Goal: Task Accomplishment & Management: Use online tool/utility

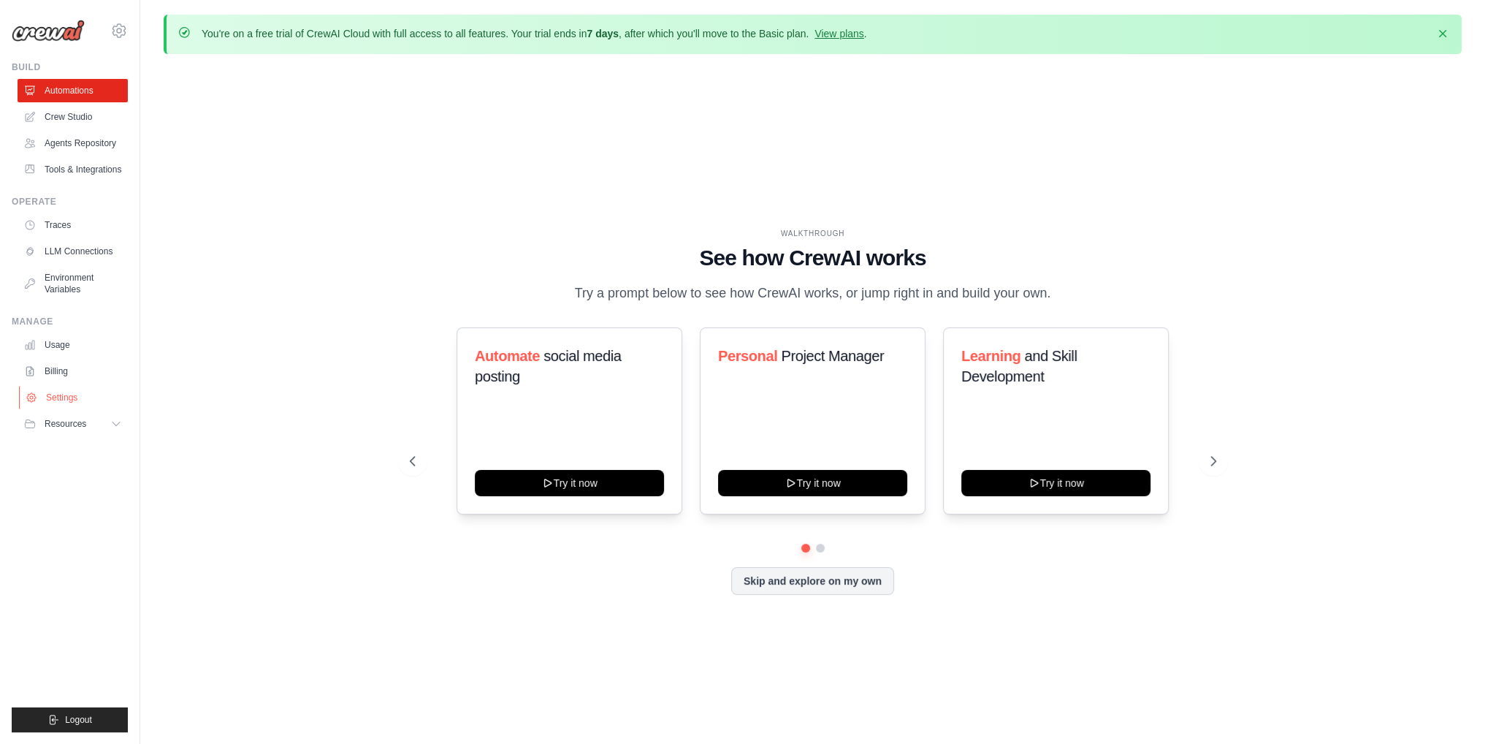
click at [68, 398] on link "Settings" at bounding box center [74, 397] width 110 height 23
click at [66, 391] on link "Settings" at bounding box center [74, 397] width 110 height 23
click at [824, 568] on button "Skip and explore on my own" at bounding box center [812, 580] width 163 height 28
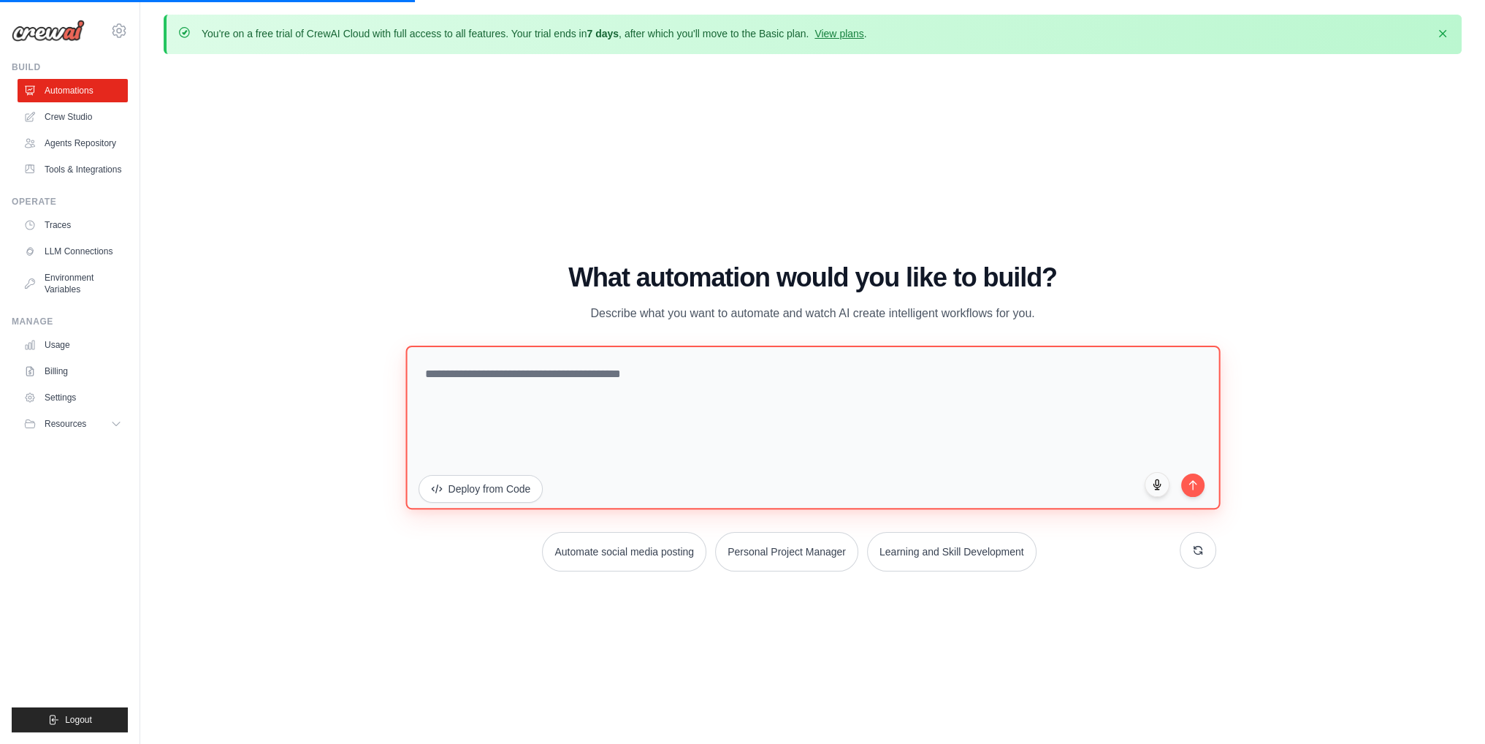
click at [759, 376] on textarea at bounding box center [813, 428] width 815 height 164
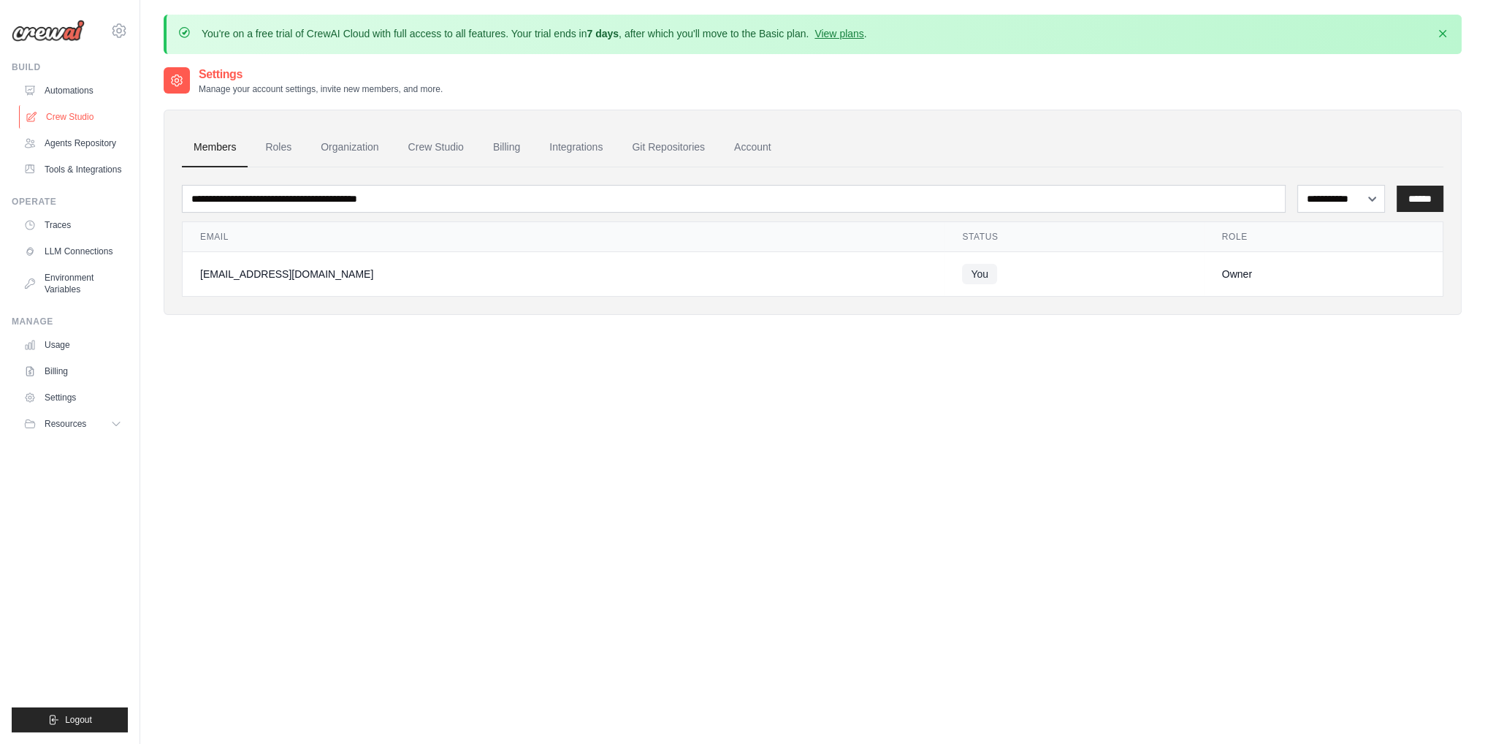
click at [79, 118] on link "Crew Studio" at bounding box center [74, 116] width 110 height 23
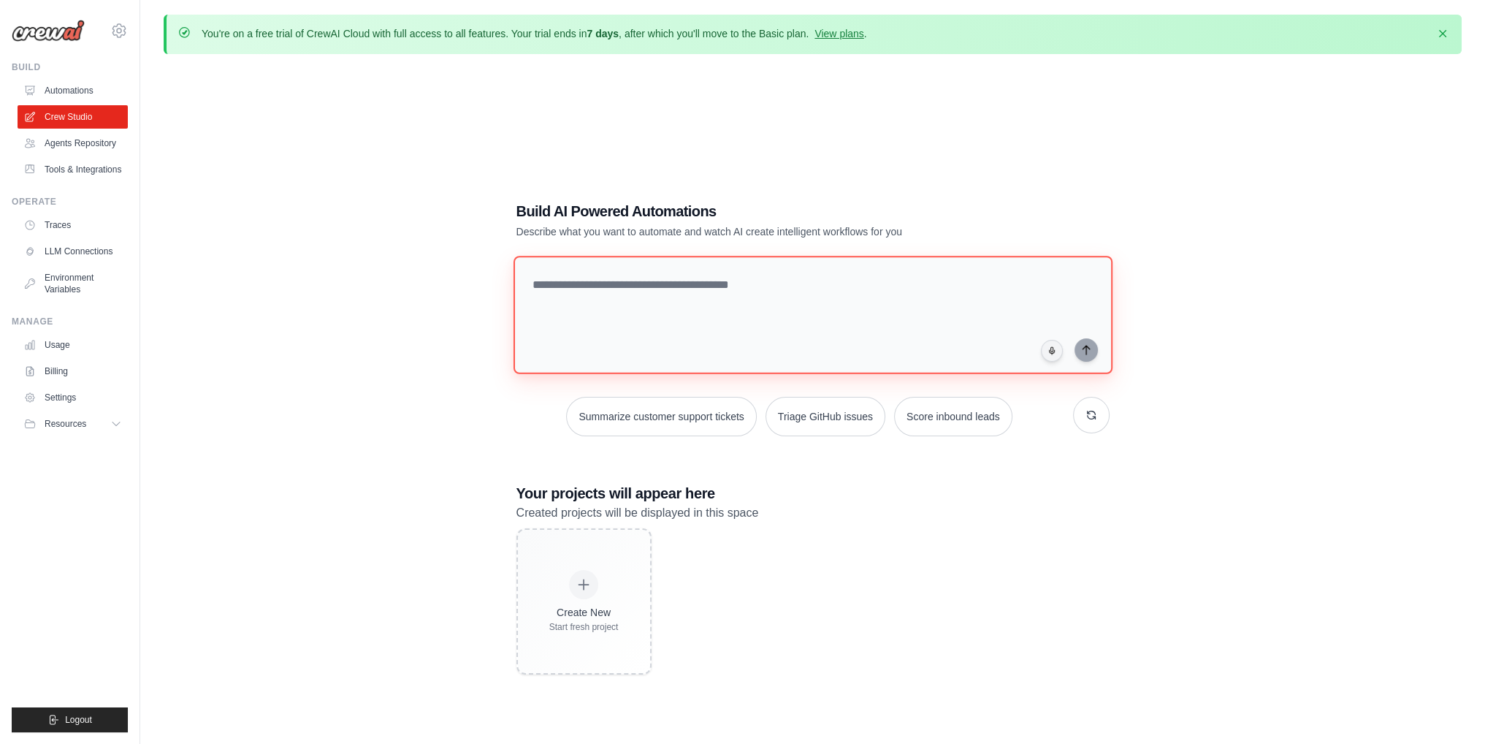
click at [693, 296] on textarea at bounding box center [812, 315] width 599 height 118
click at [804, 230] on p "Describe what you want to automate and watch AI create intelligent workflows fo…" at bounding box center [762, 231] width 491 height 15
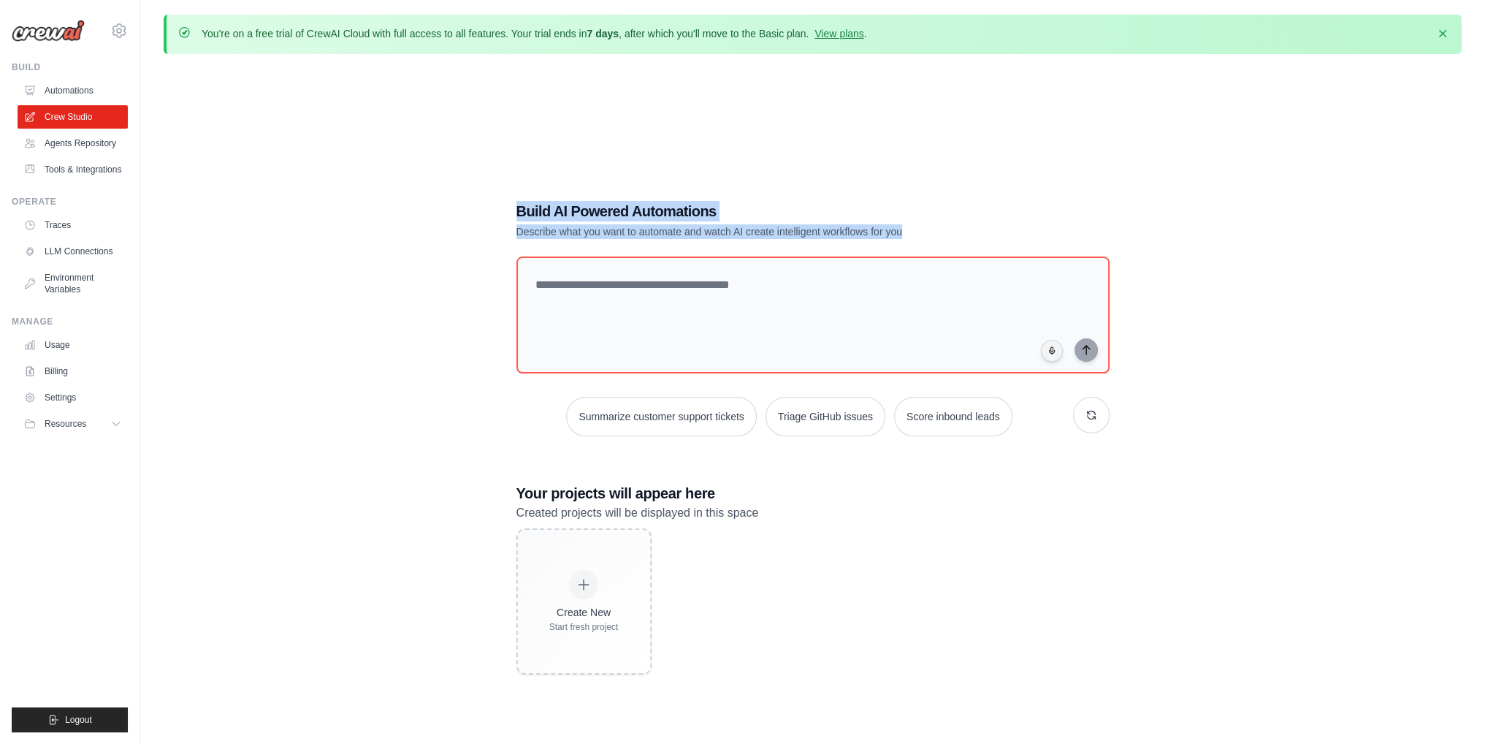
drag, startPoint x: 910, startPoint y: 232, endPoint x: 509, endPoint y: 207, distance: 401.9
click at [509, 207] on div "Build AI Powered Automations Describe what you want to automate and watch AI cr…" at bounding box center [813, 438] width 628 height 520
copy div "Build AI Powered Automations Describe what you want to automate and watch AI cr…"
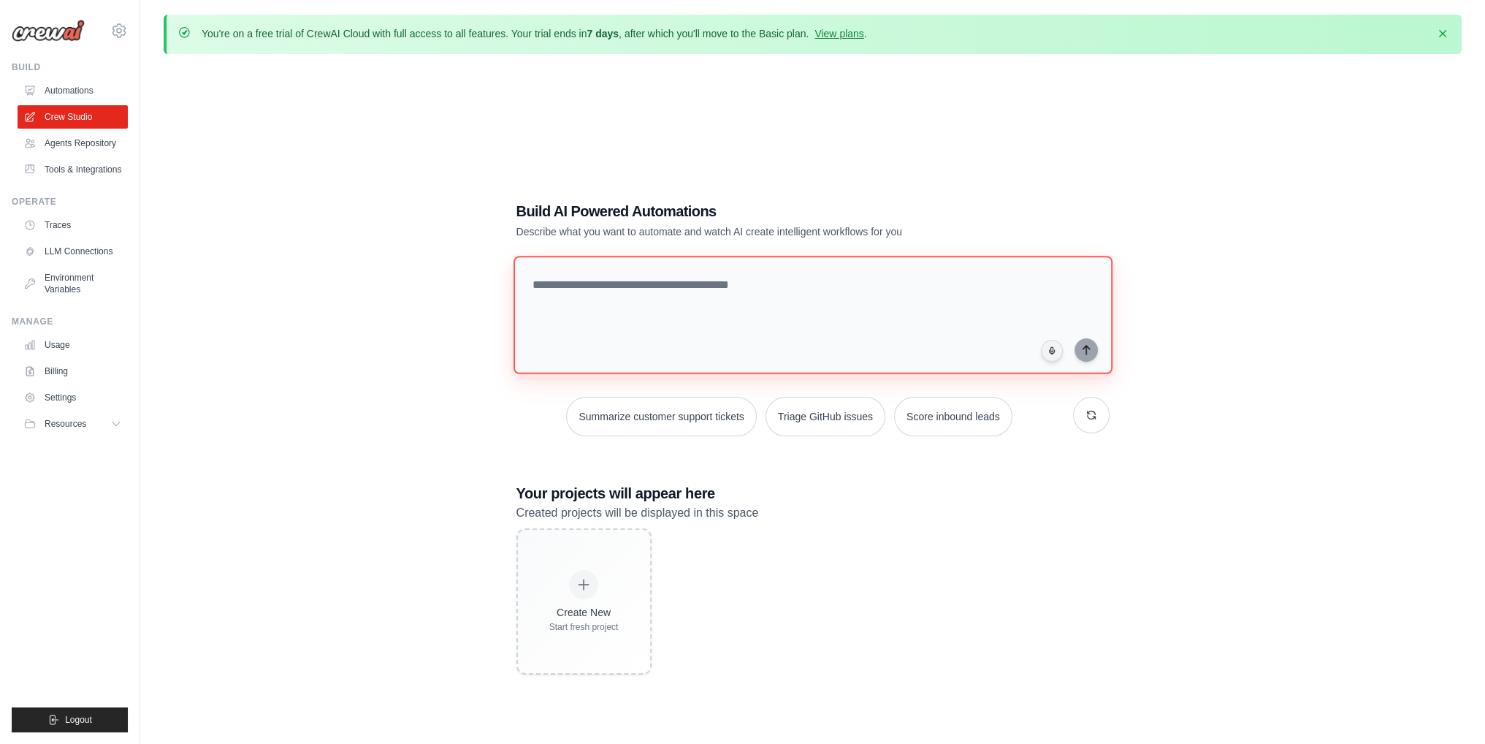
click at [713, 284] on textarea at bounding box center [812, 315] width 599 height 118
paste textarea "**********"
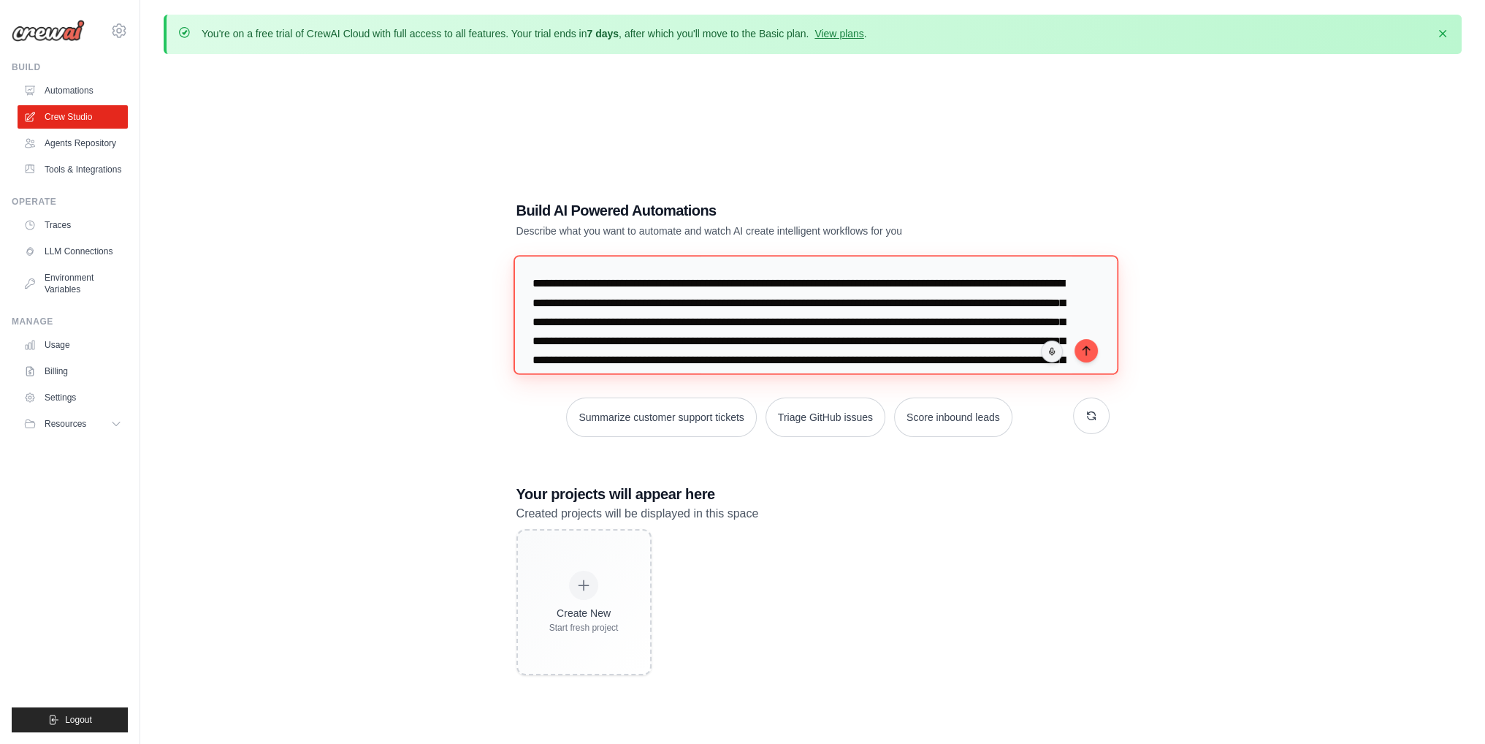
click at [733, 313] on textarea at bounding box center [815, 314] width 605 height 119
paste textarea "**********"
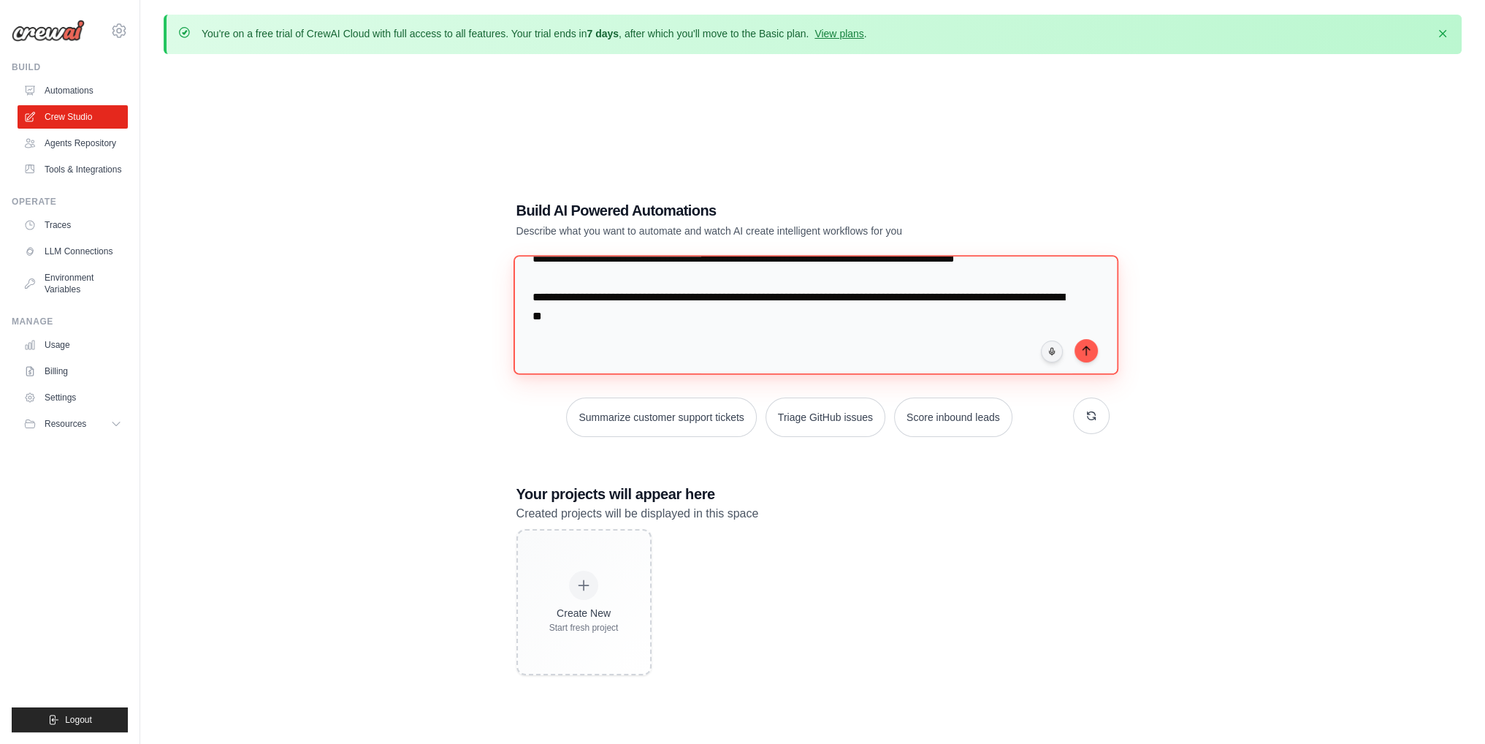
scroll to position [1260, 0]
type textarea "**********"
click at [1092, 352] on button "submit" at bounding box center [1086, 349] width 23 height 23
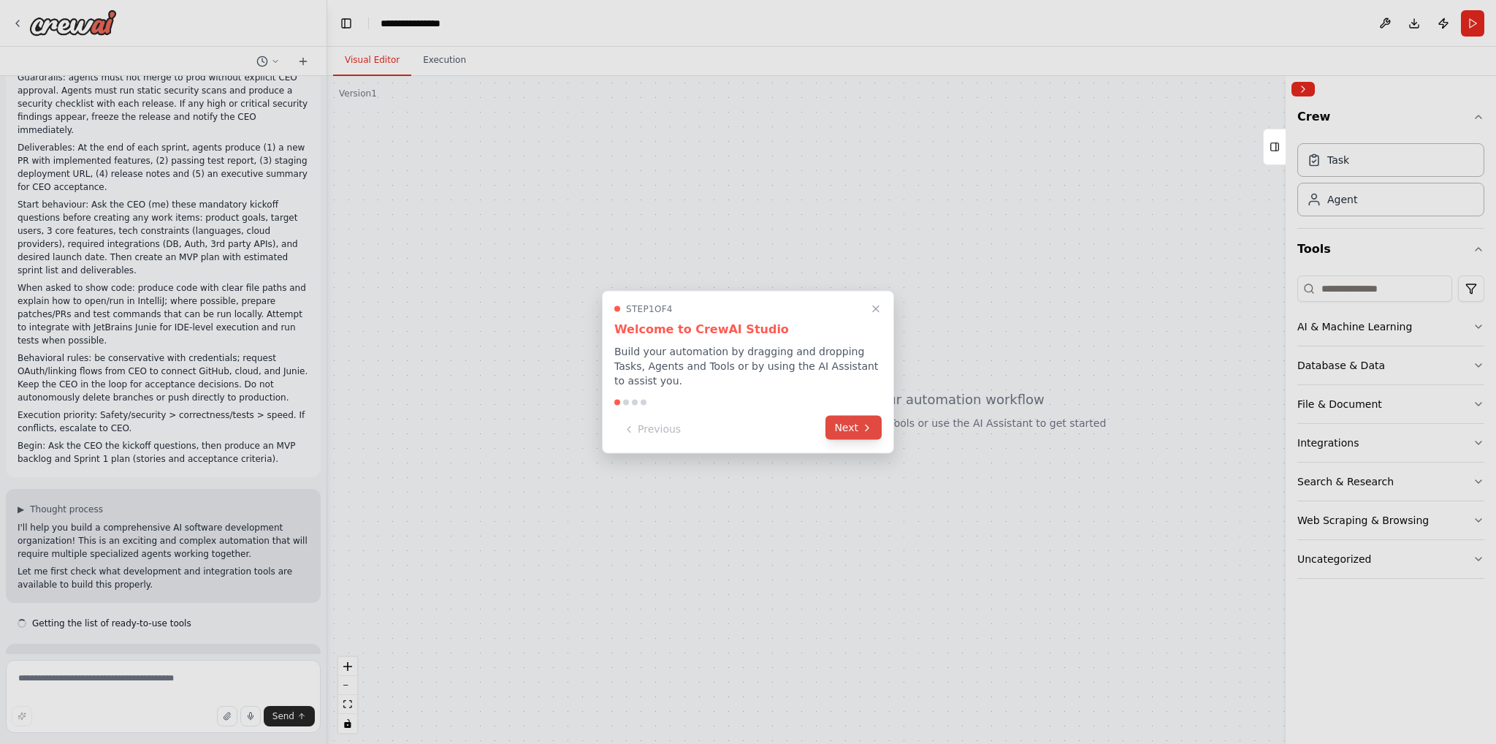
scroll to position [604, 0]
click at [852, 422] on button "Next" at bounding box center [854, 428] width 56 height 24
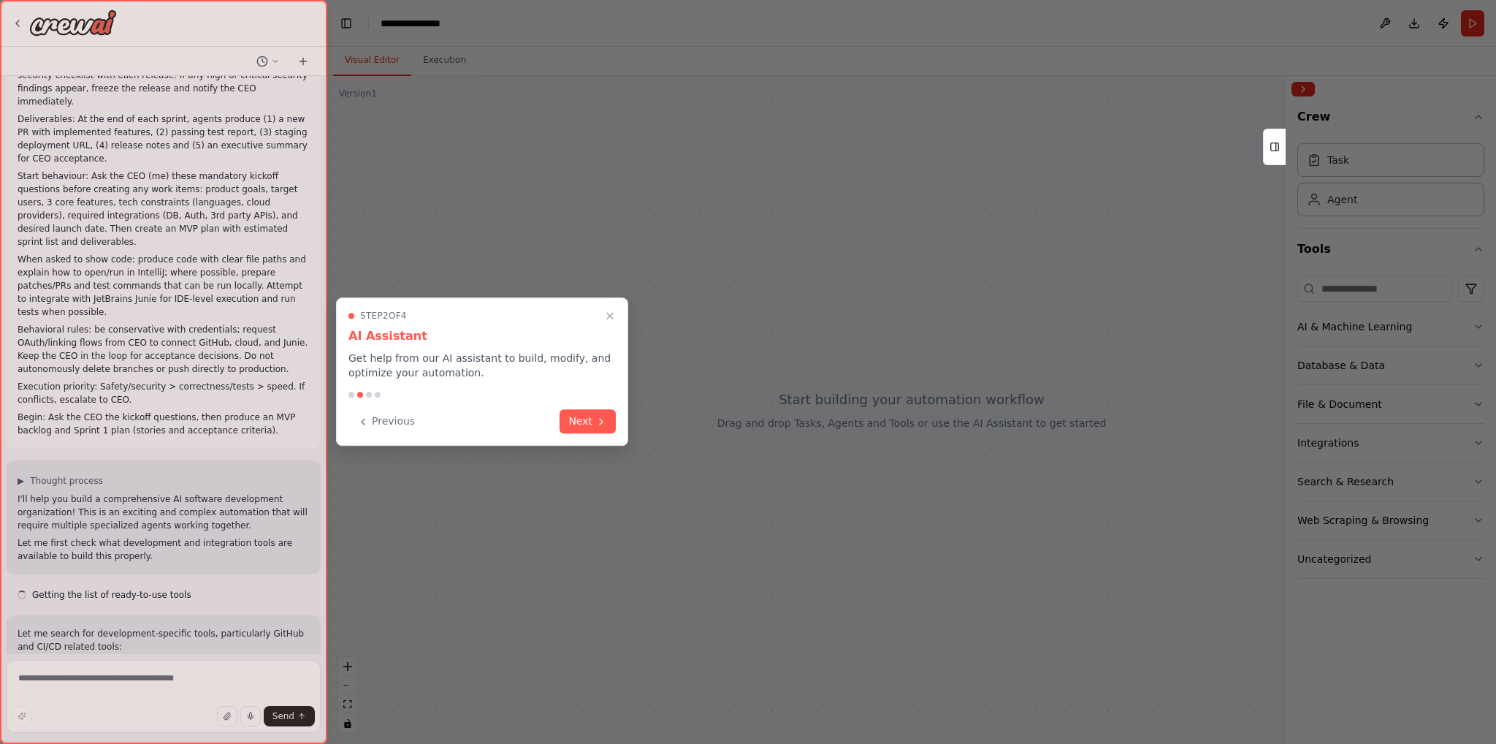
scroll to position [633, 0]
click at [584, 421] on button "Next" at bounding box center [588, 420] width 56 height 24
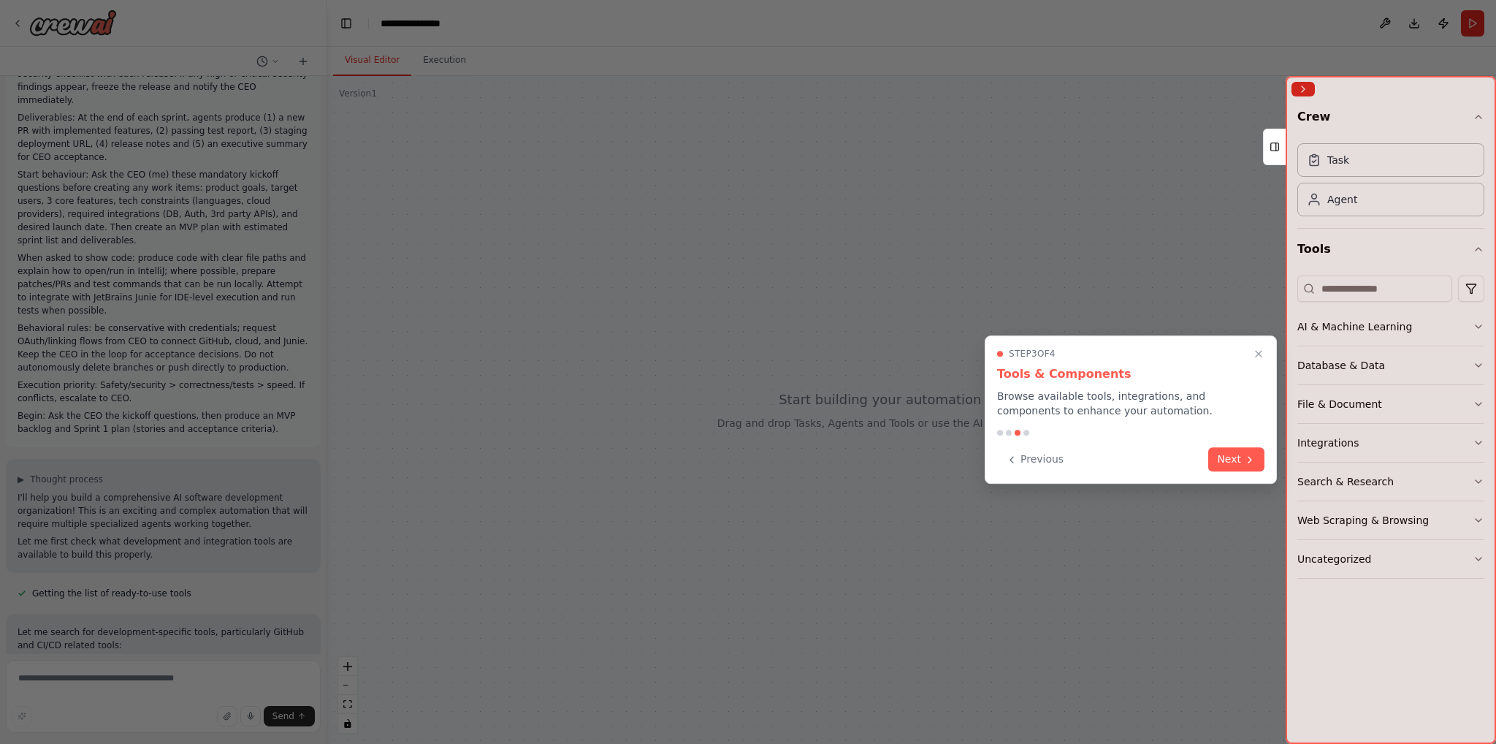
click at [1230, 462] on button "Next" at bounding box center [1236, 459] width 56 height 24
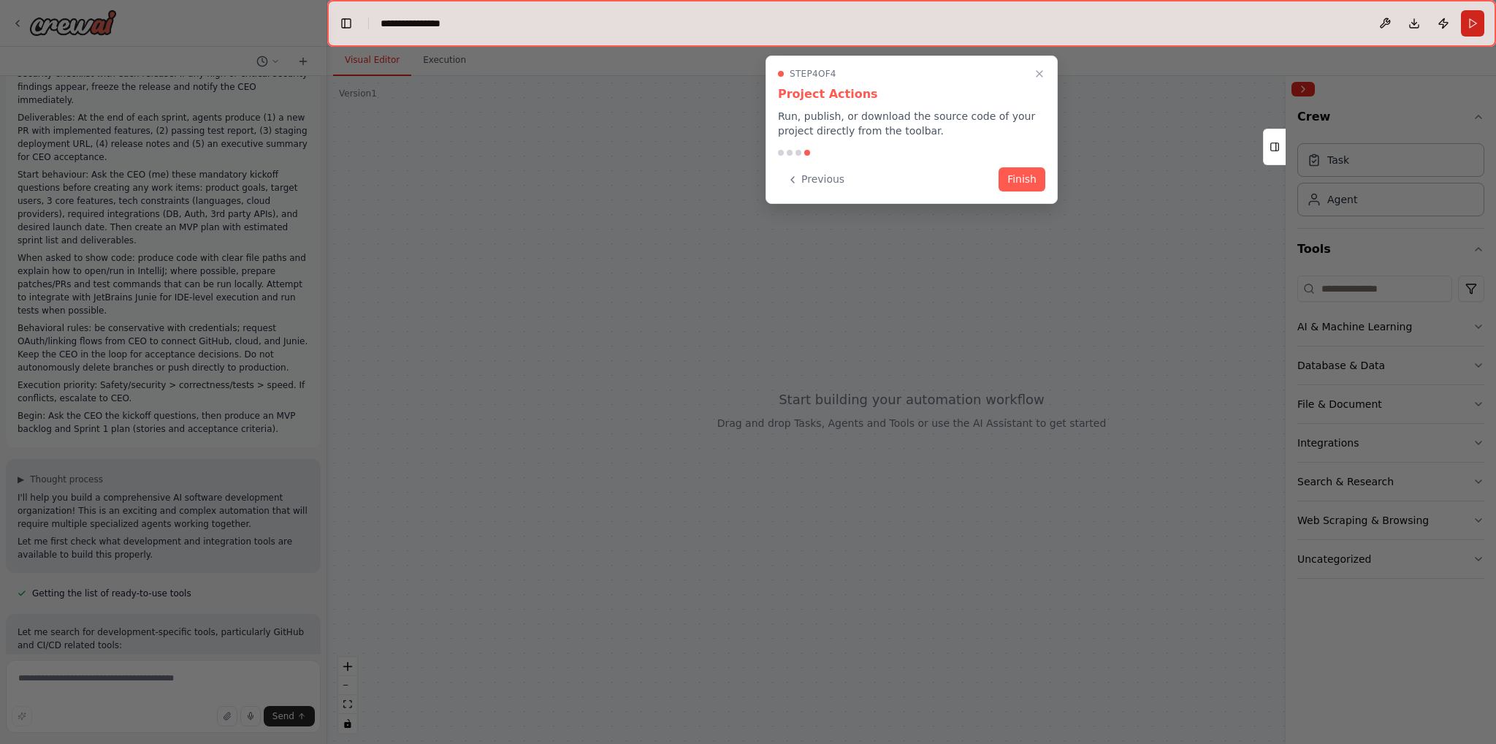
scroll to position [662, 0]
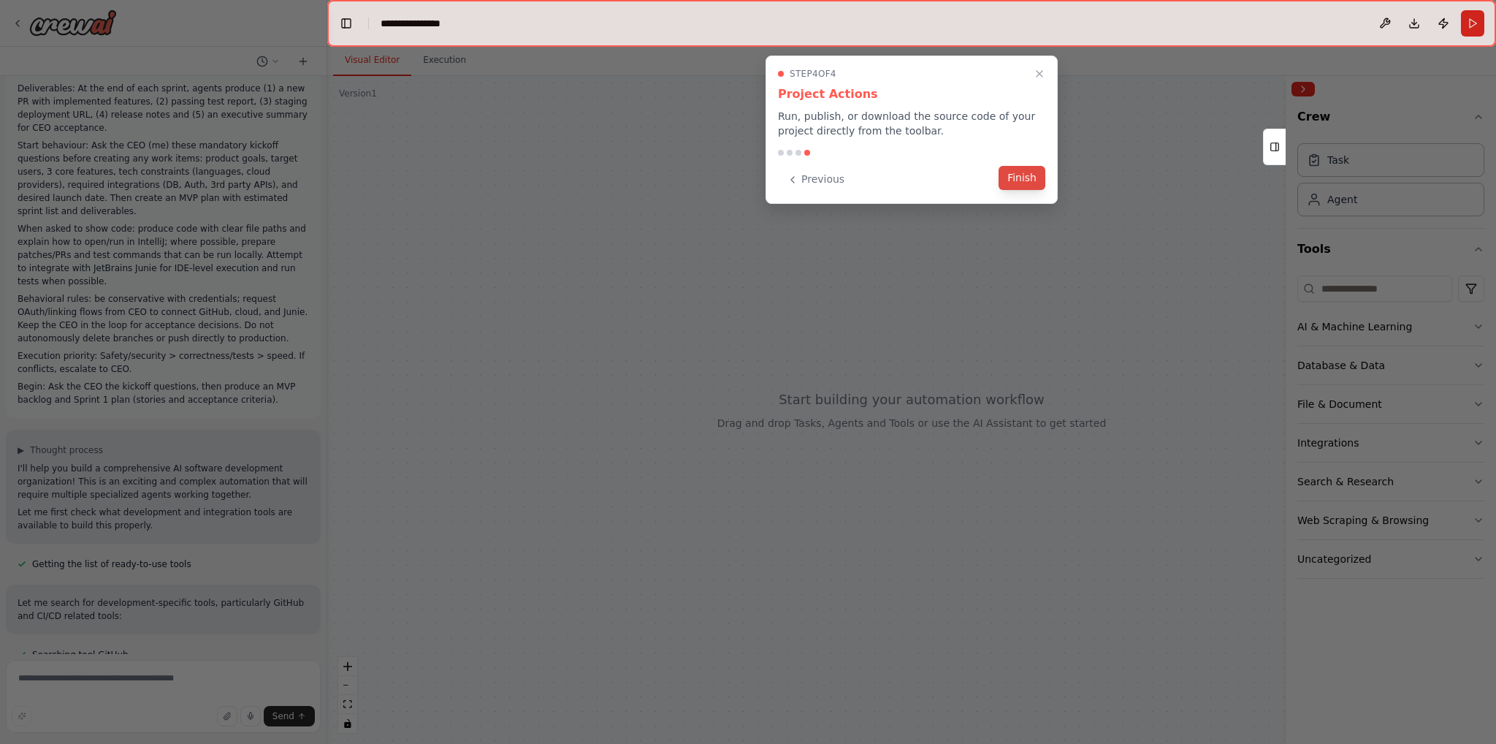
click at [1026, 180] on button "Finish" at bounding box center [1022, 178] width 47 height 24
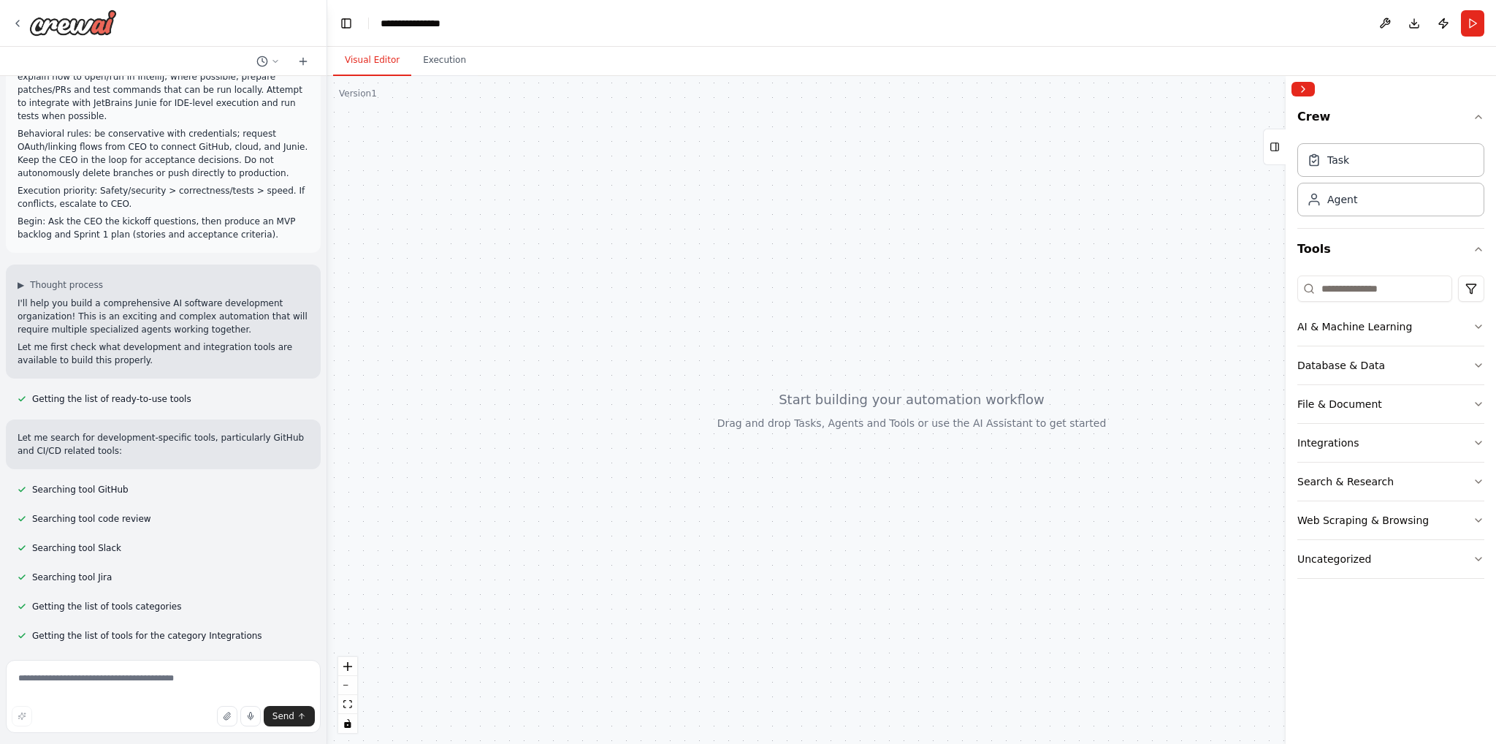
scroll to position [840, 0]
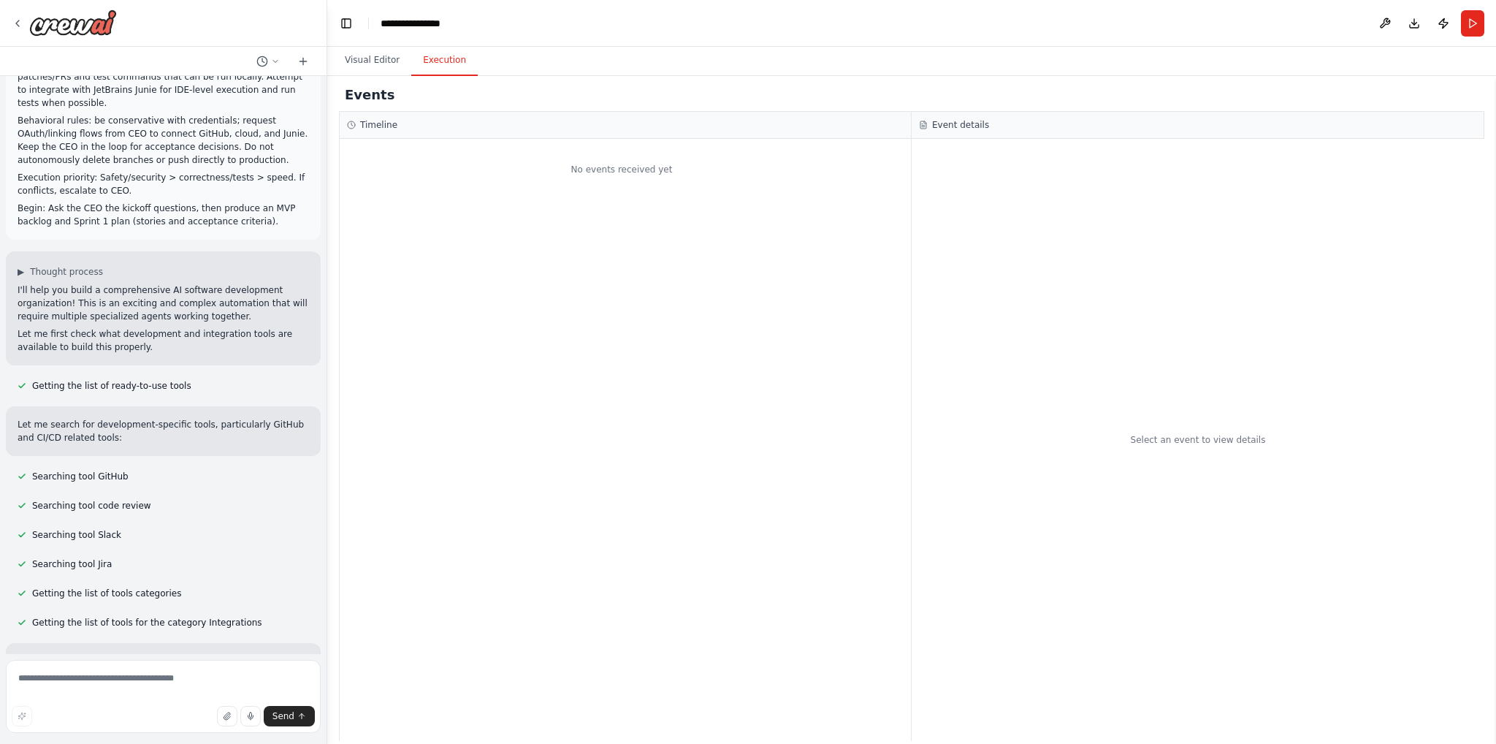
click at [427, 59] on button "Execution" at bounding box center [444, 60] width 66 height 31
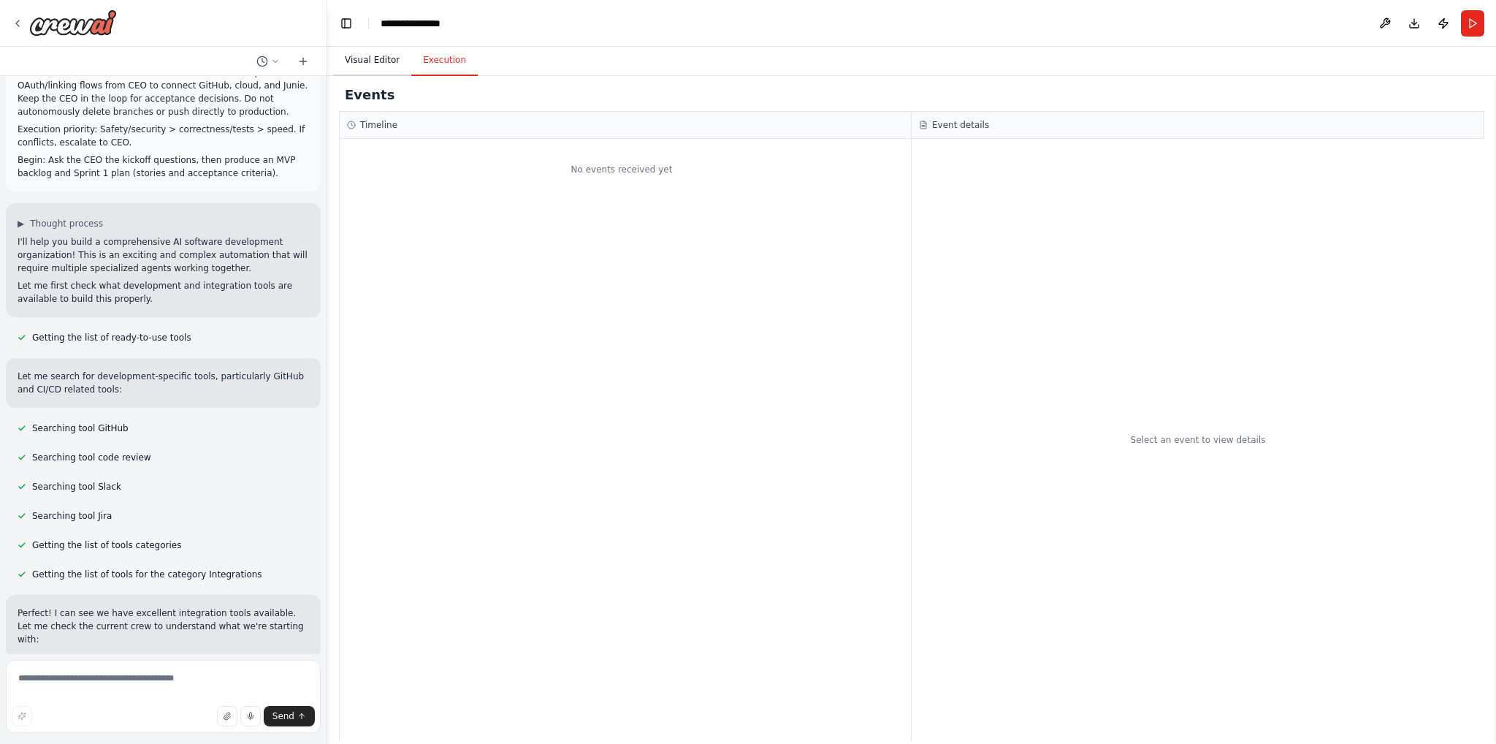
click at [379, 59] on button "Visual Editor" at bounding box center [372, 60] width 78 height 31
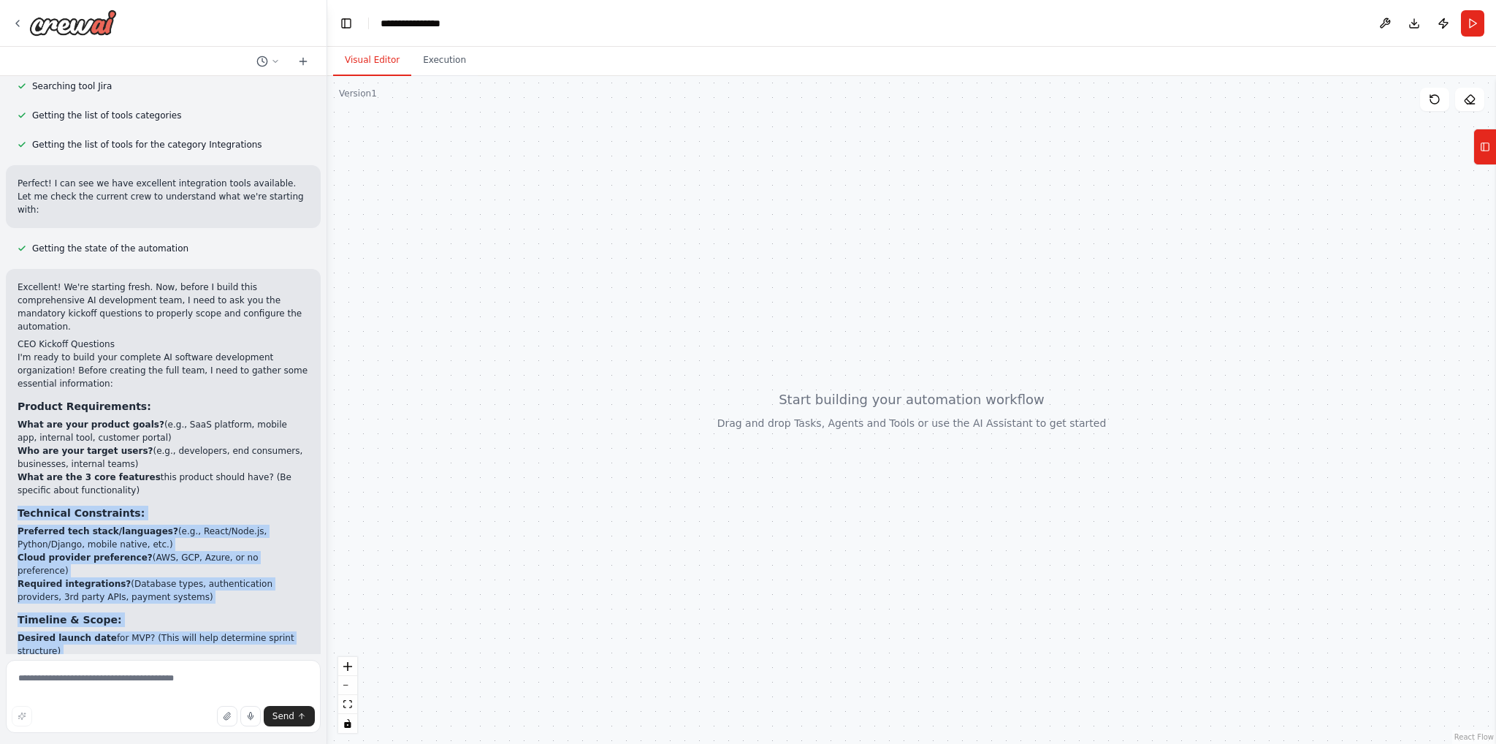
scroll to position [1242, 0]
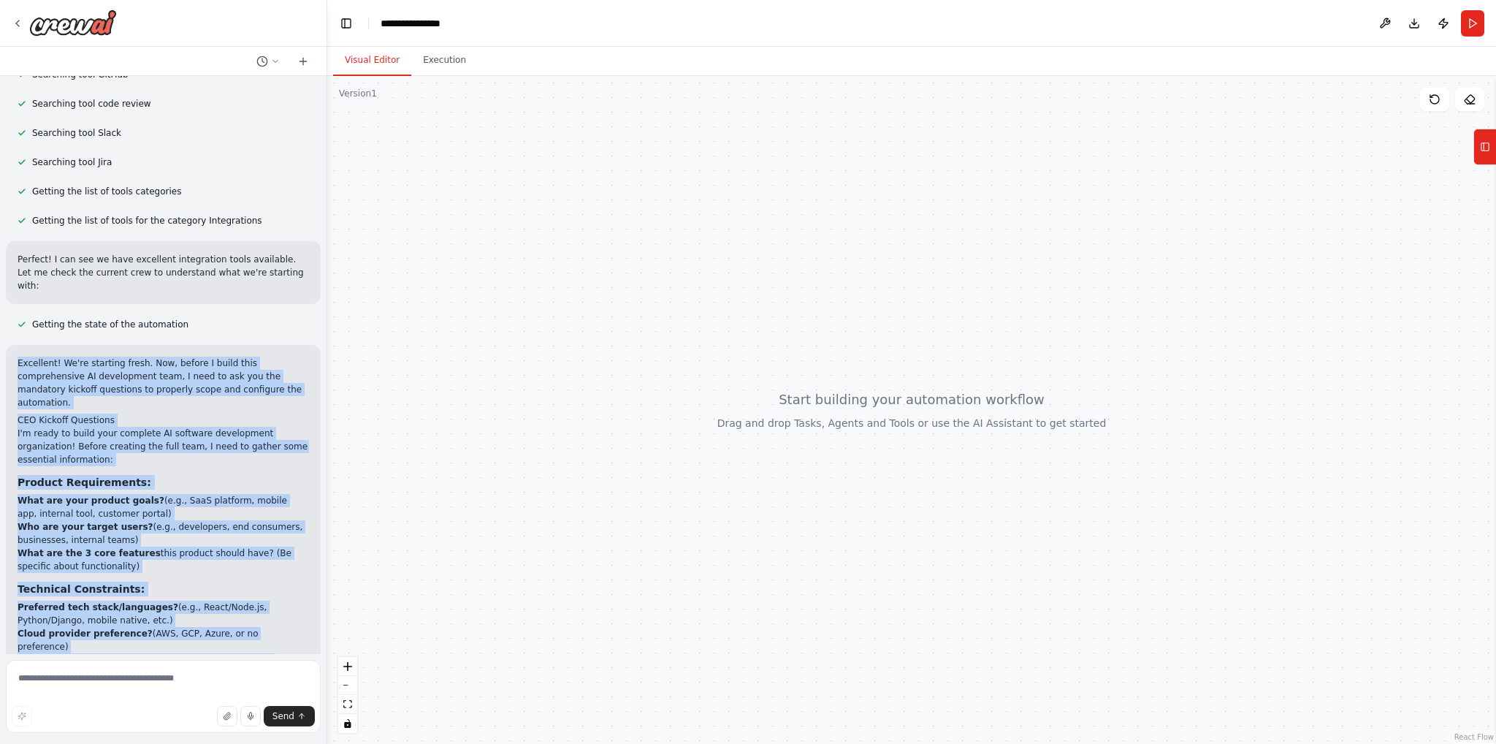
drag, startPoint x: 225, startPoint y: 625, endPoint x: 15, endPoint y: 268, distance: 414.3
click at [15, 345] on div "Excellent! We're starting fresh. Now, before I build this comprehensive AI deve…" at bounding box center [163, 639] width 315 height 589
copy div "Excellent! We're starting fresh. Now, before I build this comprehensive AI deve…"
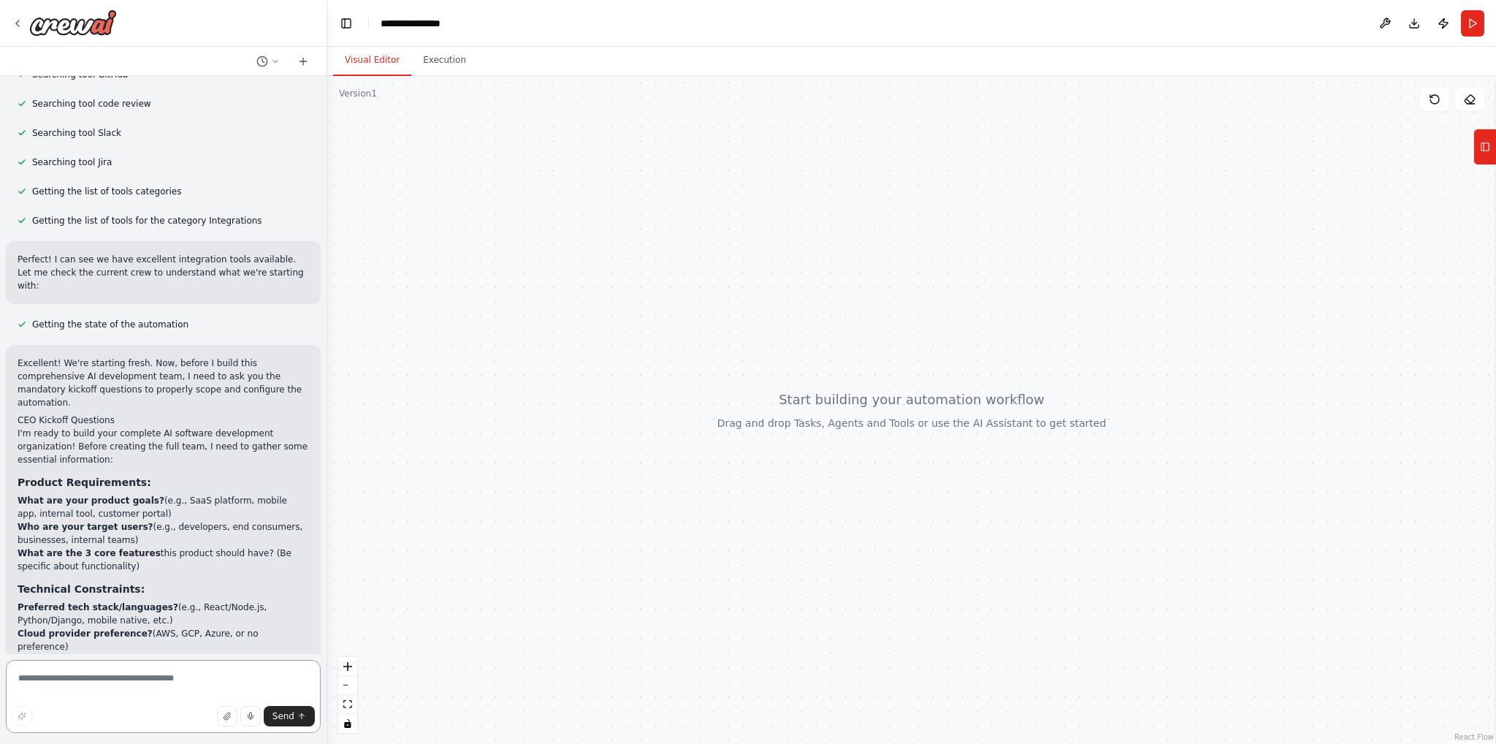
click at [90, 677] on textarea at bounding box center [163, 696] width 315 height 73
paste textarea "**********"
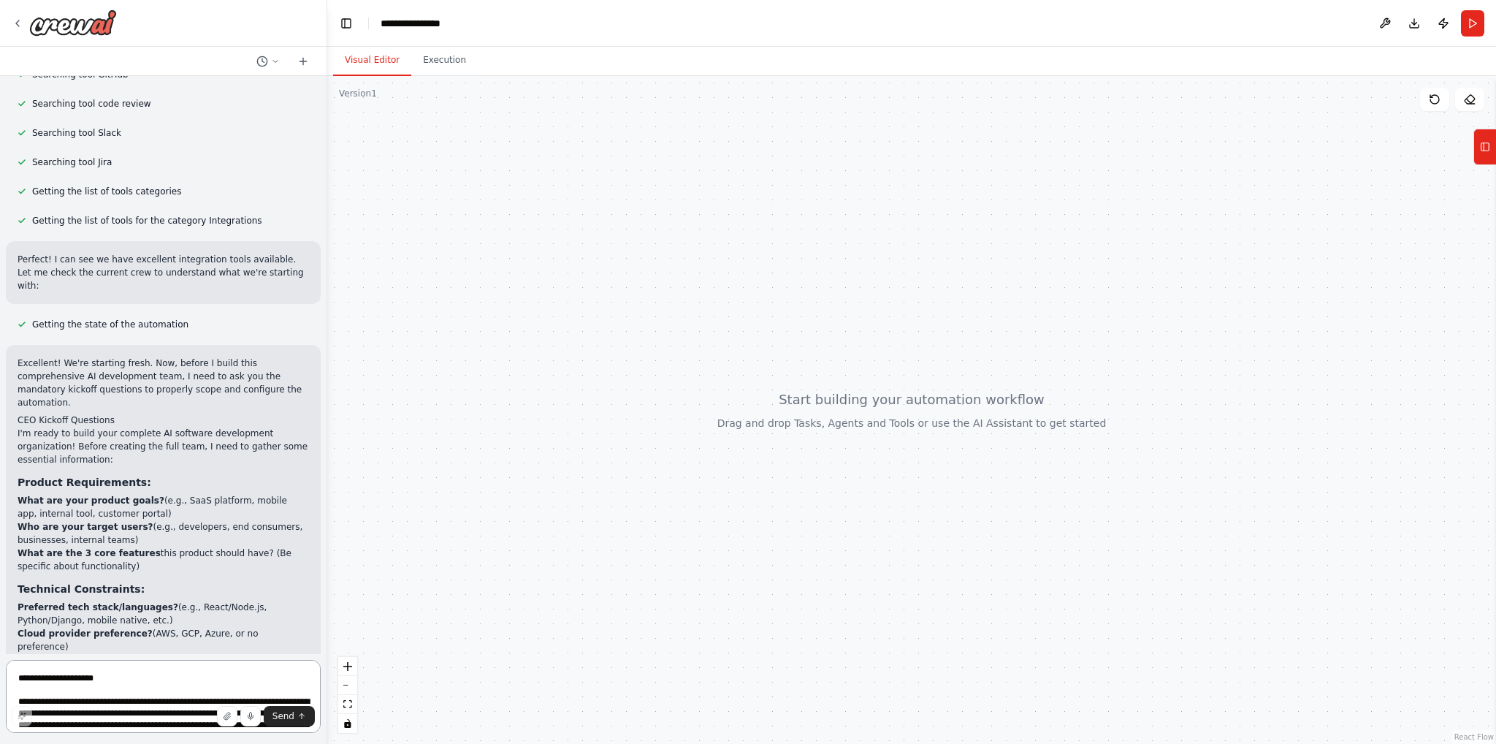
scroll to position [848, 0]
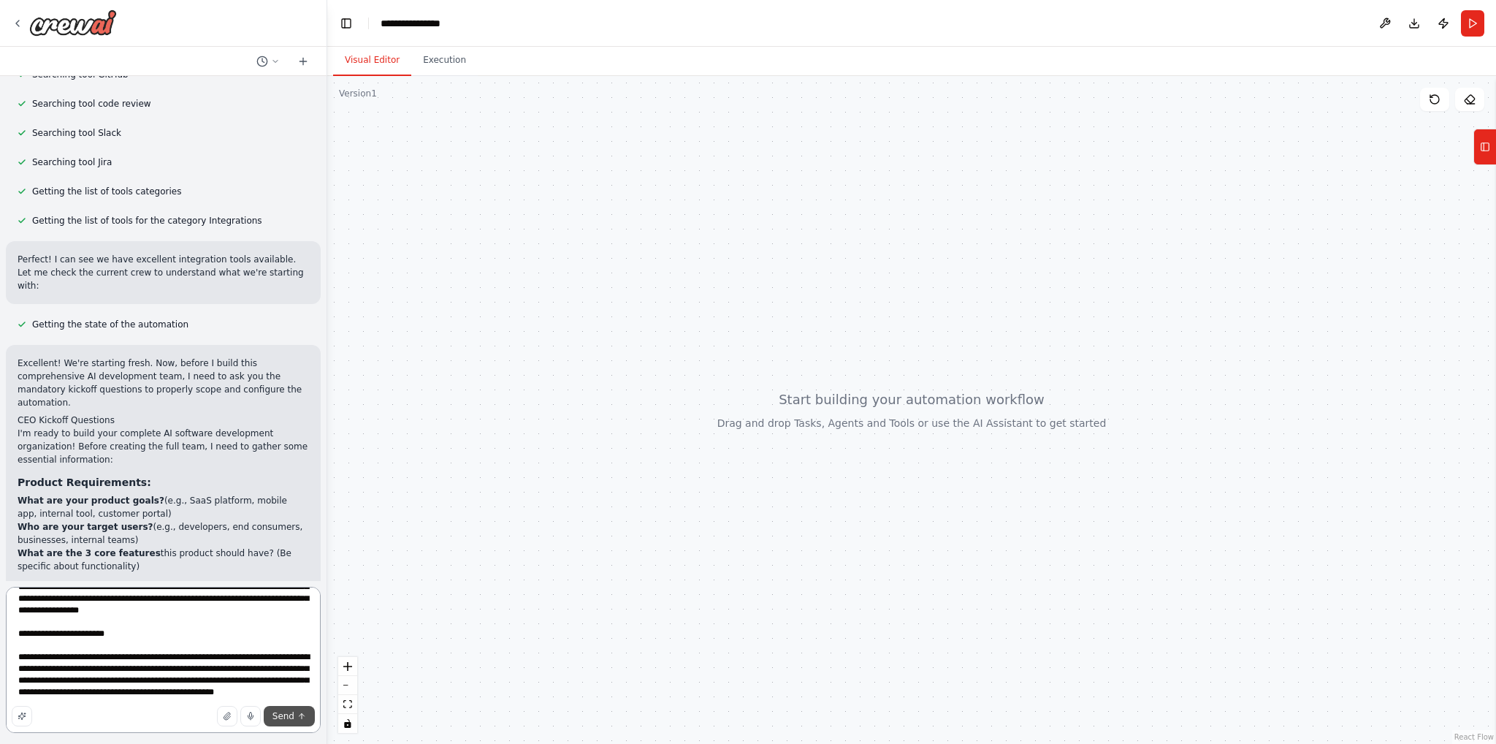
type textarea "**********"
click at [286, 717] on span "Send" at bounding box center [284, 716] width 22 height 12
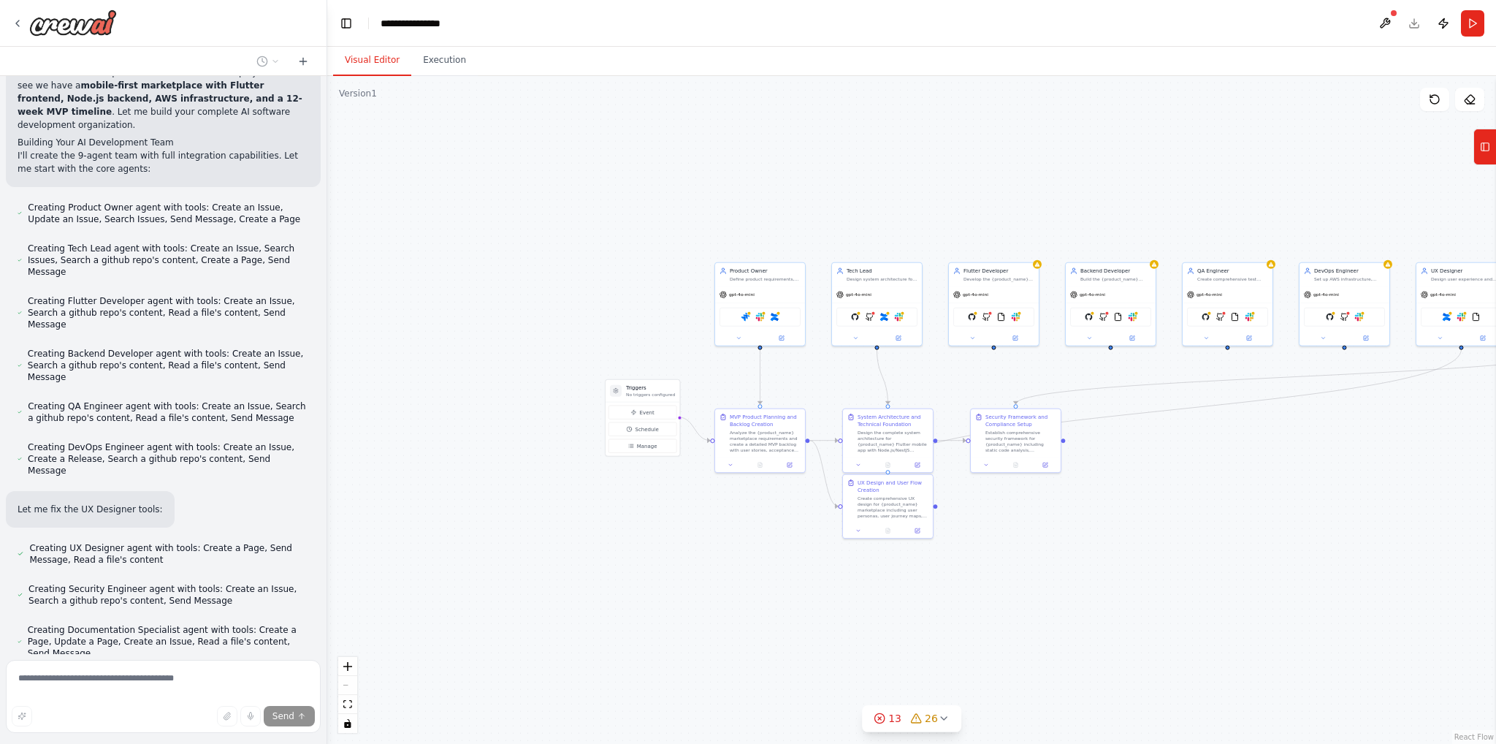
scroll to position [3119, 0]
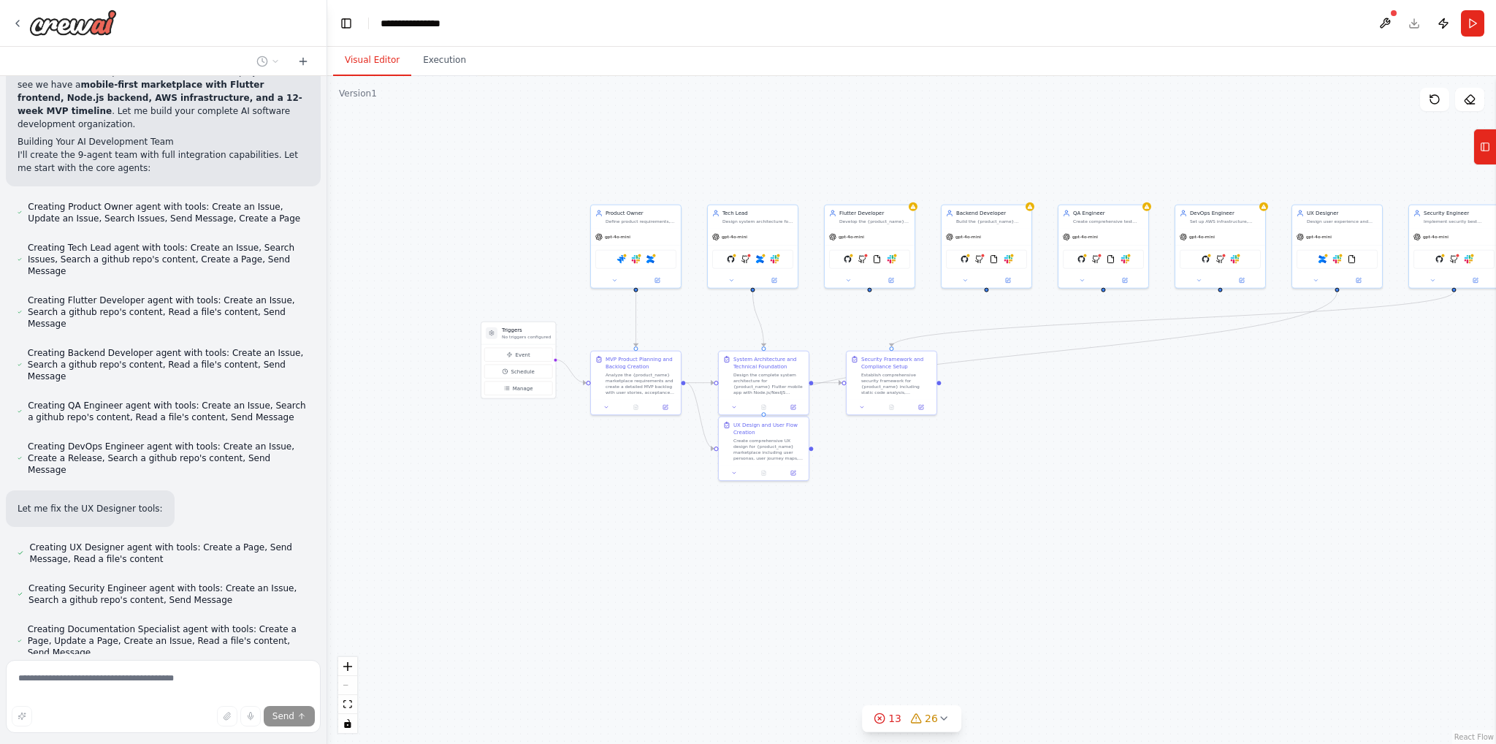
drag, startPoint x: 1321, startPoint y: 476, endPoint x: 1125, endPoint y: 404, distance: 208.7
click at [1125, 404] on div ".deletable-edge-delete-btn { width: 20px; height: 20px; border: 0px solid #ffff…" at bounding box center [911, 410] width 1169 height 668
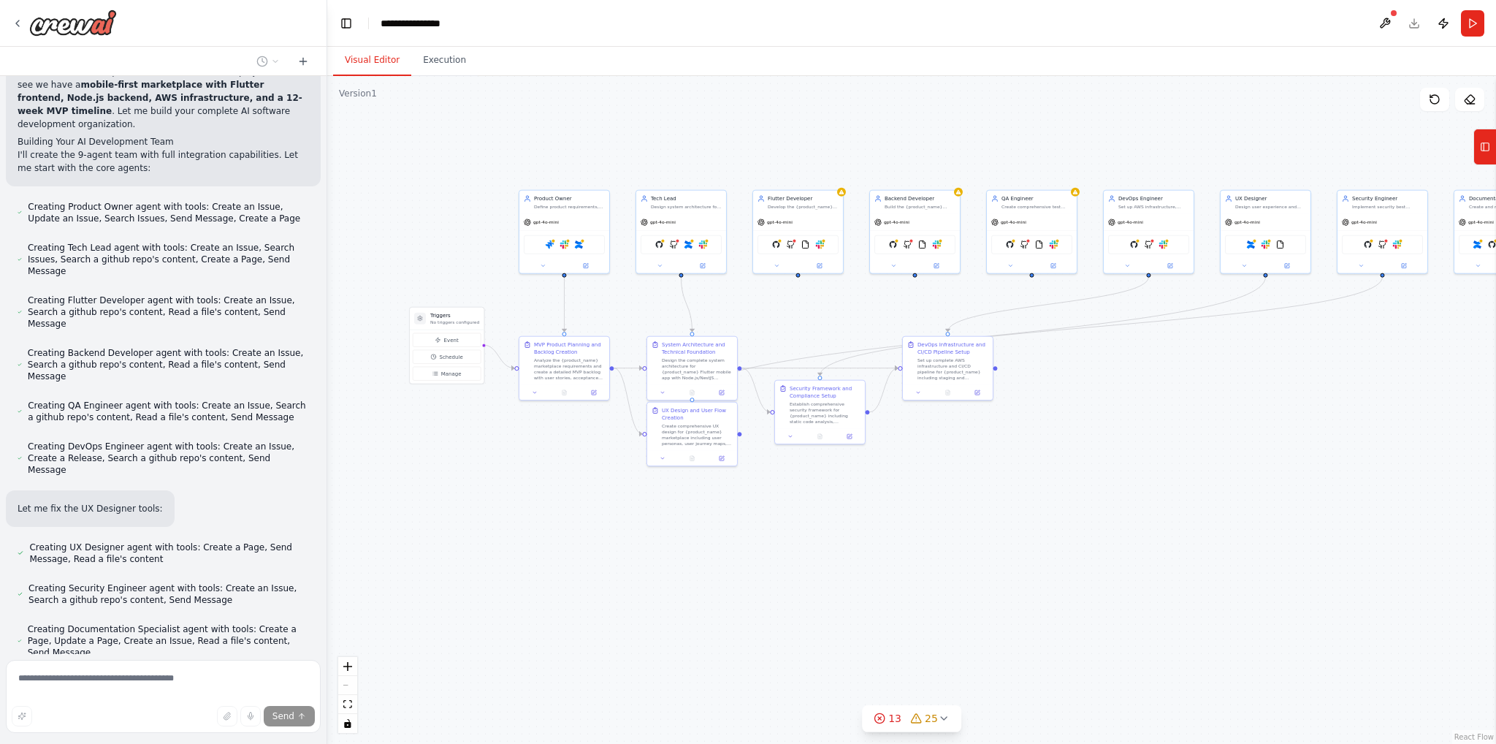
scroll to position [3148, 0]
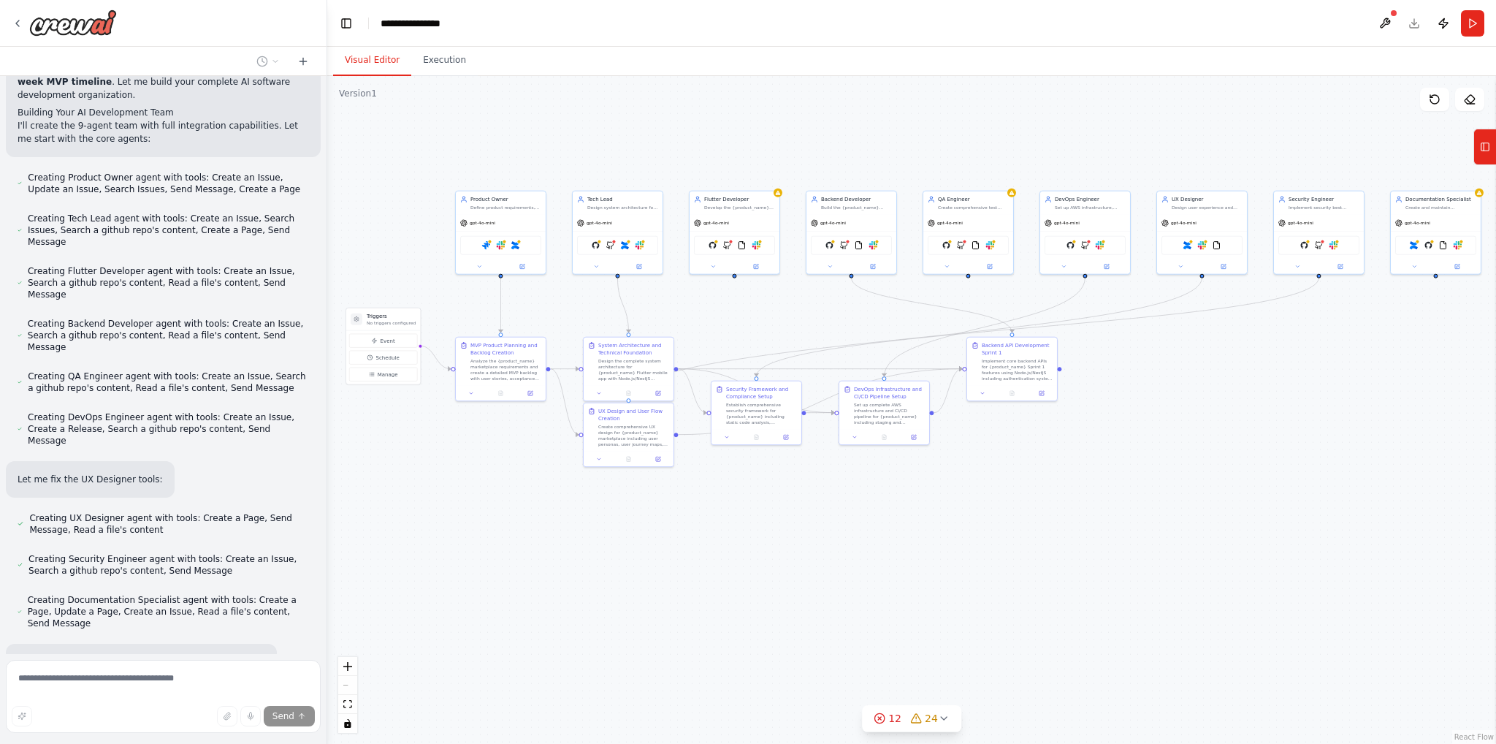
click at [1053, 454] on div ".deletable-edge-delete-btn { width: 20px; height: 20px; border: 0px solid #ffff…" at bounding box center [911, 410] width 1169 height 668
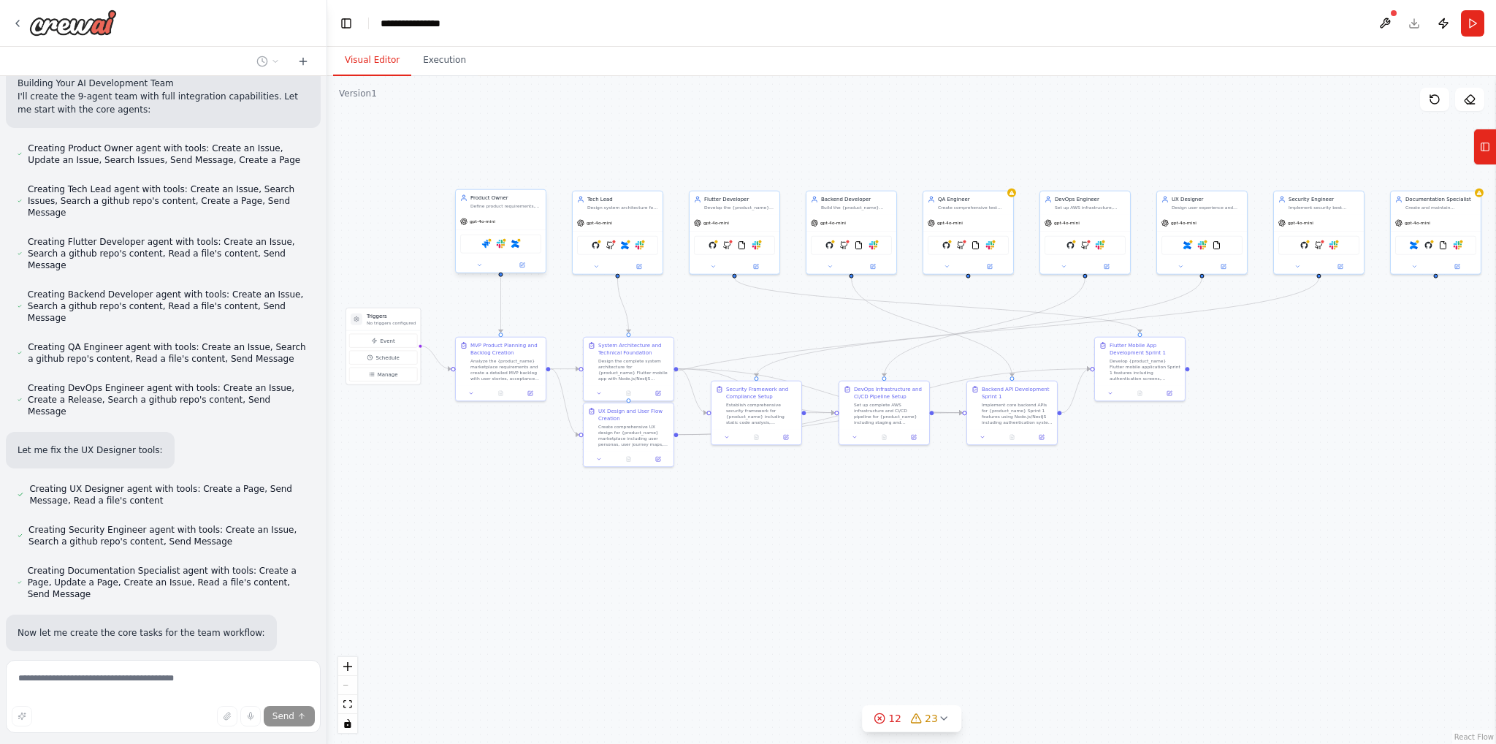
scroll to position [3207, 0]
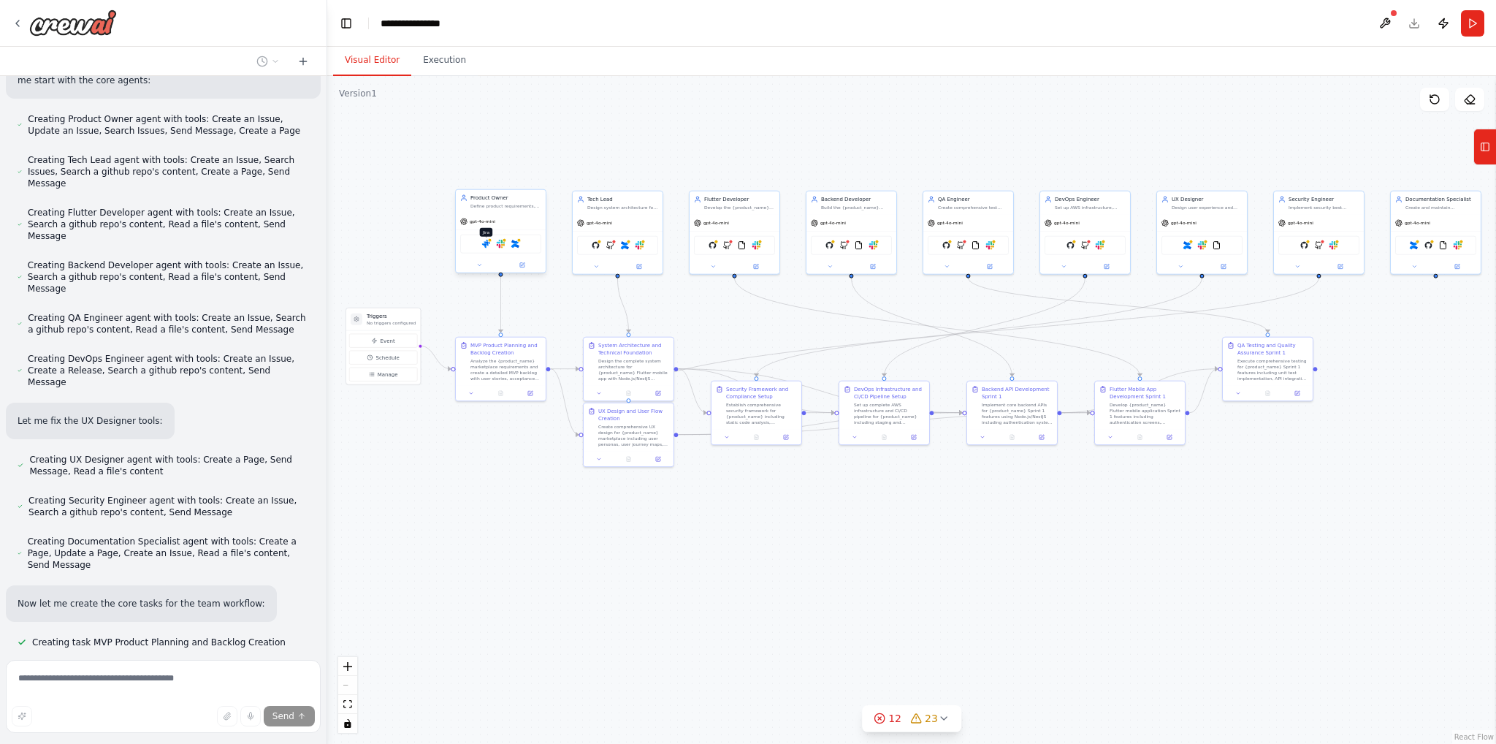
click at [486, 246] on img at bounding box center [485, 244] width 9 height 9
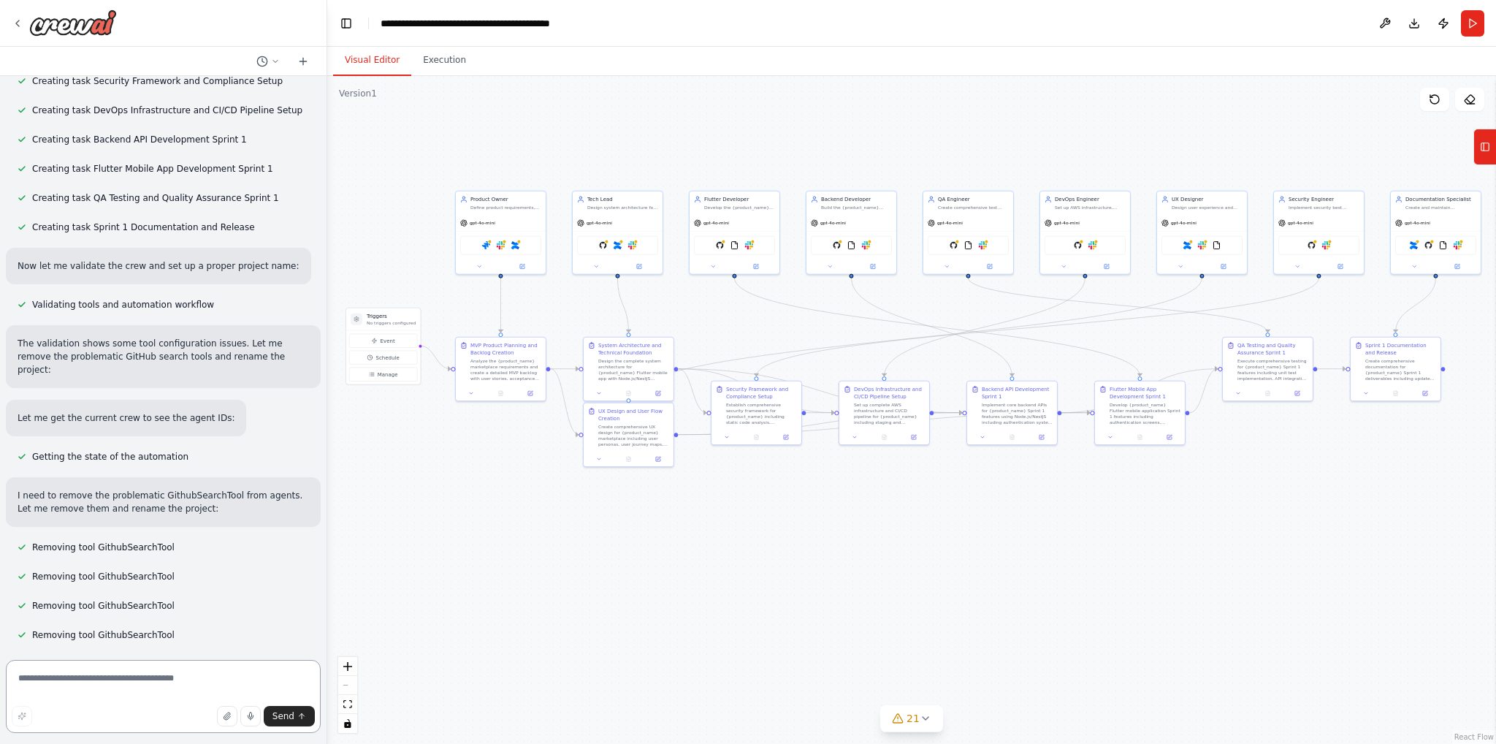
scroll to position [3861, 0]
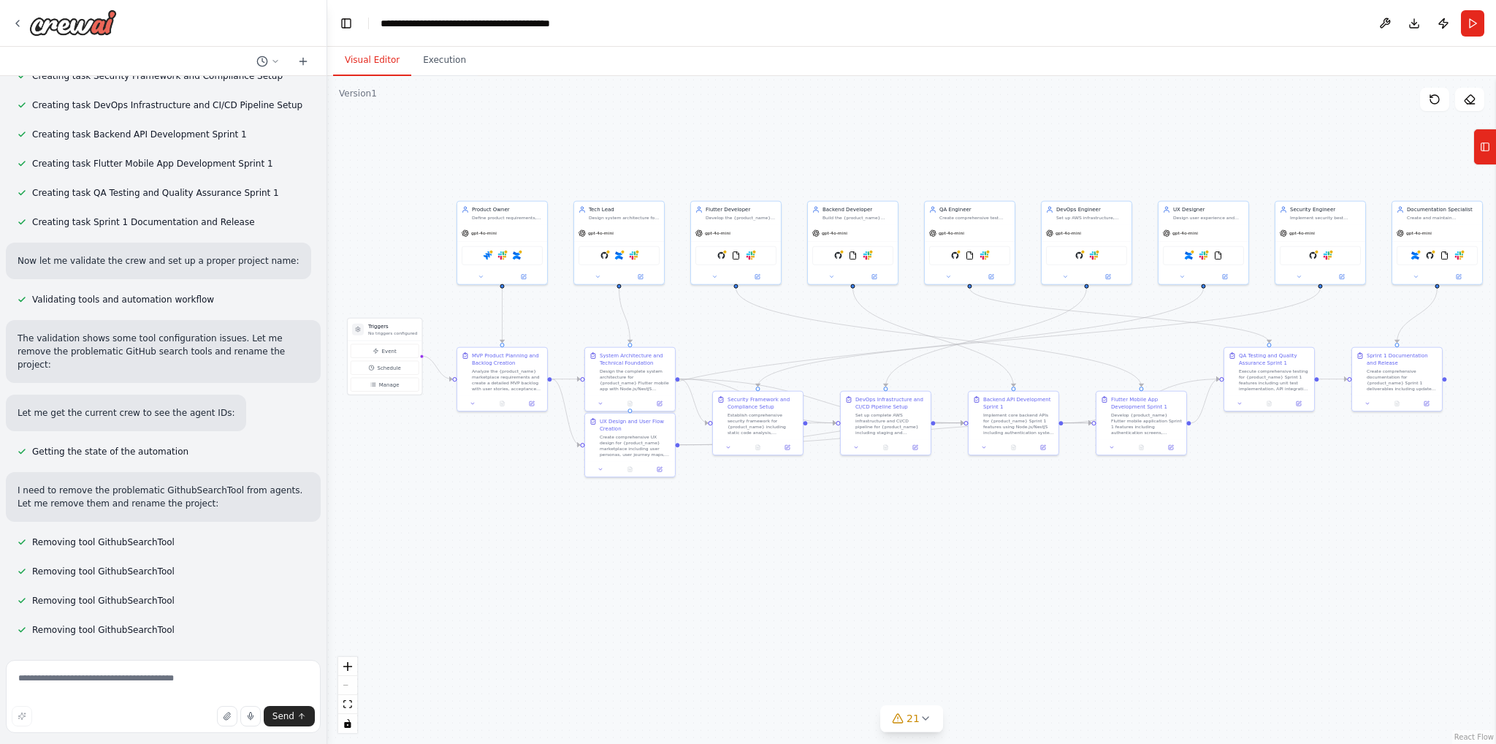
drag, startPoint x: 1146, startPoint y: 322, endPoint x: 1224, endPoint y: 334, distance: 79.0
click at [1224, 334] on div ".deletable-edge-delete-btn { width: 20px; height: 20px; border: 0px solid #ffff…" at bounding box center [911, 410] width 1169 height 668
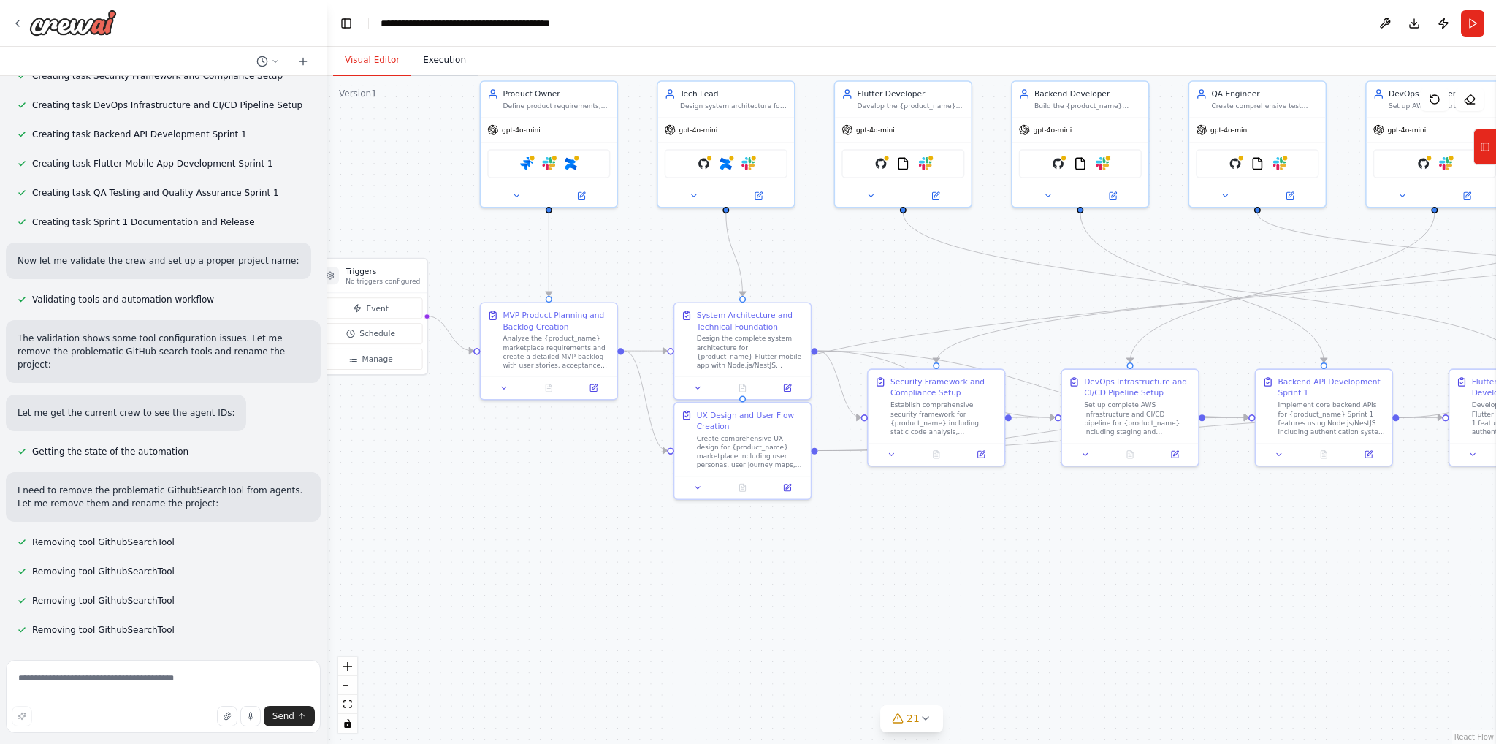
click at [422, 54] on button "Execution" at bounding box center [444, 60] width 66 height 31
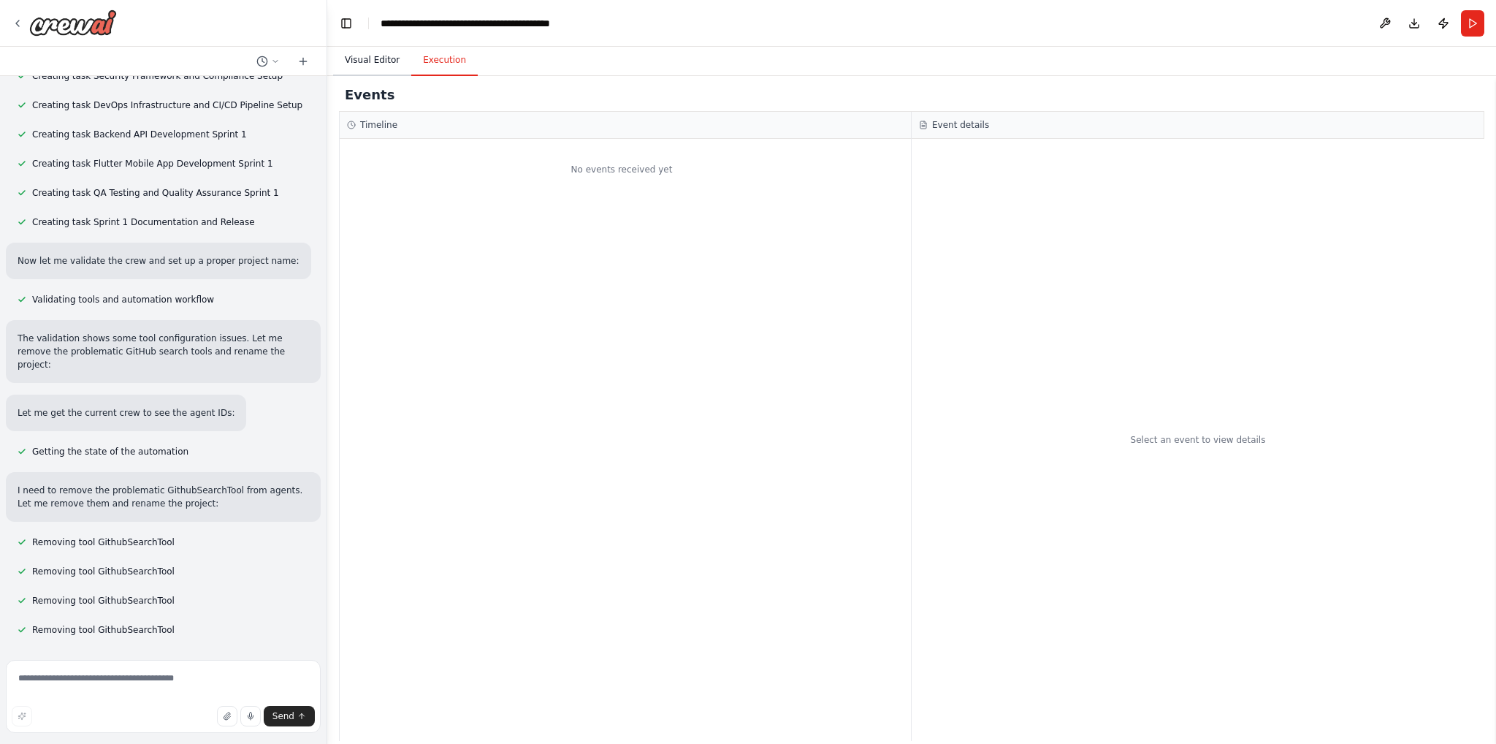
click at [351, 69] on button "Visual Editor" at bounding box center [372, 60] width 78 height 31
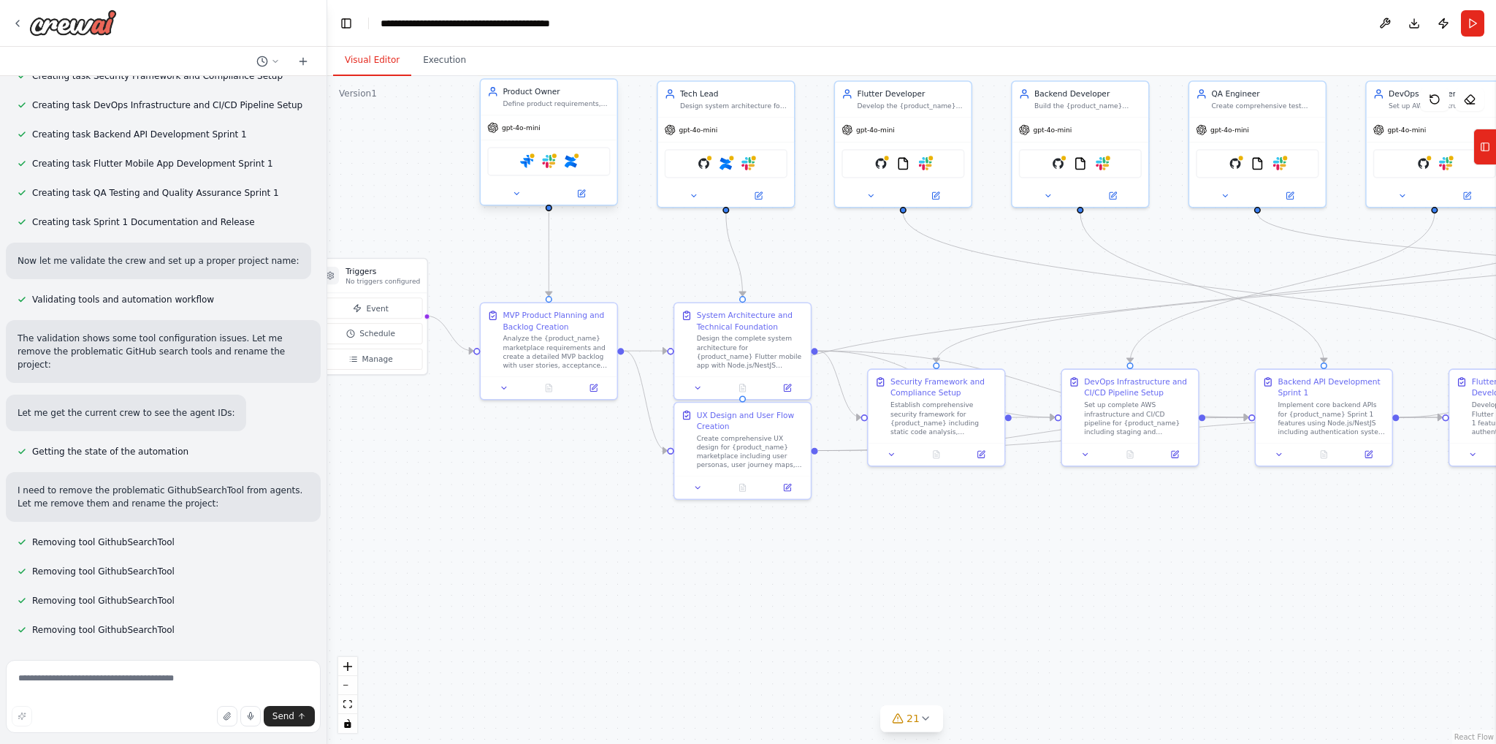
click at [552, 184] on div at bounding box center [549, 194] width 136 height 22
click at [509, 191] on button at bounding box center [516, 193] width 63 height 13
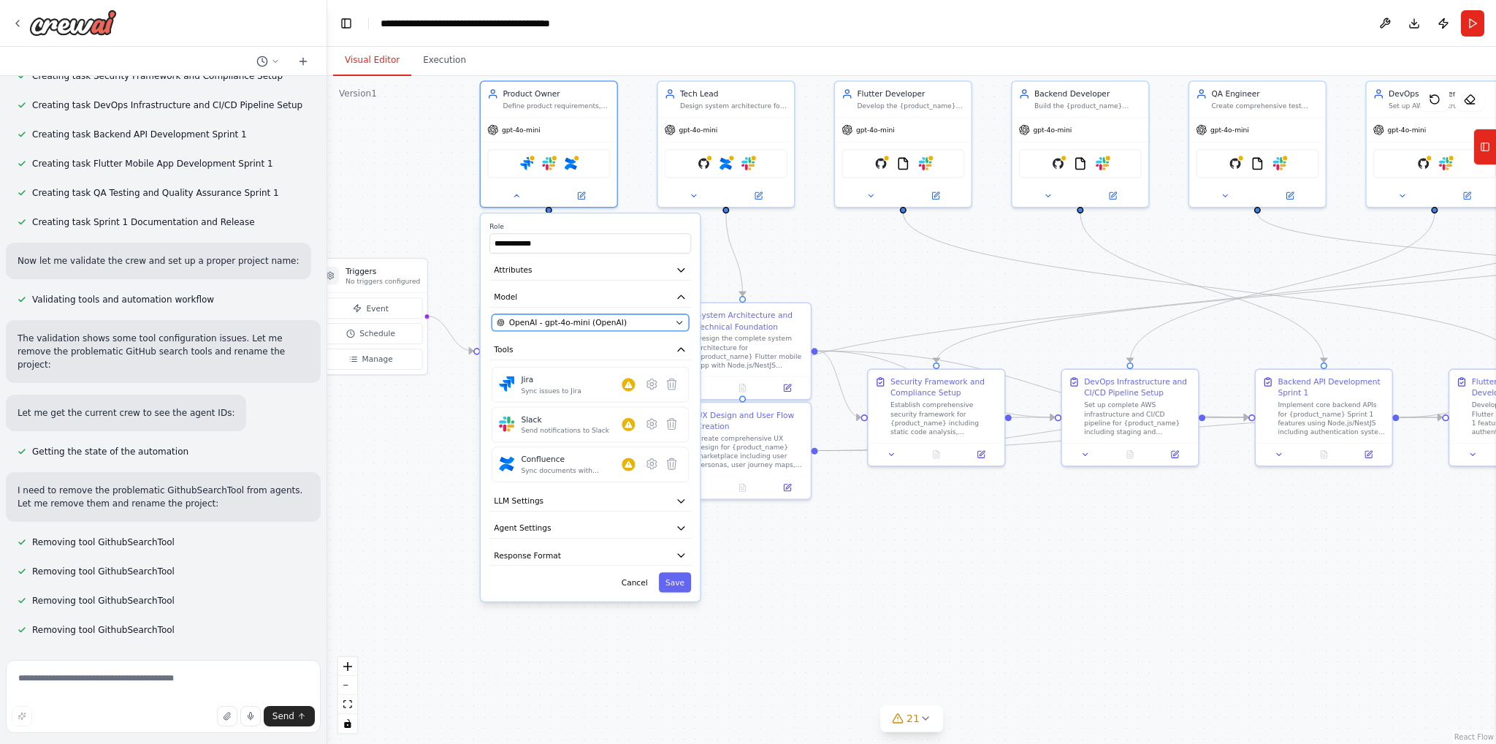
click at [566, 319] on span "OpenAI - gpt-4o-mini (OpenAI)" at bounding box center [568, 322] width 118 height 11
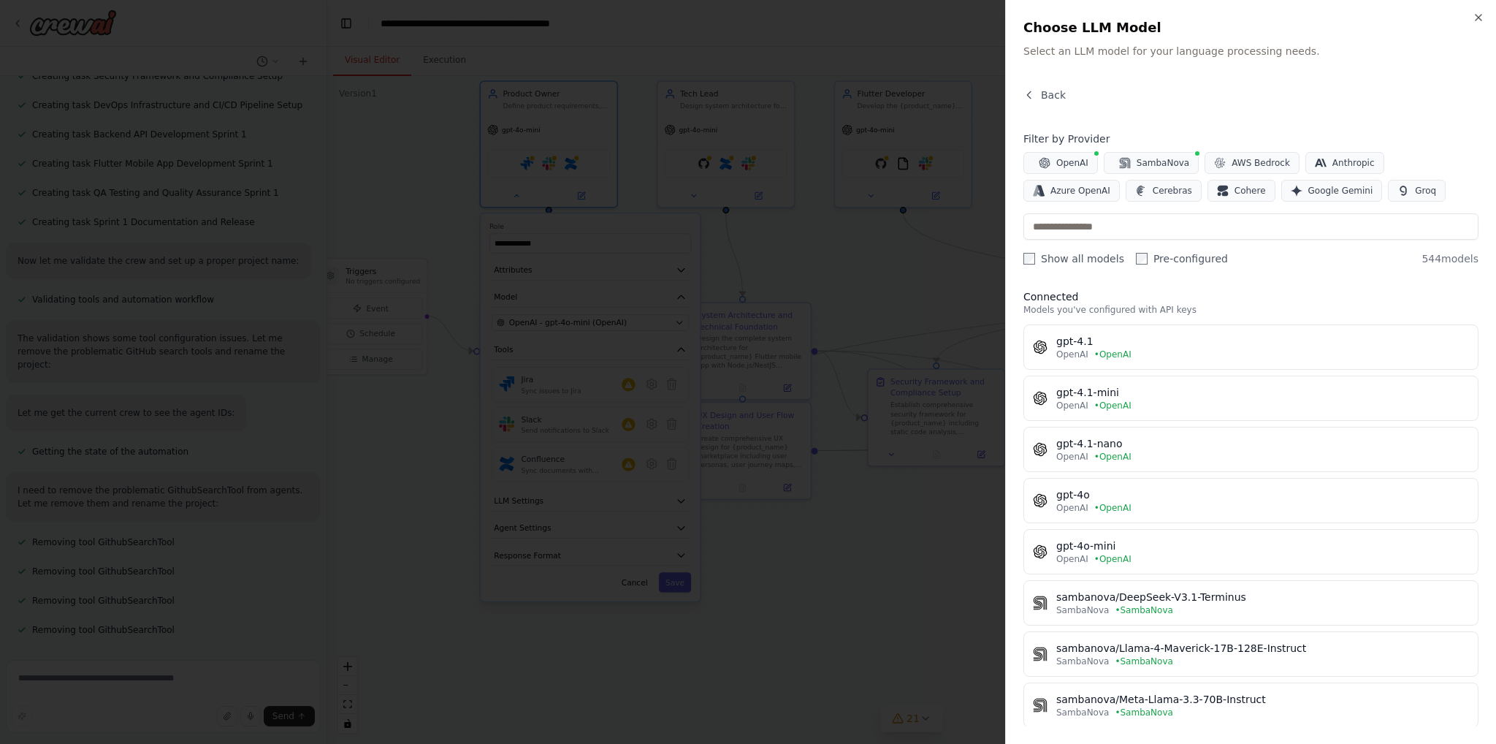
scroll to position [0, 0]
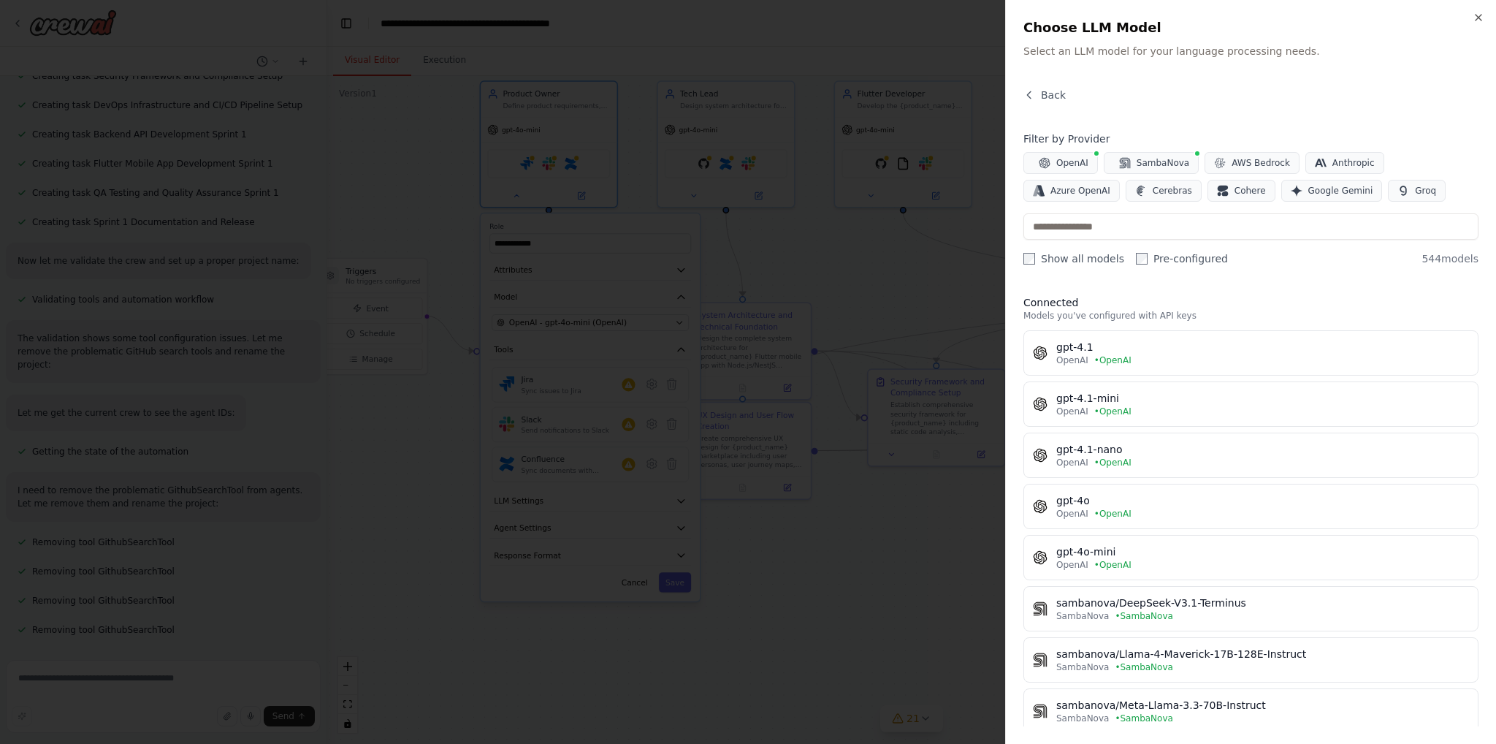
click at [649, 431] on div at bounding box center [748, 372] width 1496 height 744
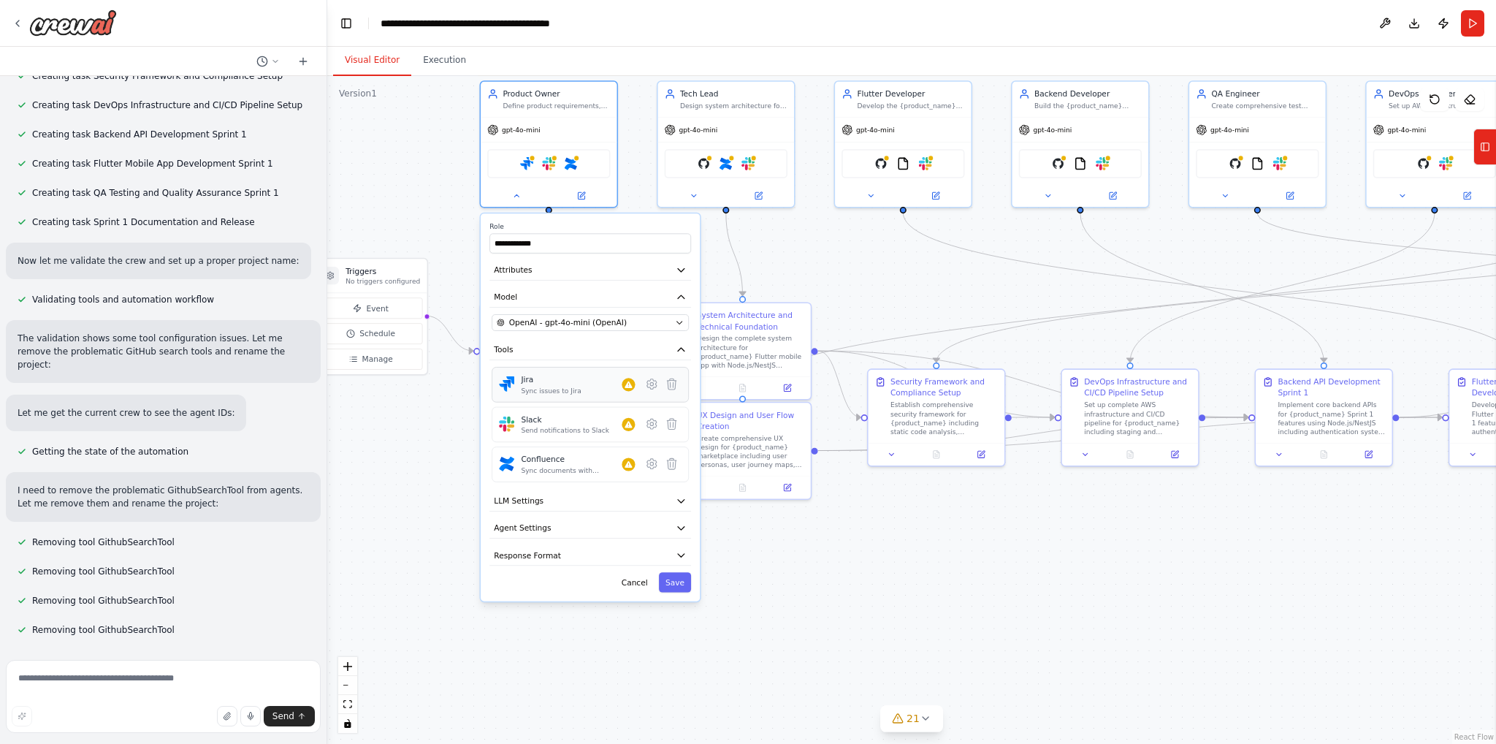
click at [631, 389] on div "Jira Sync issues to Jira" at bounding box center [578, 384] width 114 height 21
click at [655, 386] on icon at bounding box center [651, 383] width 13 height 13
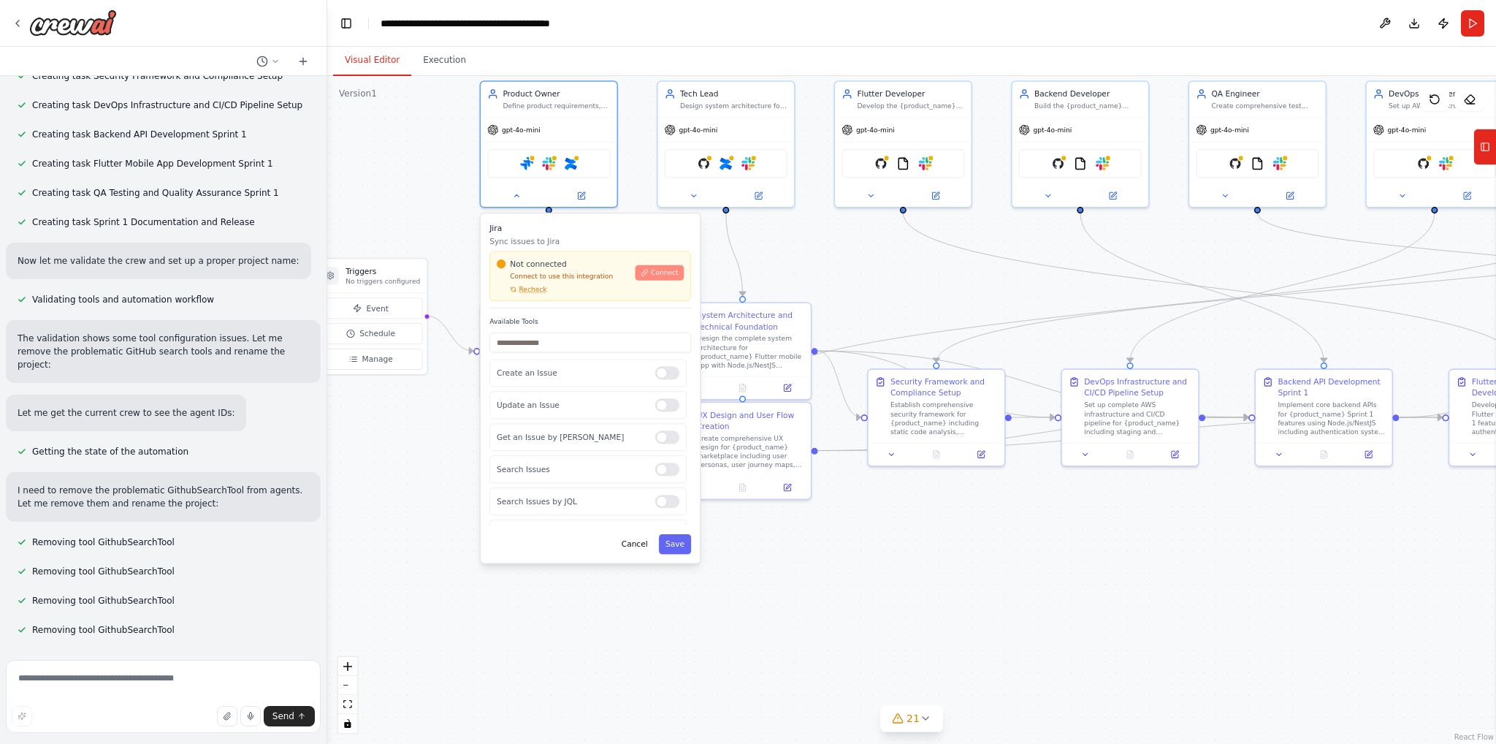
click at [660, 275] on span "Connect" at bounding box center [665, 272] width 28 height 9
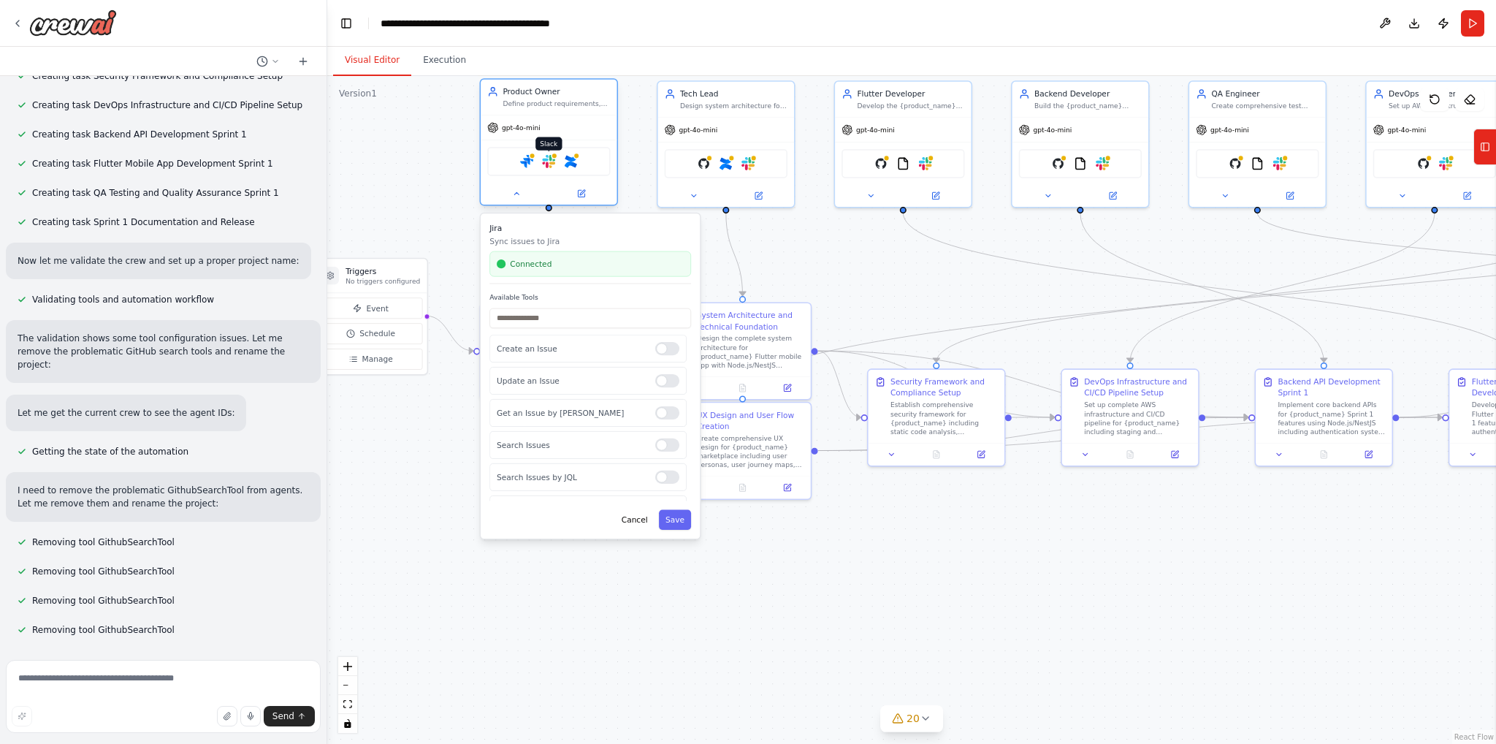
click at [544, 164] on img at bounding box center [548, 161] width 13 height 13
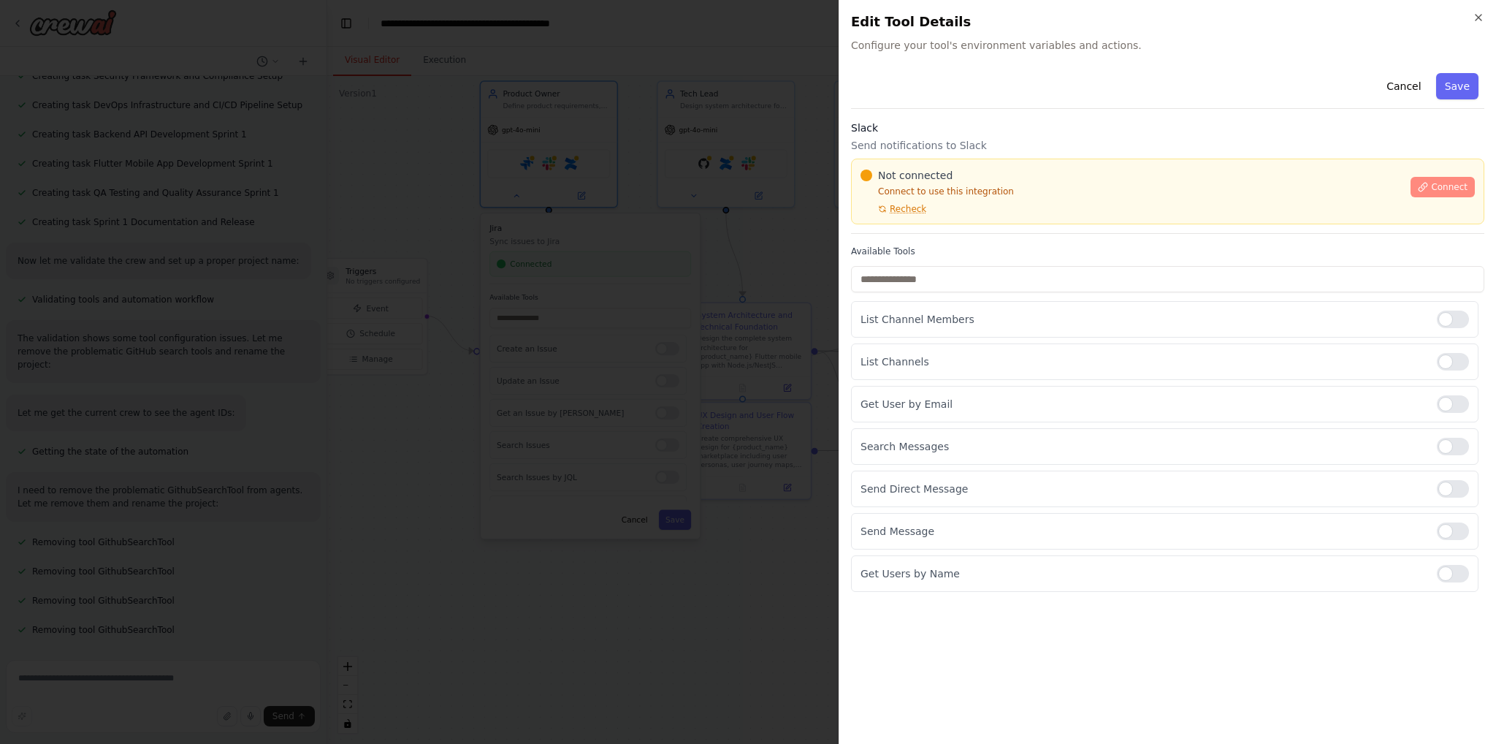
click at [1460, 188] on span "Connect" at bounding box center [1449, 187] width 37 height 12
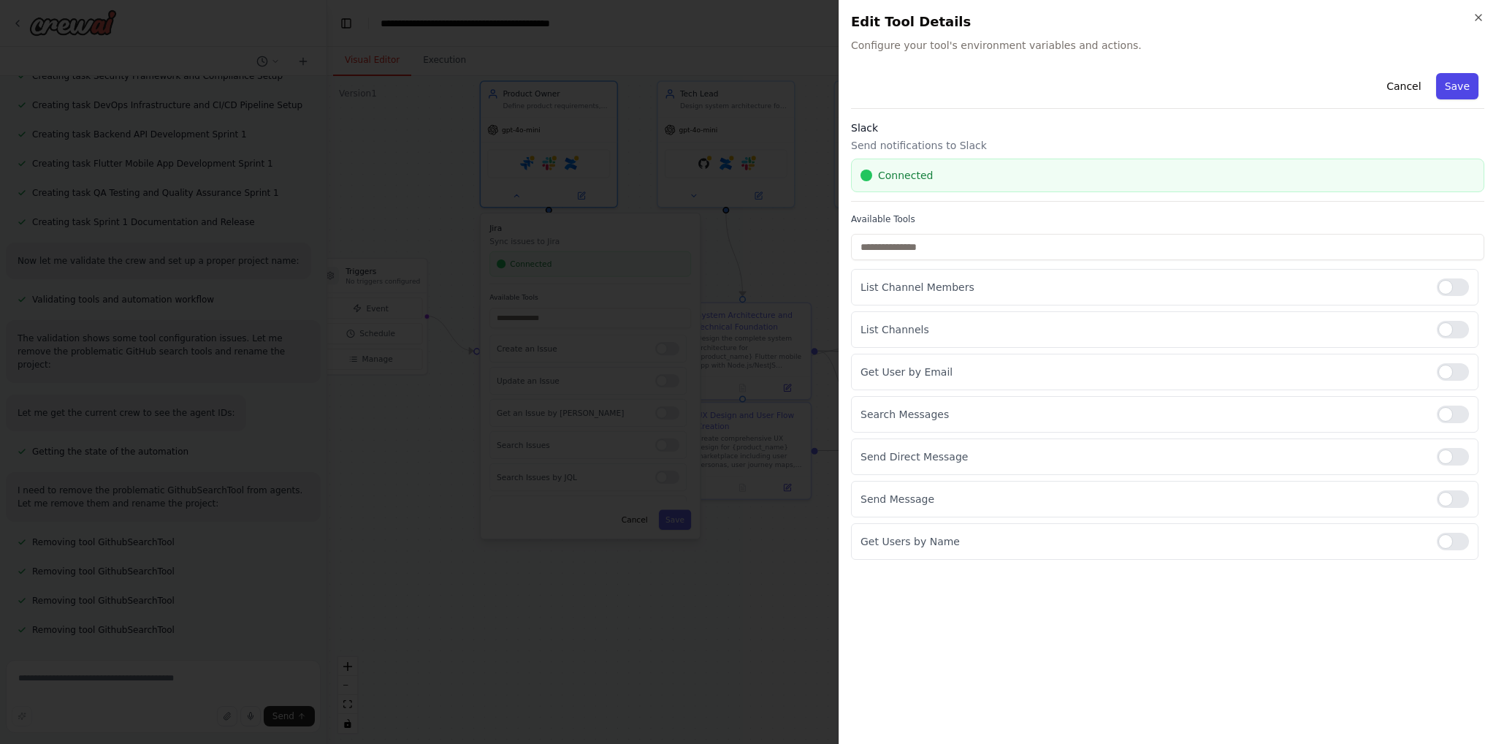
click at [1461, 86] on button "Save" at bounding box center [1457, 86] width 42 height 26
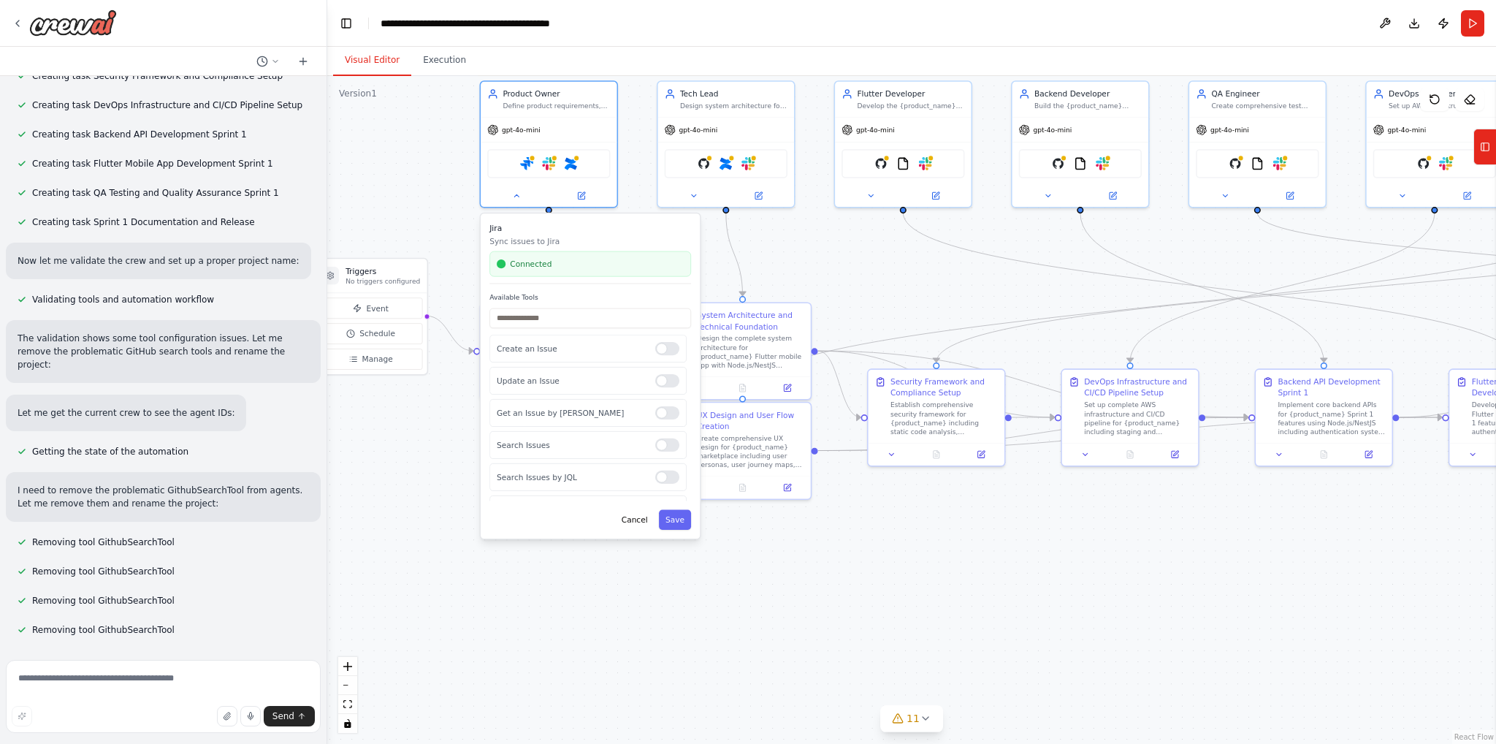
click at [717, 246] on div ".deletable-edge-delete-btn { width: 20px; height: 20px; border: 0px solid #ffff…" at bounding box center [911, 410] width 1169 height 668
click at [511, 197] on button at bounding box center [516, 193] width 63 height 13
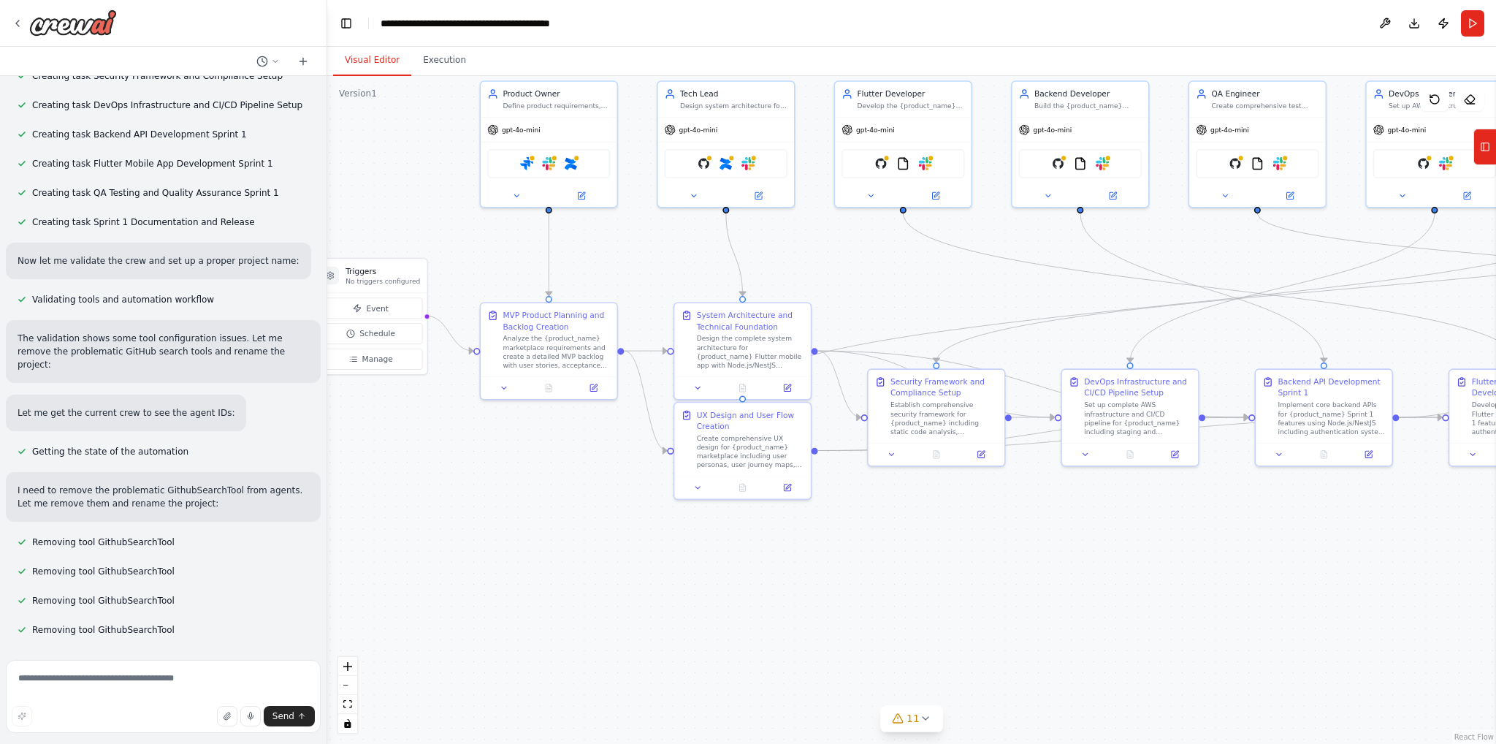
click at [454, 195] on div ".deletable-edge-delete-btn { width: 20px; height: 20px; border: 0px solid #ffff…" at bounding box center [911, 410] width 1169 height 668
click at [532, 164] on img at bounding box center [526, 161] width 13 height 13
click at [731, 160] on img at bounding box center [726, 161] width 13 height 13
click at [549, 162] on img at bounding box center [548, 161] width 13 height 13
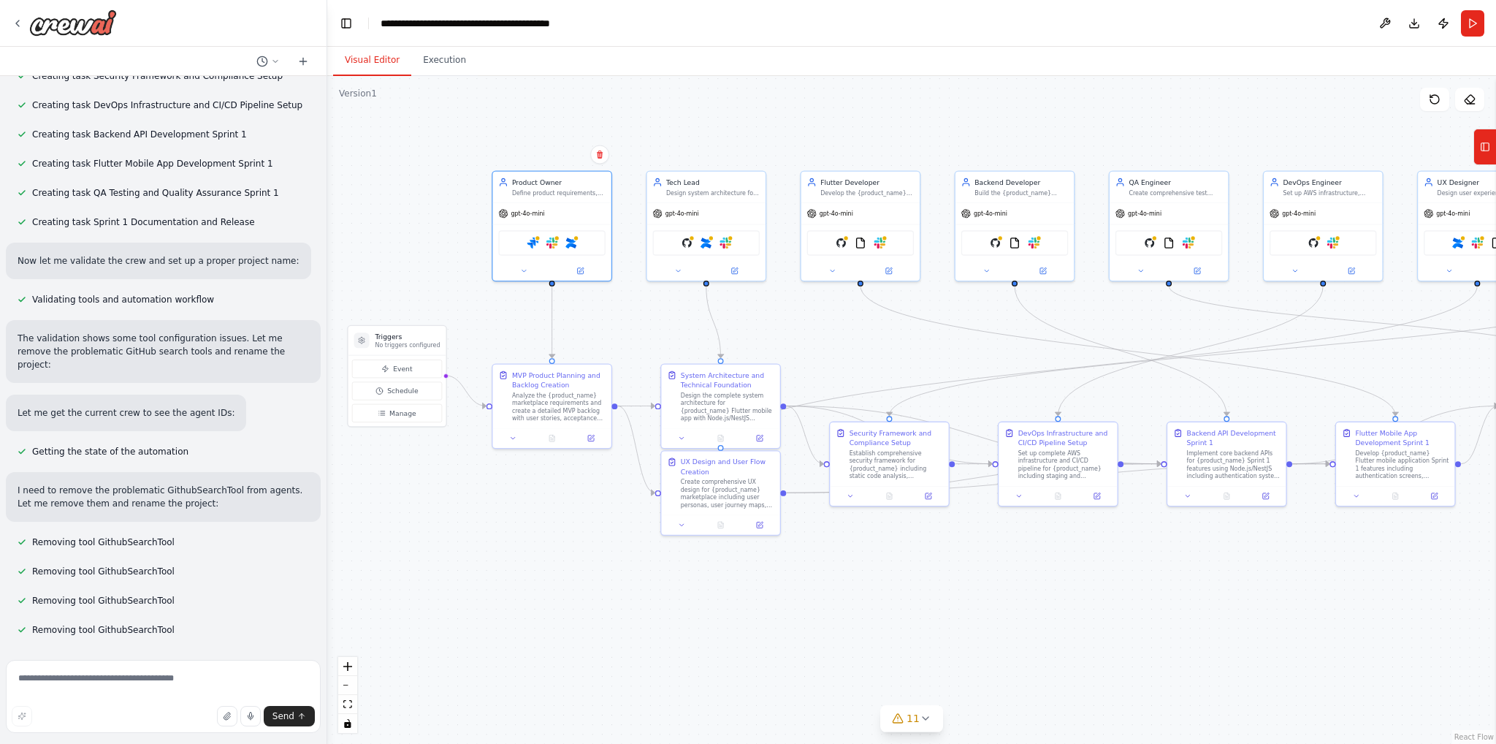
drag, startPoint x: 625, startPoint y: 255, endPoint x: 628, endPoint y: 391, distance: 135.9
click at [628, 391] on div ".deletable-edge-delete-btn { width: 20px; height: 20px; border: 0px solid #ffff…" at bounding box center [911, 410] width 1169 height 668
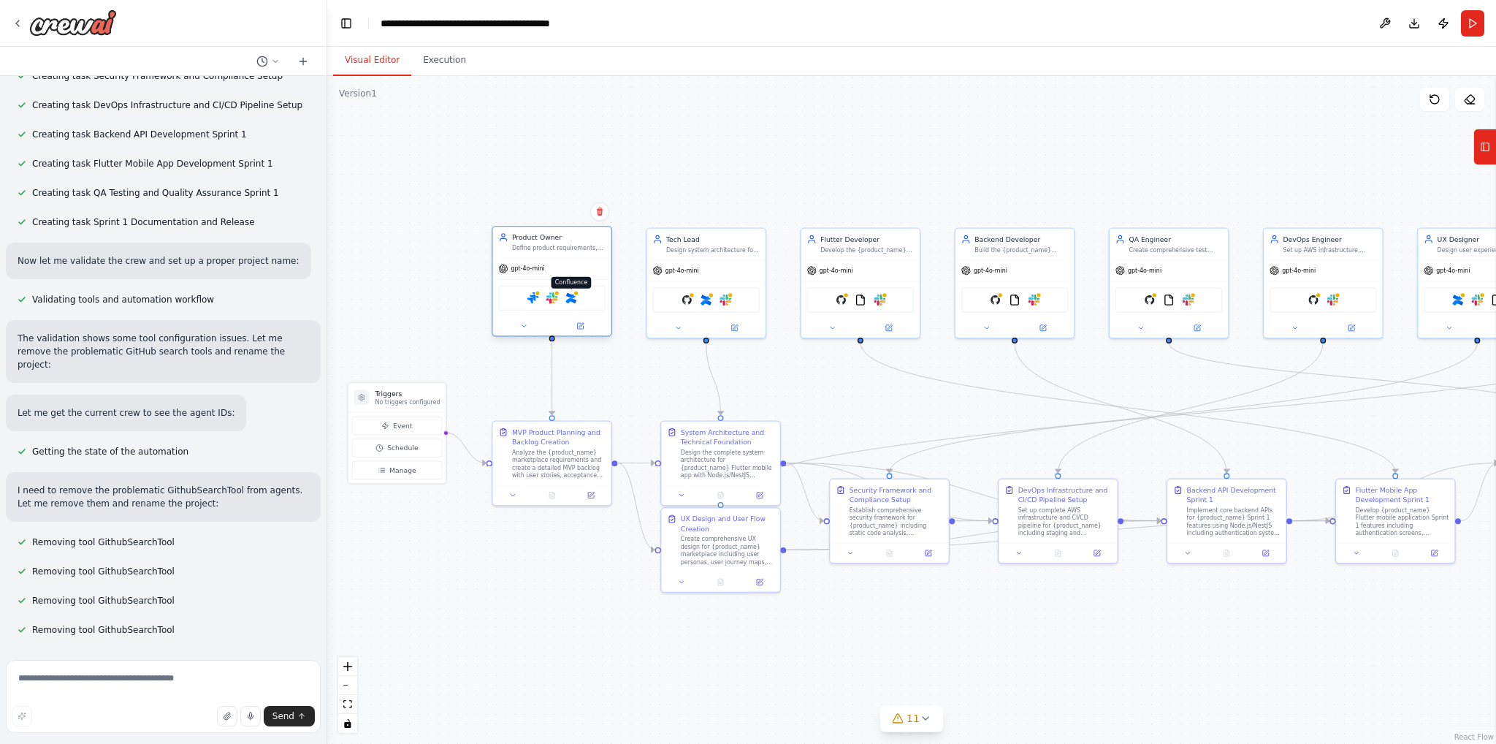
click at [573, 297] on img at bounding box center [572, 298] width 12 height 12
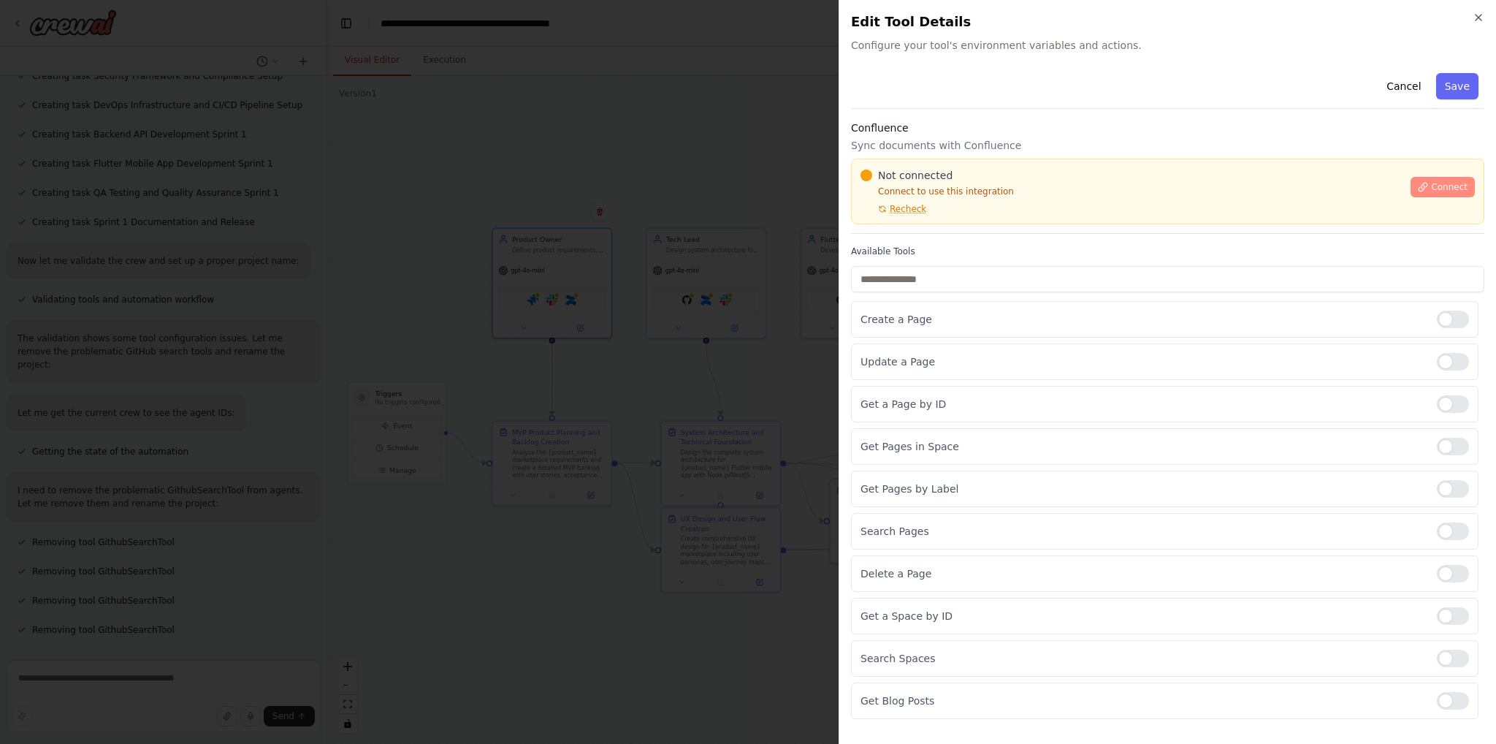
click at [1436, 189] on span "Connect" at bounding box center [1449, 187] width 37 height 12
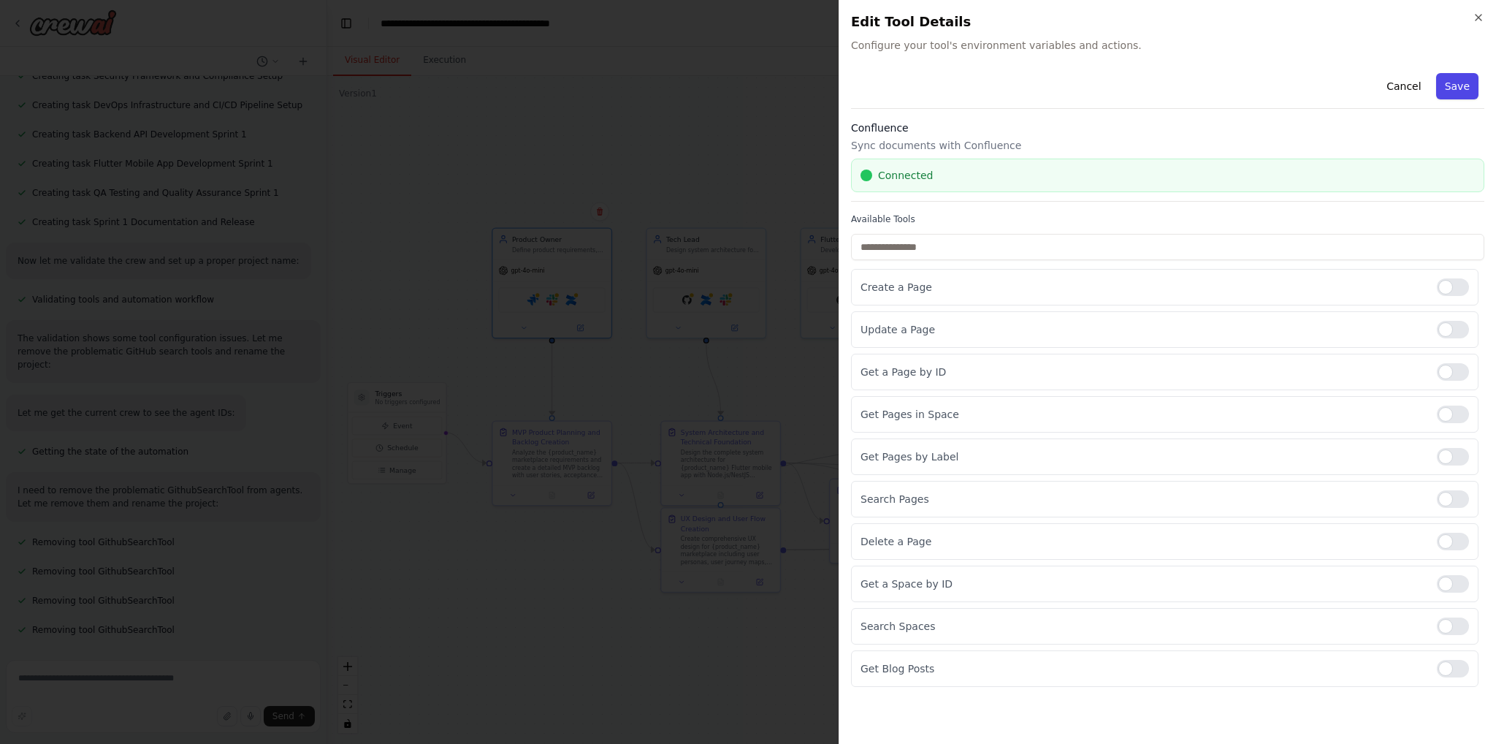
click at [1474, 89] on button "Save" at bounding box center [1457, 86] width 42 height 26
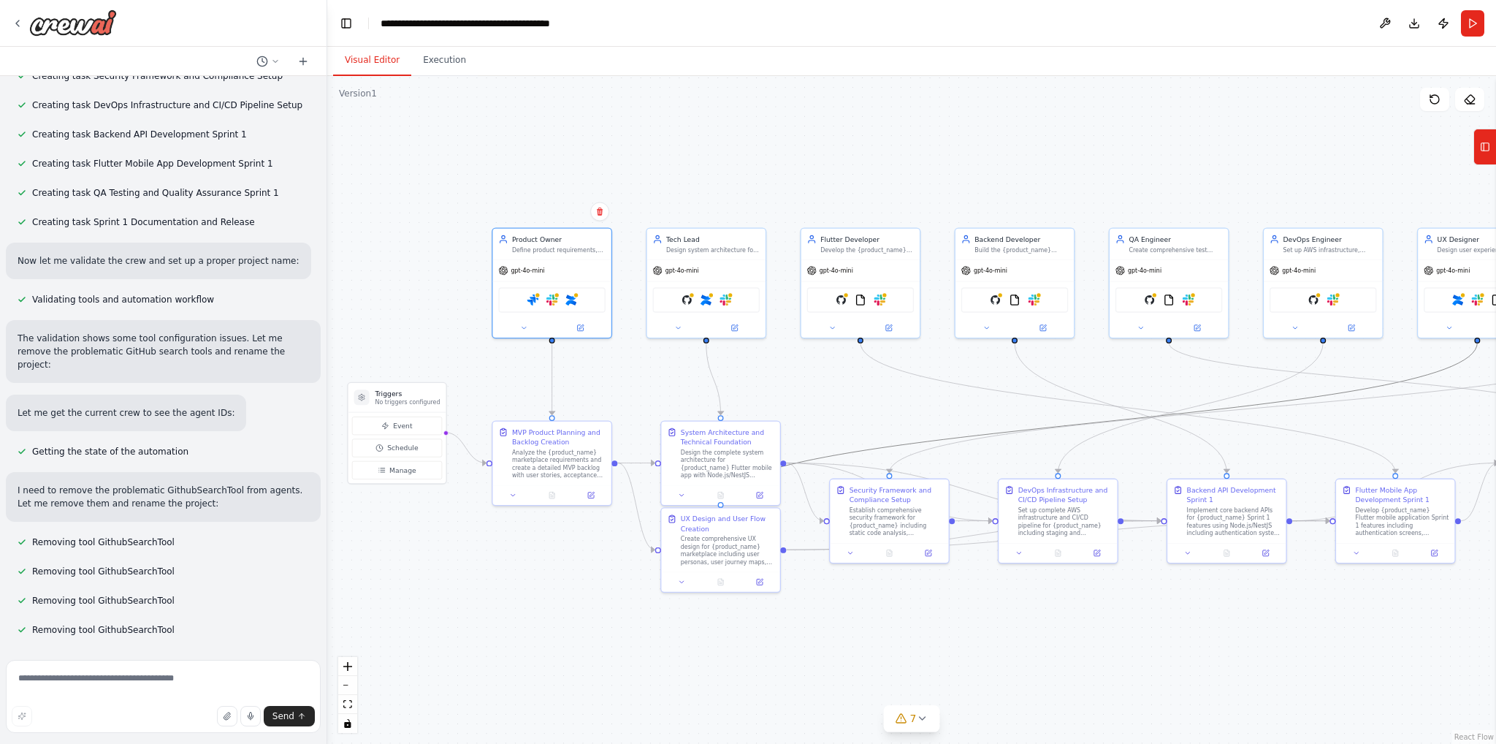
drag, startPoint x: 1280, startPoint y: 384, endPoint x: 1153, endPoint y: 361, distance: 129.1
click at [1153, 361] on div ".deletable-edge-delete-btn { width: 20px; height: 20px; border: 0px solid #ffff…" at bounding box center [911, 410] width 1169 height 668
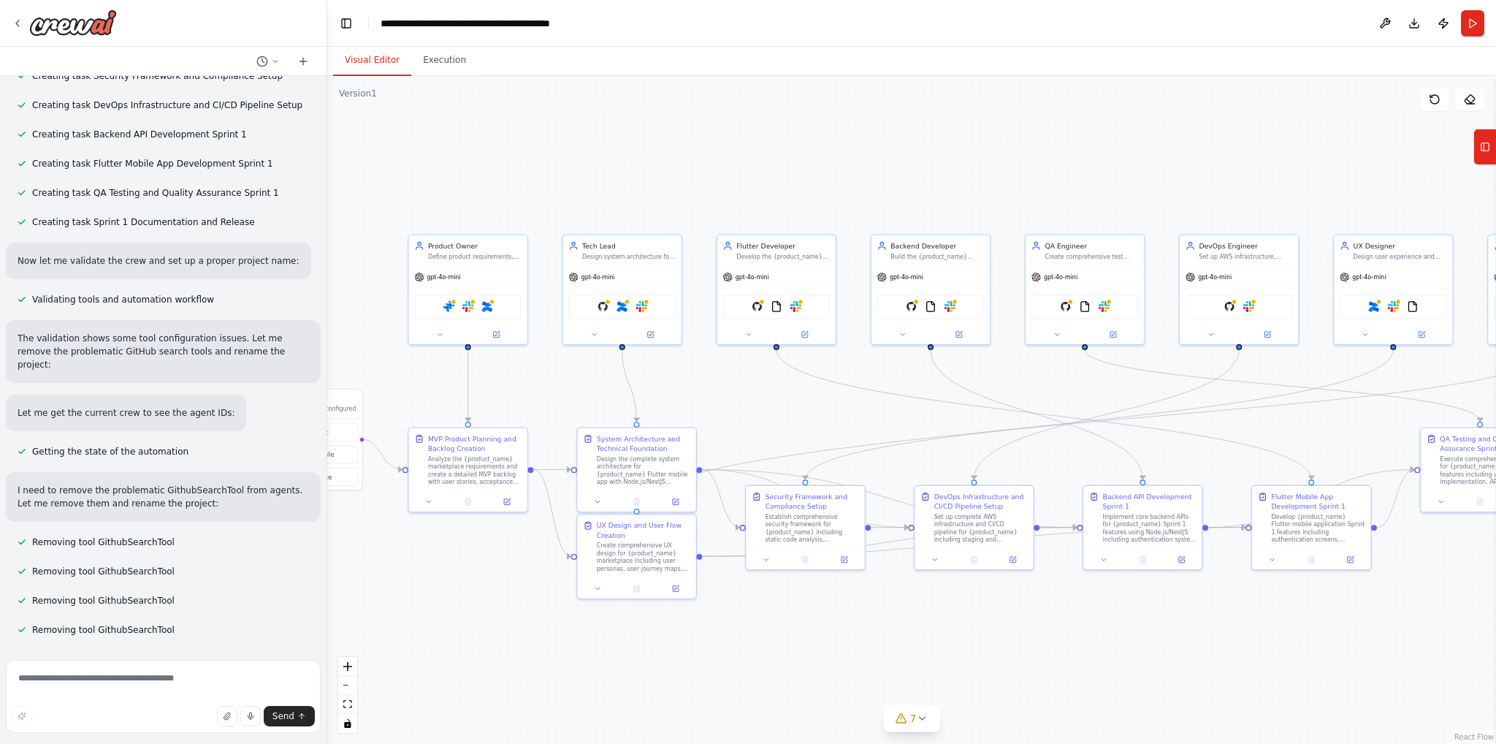
drag, startPoint x: 1223, startPoint y: 142, endPoint x: 1061, endPoint y: 142, distance: 162.2
click at [1061, 142] on div ".deletable-edge-delete-btn { width: 20px; height: 20px; border: 0px solid #ffff…" at bounding box center [911, 410] width 1169 height 668
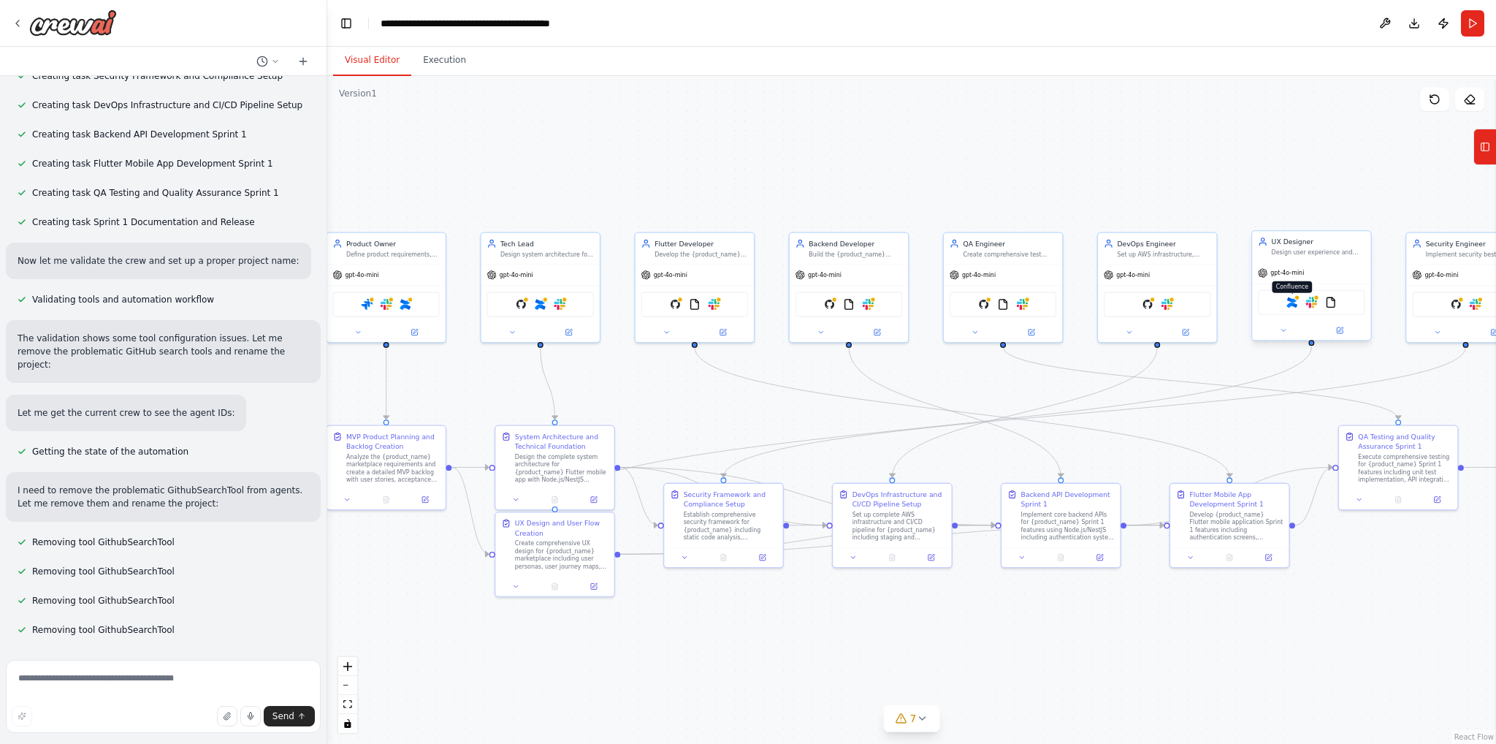
click at [1294, 299] on img at bounding box center [1293, 303] width 12 height 12
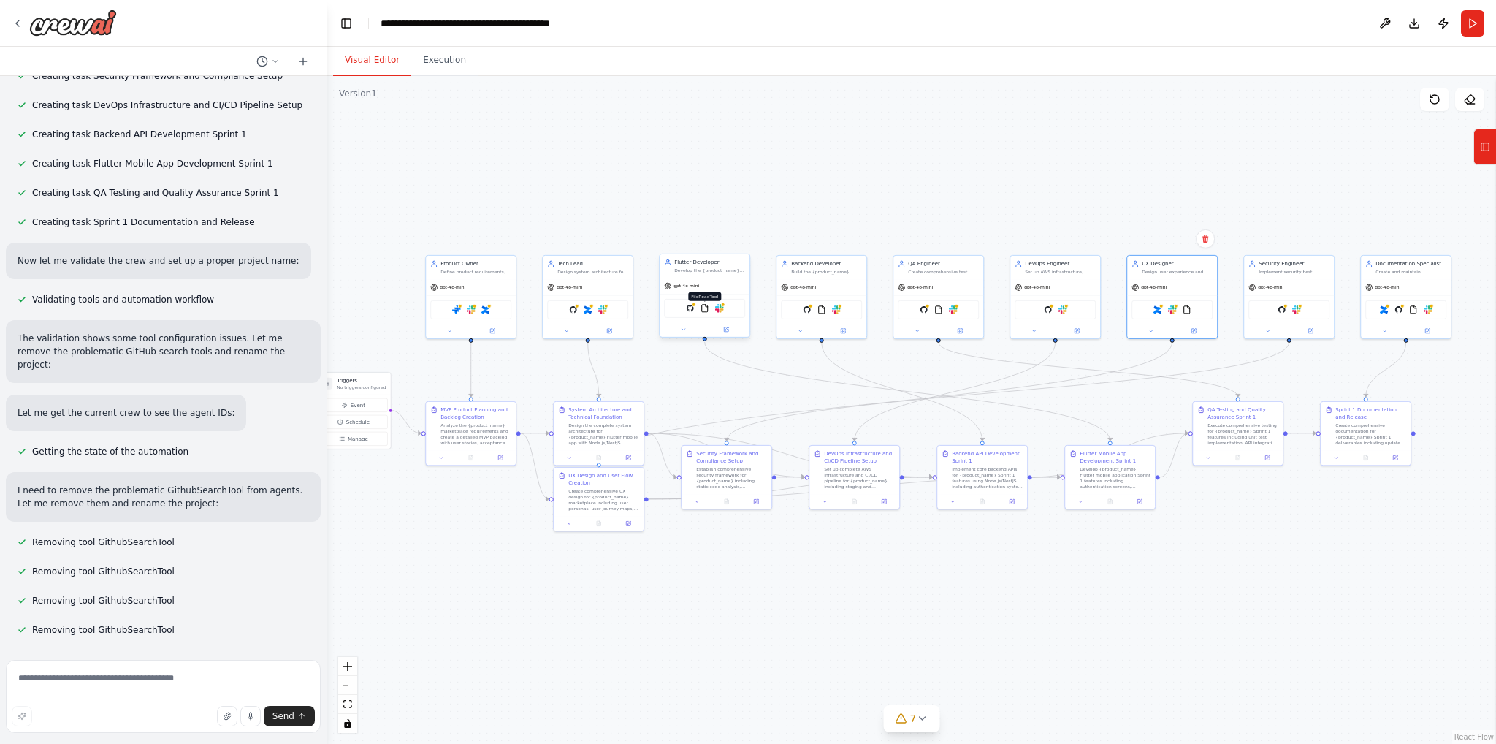
click at [704, 305] on img at bounding box center [705, 308] width 9 height 9
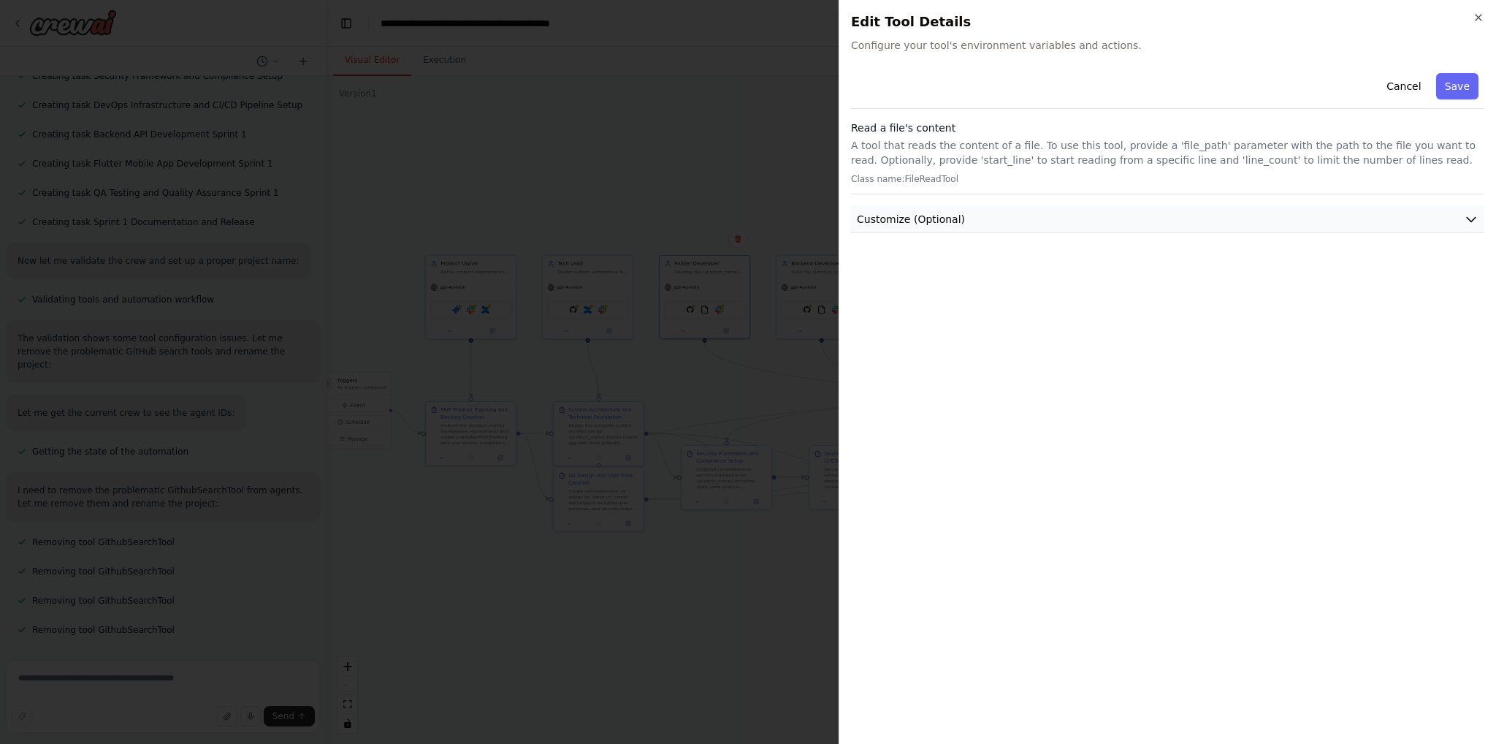
click at [884, 220] on span "Customize (Optional)" at bounding box center [911, 219] width 108 height 15
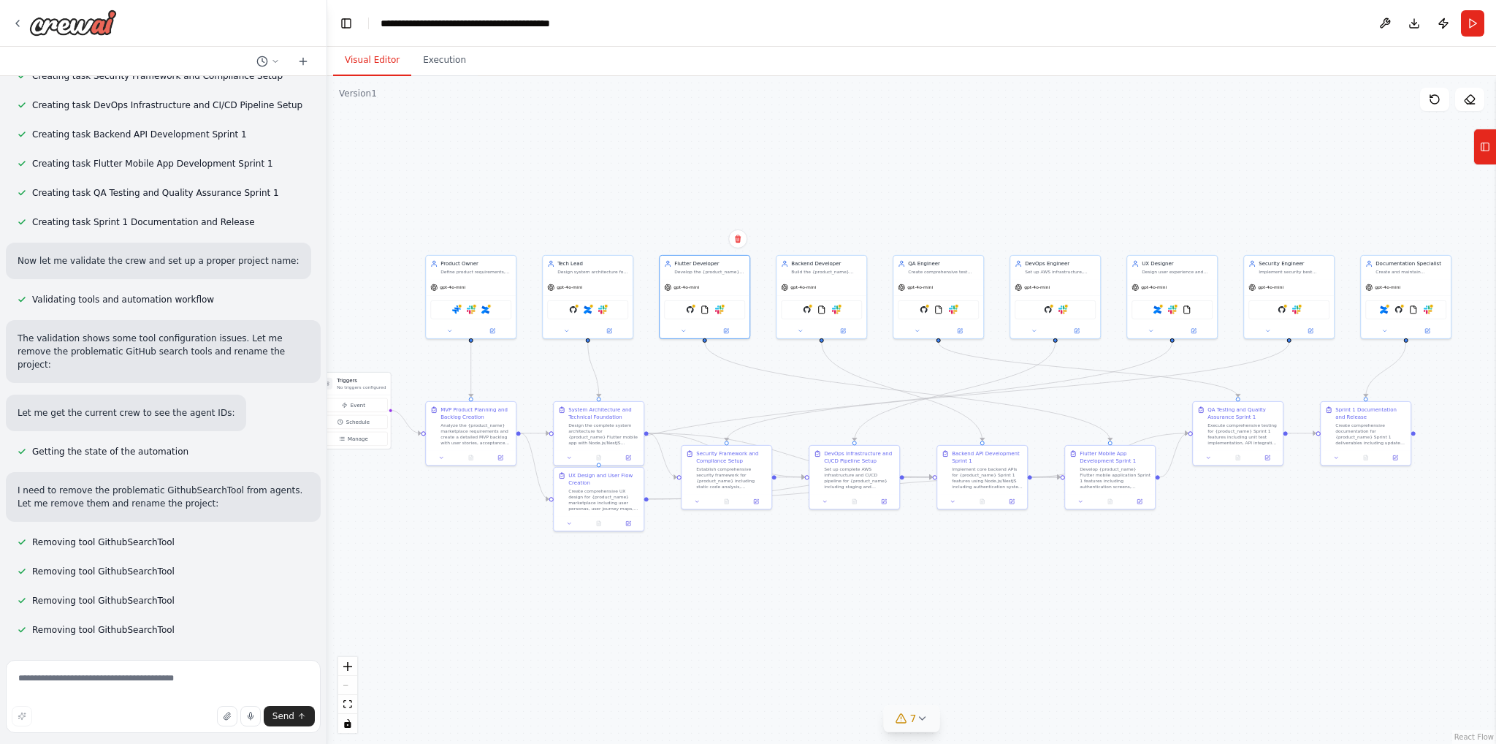
click at [934, 721] on button "7" at bounding box center [912, 718] width 56 height 27
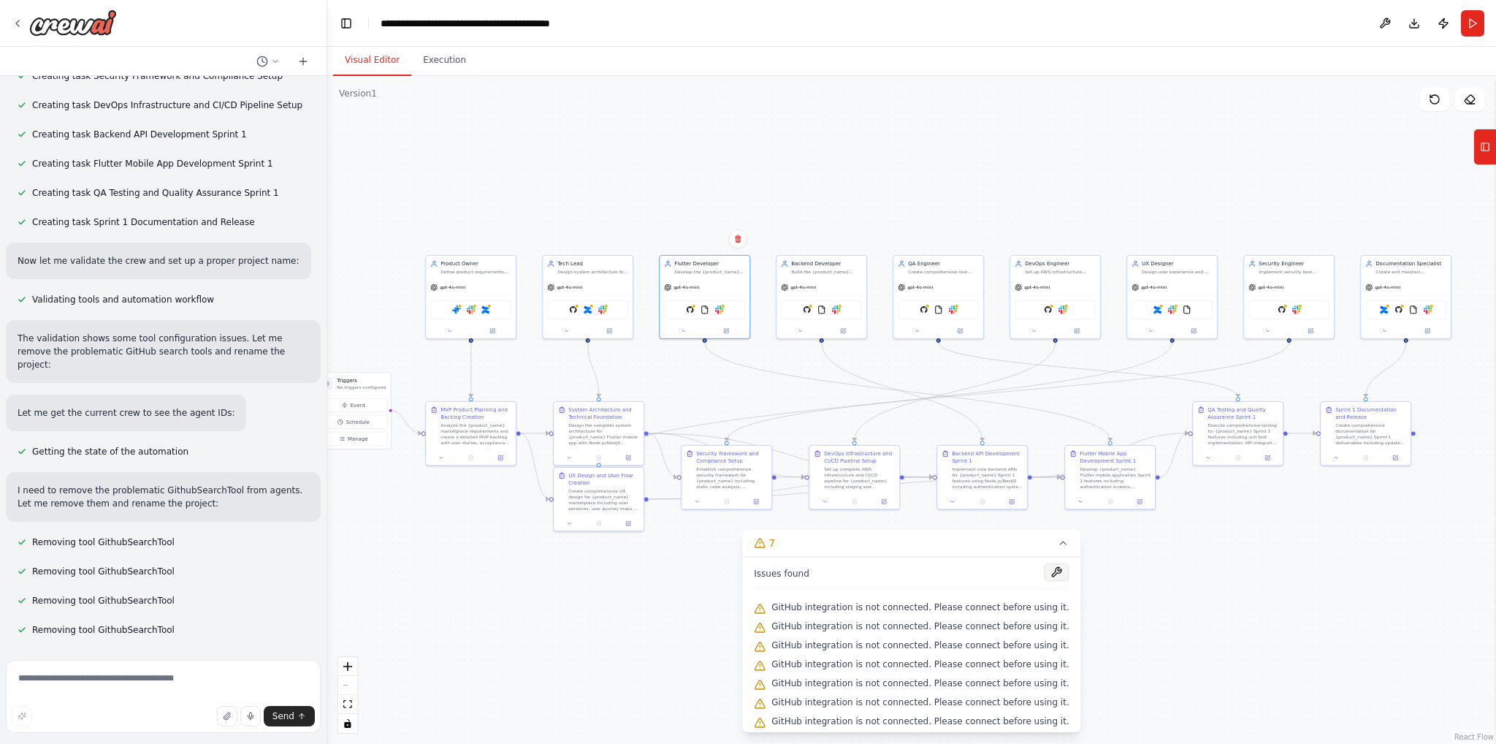
click at [1045, 569] on button at bounding box center [1057, 572] width 25 height 18
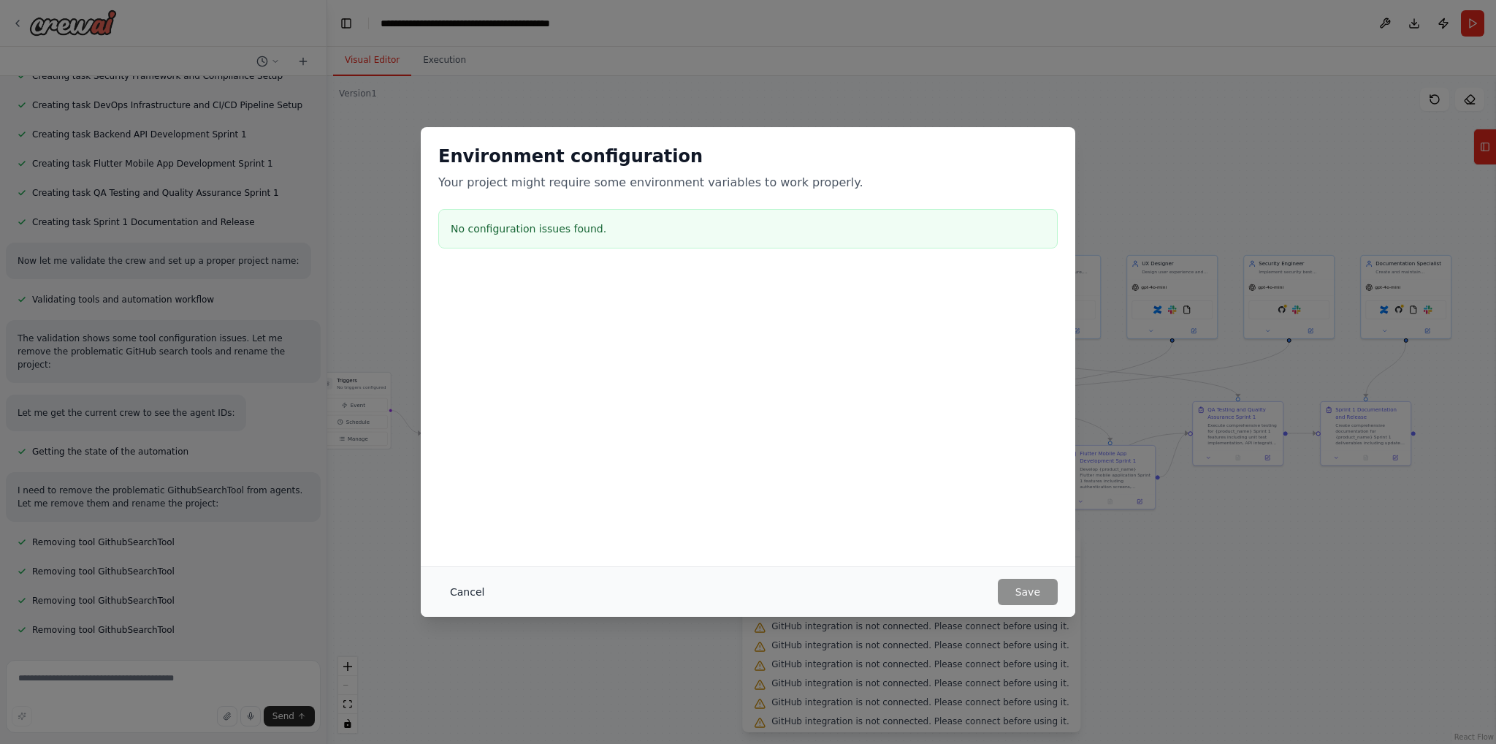
click at [467, 592] on button "Cancel" at bounding box center [467, 592] width 58 height 26
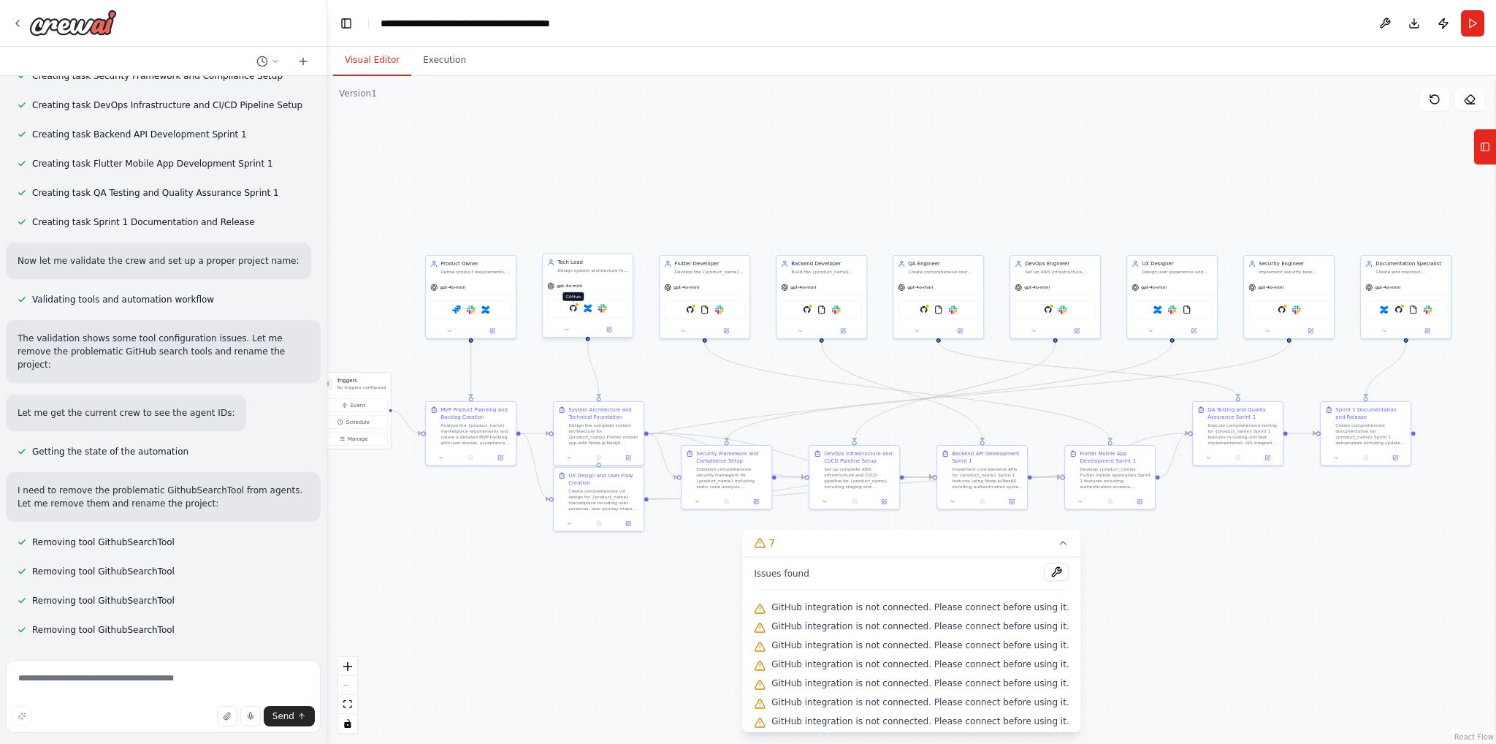
click at [576, 310] on img at bounding box center [573, 308] width 9 height 9
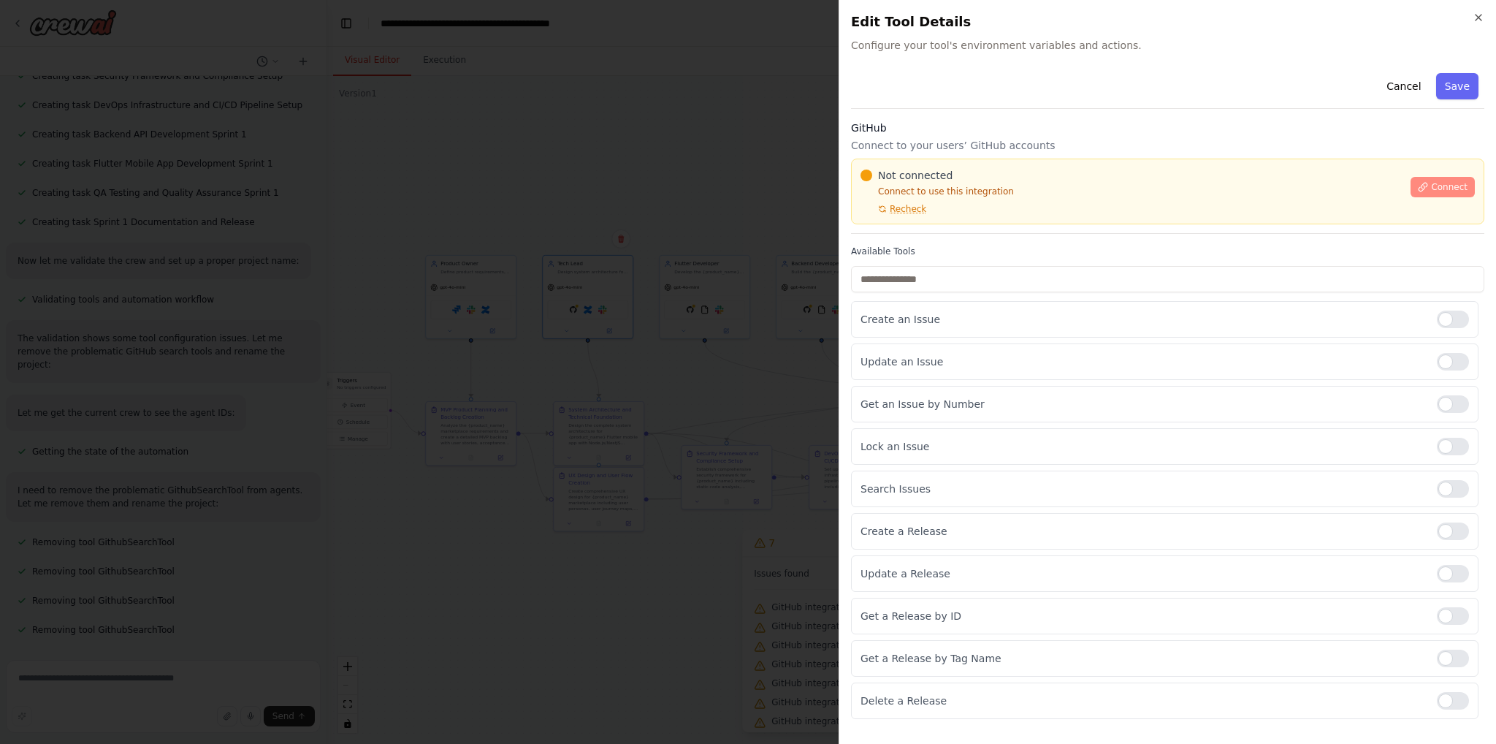
click at [1438, 186] on span "Connect" at bounding box center [1449, 187] width 37 height 12
click at [893, 208] on span "Recheck" at bounding box center [908, 209] width 37 height 12
click at [1428, 191] on icon at bounding box center [1423, 187] width 10 height 10
click at [904, 210] on span "Recheck" at bounding box center [908, 209] width 37 height 12
click at [1455, 187] on span "Connect" at bounding box center [1449, 187] width 37 height 12
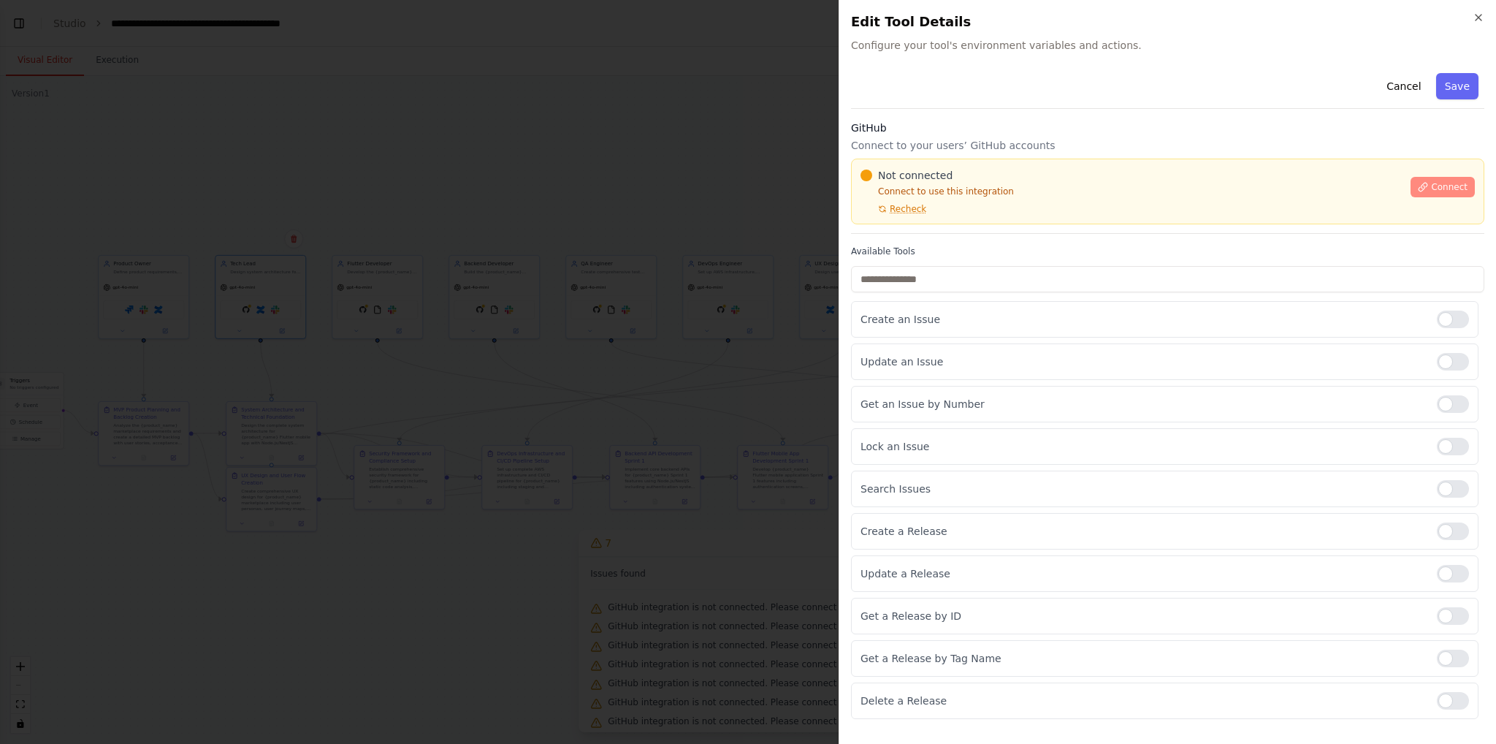
scroll to position [3861, 0]
click at [1477, 15] on icon "button" at bounding box center [1479, 18] width 12 height 12
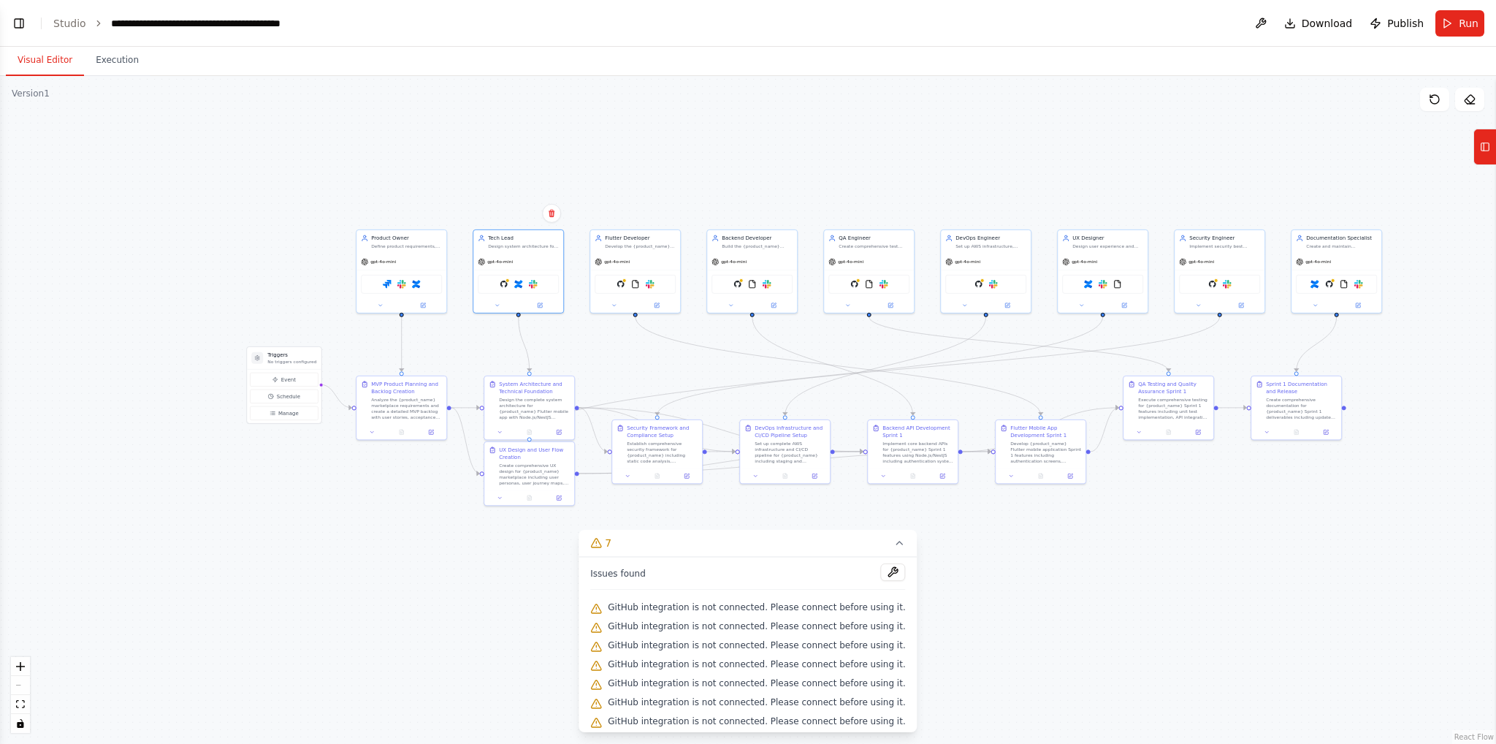
drag, startPoint x: 786, startPoint y: 216, endPoint x: 1046, endPoint y: 190, distance: 261.4
click at [1046, 190] on div ".deletable-edge-delete-btn { width: 20px; height: 20px; border: 0px solid #ffff…" at bounding box center [748, 410] width 1496 height 668
click at [54, 67] on button "Visual Editor" at bounding box center [45, 60] width 78 height 31
click at [126, 513] on div ".deletable-edge-delete-btn { width: 20px; height: 20px; border: 0px solid #ffff…" at bounding box center [748, 410] width 1496 height 668
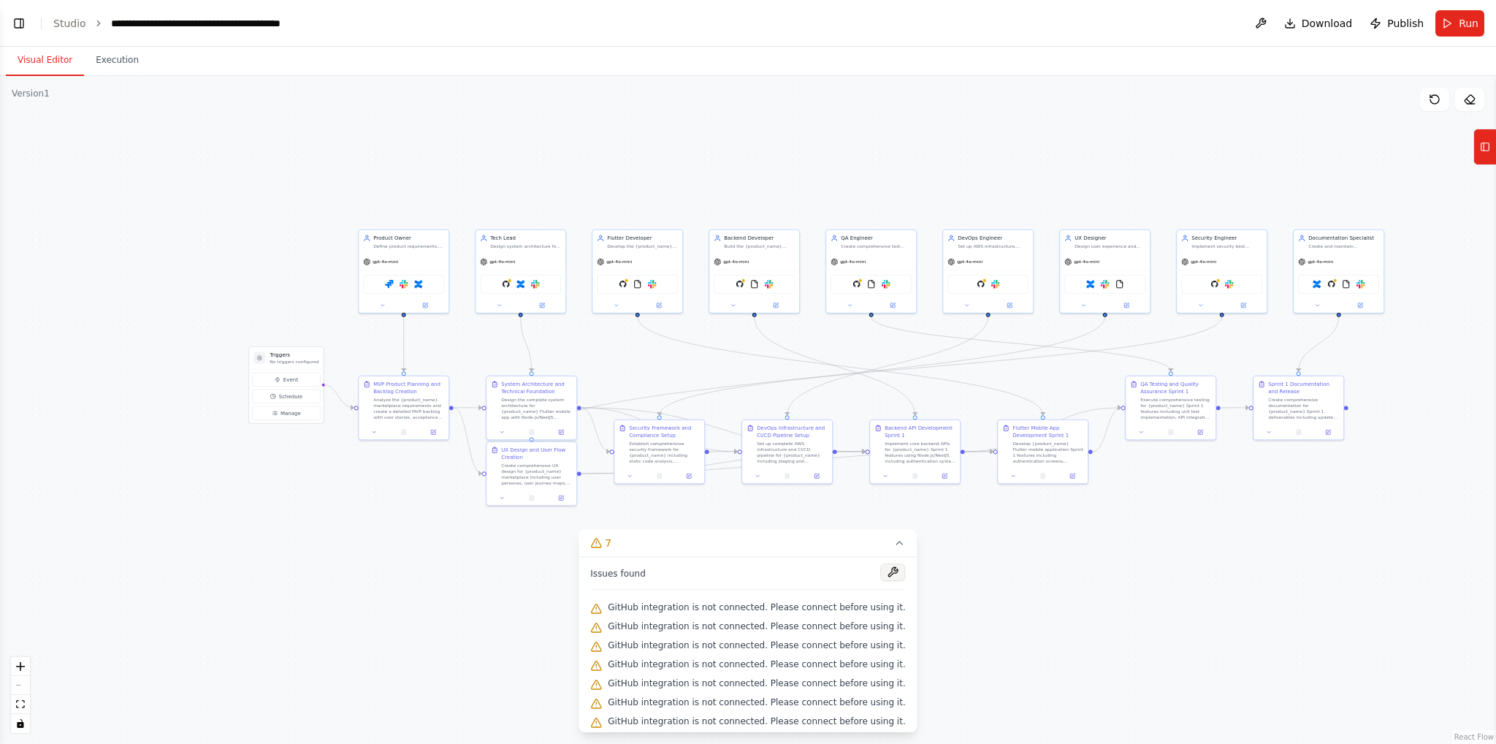
click at [881, 568] on button at bounding box center [893, 572] width 25 height 18
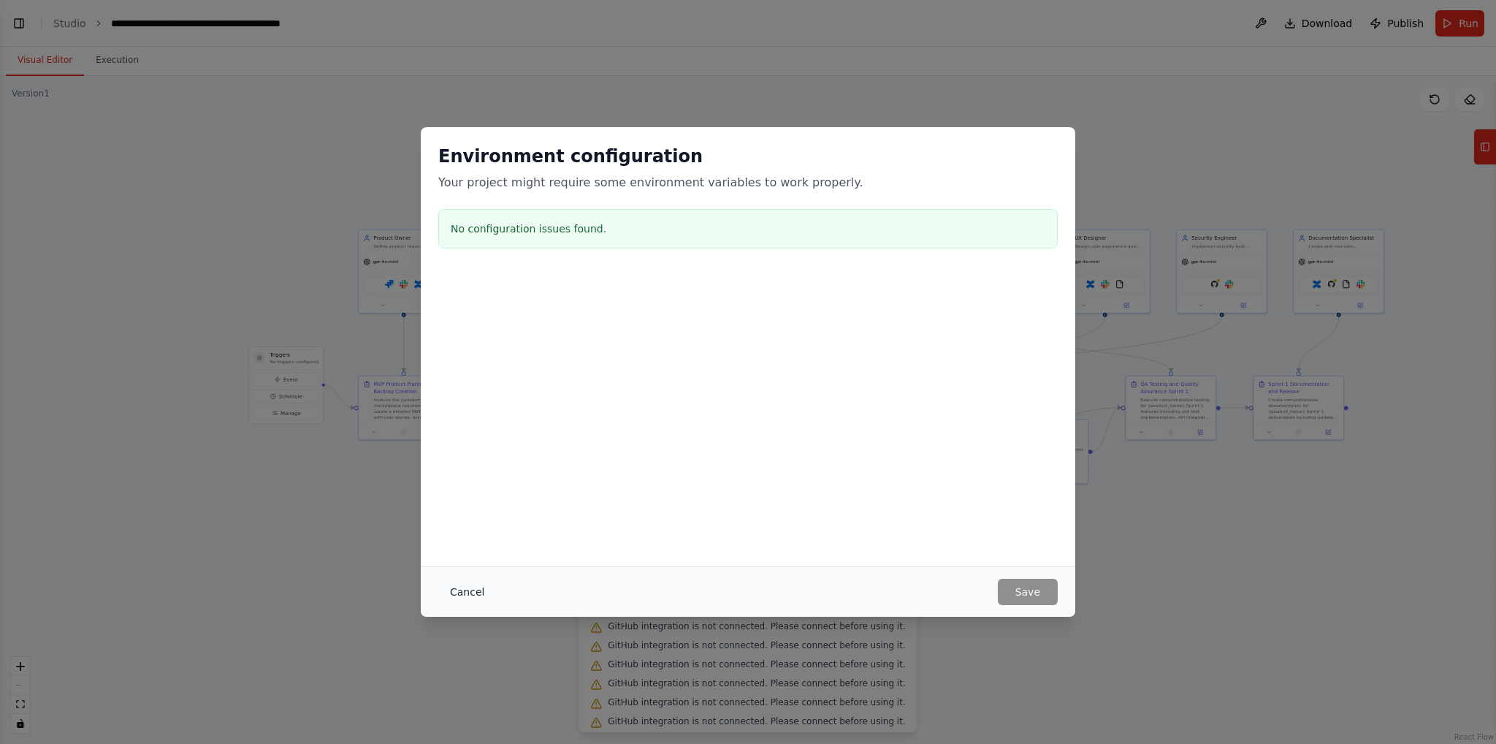
click at [454, 586] on button "Cancel" at bounding box center [467, 592] width 58 height 26
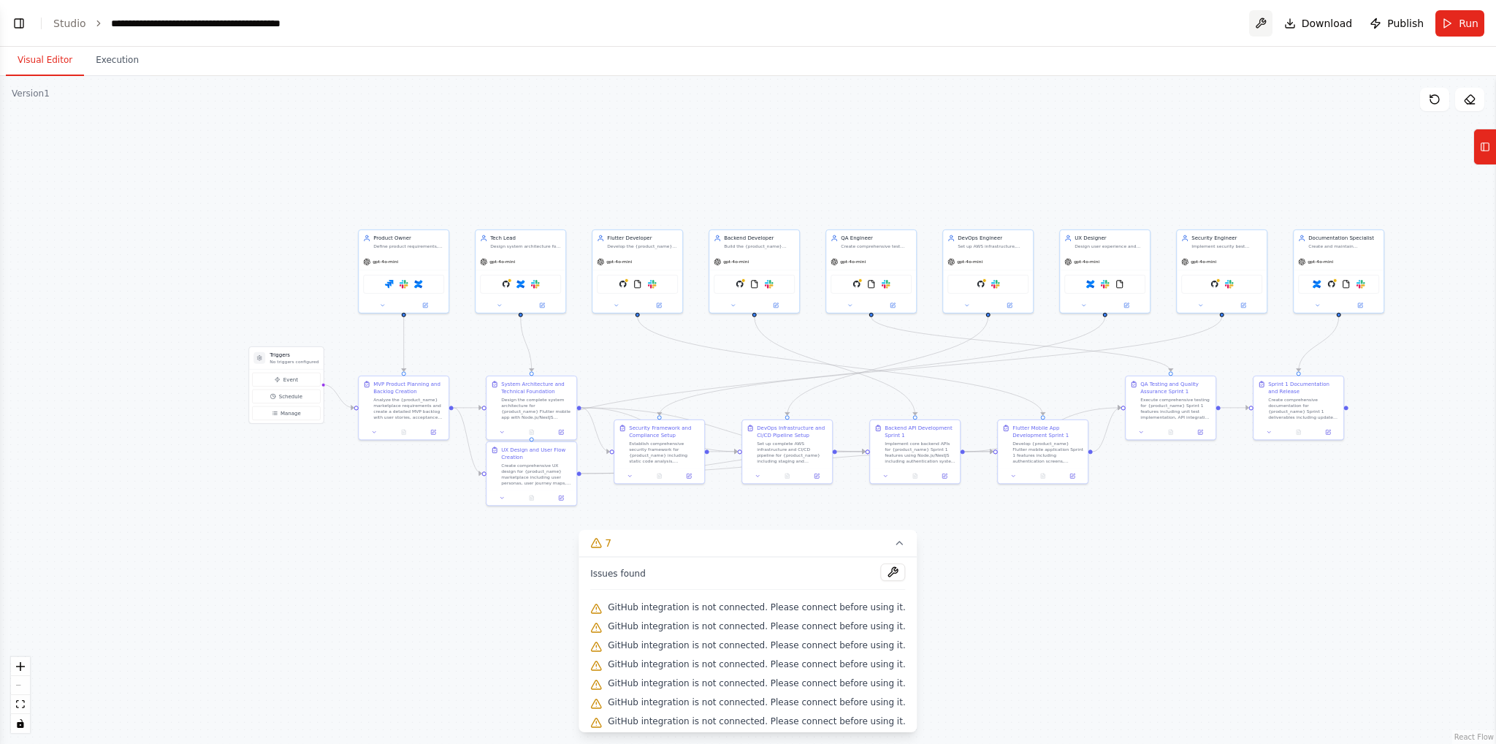
click at [1273, 23] on button at bounding box center [1260, 23] width 23 height 26
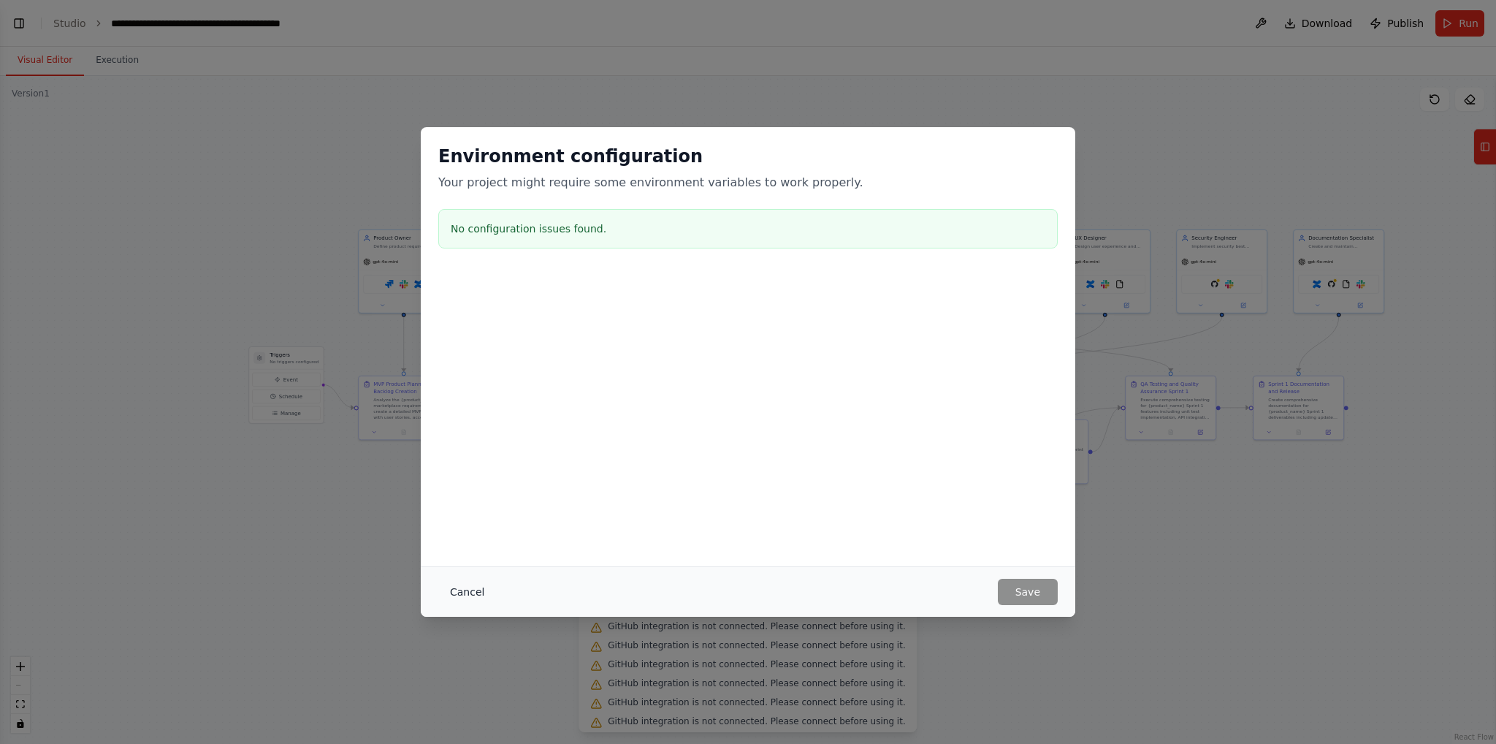
click at [463, 593] on button "Cancel" at bounding box center [467, 592] width 58 height 26
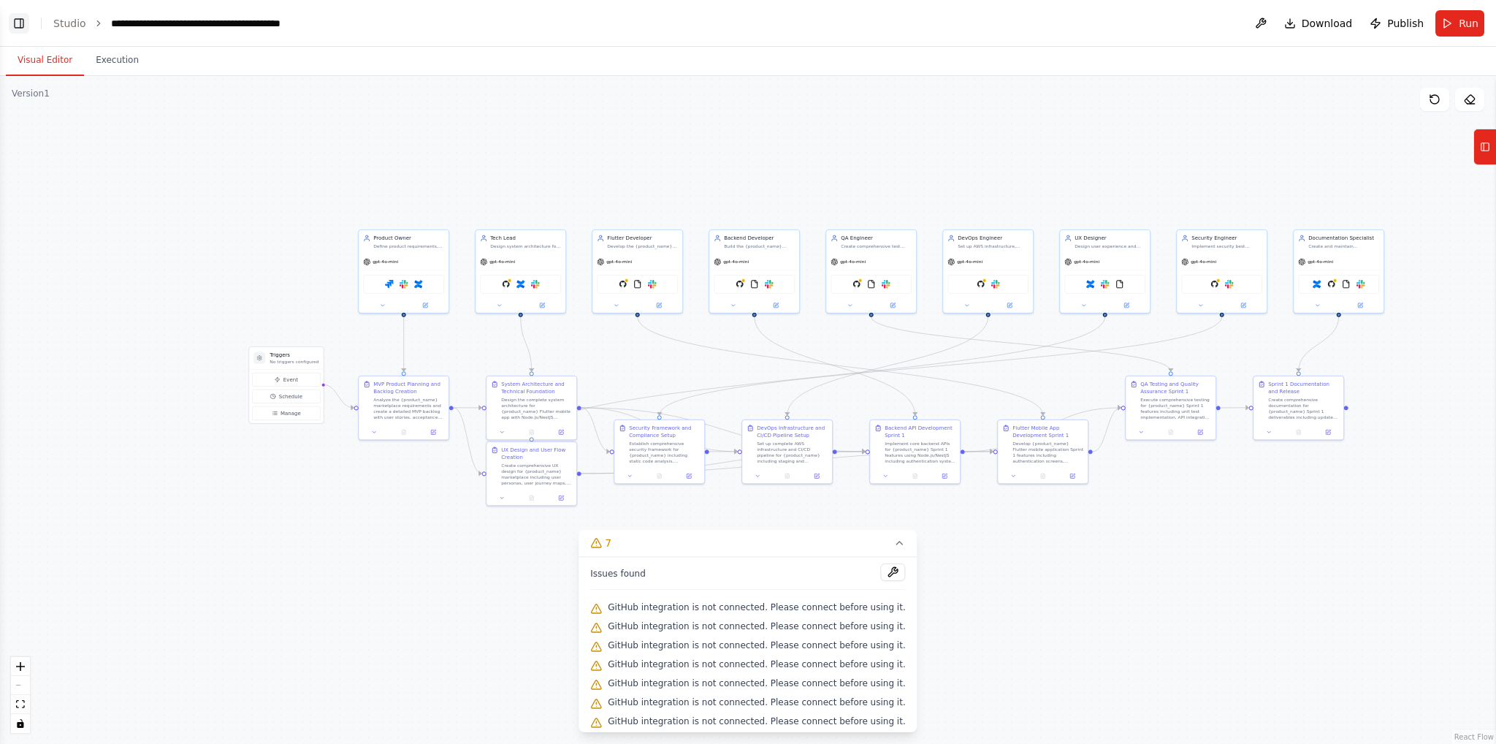
click at [23, 21] on button "Toggle Left Sidebar" at bounding box center [19, 23] width 20 height 20
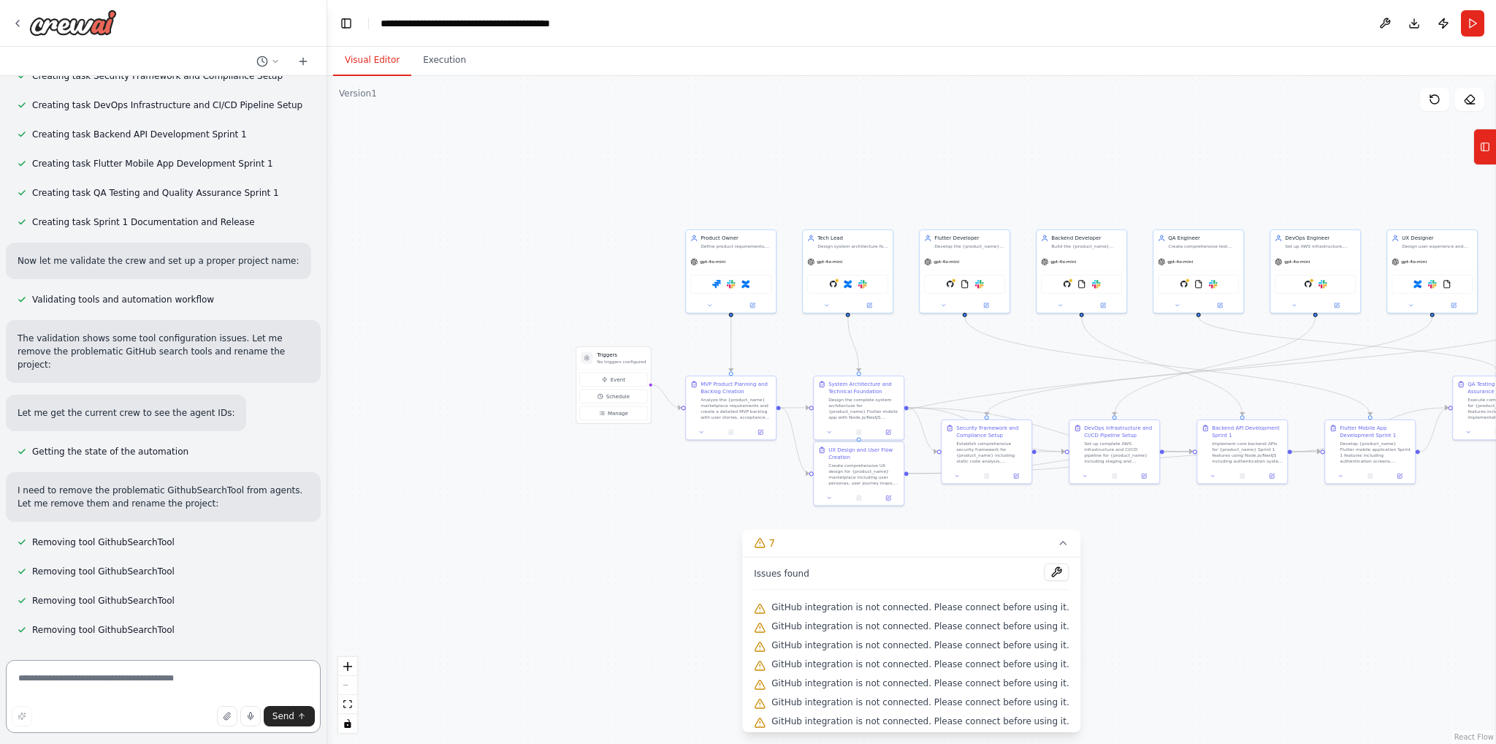
click at [199, 674] on textarea at bounding box center [163, 696] width 315 height 73
click at [24, 712] on icon "button" at bounding box center [22, 716] width 9 height 9
type textarea "**********"
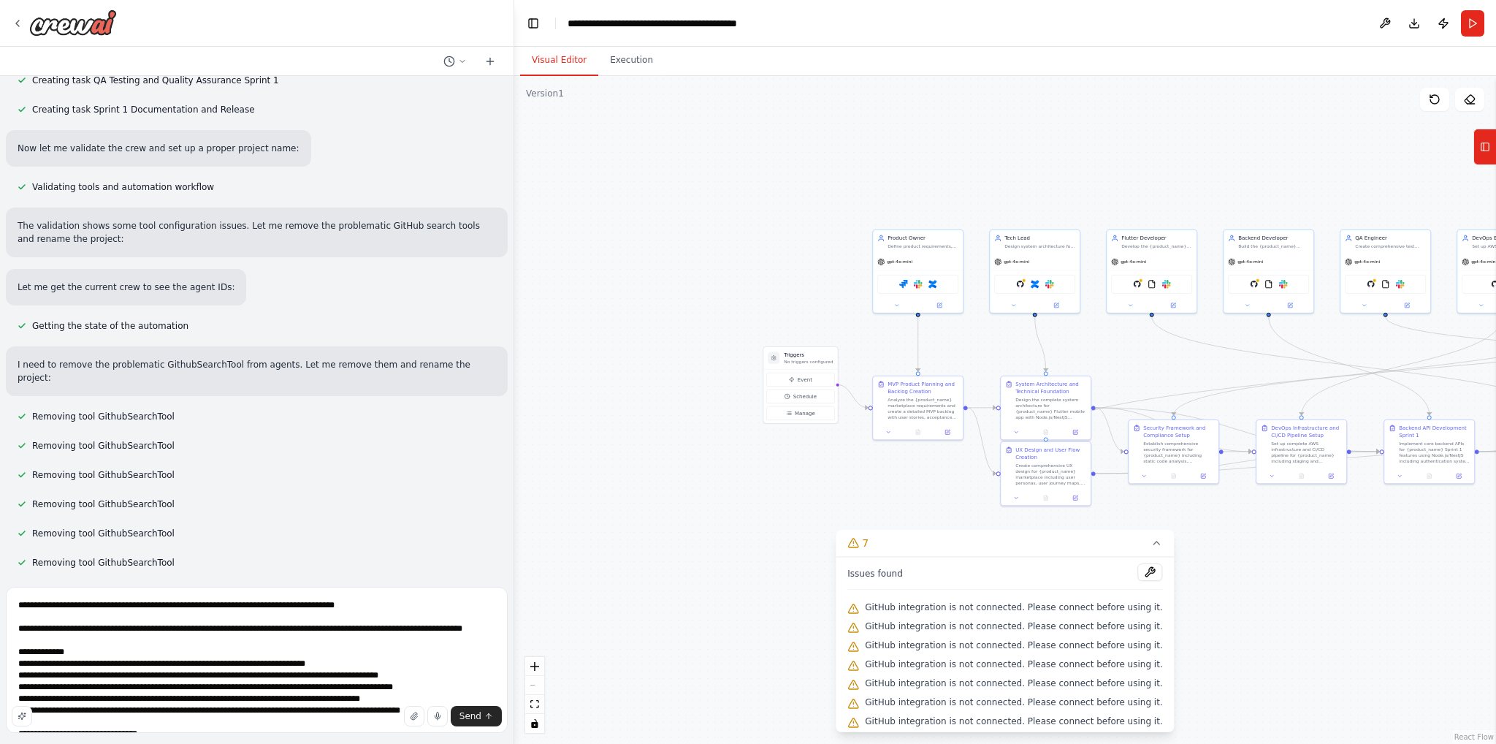
drag, startPoint x: 327, startPoint y: 646, endPoint x: 525, endPoint y: 614, distance: 200.6
click at [524, 614] on div "Build a fully integrated AI team of agents that act as a complete software deve…" at bounding box center [748, 372] width 1496 height 744
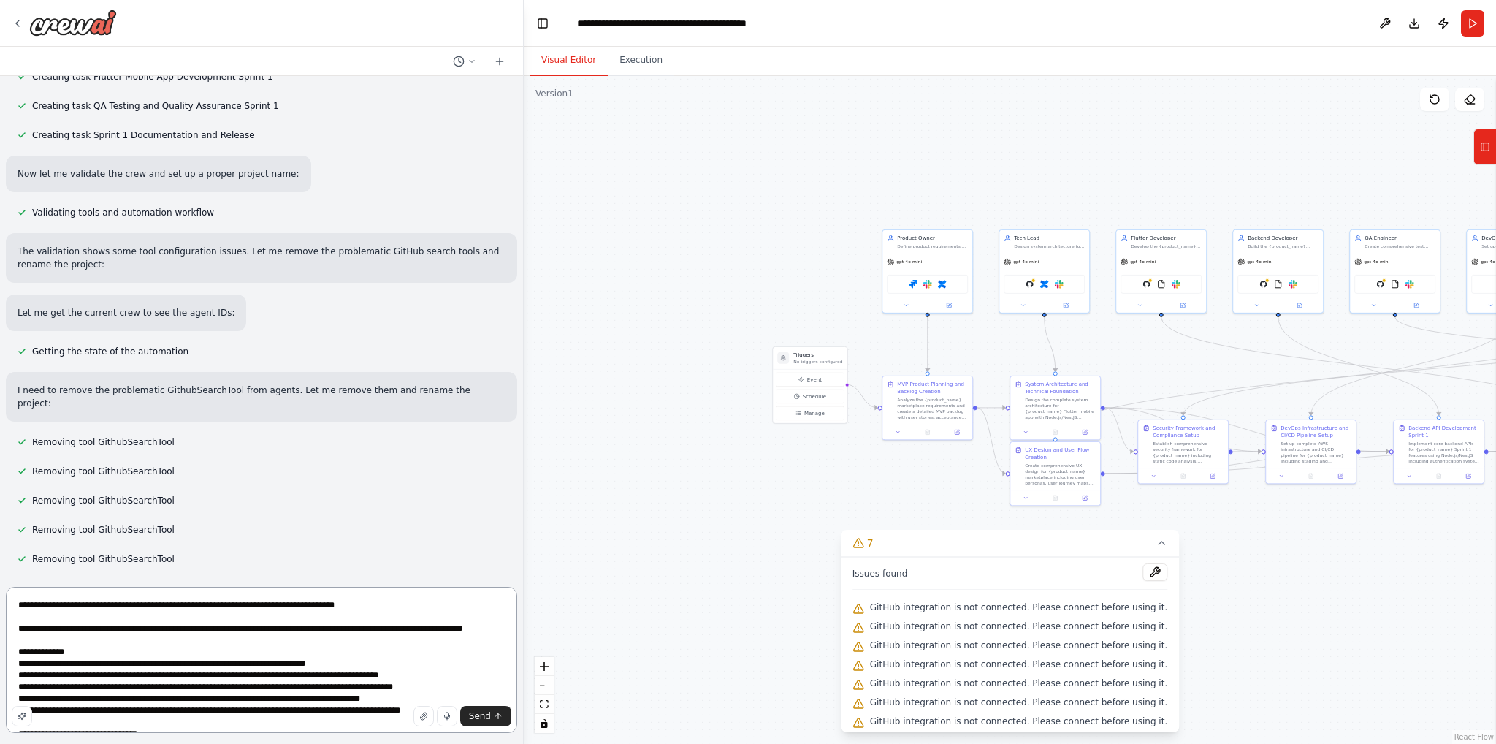
drag, startPoint x: 76, startPoint y: 626, endPoint x: 411, endPoint y: 624, distance: 334.6
click at [411, 624] on textarea at bounding box center [261, 660] width 511 height 146
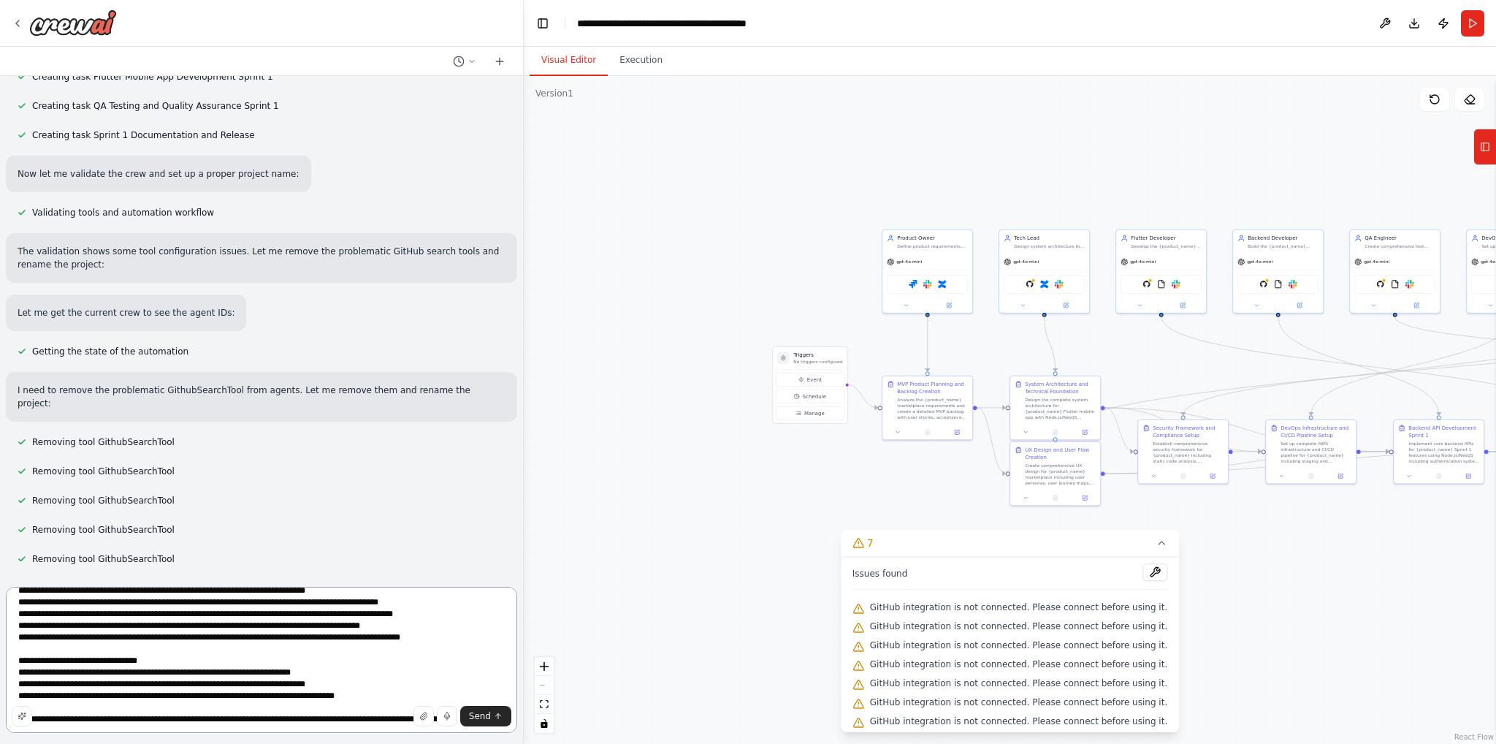
scroll to position [3137, 0]
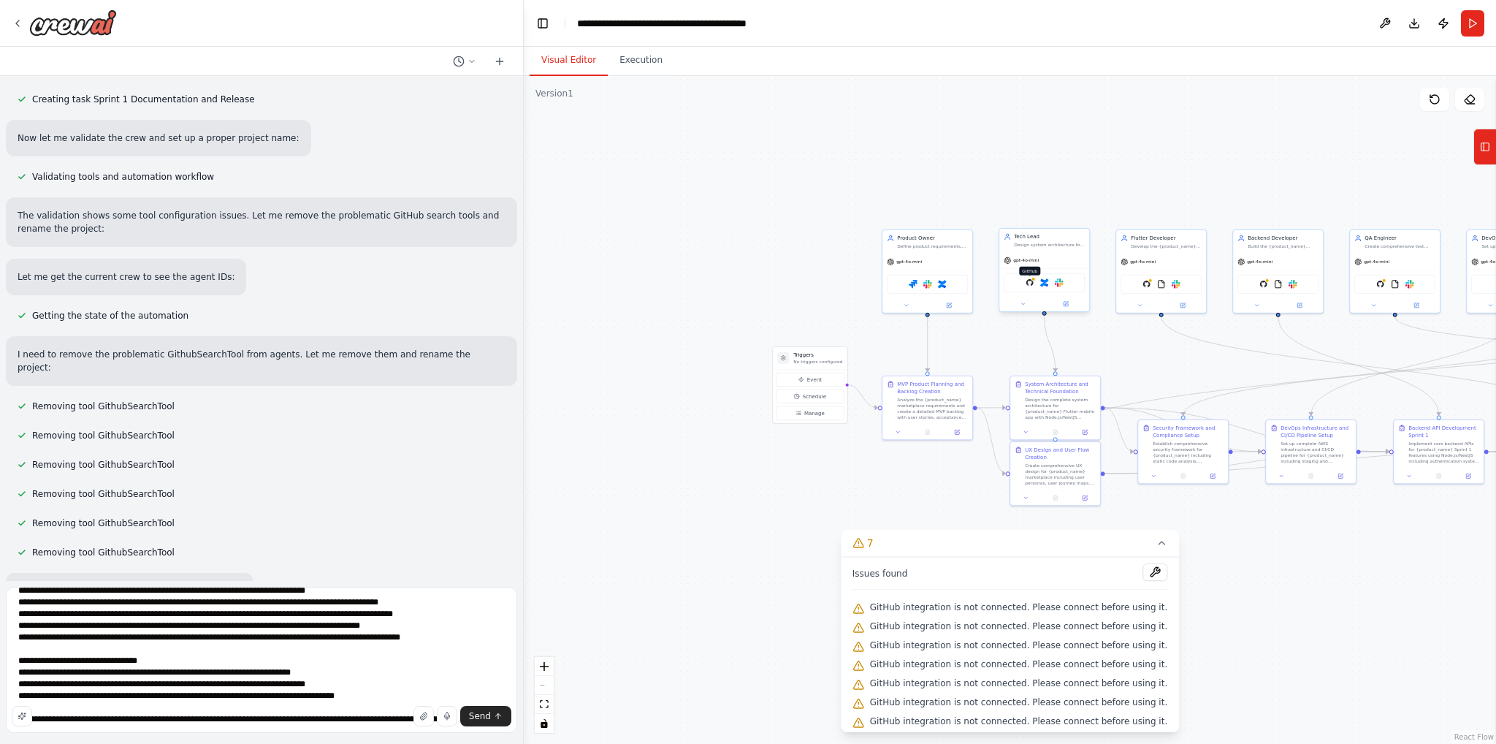
click at [1032, 283] on img at bounding box center [1030, 282] width 9 height 9
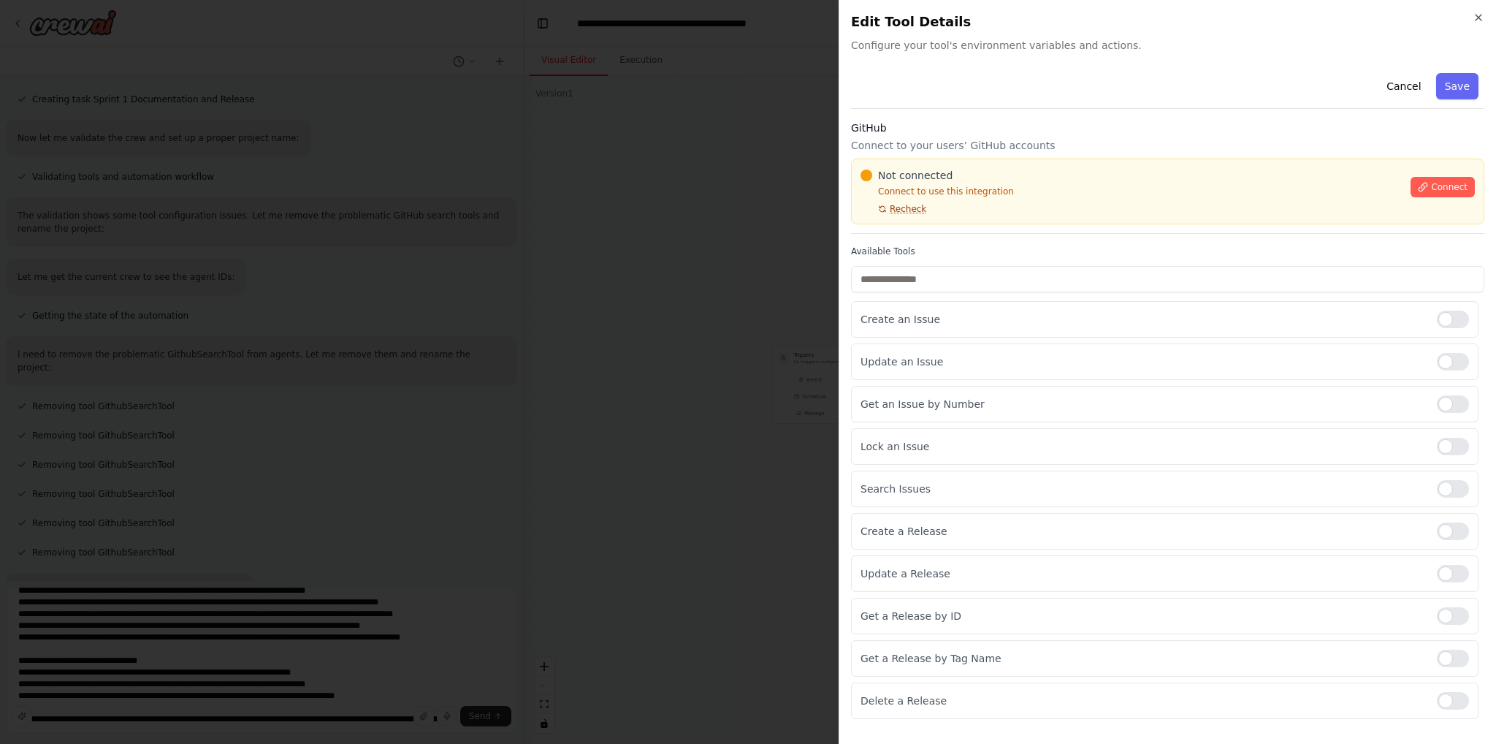
click at [905, 203] on span "Recheck" at bounding box center [908, 209] width 37 height 12
click at [1439, 188] on span "Connect" at bounding box center [1449, 187] width 37 height 12
click at [1428, 183] on icon at bounding box center [1423, 187] width 10 height 10
click at [908, 214] on div "Not connected Connect to use this integration Recheck Connect" at bounding box center [1167, 192] width 633 height 66
click at [908, 208] on span "Recheck" at bounding box center [908, 209] width 37 height 12
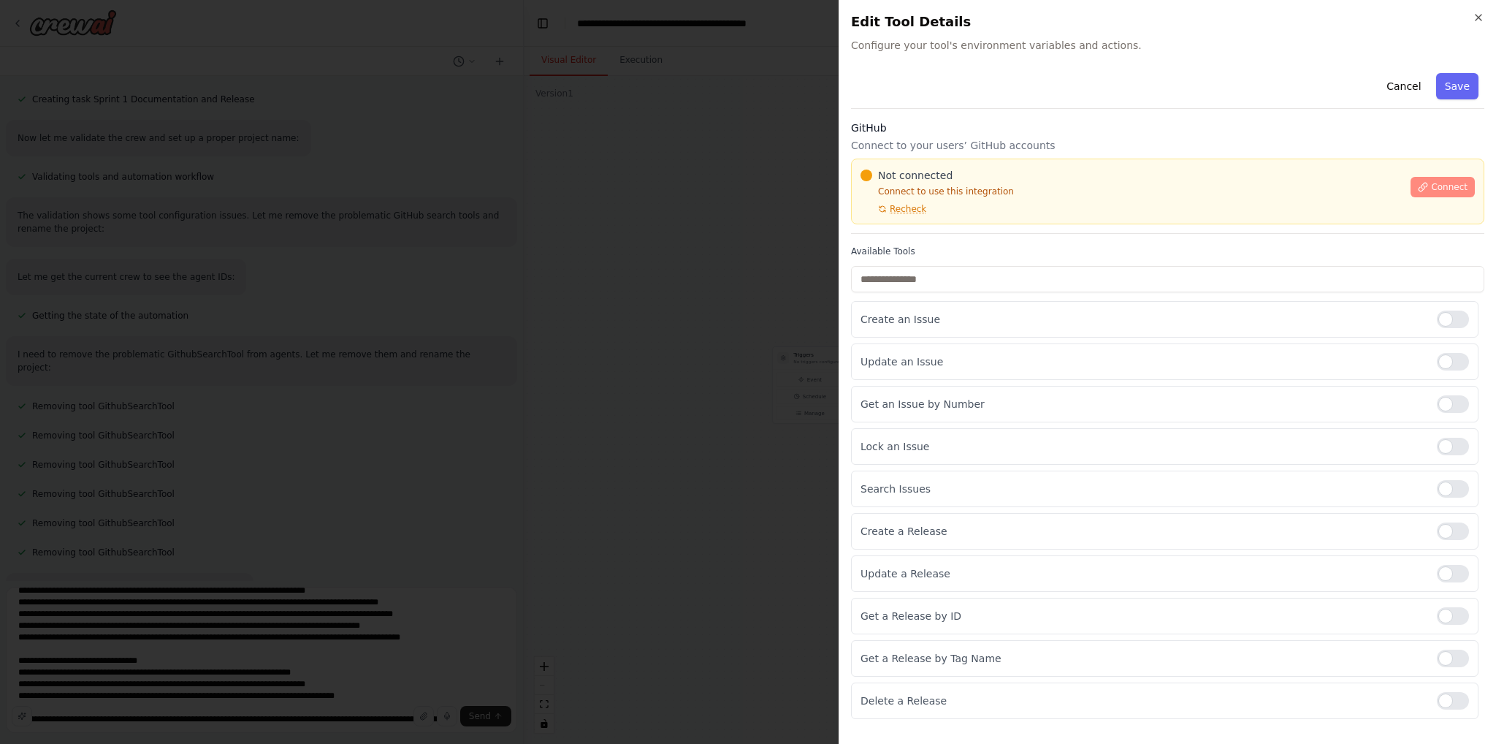
click at [1436, 186] on span "Connect" at bounding box center [1449, 187] width 37 height 12
click at [1472, 88] on button "Save" at bounding box center [1457, 86] width 42 height 26
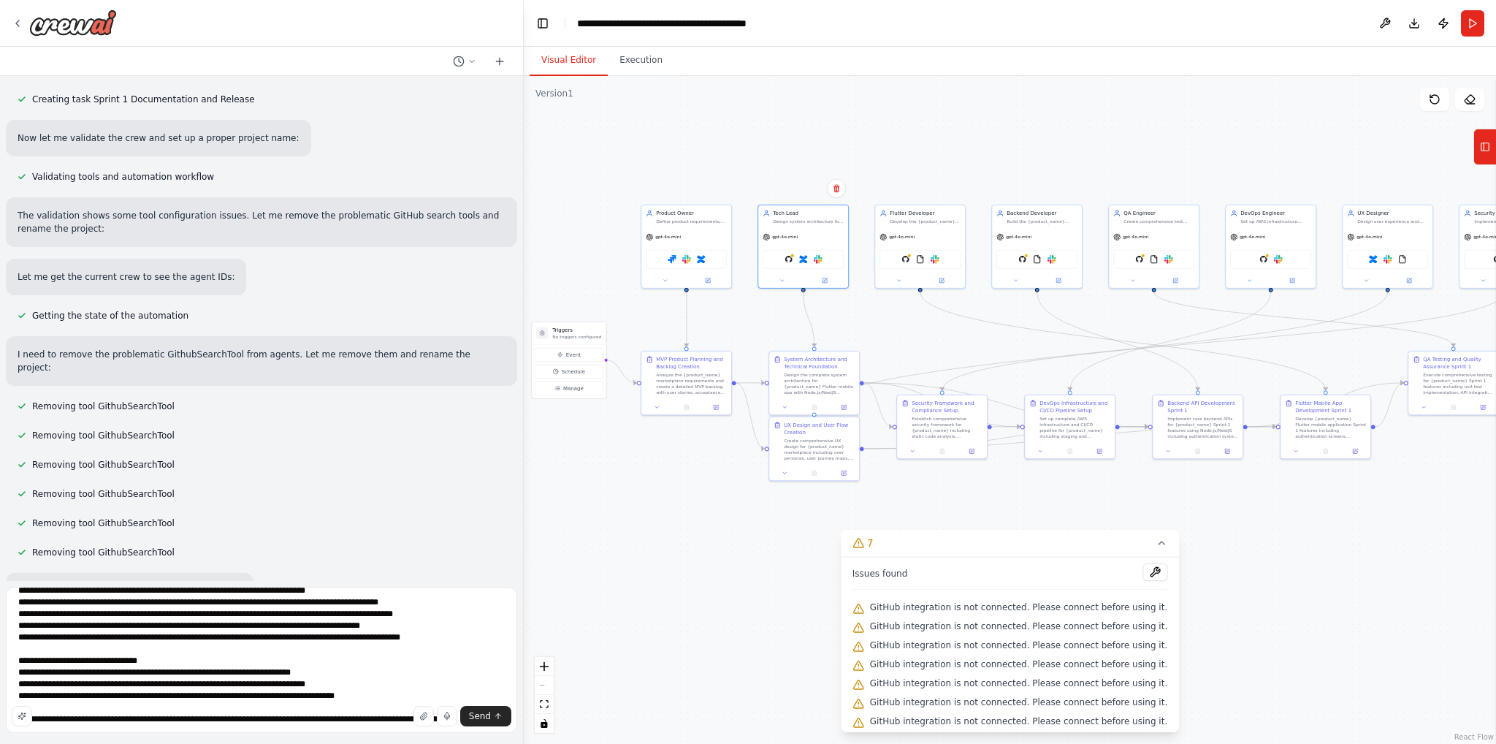
drag, startPoint x: 938, startPoint y: 186, endPoint x: 697, endPoint y: 161, distance: 242.4
click at [697, 161] on div ".deletable-edge-delete-btn { width: 20px; height: 20px; border: 0px solid #ffff…" at bounding box center [1010, 410] width 972 height 668
click at [758, 110] on div ".deletable-edge-delete-btn { width: 20px; height: 20px; border: 0px solid #ffff…" at bounding box center [1010, 410] width 972 height 668
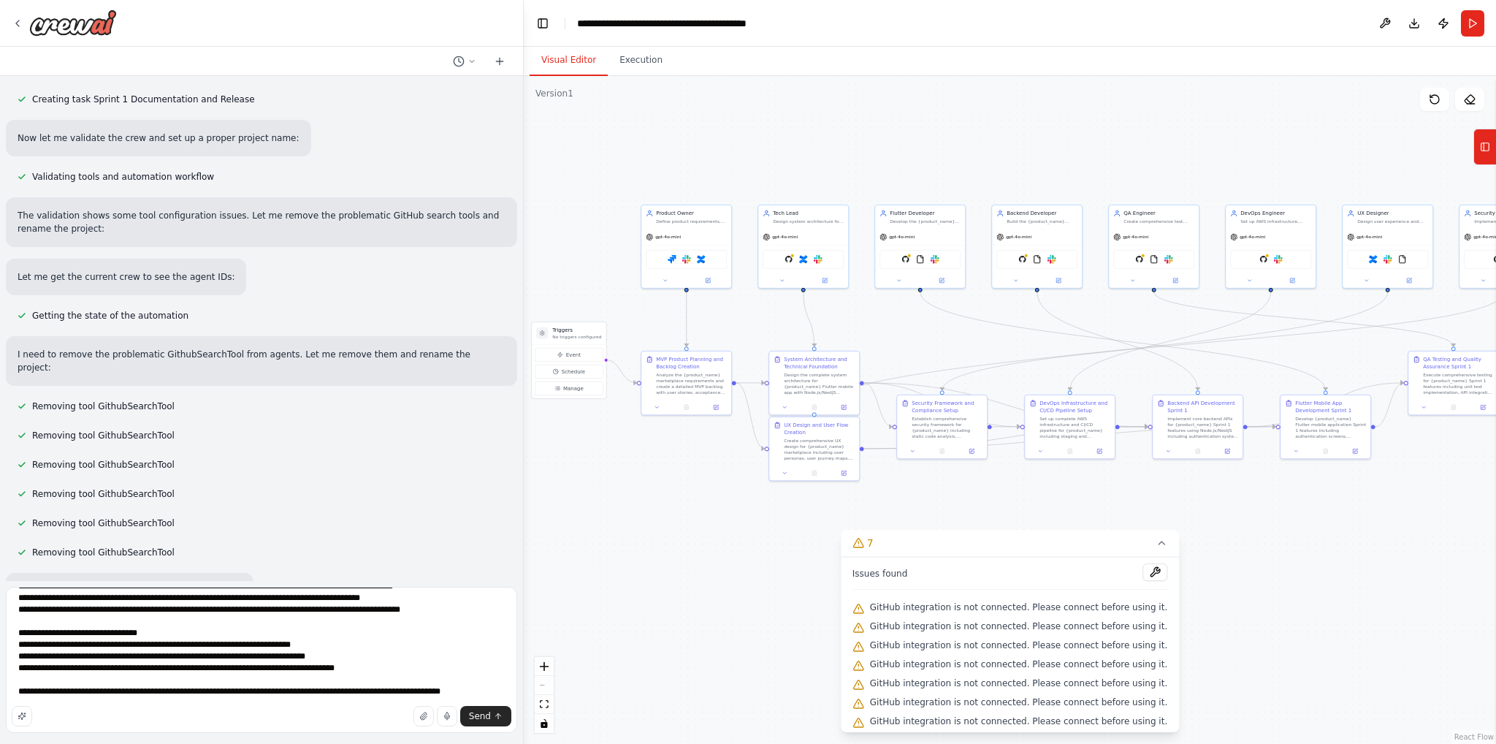
scroll to position [112, 0]
click at [111, 650] on textarea at bounding box center [261, 660] width 511 height 146
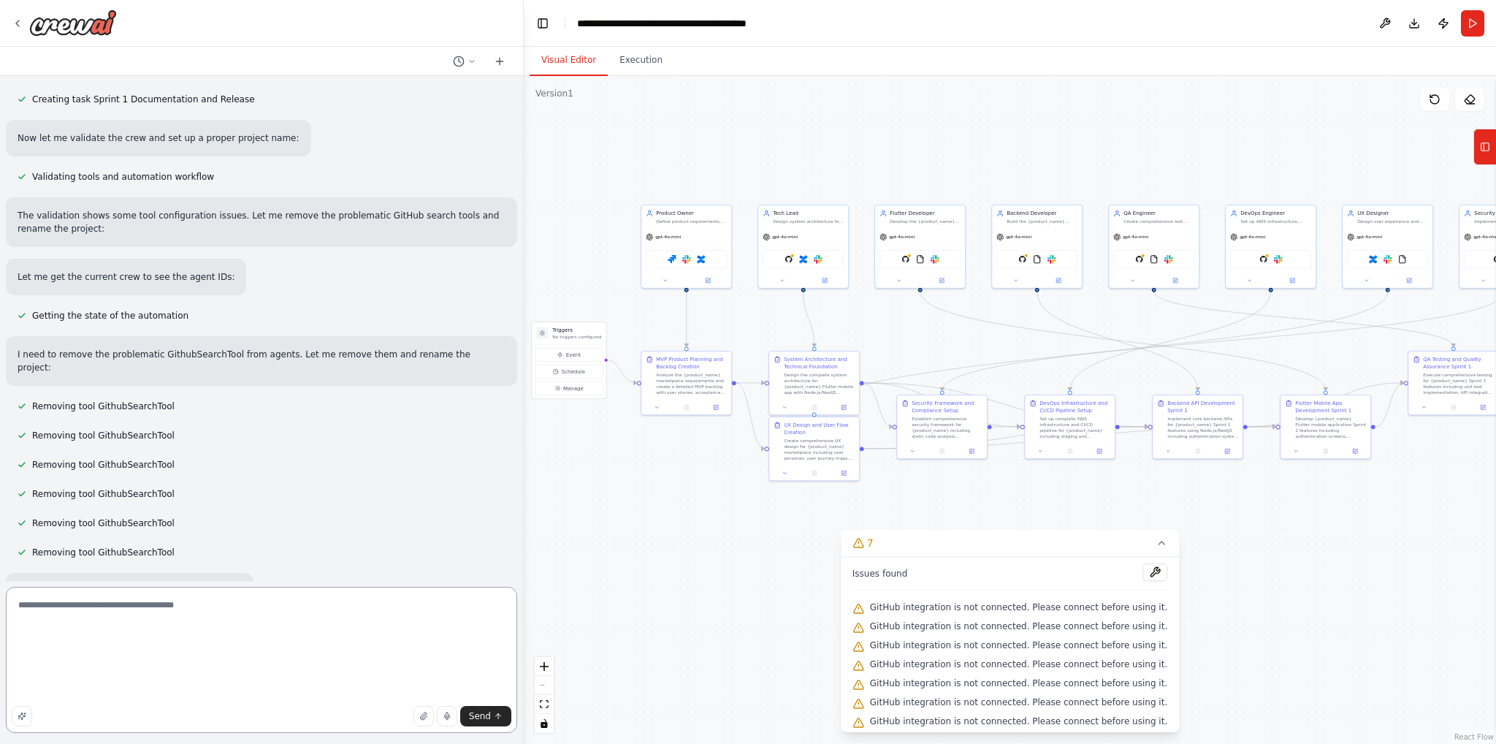
scroll to position [3064, 0]
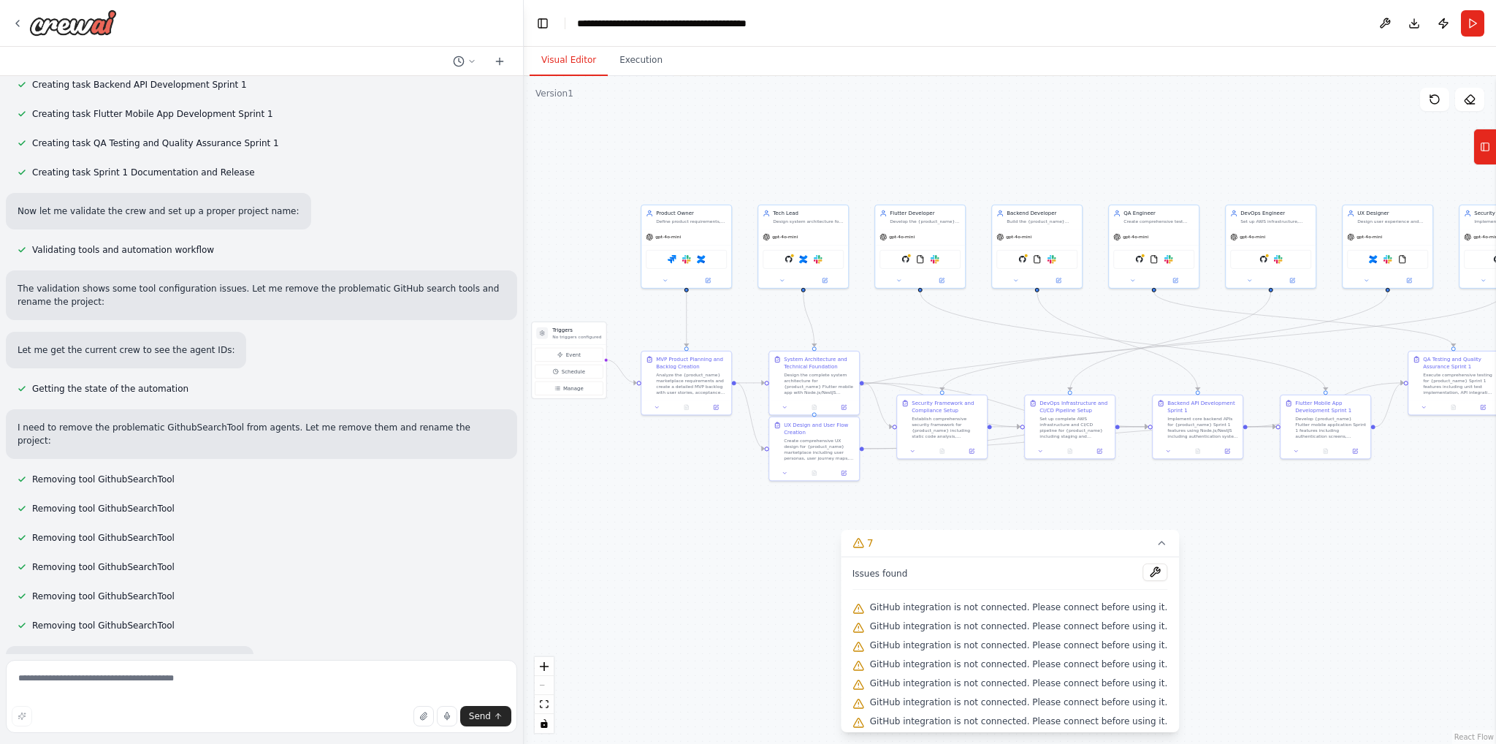
click at [601, 226] on div ".deletable-edge-delete-btn { width: 20px; height: 20px; border: 0px solid #ffff…" at bounding box center [1010, 410] width 972 height 668
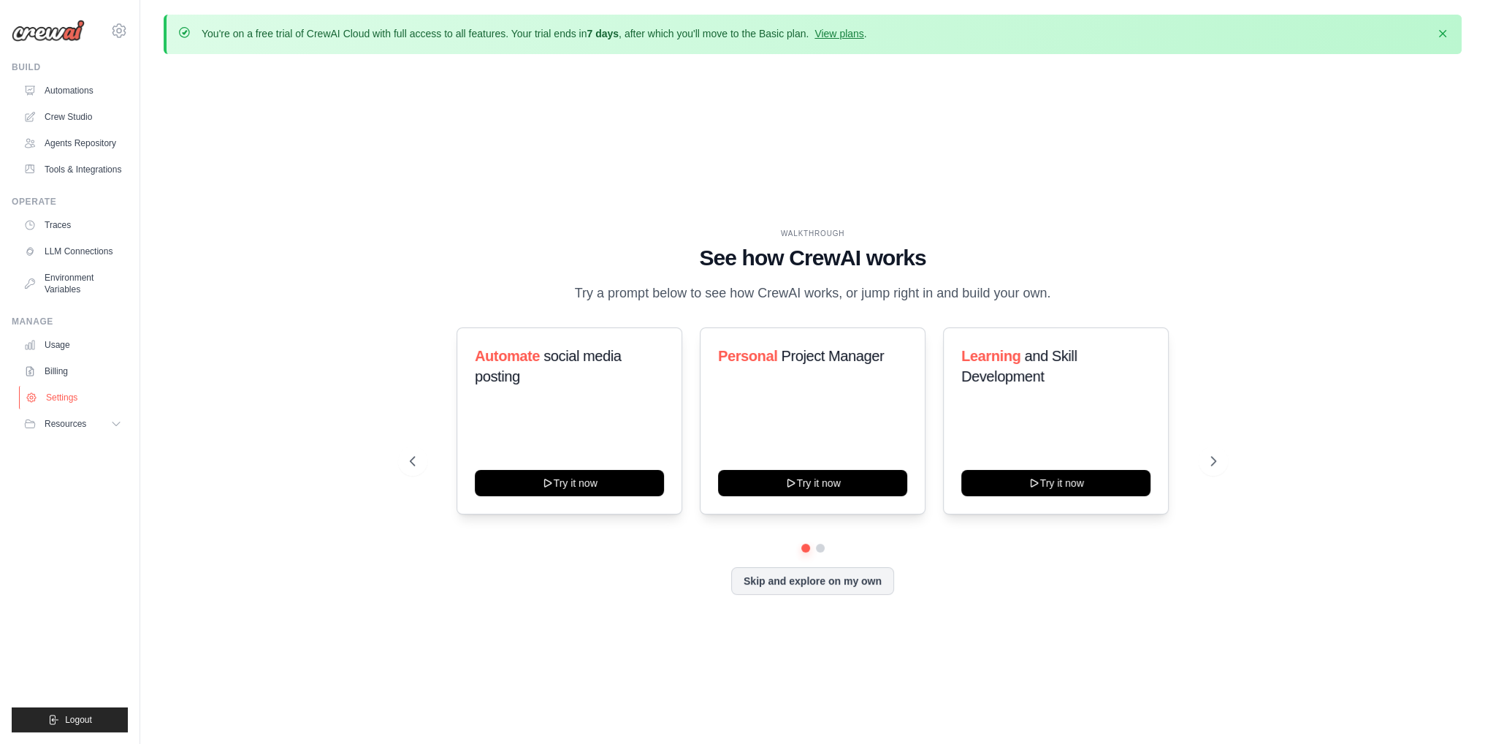
click at [65, 395] on link "Settings" at bounding box center [74, 397] width 110 height 23
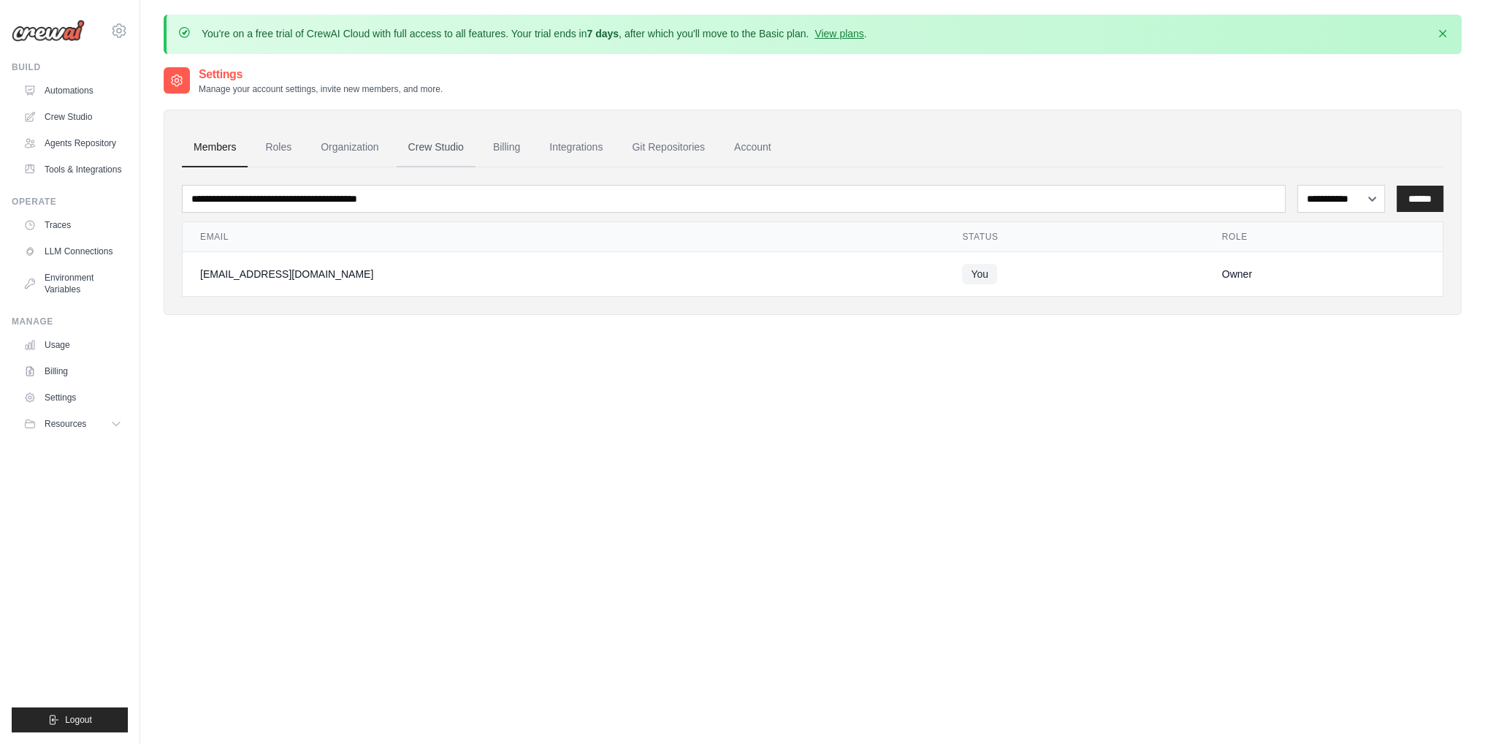
click at [421, 155] on link "Crew Studio" at bounding box center [436, 147] width 79 height 39
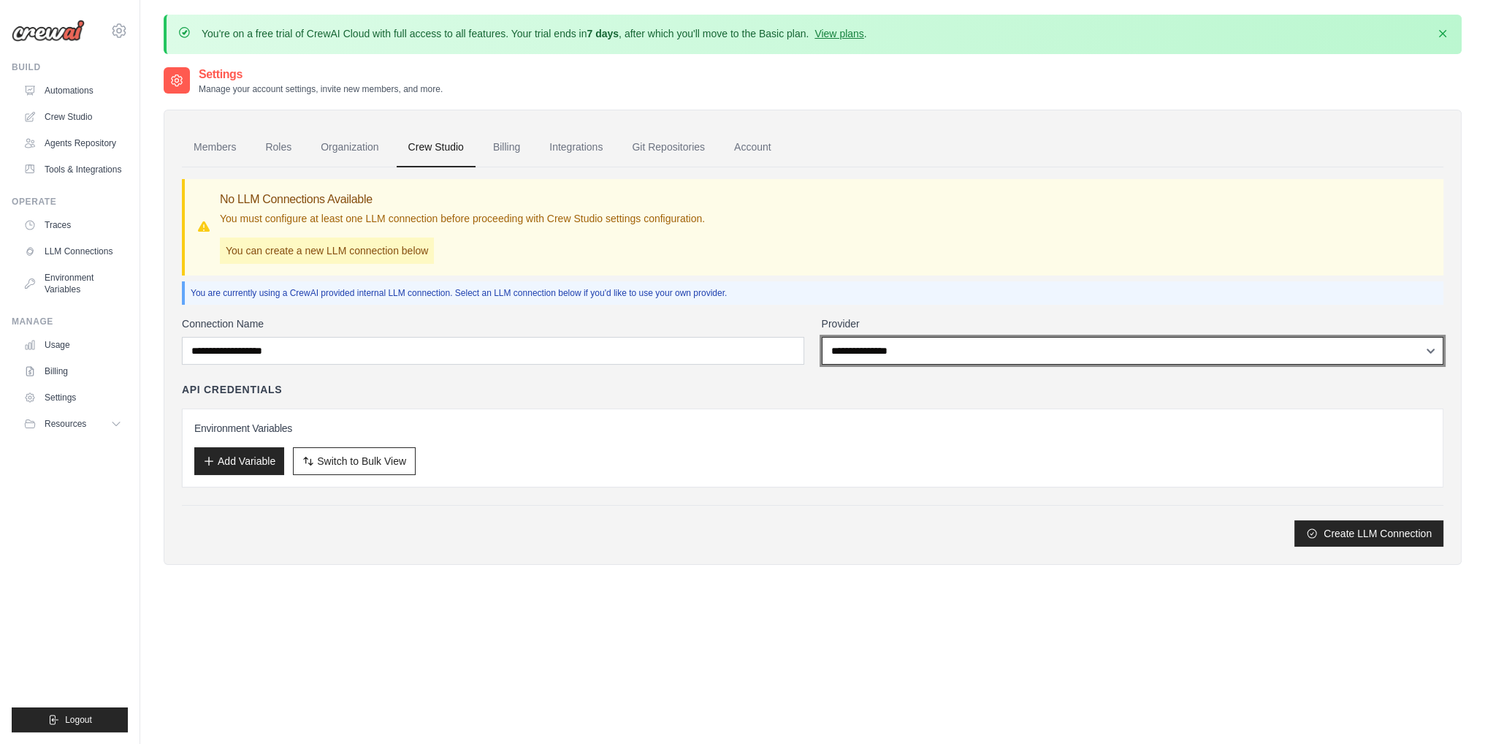
click at [876, 353] on select "**********" at bounding box center [1133, 351] width 623 height 28
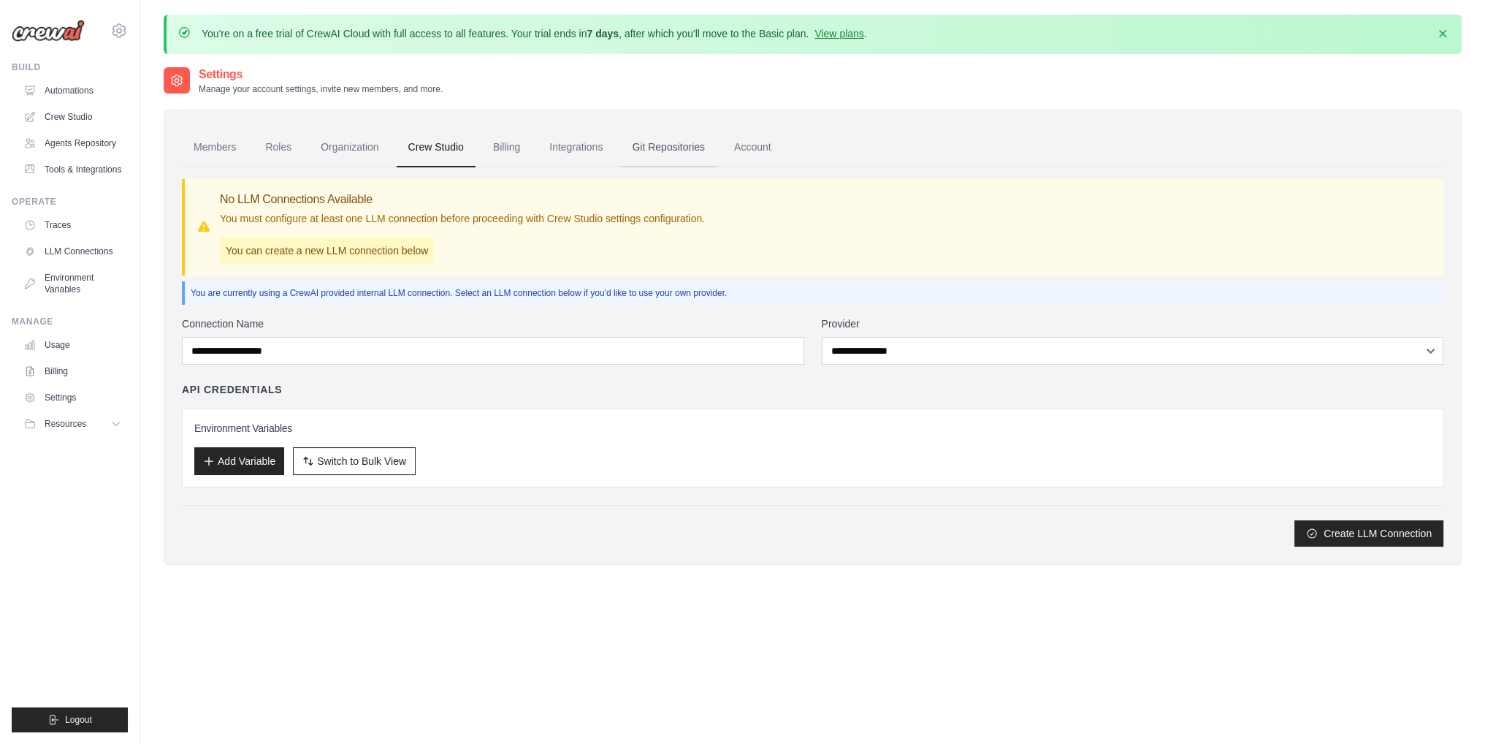
click at [647, 153] on link "Git Repositories" at bounding box center [668, 147] width 96 height 39
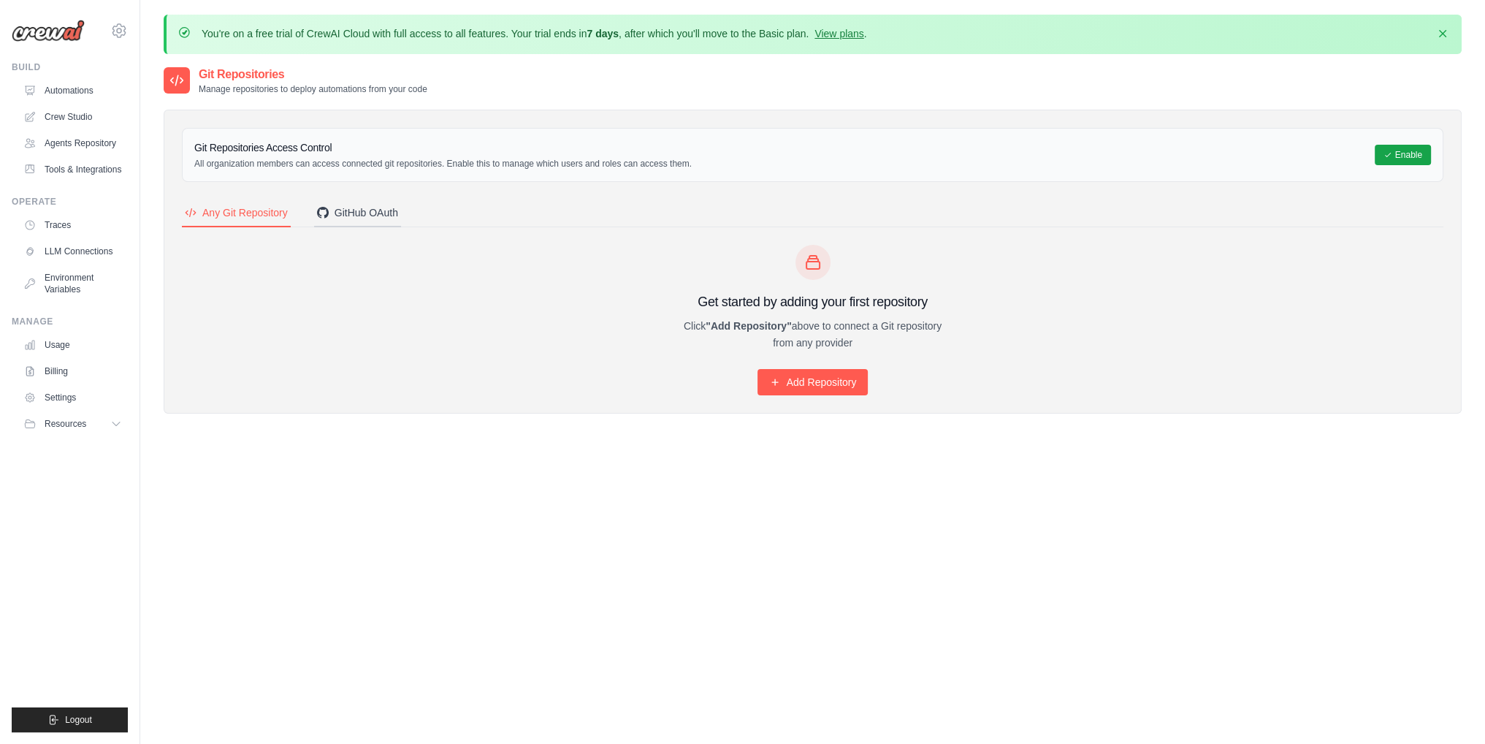
click at [368, 210] on div "GitHub OAuth" at bounding box center [357, 212] width 81 height 15
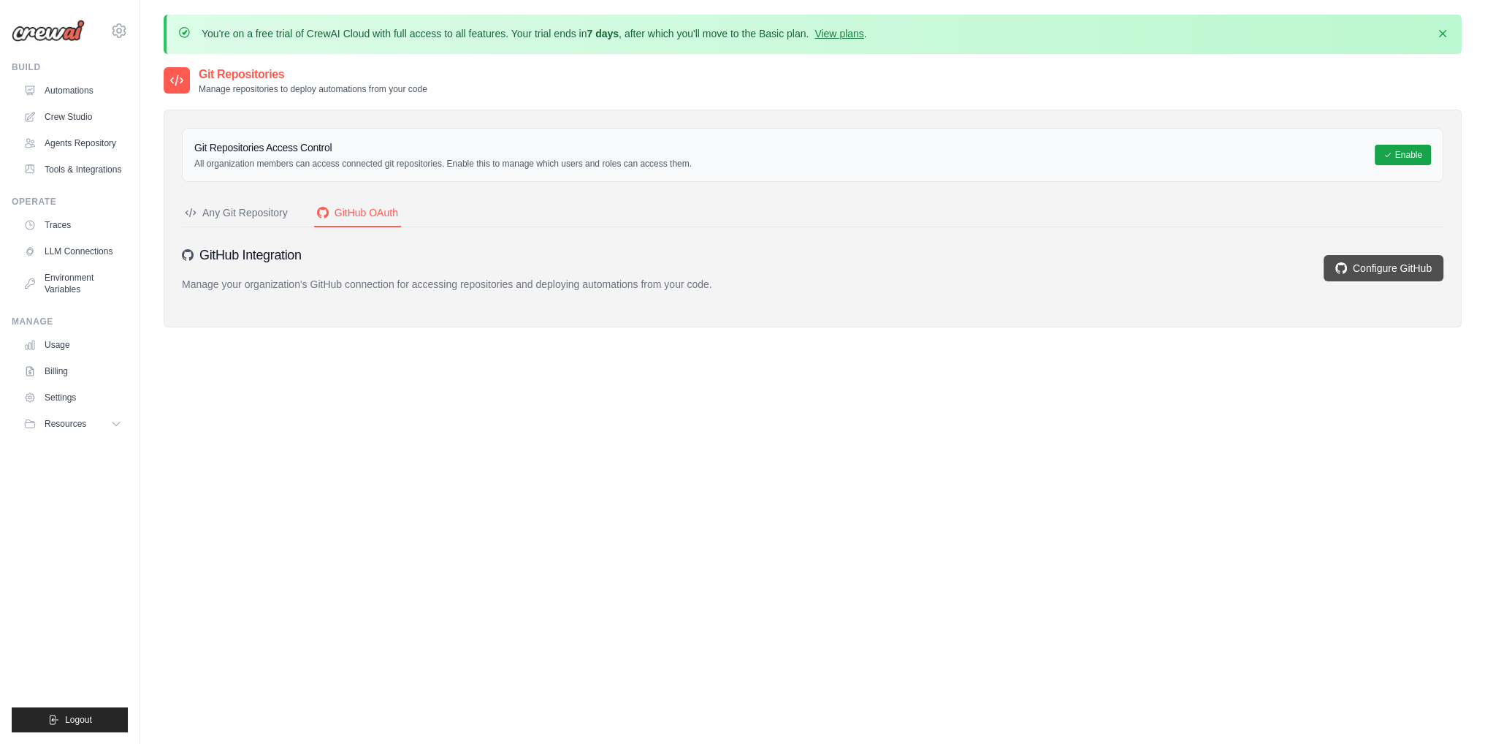
click at [1387, 269] on link "Configure GitHub" at bounding box center [1384, 268] width 120 height 26
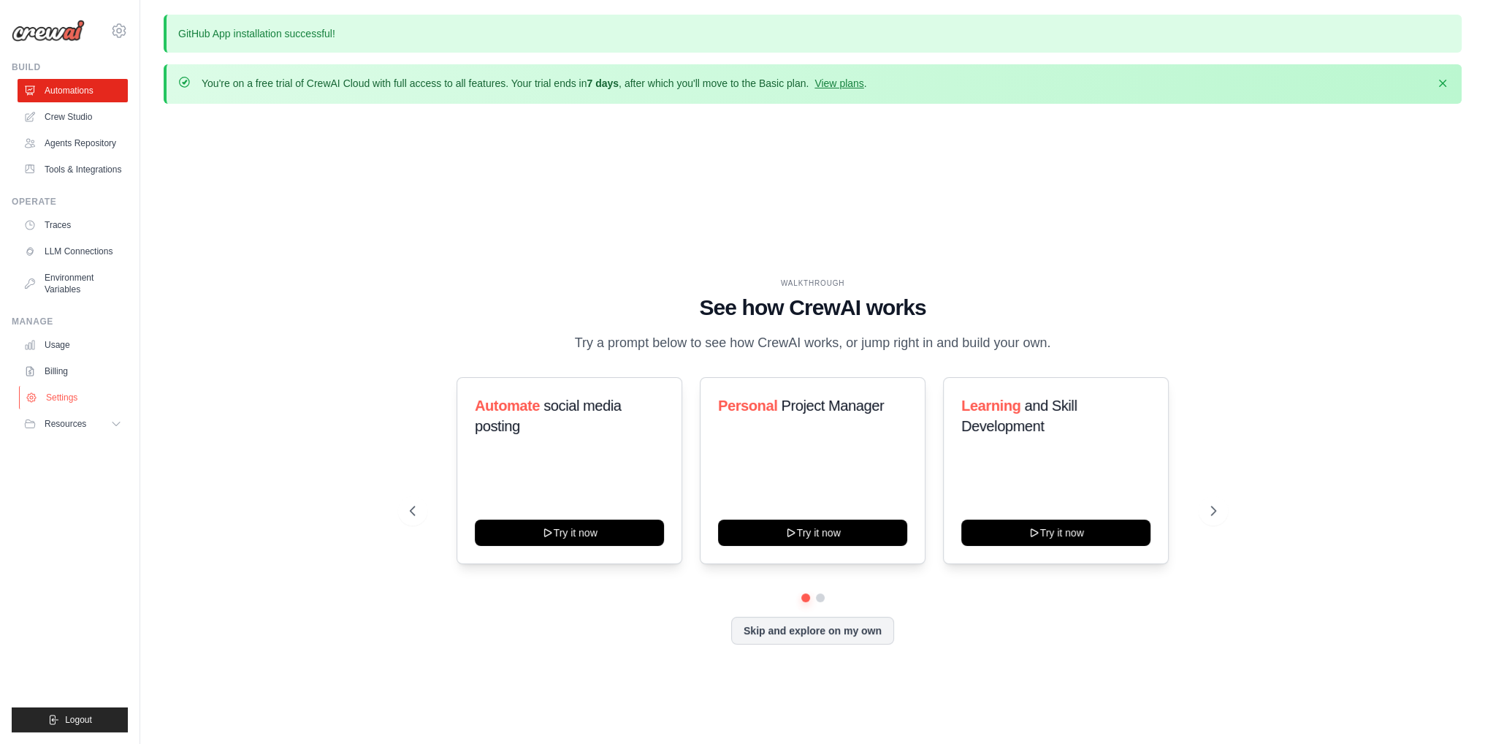
click at [49, 404] on link "Settings" at bounding box center [74, 397] width 110 height 23
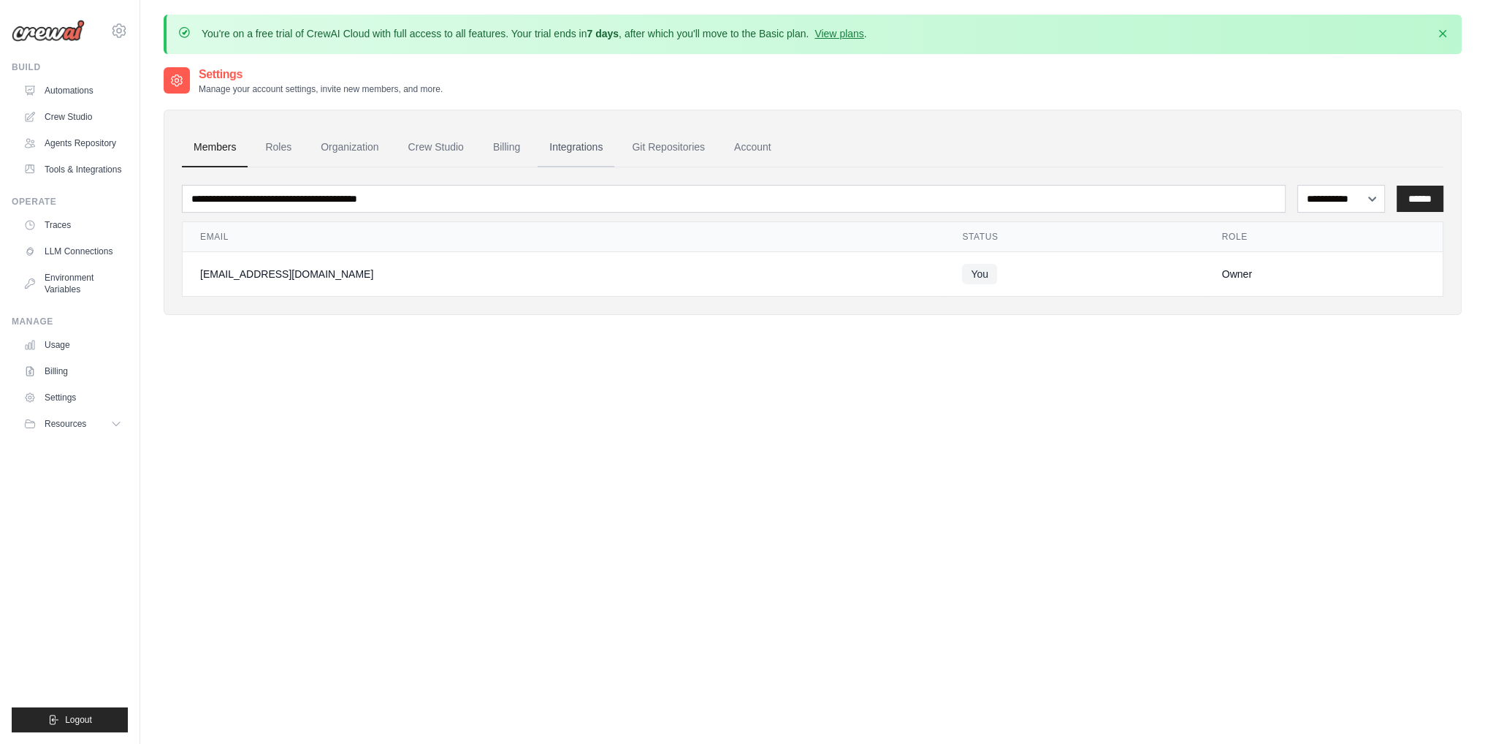
click at [580, 147] on link "Integrations" at bounding box center [576, 147] width 77 height 39
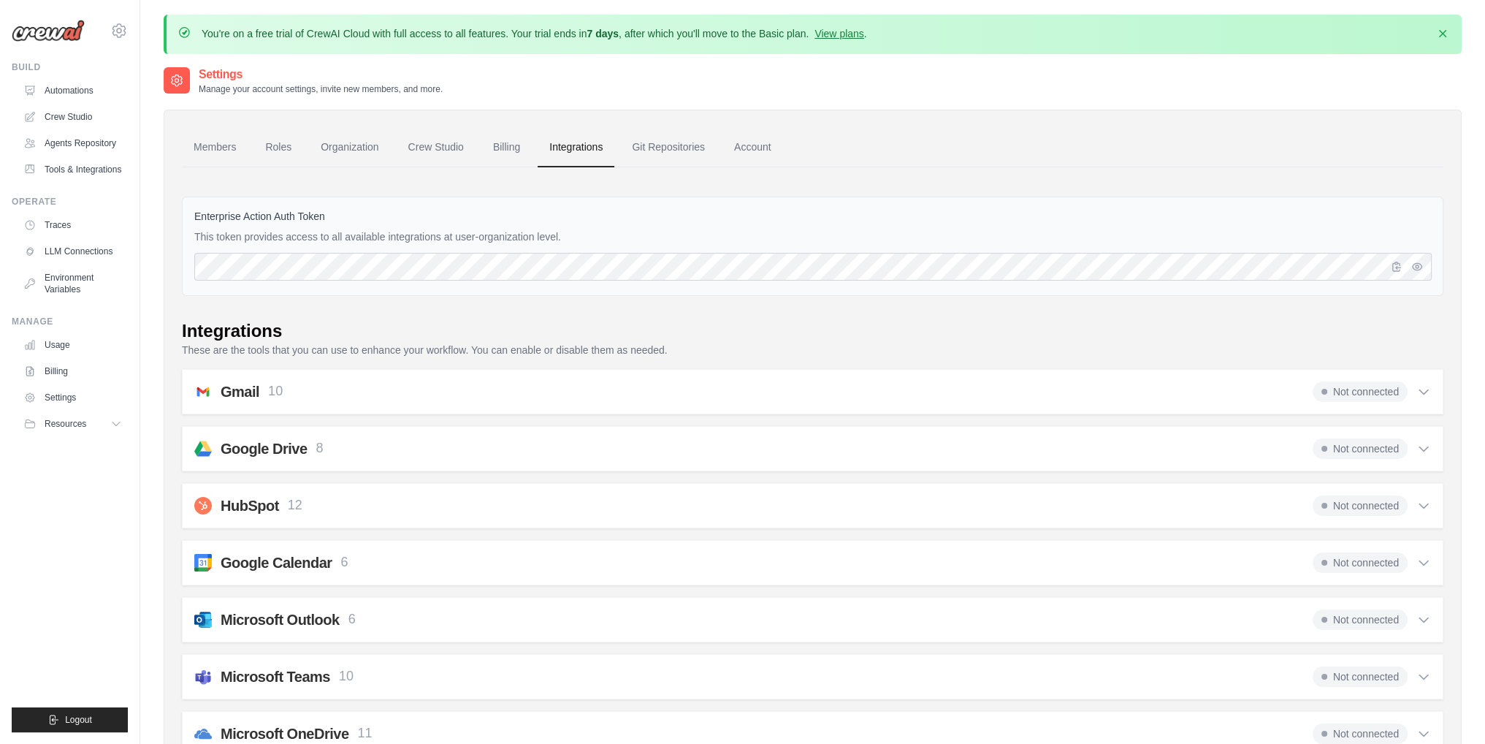
click at [267, 388] on div "Gmail 10" at bounding box center [252, 391] width 62 height 20
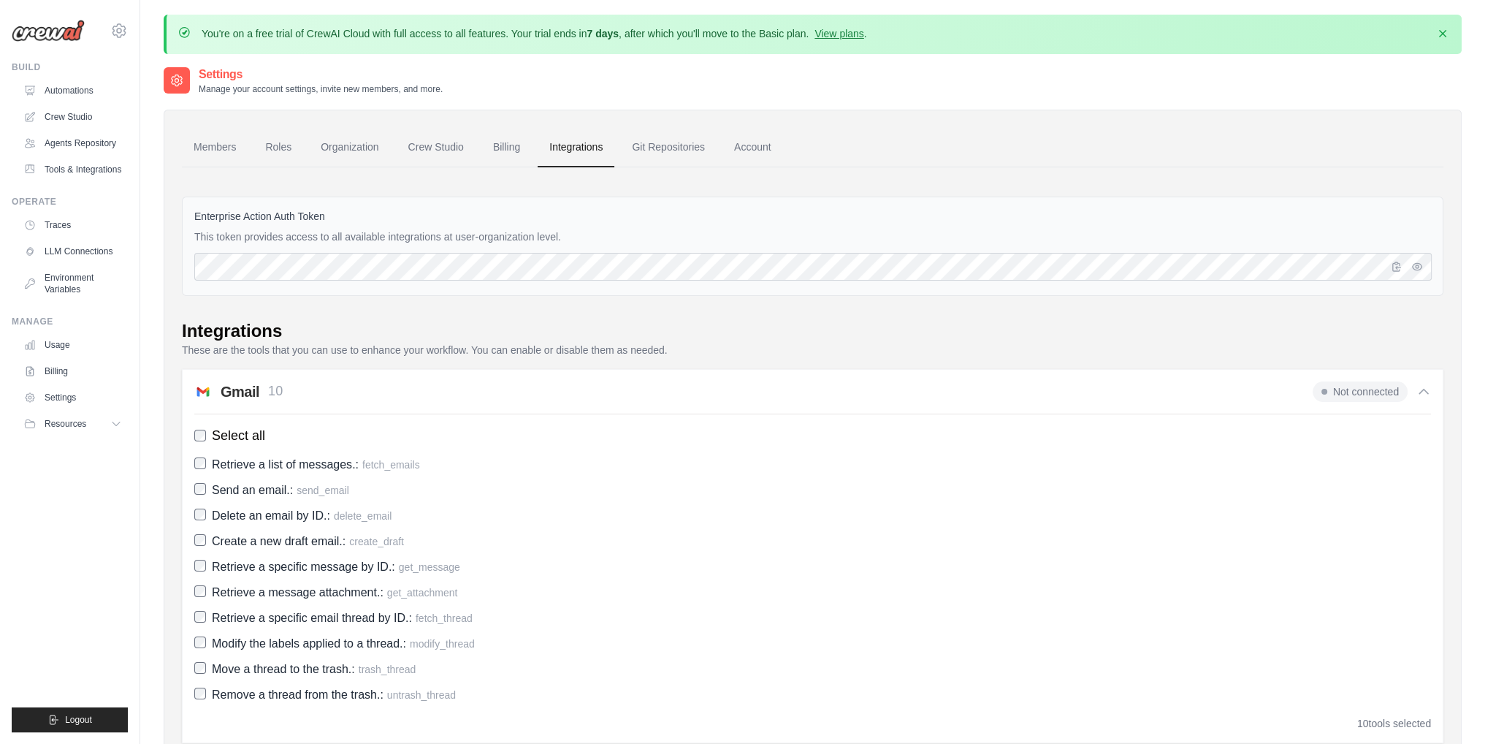
click at [267, 388] on div "Gmail 10" at bounding box center [252, 391] width 62 height 20
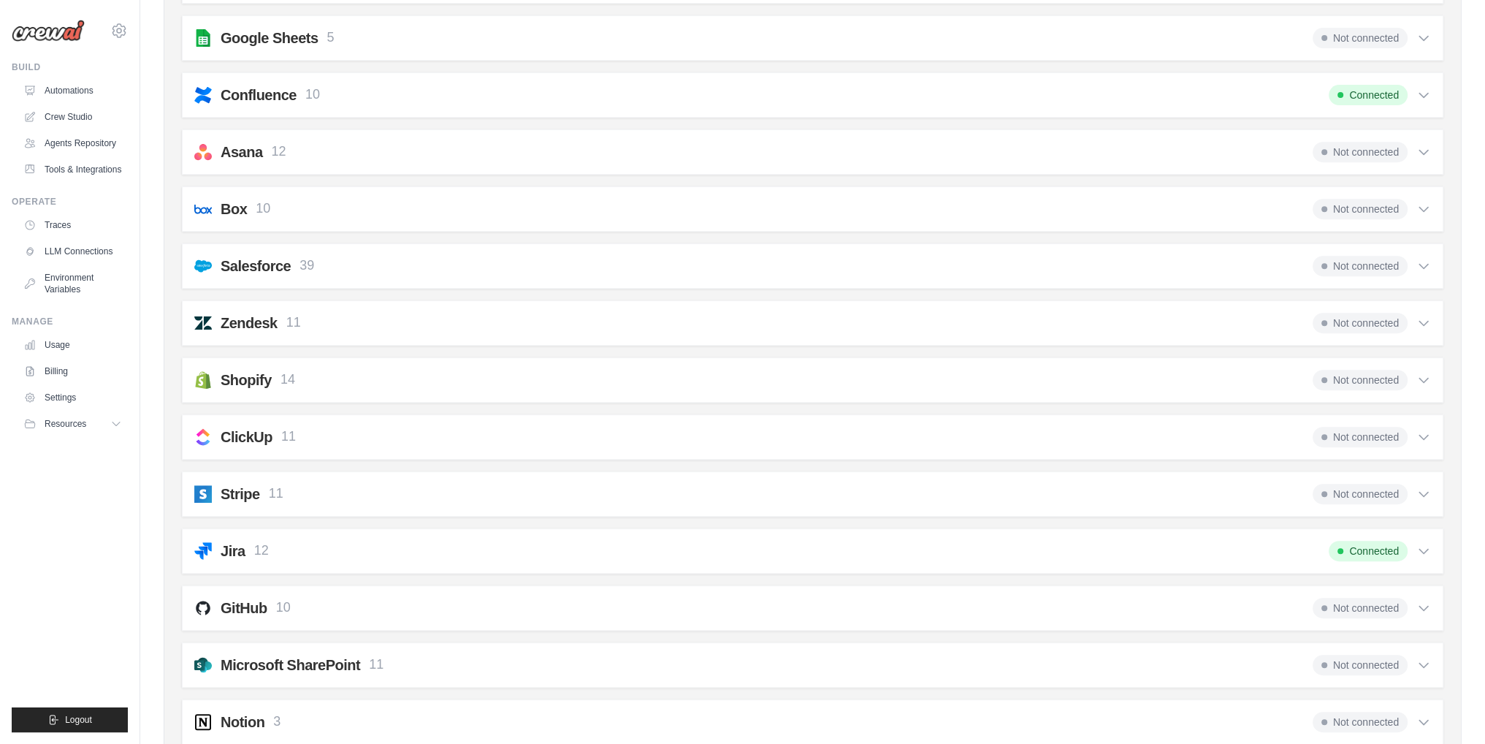
click at [286, 598] on p "10" at bounding box center [283, 608] width 15 height 20
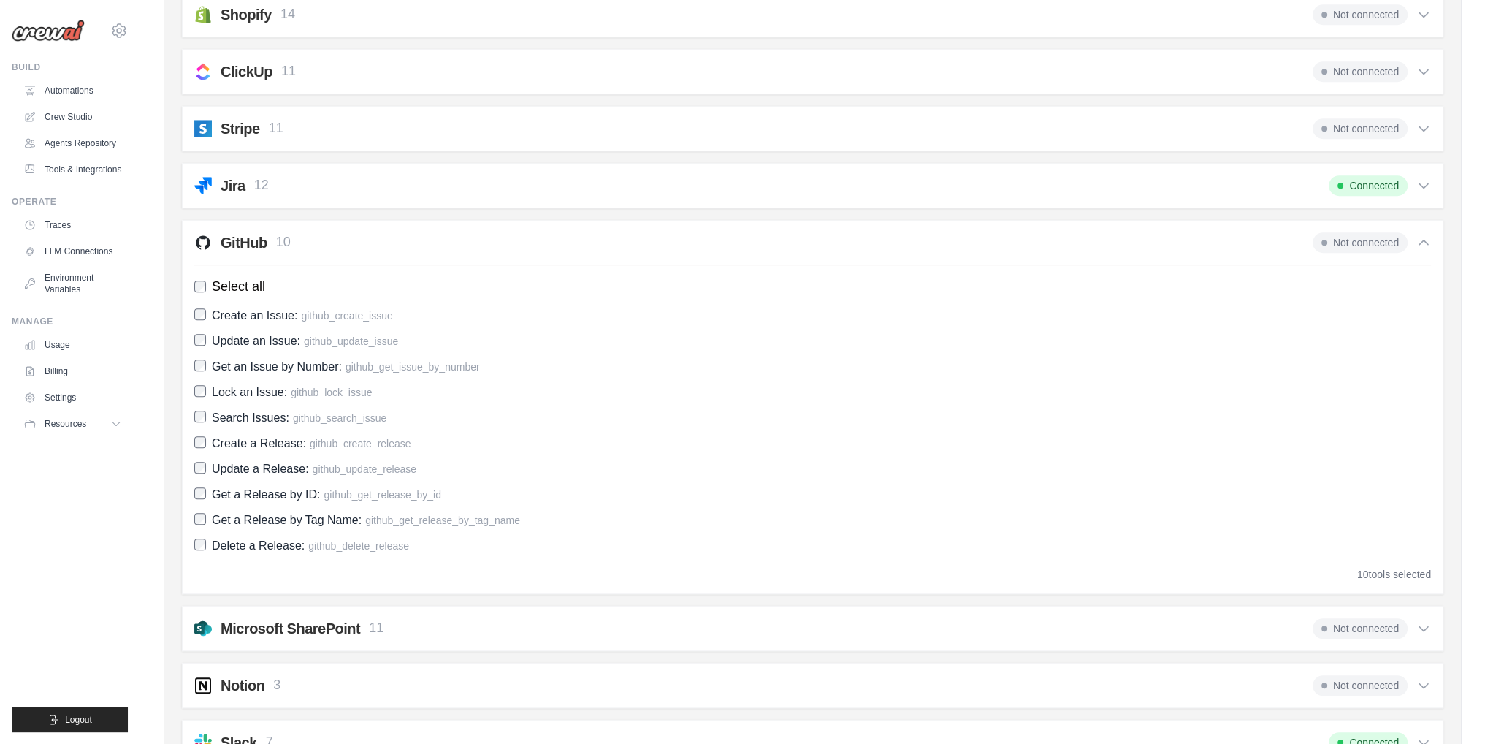
scroll to position [1175, 0]
click at [1348, 237] on span "Not connected" at bounding box center [1360, 242] width 95 height 20
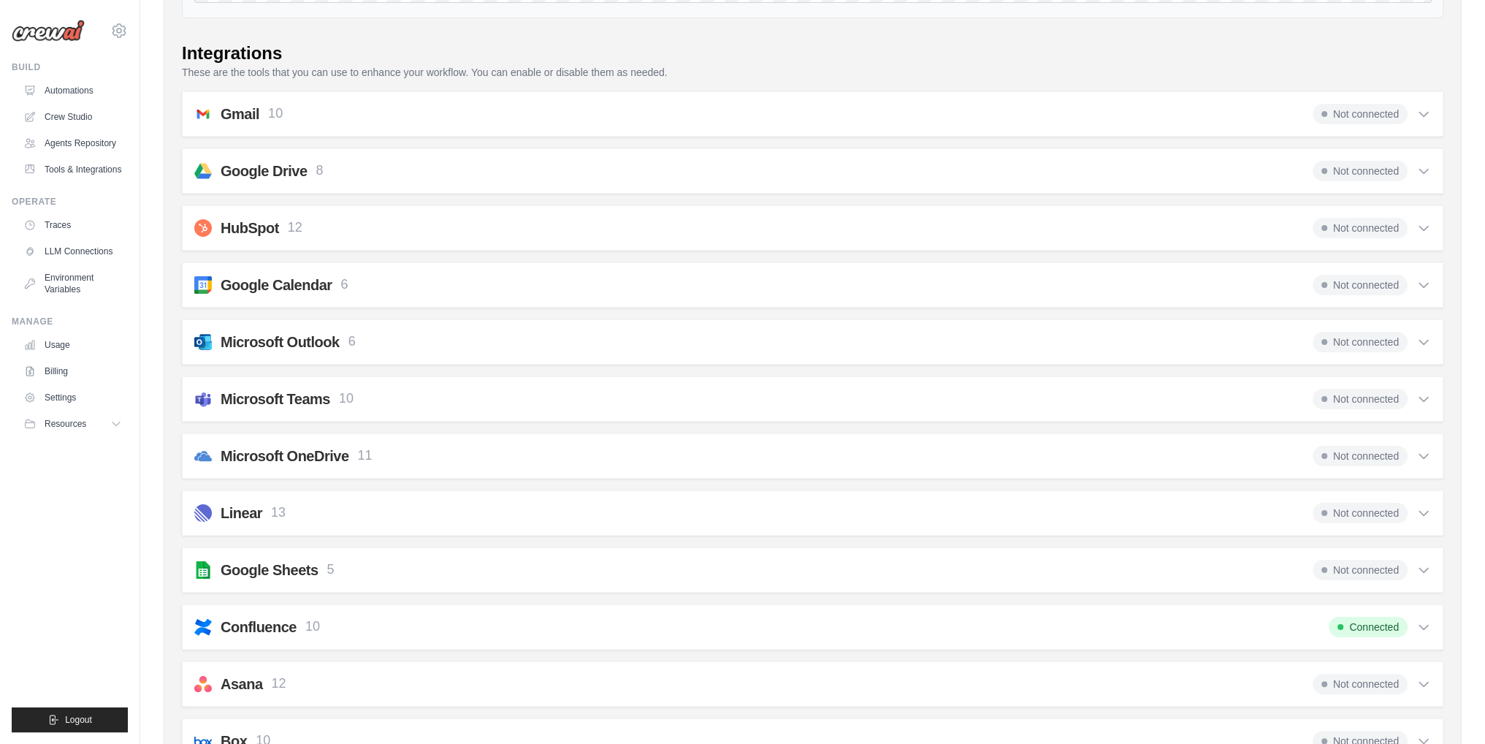
scroll to position [0, 0]
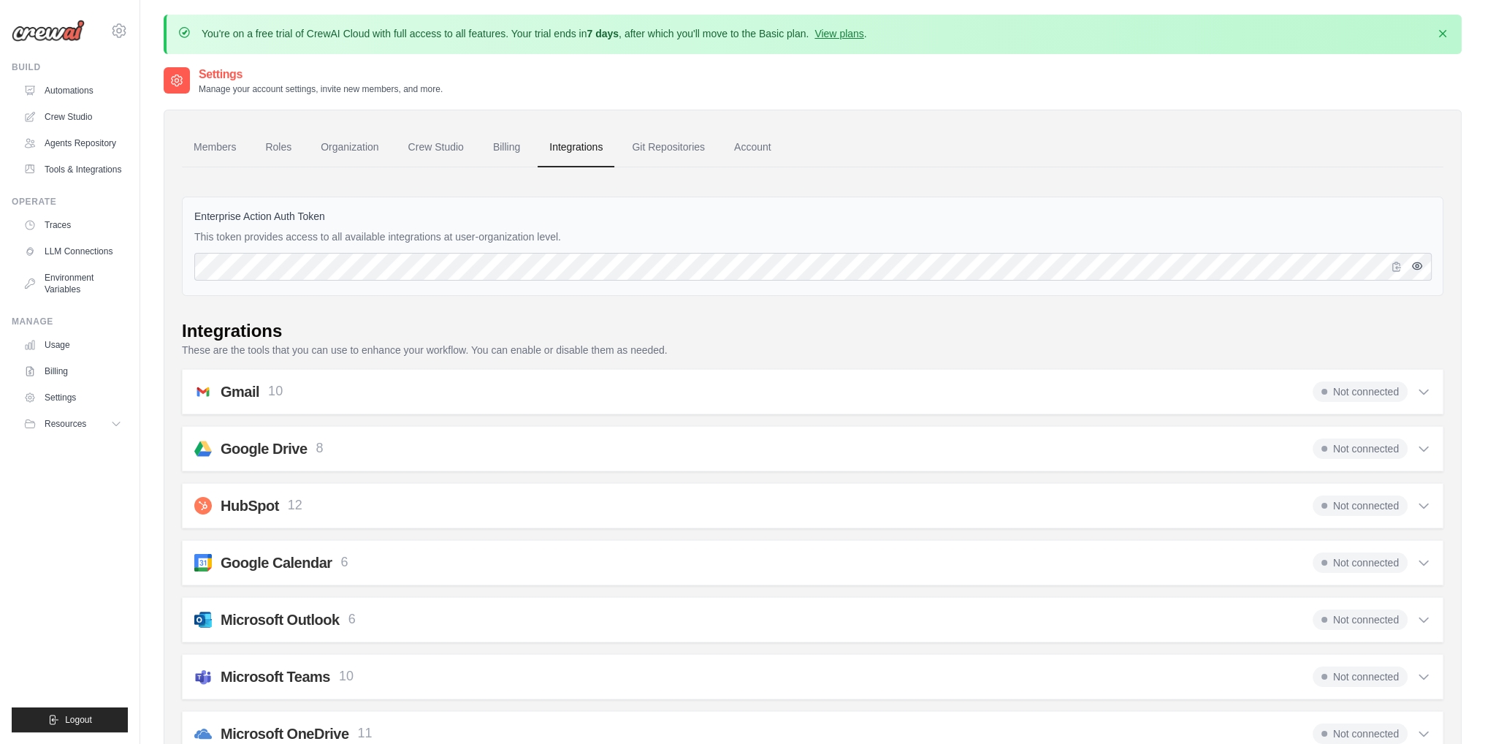
click at [1416, 264] on icon "button" at bounding box center [1418, 266] width 12 height 12
click at [1416, 264] on icon "button" at bounding box center [1416, 266] width 9 height 9
click at [652, 148] on link "Git Repositories" at bounding box center [668, 147] width 96 height 39
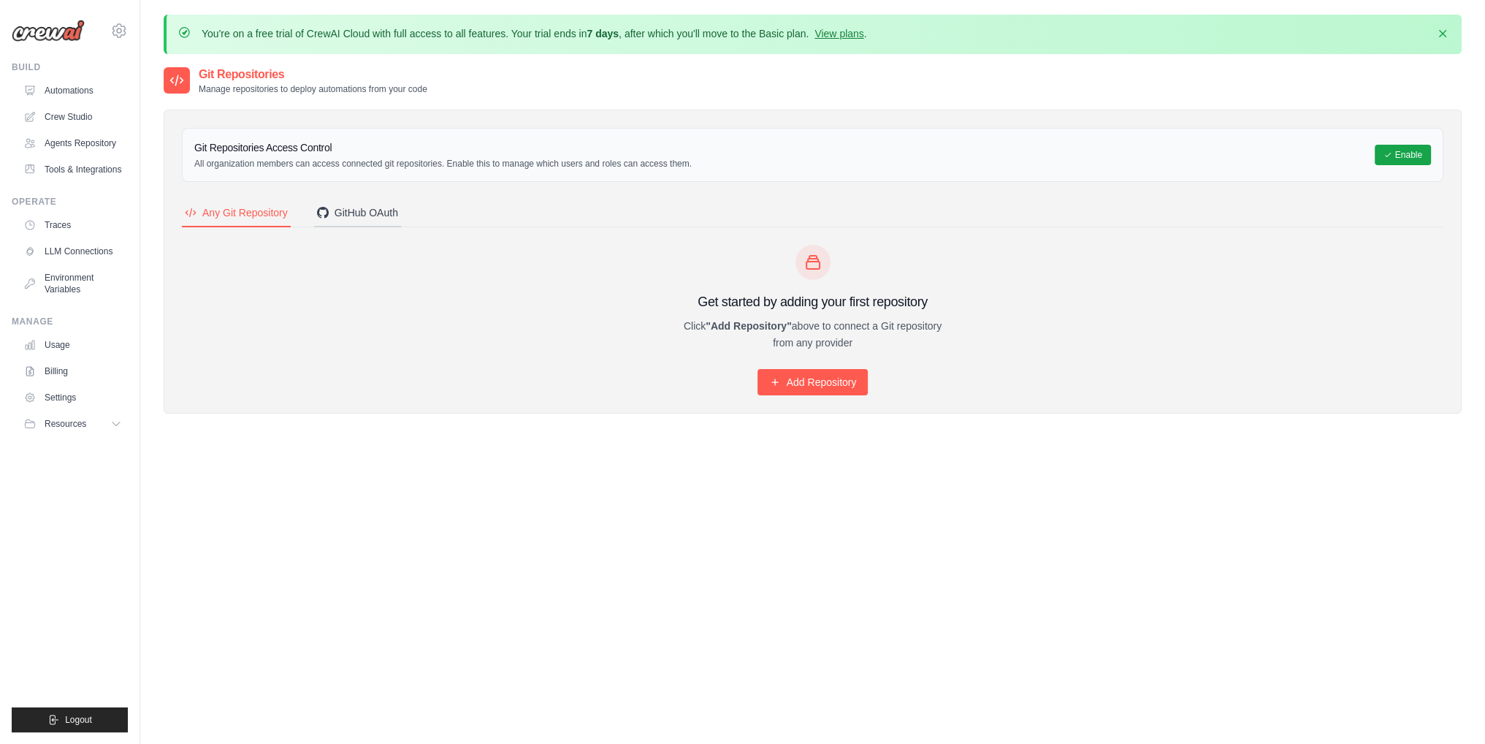
click at [344, 203] on button "GitHub OAuth" at bounding box center [357, 213] width 87 height 28
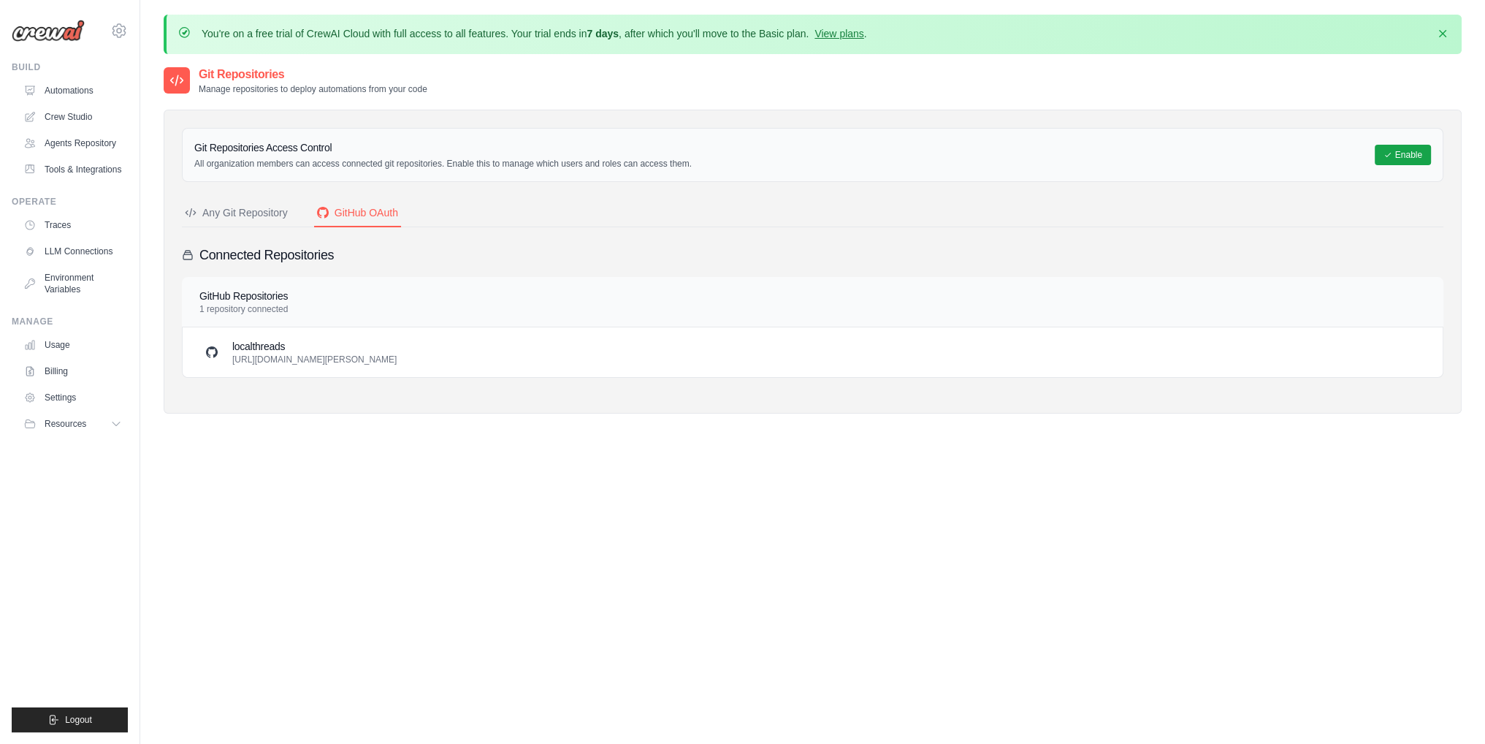
click at [267, 209] on div "Any Git Repository" at bounding box center [236, 212] width 103 height 15
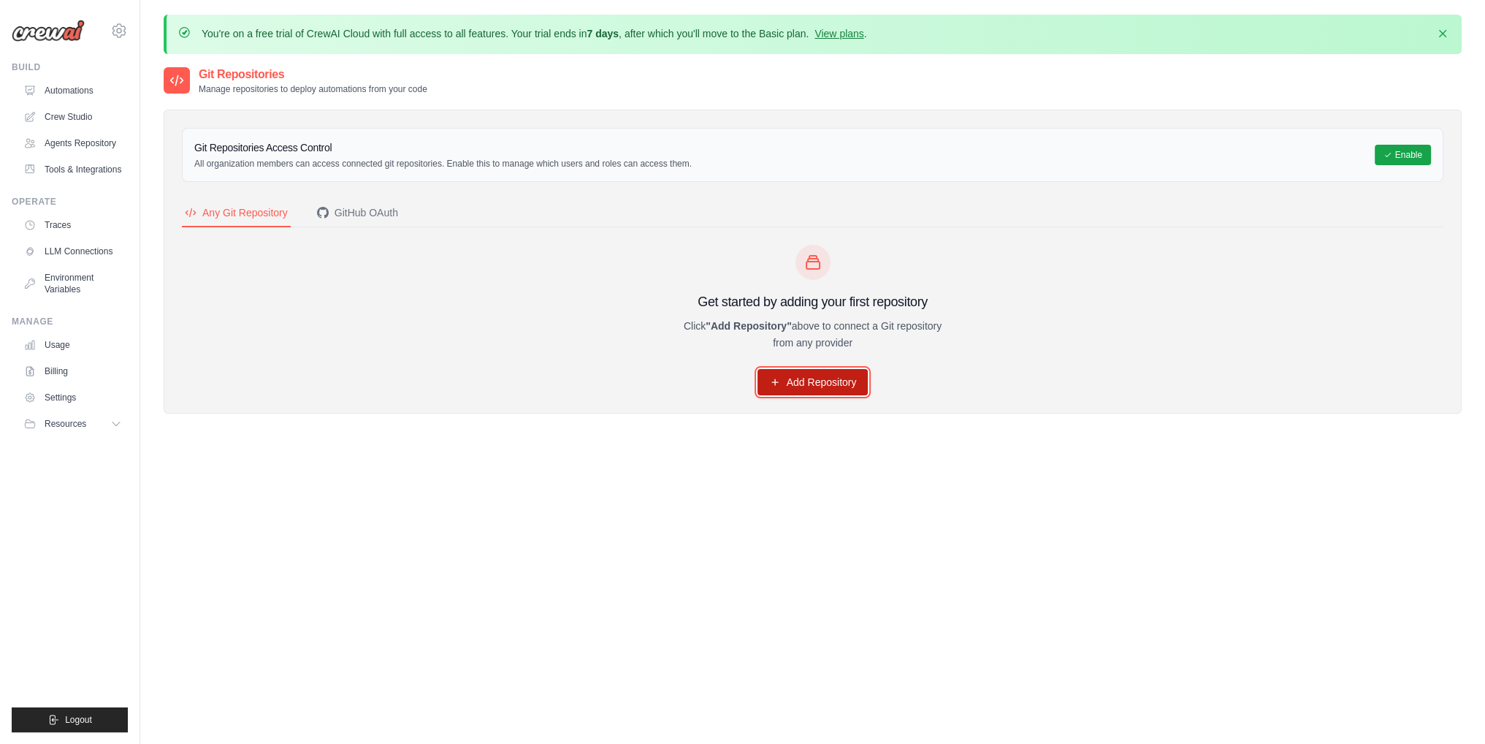
click at [821, 378] on link "Add Repository" at bounding box center [813, 382] width 111 height 26
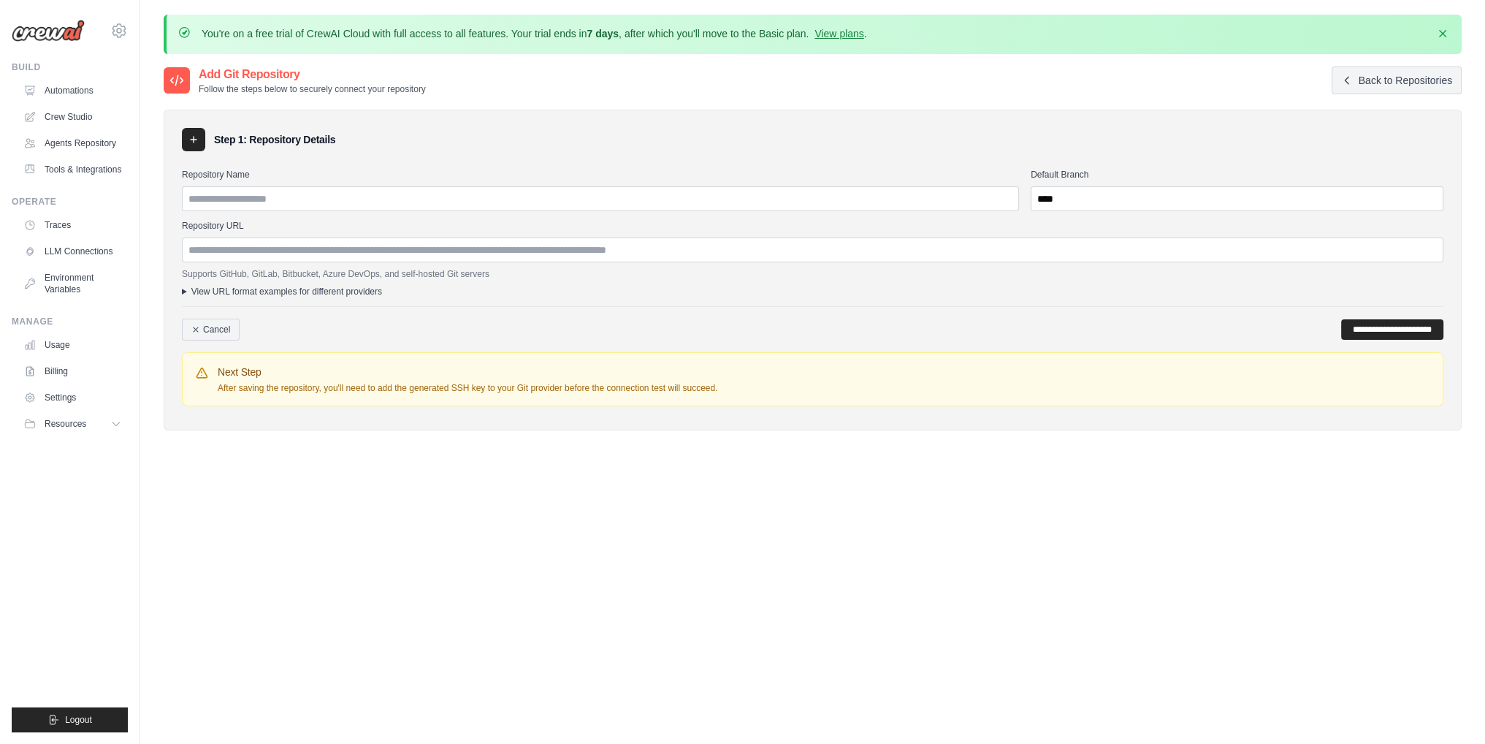
click at [219, 283] on div "Supports GitHub, GitLab, Bitbucket, Azure DevOps, and self-hosted Git servers V…" at bounding box center [813, 282] width 1262 height 29
click at [219, 288] on summary "View URL format examples for different providers" at bounding box center [813, 292] width 1262 height 12
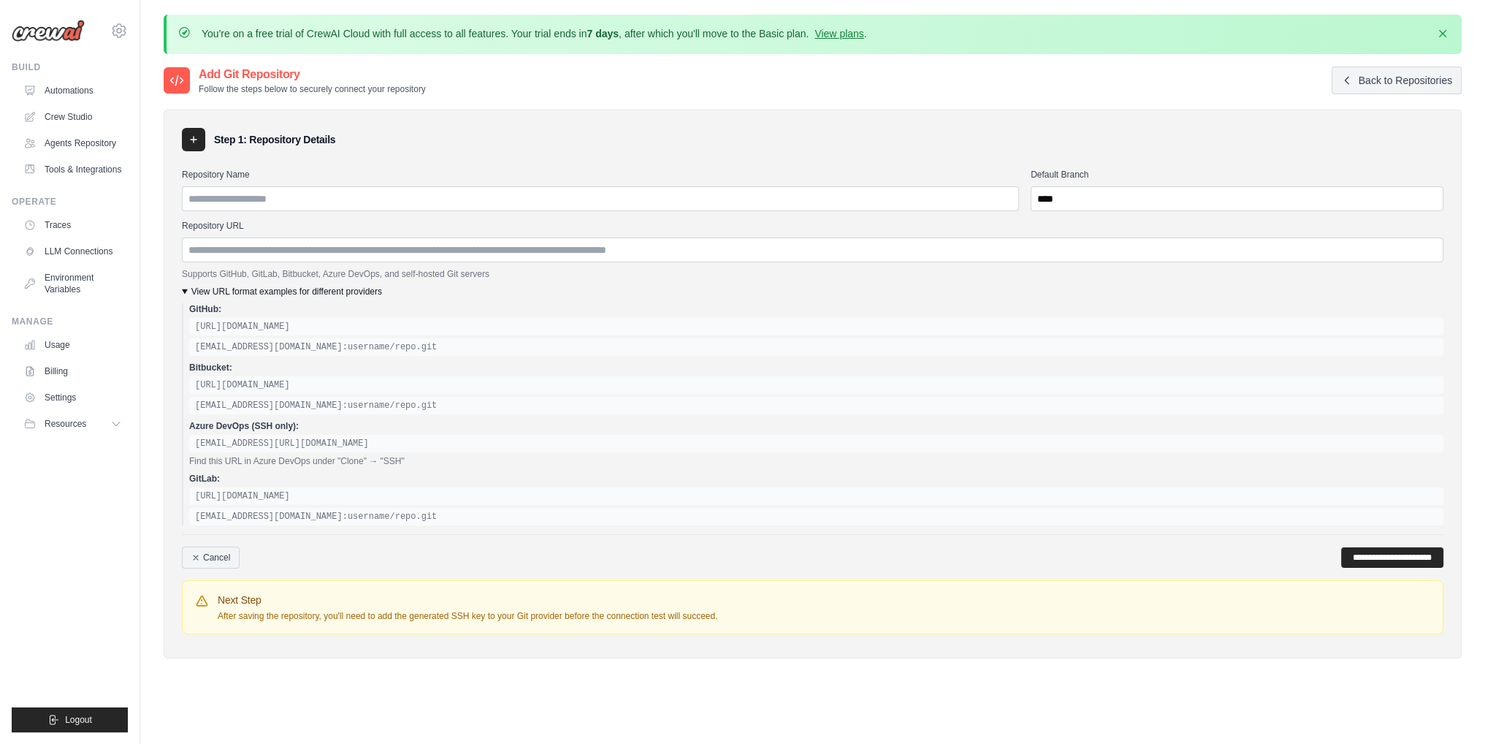
click at [219, 288] on summary "View URL format examples for different providers" at bounding box center [813, 292] width 1262 height 12
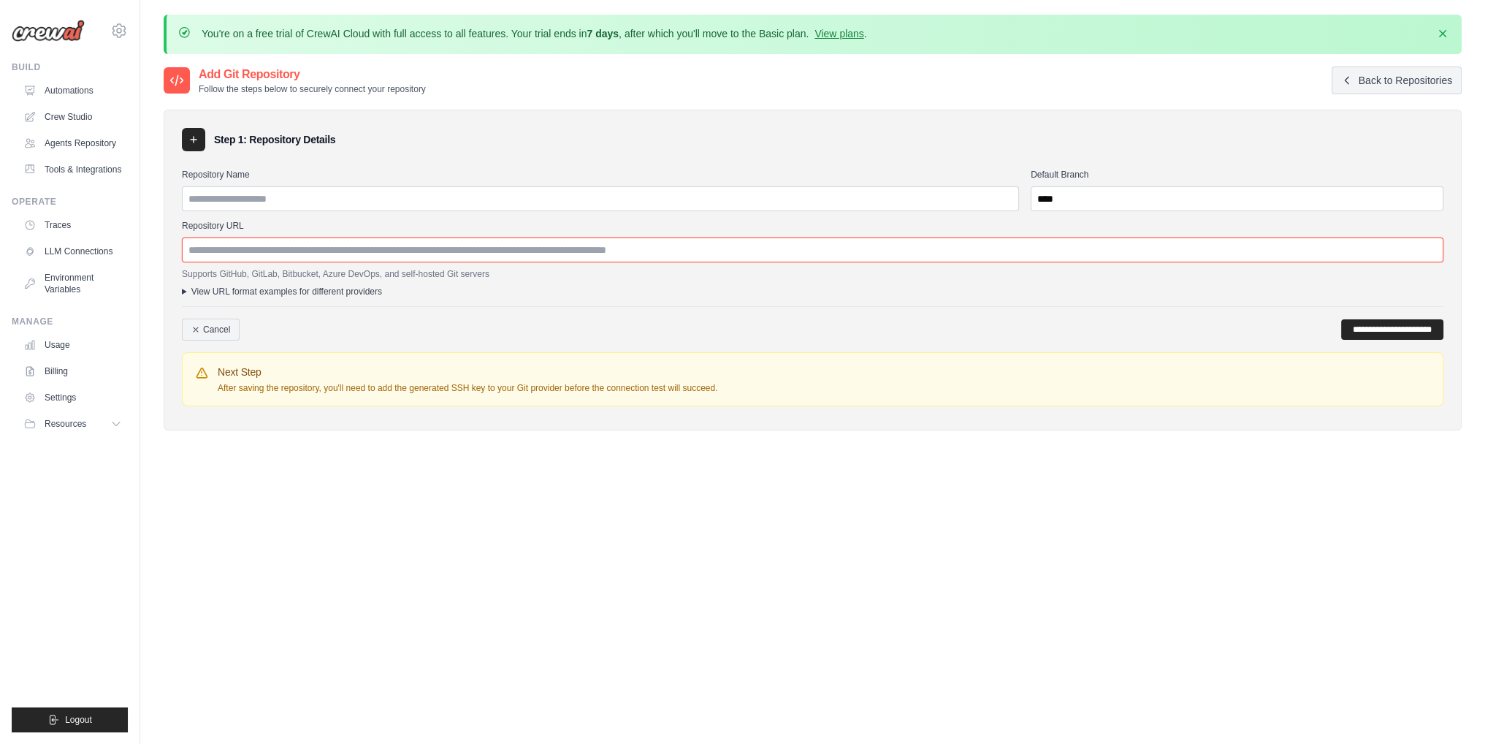
click at [368, 248] on input "Repository URL" at bounding box center [813, 249] width 1262 height 25
paste input "**********"
type input "**********"
paste input "**********"
type input "**********"
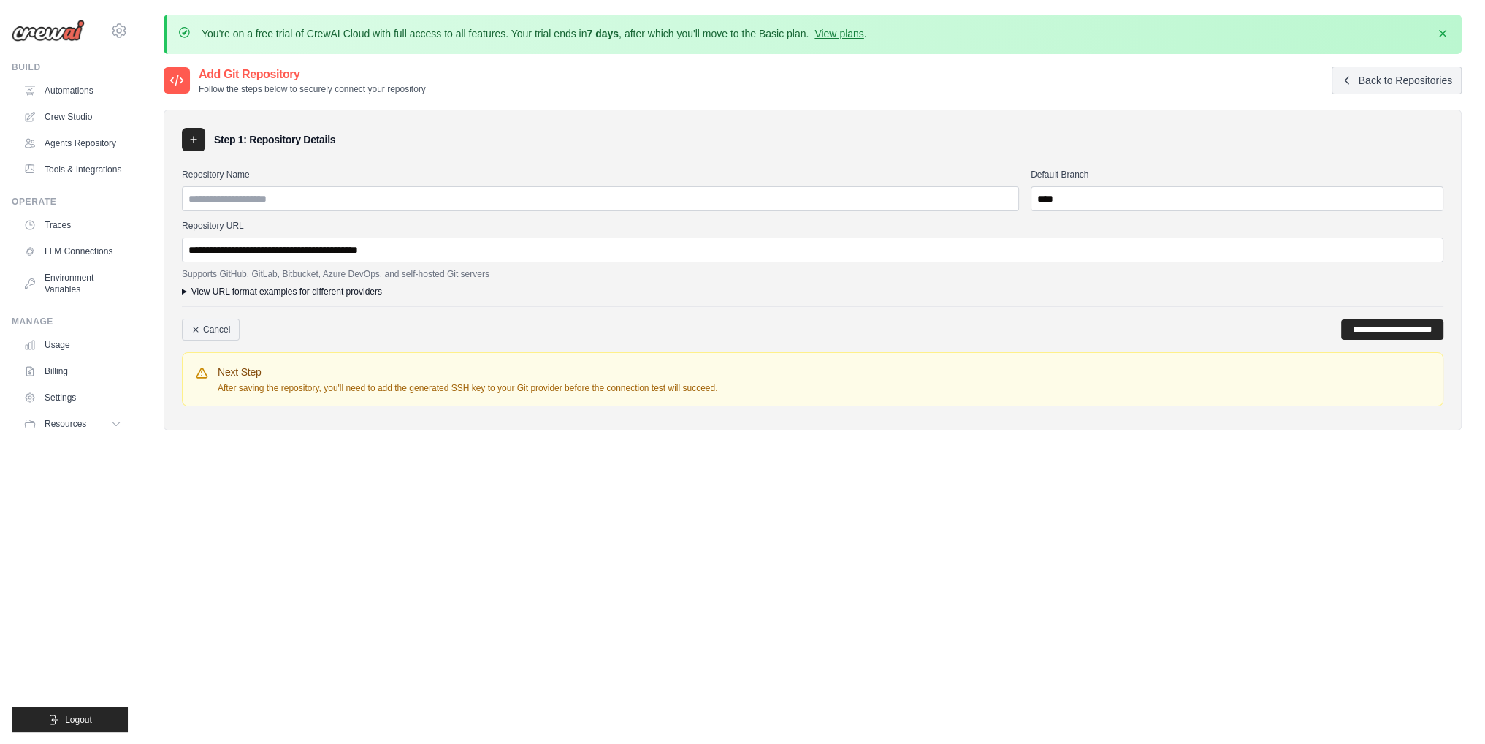
click at [251, 288] on summary "View URL format examples for different providers" at bounding box center [813, 292] width 1262 height 12
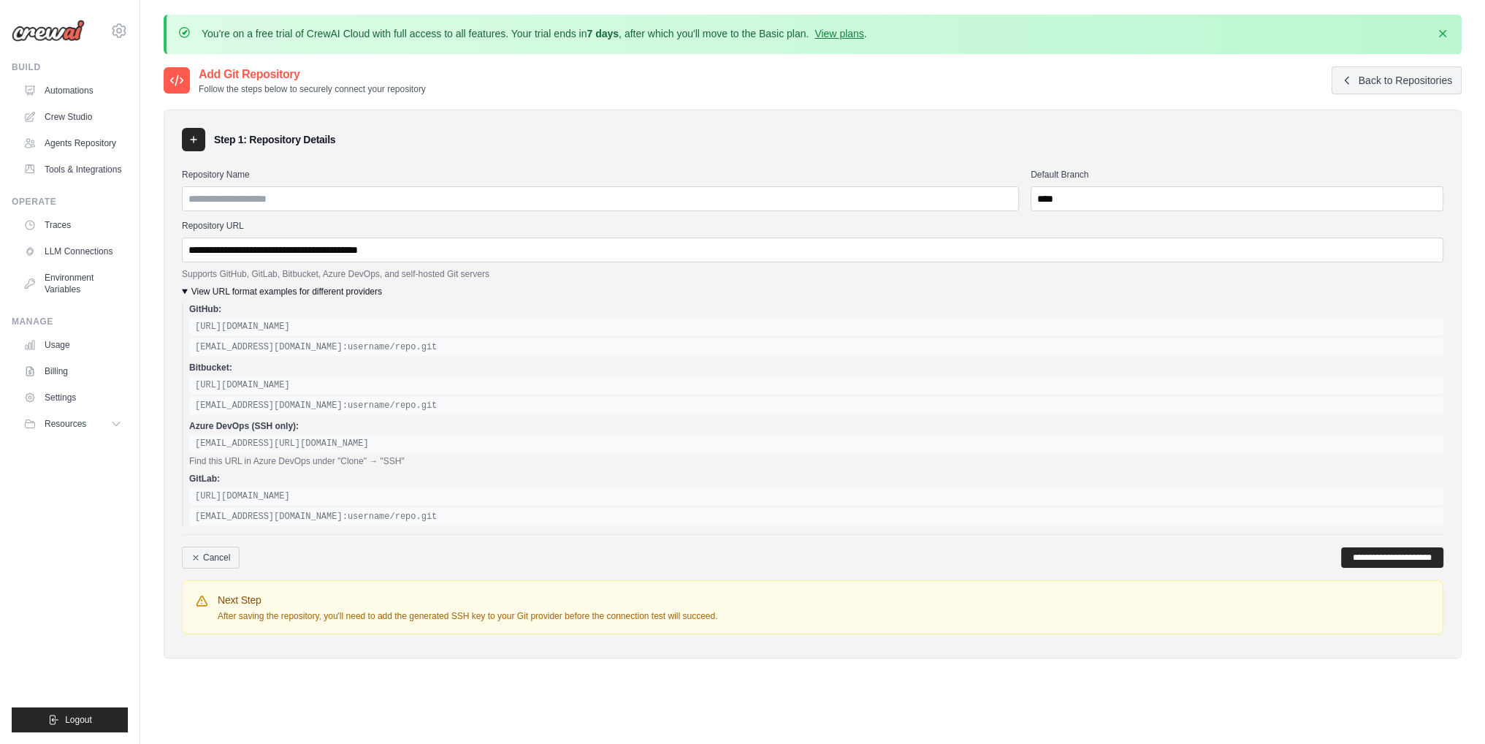
click at [251, 288] on summary "View URL format examples for different providers" at bounding box center [813, 292] width 1262 height 12
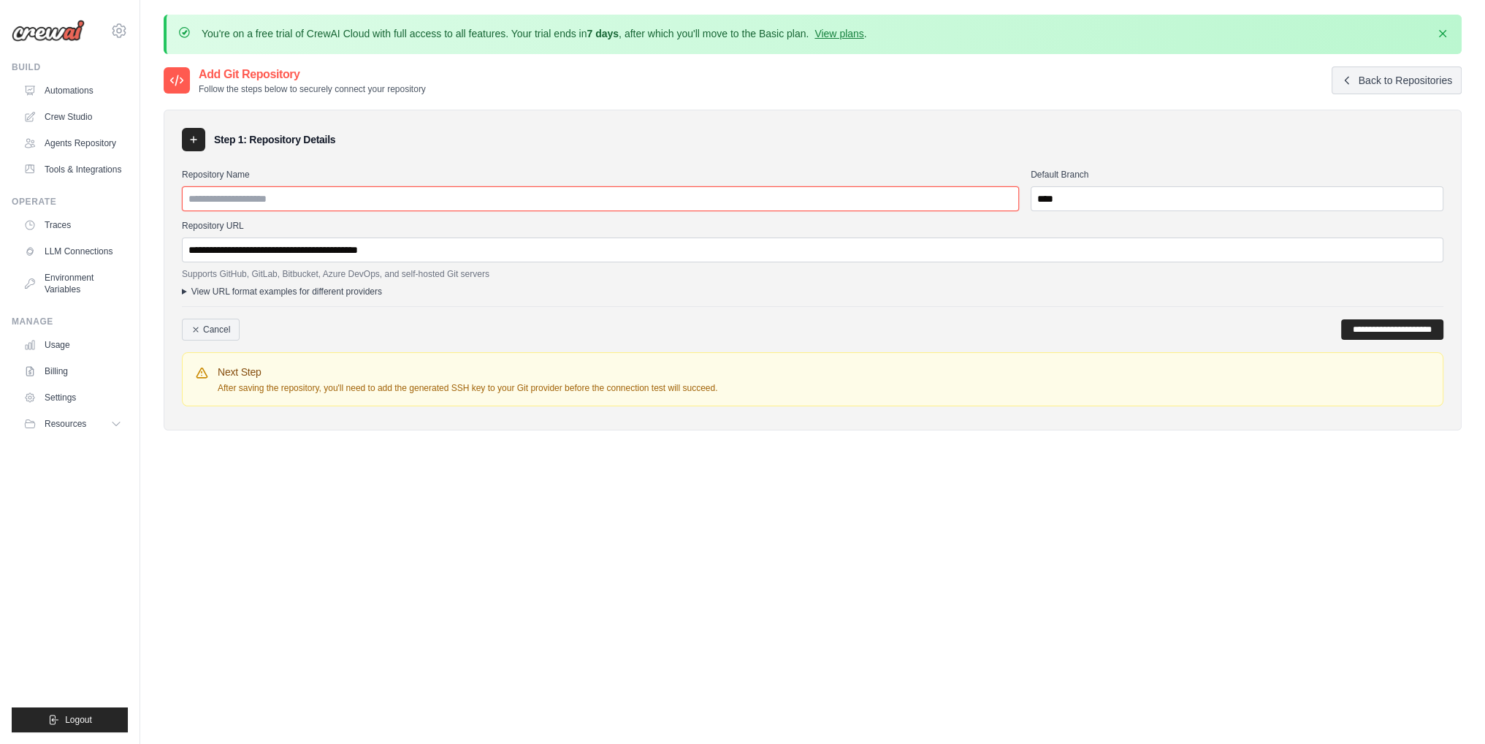
click at [408, 202] on input "Repository Name" at bounding box center [600, 198] width 837 height 25
type input "**********"
click at [1347, 320] on input "**********" at bounding box center [1392, 329] width 102 height 20
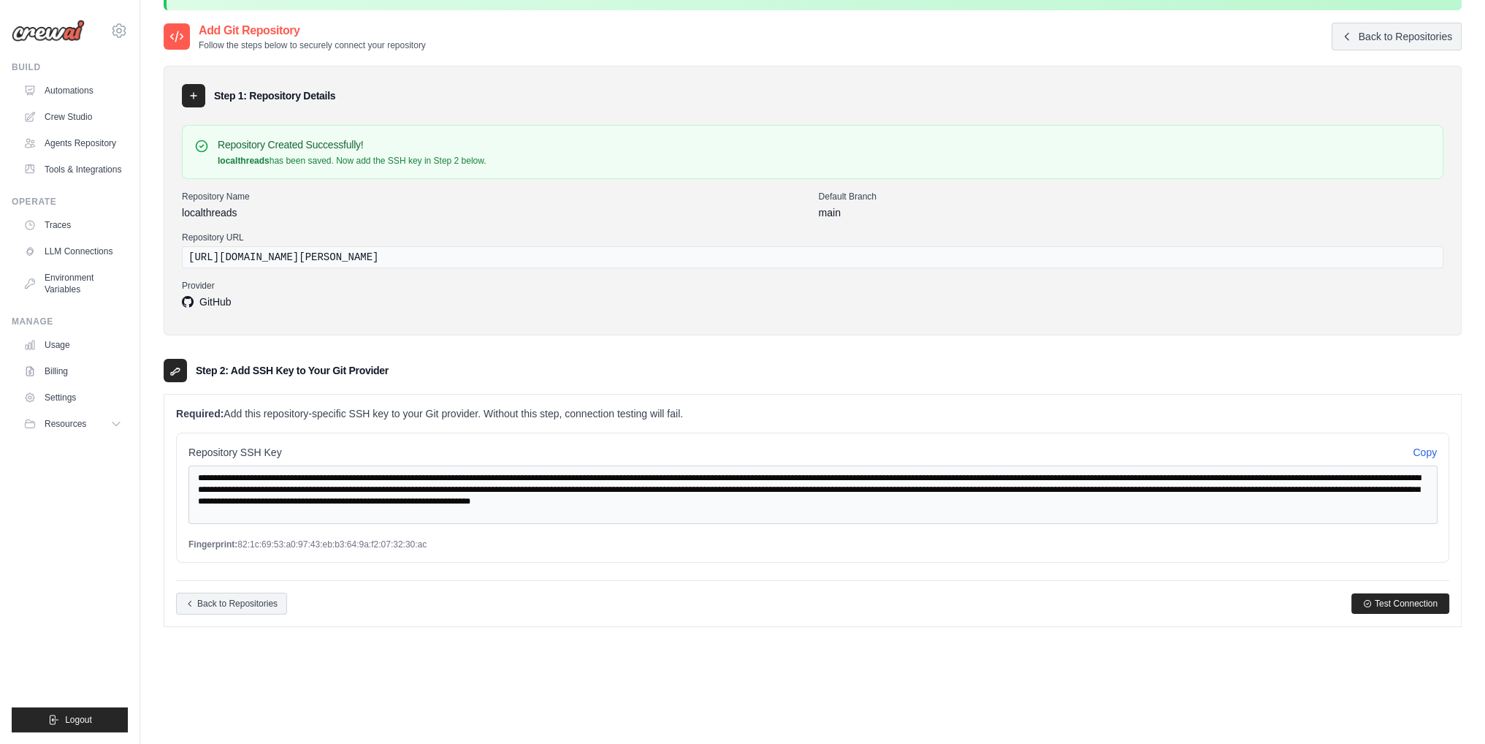
scroll to position [129, 0]
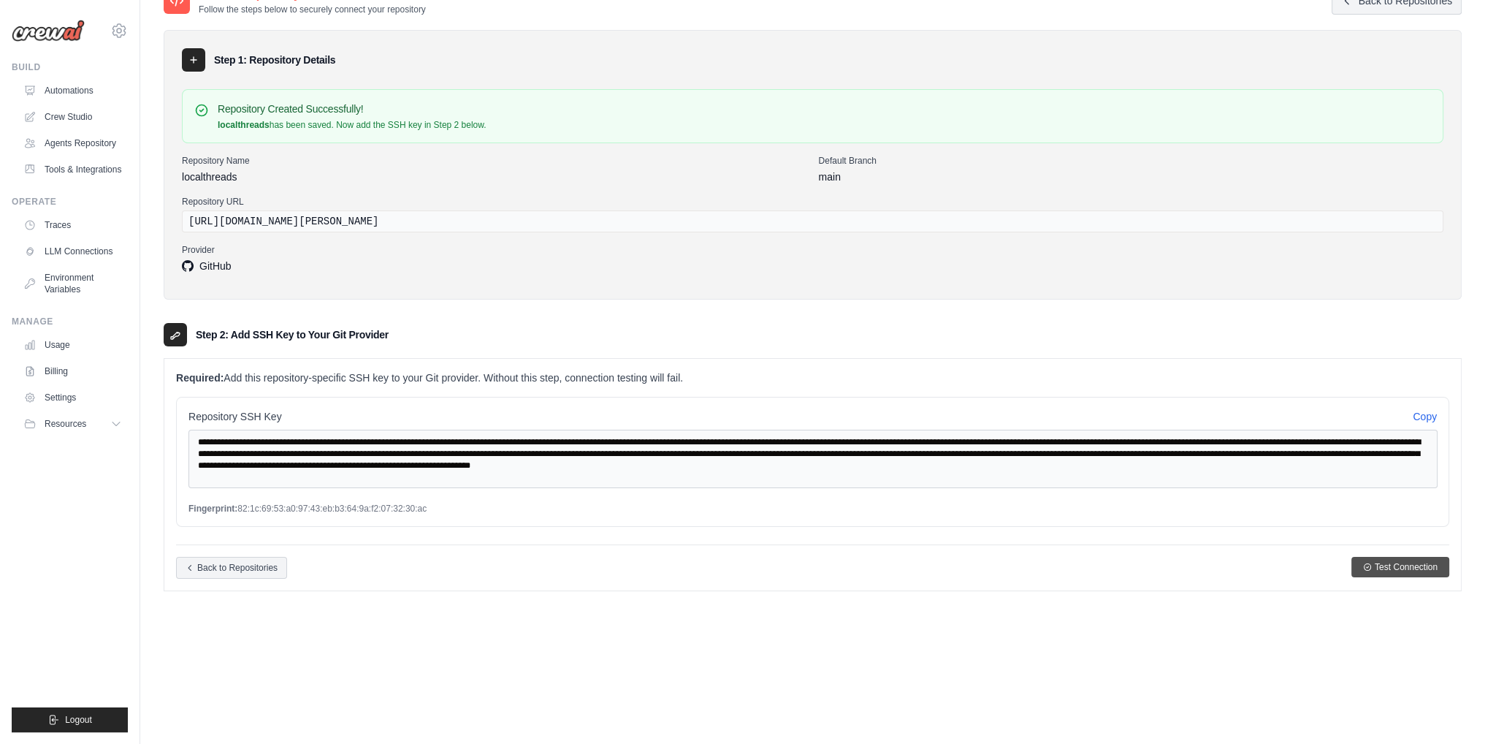
click at [1388, 563] on span "Test Connection" at bounding box center [1406, 567] width 63 height 12
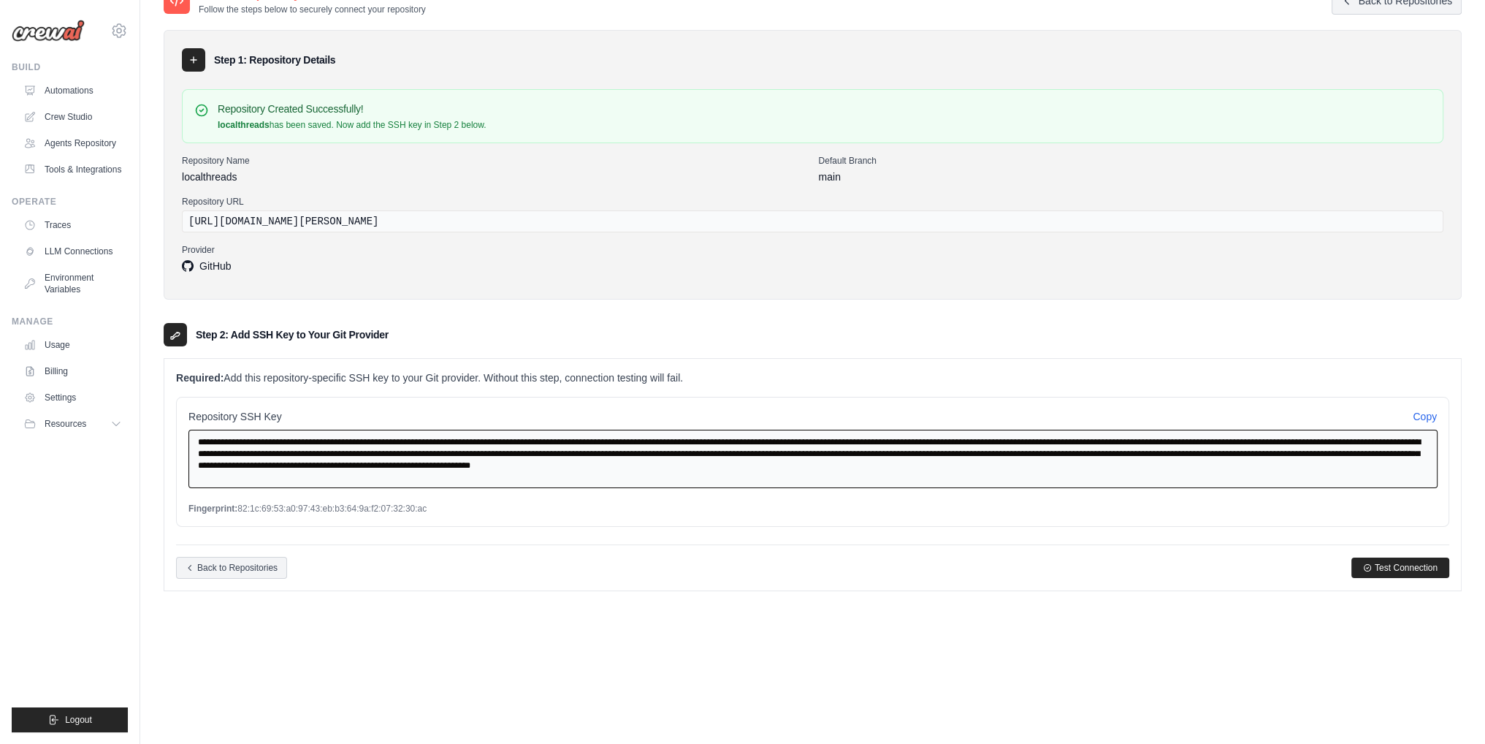
click at [289, 462] on textarea "**********" at bounding box center [813, 459] width 1249 height 58
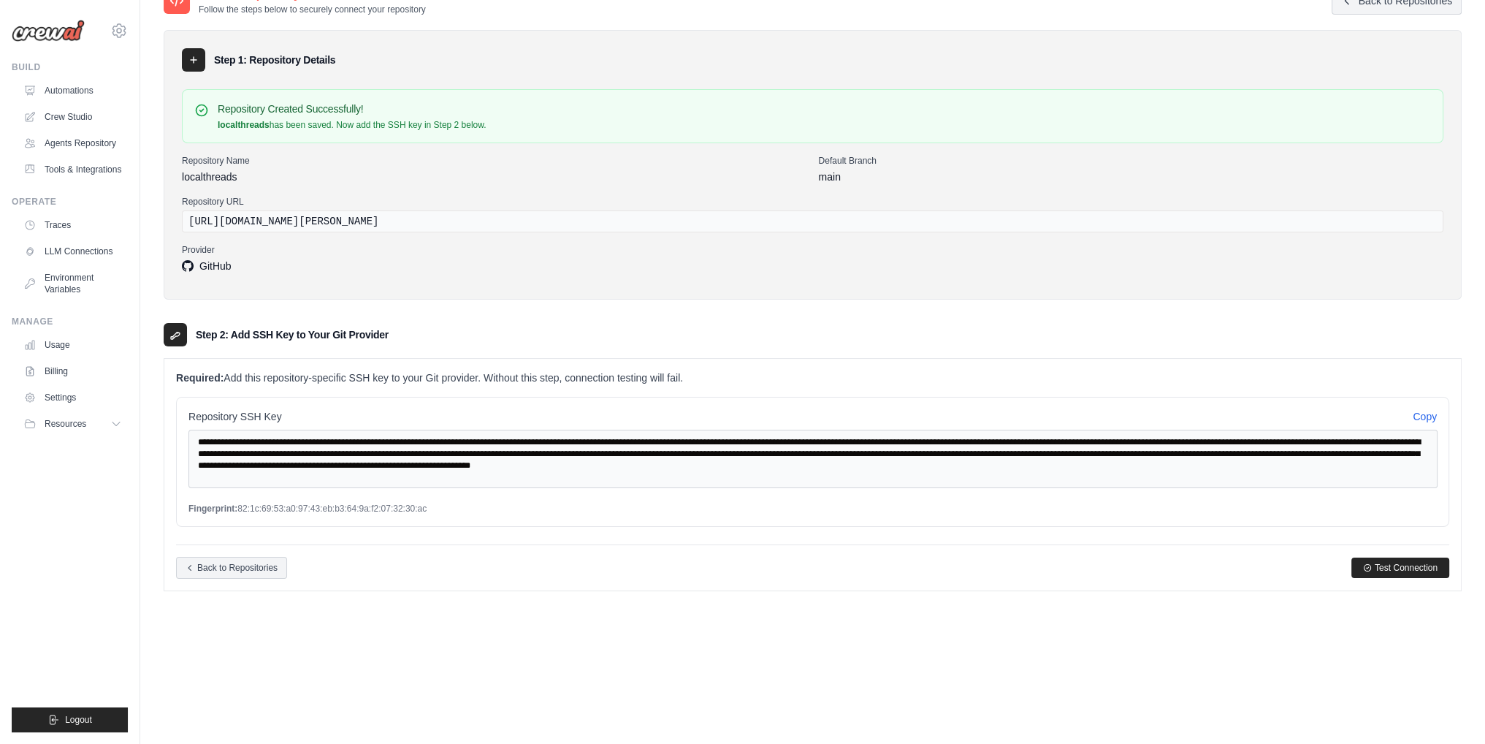
click at [1360, 411] on div "Repository SSH Key Copy" at bounding box center [813, 416] width 1249 height 15
click at [1422, 414] on button "Copy" at bounding box center [1425, 415] width 24 height 15
click at [1405, 566] on span "Test Connection" at bounding box center [1406, 567] width 63 height 12
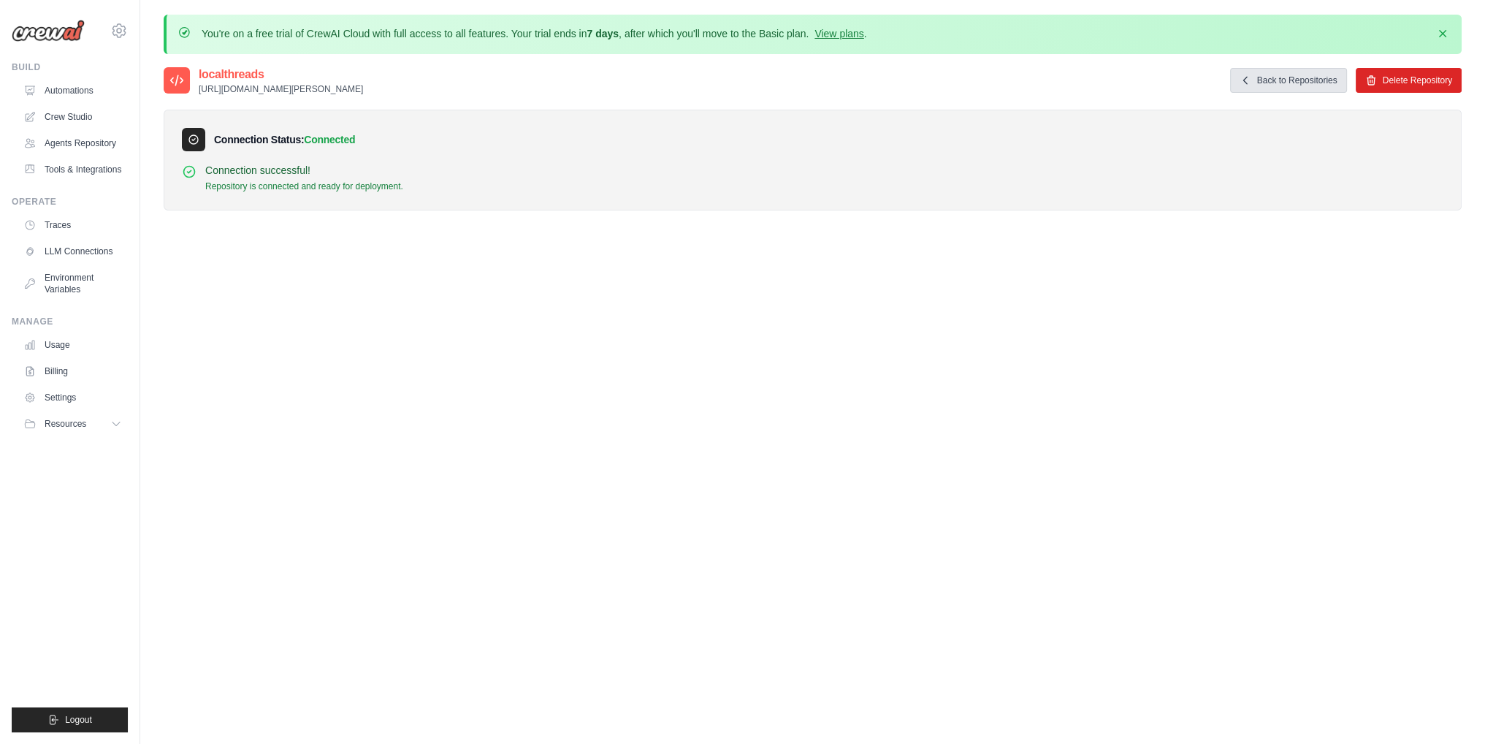
click at [1282, 77] on link "Back to Repositories" at bounding box center [1288, 80] width 117 height 25
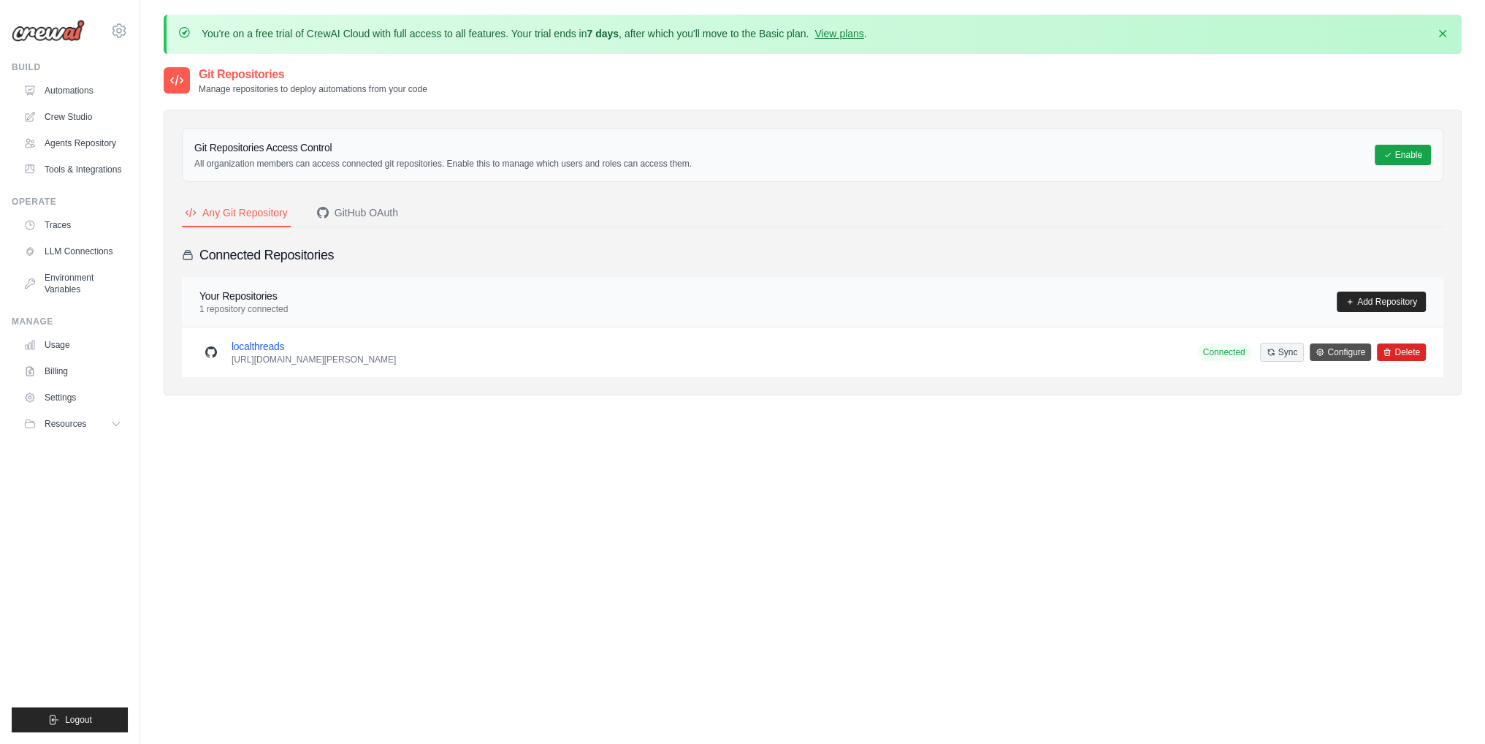
click at [1352, 345] on link "Configure" at bounding box center [1340, 352] width 61 height 18
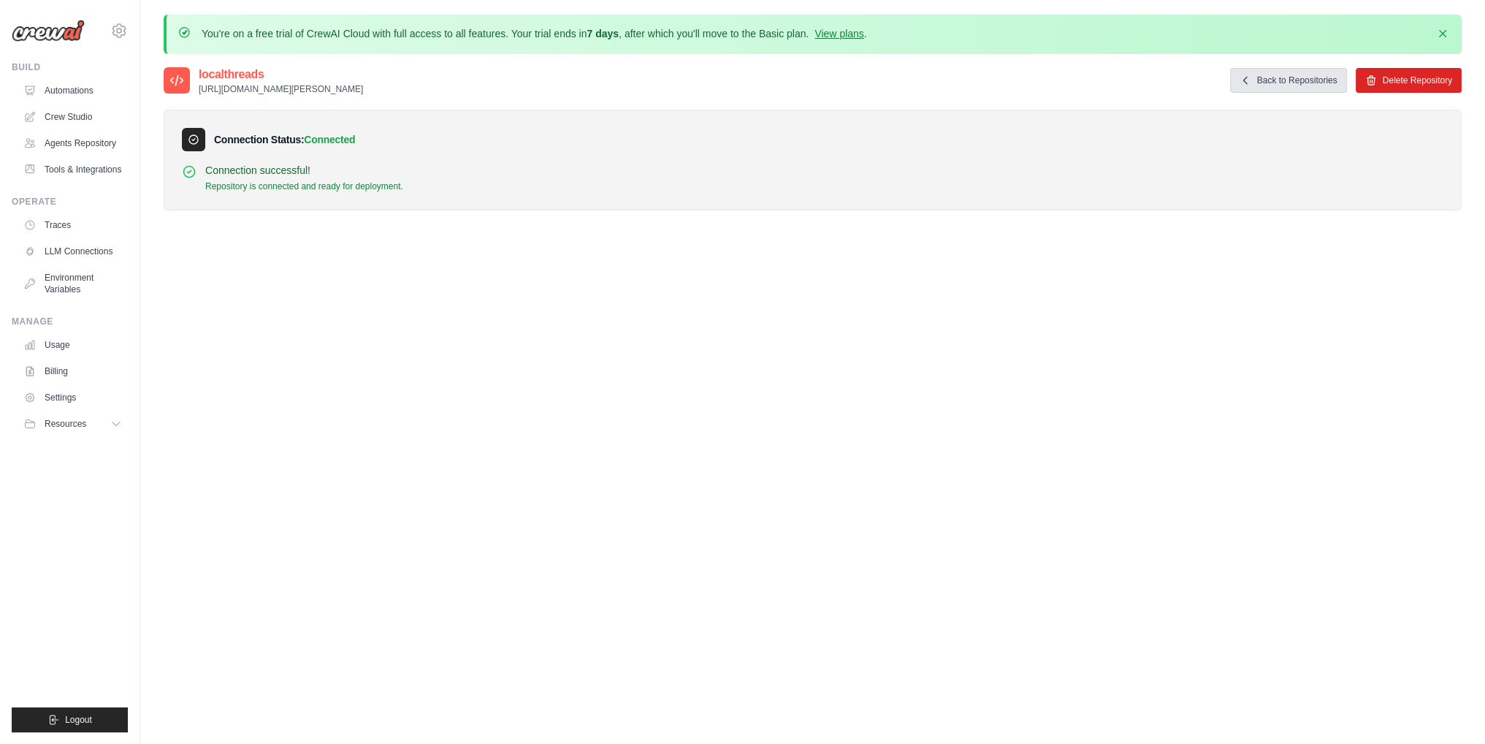
click at [1306, 83] on link "Back to Repositories" at bounding box center [1288, 80] width 117 height 25
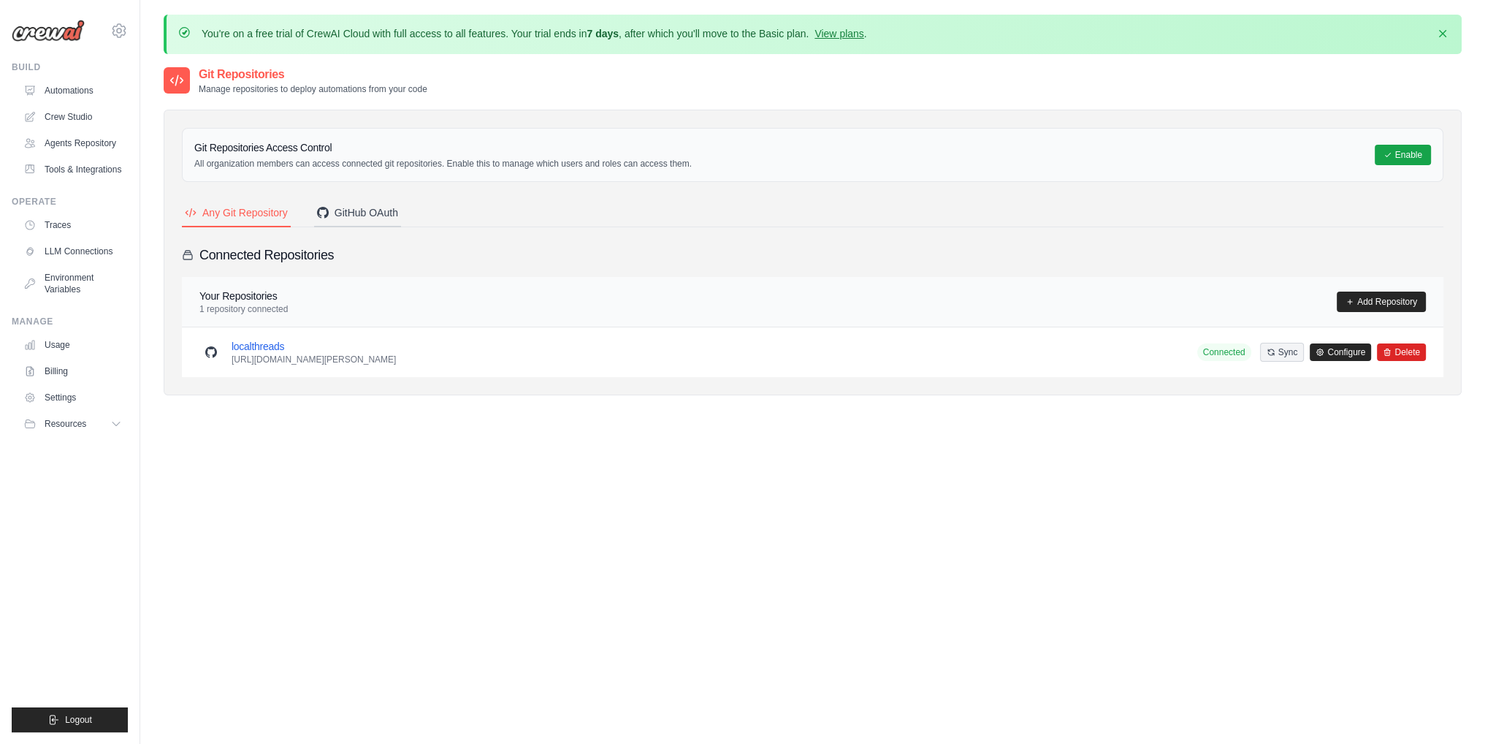
click at [354, 208] on div "GitHub OAuth" at bounding box center [357, 212] width 81 height 15
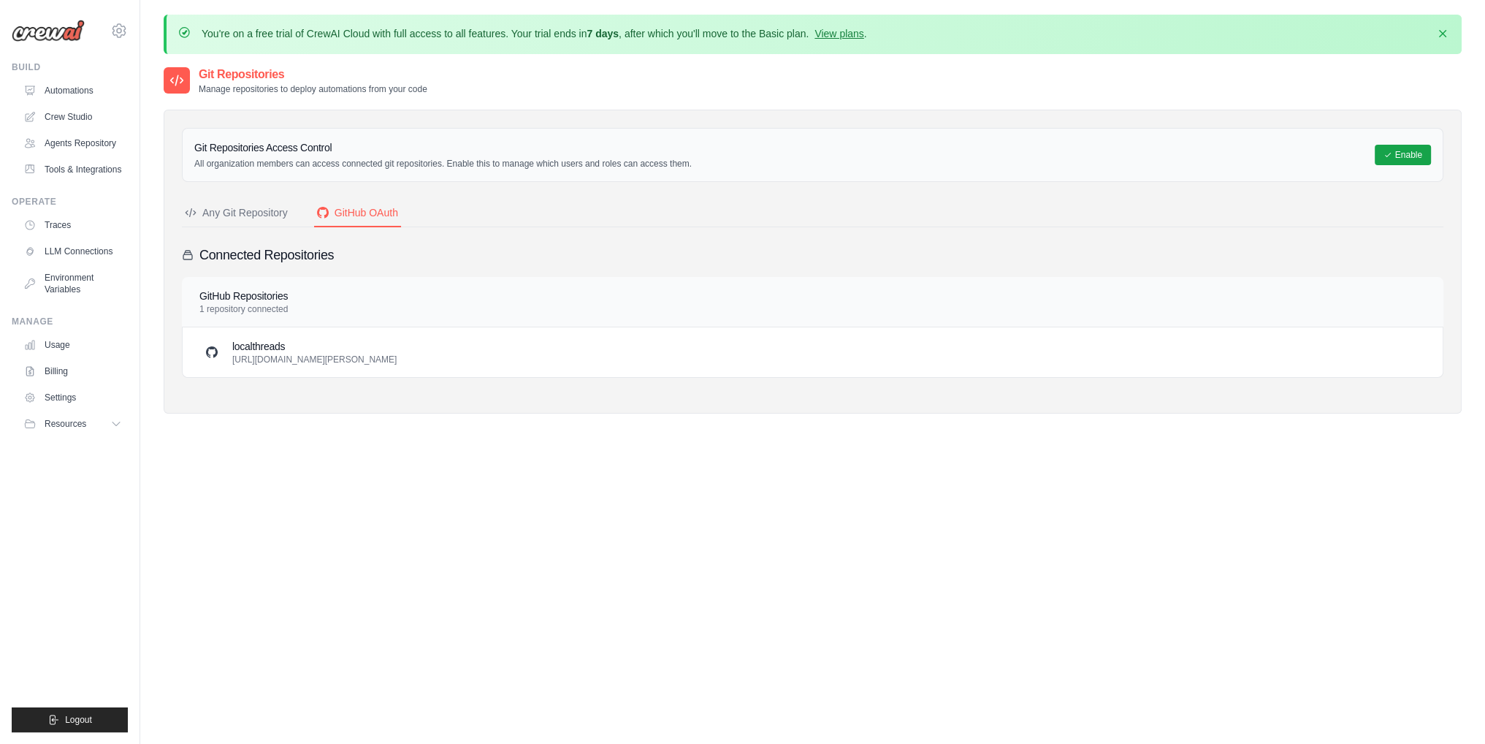
click at [269, 213] on div "Any Git Repository" at bounding box center [236, 212] width 103 height 15
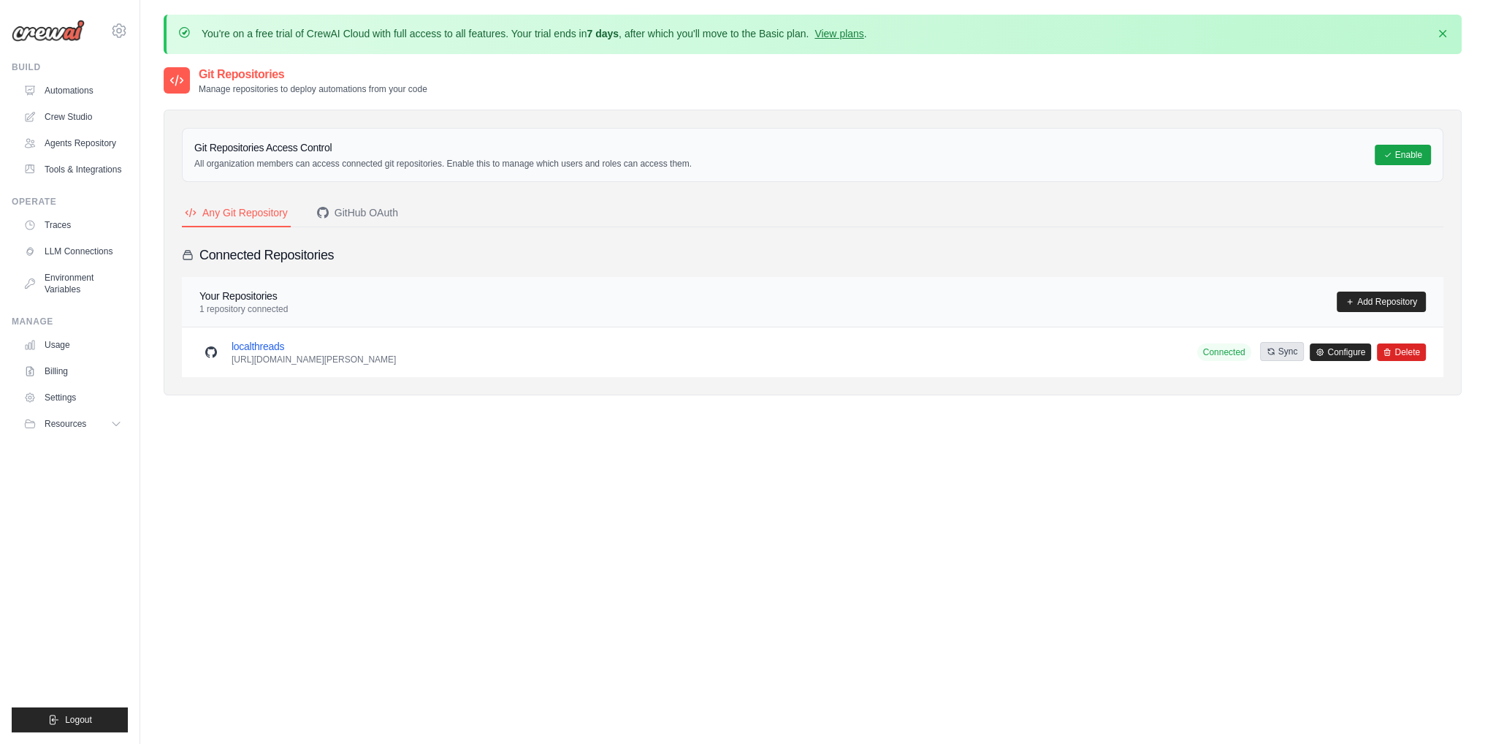
click at [1290, 353] on button "Sync" at bounding box center [1282, 351] width 45 height 19
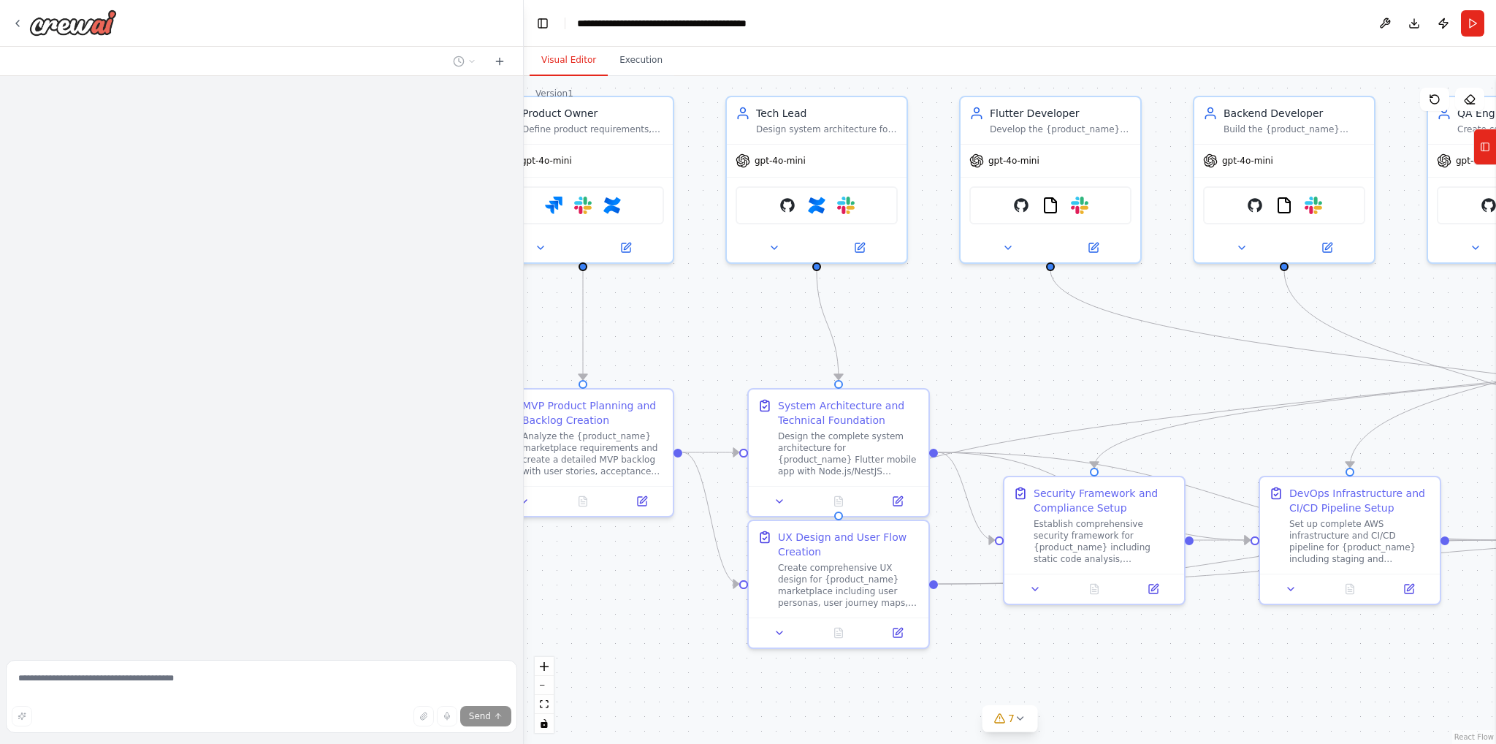
drag, startPoint x: 1219, startPoint y: 346, endPoint x: 895, endPoint y: 292, distance: 328.8
click at [895, 292] on div ".deletable-edge-delete-btn { width: 20px; height: 20px; border: 0px solid #ffff…" at bounding box center [1010, 410] width 972 height 668
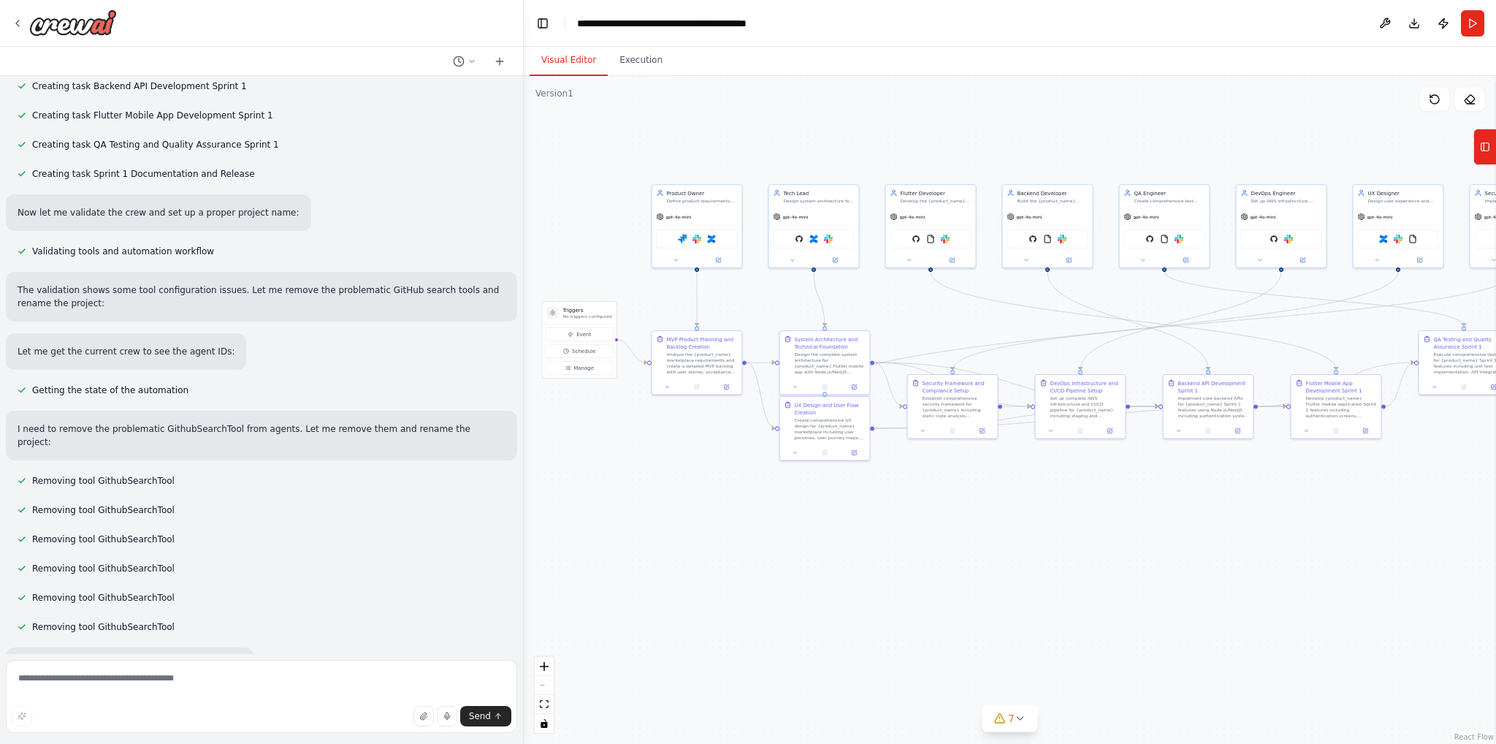
scroll to position [3064, 0]
click at [799, 240] on img at bounding box center [799, 237] width 9 height 9
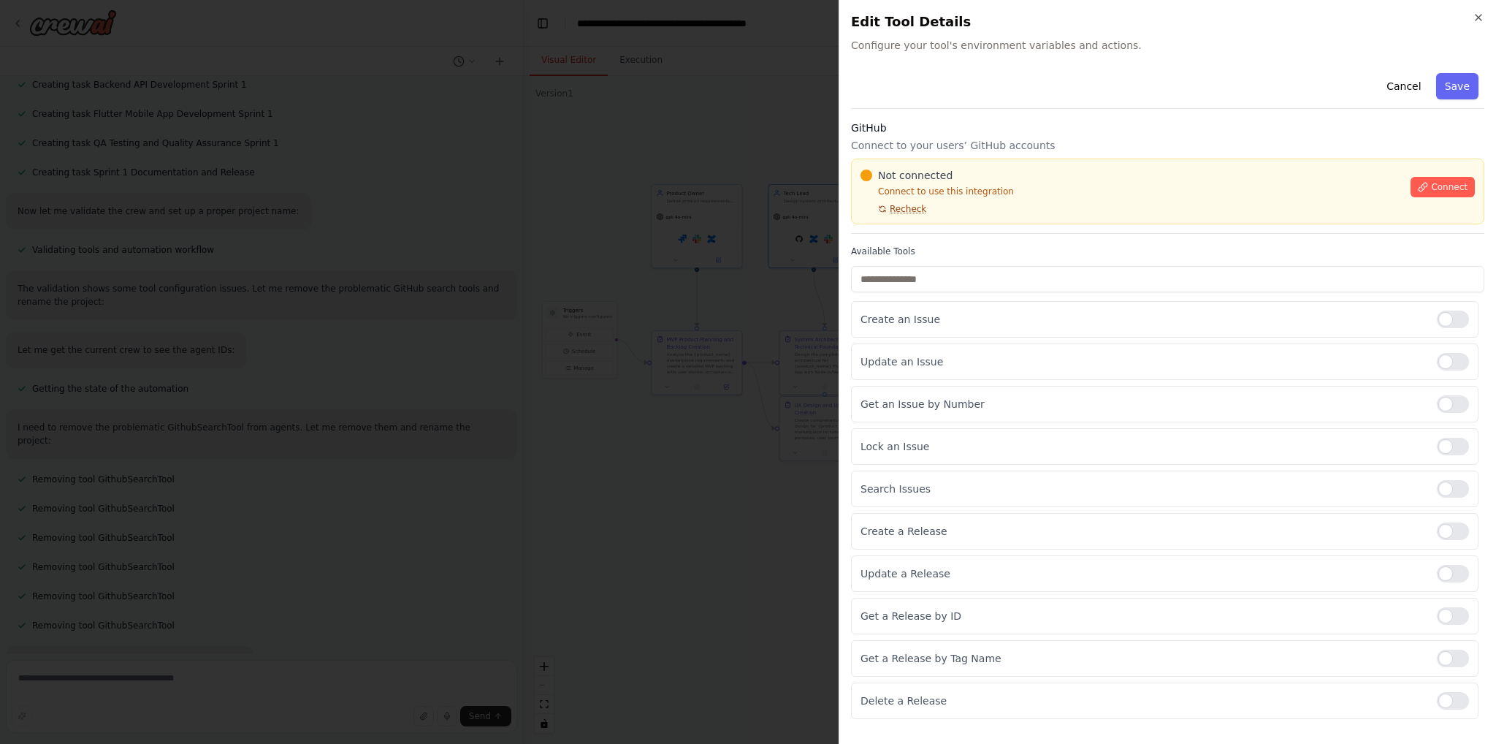
click at [906, 208] on span "Recheck" at bounding box center [908, 209] width 37 height 12
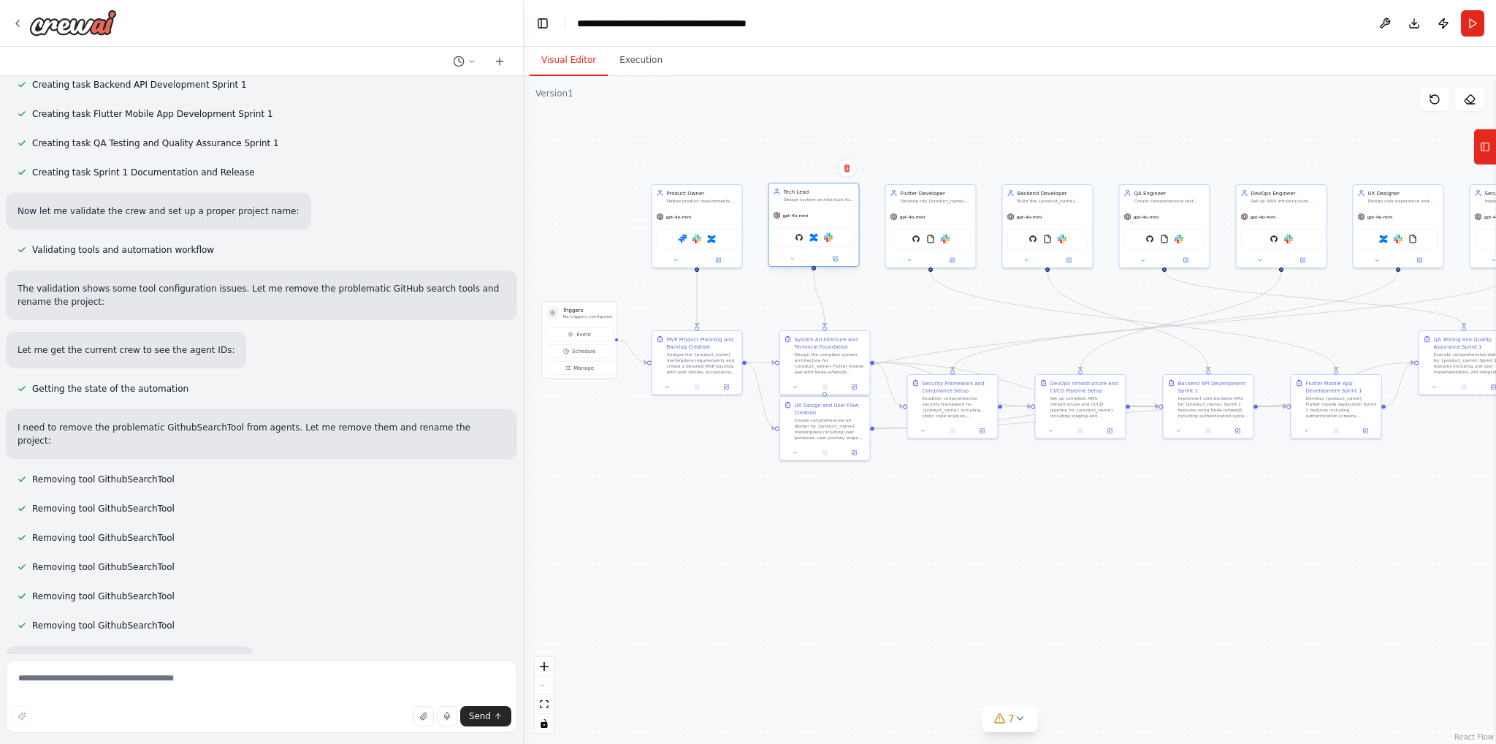
click at [818, 238] on div "GitHub Confluence Slack" at bounding box center [814, 237] width 81 height 19
click at [817, 238] on img at bounding box center [814, 237] width 9 height 9
click at [798, 237] on img at bounding box center [799, 237] width 9 height 9
click at [915, 238] on img at bounding box center [916, 237] width 9 height 9
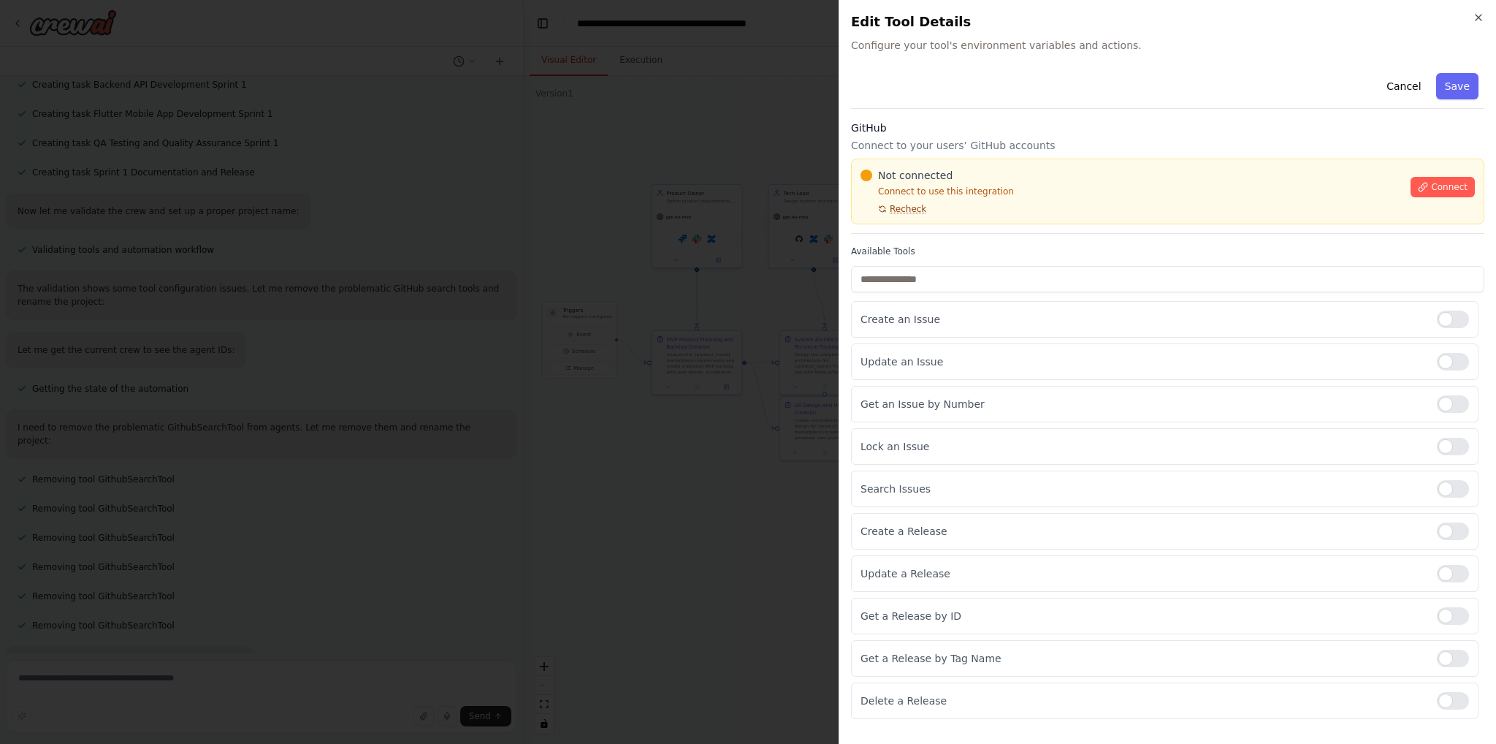
click at [894, 204] on span "Recheck" at bounding box center [908, 209] width 37 height 12
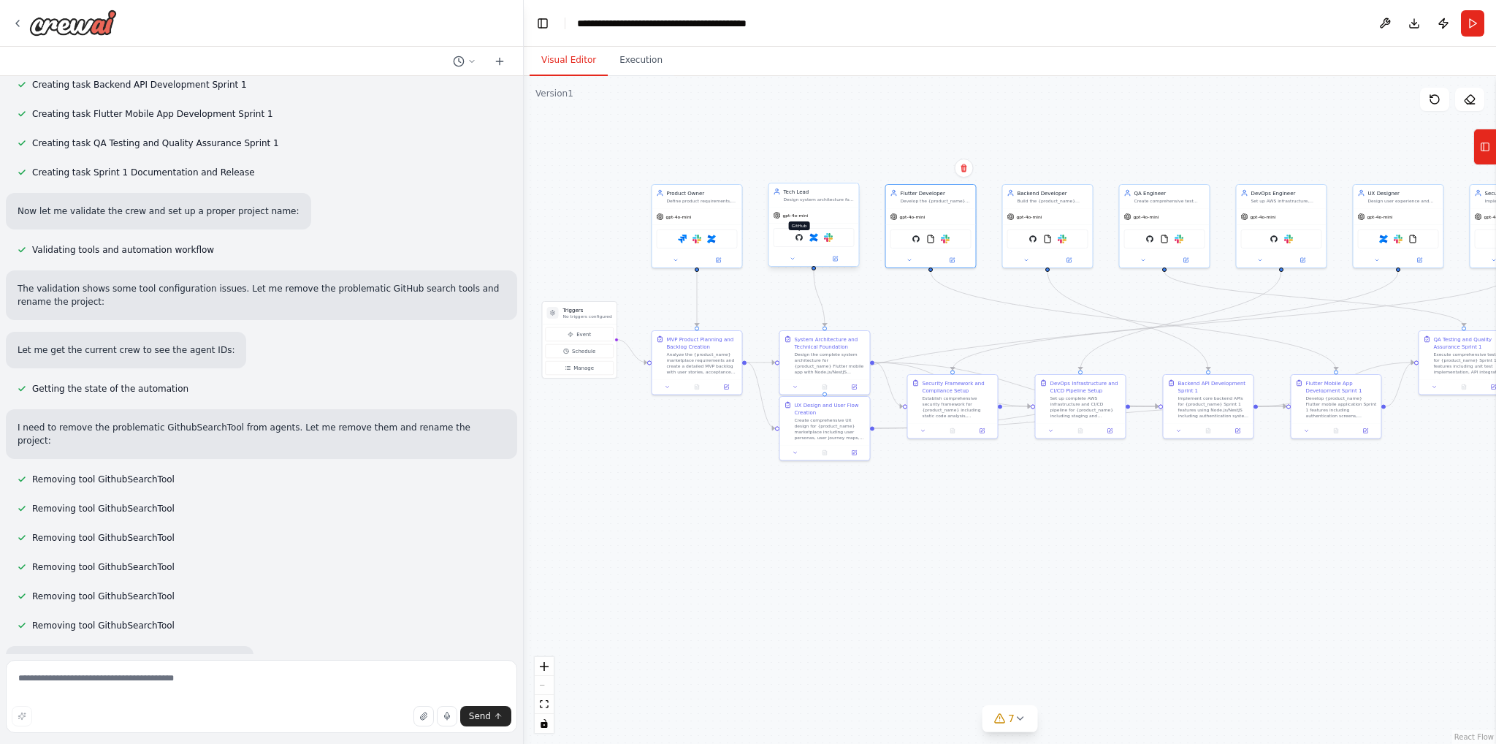
click at [800, 235] on img at bounding box center [799, 237] width 9 height 9
click at [798, 241] on div "GitHub Confluence Slack" at bounding box center [814, 237] width 81 height 19
click at [802, 238] on img at bounding box center [799, 237] width 9 height 9
click at [818, 239] on div "GitHub Confluence Slack" at bounding box center [814, 237] width 81 height 19
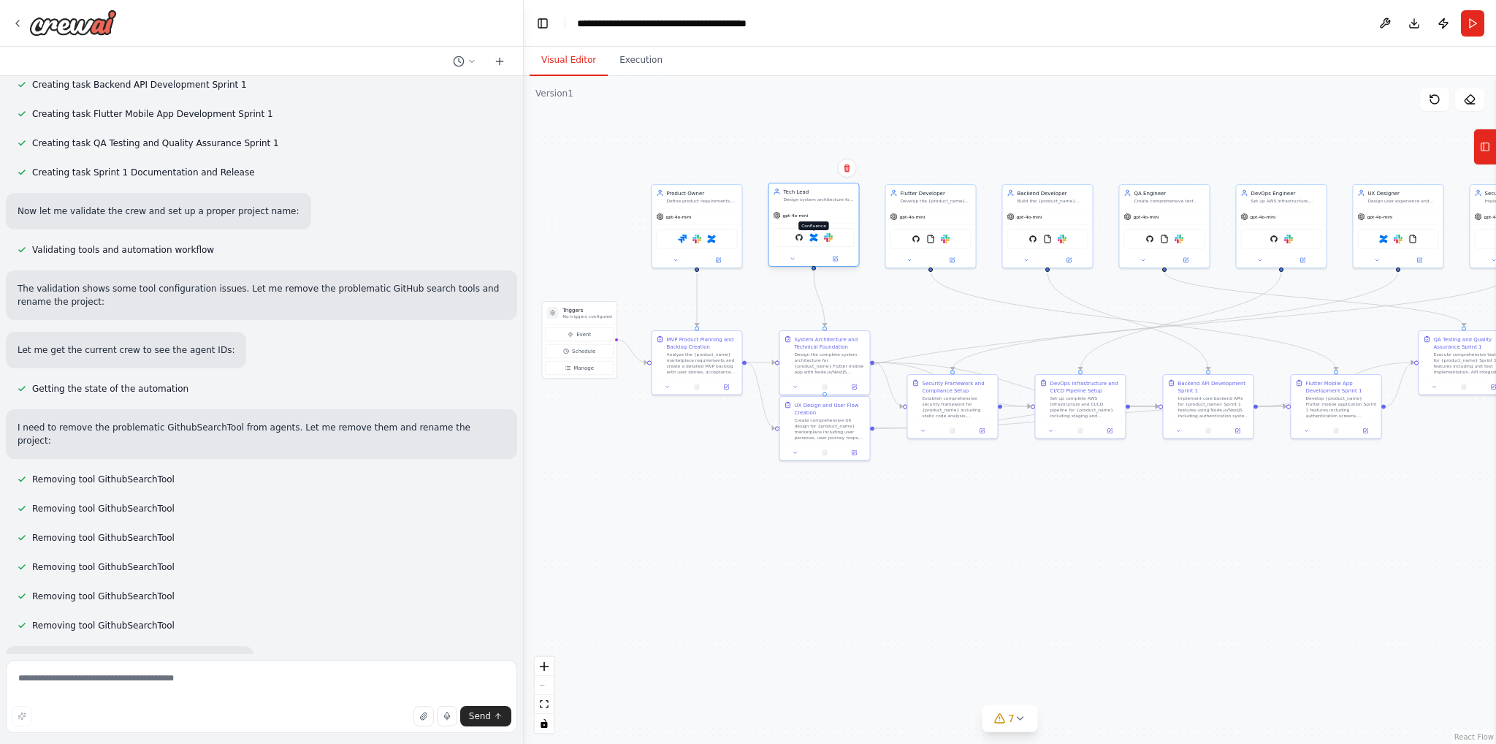
click at [815, 237] on img at bounding box center [814, 237] width 9 height 9
click at [799, 237] on img at bounding box center [799, 237] width 9 height 9
click at [800, 241] on div "GitHub Confluence Slack" at bounding box center [814, 237] width 81 height 19
click at [800, 237] on img at bounding box center [799, 237] width 9 height 9
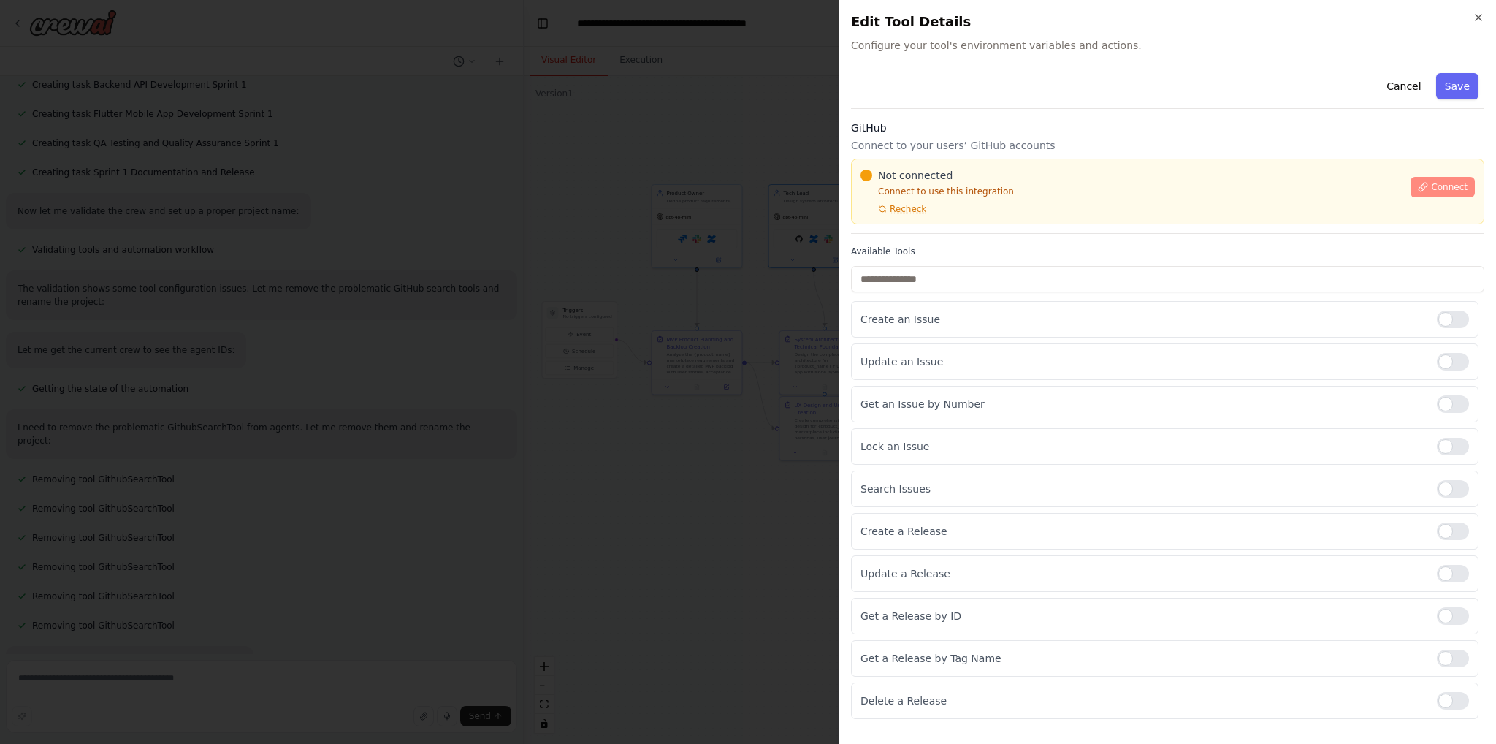
click at [1438, 182] on span "Connect" at bounding box center [1449, 187] width 37 height 12
click at [1412, 87] on button "Cancel" at bounding box center [1404, 86] width 52 height 26
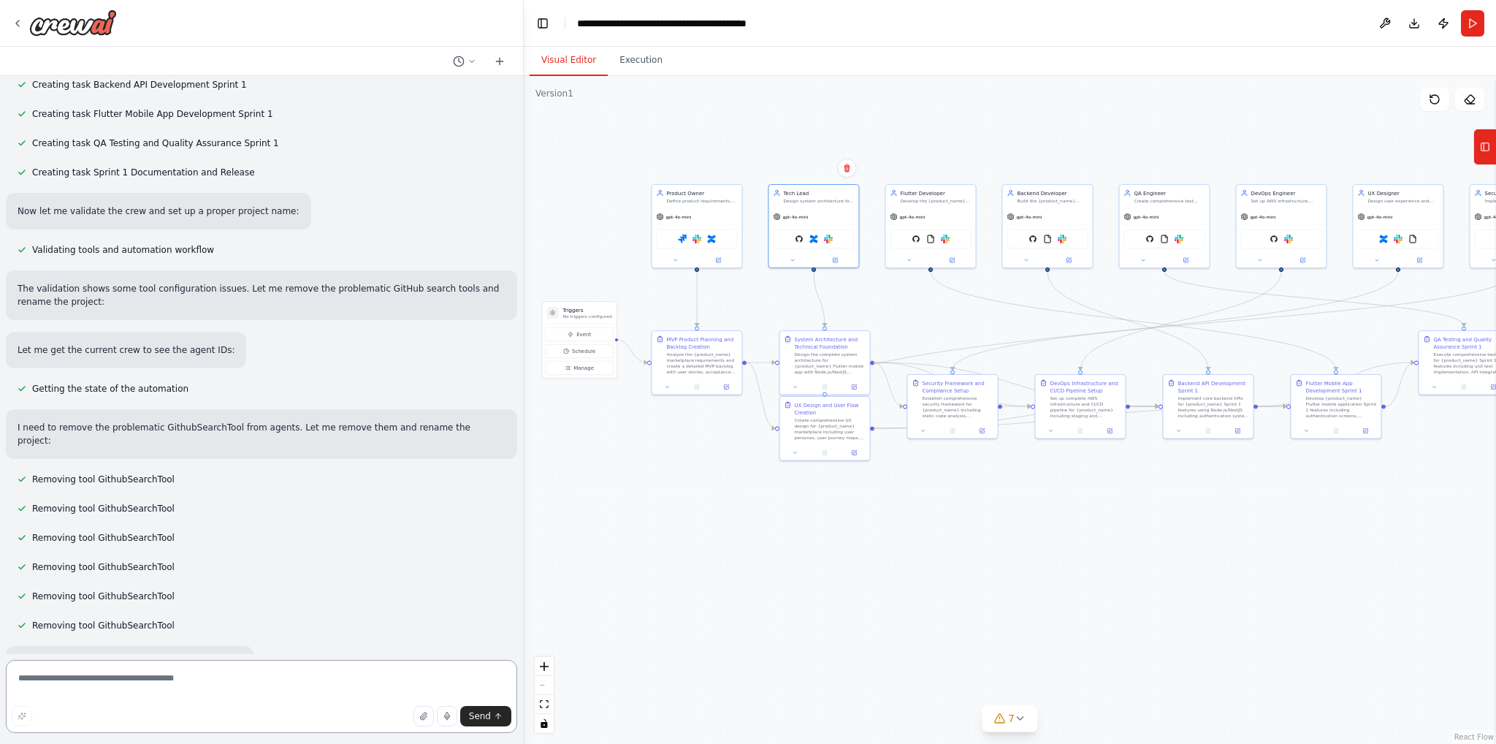
click at [30, 676] on textarea at bounding box center [261, 696] width 511 height 73
paste textarea "**********"
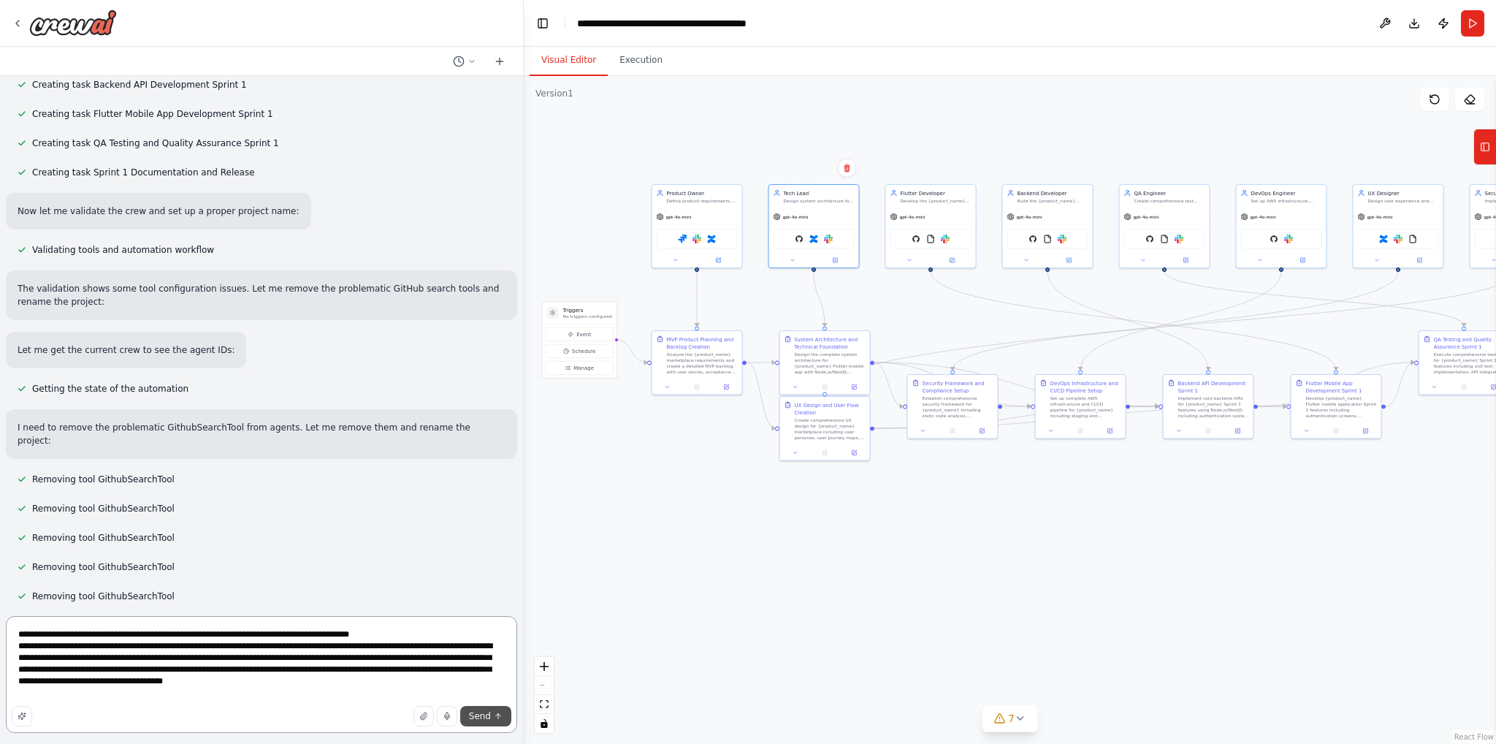
type textarea "**********"
click at [469, 713] on button "Send" at bounding box center [485, 716] width 51 height 20
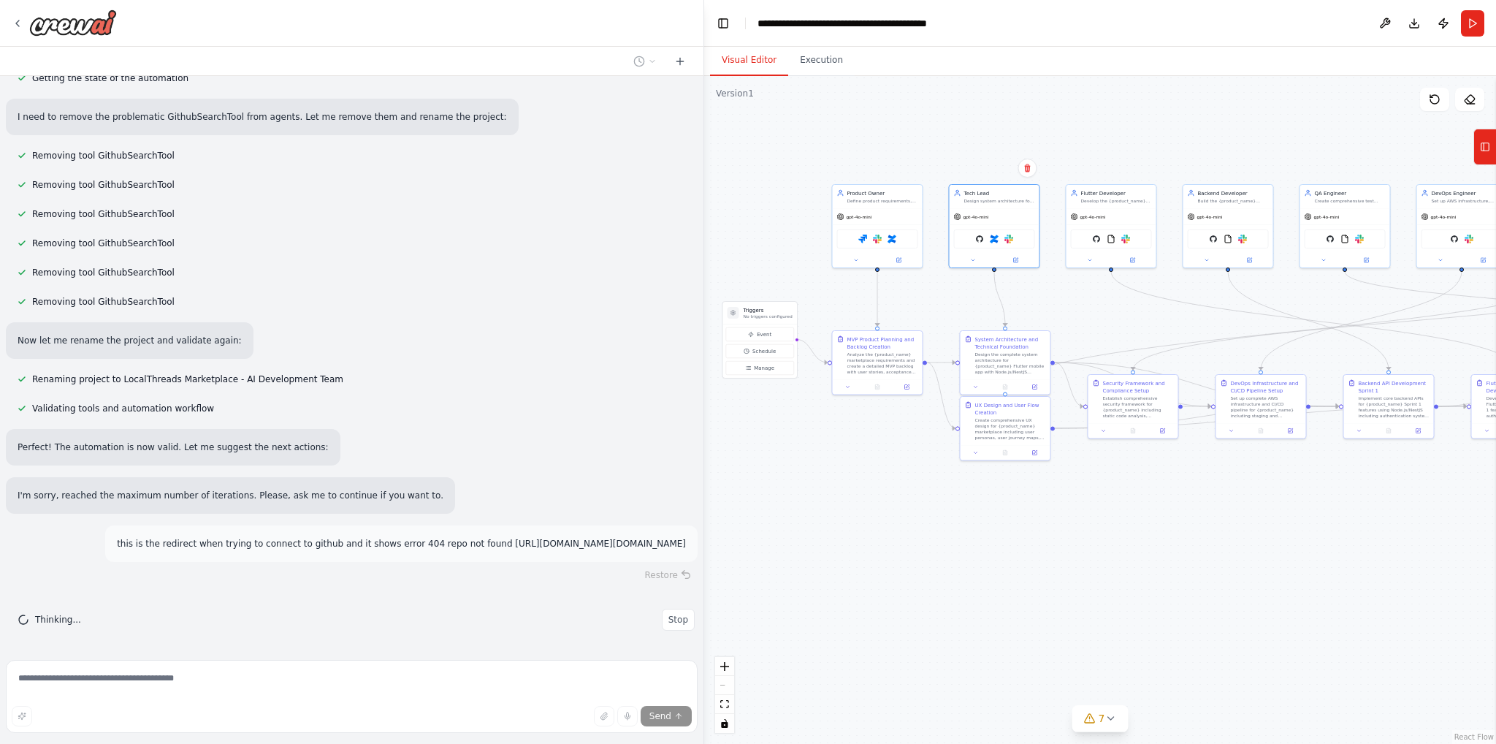
scroll to position [2873, 0]
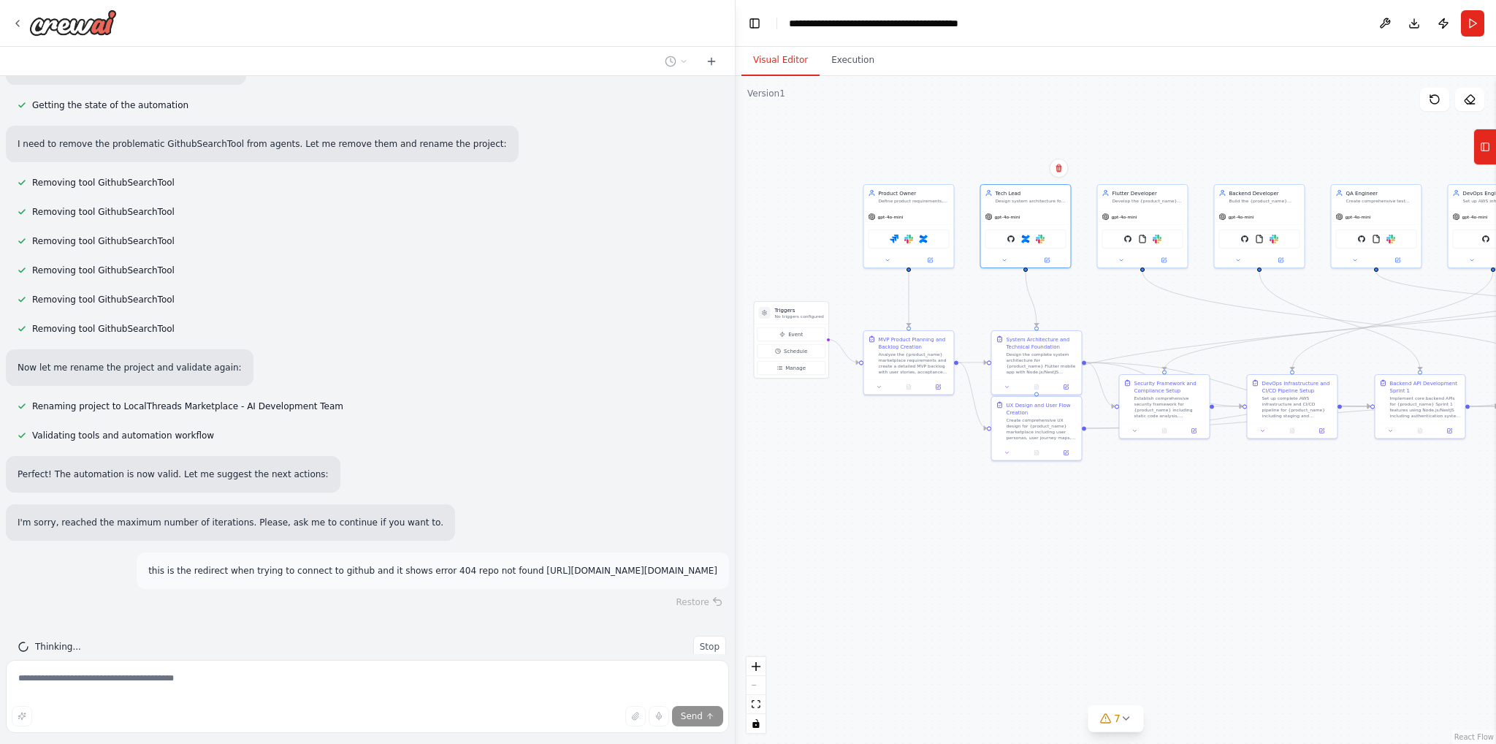
drag, startPoint x: 522, startPoint y: 479, endPoint x: 736, endPoint y: 471, distance: 214.2
click at [736, 471] on div "Build a fully integrated AI team of agents that act as a complete software deve…" at bounding box center [748, 372] width 1496 height 744
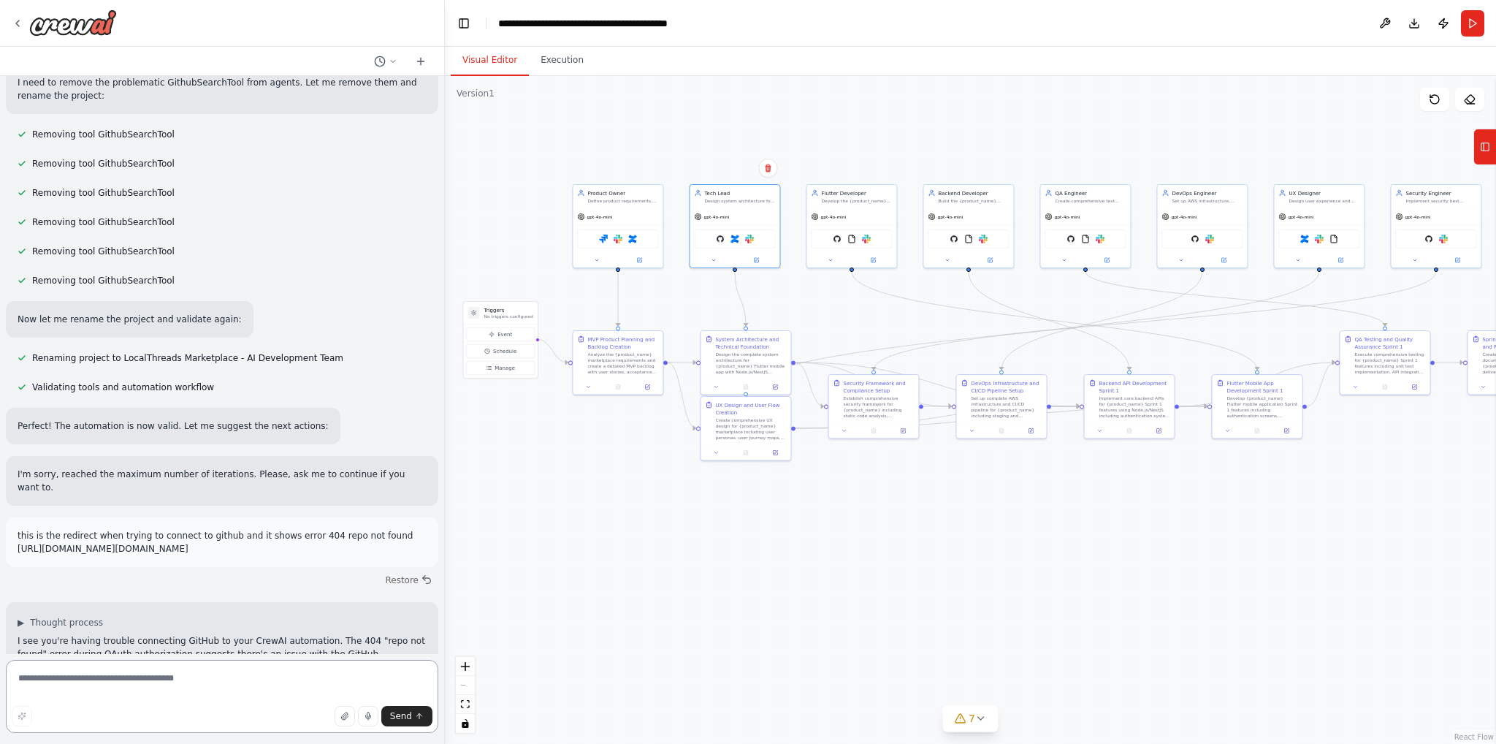
scroll to position [4054, 0]
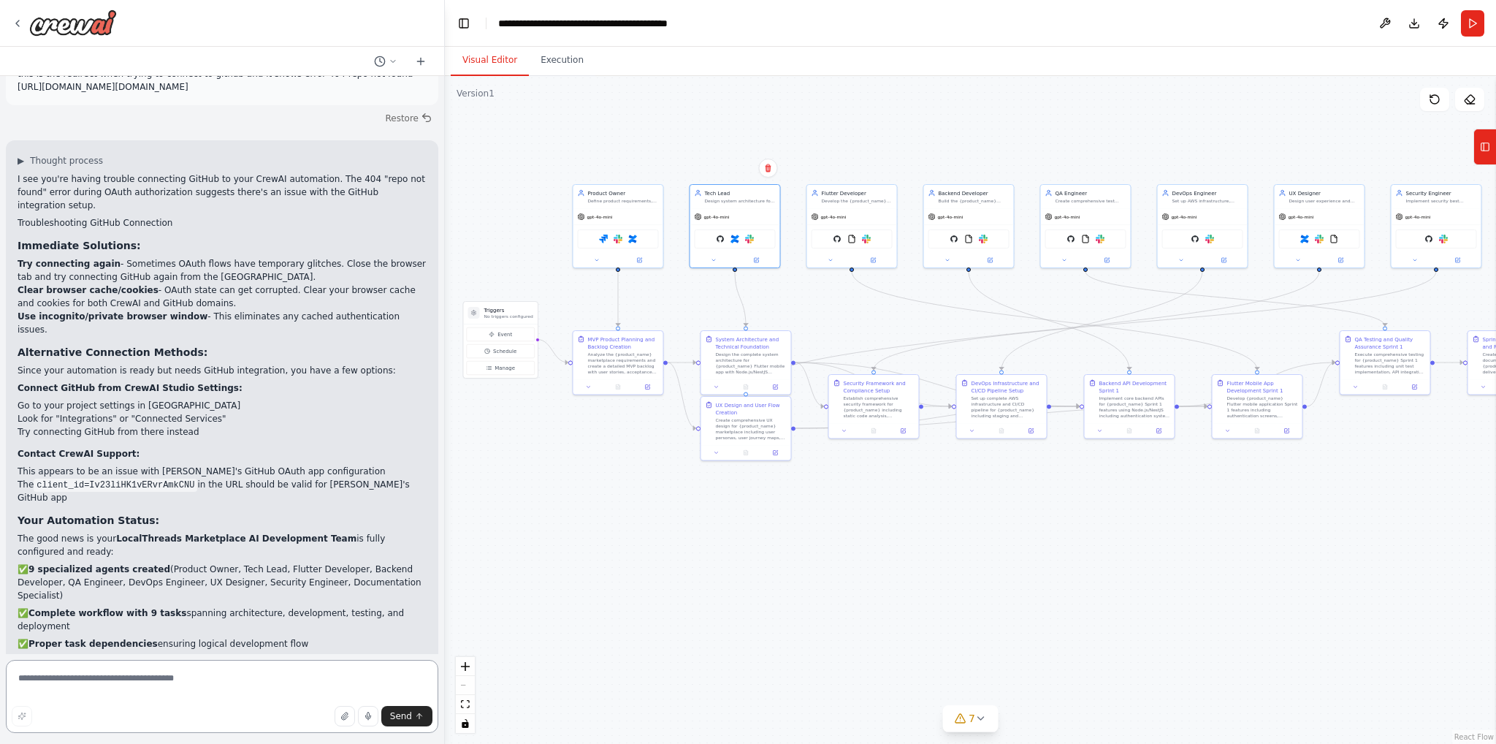
drag, startPoint x: 735, startPoint y: 156, endPoint x: 438, endPoint y: 150, distance: 297.4
click at [438, 150] on div "Build a fully integrated AI team of agents that act as a complete software deve…" at bounding box center [748, 372] width 1496 height 744
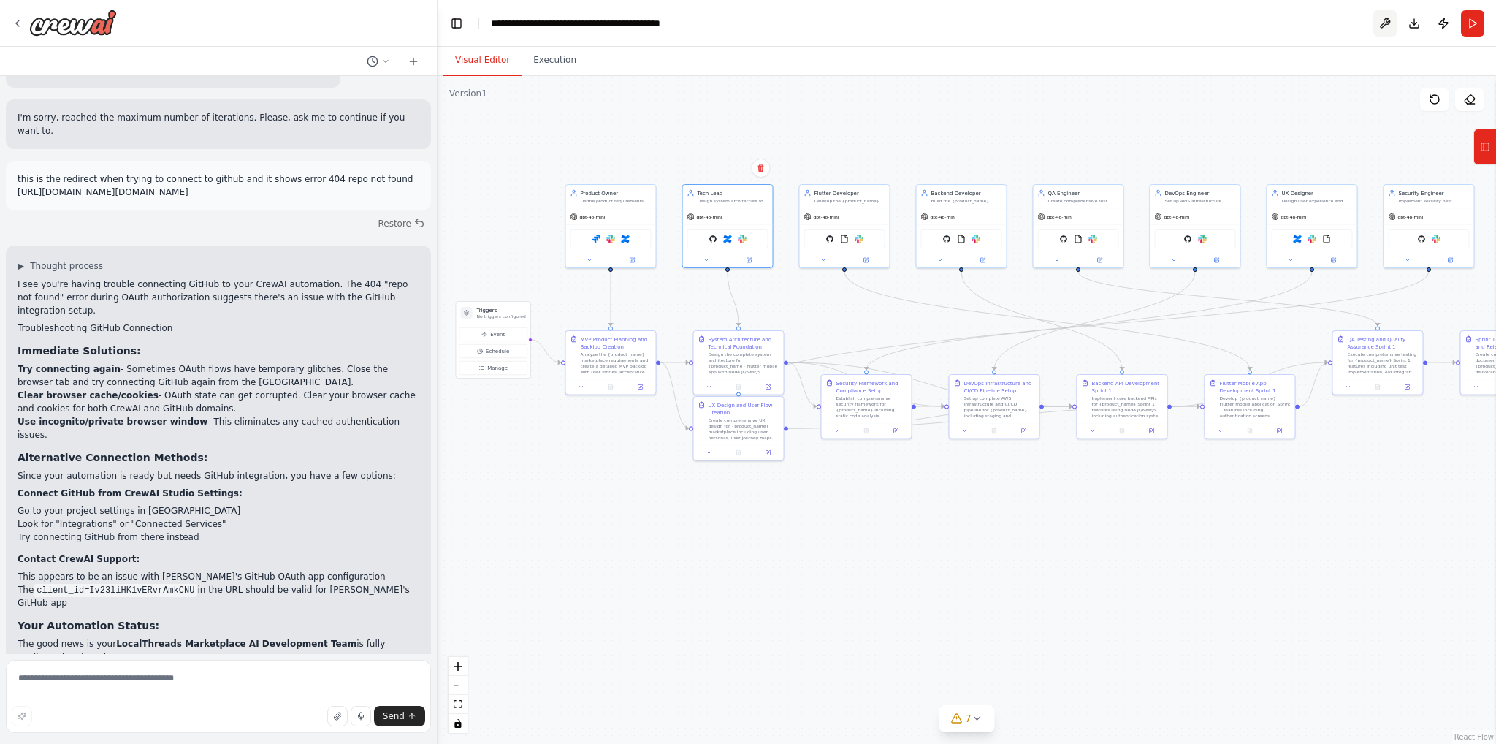
click at [1387, 24] on button at bounding box center [1385, 23] width 23 height 26
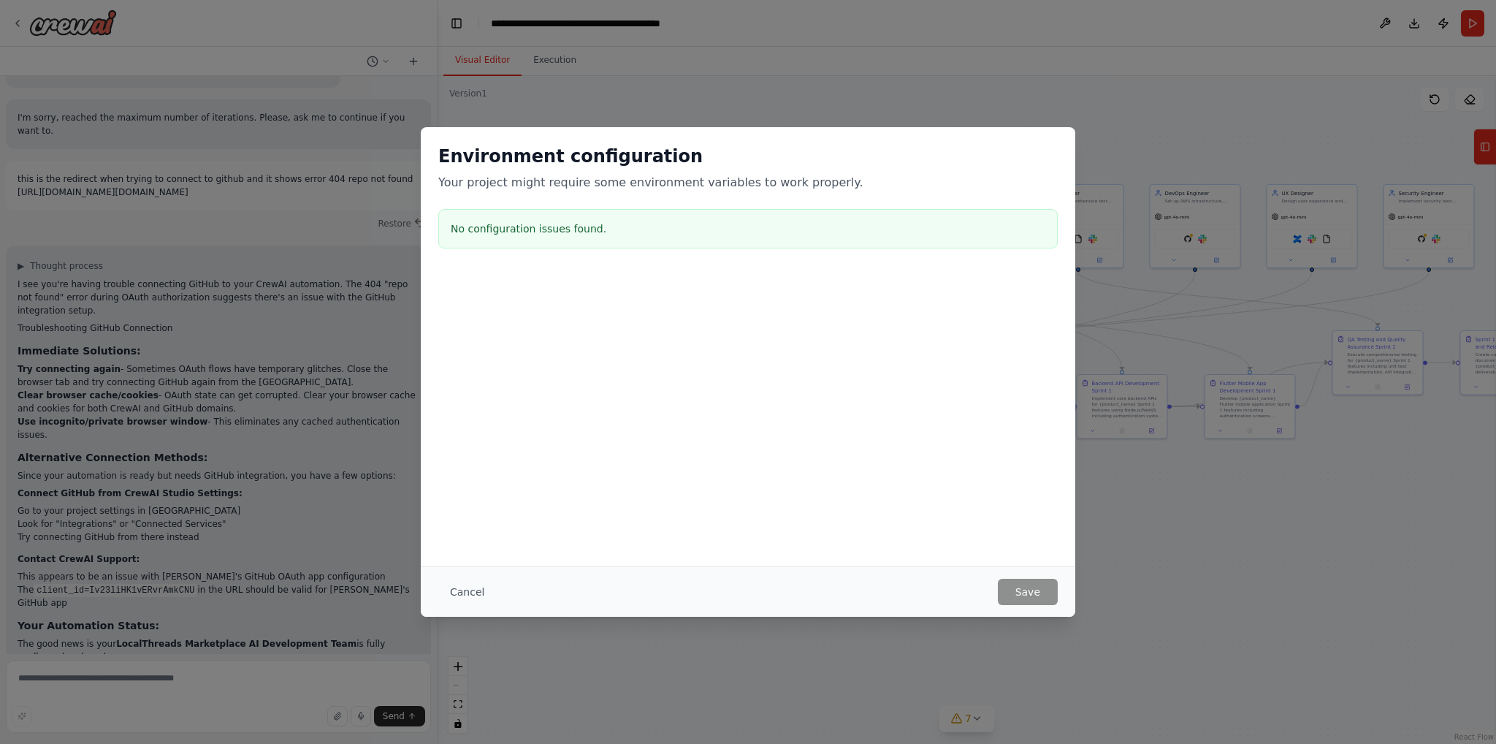
click at [456, 589] on button "Cancel" at bounding box center [467, 592] width 58 height 26
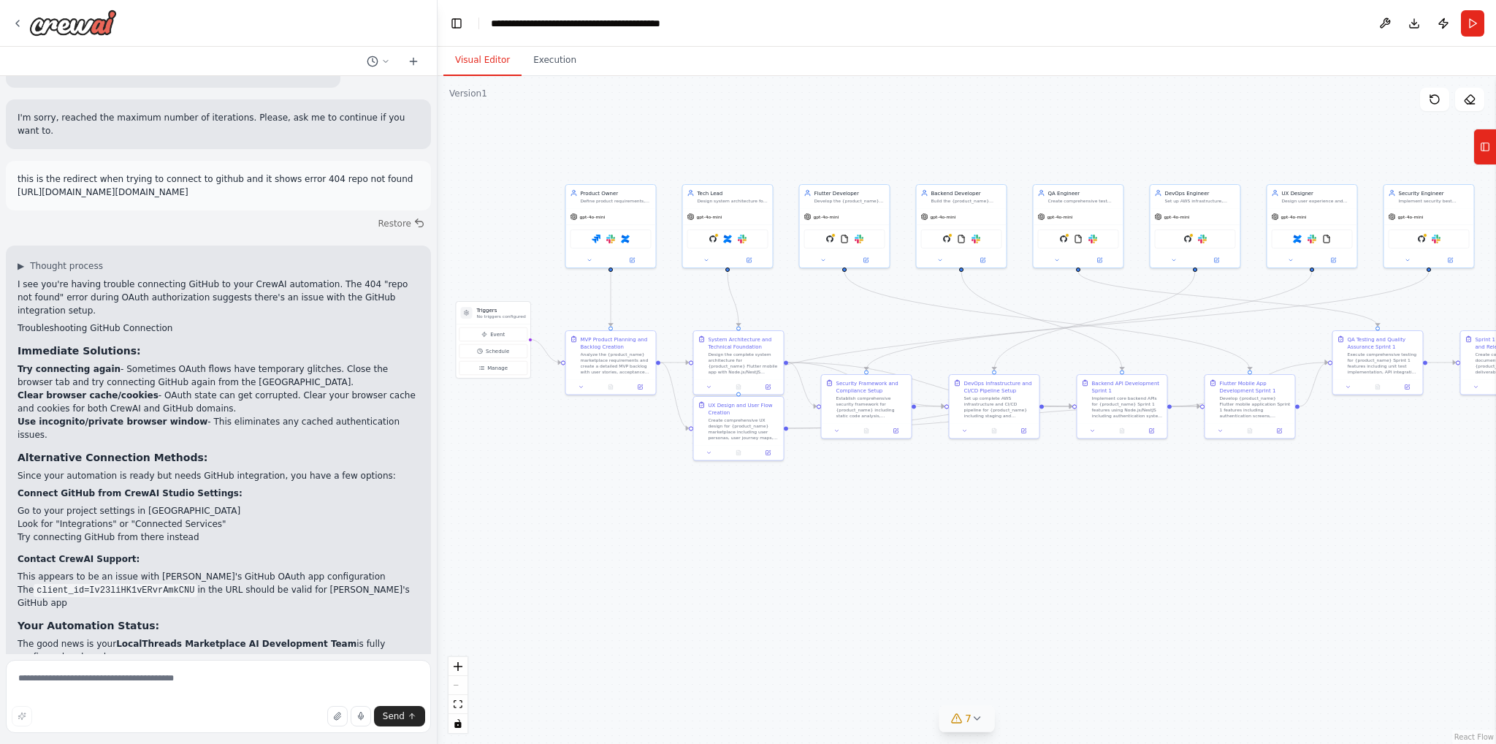
click at [965, 720] on span "7" at bounding box center [968, 718] width 7 height 15
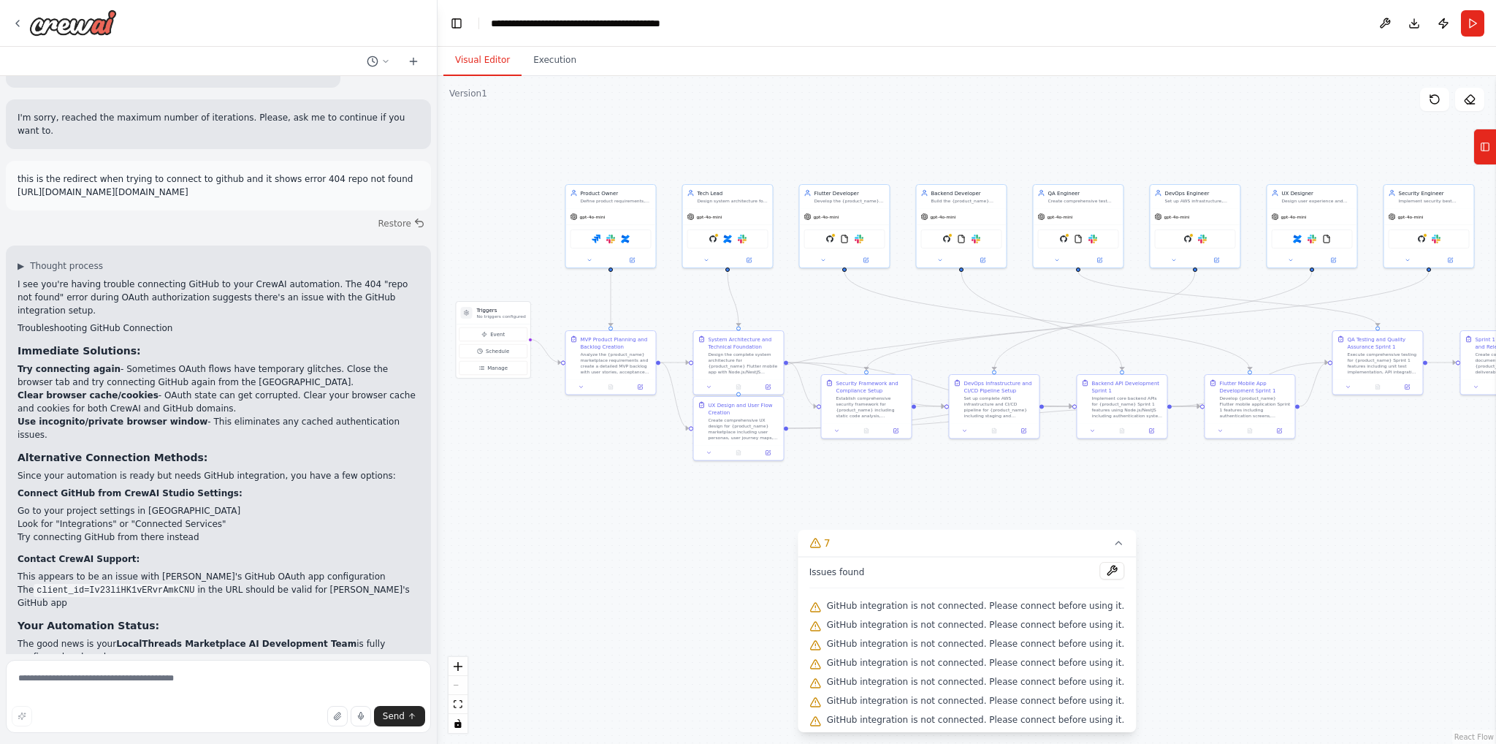
scroll to position [0, 0]
click at [810, 604] on div "Issues found GitHub integration is not connected. Please connect before using i…" at bounding box center [967, 644] width 338 height 175
click at [821, 604] on div "Issues found GitHub integration is not connected. Please connect before using i…" at bounding box center [967, 644] width 338 height 175
click at [864, 536] on button "7" at bounding box center [967, 543] width 338 height 27
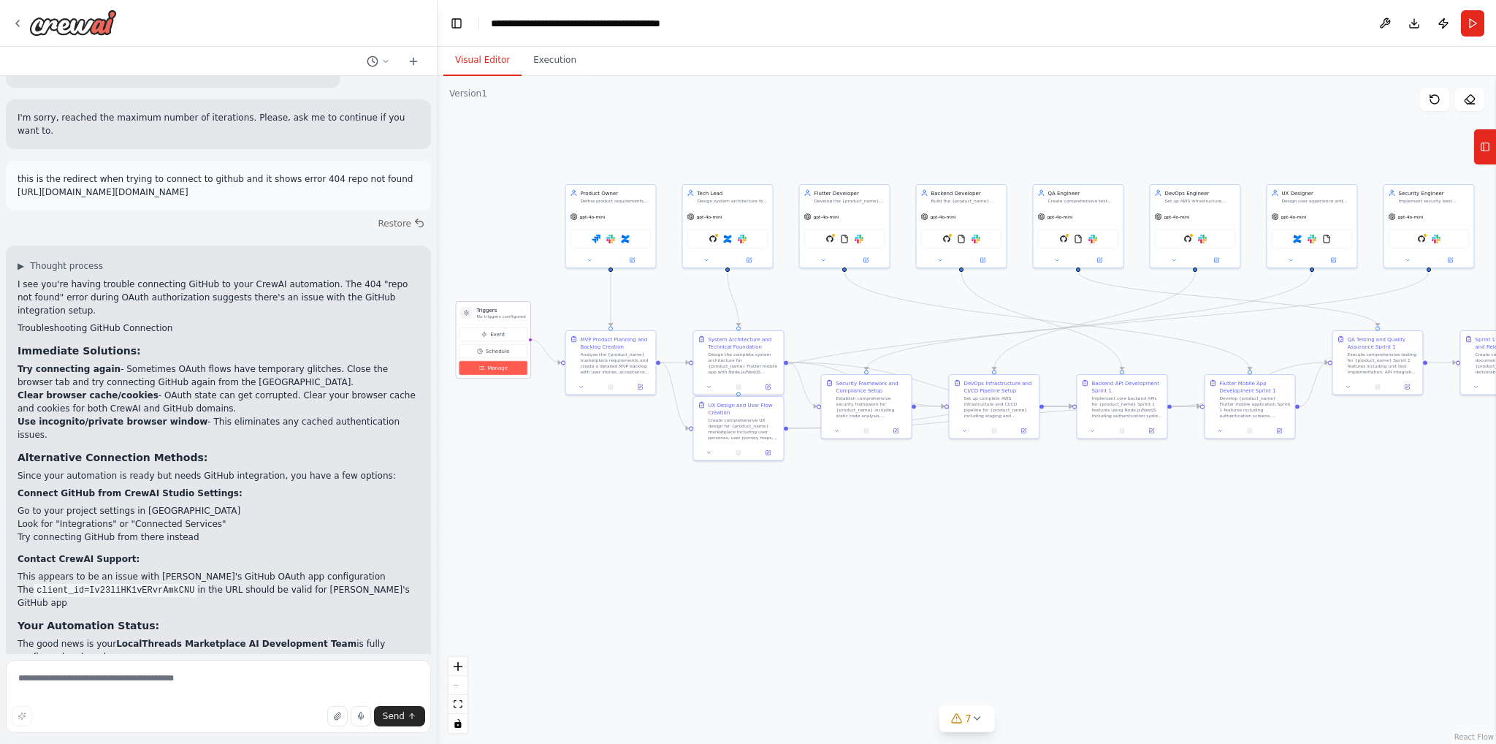
click at [503, 366] on span "Manage" at bounding box center [497, 368] width 20 height 7
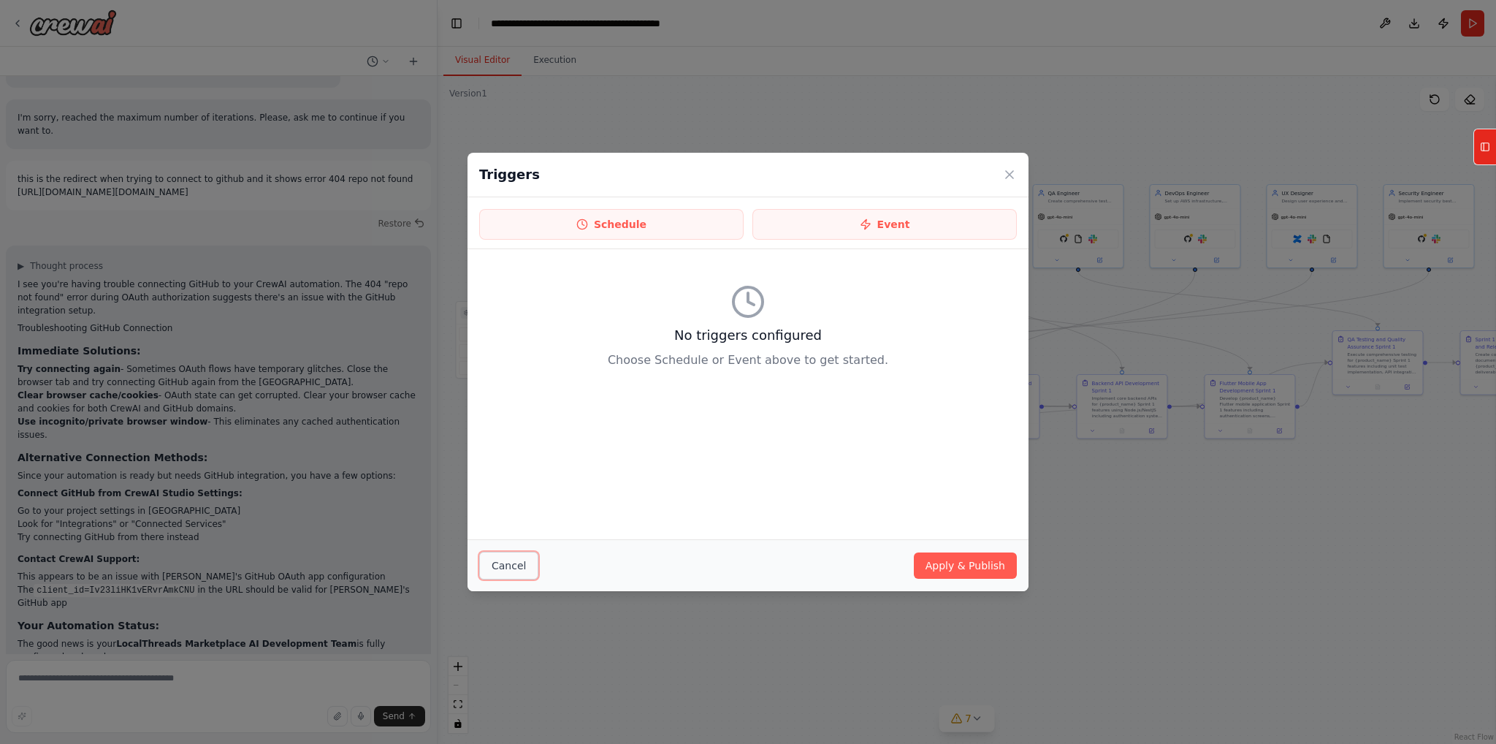
click at [514, 560] on button "Cancel" at bounding box center [508, 566] width 59 height 28
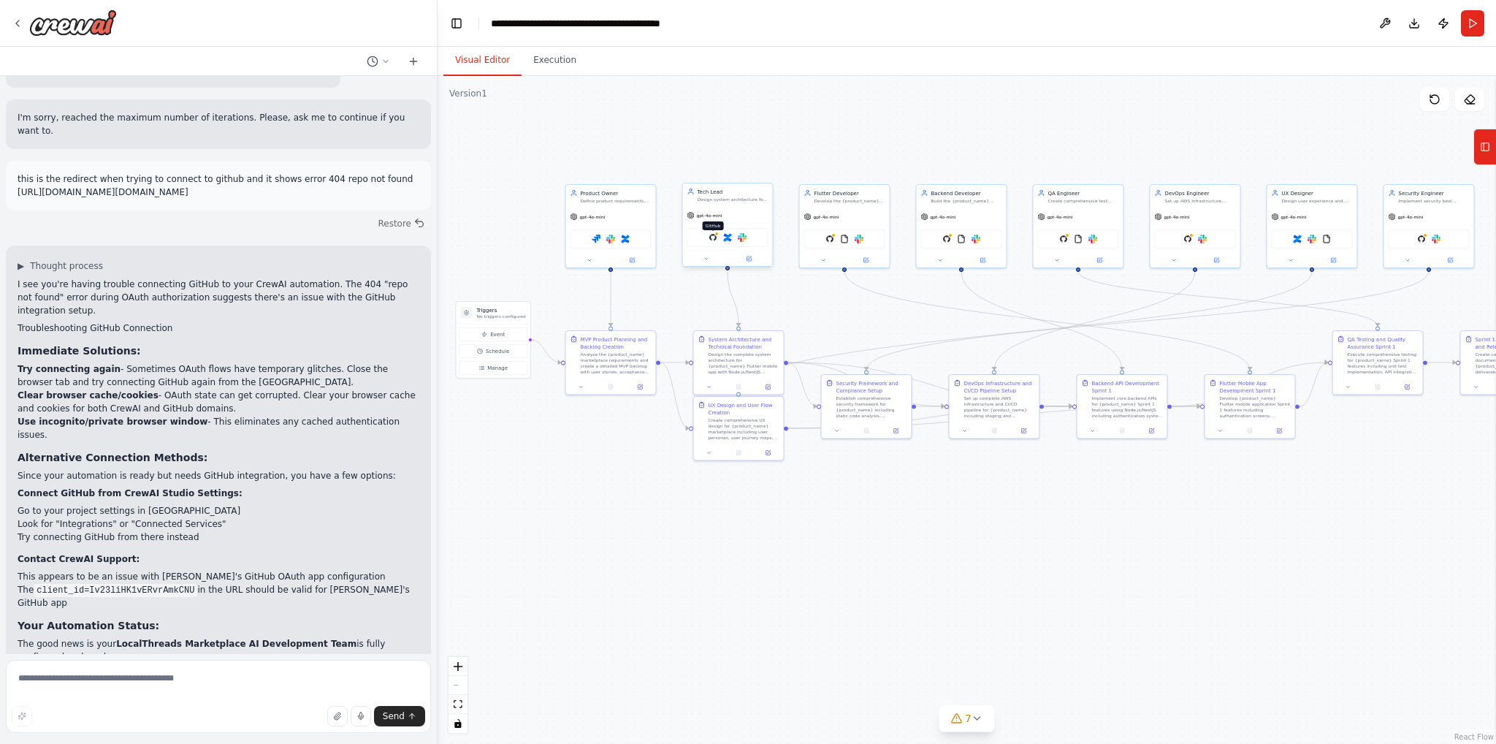
click at [713, 237] on img at bounding box center [713, 237] width 9 height 9
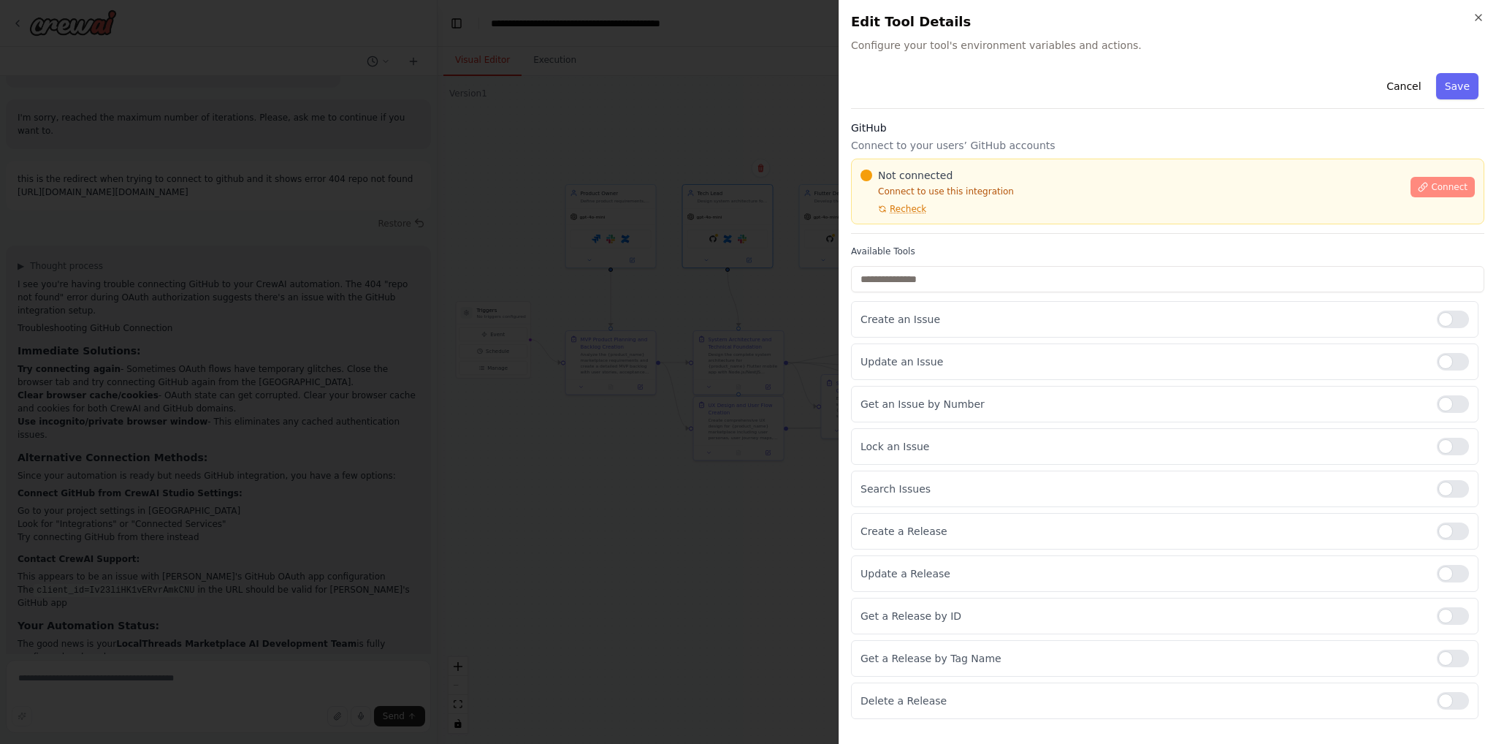
click at [1453, 179] on button "Connect" at bounding box center [1443, 187] width 64 height 20
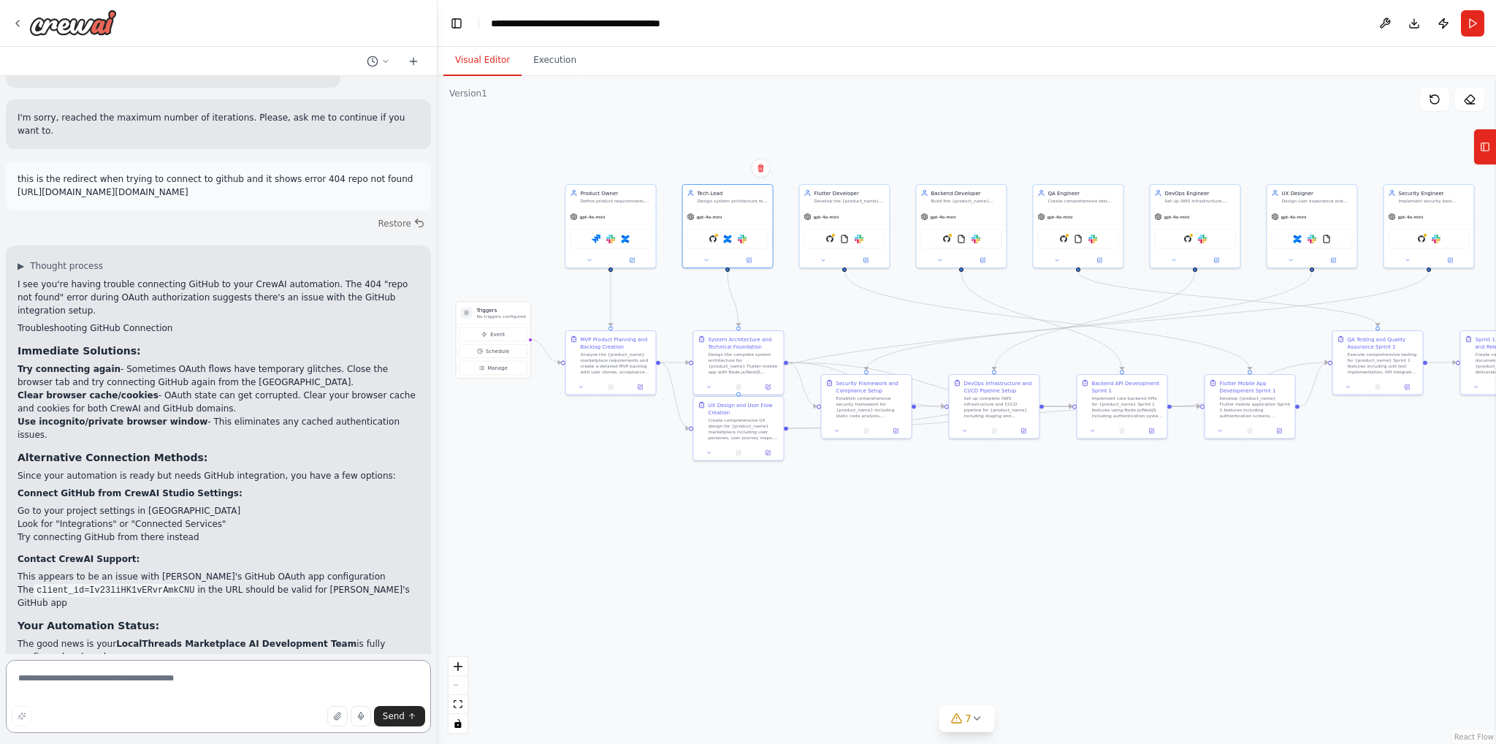
click at [163, 678] on textarea at bounding box center [218, 696] width 425 height 73
type textarea "*"
type textarea "**********"
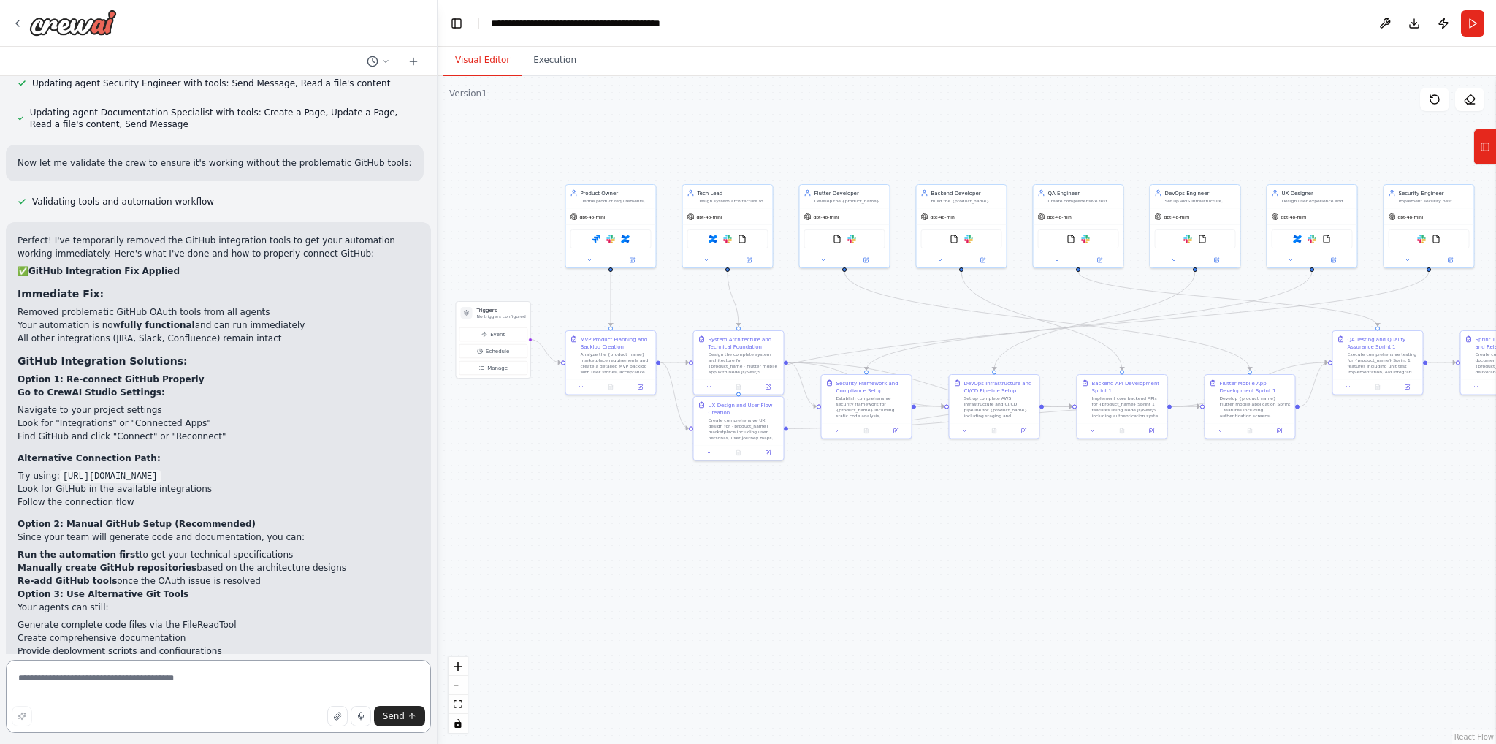
scroll to position [5359, 0]
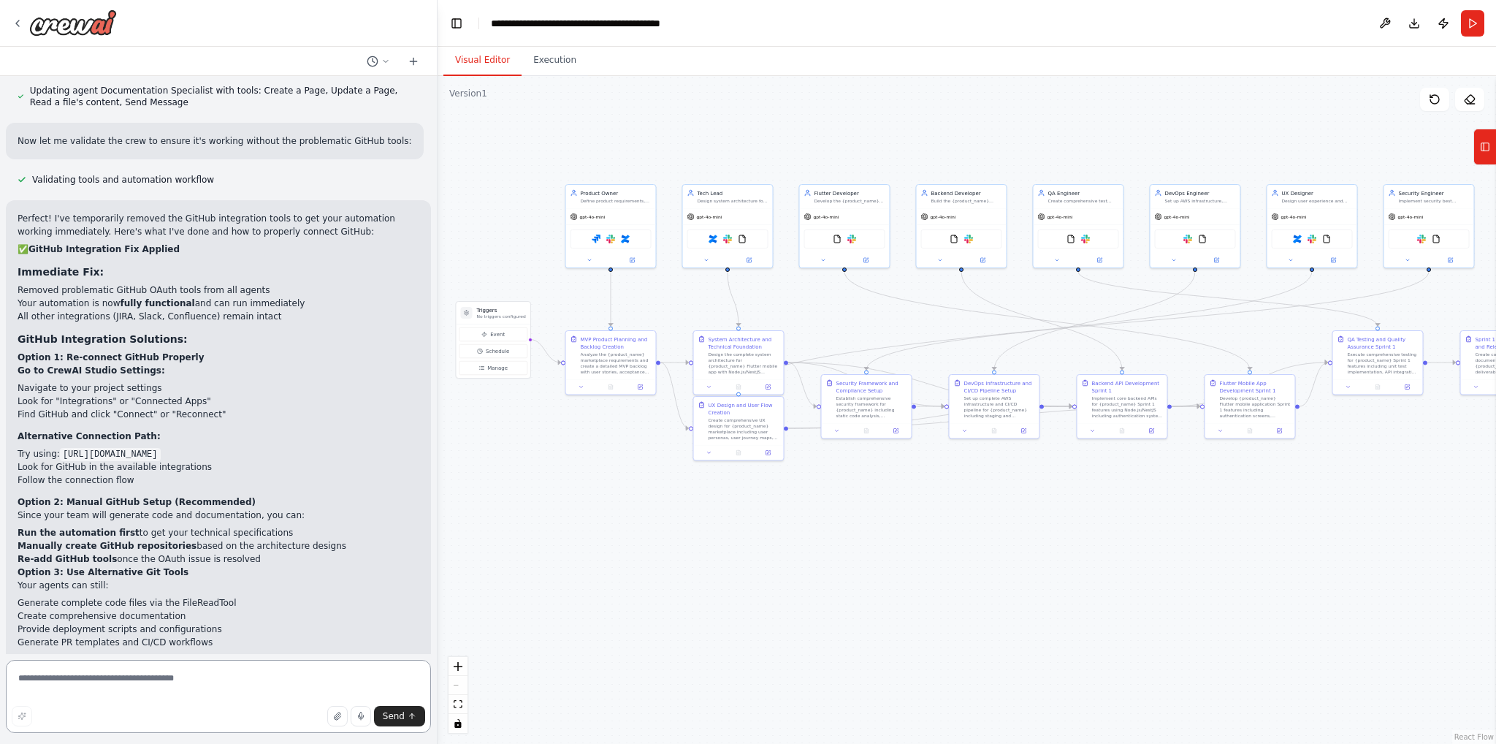
click at [64, 684] on textarea at bounding box center [218, 696] width 425 height 73
paste textarea "**********"
type textarea "**********"
click at [409, 720] on icon "submit" at bounding box center [412, 716] width 9 height 9
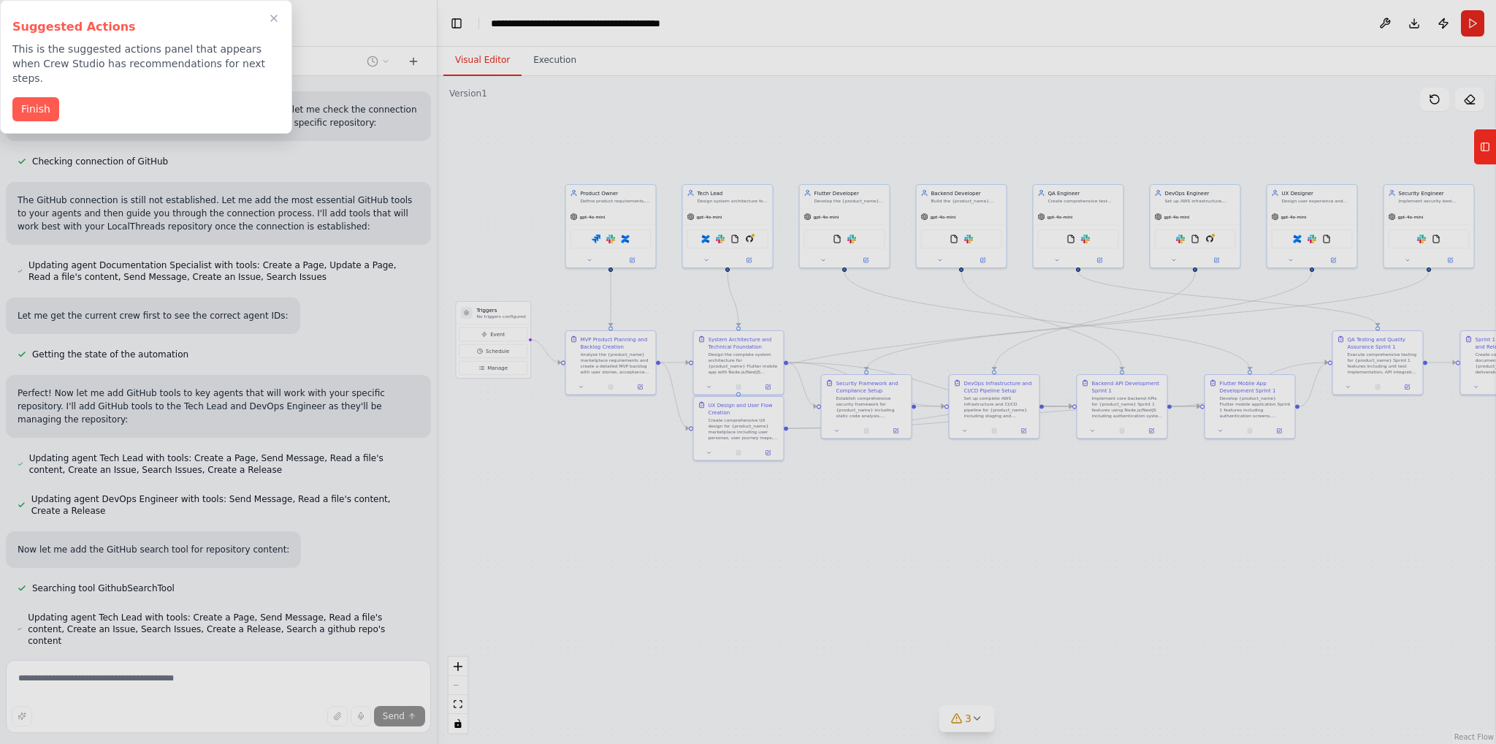
scroll to position [6477, 0]
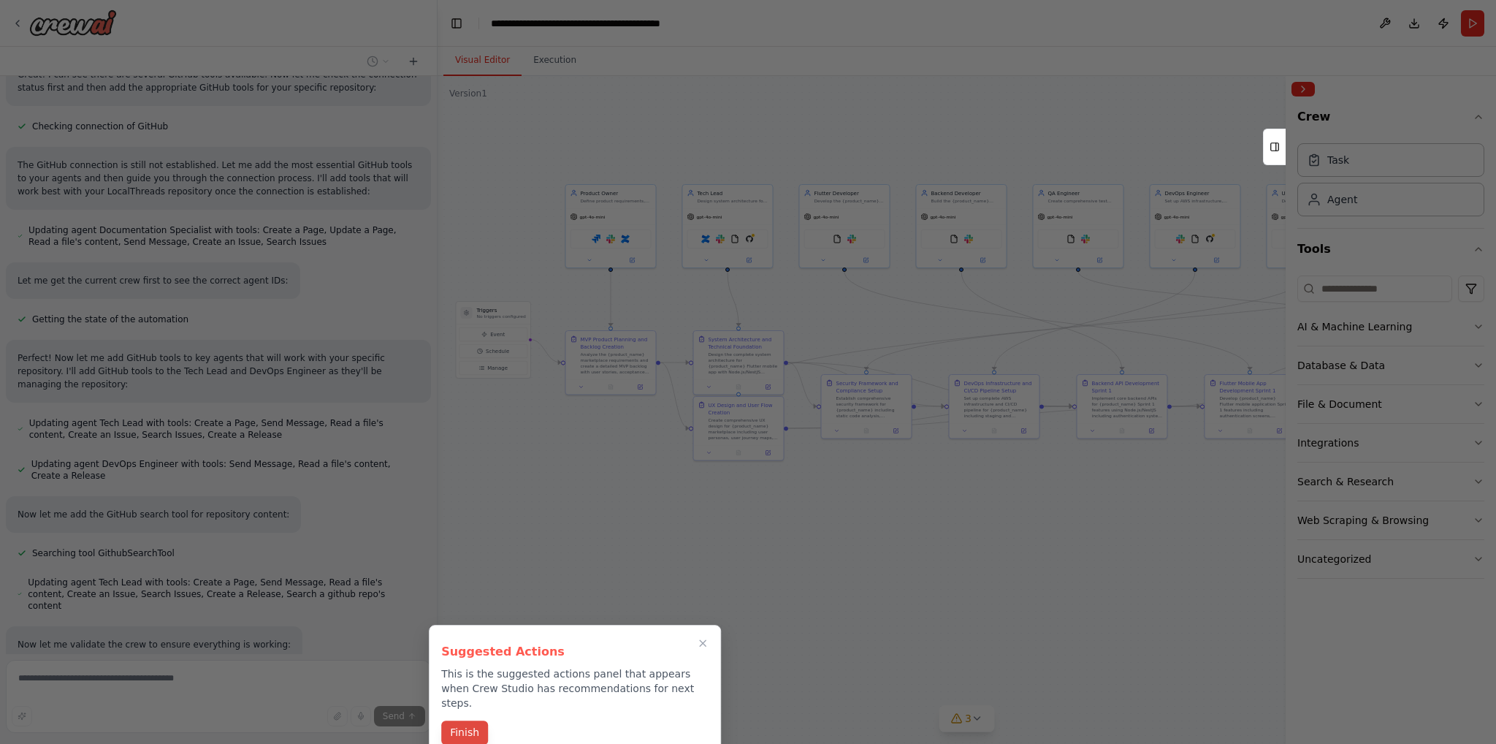
click at [465, 726] on button "Finish" at bounding box center [464, 732] width 47 height 24
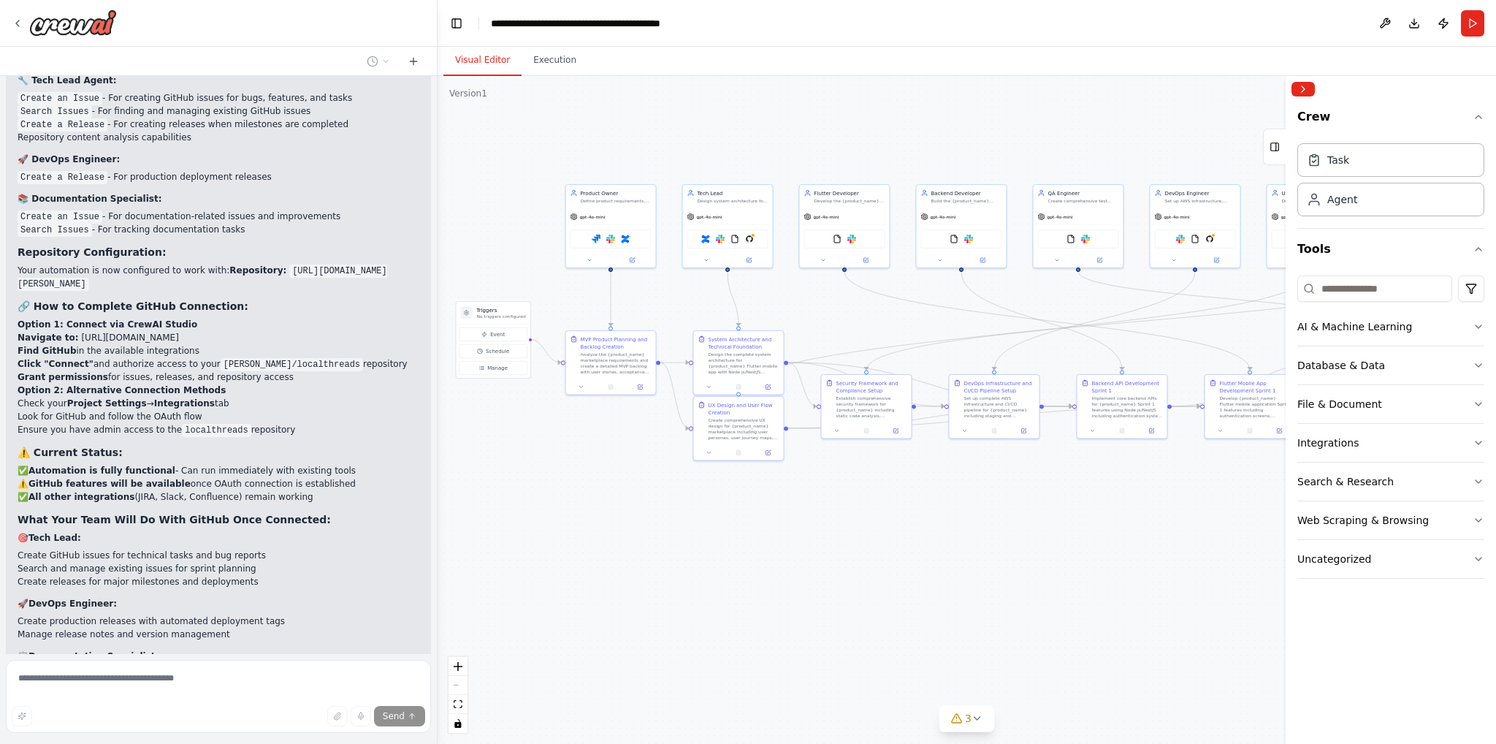
scroll to position [7341, 0]
click at [750, 237] on img at bounding box center [749, 237] width 9 height 9
click at [753, 240] on img at bounding box center [749, 237] width 9 height 9
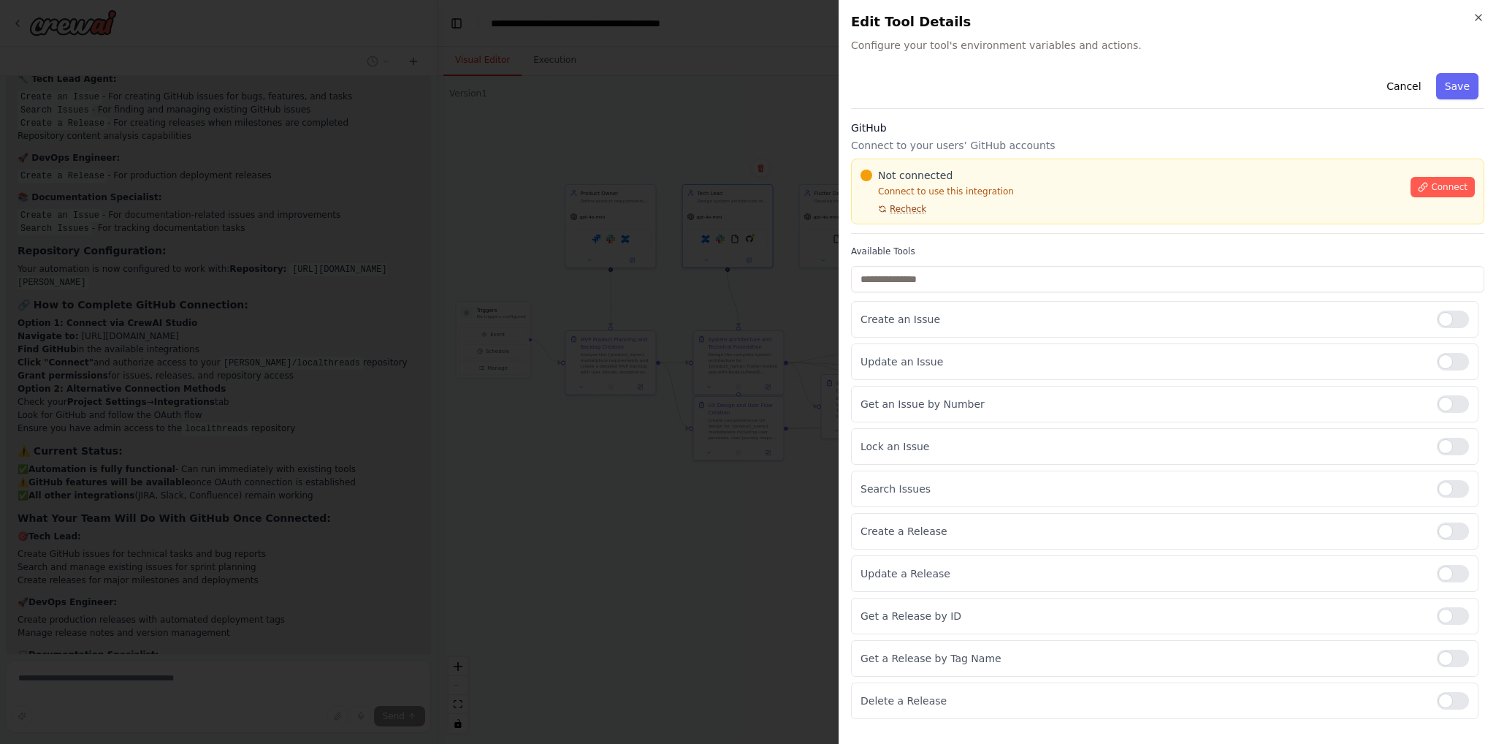
click at [902, 208] on span "Recheck" at bounding box center [908, 209] width 37 height 12
click at [1438, 187] on span "Connect" at bounding box center [1449, 187] width 37 height 12
click at [915, 277] on input "text" at bounding box center [1167, 279] width 633 height 26
click at [912, 316] on p "Create an Issue" at bounding box center [1143, 319] width 565 height 15
click at [912, 372] on div "Update an Issue" at bounding box center [1165, 361] width 628 height 37
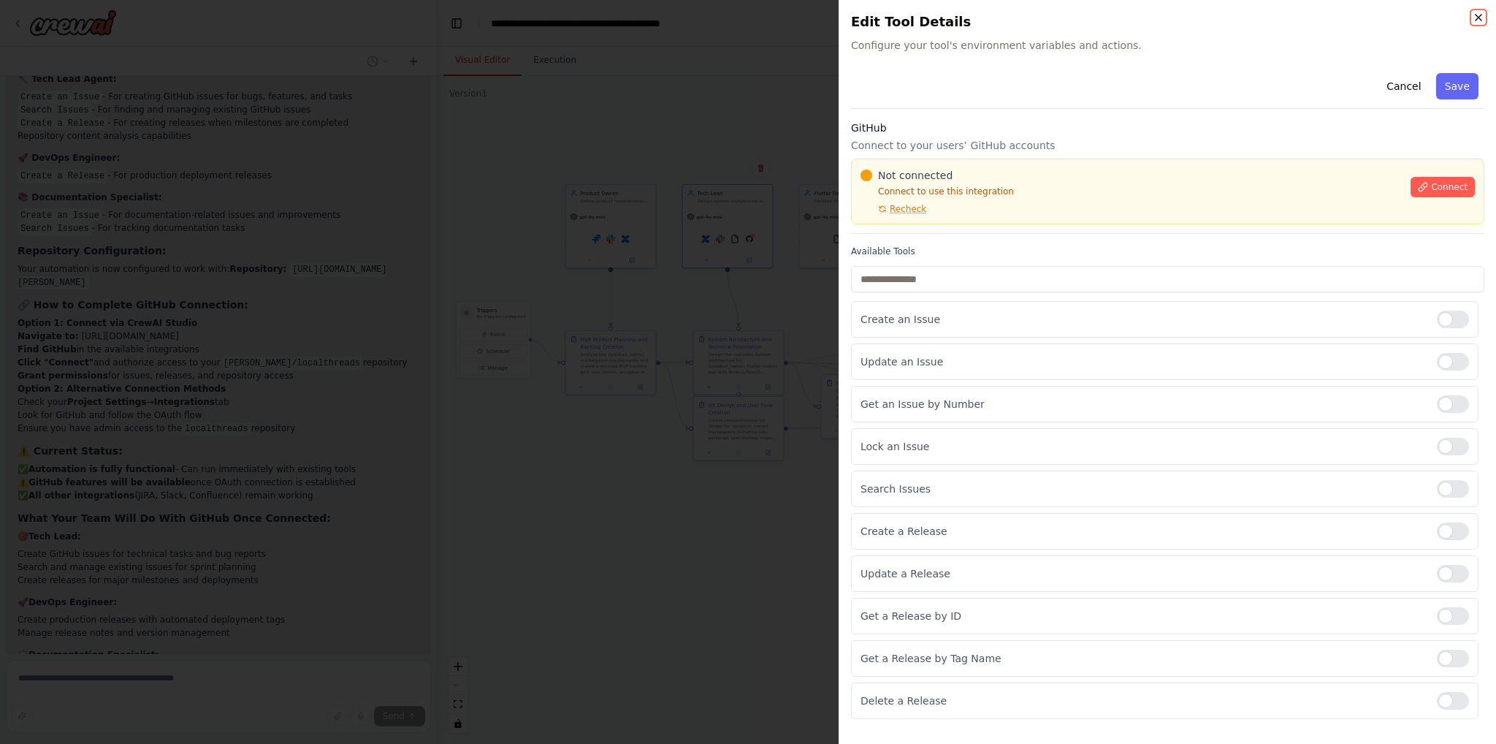
click at [1484, 15] on icon "button" at bounding box center [1479, 18] width 12 height 12
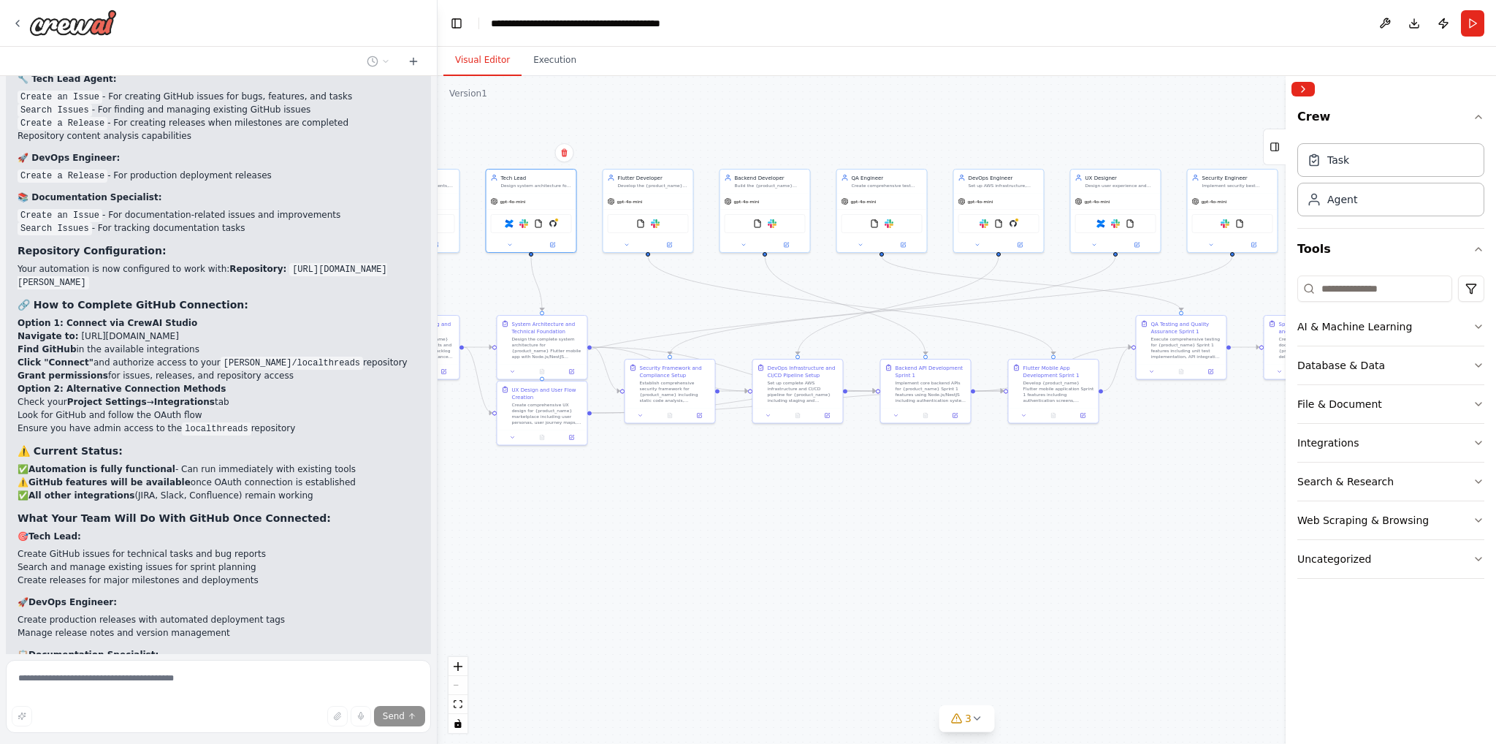
drag, startPoint x: 956, startPoint y: 300, endPoint x: 862, endPoint y: 295, distance: 93.6
click at [862, 295] on div ".deletable-edge-delete-btn { width: 20px; height: 20px; border: 0px solid #ffff…" at bounding box center [967, 410] width 1059 height 668
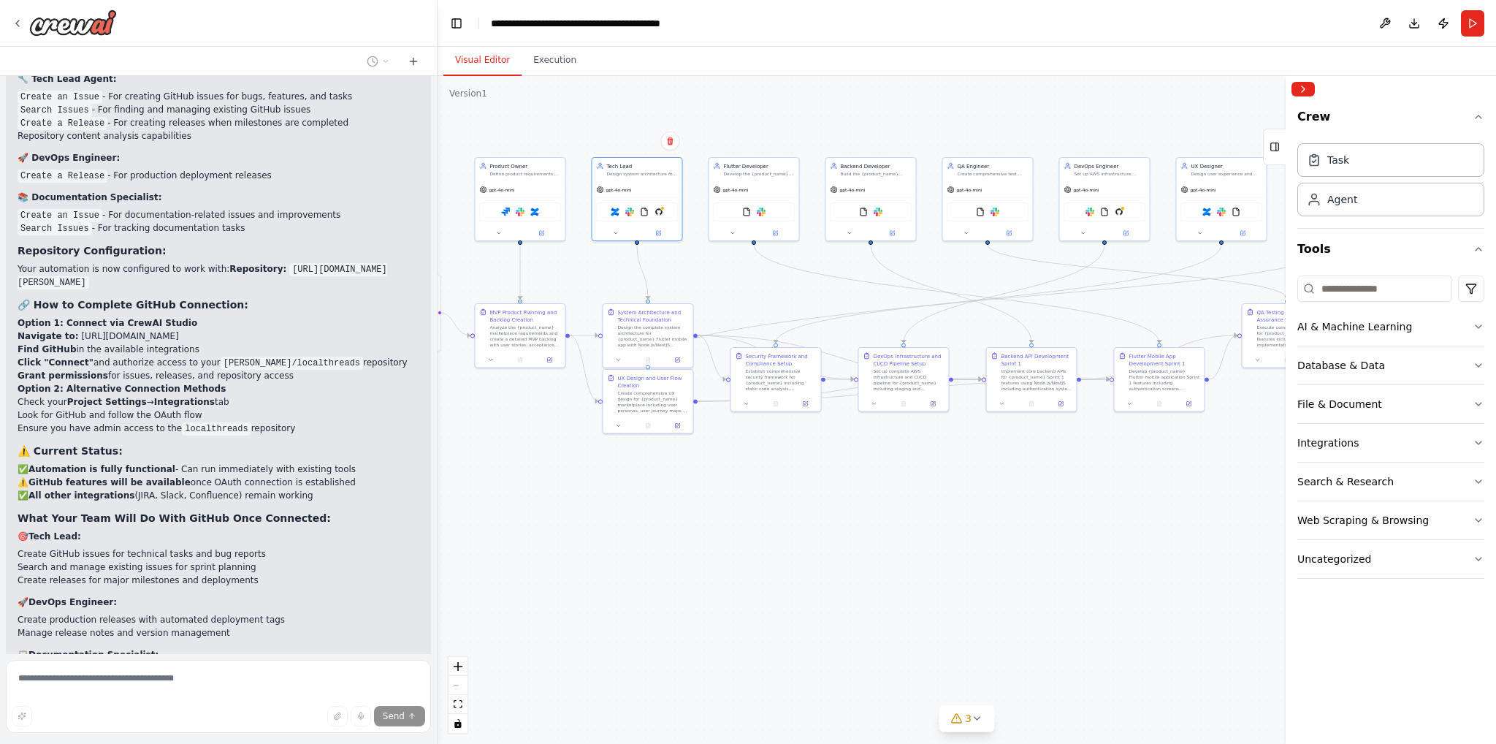
drag, startPoint x: 862, startPoint y: 290, endPoint x: 1013, endPoint y: 276, distance: 151.9
click at [1013, 276] on div ".deletable-edge-delete-btn { width: 20px; height: 20px; border: 0px solid #ffff…" at bounding box center [967, 410] width 1059 height 668
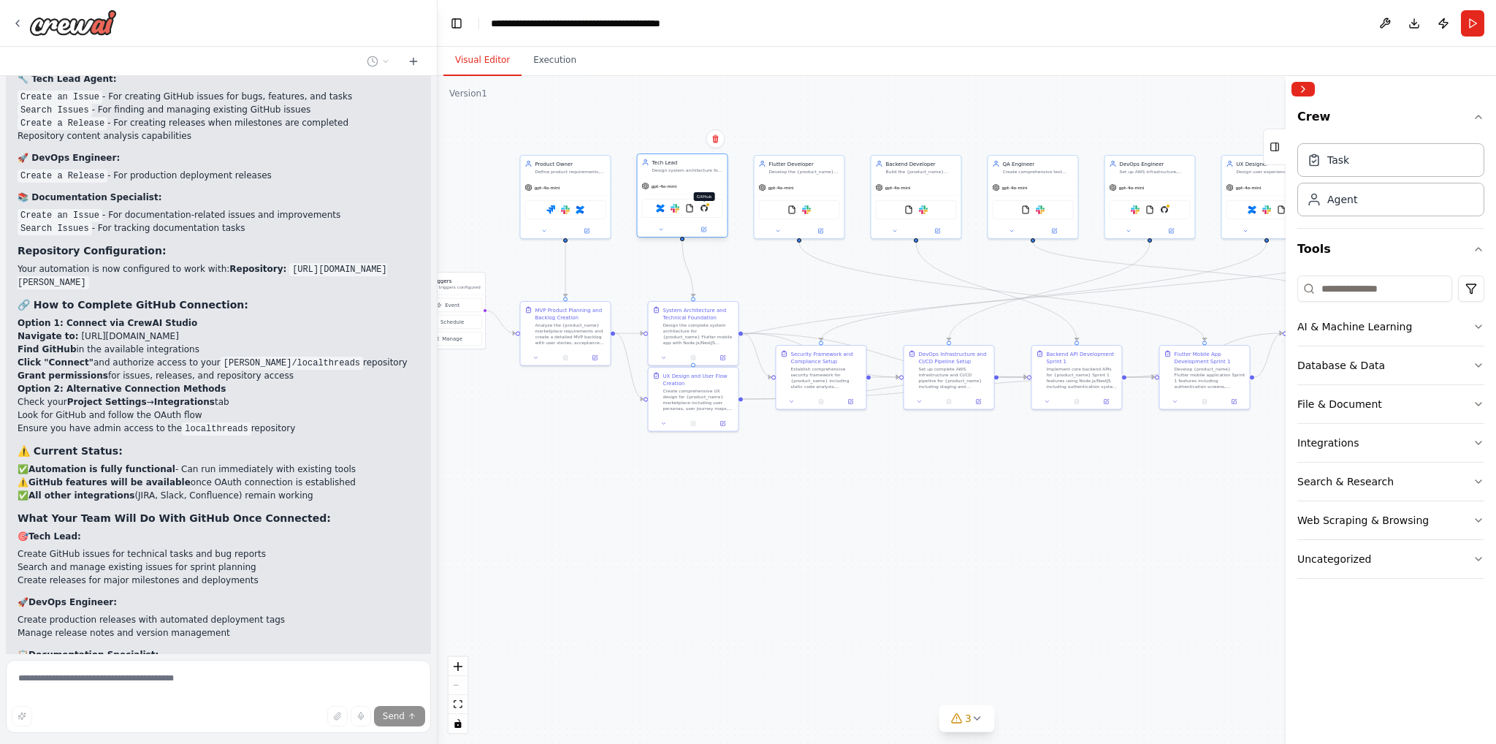
click at [706, 208] on img at bounding box center [704, 208] width 9 height 9
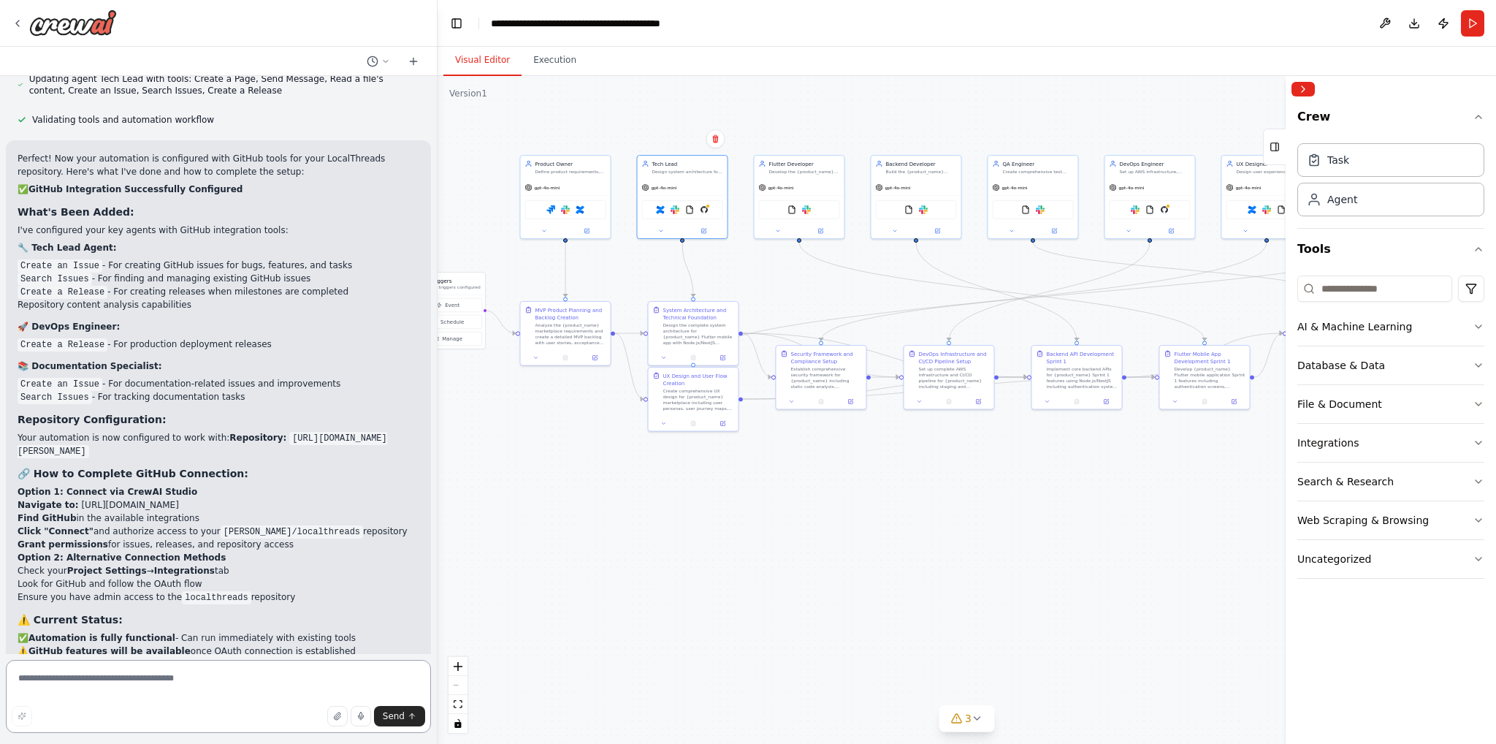
scroll to position [7178, 0]
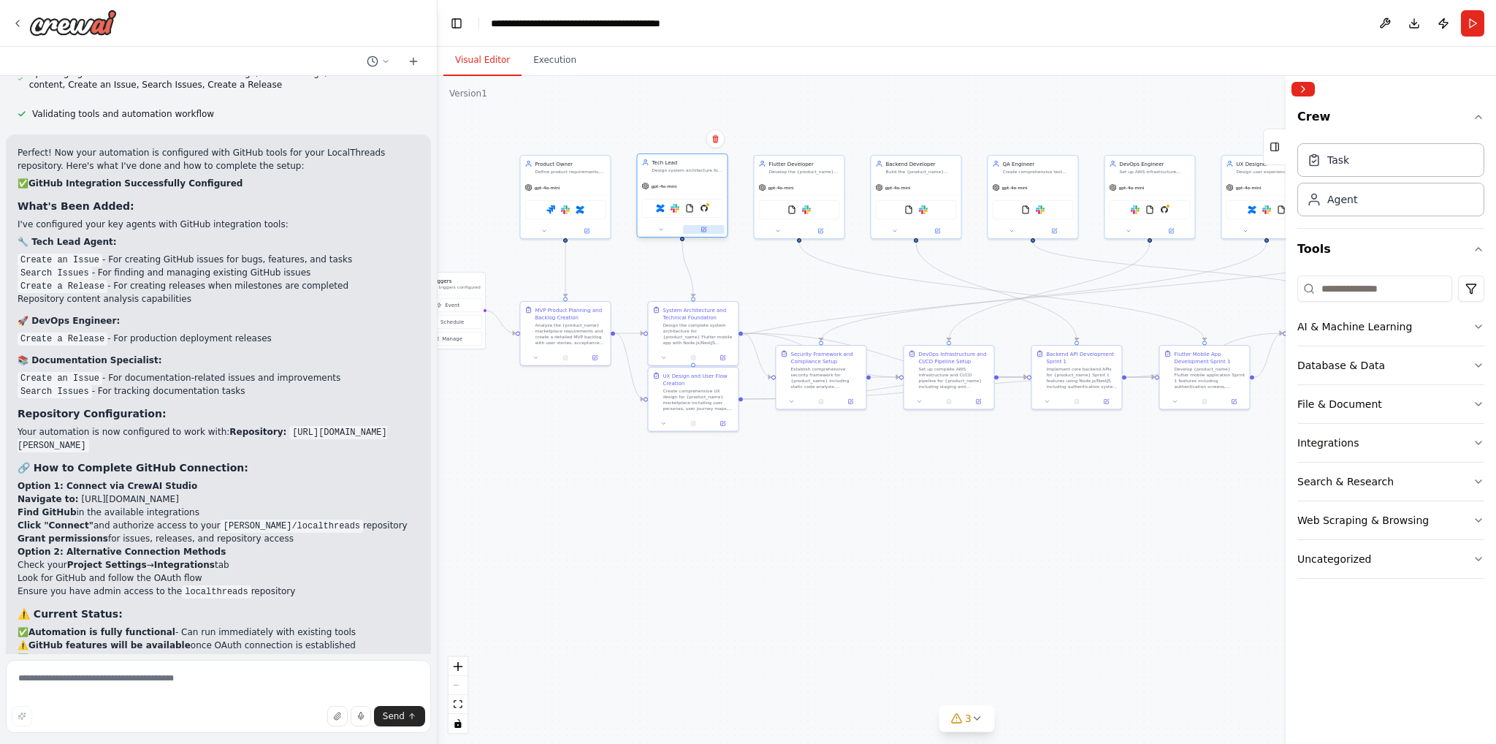
click at [705, 225] on button at bounding box center [704, 229] width 42 height 9
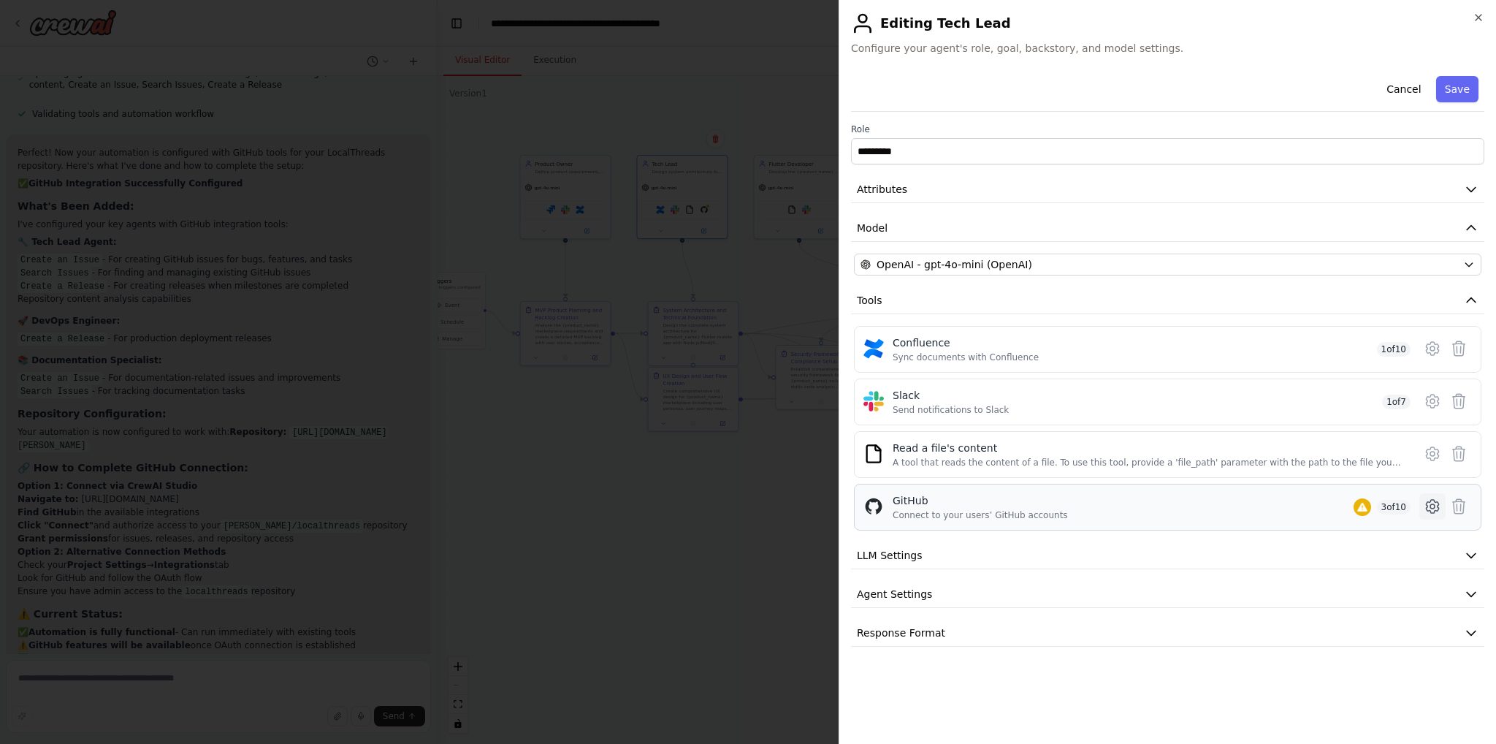
click at [1436, 503] on icon at bounding box center [1433, 507] width 18 height 18
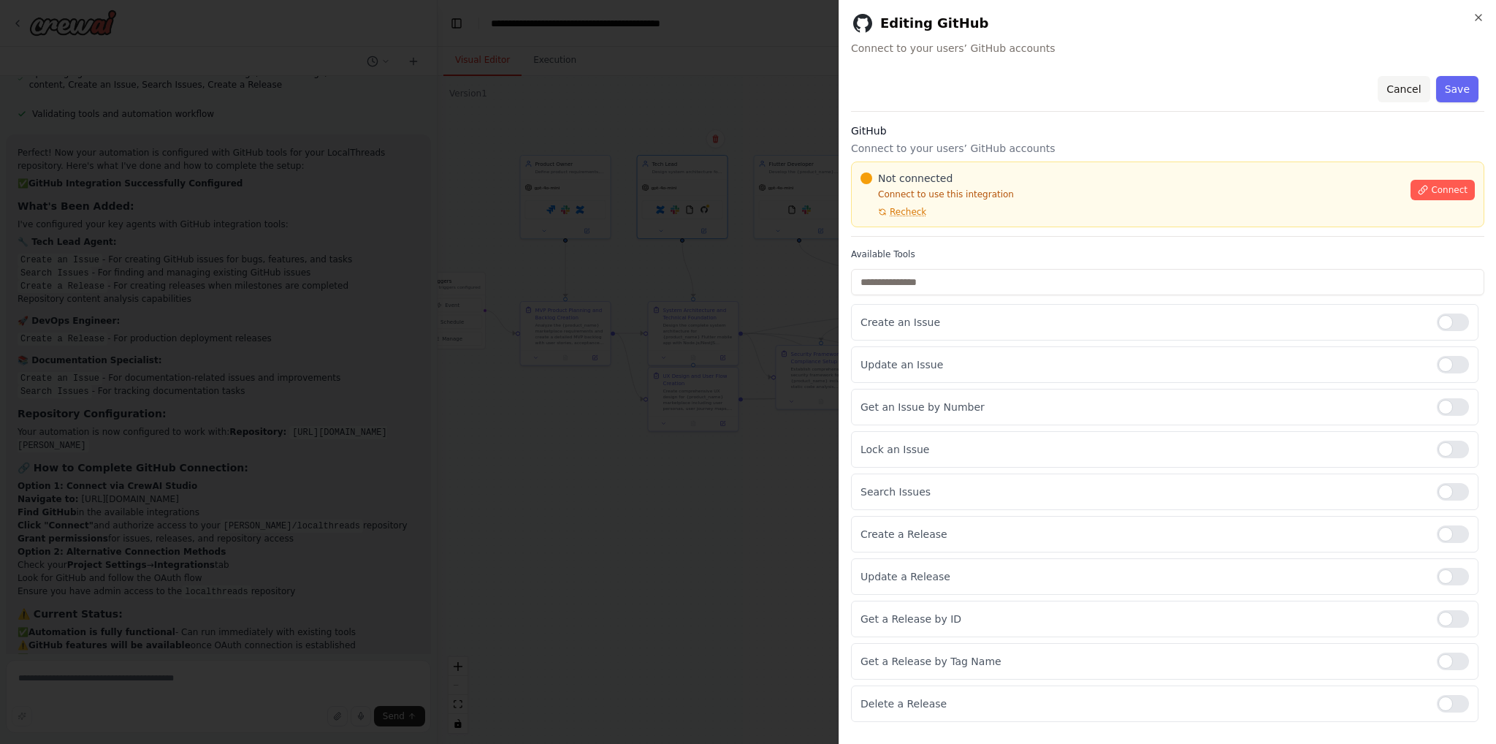
click at [1409, 83] on button "Cancel" at bounding box center [1404, 89] width 52 height 26
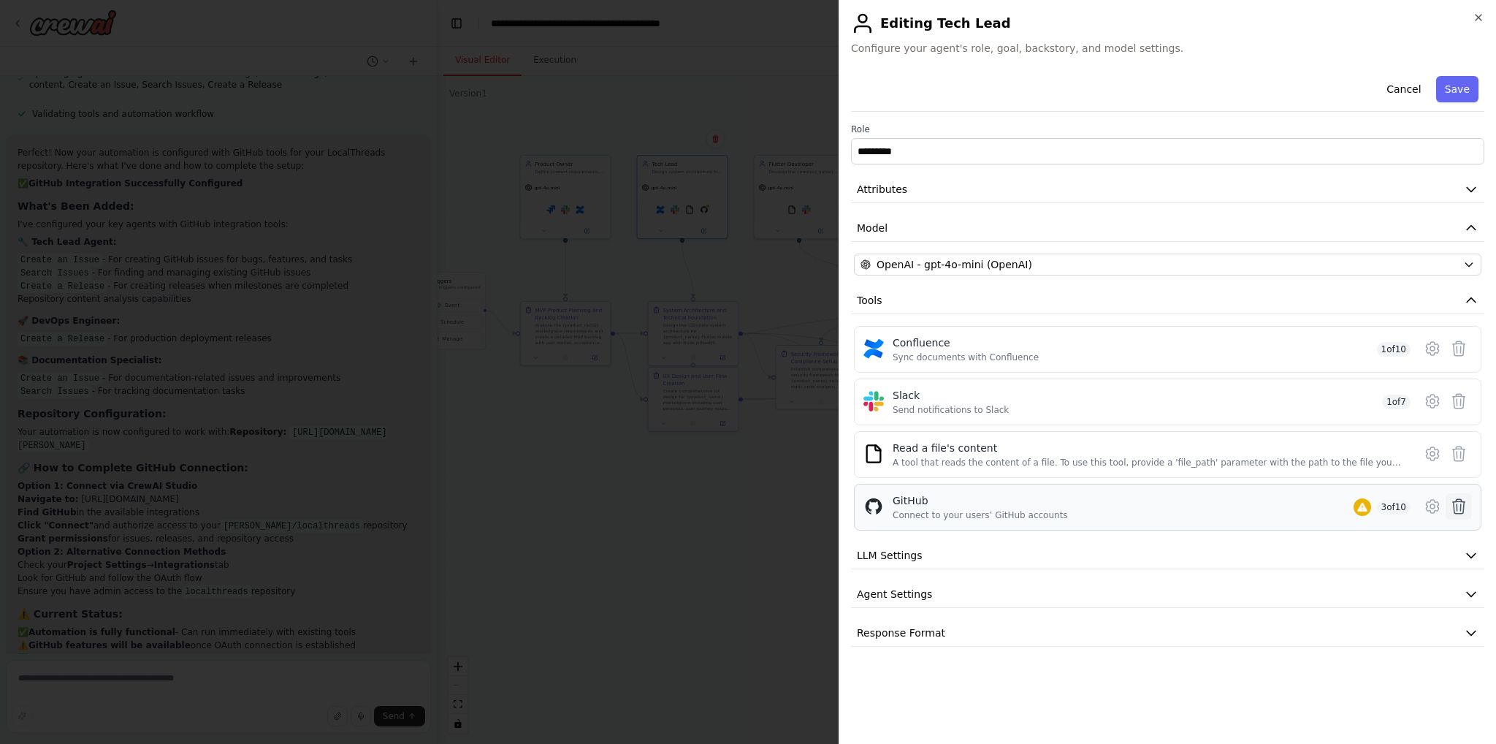
click at [1459, 500] on icon at bounding box center [1459, 507] width 18 height 18
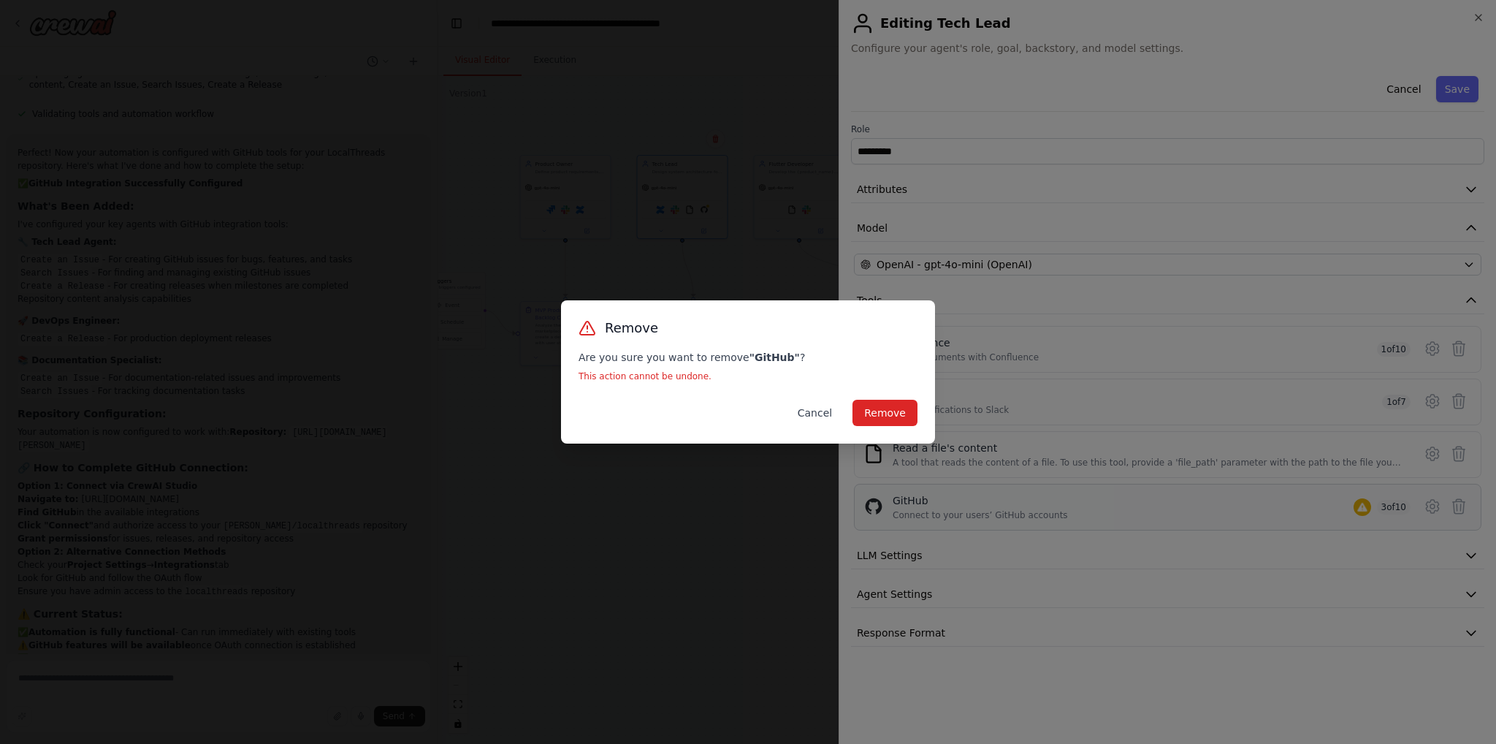
click at [821, 410] on button "Cancel" at bounding box center [815, 413] width 58 height 26
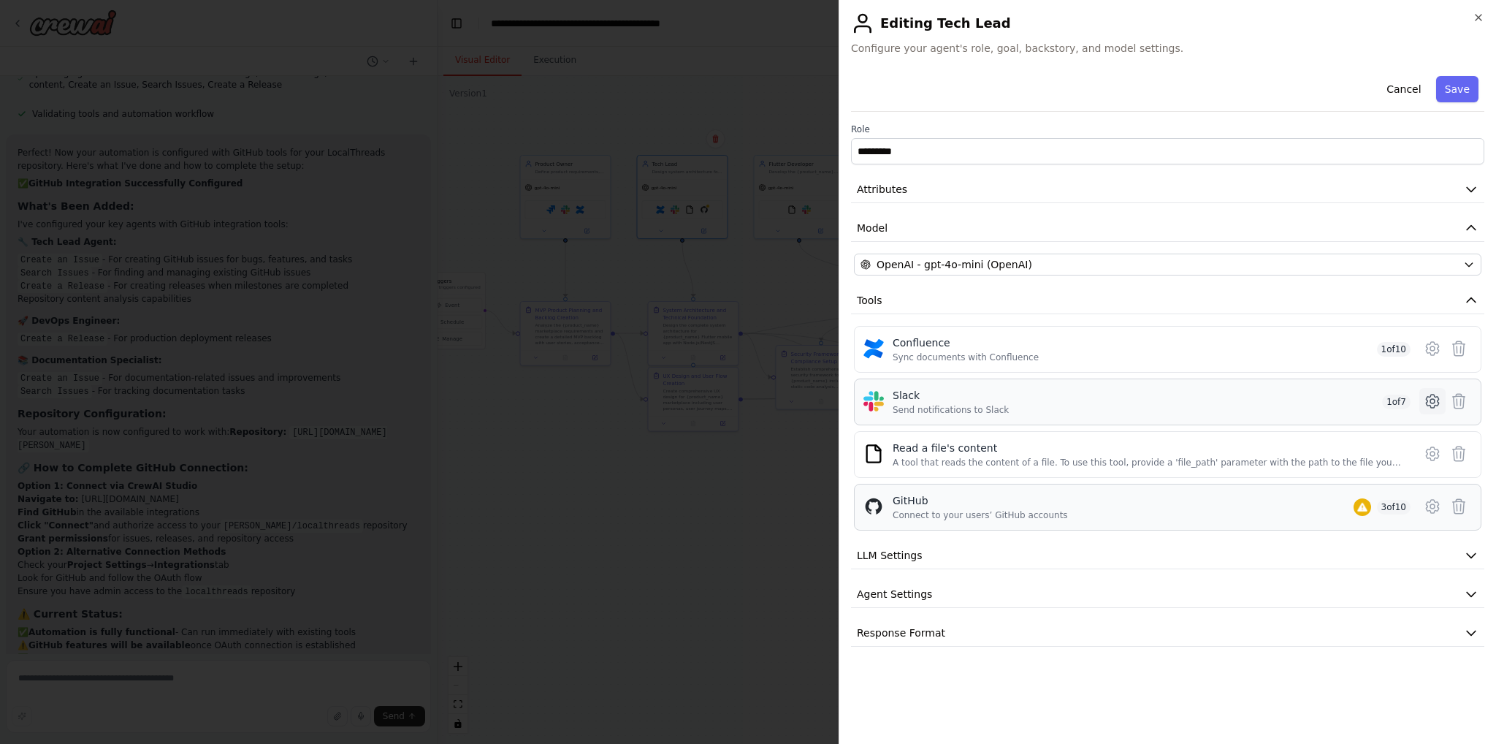
click at [1426, 396] on icon at bounding box center [1432, 401] width 12 height 13
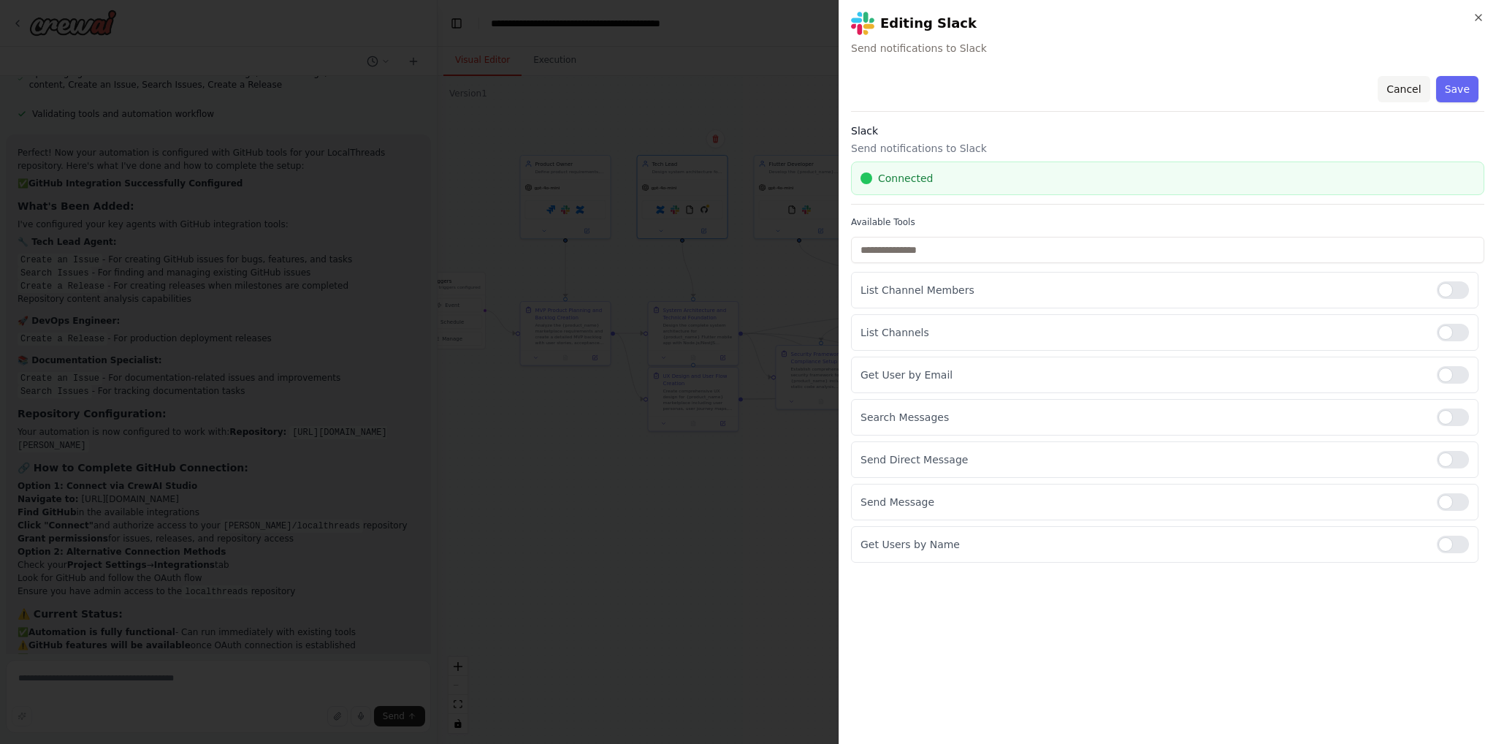
click at [1417, 92] on button "Cancel" at bounding box center [1404, 89] width 52 height 26
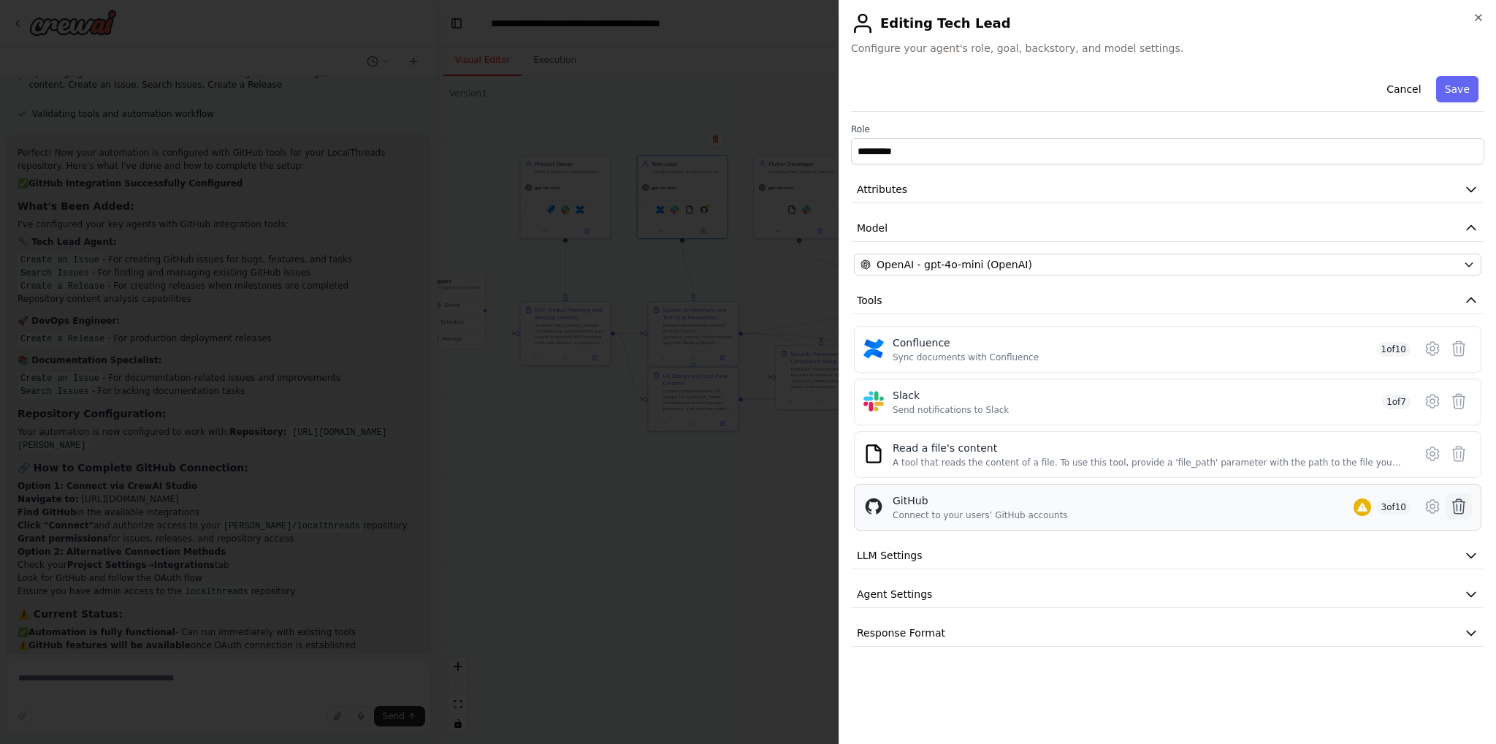
click at [1472, 501] on button at bounding box center [1459, 506] width 26 height 26
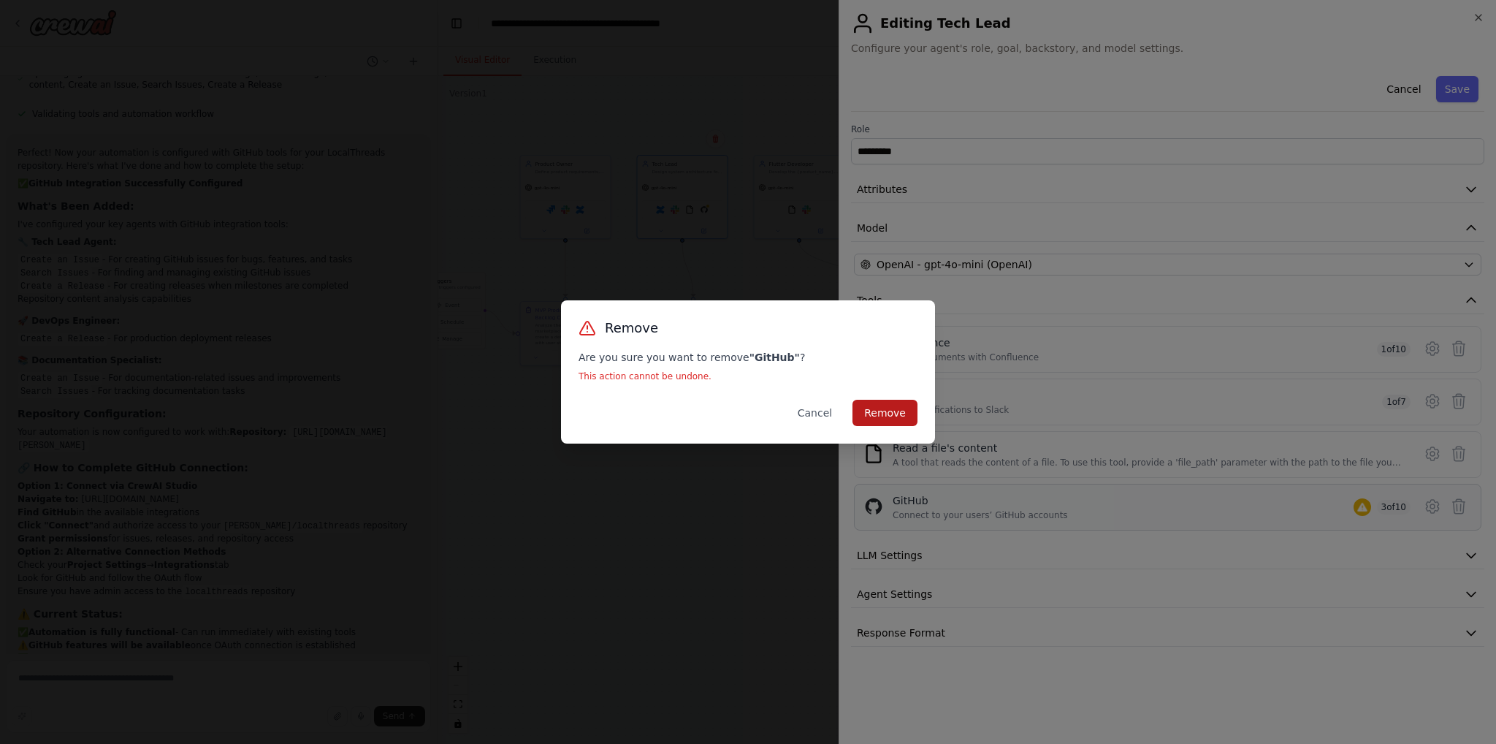
click at [887, 404] on button "Remove" at bounding box center [885, 413] width 65 height 26
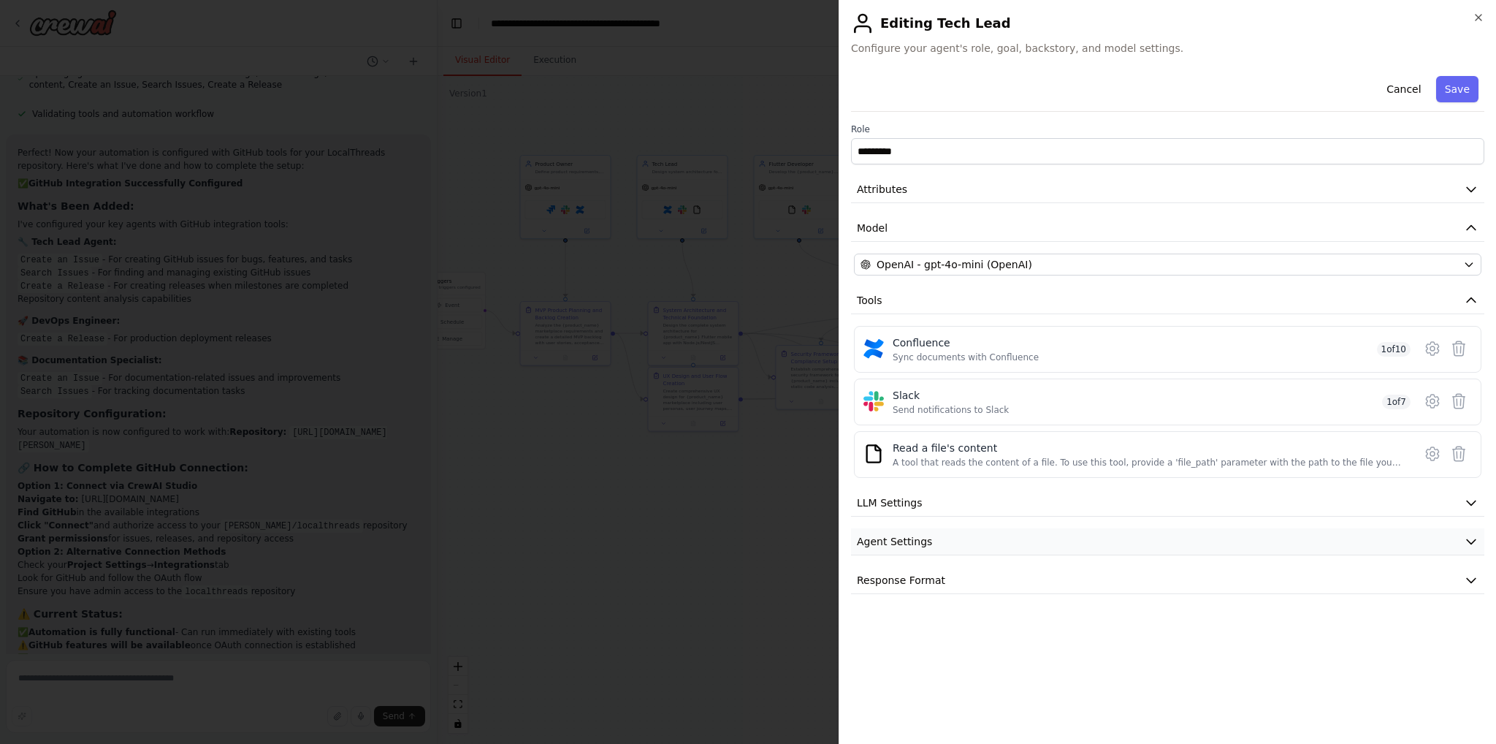
click at [935, 530] on button "Agent Settings" at bounding box center [1167, 541] width 633 height 27
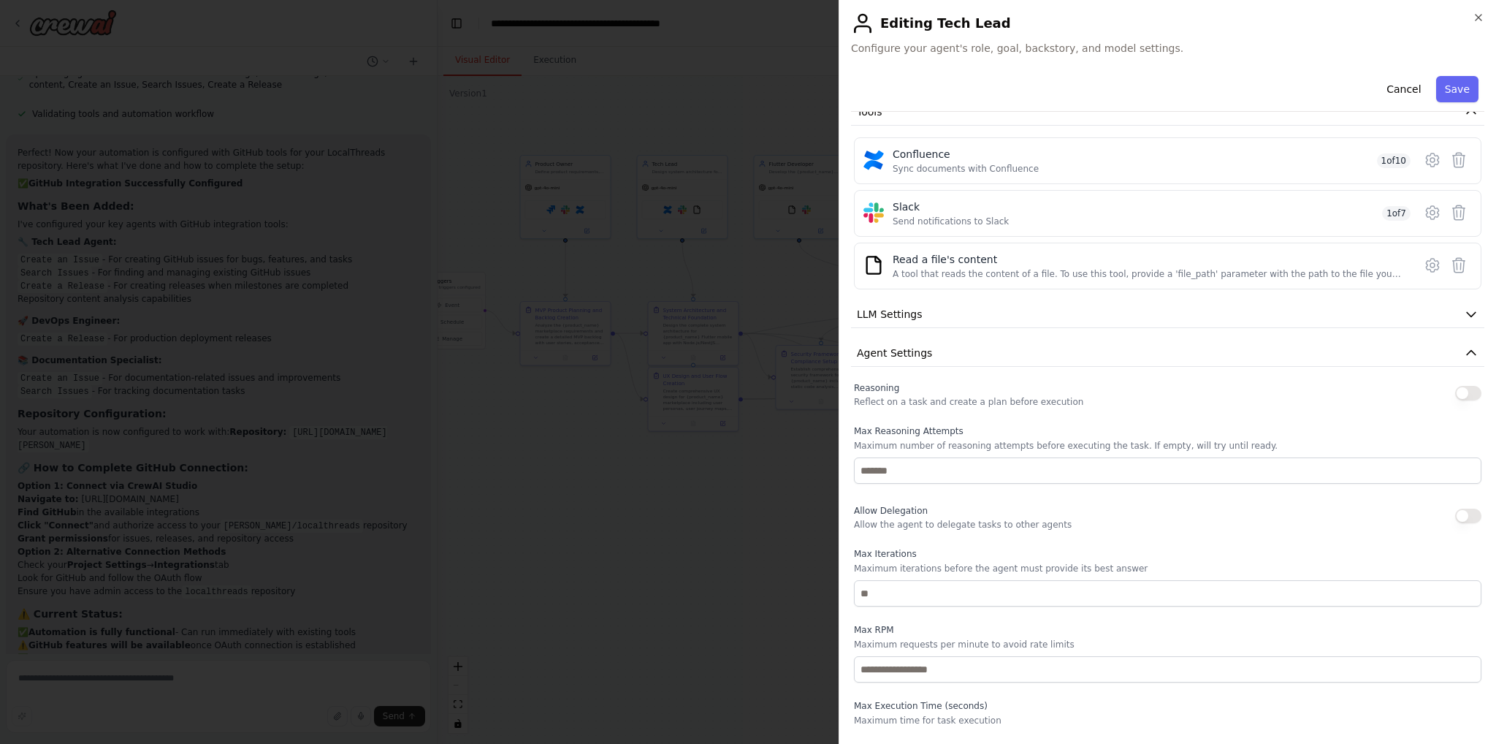
scroll to position [263, 0]
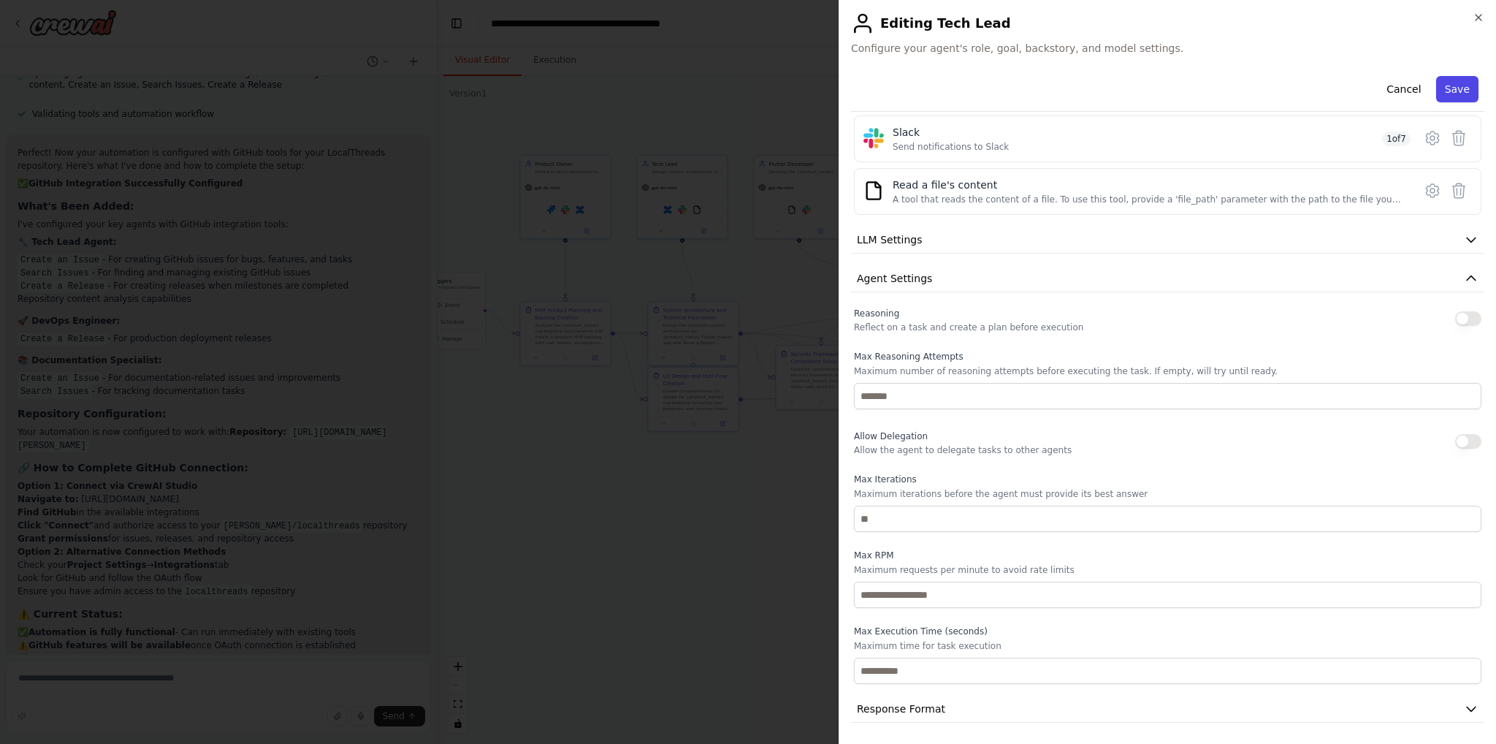
click at [1453, 94] on button "Save" at bounding box center [1457, 89] width 42 height 26
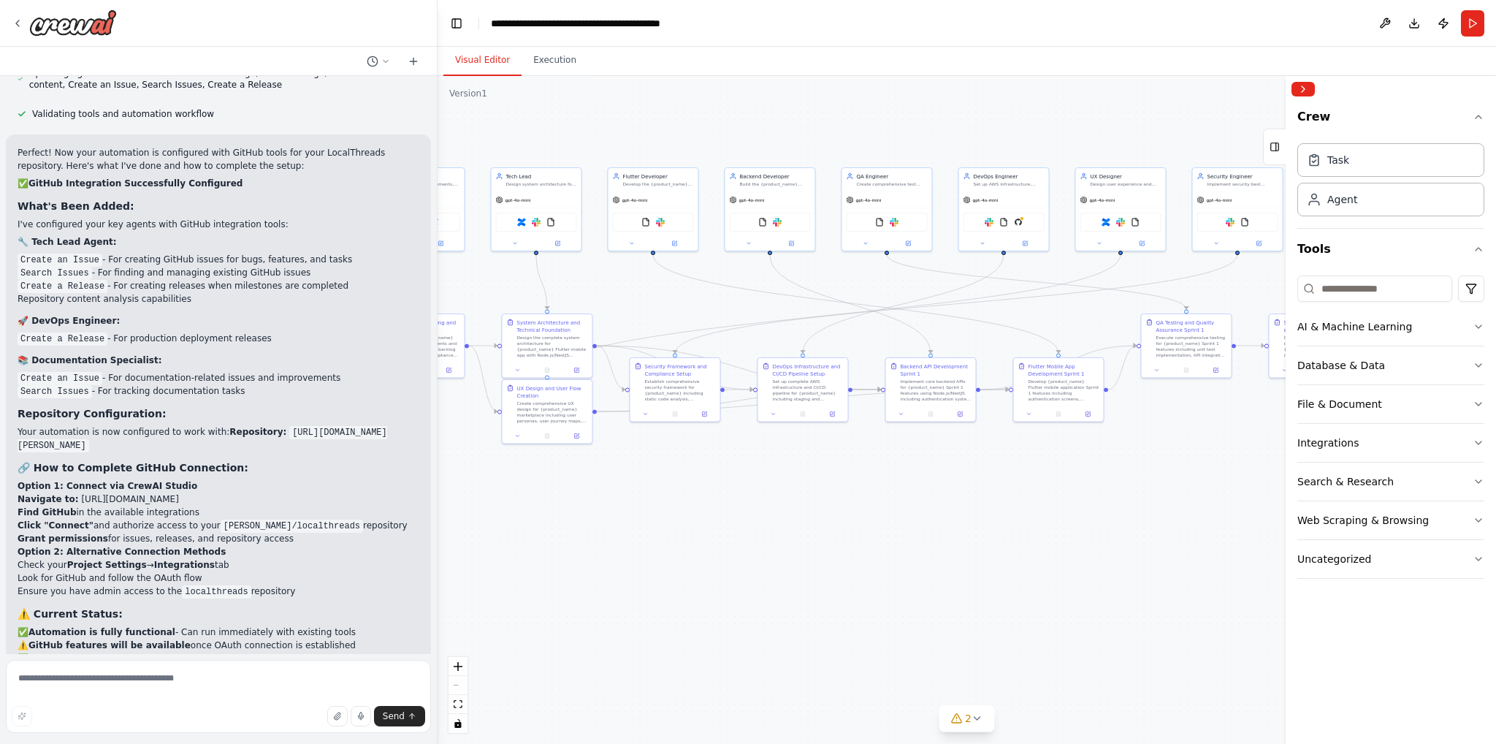
drag, startPoint x: 1093, startPoint y: 269, endPoint x: 913, endPoint y: 293, distance: 182.1
click at [913, 293] on div ".deletable-edge-delete-btn { width: 20px; height: 20px; border: 0px solid #ffff…" at bounding box center [967, 410] width 1059 height 668
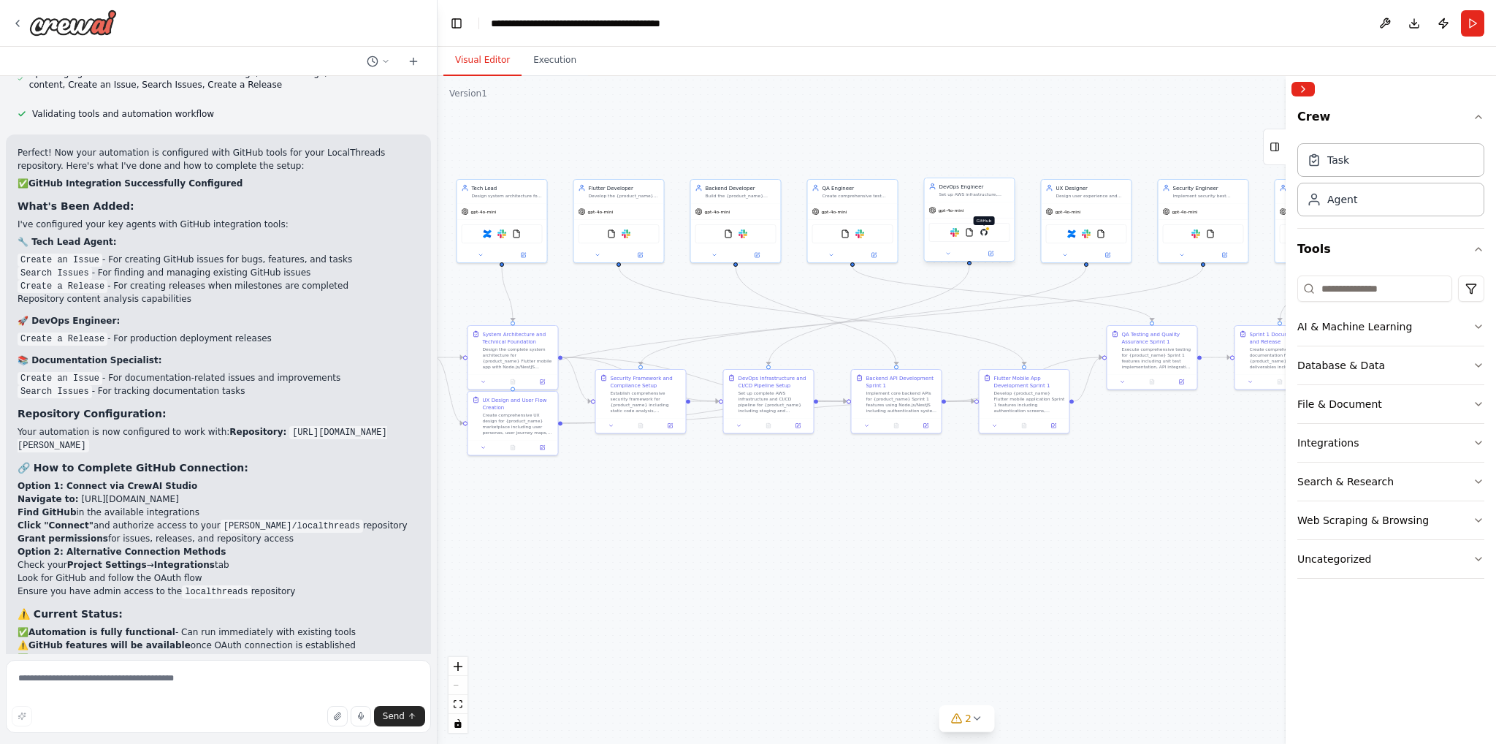
click at [987, 232] on img at bounding box center [984, 232] width 9 height 9
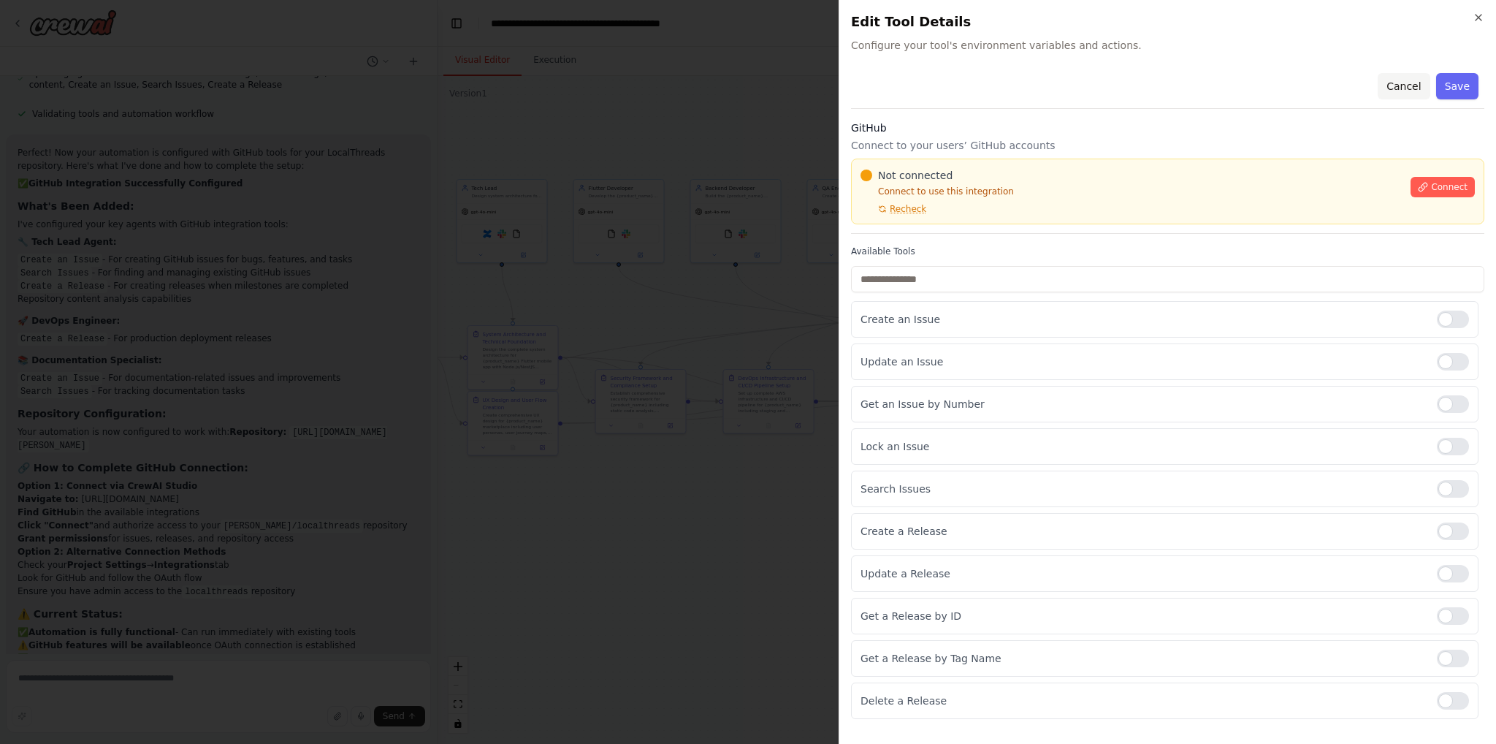
click at [1423, 78] on button "Cancel" at bounding box center [1404, 86] width 52 height 26
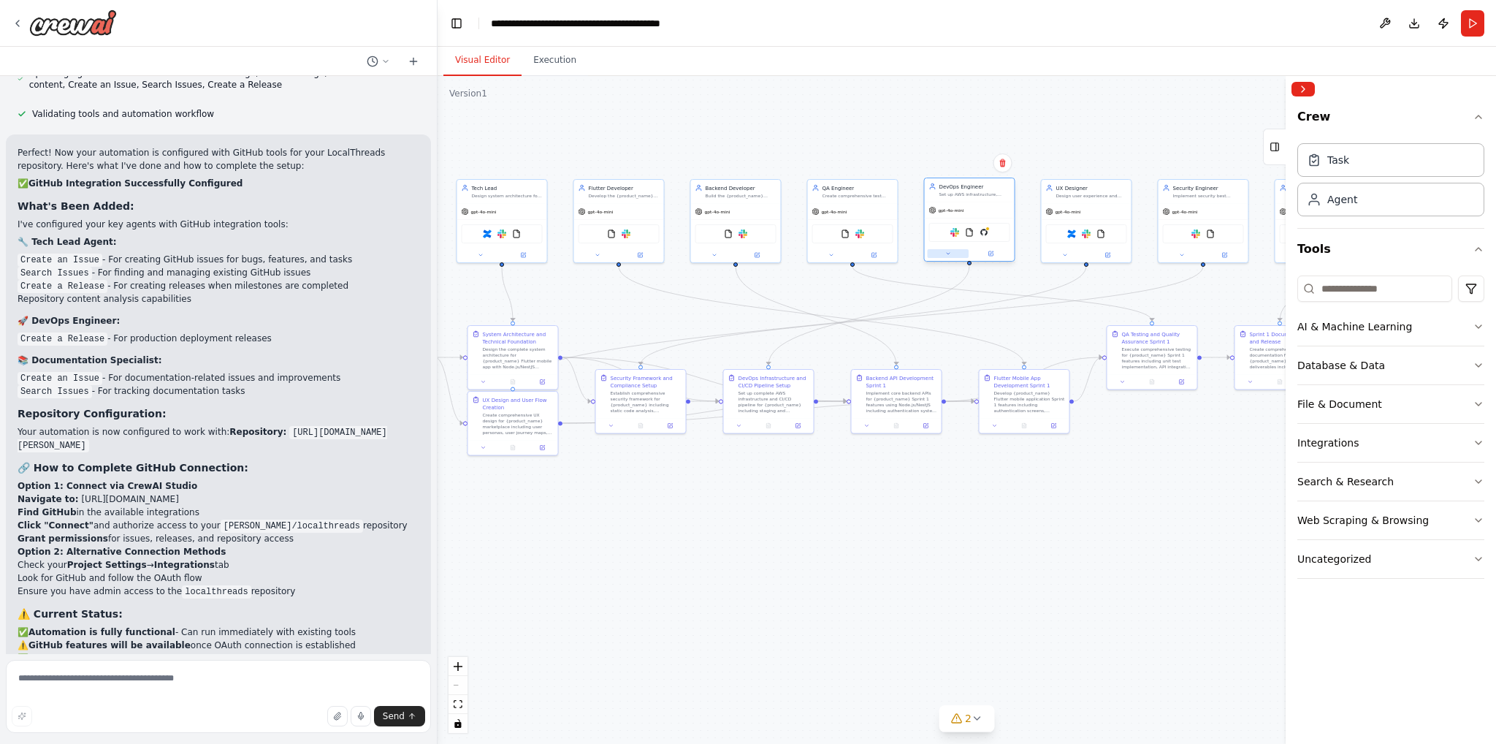
click at [952, 250] on button at bounding box center [949, 253] width 42 height 9
click at [1049, 429] on icon at bounding box center [1051, 431] width 6 height 7
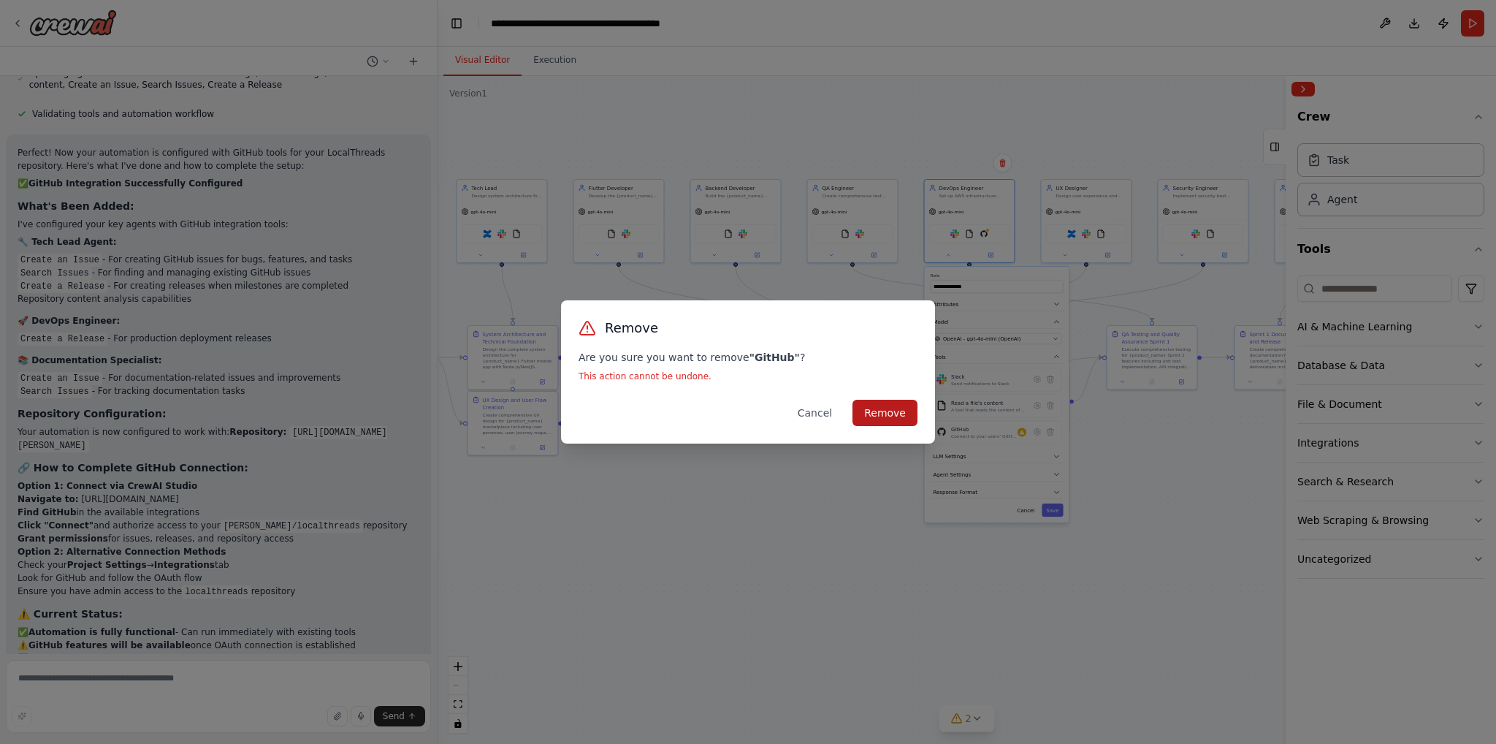
click at [901, 410] on button "Remove" at bounding box center [885, 413] width 65 height 26
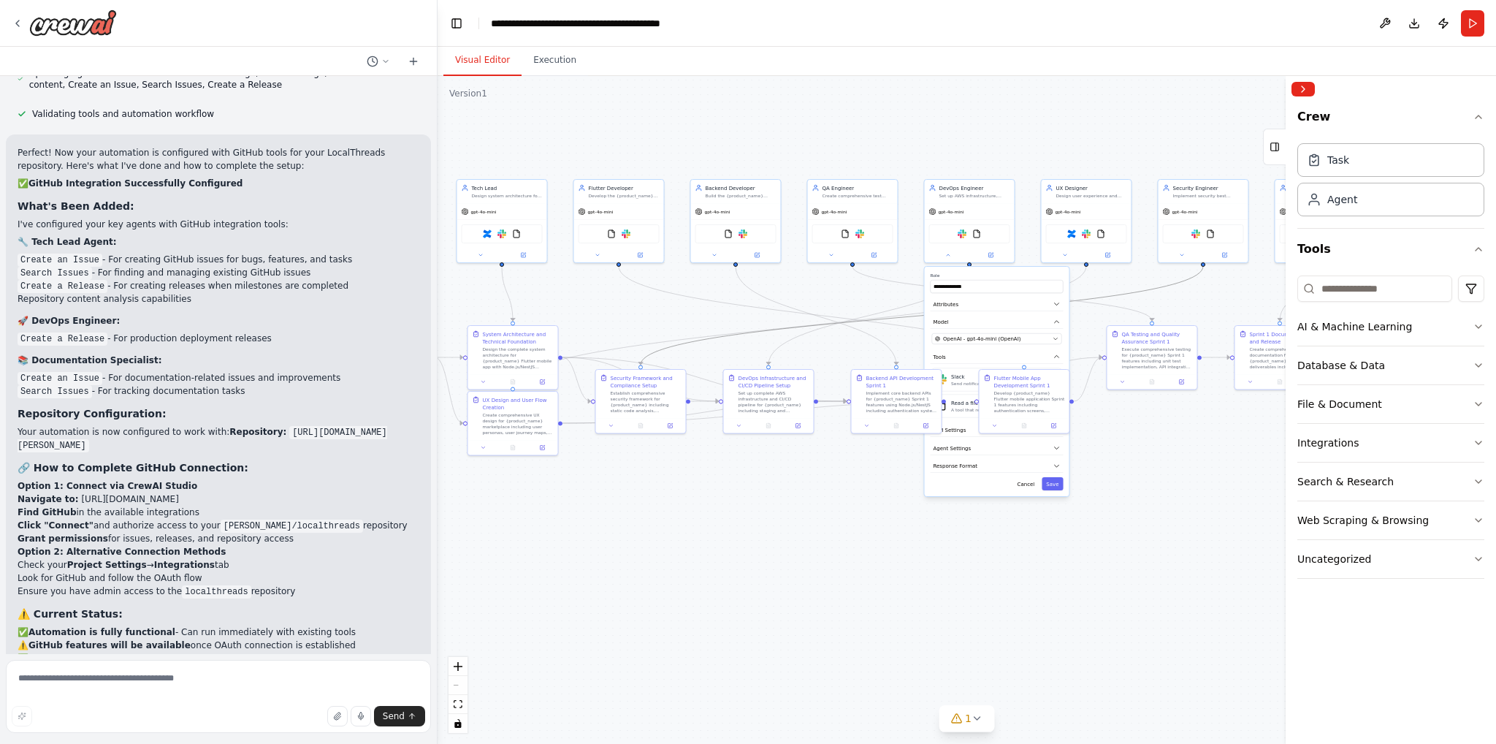
drag, startPoint x: 1111, startPoint y: 291, endPoint x: 921, endPoint y: 289, distance: 189.2
click at [921, 289] on div ".deletable-edge-delete-btn { width: 20px; height: 20px; border: 0px solid #ffff…" at bounding box center [967, 410] width 1059 height 668
click at [1180, 650] on div ".deletable-edge-delete-btn { width: 20px; height: 20px; border: 0px solid #ffff…" at bounding box center [967, 410] width 1059 height 668
click at [1054, 482] on button "Save" at bounding box center [1052, 483] width 21 height 13
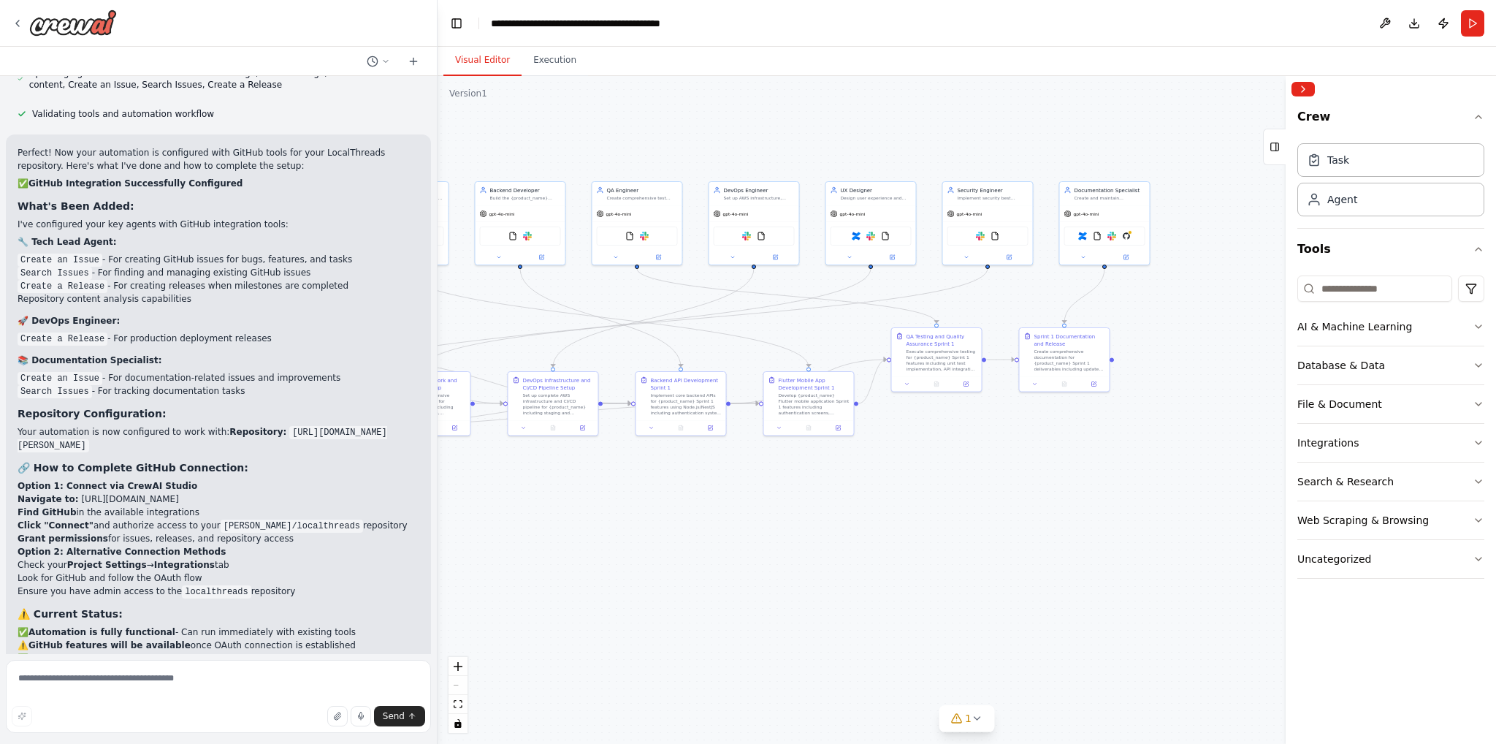
drag, startPoint x: 1252, startPoint y: 485, endPoint x: 1036, endPoint y: 487, distance: 215.6
click at [1036, 487] on div ".deletable-edge-delete-btn { width: 20px; height: 20px; border: 0px solid #ffff…" at bounding box center [967, 410] width 1059 height 668
click at [1081, 257] on icon at bounding box center [1084, 256] width 6 height 6
click at [1184, 457] on icon at bounding box center [1186, 460] width 6 height 7
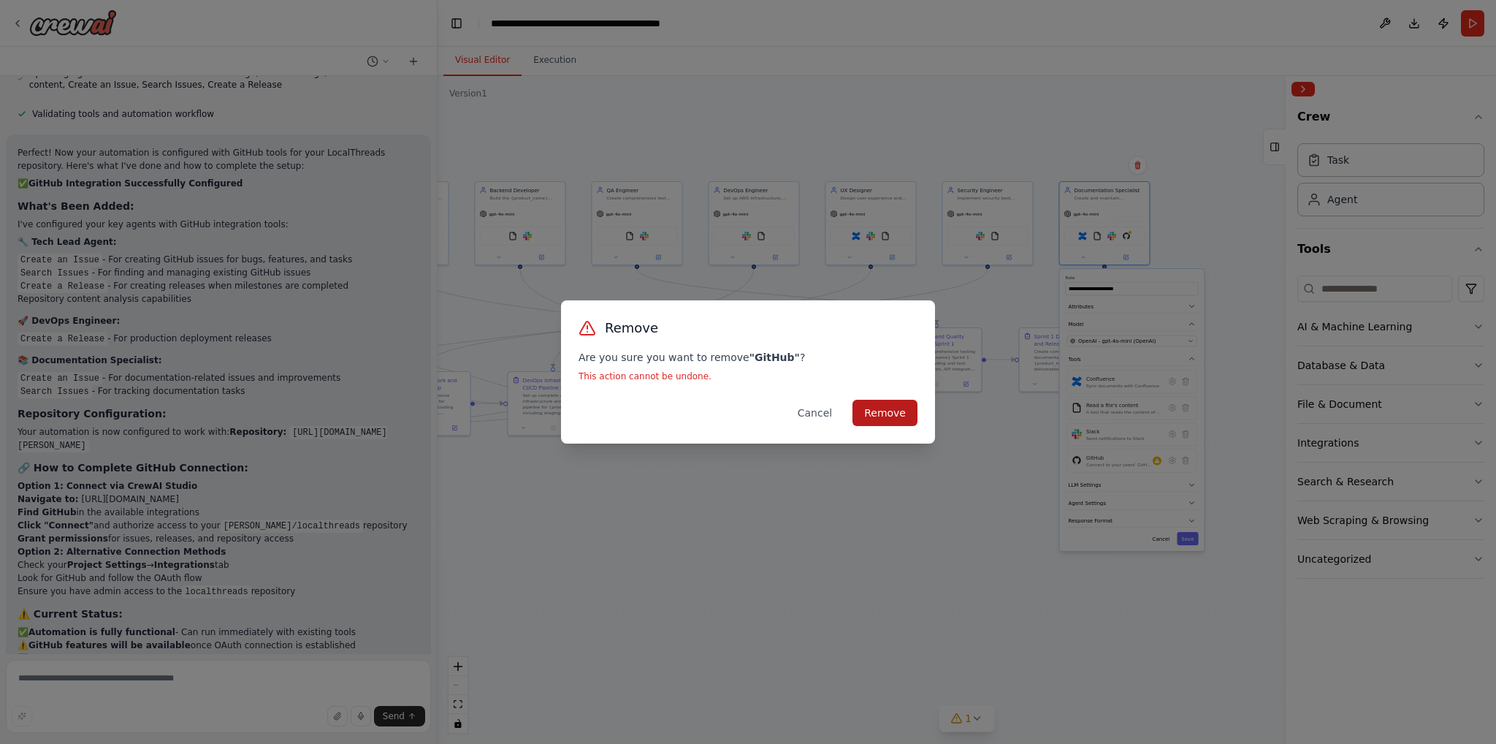
click at [894, 409] on button "Remove" at bounding box center [885, 413] width 65 height 26
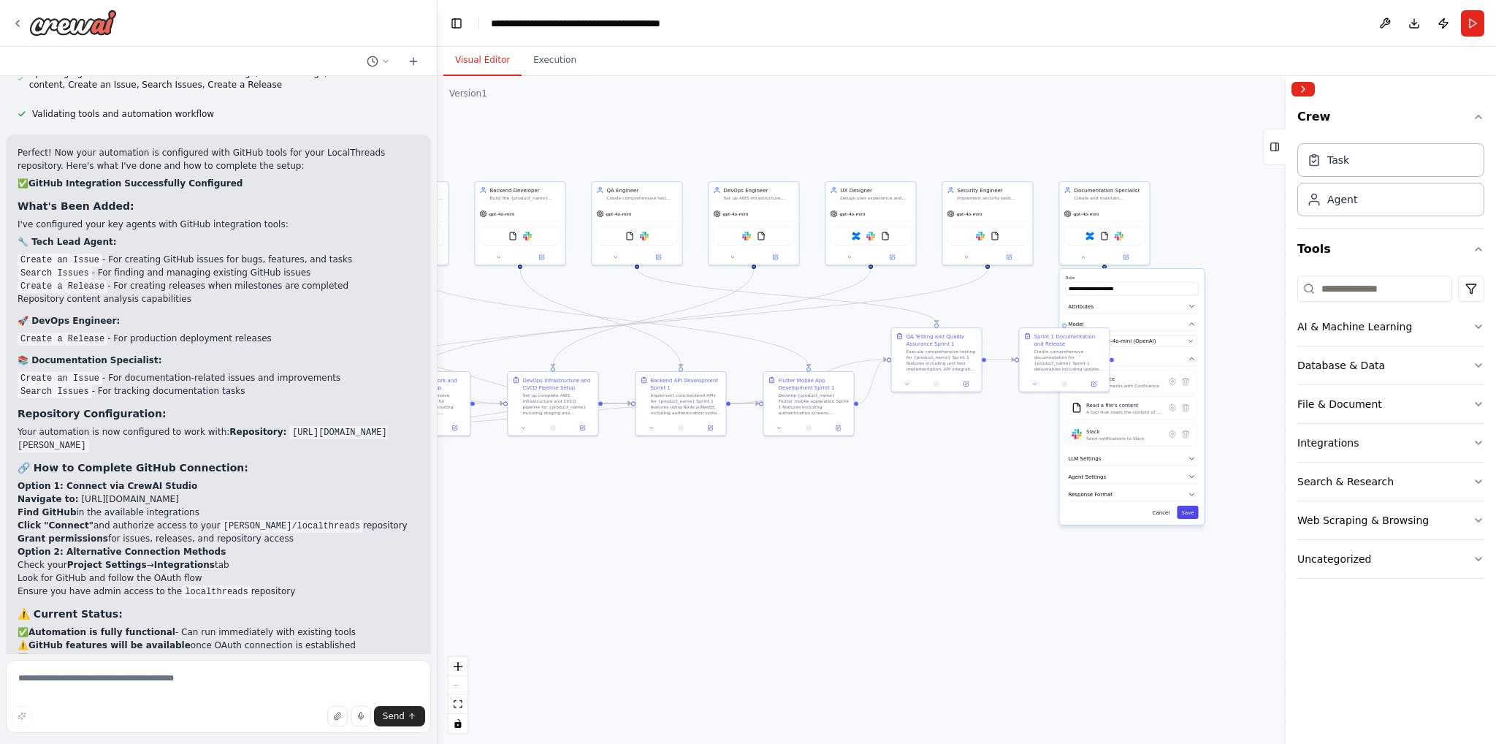
click at [1192, 509] on button "Save" at bounding box center [1187, 512] width 21 height 13
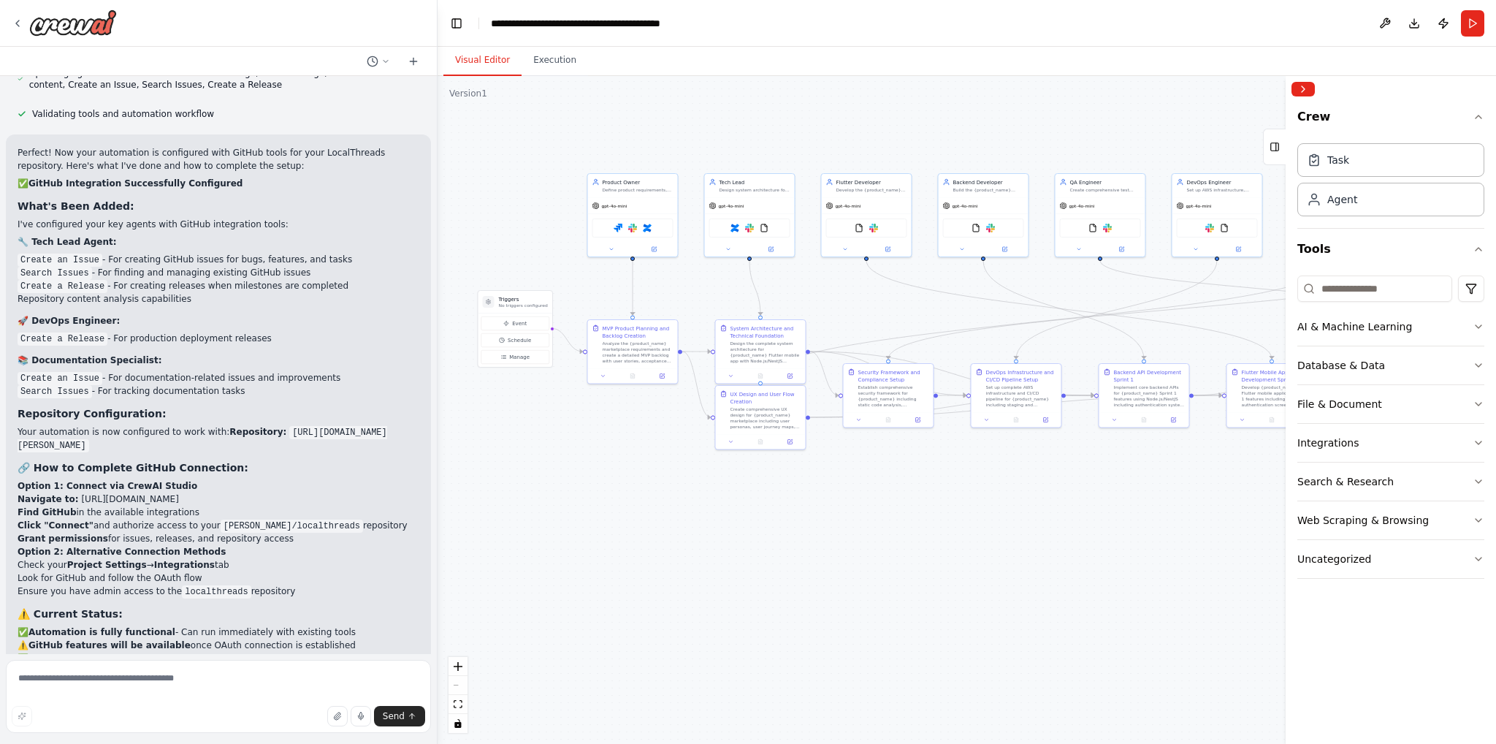
drag, startPoint x: 865, startPoint y: 506, endPoint x: 1241, endPoint y: 495, distance: 376.4
click at [1241, 495] on div ".deletable-edge-delete-btn { width: 20px; height: 20px; border: 0px solid #ffff…" at bounding box center [967, 410] width 1059 height 668
click at [1477, 550] on button "Uncategorized" at bounding box center [1391, 559] width 187 height 38
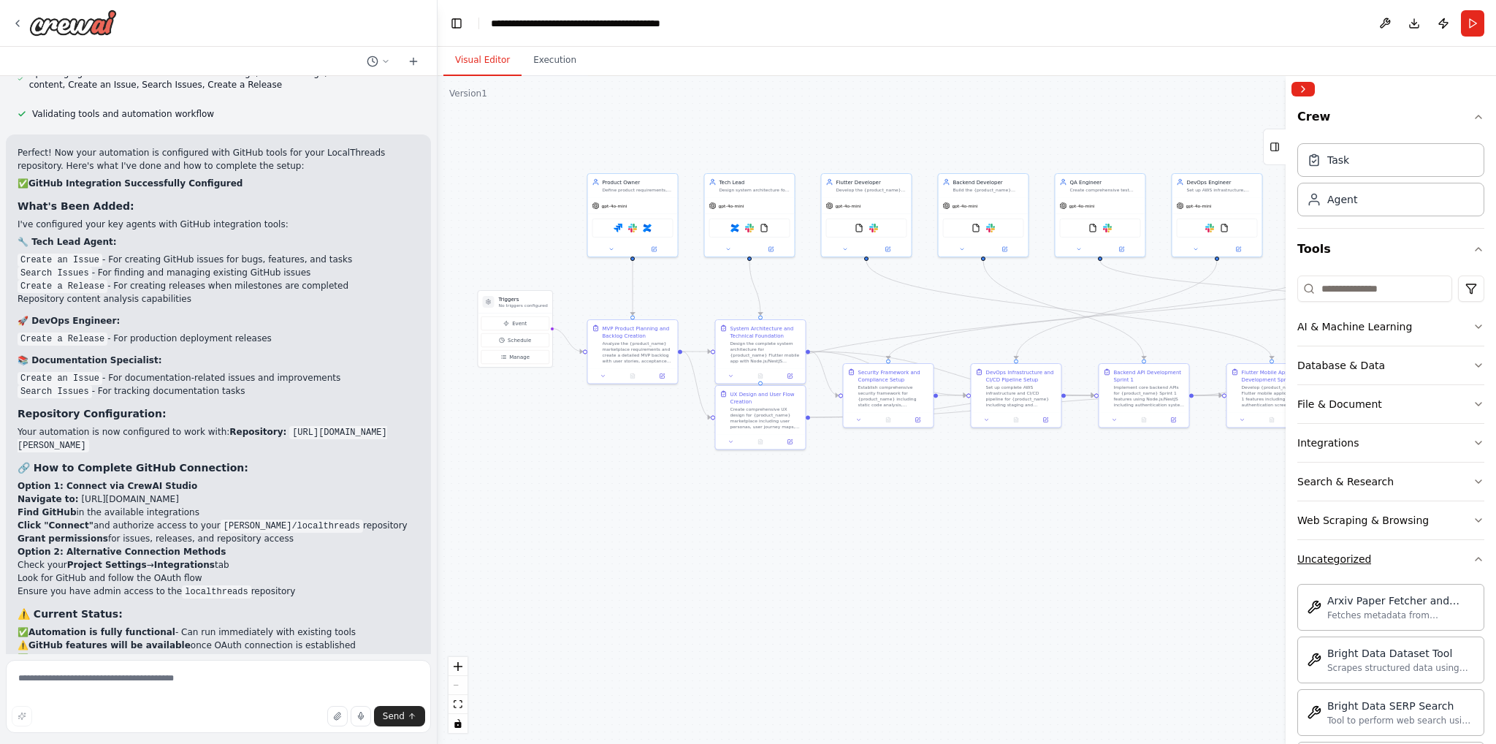
click at [1477, 550] on div "Crew Task Agent Tools AI & Machine Learning Database & Data File & Document Int…" at bounding box center [1391, 423] width 210 height 642
click at [1473, 558] on icon "button" at bounding box center [1479, 559] width 12 height 12
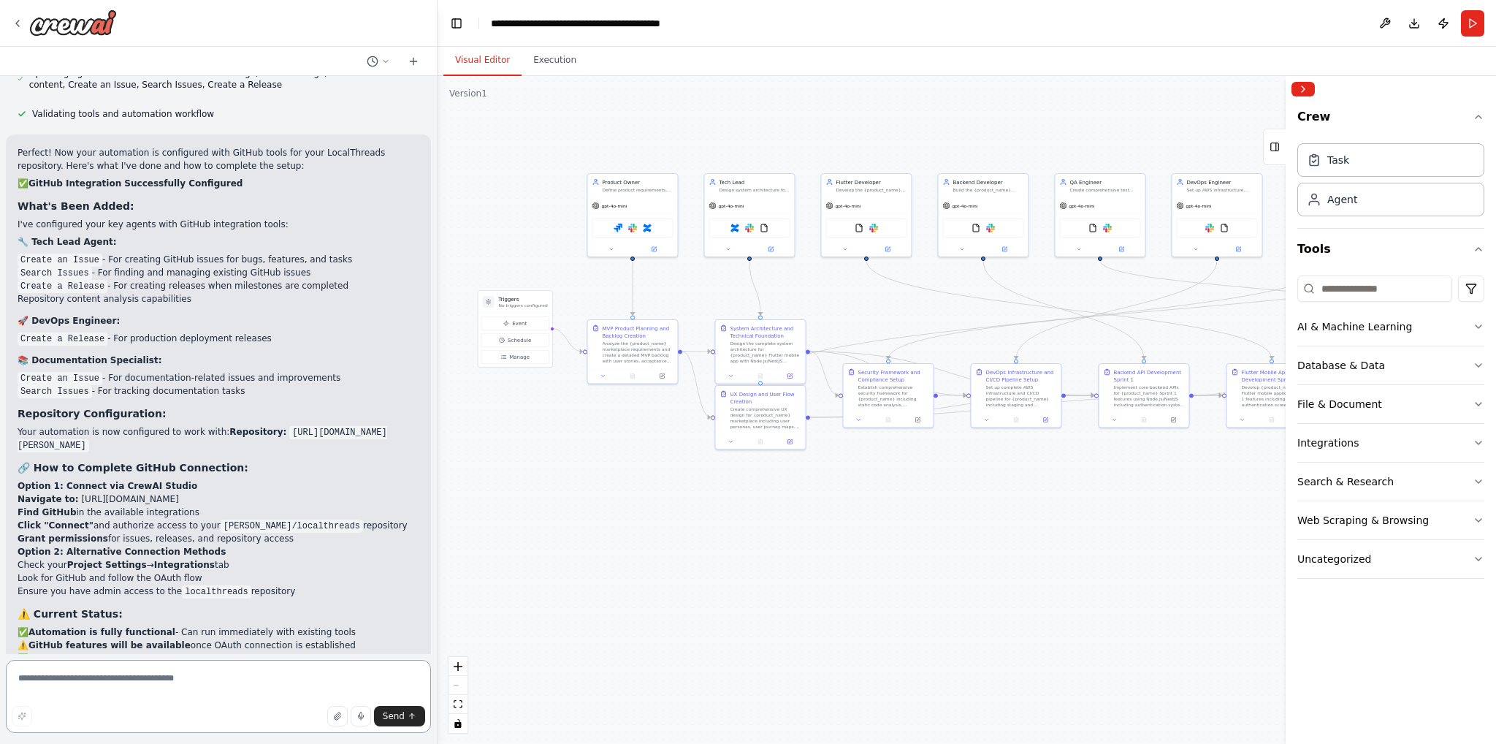
click at [161, 687] on textarea at bounding box center [218, 696] width 425 height 73
type textarea "**********"
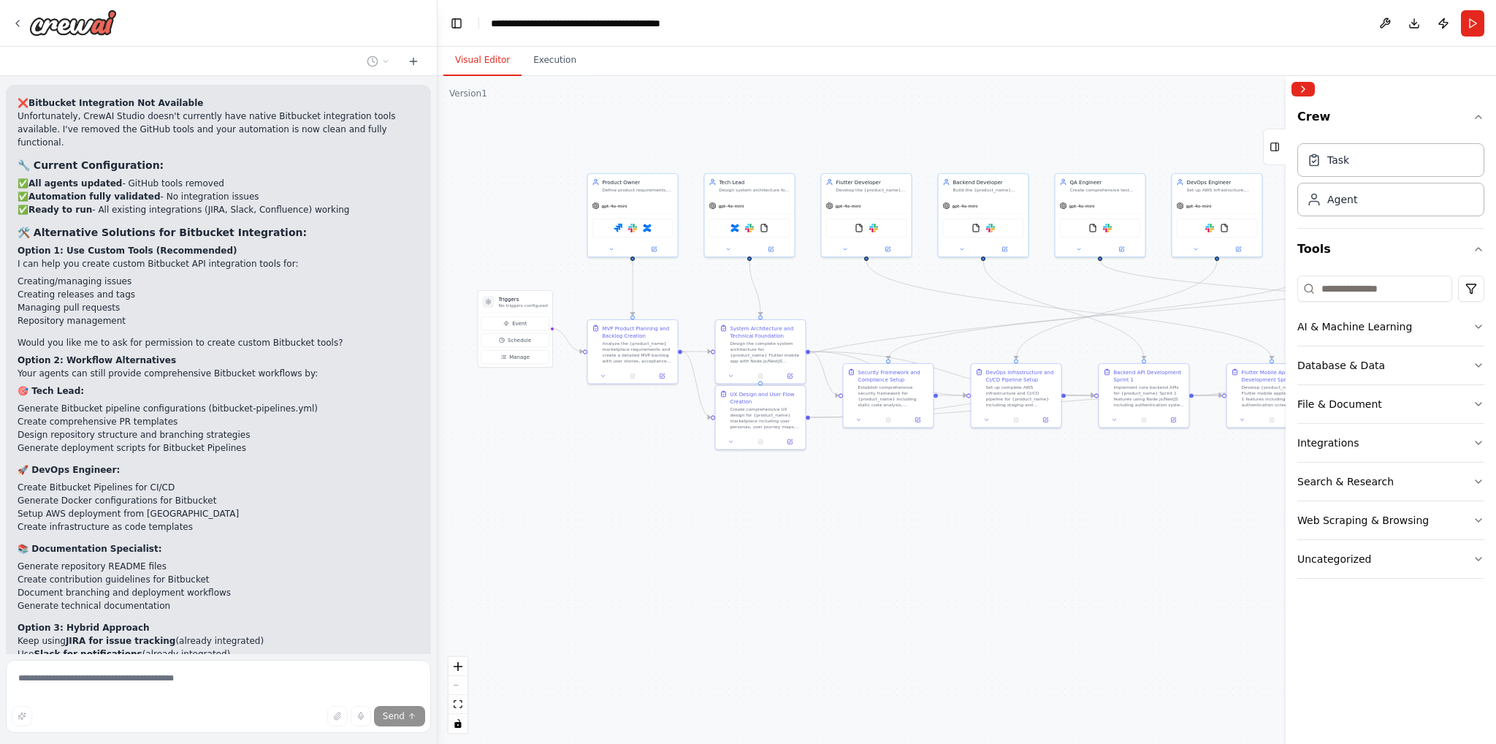
scroll to position [8571, 0]
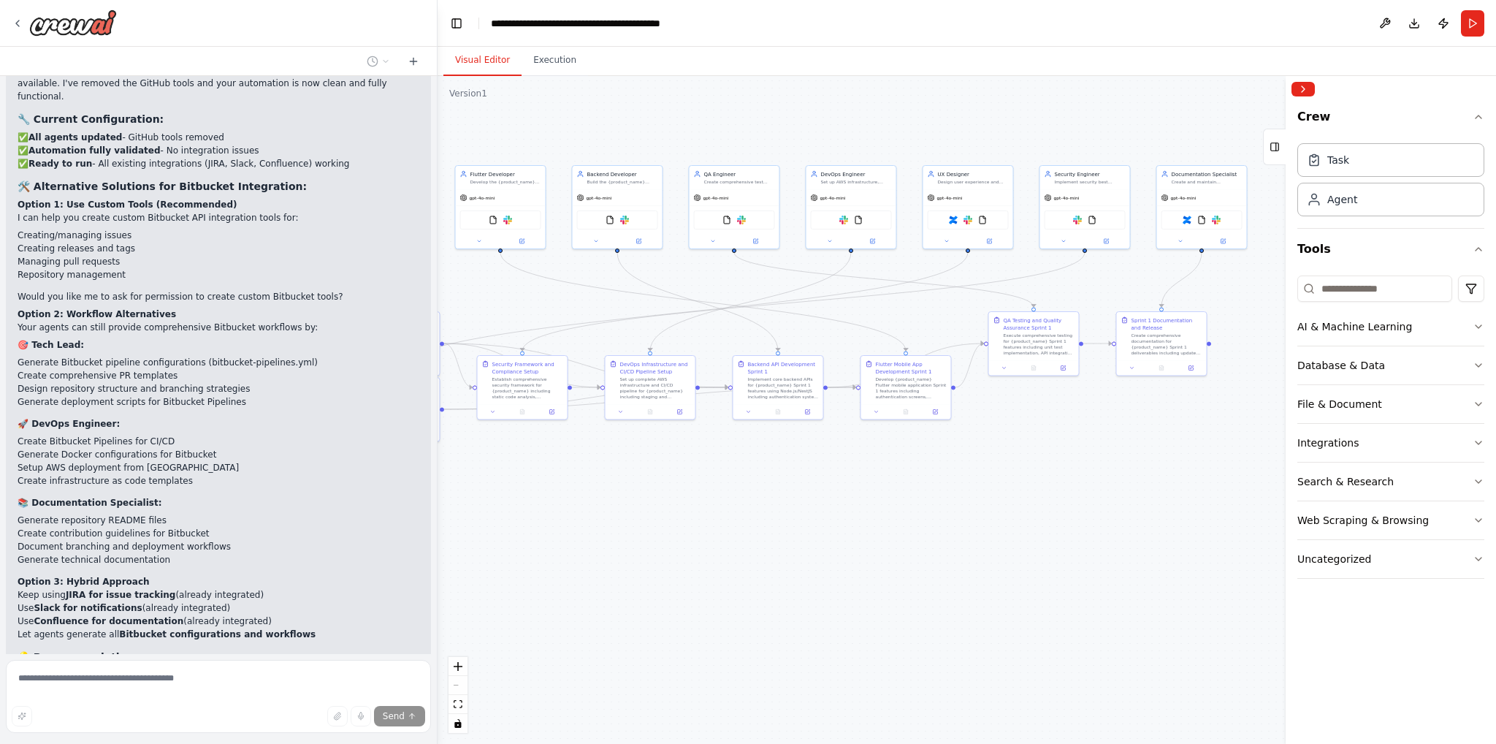
drag, startPoint x: 823, startPoint y: 524, endPoint x: 602, endPoint y: 522, distance: 221.4
click at [604, 524] on div ".deletable-edge-delete-btn { width: 20px; height: 20px; border: 0px solid #ffff…" at bounding box center [967, 410] width 1059 height 668
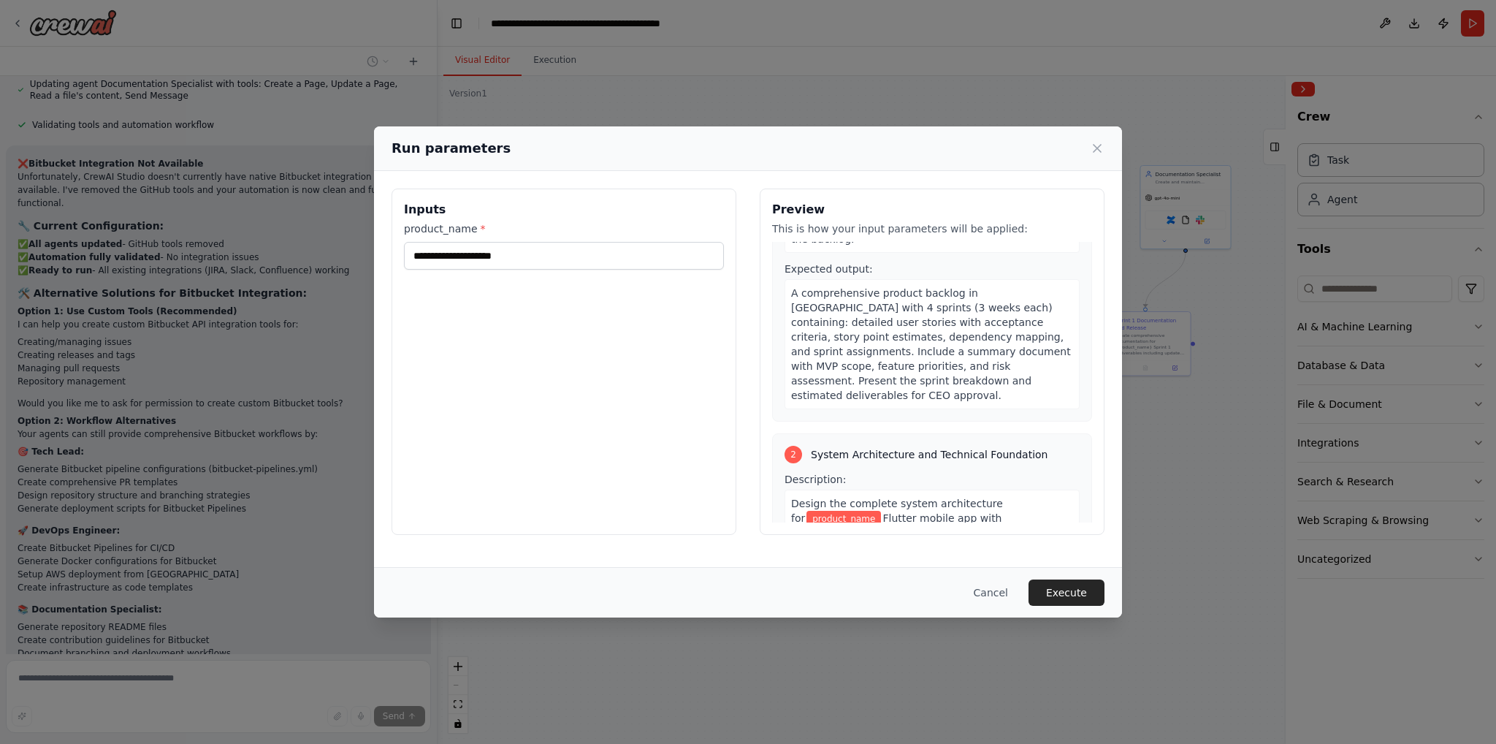
scroll to position [0, 0]
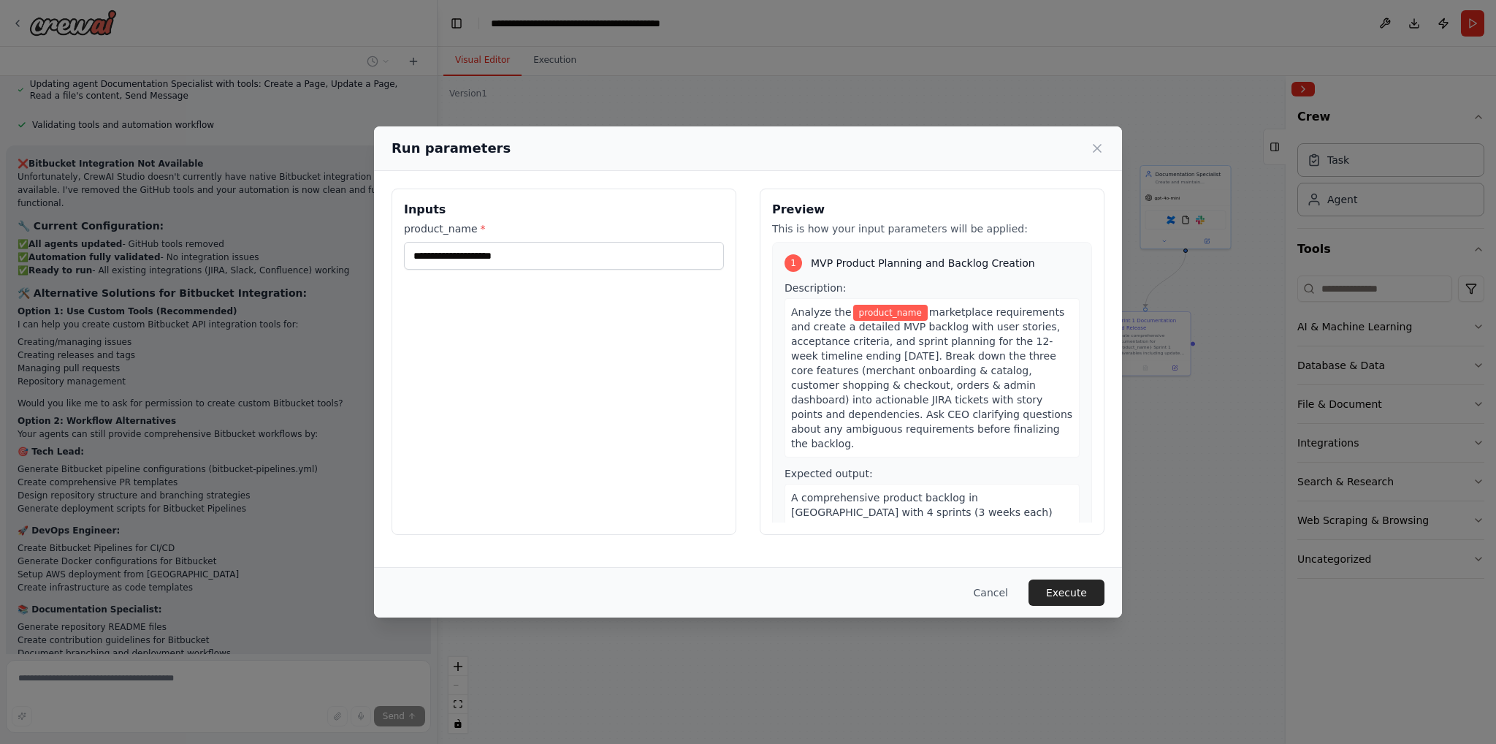
click at [520, 311] on div "Inputs product_name *" at bounding box center [564, 362] width 345 height 346
click at [485, 249] on input "product_name *" at bounding box center [564, 256] width 320 height 28
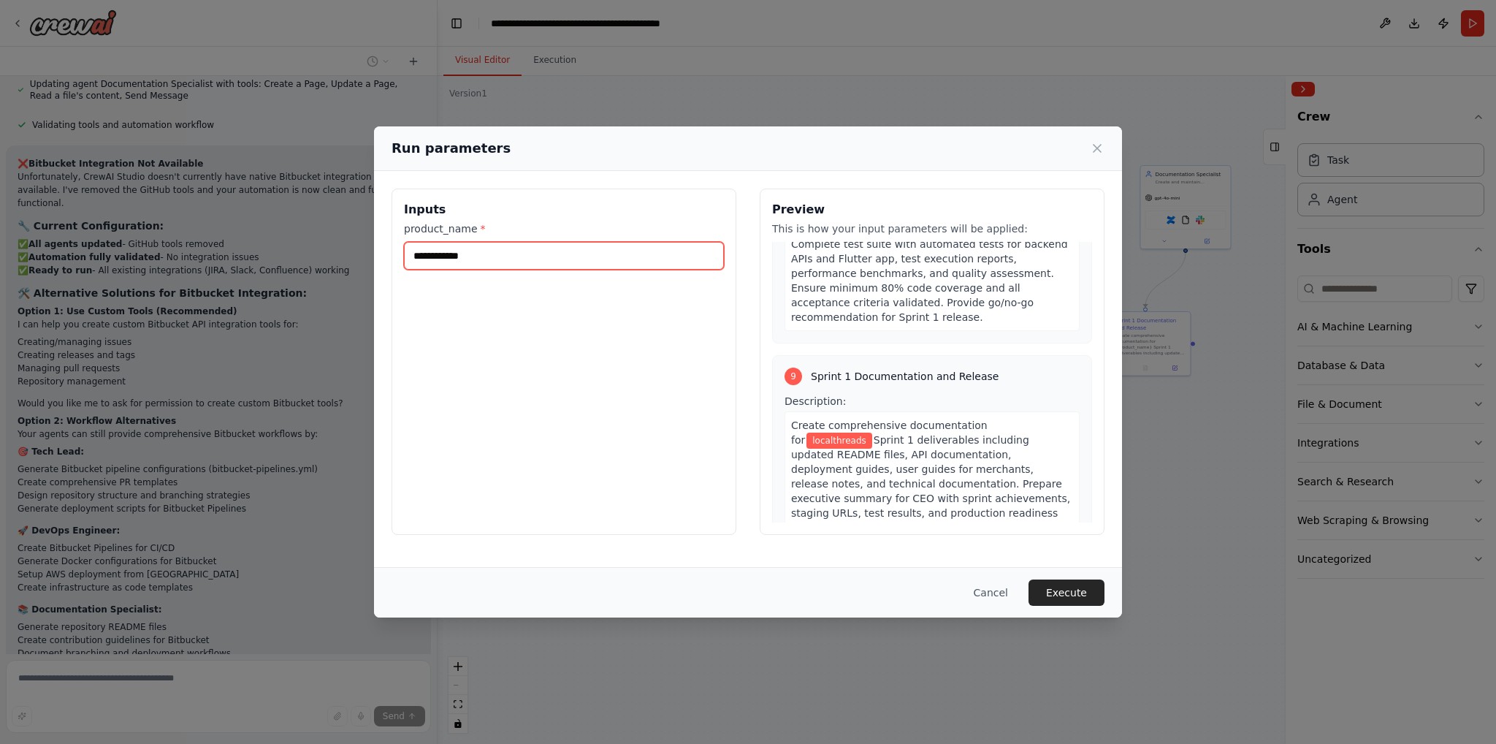
scroll to position [2635, 0]
type input "**********"
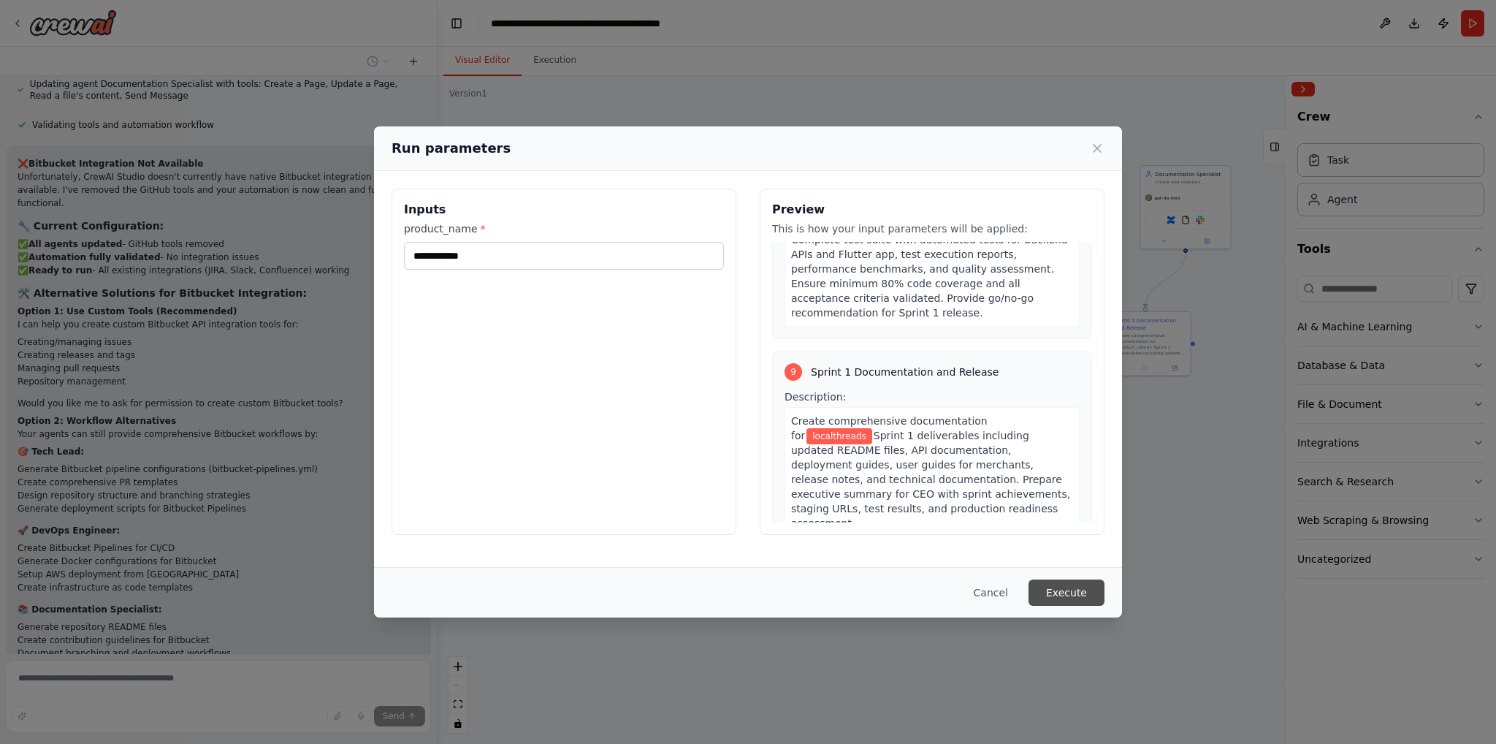
click at [1054, 587] on button "Execute" at bounding box center [1067, 592] width 76 height 26
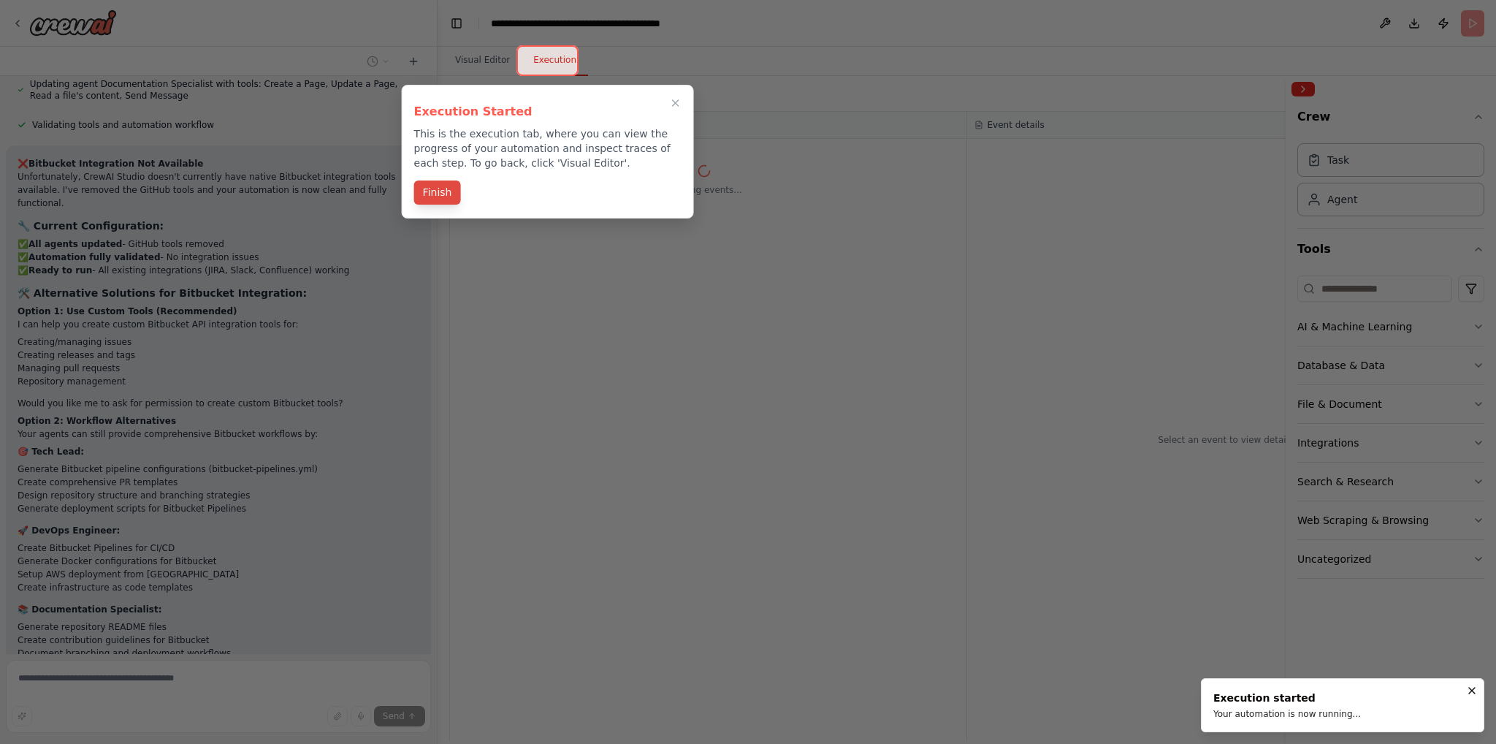
click at [441, 191] on button "Finish" at bounding box center [437, 192] width 47 height 24
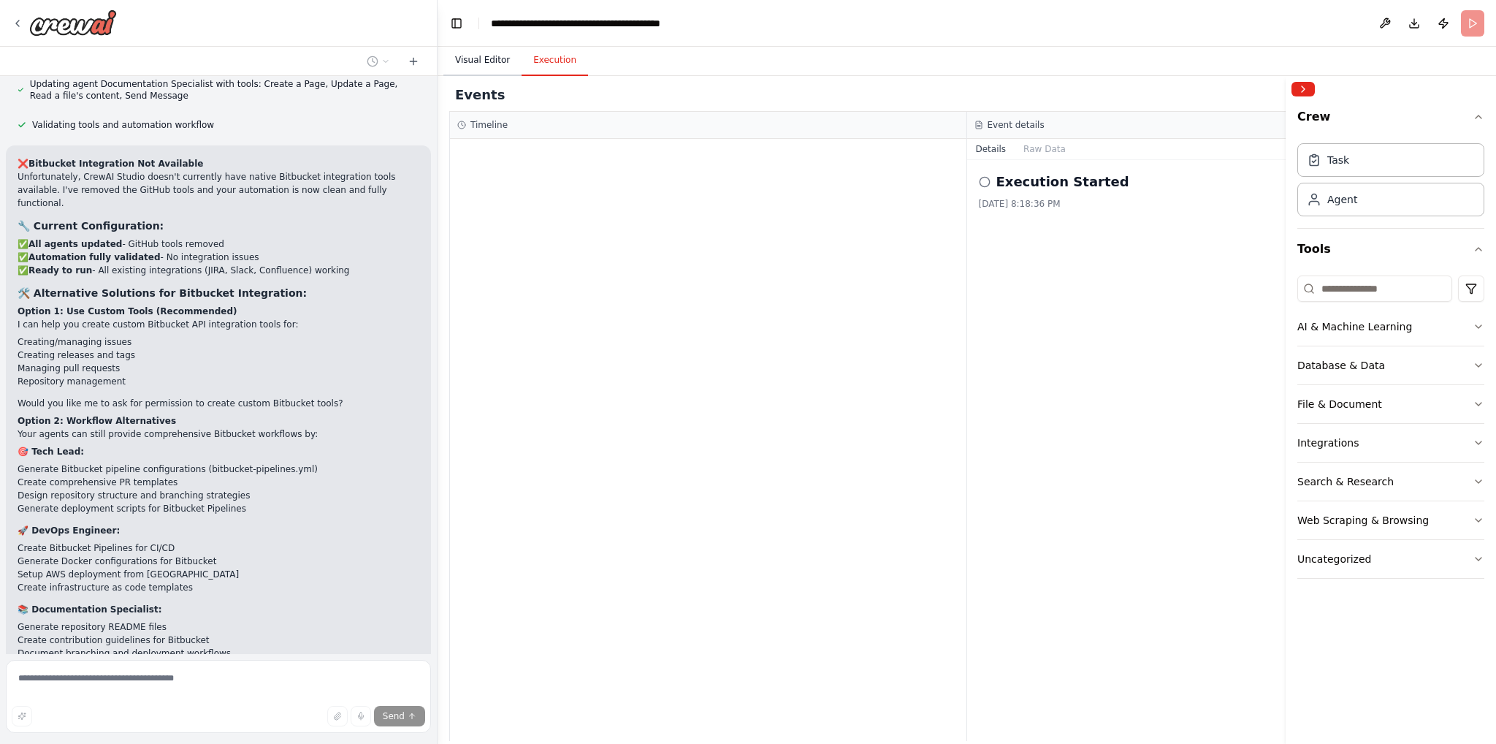
click at [479, 67] on button "Visual Editor" at bounding box center [483, 60] width 78 height 31
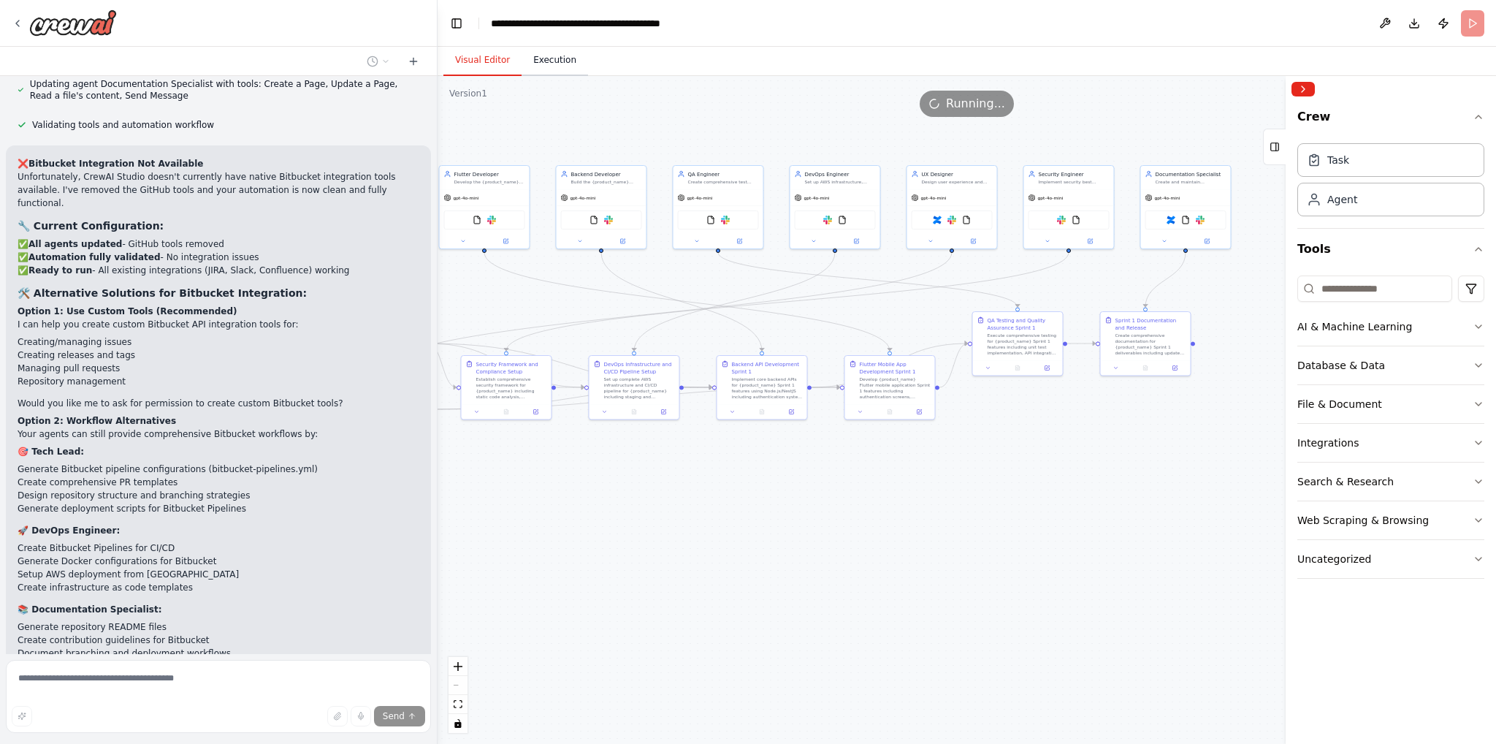
click at [550, 64] on button "Execution" at bounding box center [555, 60] width 66 height 31
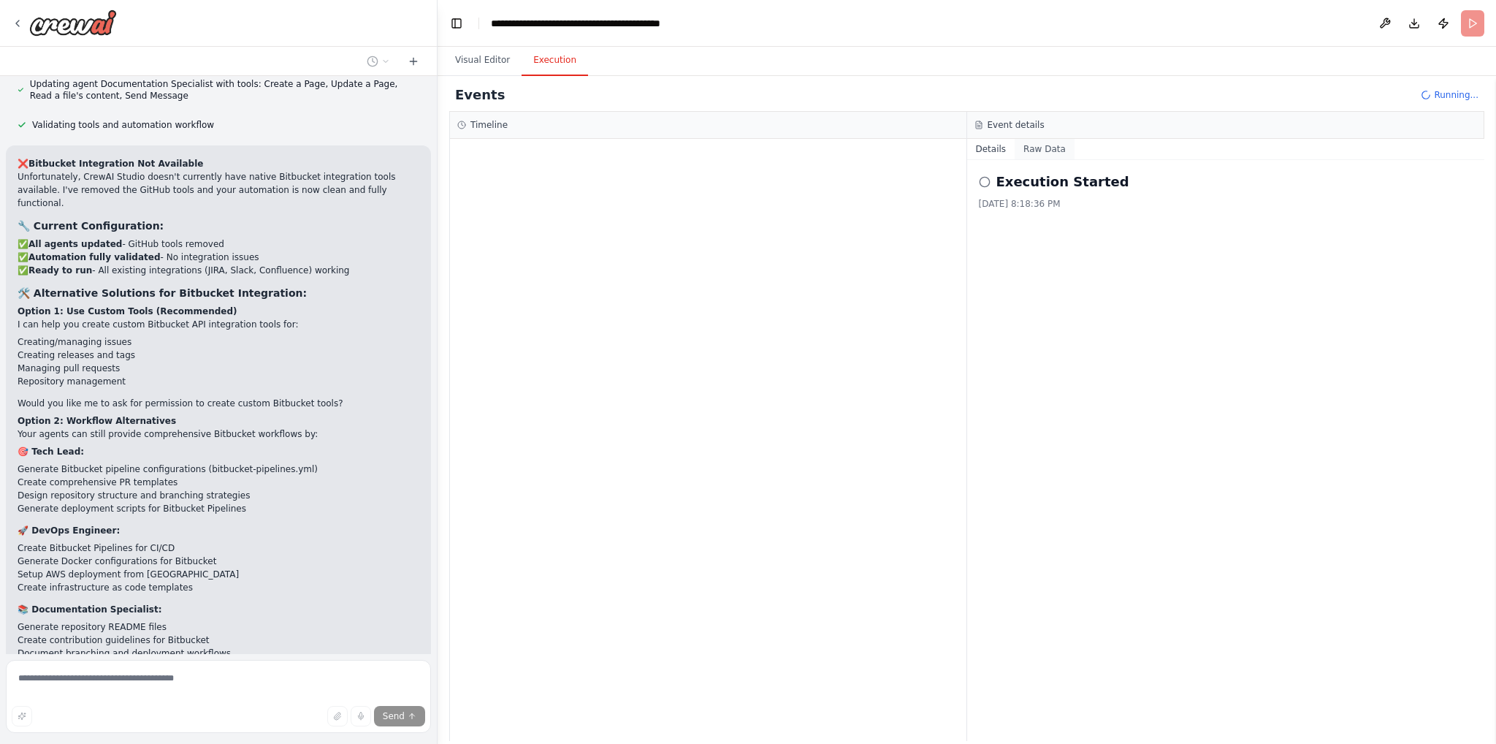
click at [1038, 147] on button "Raw Data" at bounding box center [1045, 149] width 60 height 20
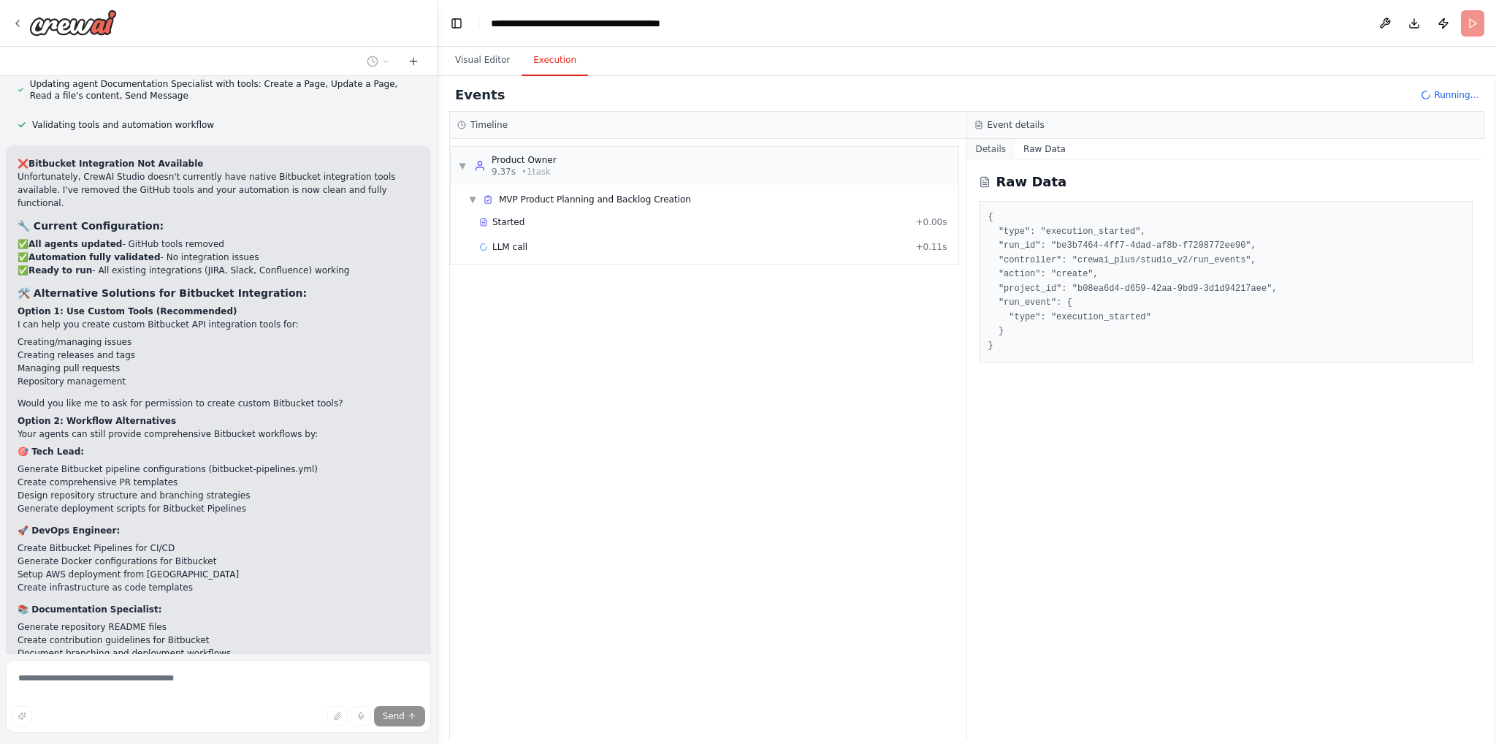
click at [979, 147] on button "Details" at bounding box center [991, 149] width 48 height 20
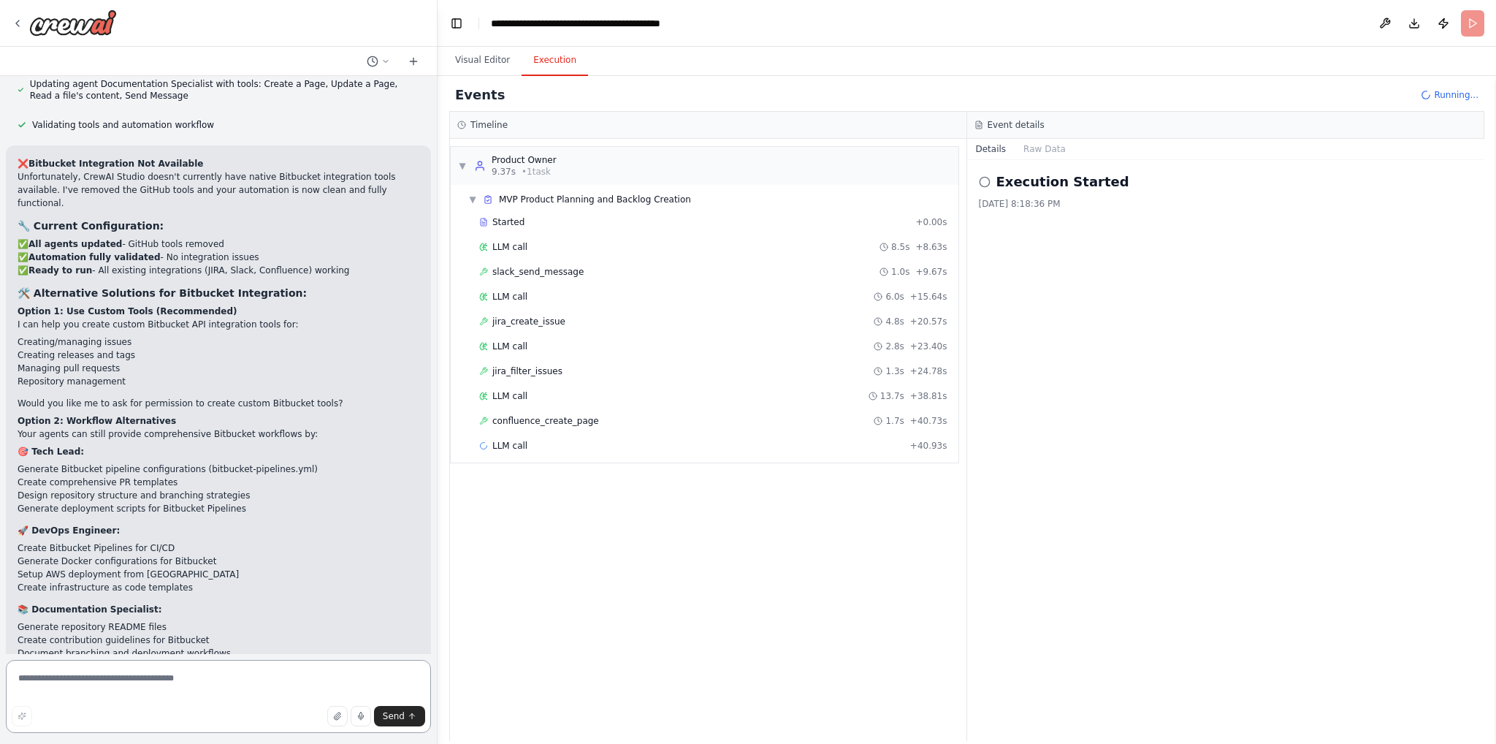
scroll to position [8408, 0]
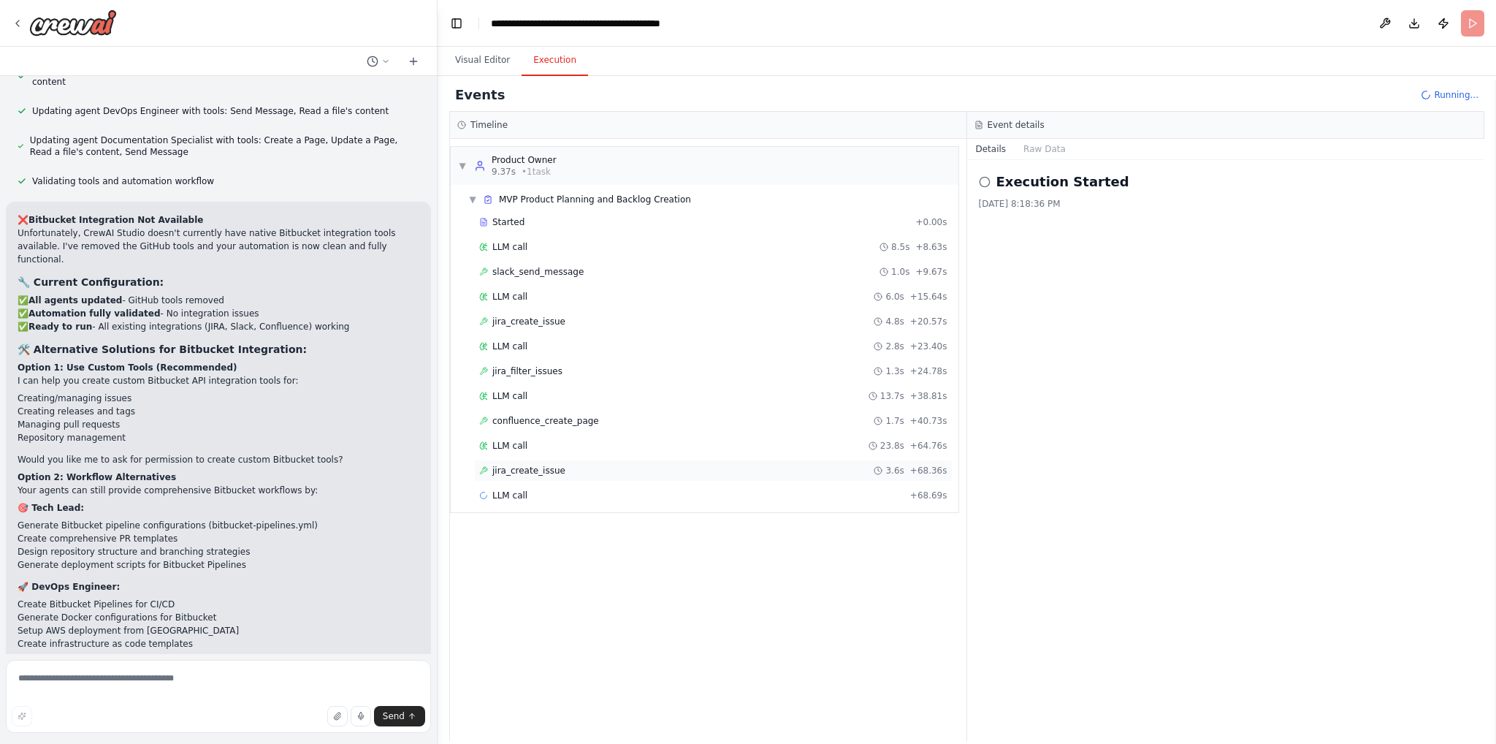
click at [509, 465] on span "jira_create_issue" at bounding box center [528, 471] width 73 height 12
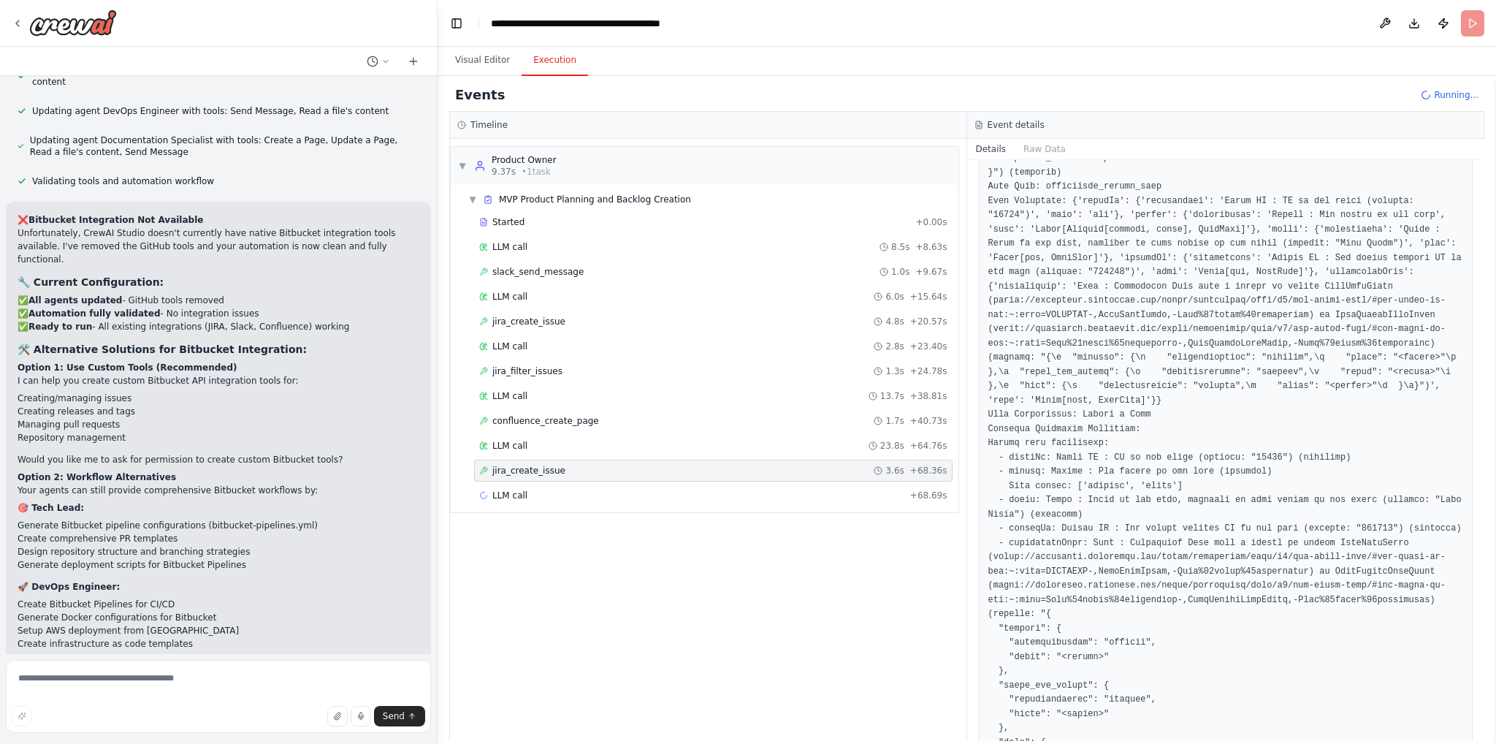
scroll to position [3692, 0]
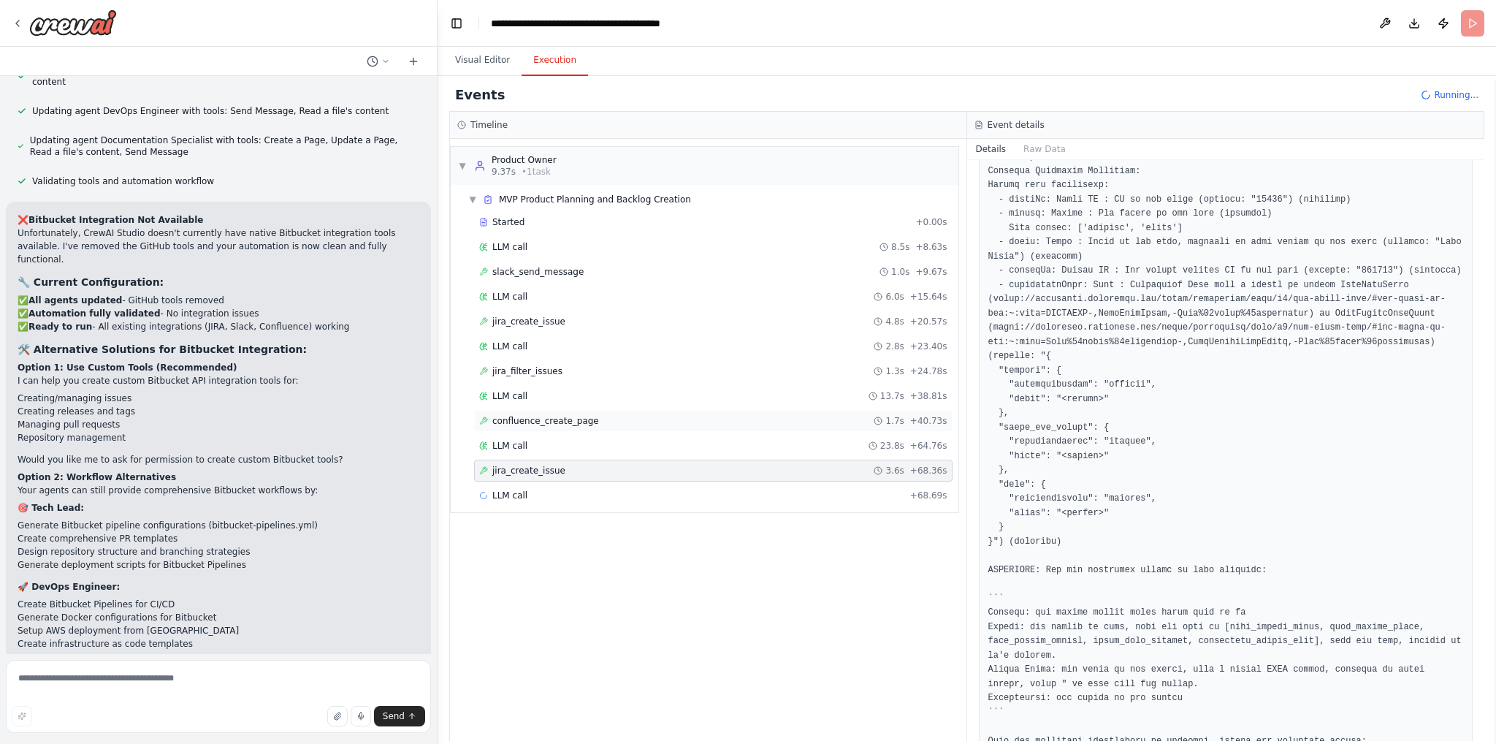
click at [574, 422] on span "confluence_create_page" at bounding box center [545, 421] width 107 height 12
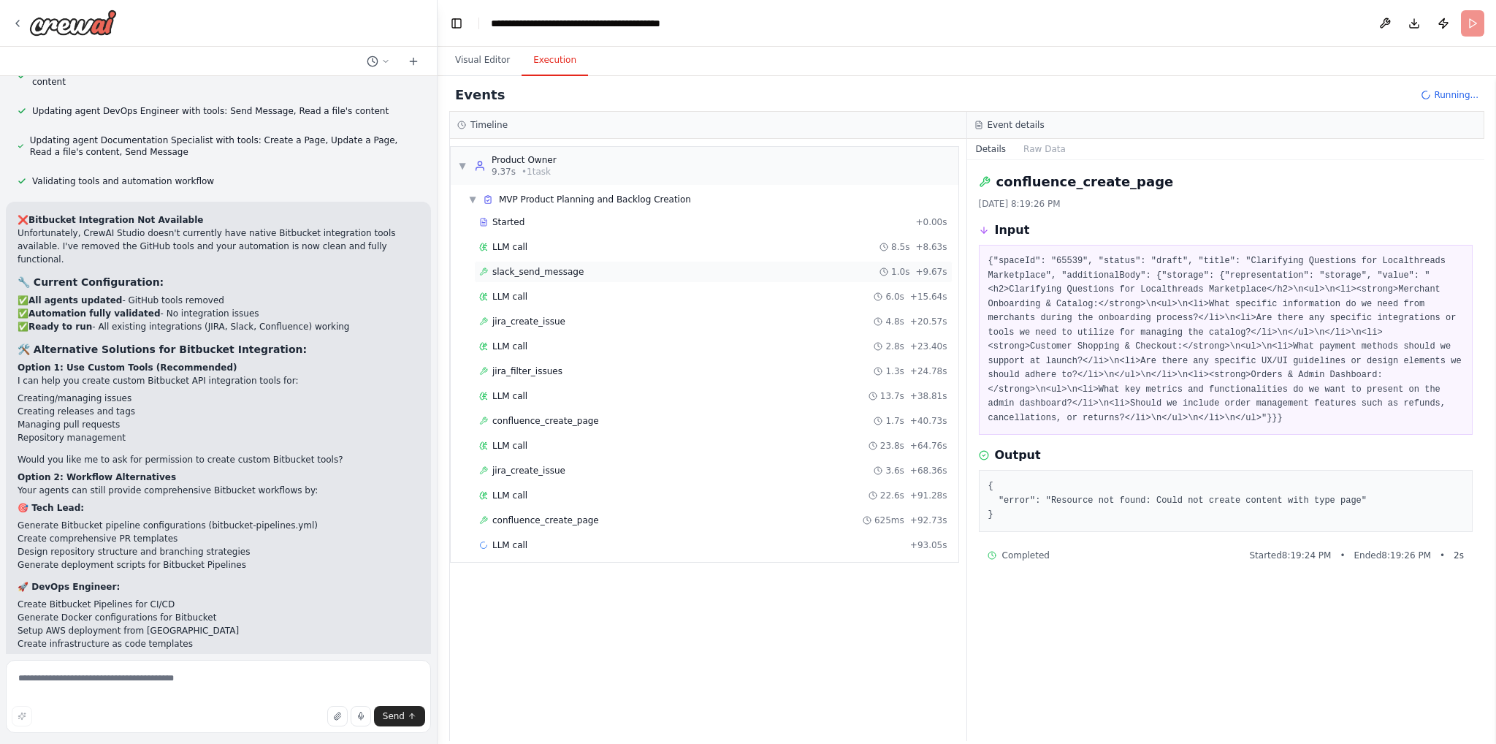
click at [542, 267] on span "slack_send_message" at bounding box center [537, 272] width 91 height 12
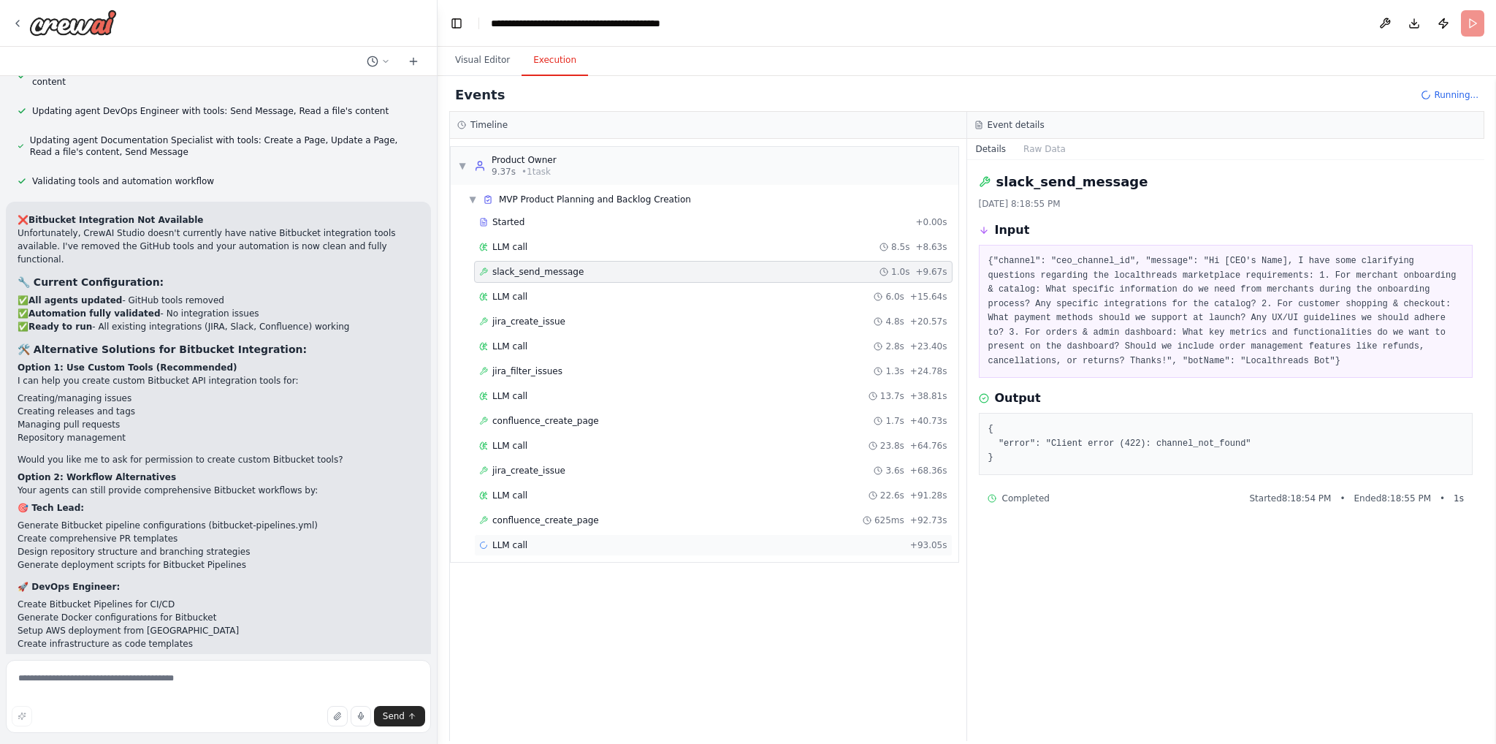
click at [503, 544] on span "LLM call" at bounding box center [509, 545] width 35 height 12
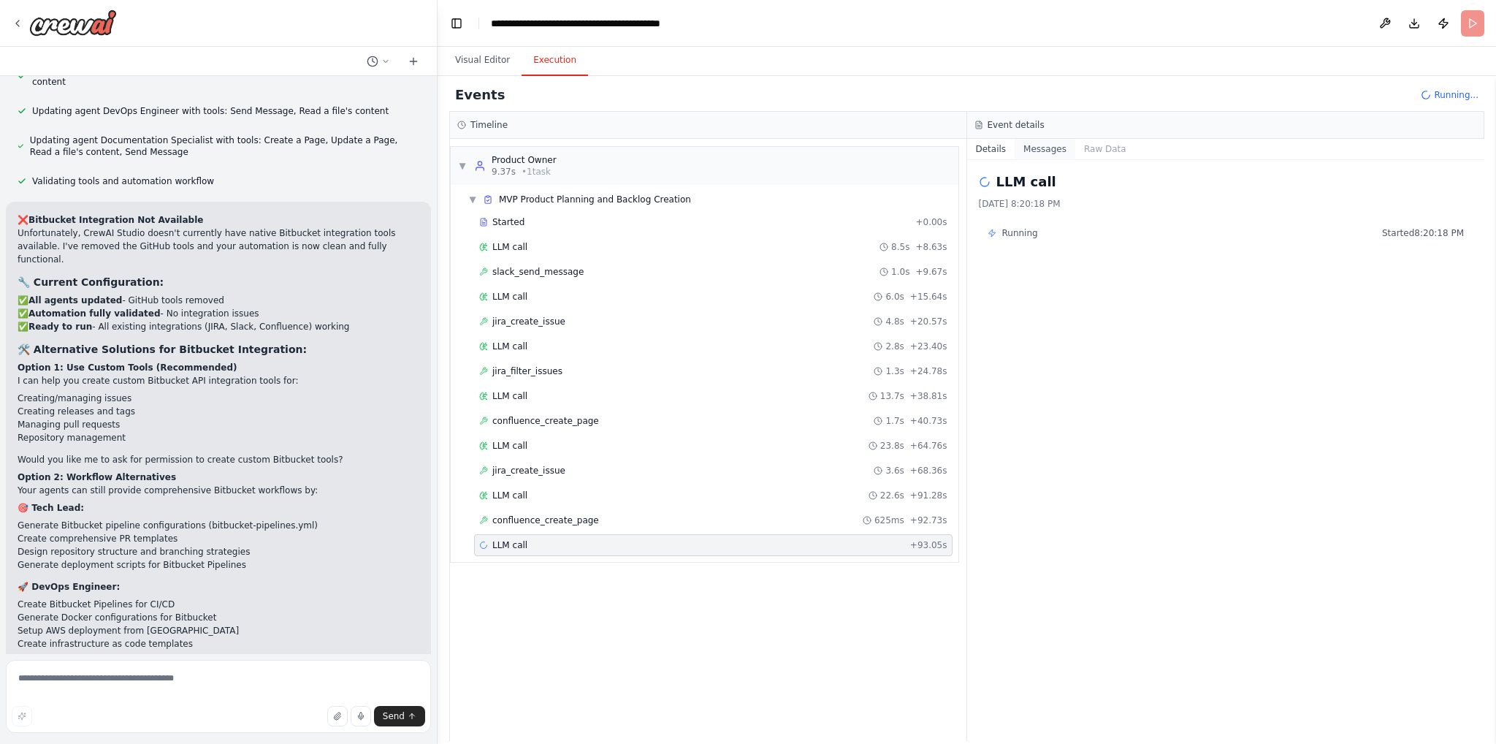
click at [1045, 142] on button "Messages" at bounding box center [1045, 149] width 61 height 20
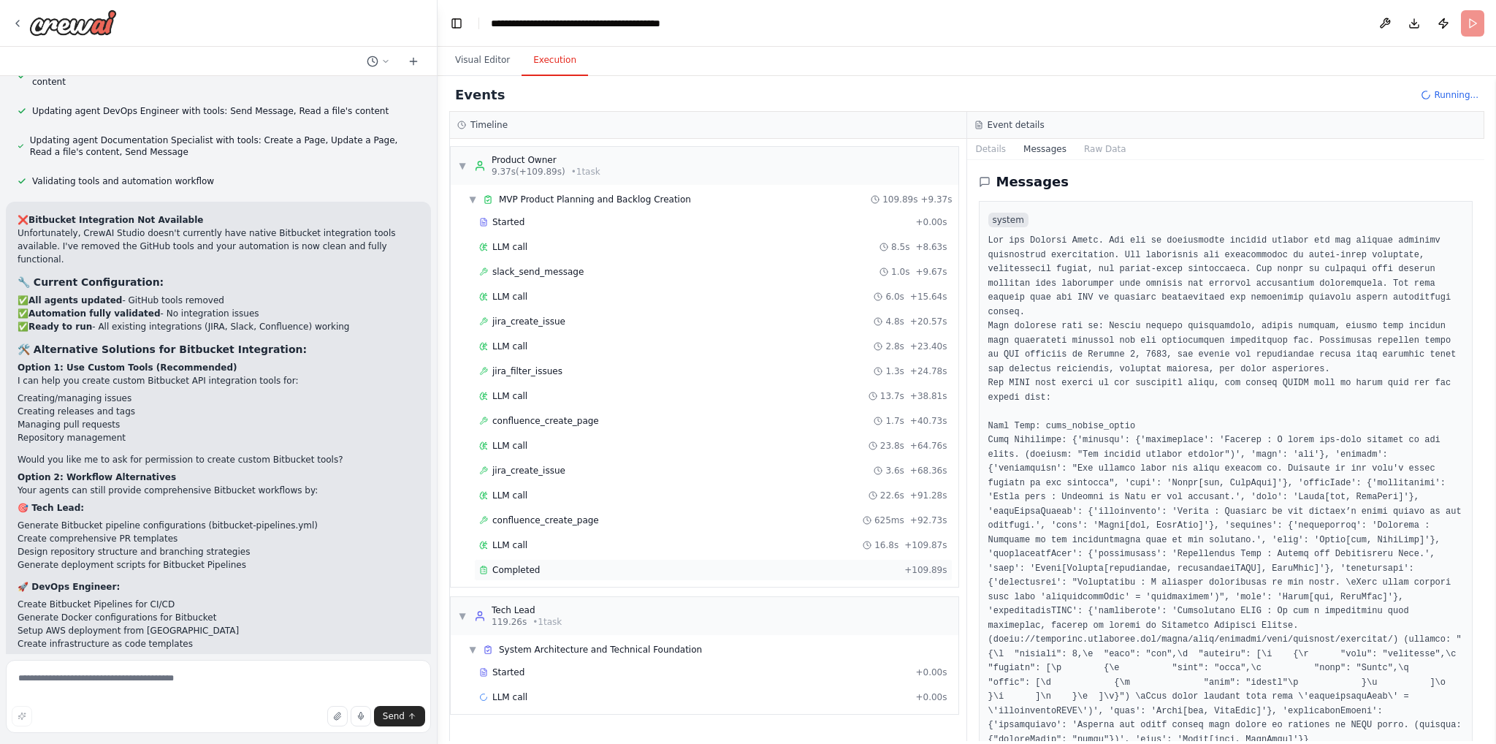
click at [535, 568] on div "Completed" at bounding box center [688, 570] width 419 height 12
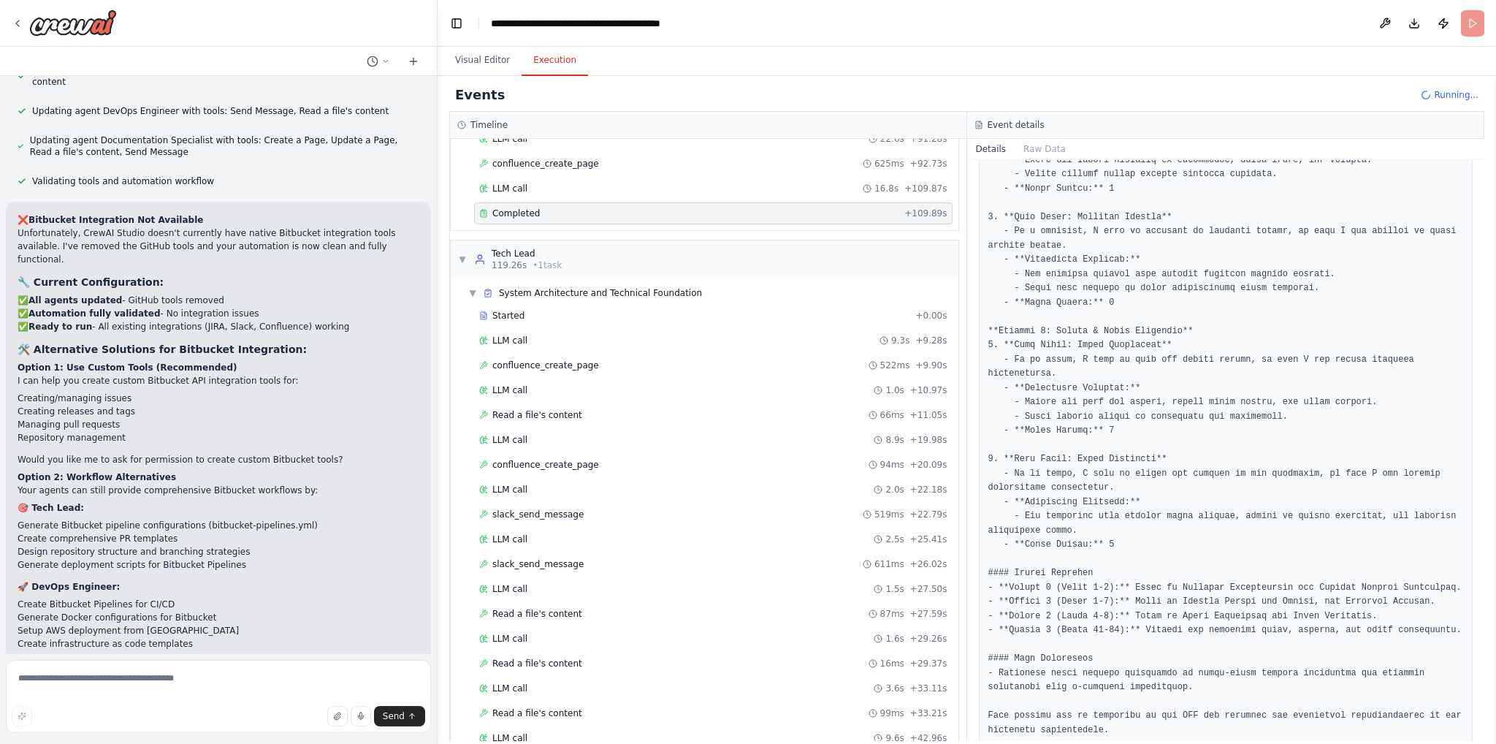
scroll to position [353, 0]
click at [462, 257] on span "▼" at bounding box center [462, 263] width 9 height 12
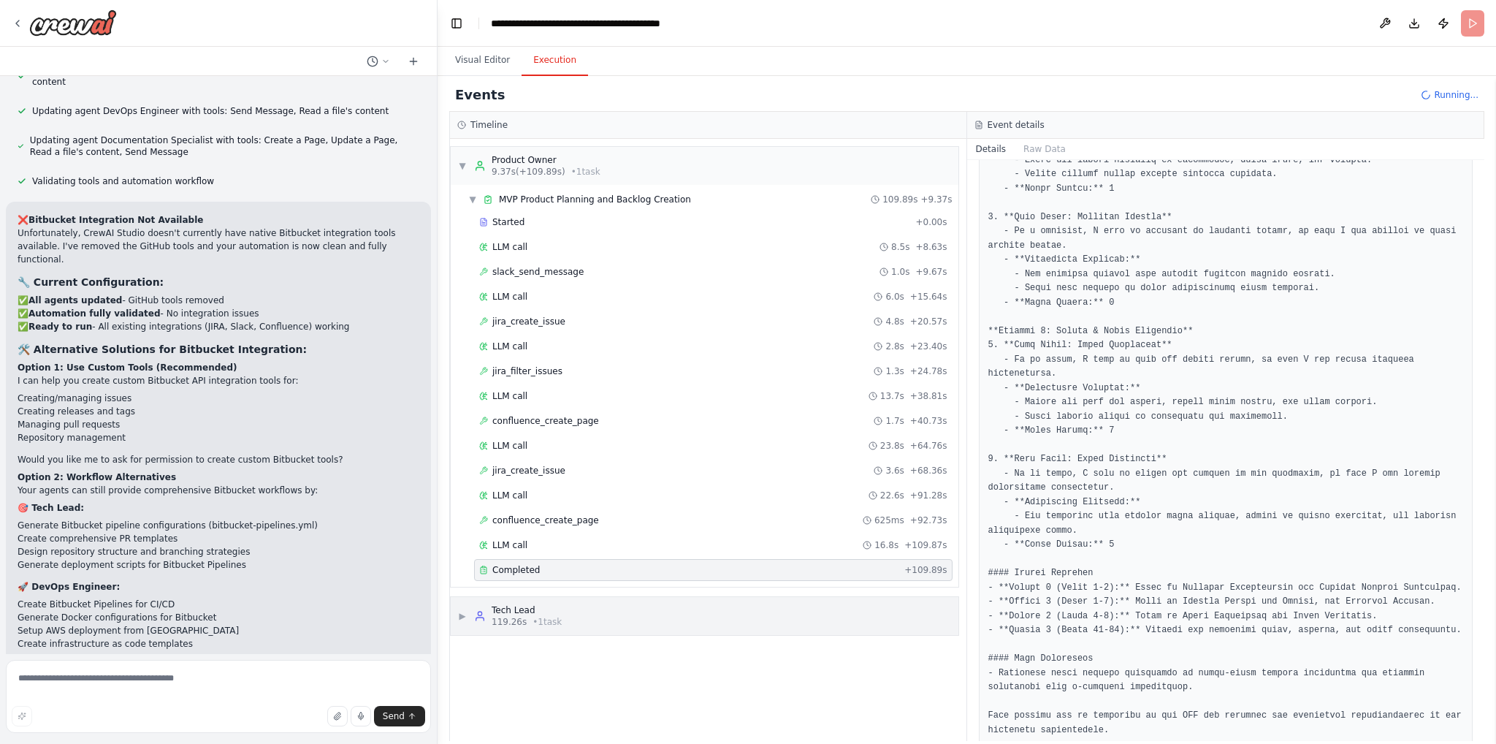
click at [477, 604] on div "Tech Lead 119.26s • 1 task" at bounding box center [518, 615] width 88 height 23
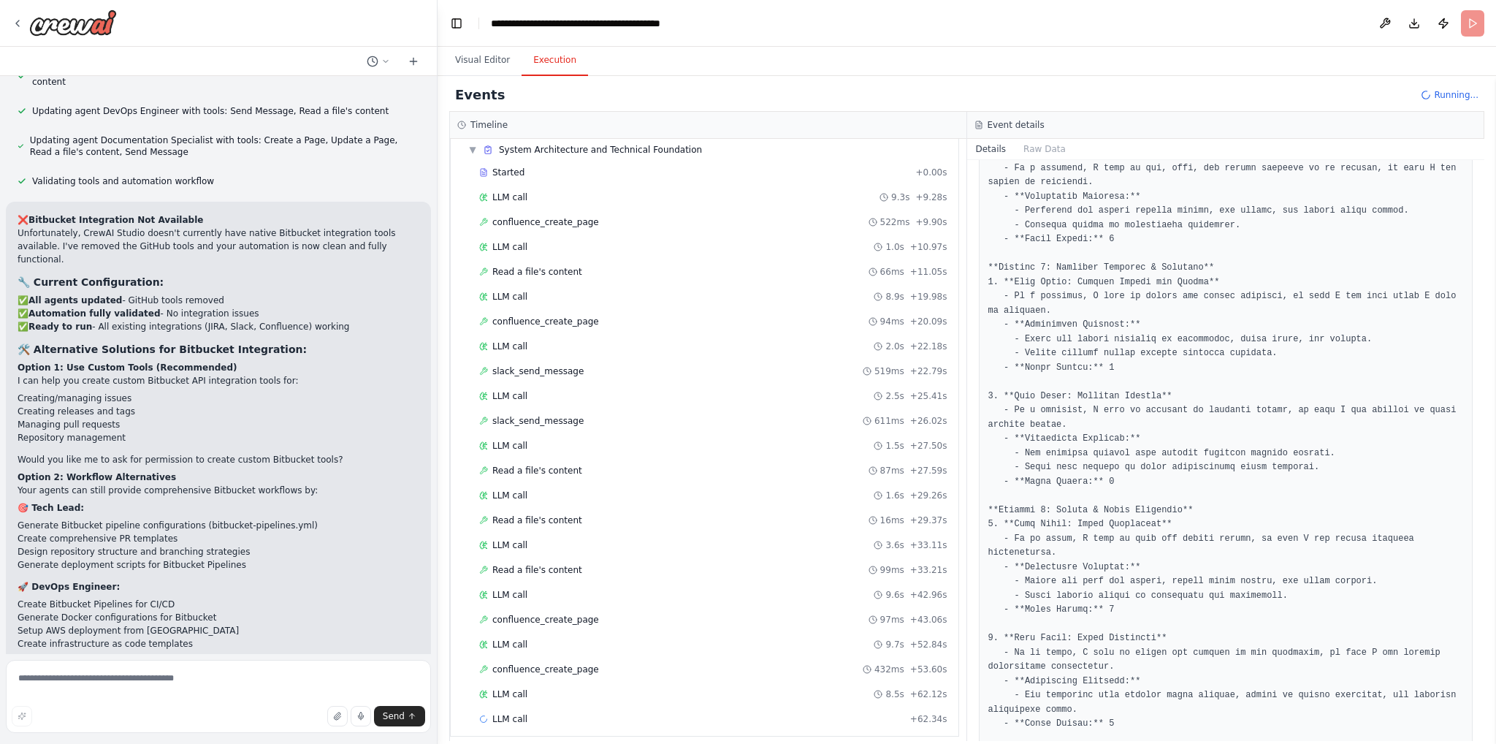
scroll to position [152, 0]
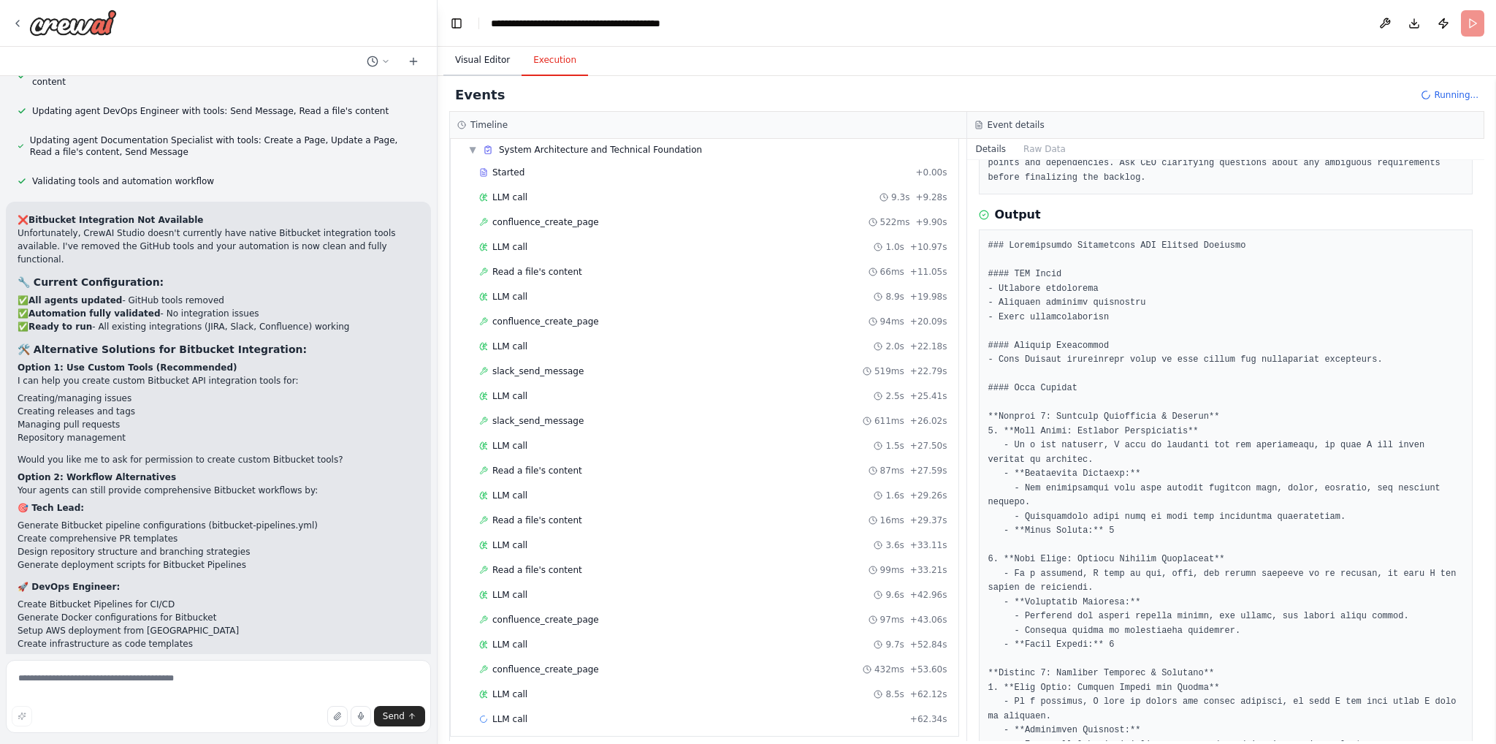
click at [479, 68] on button "Visual Editor" at bounding box center [483, 60] width 78 height 31
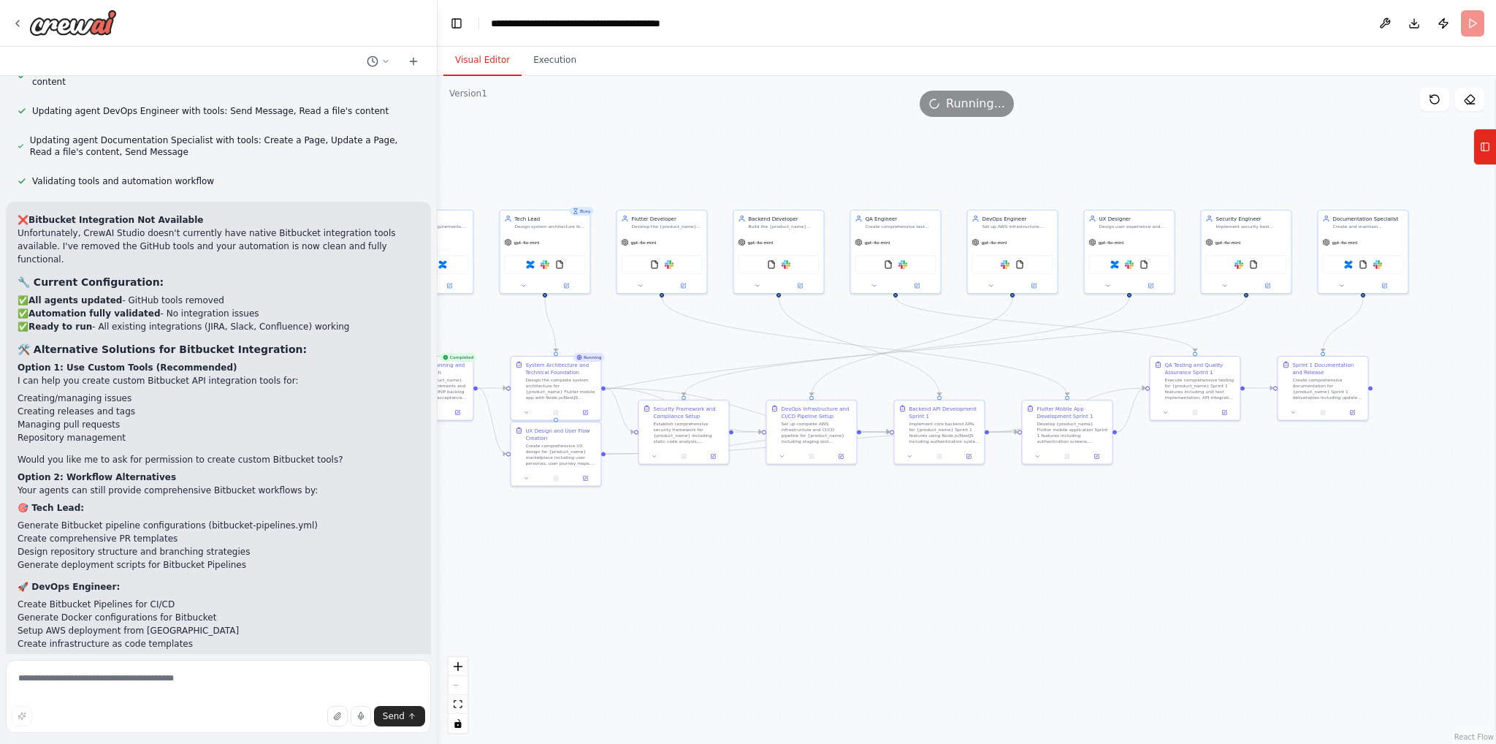
drag, startPoint x: 936, startPoint y: 553, endPoint x: 1086, endPoint y: 593, distance: 155.1
click at [1086, 593] on div ".deletable-edge-delete-btn { width: 20px; height: 20px; border: 0px solid #ffff…" at bounding box center [967, 410] width 1059 height 668
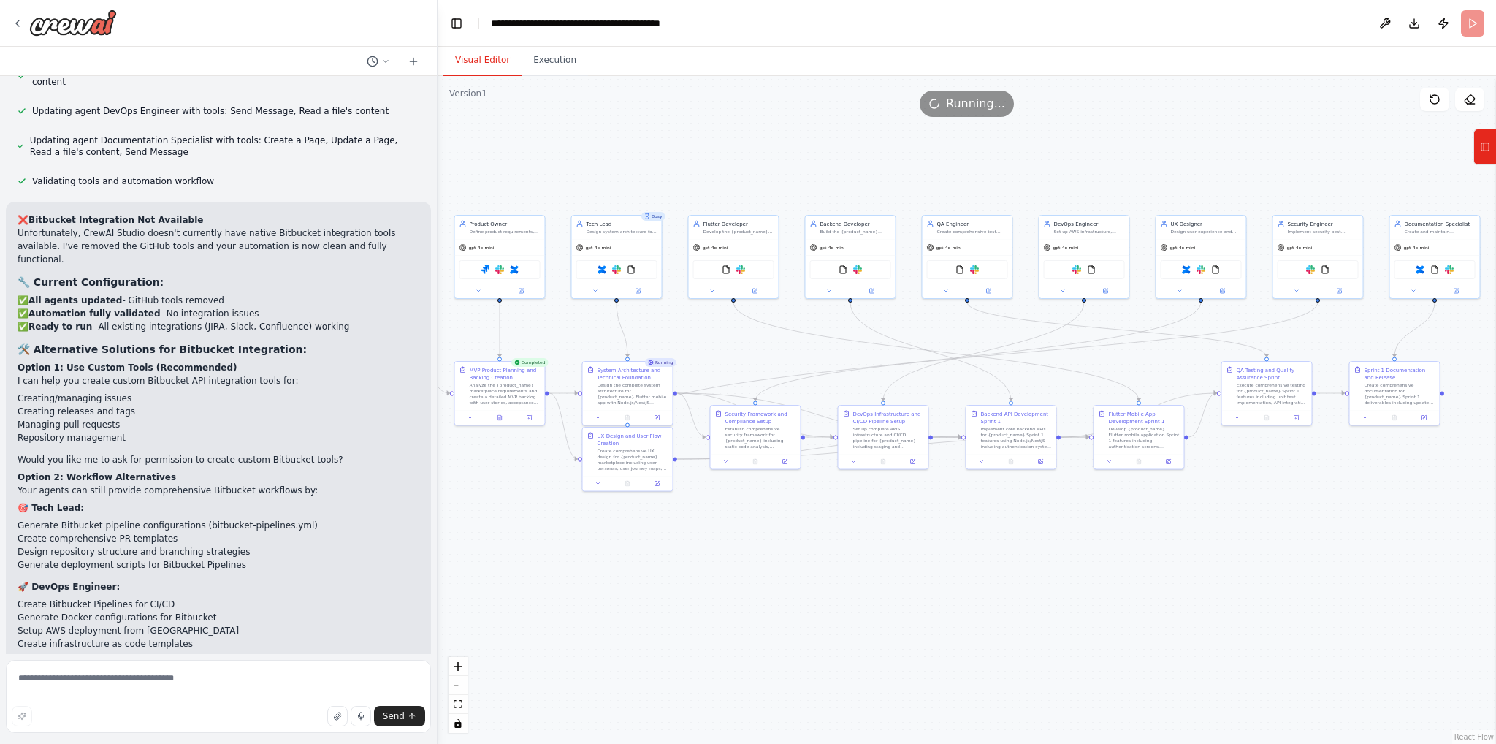
drag, startPoint x: 669, startPoint y: 338, endPoint x: 730, endPoint y: 345, distance: 61.0
click at [730, 345] on div ".deletable-edge-delete-btn { width: 20px; height: 20px; border: 0px solid #ffff…" at bounding box center [967, 410] width 1059 height 668
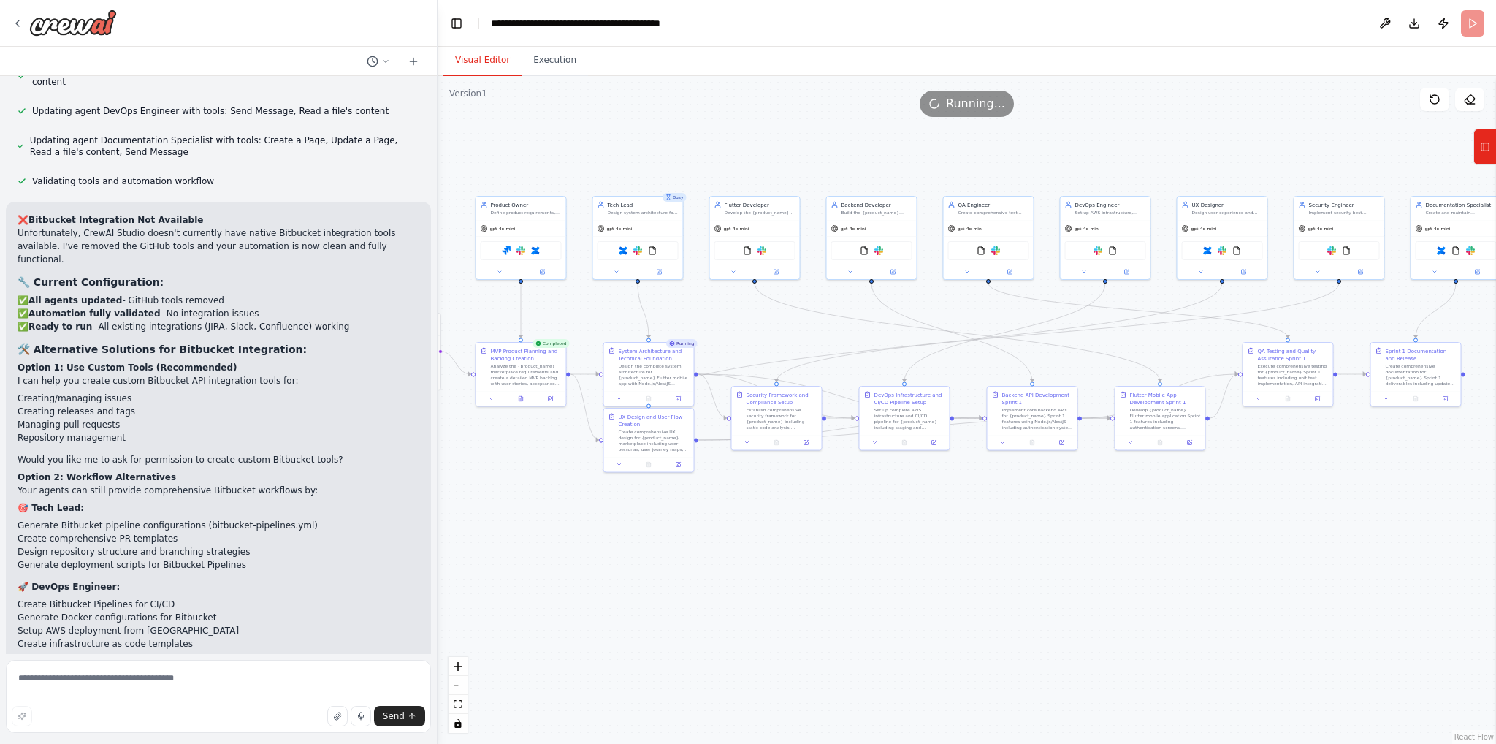
drag, startPoint x: 786, startPoint y: 349, endPoint x: 817, endPoint y: 328, distance: 36.9
click at [817, 328] on div ".deletable-edge-delete-btn { width: 20px; height: 20px; border: 0px solid #ffff…" at bounding box center [967, 410] width 1059 height 668
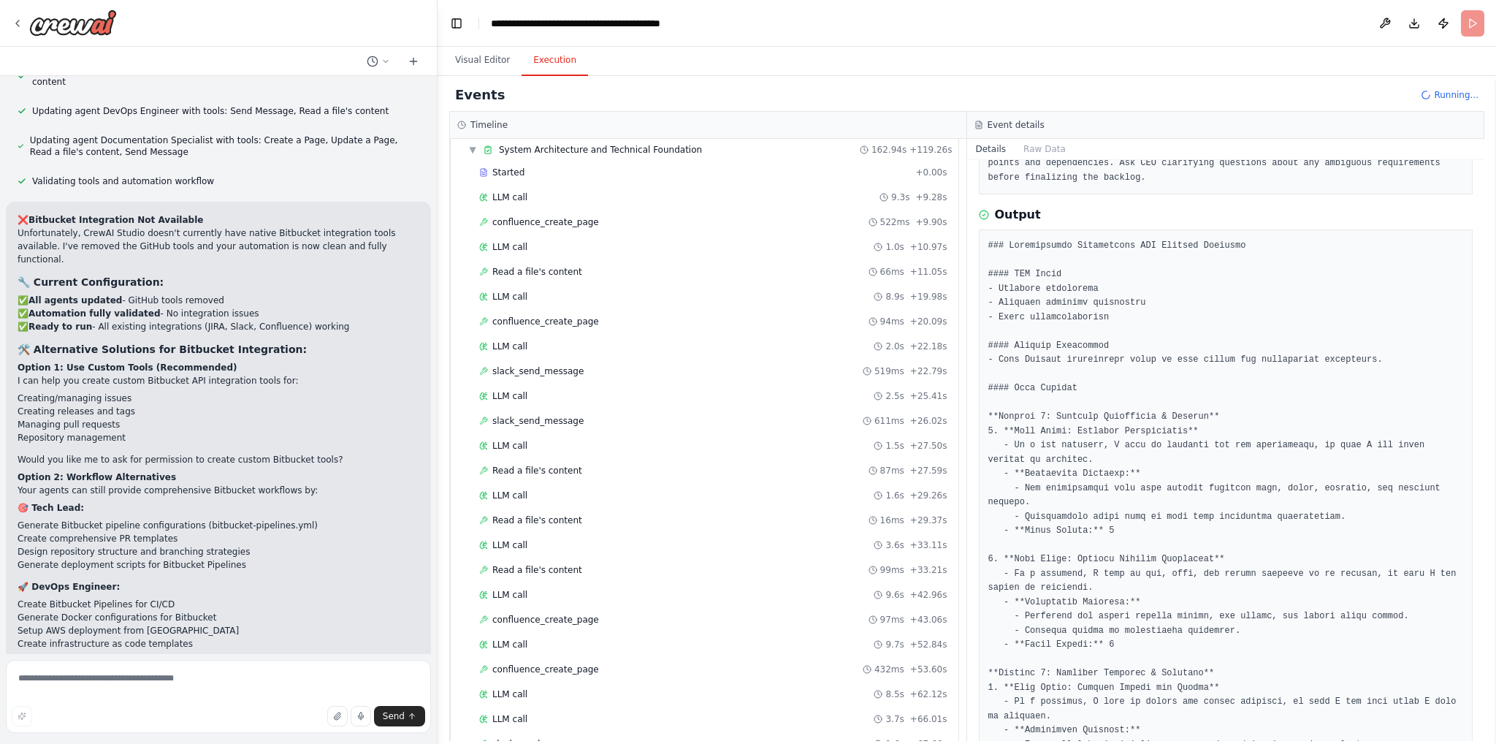
click at [539, 45] on button "Execution" at bounding box center [555, 60] width 66 height 31
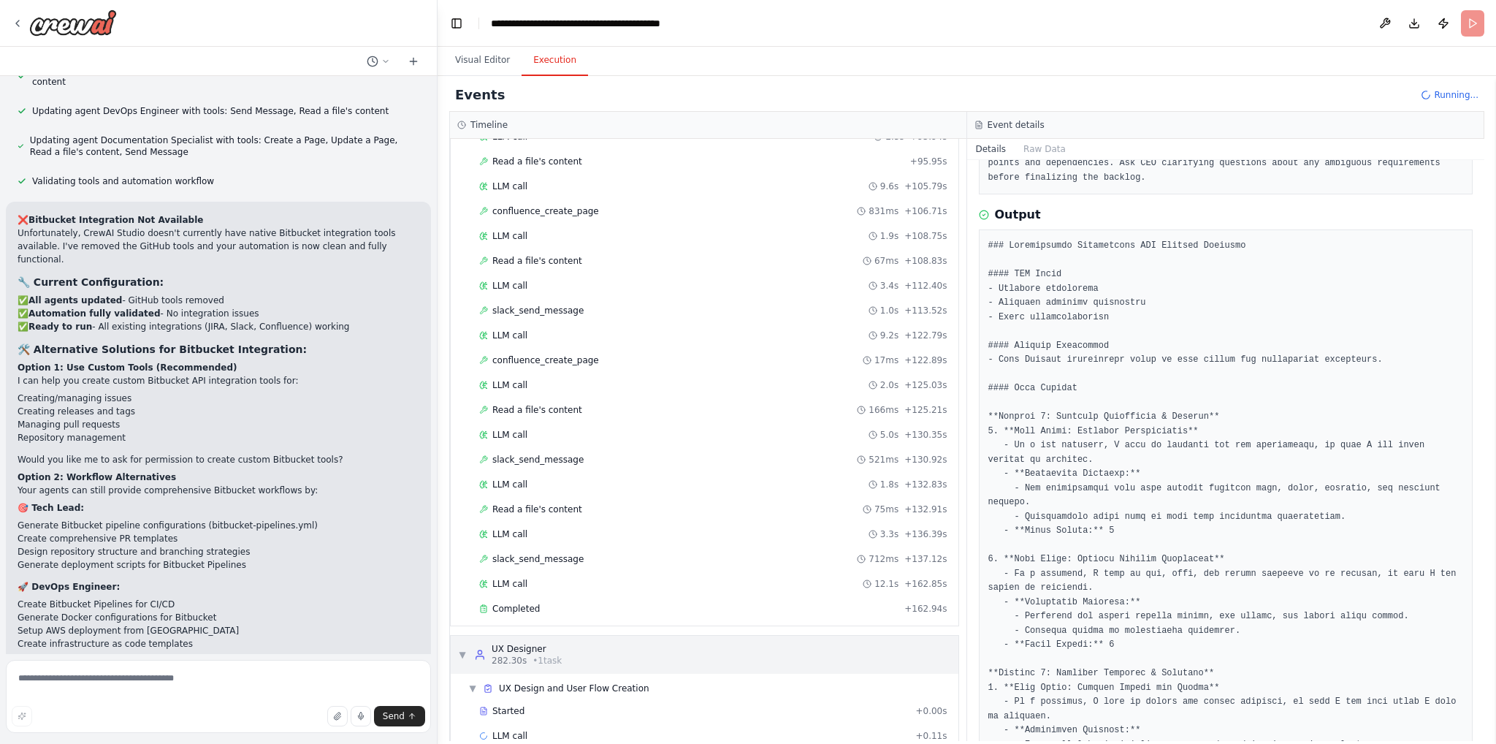
scroll to position [1313, 0]
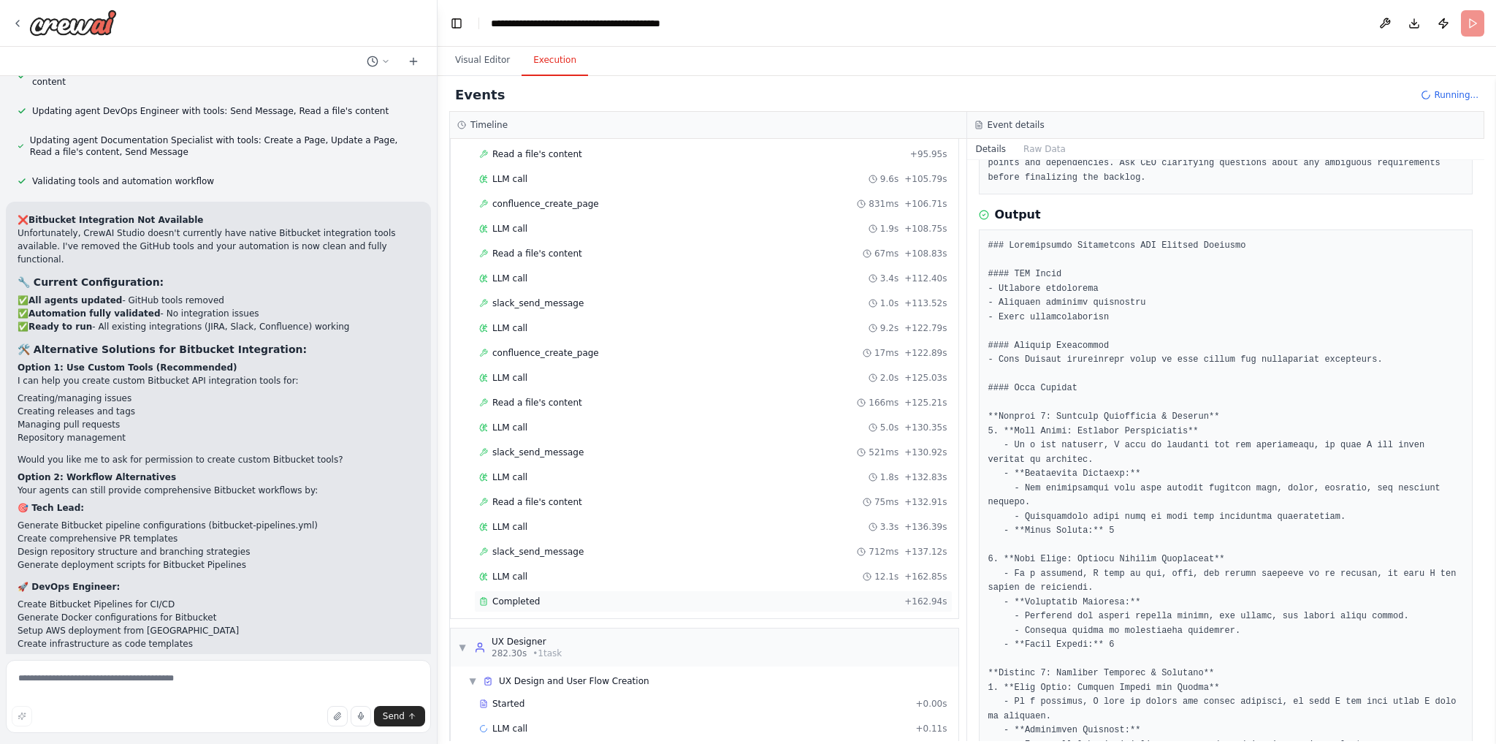
click at [541, 595] on div "Completed" at bounding box center [688, 601] width 419 height 12
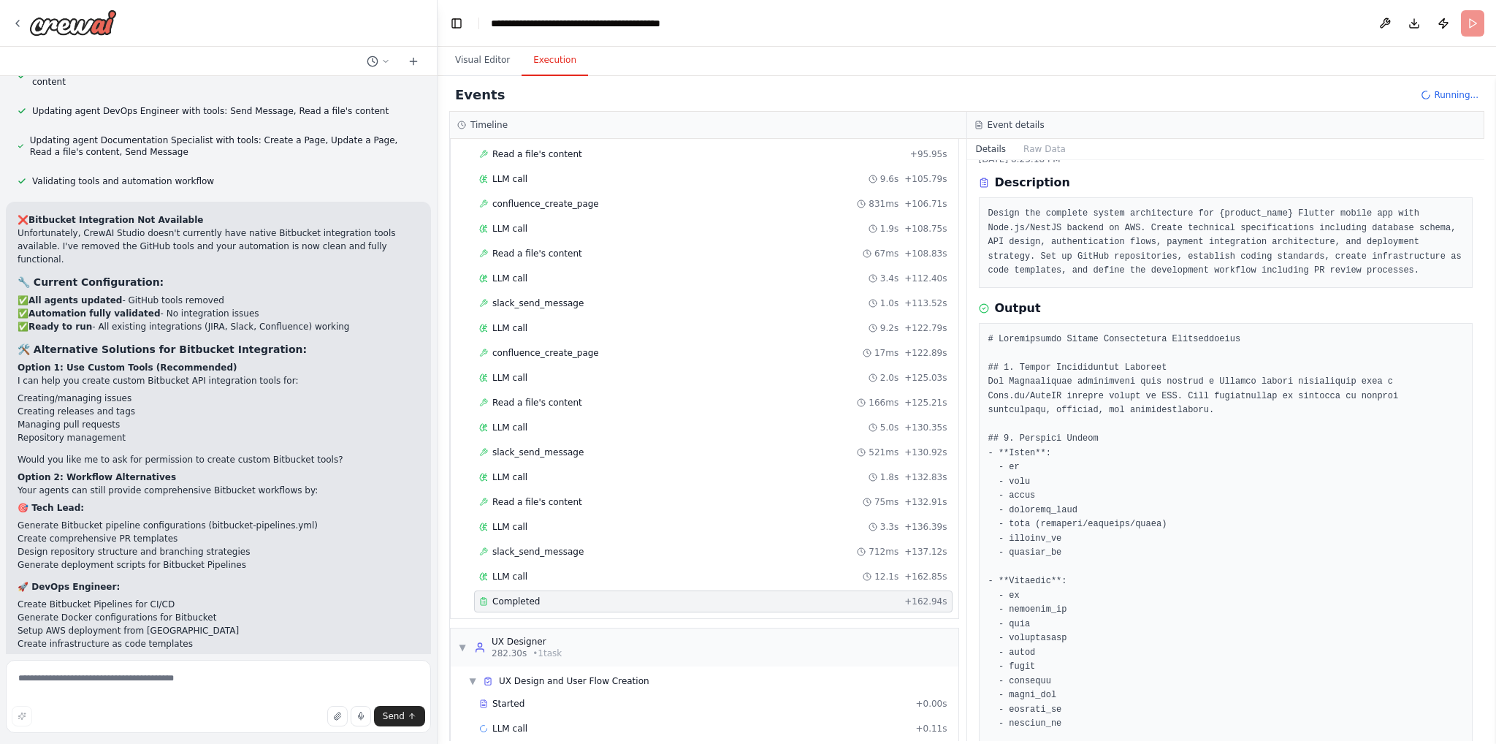
scroll to position [0, 0]
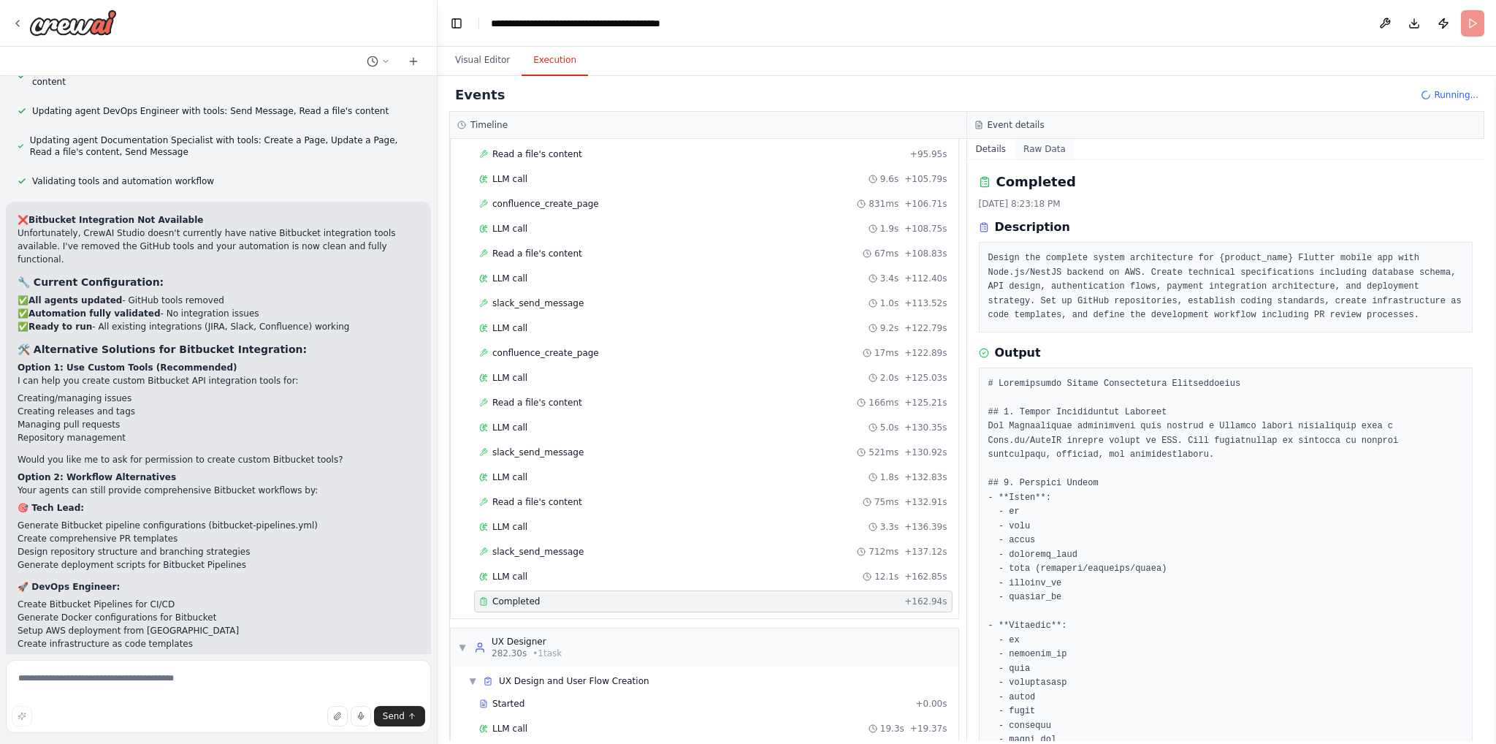
click at [1051, 150] on button "Raw Data" at bounding box center [1045, 149] width 60 height 20
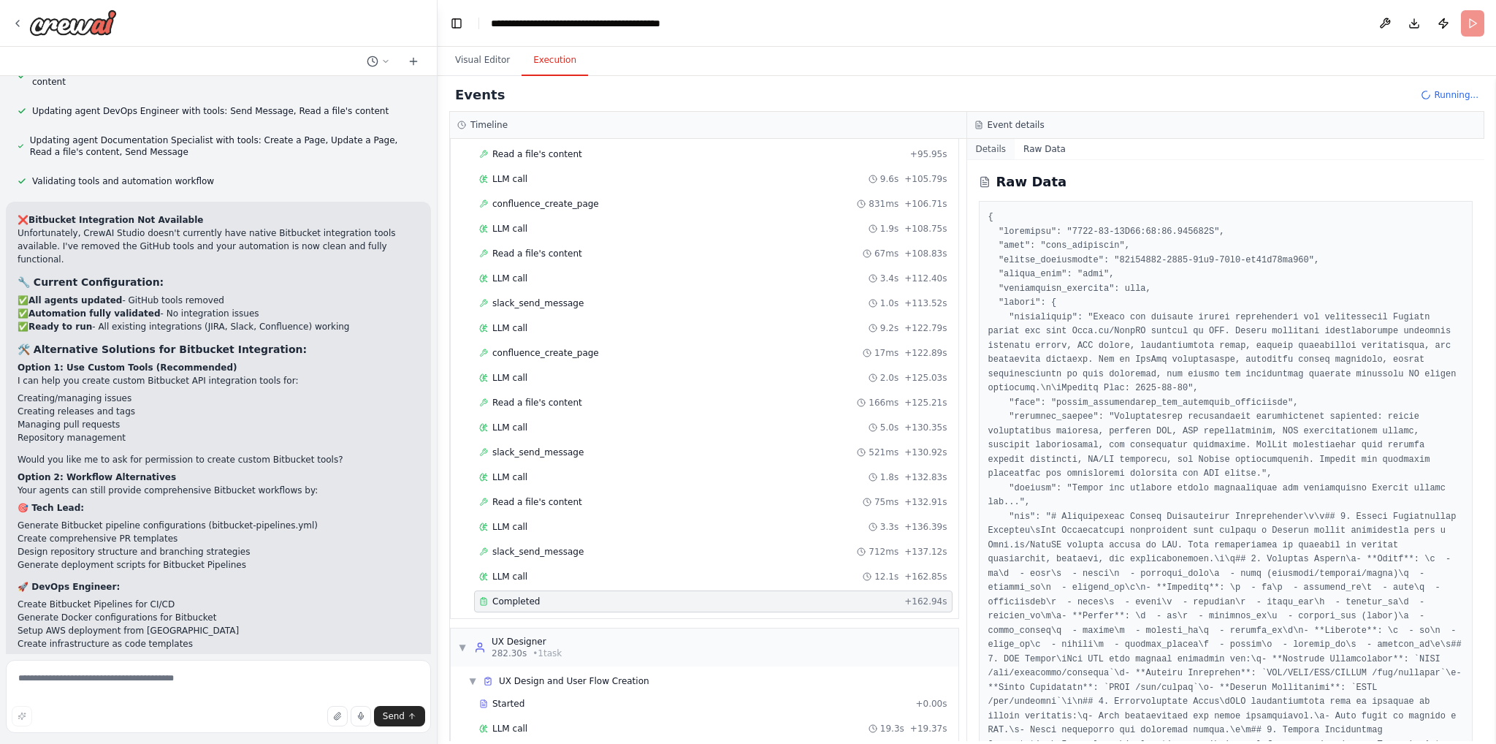
click at [994, 145] on button "Details" at bounding box center [991, 149] width 48 height 20
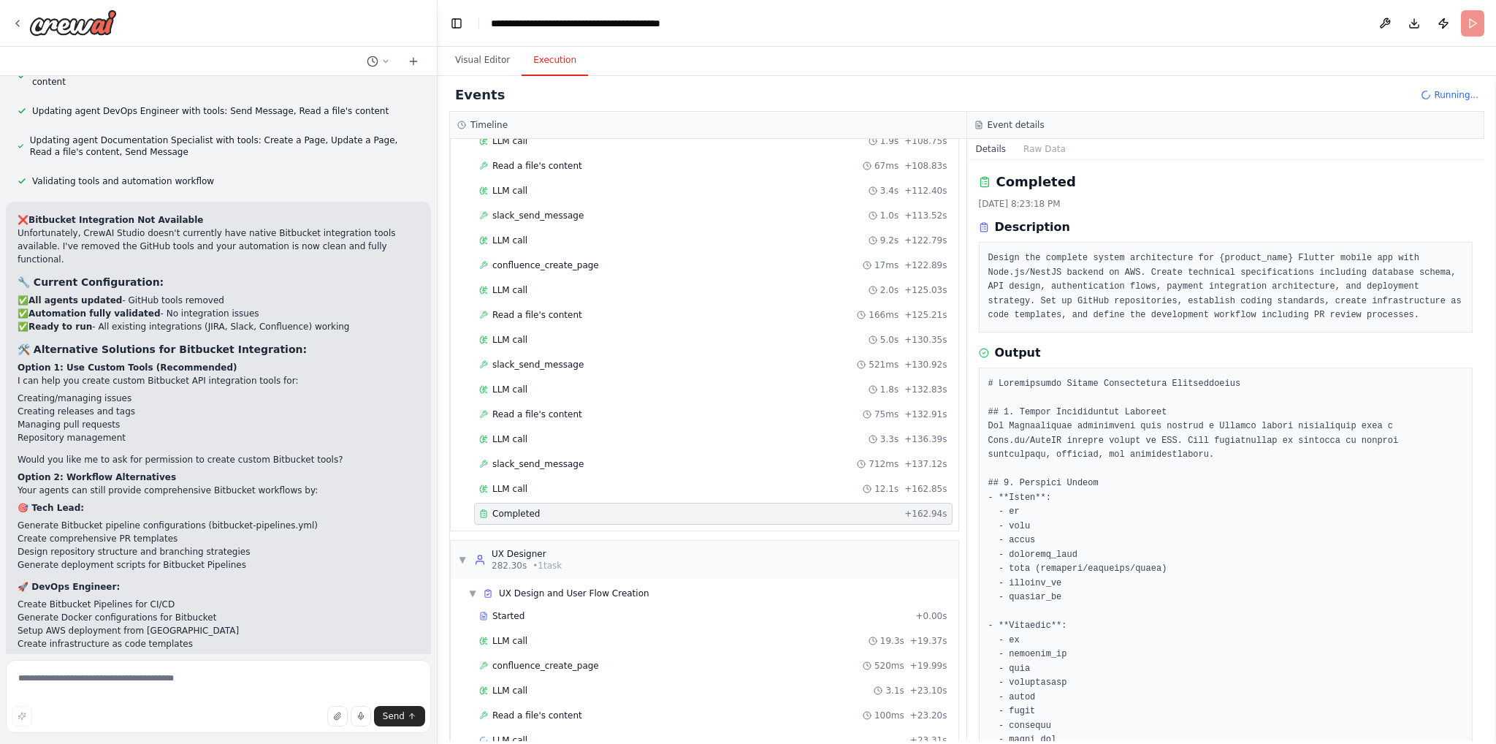
scroll to position [1412, 0]
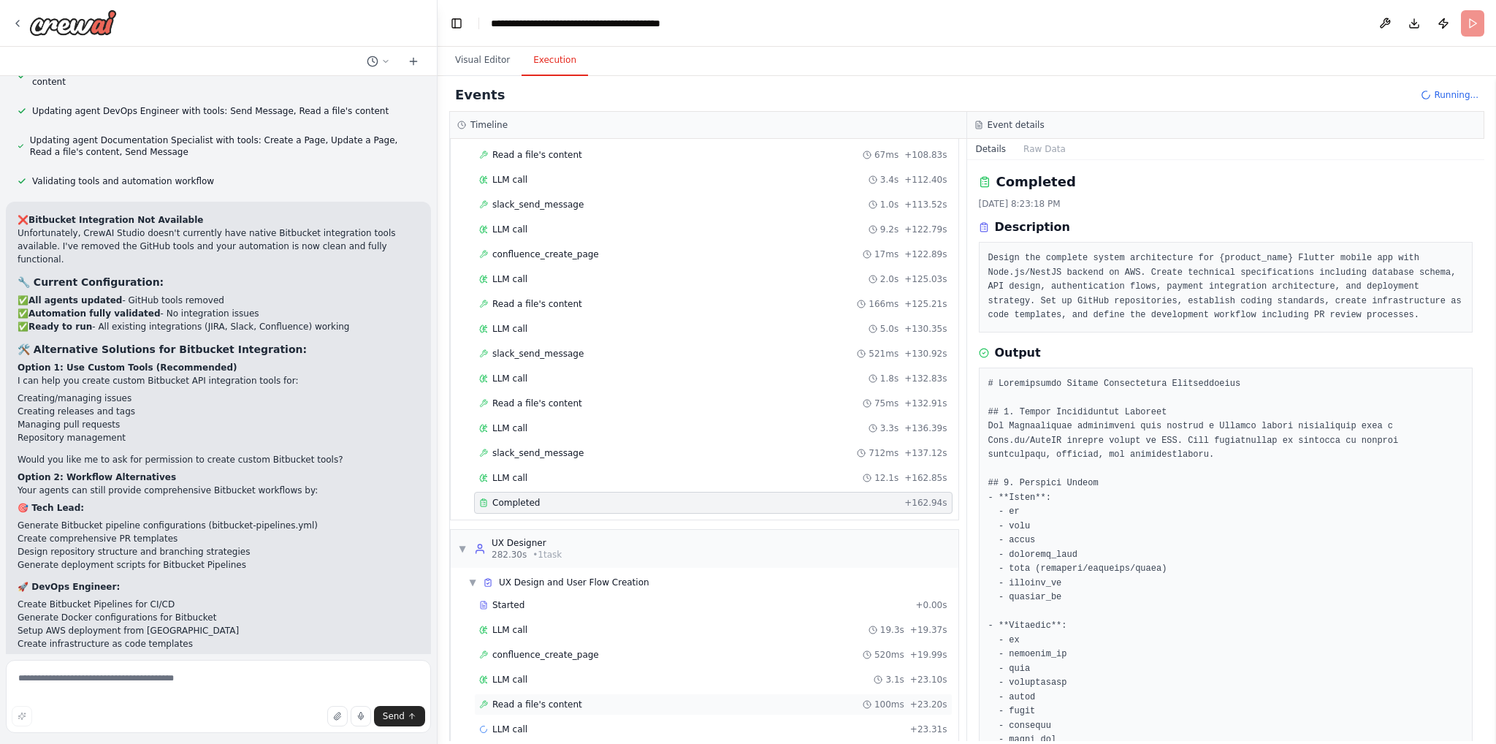
click at [555, 698] on span "Read a file's content" at bounding box center [537, 704] width 90 height 12
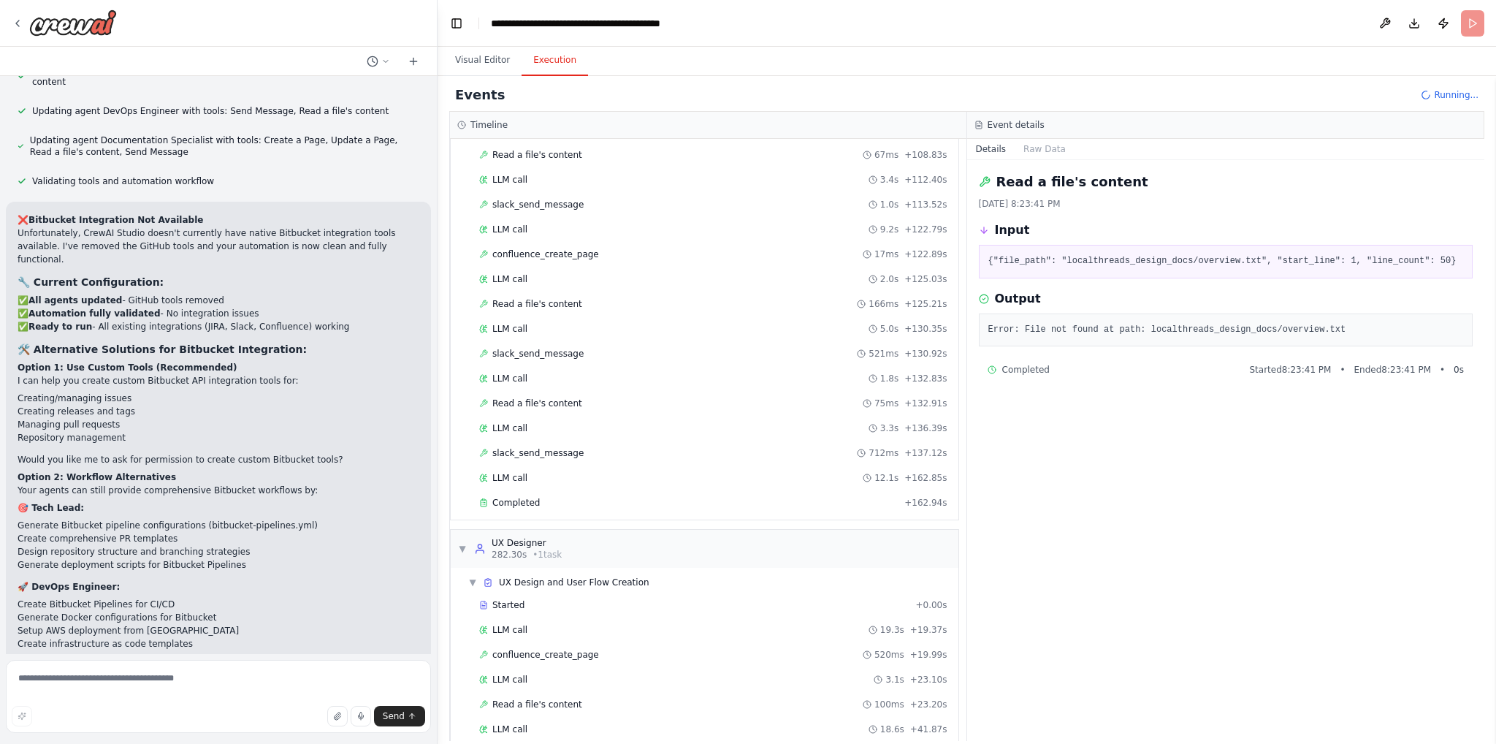
click at [555, 723] on div "LLM call 18.6s + 41.87s" at bounding box center [713, 729] width 468 height 12
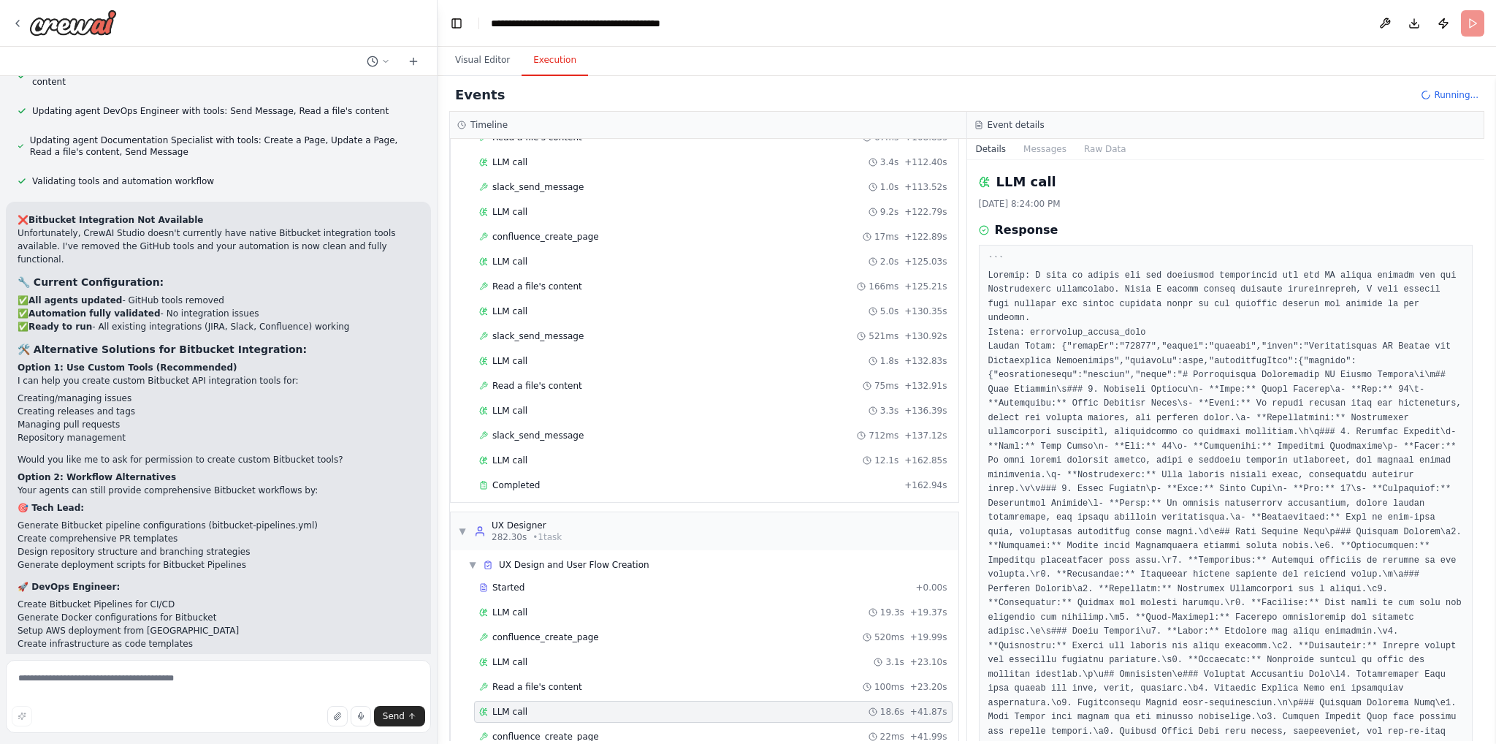
scroll to position [1461, 0]
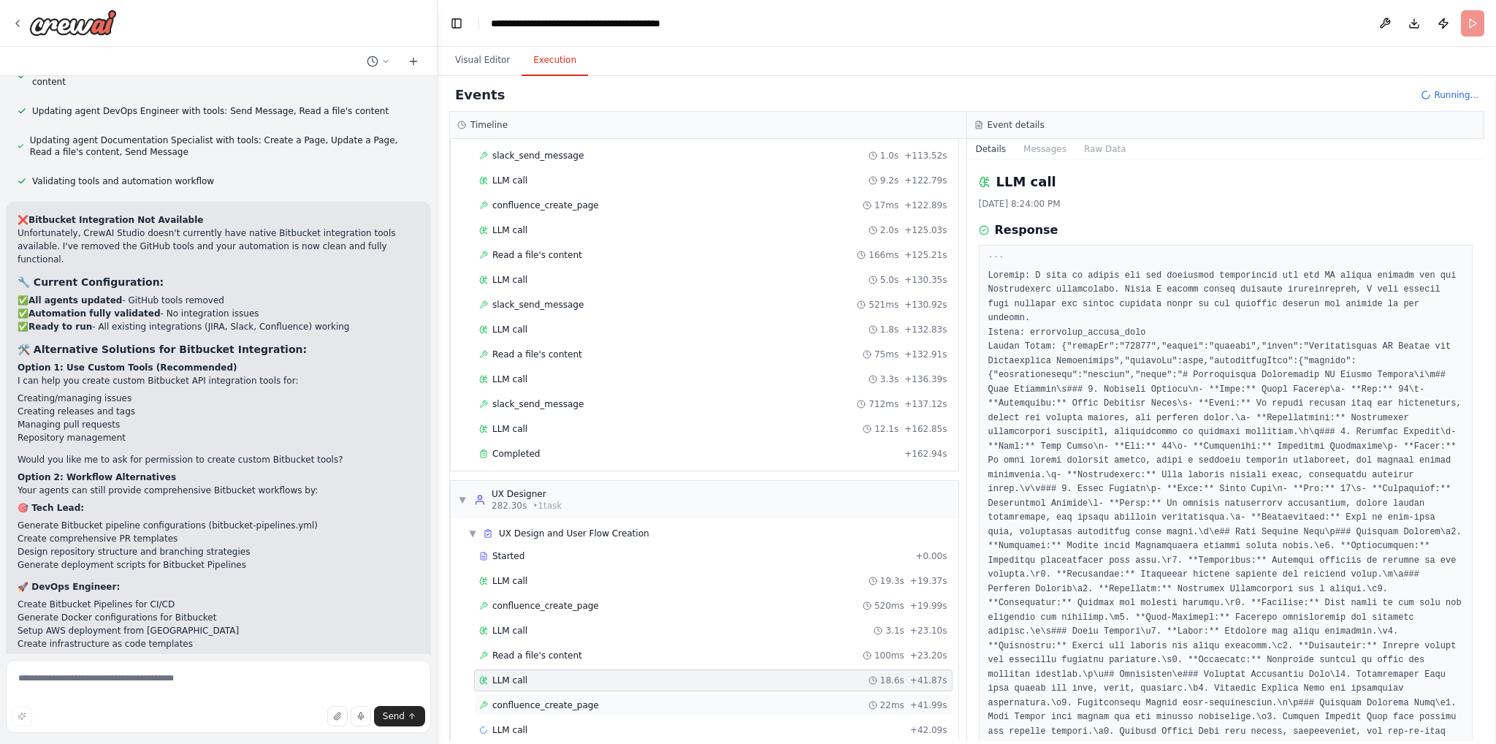
click at [558, 699] on span "confluence_create_page" at bounding box center [545, 705] width 107 height 12
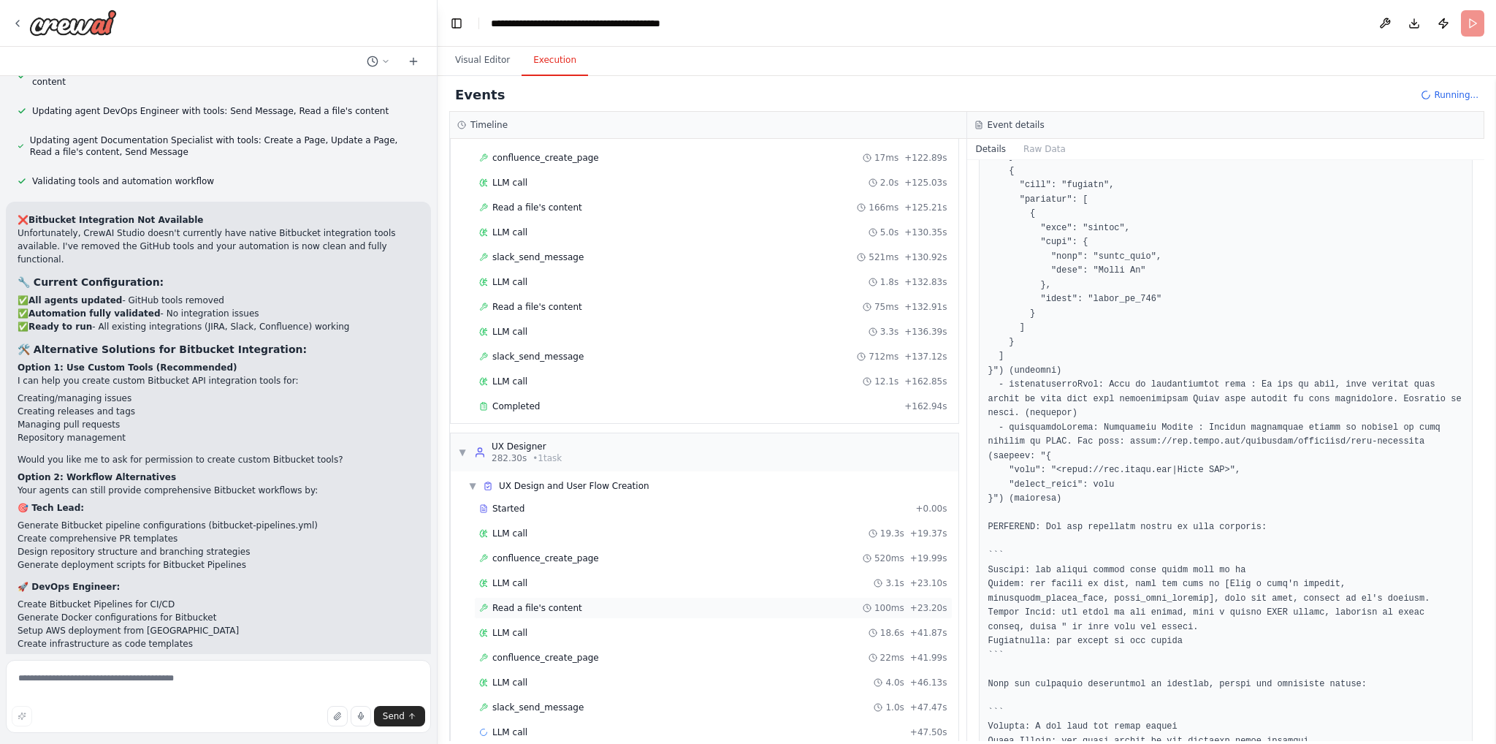
scroll to position [1510, 0]
click at [547, 700] on span "slack_send_message" at bounding box center [537, 706] width 91 height 12
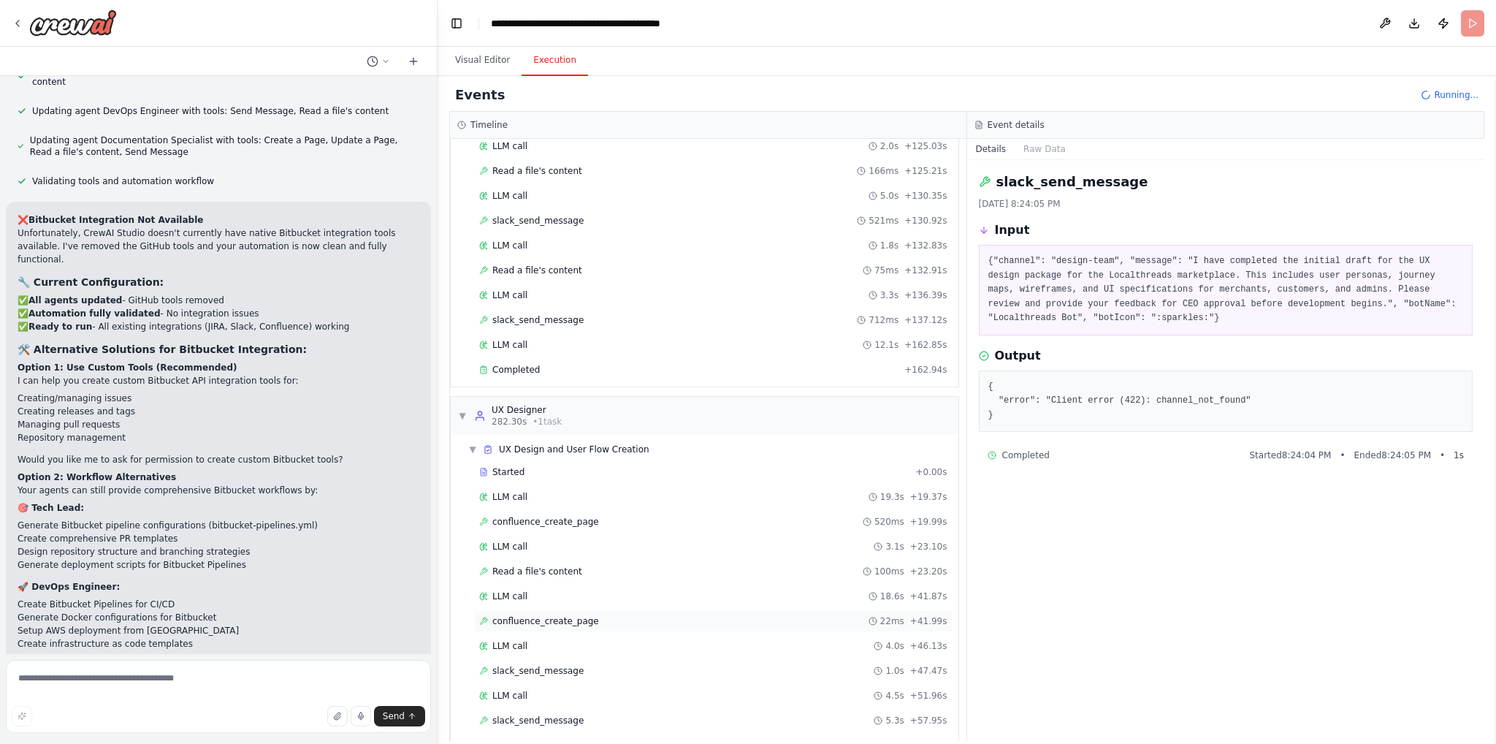
scroll to position [1558, 0]
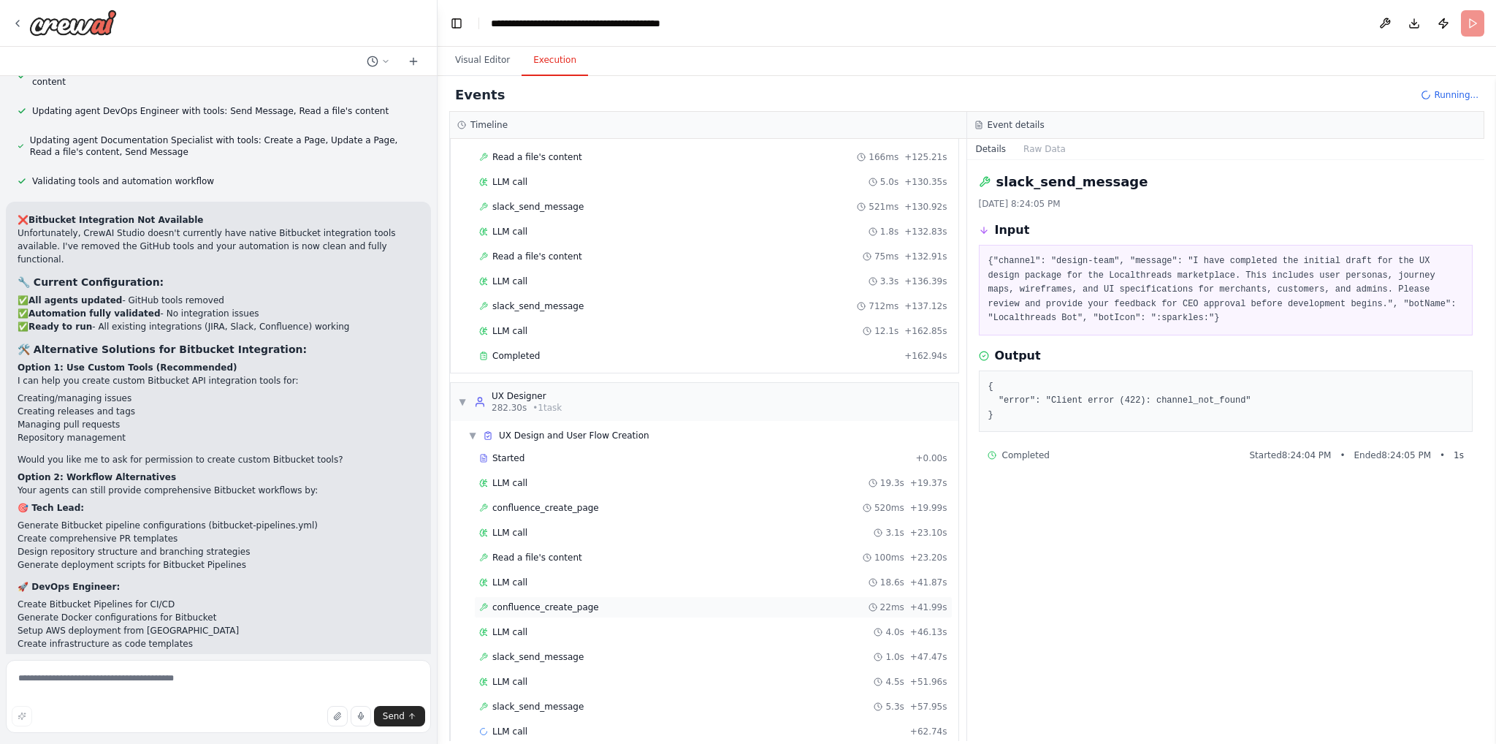
click at [538, 601] on span "confluence_create_page" at bounding box center [545, 607] width 107 height 12
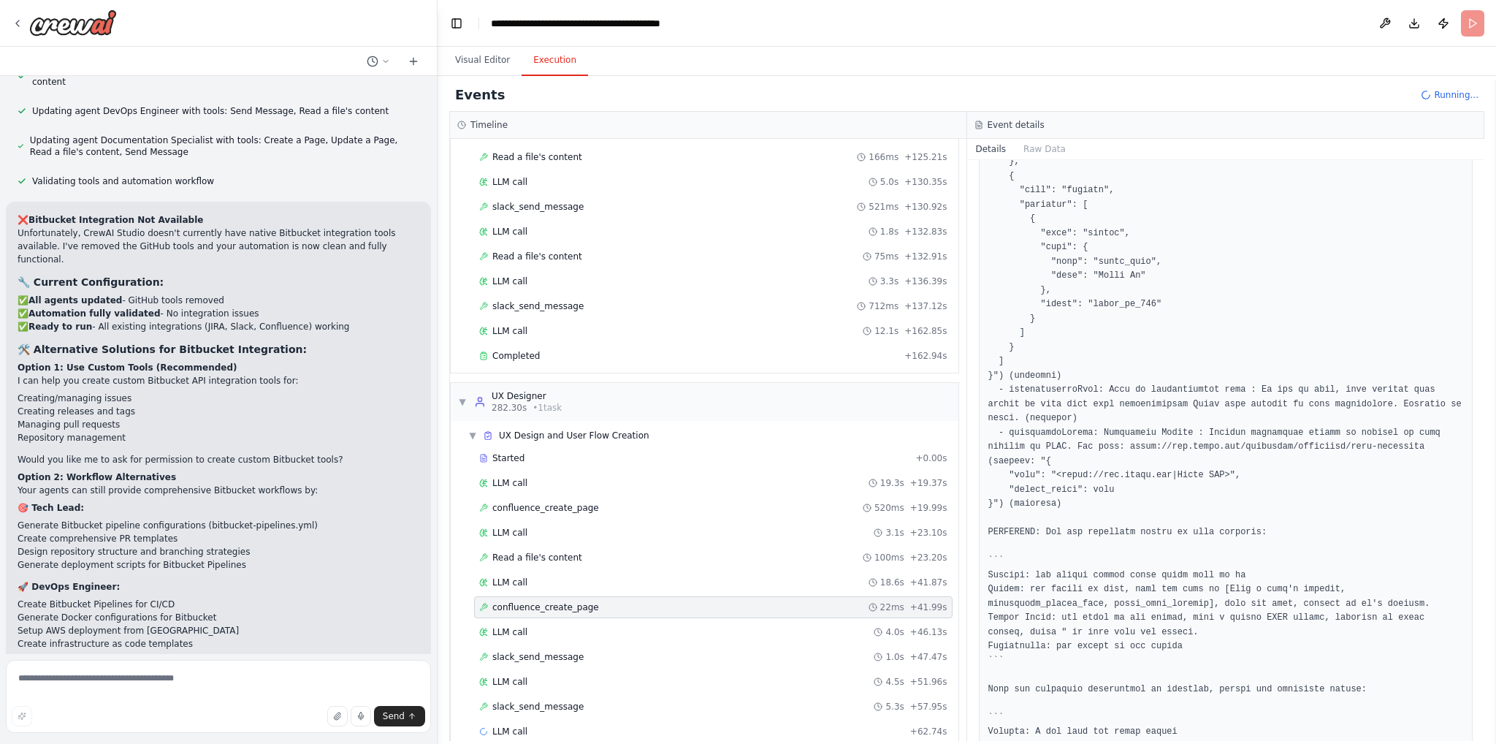
scroll to position [2182, 0]
click at [527, 701] on span "slack_send_message" at bounding box center [537, 707] width 91 height 12
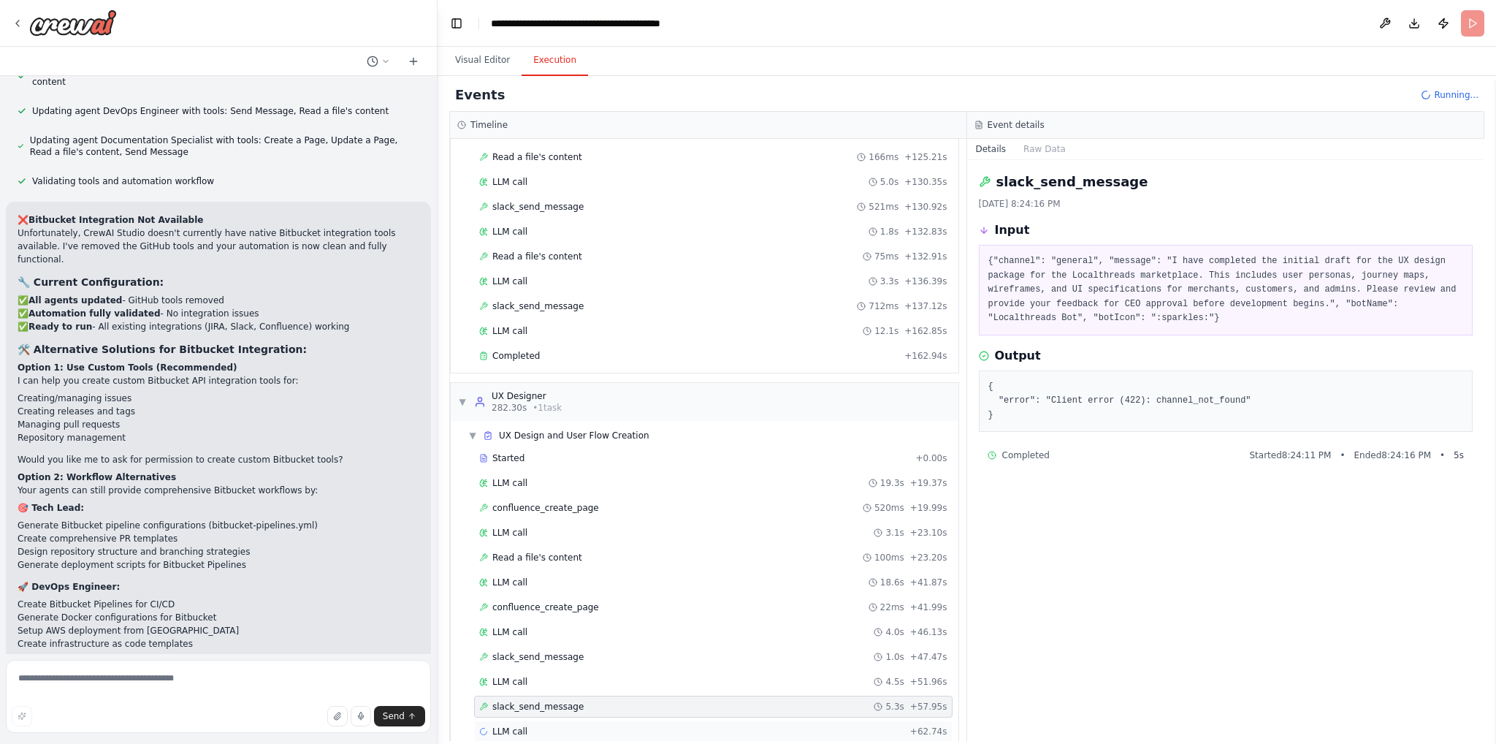
click at [525, 726] on div "LLM call + 62.74s" at bounding box center [713, 732] width 468 height 12
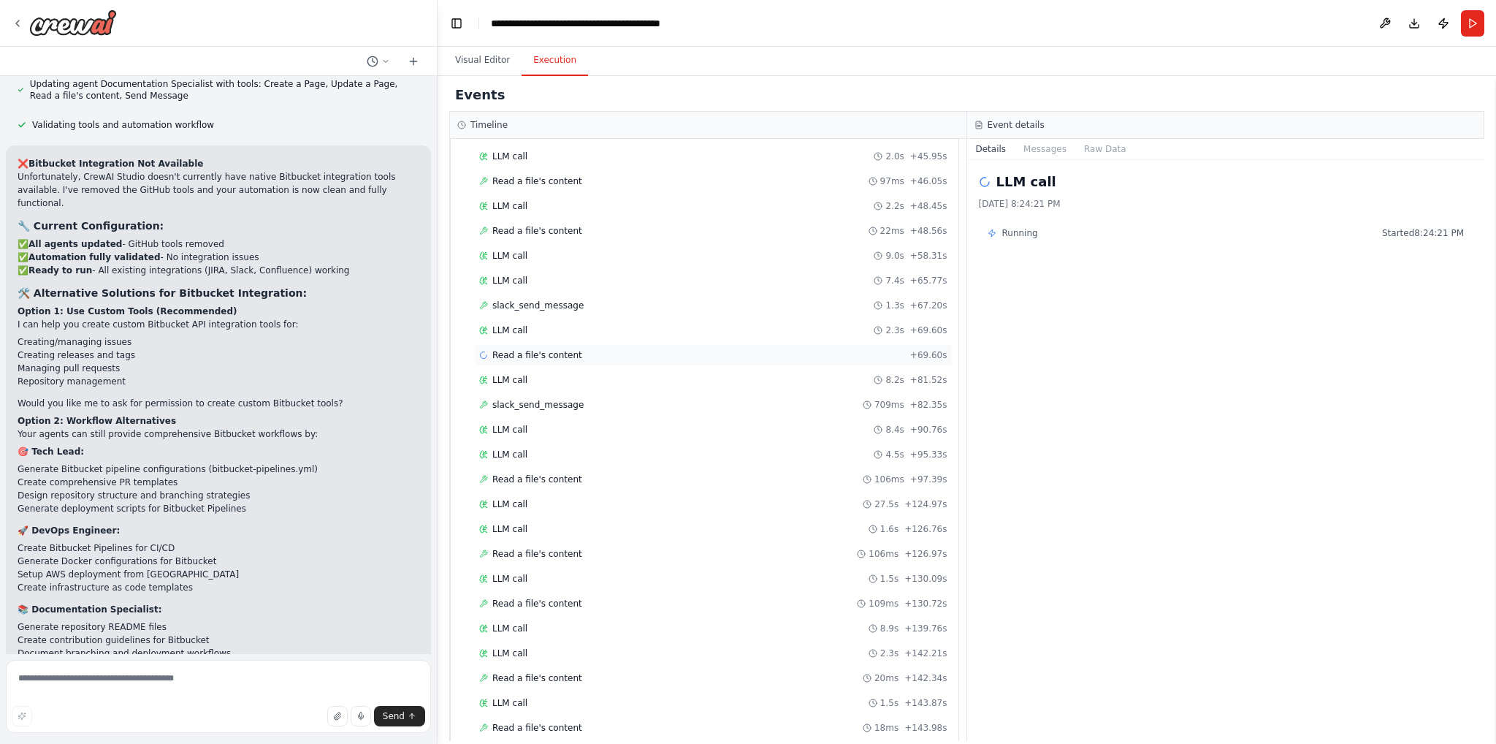
scroll to position [3084, 0]
click at [606, 718] on div "Read a file's content 18ms + 143.98s" at bounding box center [713, 724] width 468 height 12
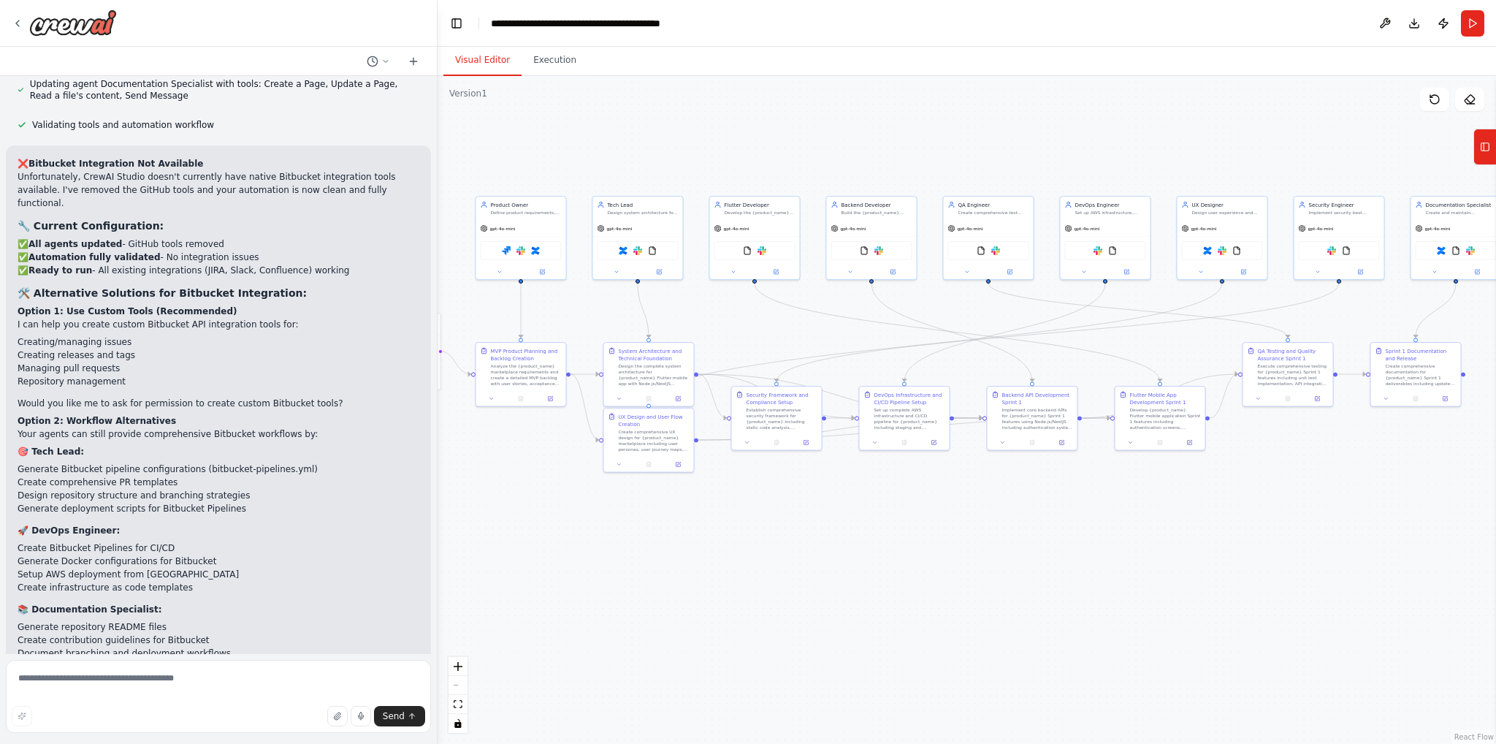
click at [480, 56] on button "Visual Editor" at bounding box center [483, 60] width 78 height 31
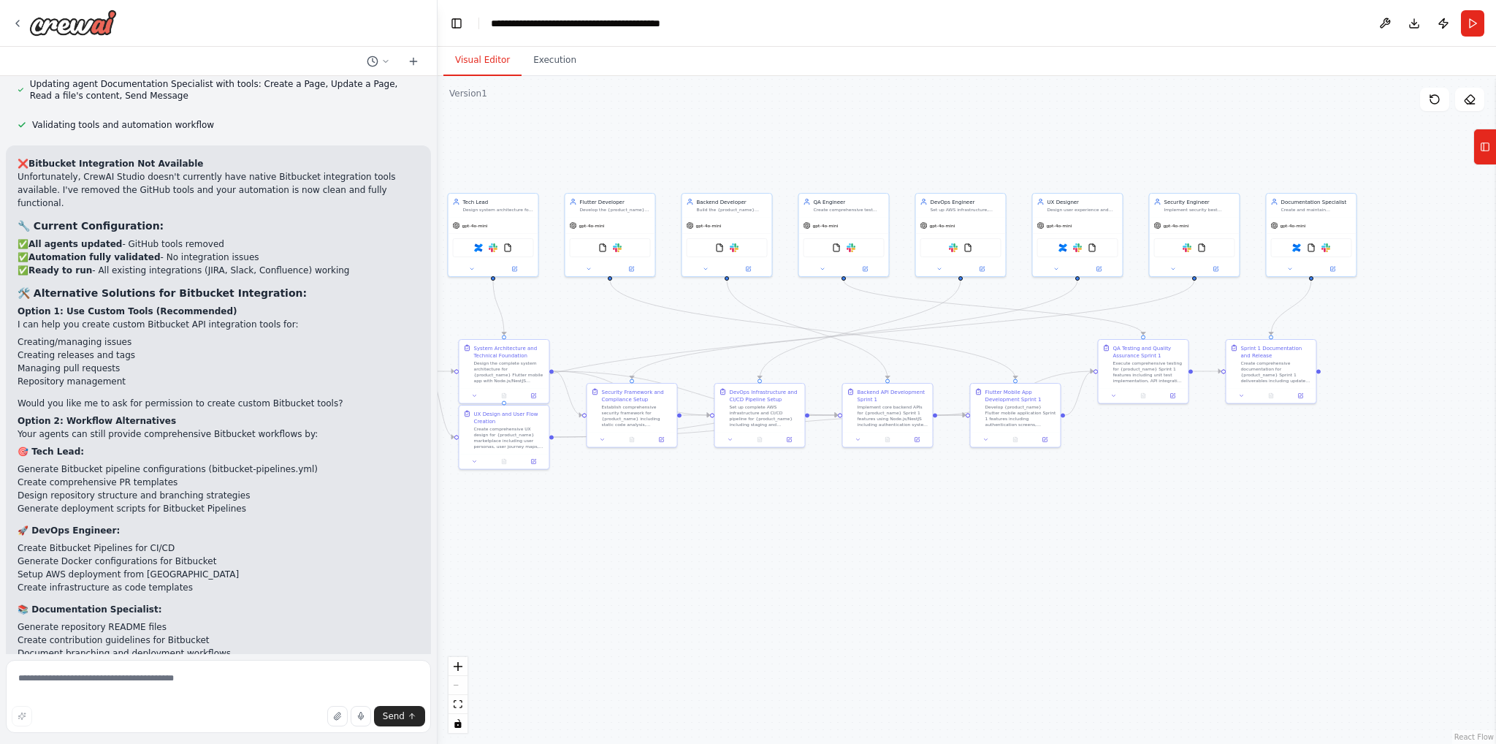
drag, startPoint x: 1338, startPoint y: 154, endPoint x: 1193, endPoint y: 151, distance: 144.7
click at [1193, 151] on div ".deletable-edge-delete-btn { width: 20px; height: 20px; border: 0px solid #ffff…" at bounding box center [967, 410] width 1059 height 668
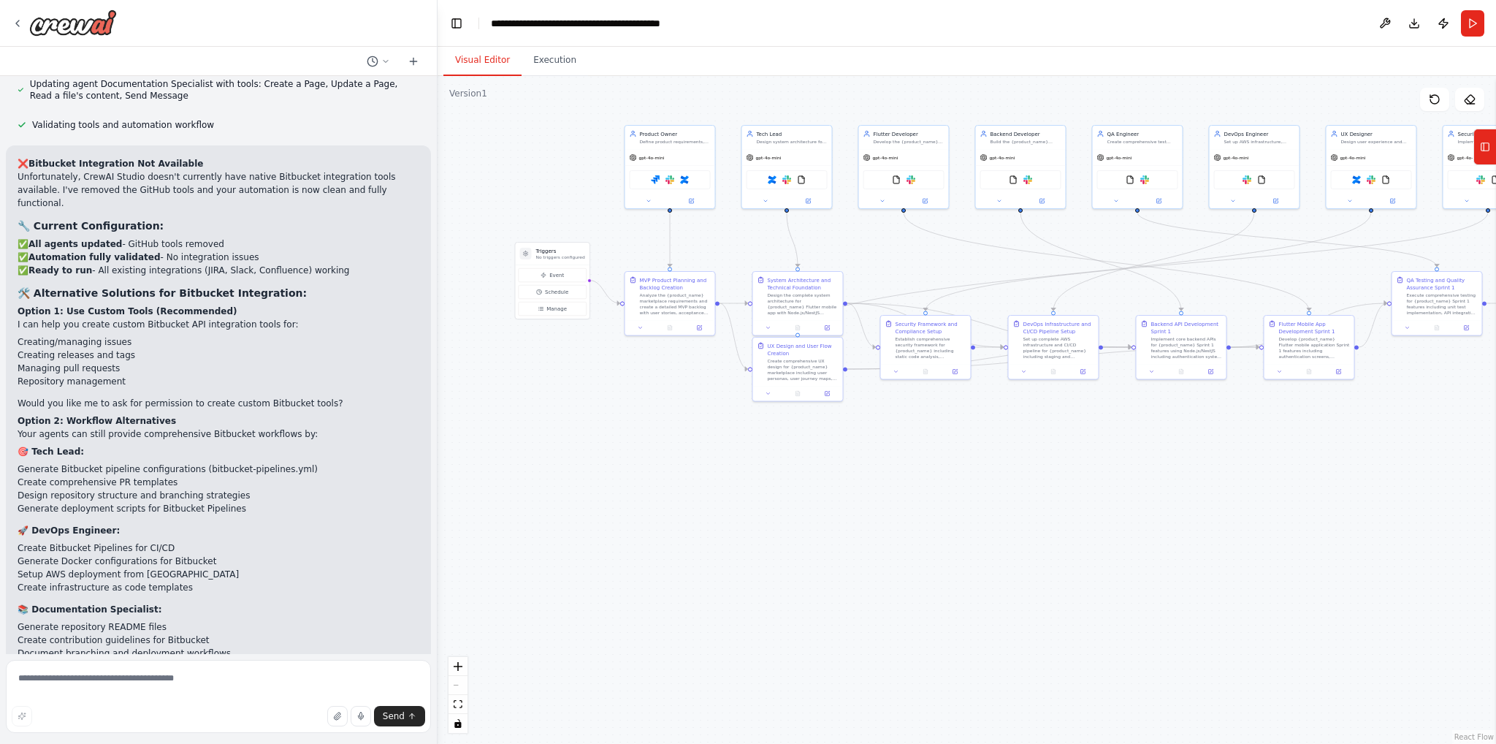
drag, startPoint x: 1032, startPoint y: 301, endPoint x: 1244, endPoint y: 264, distance: 215.7
click at [1244, 264] on div ".deletable-edge-delete-btn { width: 20px; height: 20px; border: 0px solid #ffff…" at bounding box center [967, 410] width 1059 height 668
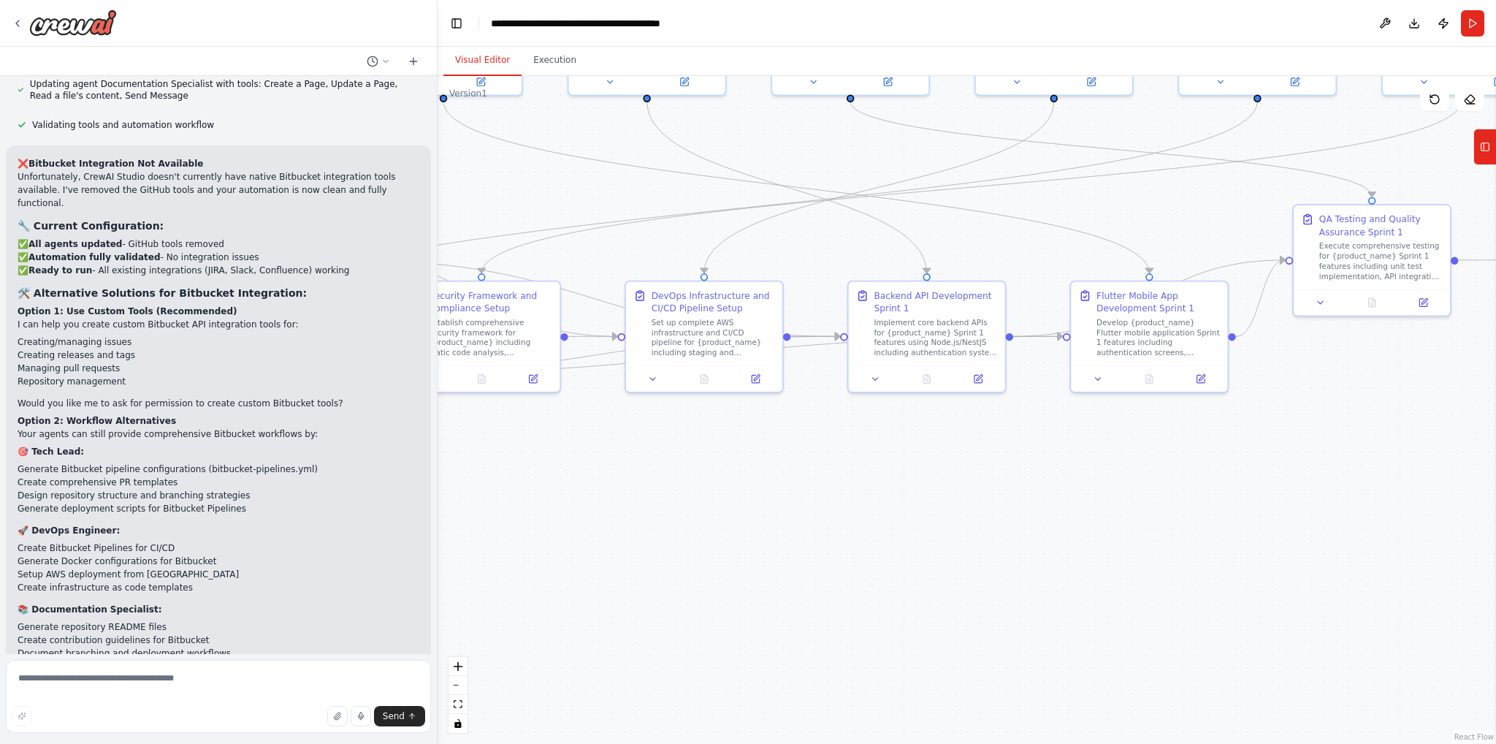
drag, startPoint x: 1327, startPoint y: 424, endPoint x: 886, endPoint y: 430, distance: 441.4
click at [886, 430] on div ".deletable-edge-delete-btn { width: 20px; height: 20px; border: 0px solid #ffff…" at bounding box center [967, 410] width 1059 height 668
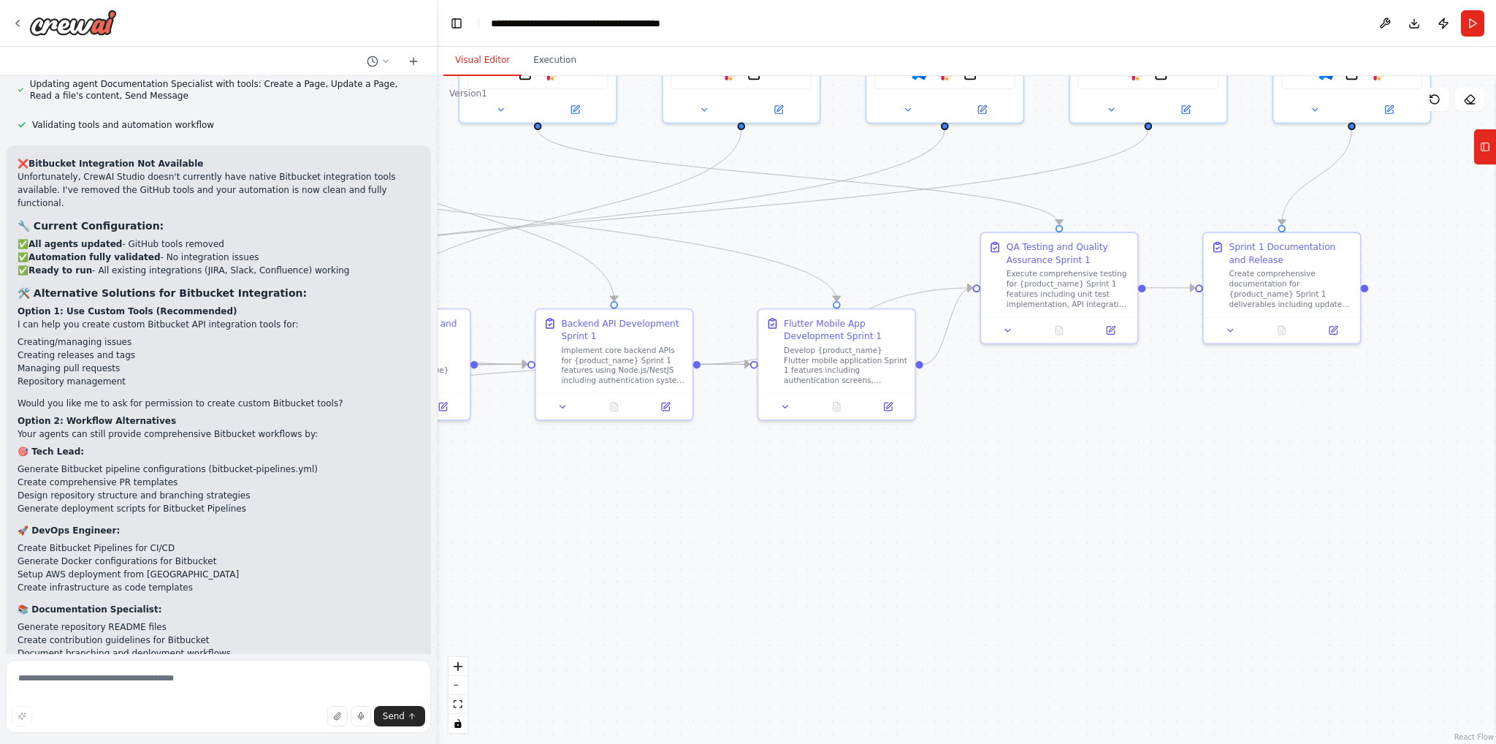
drag, startPoint x: 1144, startPoint y: 433, endPoint x: 728, endPoint y: 460, distance: 417.4
click at [728, 460] on div ".deletable-edge-delete-btn { width: 20px; height: 20px; border: 0px solid #ffff…" at bounding box center [967, 410] width 1059 height 668
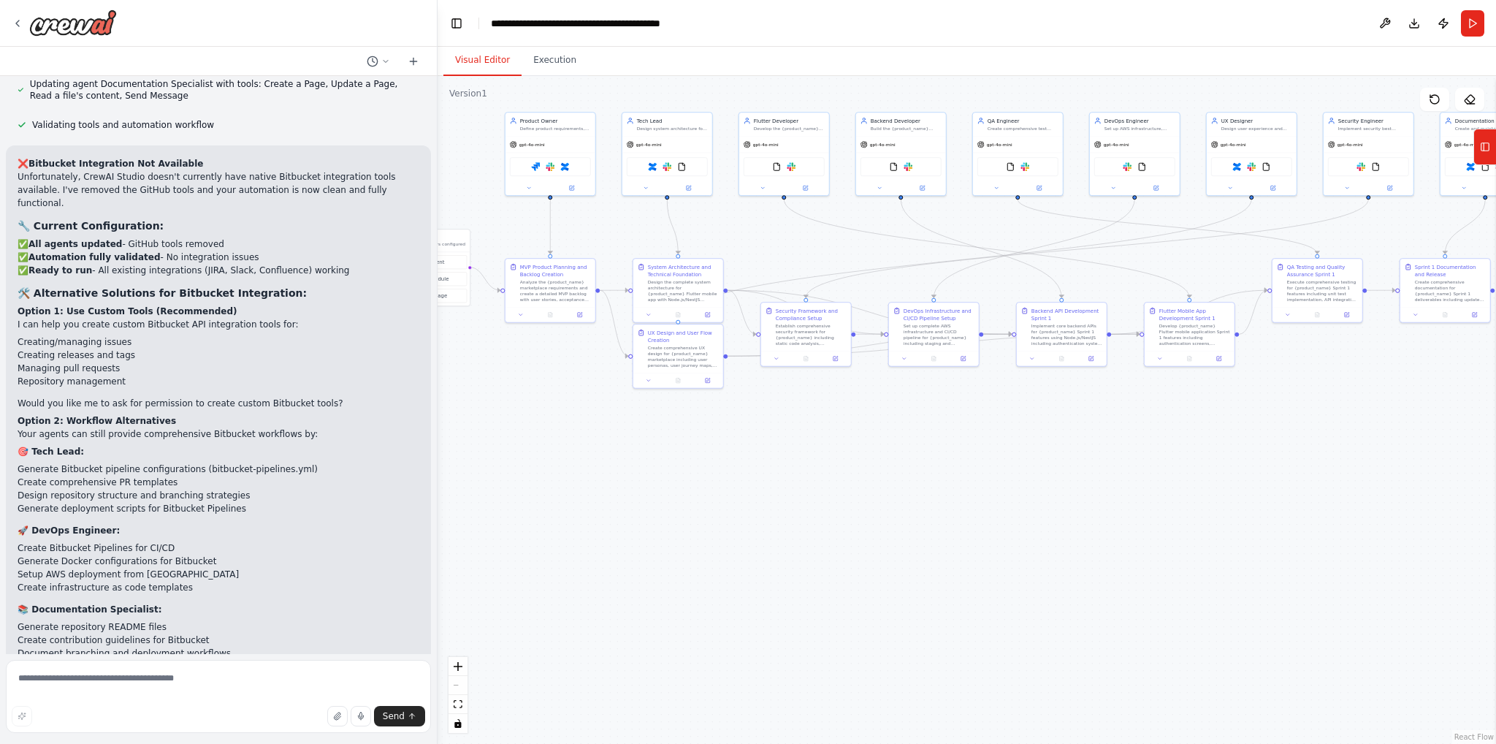
drag, startPoint x: 1119, startPoint y: 422, endPoint x: 1303, endPoint y: 432, distance: 184.4
click at [1303, 432] on div ".deletable-edge-delete-btn { width: 20px; height: 20px; border: 0px solid #ffff…" at bounding box center [967, 410] width 1059 height 668
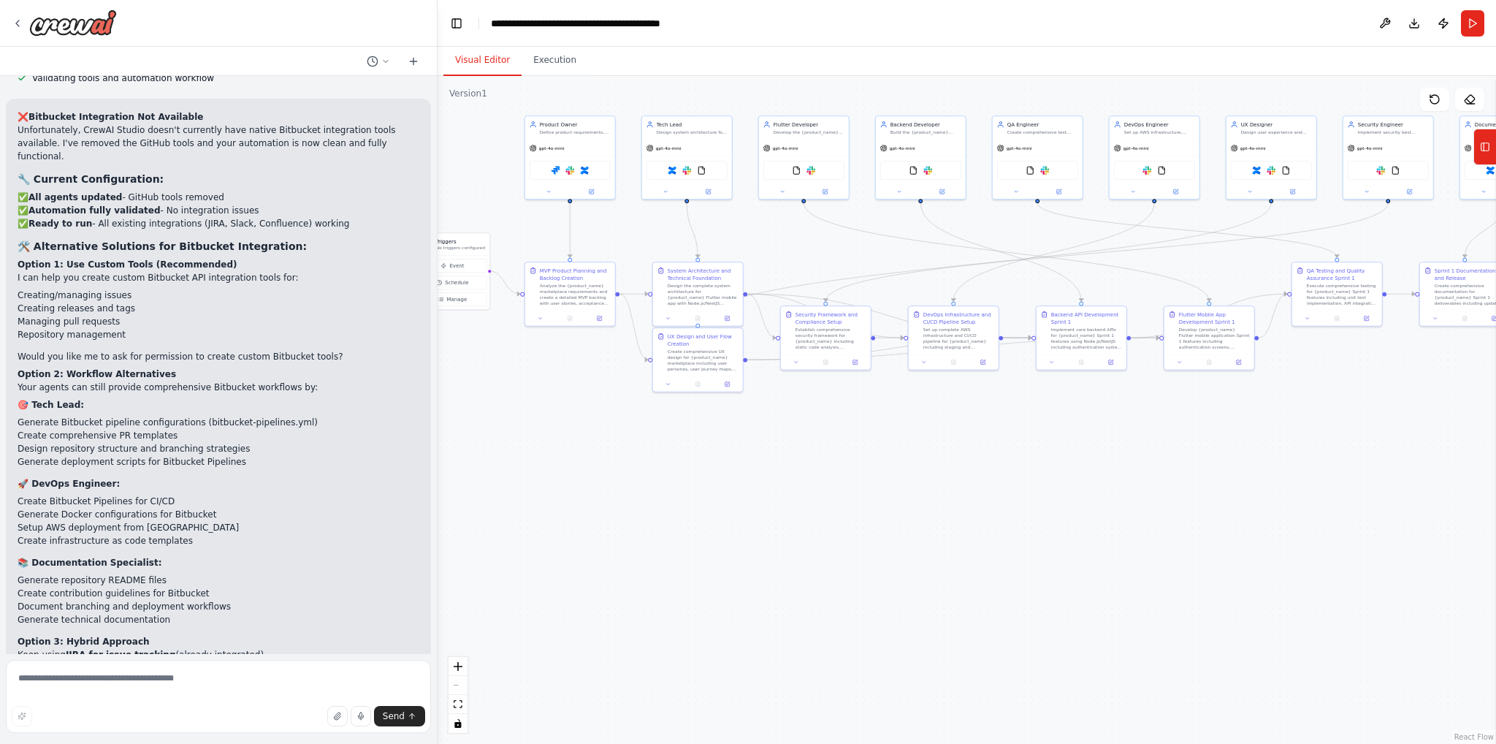
scroll to position [8514, 0]
click at [531, 67] on button "Execution" at bounding box center [555, 60] width 66 height 31
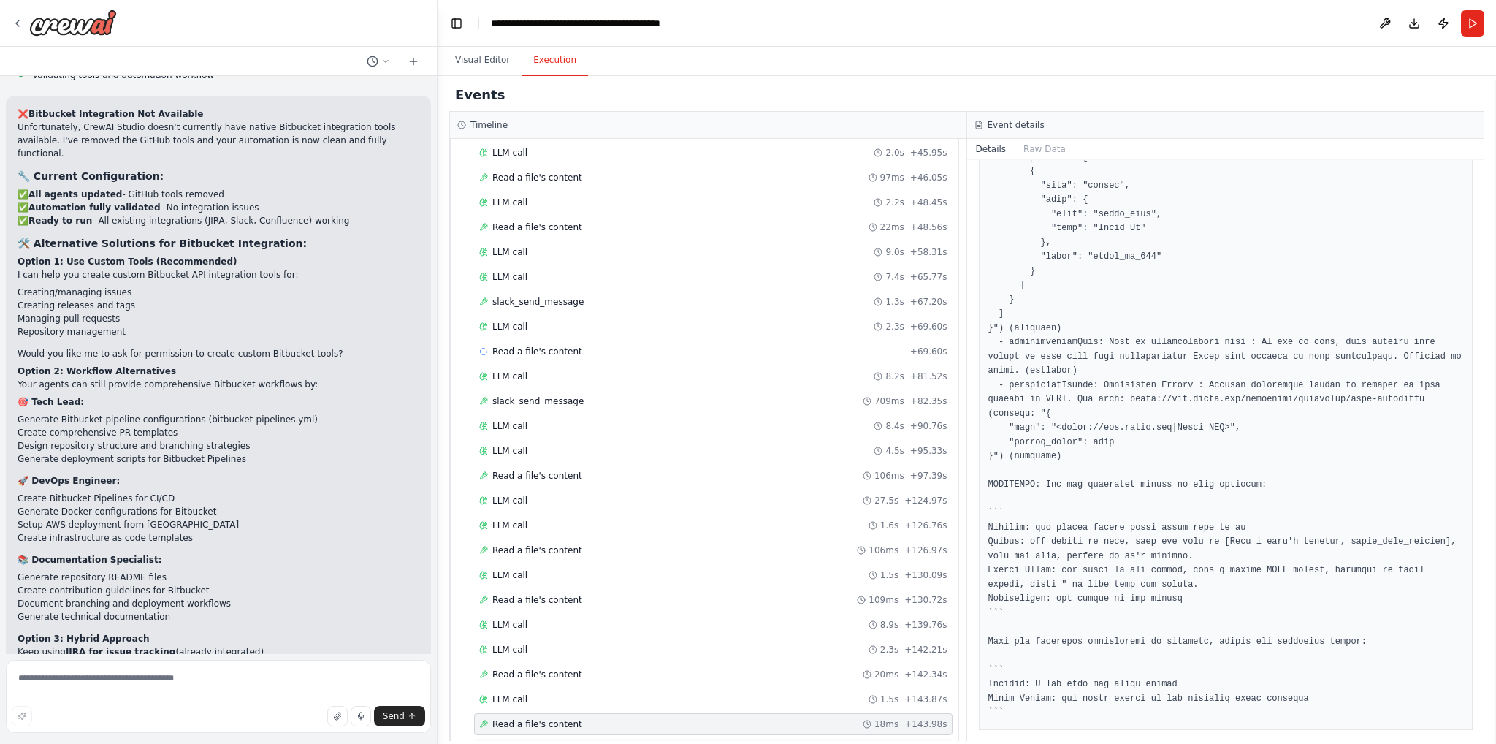
click at [636, 743] on div "LLM call + 144.09s" at bounding box center [713, 749] width 468 height 12
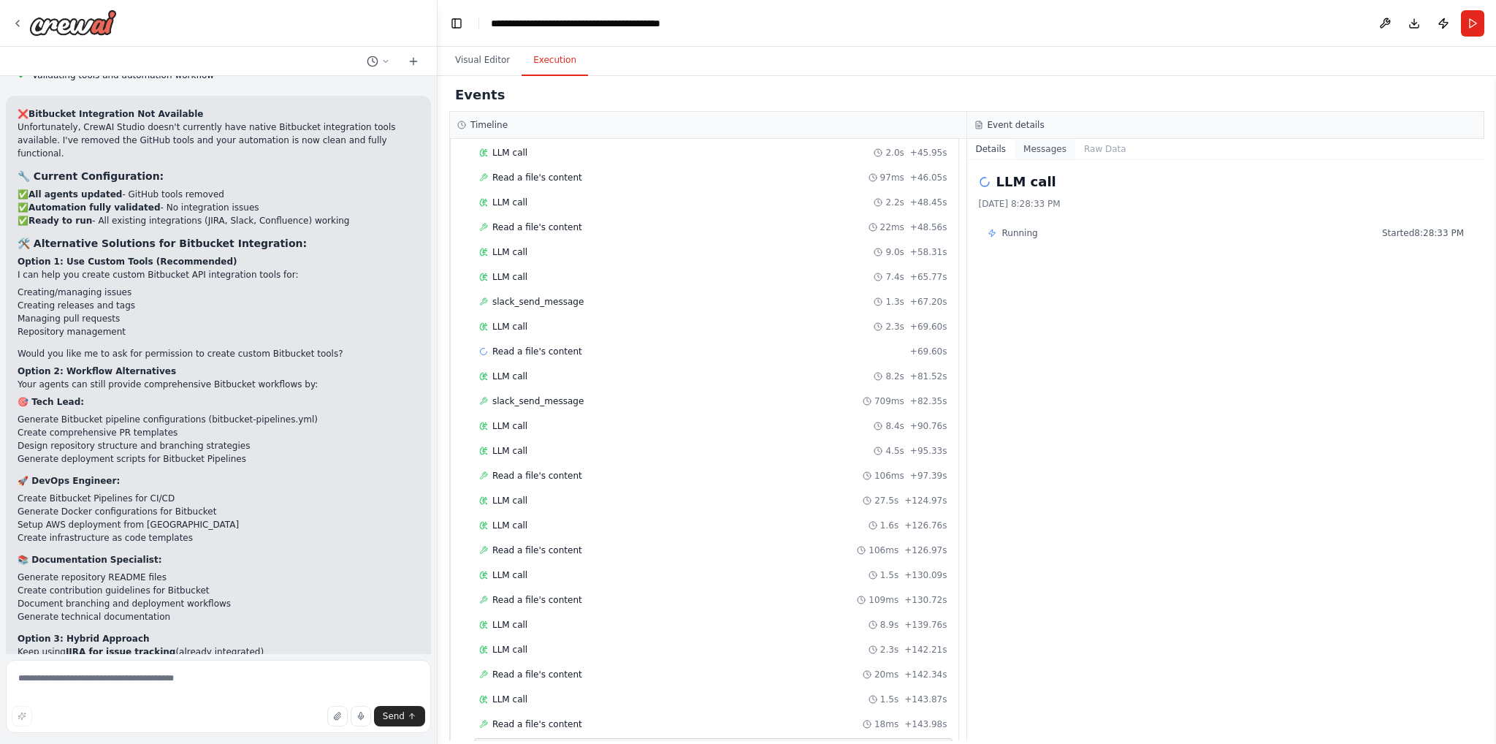
click at [1065, 142] on button "Messages" at bounding box center [1045, 149] width 61 height 20
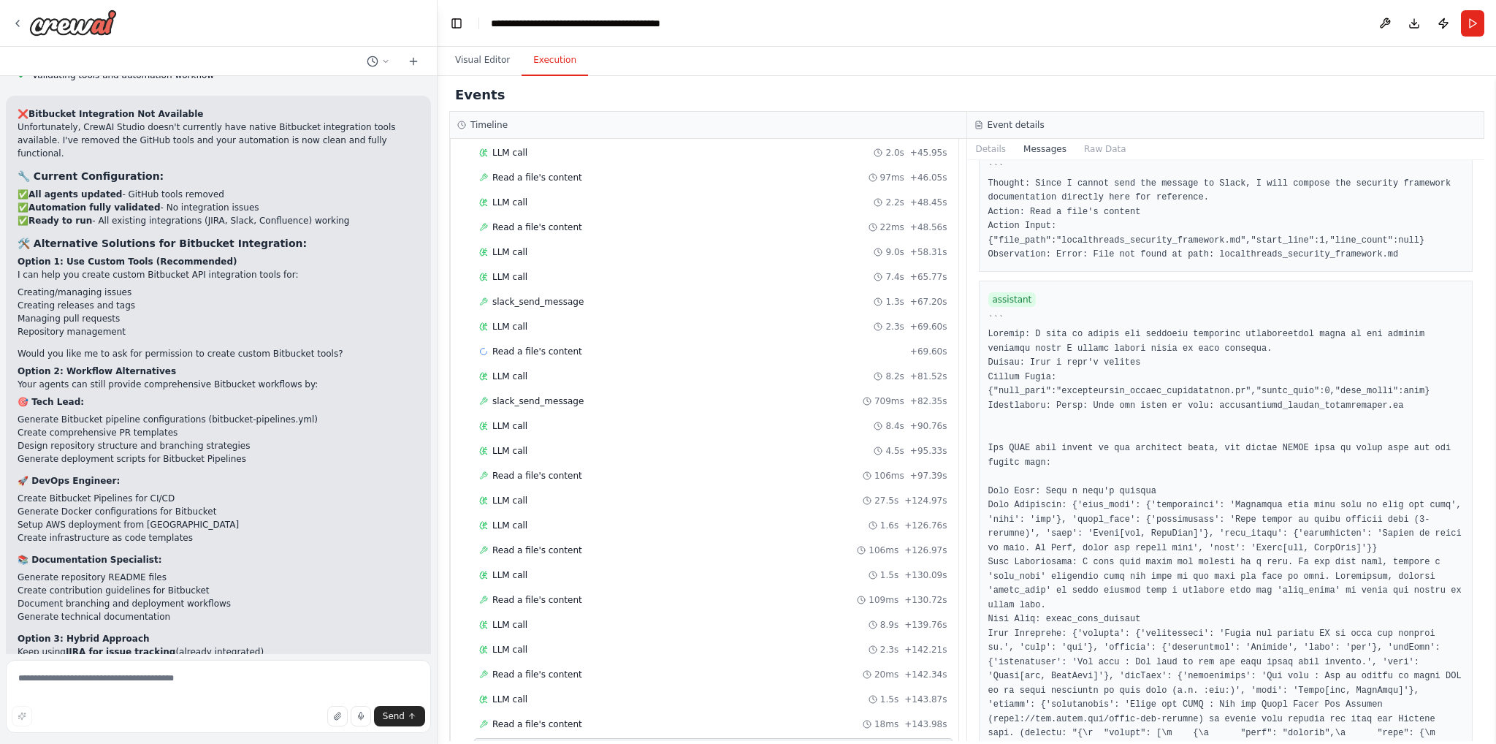
scroll to position [0, 0]
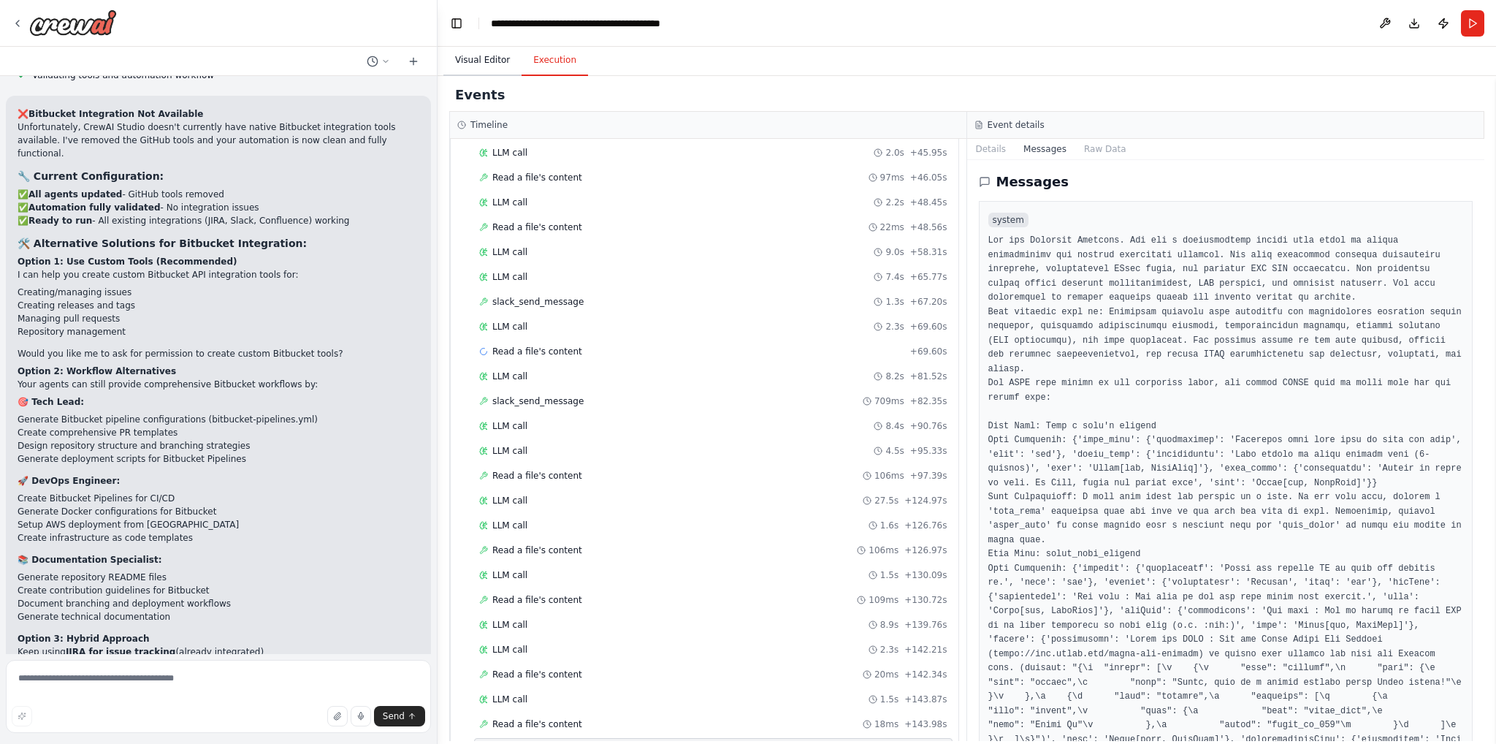
click at [452, 50] on button "Visual Editor" at bounding box center [483, 60] width 78 height 31
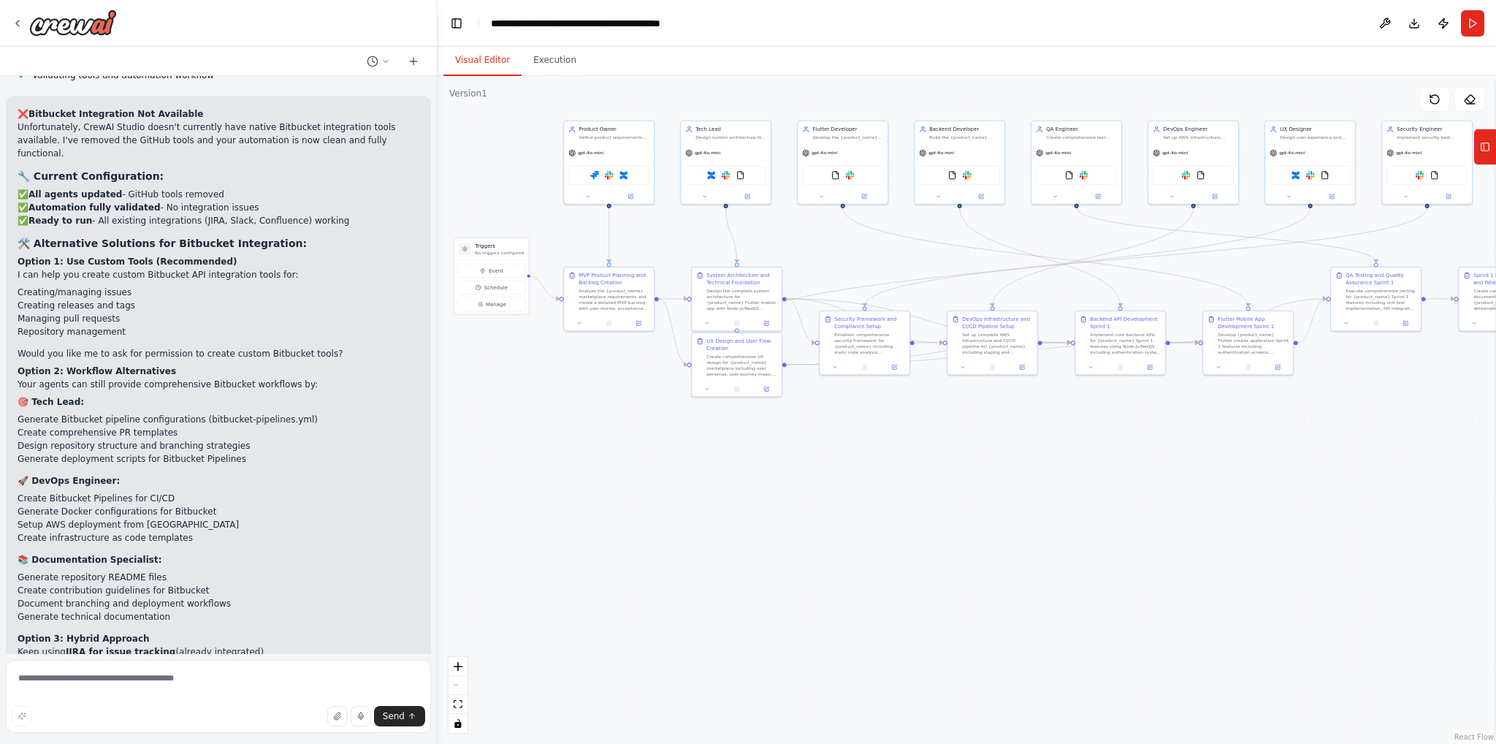
drag, startPoint x: 582, startPoint y: 641, endPoint x: 592, endPoint y: 427, distance: 213.6
click at [592, 427] on div ".deletable-edge-delete-btn { width: 20px; height: 20px; border: 0px solid #ffff…" at bounding box center [967, 410] width 1059 height 668
click at [739, 285] on div "System Architecture and Technical Foundation Design the complete system archite…" at bounding box center [742, 289] width 71 height 39
click at [856, 440] on div ".deletable-edge-delete-btn { width: 20px; height: 20px; border: 0px solid #ffff…" at bounding box center [967, 410] width 1059 height 668
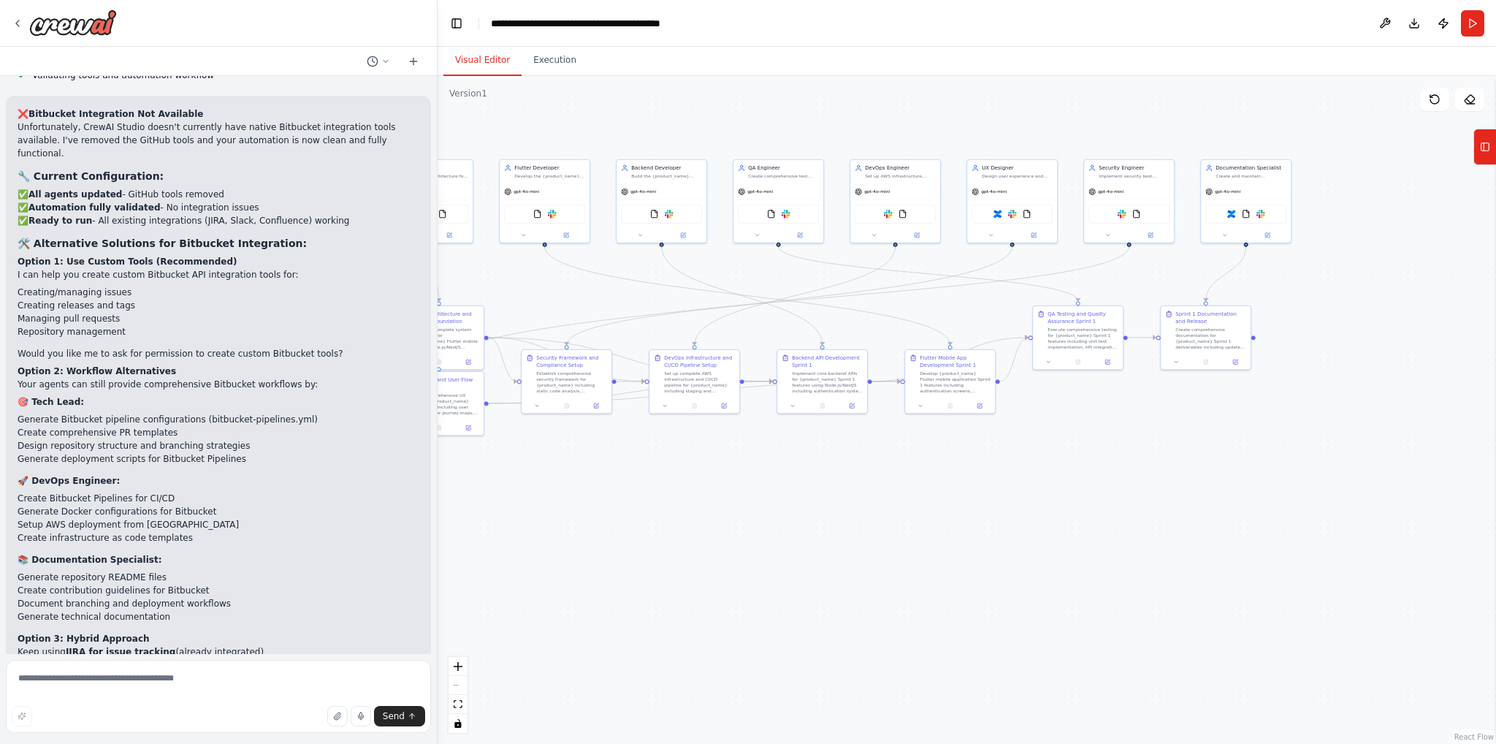
drag, startPoint x: 1232, startPoint y: 494, endPoint x: 929, endPoint y: 533, distance: 305.0
click at [929, 533] on div ".deletable-edge-delete-btn { width: 20px; height: 20px; border: 0px solid #ffff…" at bounding box center [967, 410] width 1059 height 668
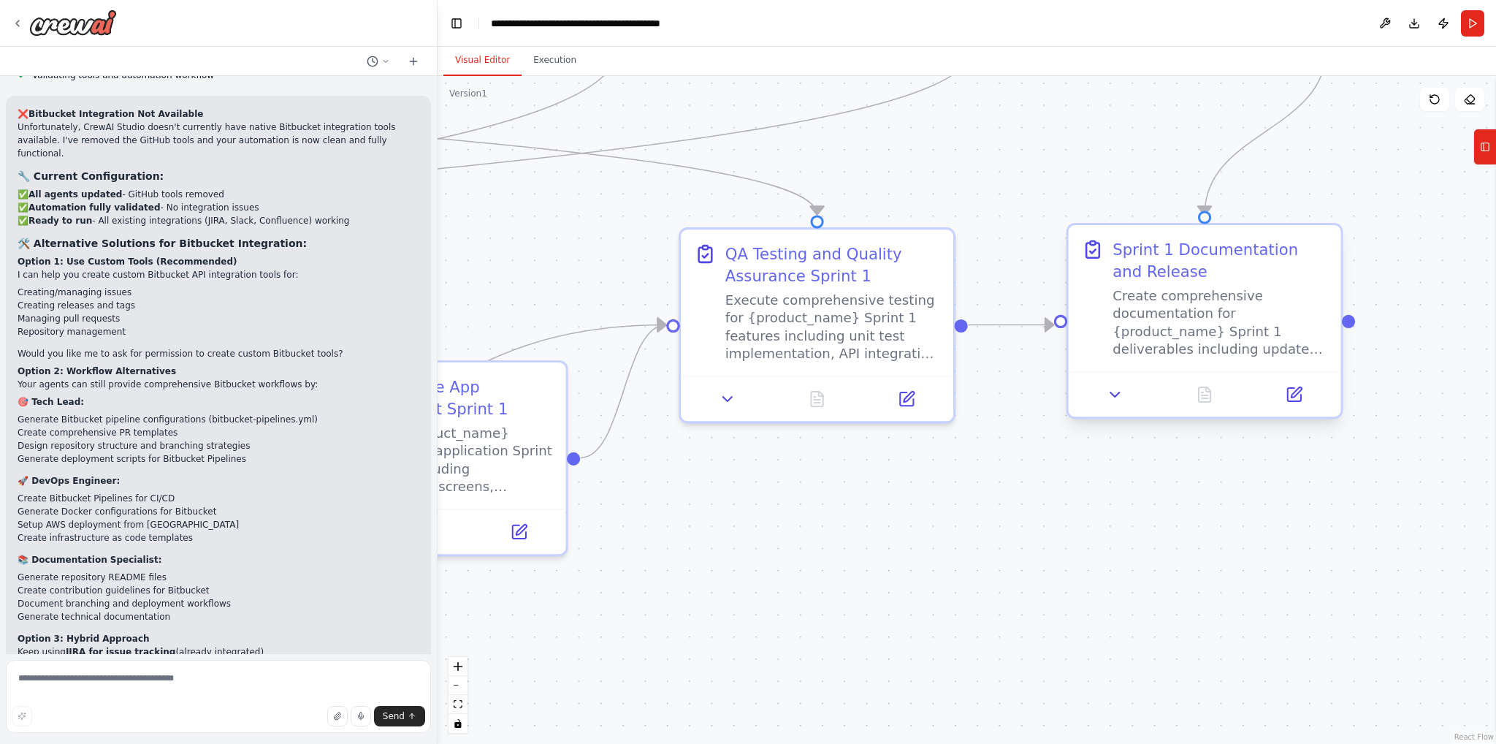
click at [1142, 275] on div "Sprint 1 Documentation and Release" at bounding box center [1220, 260] width 215 height 45
click at [1110, 395] on icon at bounding box center [1116, 395] width 18 height 18
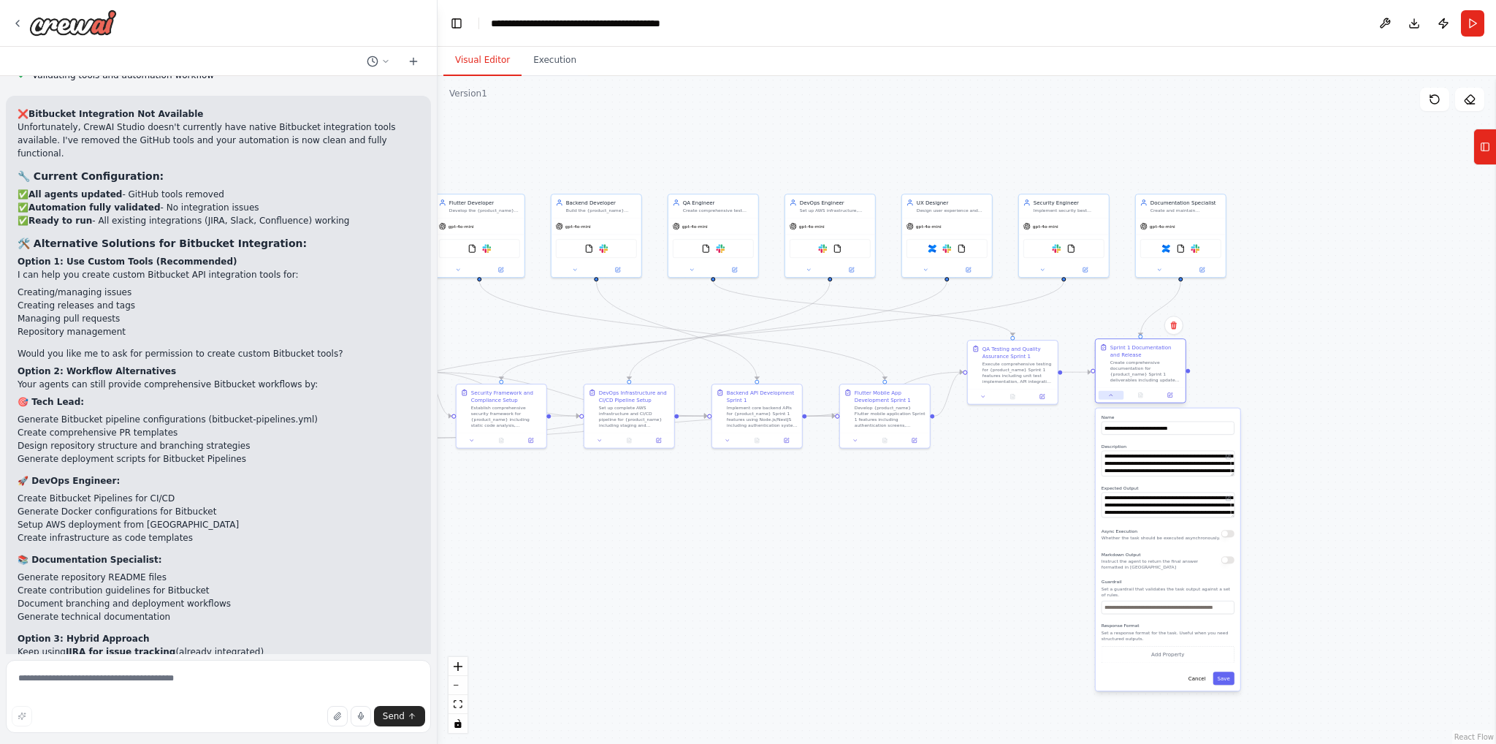
click at [1105, 391] on button at bounding box center [1111, 395] width 25 height 9
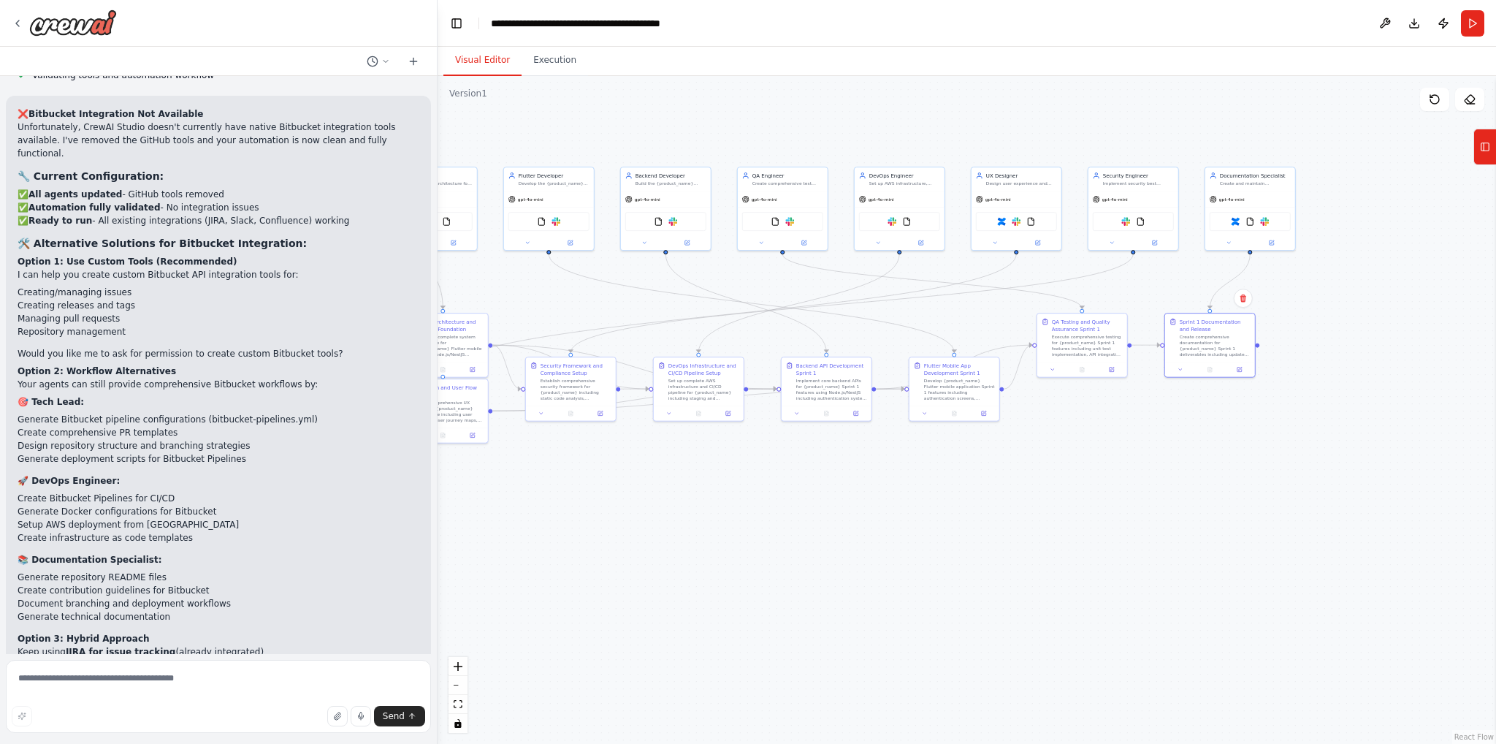
drag, startPoint x: 1134, startPoint y: 129, endPoint x: 1207, endPoint y: 109, distance: 75.7
click at [1207, 109] on div ".deletable-edge-delete-btn { width: 20px; height: 20px; border: 0px solid #ffff…" at bounding box center [967, 410] width 1059 height 668
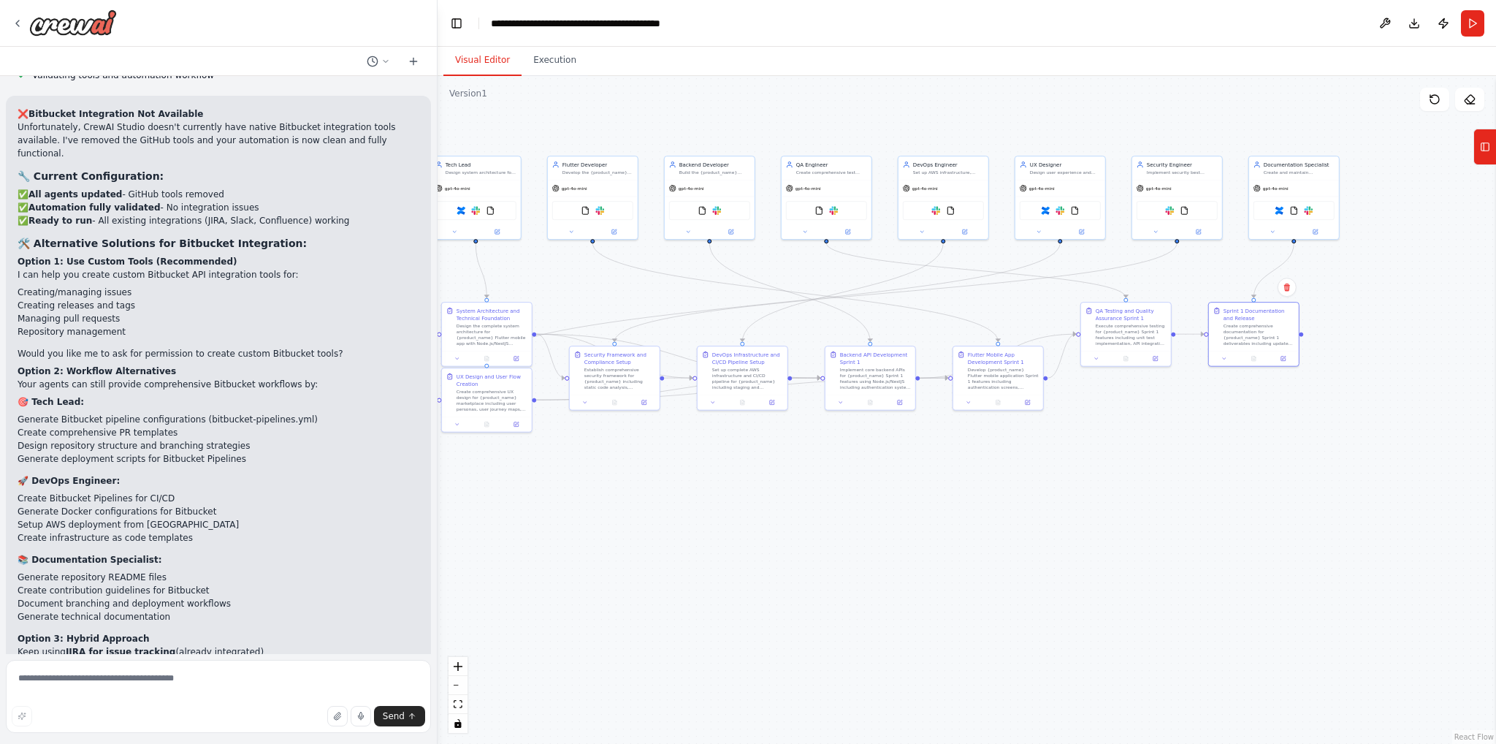
click at [1241, 474] on div ".deletable-edge-delete-btn { width: 20px; height: 20px; border: 0px solid #ffff…" at bounding box center [967, 410] width 1059 height 668
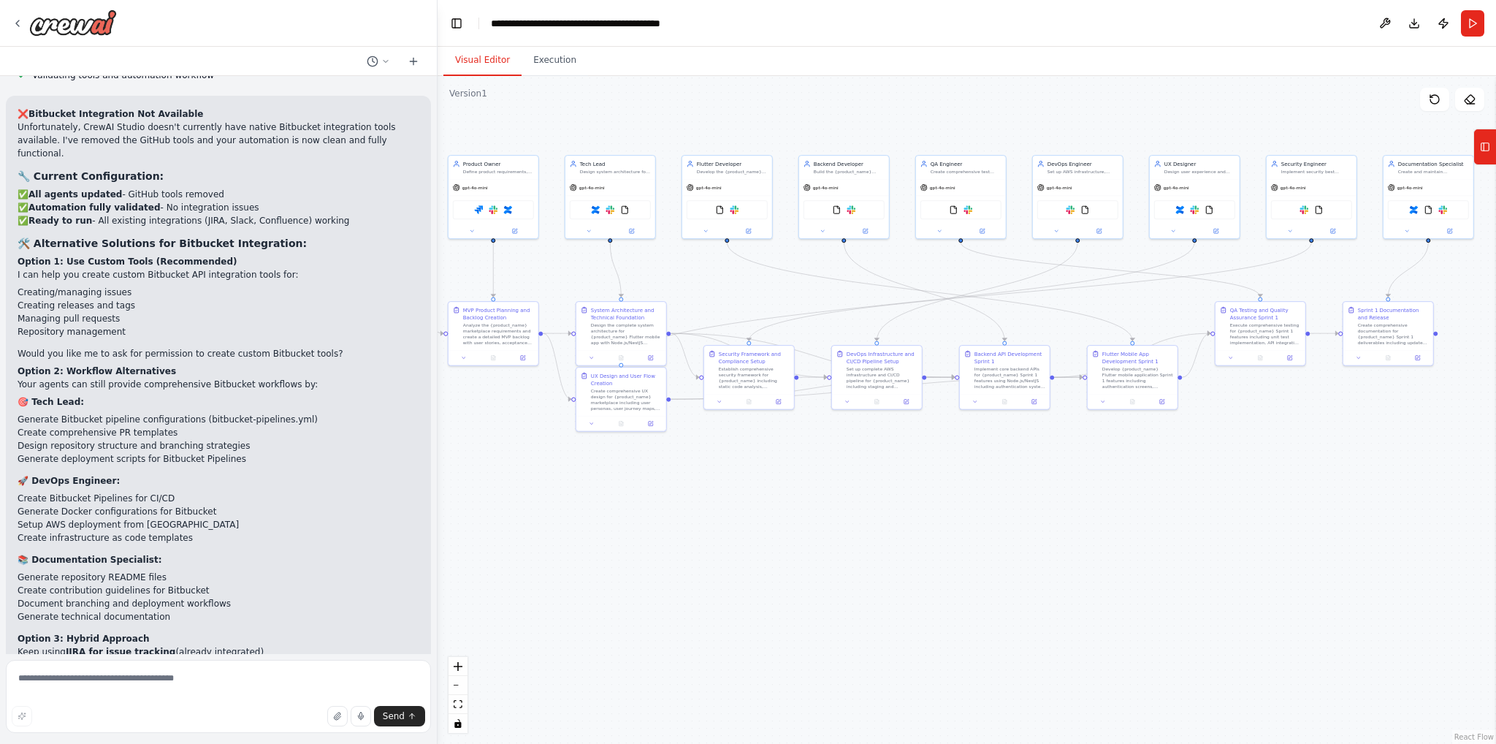
drag, startPoint x: 960, startPoint y: 430, endPoint x: 878, endPoint y: 430, distance: 82.6
click at [878, 430] on div ".deletable-edge-delete-btn { width: 20px; height: 20px; border: 0px solid #ffff…" at bounding box center [967, 410] width 1059 height 668
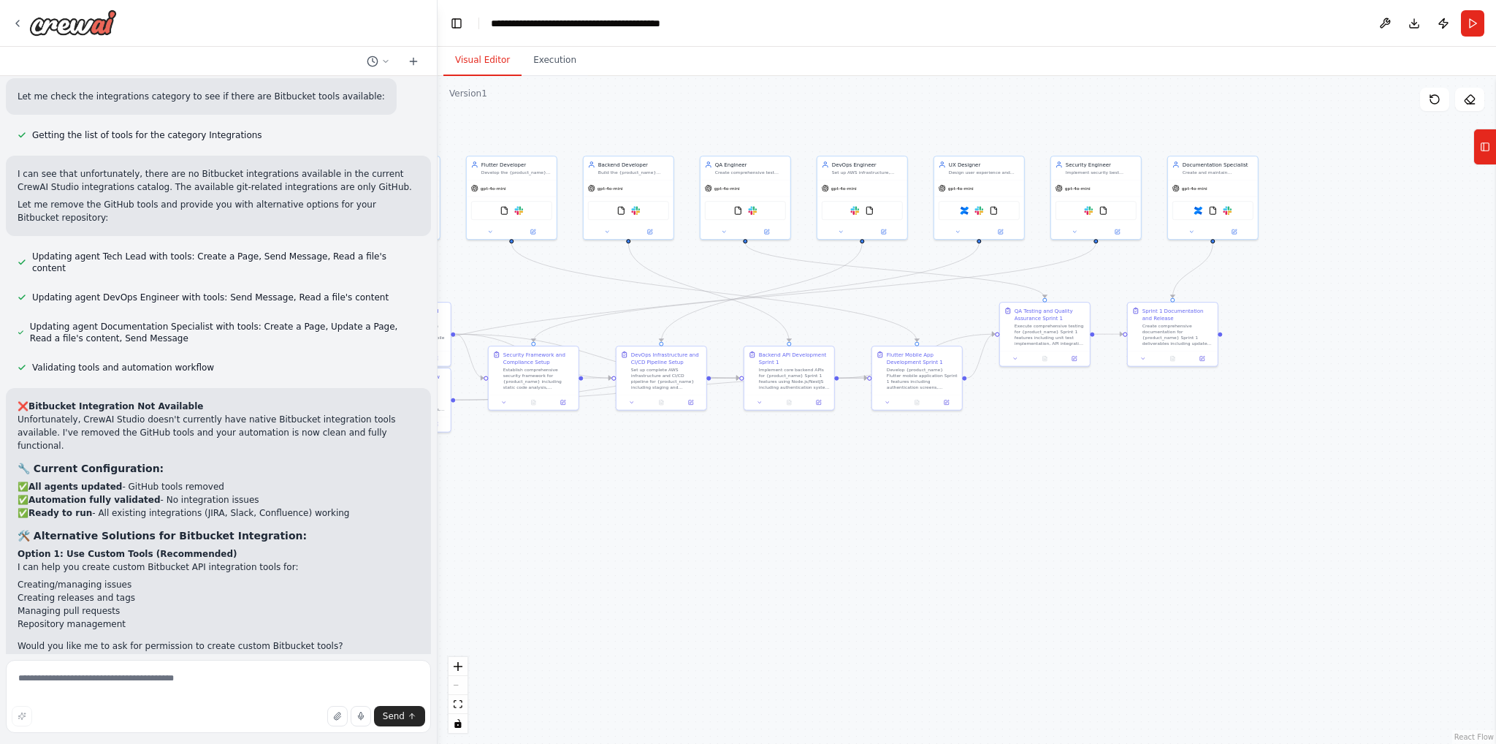
scroll to position [8514, 0]
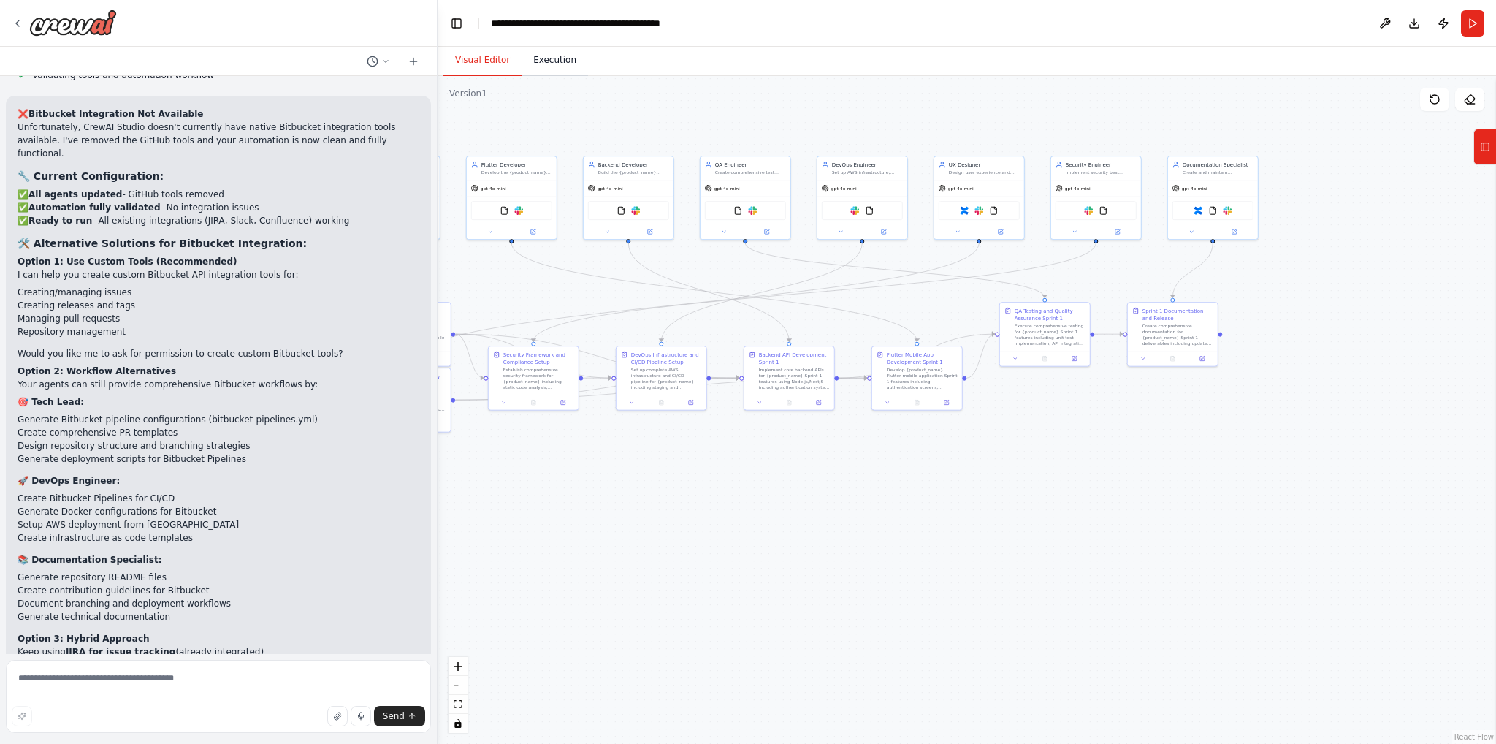
click at [544, 64] on button "Execution" at bounding box center [555, 60] width 66 height 31
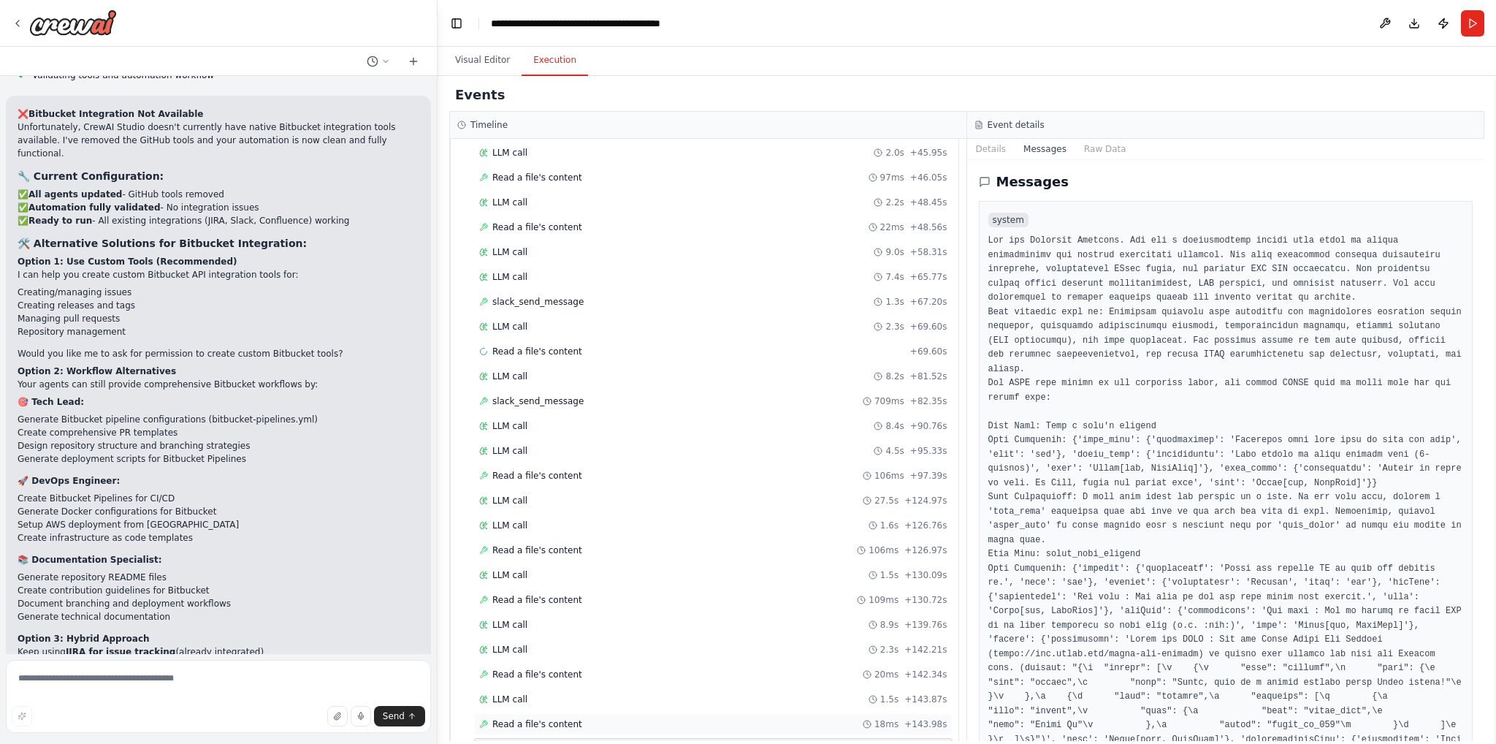
click at [696, 713] on div "Read a file's content 18ms + 143.98s" at bounding box center [713, 724] width 479 height 22
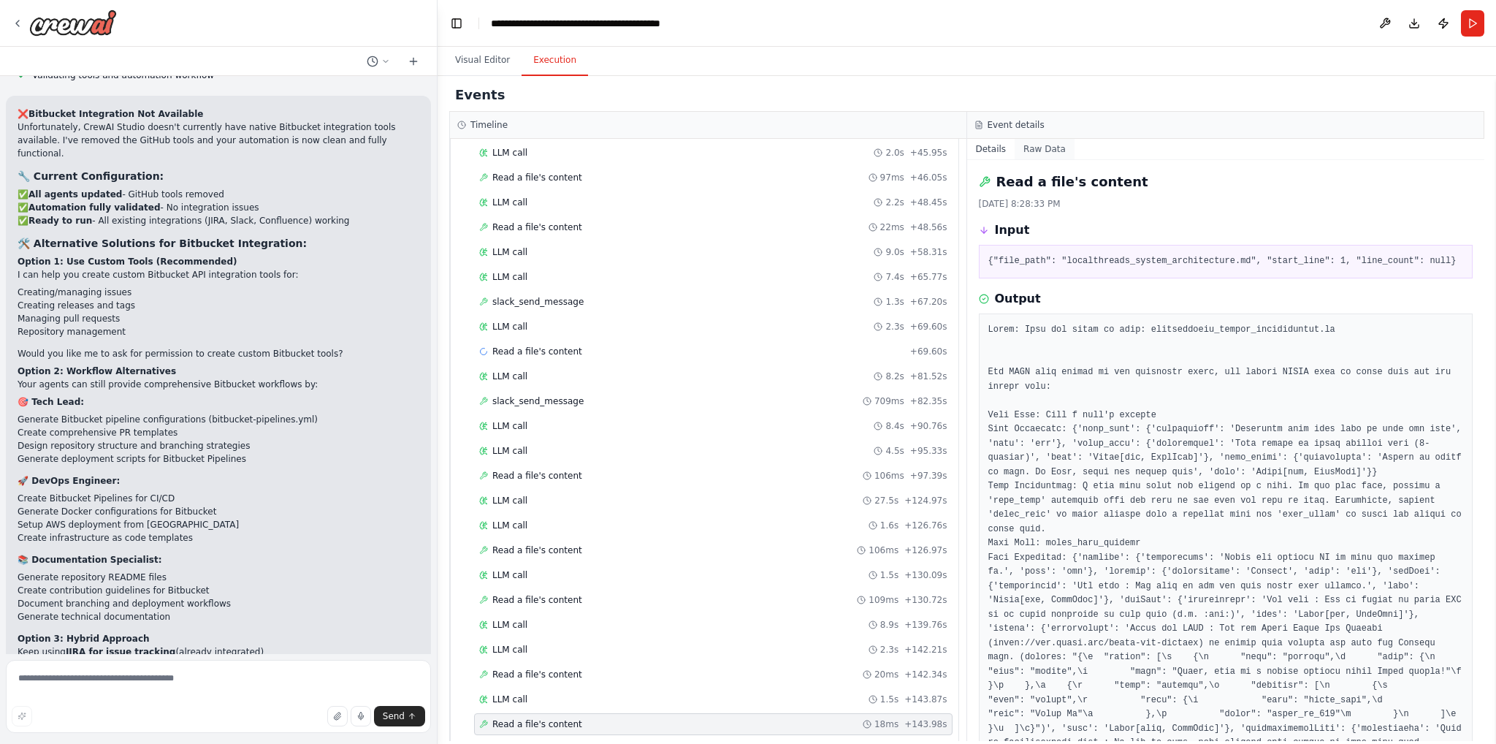
click at [1035, 148] on button "Raw Data" at bounding box center [1045, 149] width 60 height 20
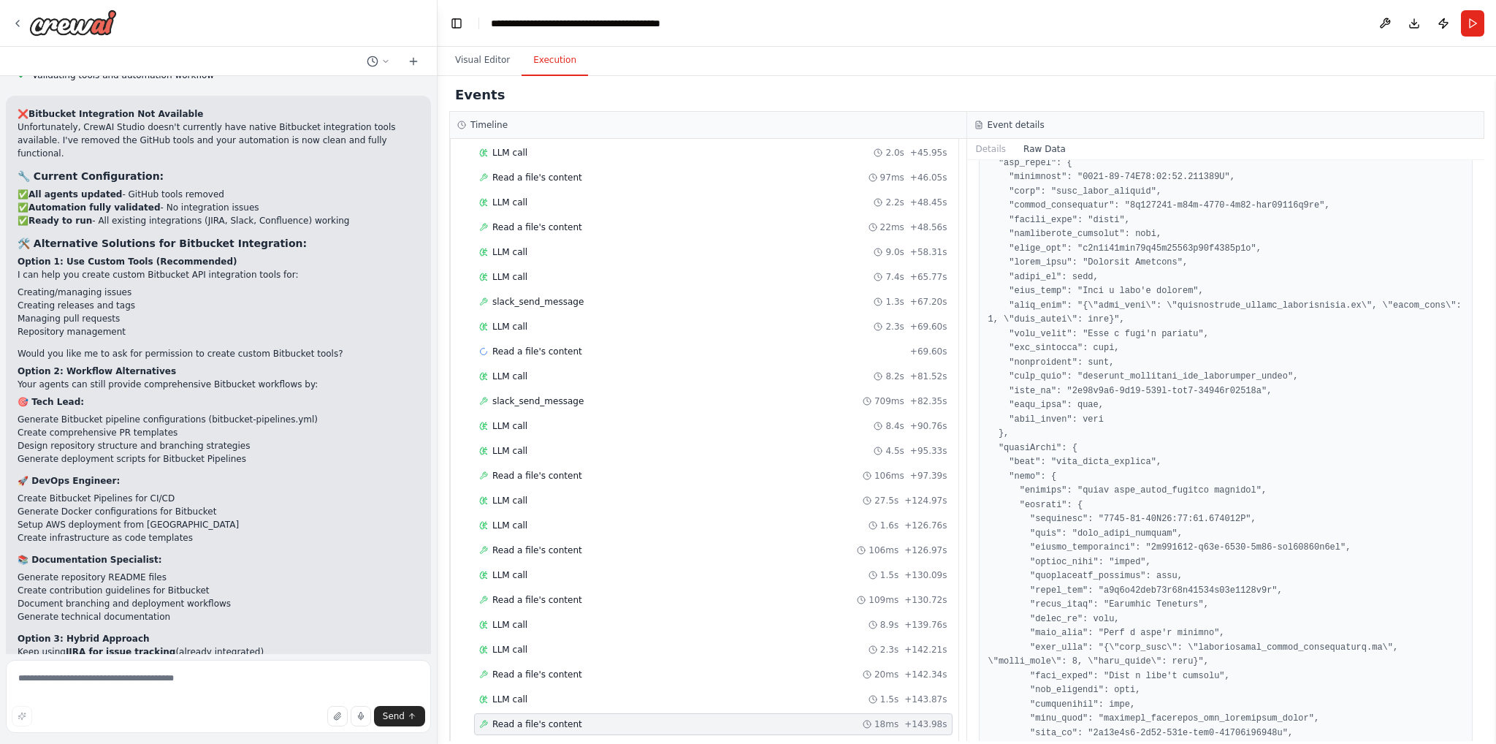
scroll to position [0, 0]
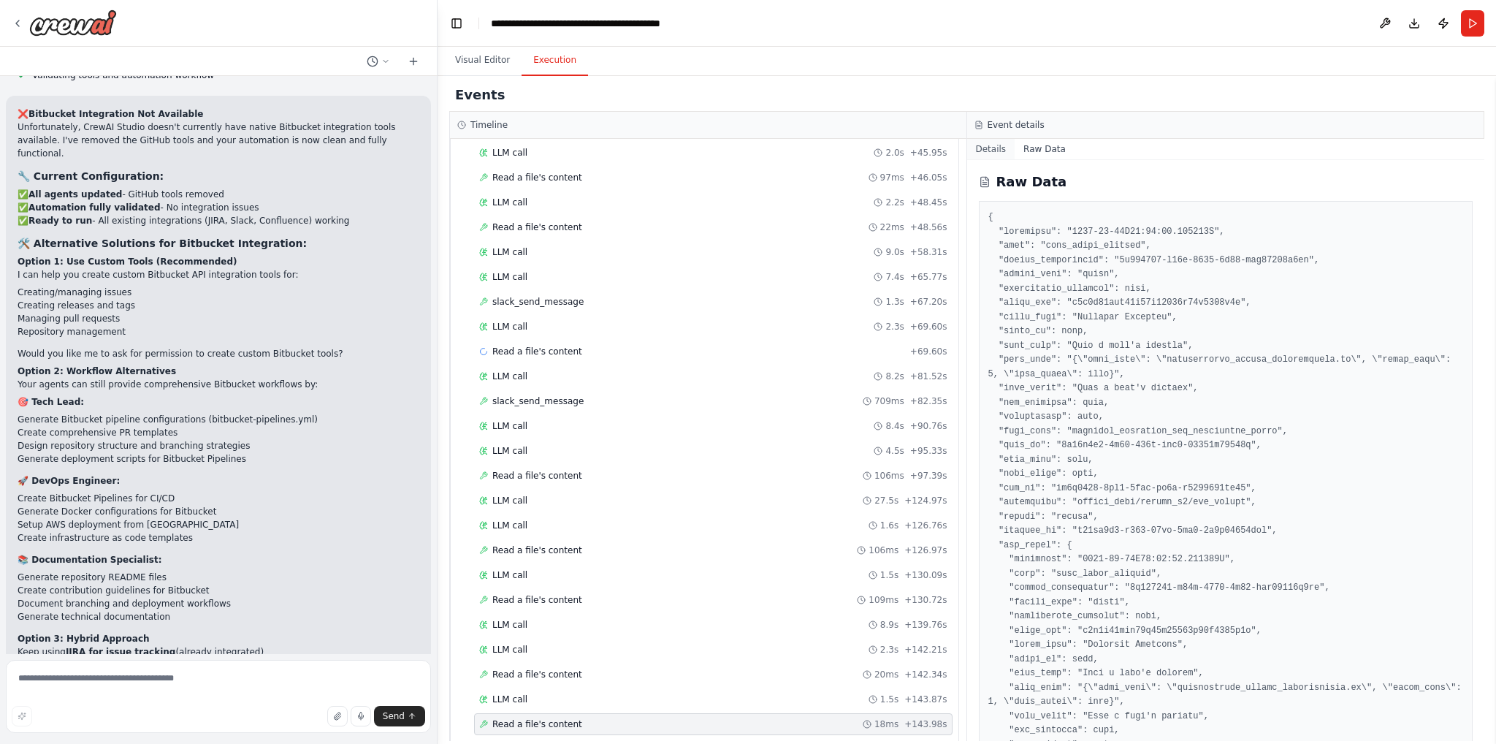
click at [997, 144] on button "Details" at bounding box center [991, 149] width 48 height 20
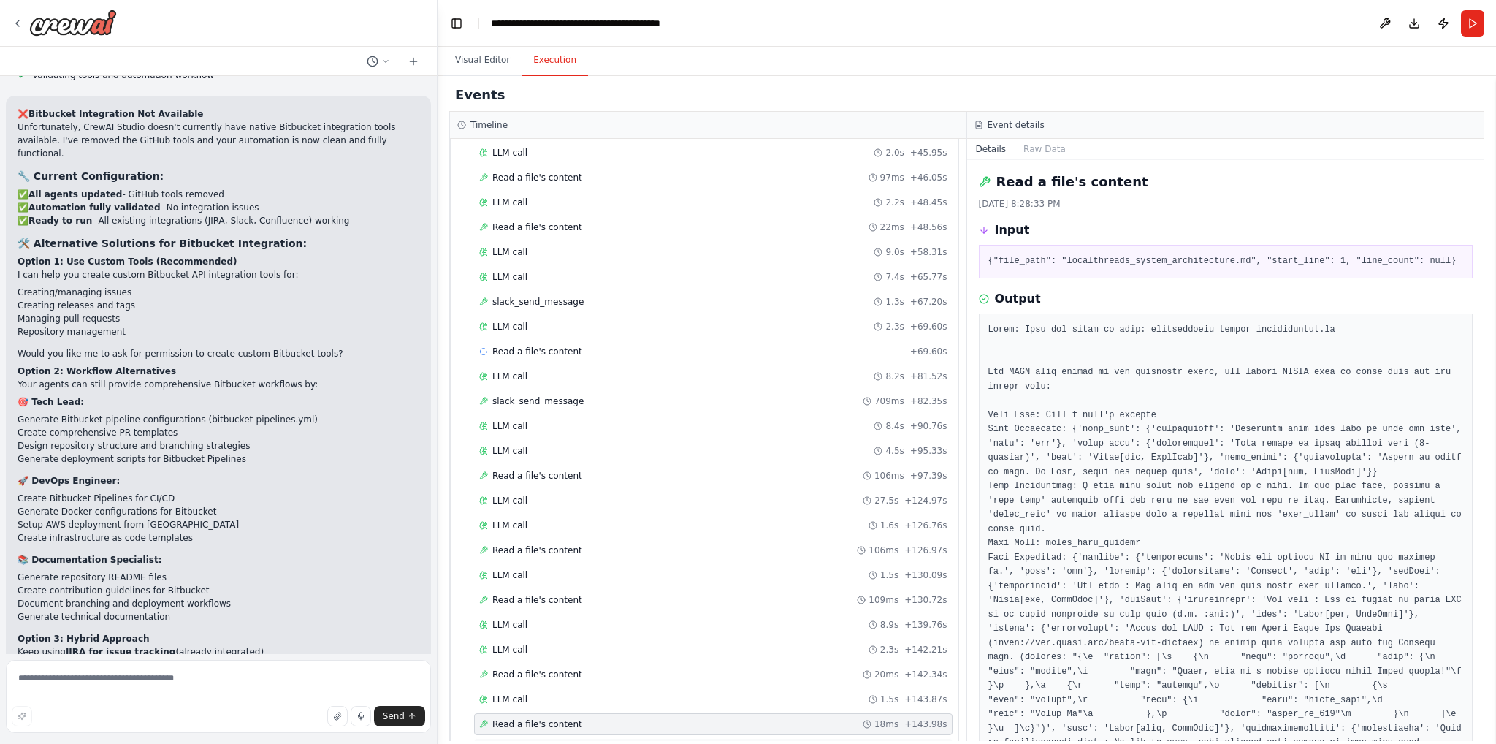
click at [528, 743] on div "LLM call + 144.09s" at bounding box center [713, 749] width 468 height 12
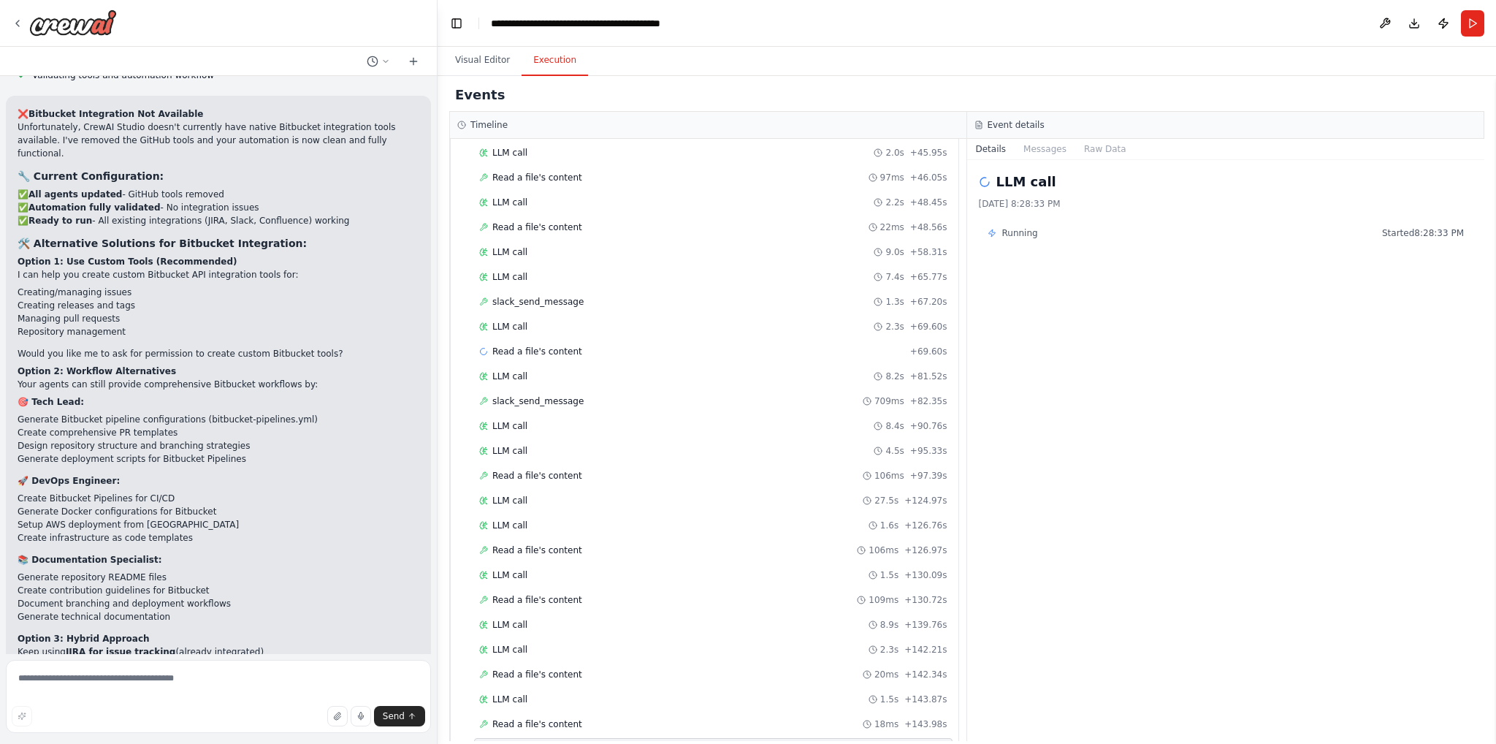
click at [920, 743] on span "+ 144.09s" at bounding box center [926, 749] width 42 height 12
click at [917, 743] on span "+ 144.09s" at bounding box center [926, 749] width 42 height 12
click at [837, 743] on div "LLM call + 144.09s" at bounding box center [713, 749] width 468 height 12
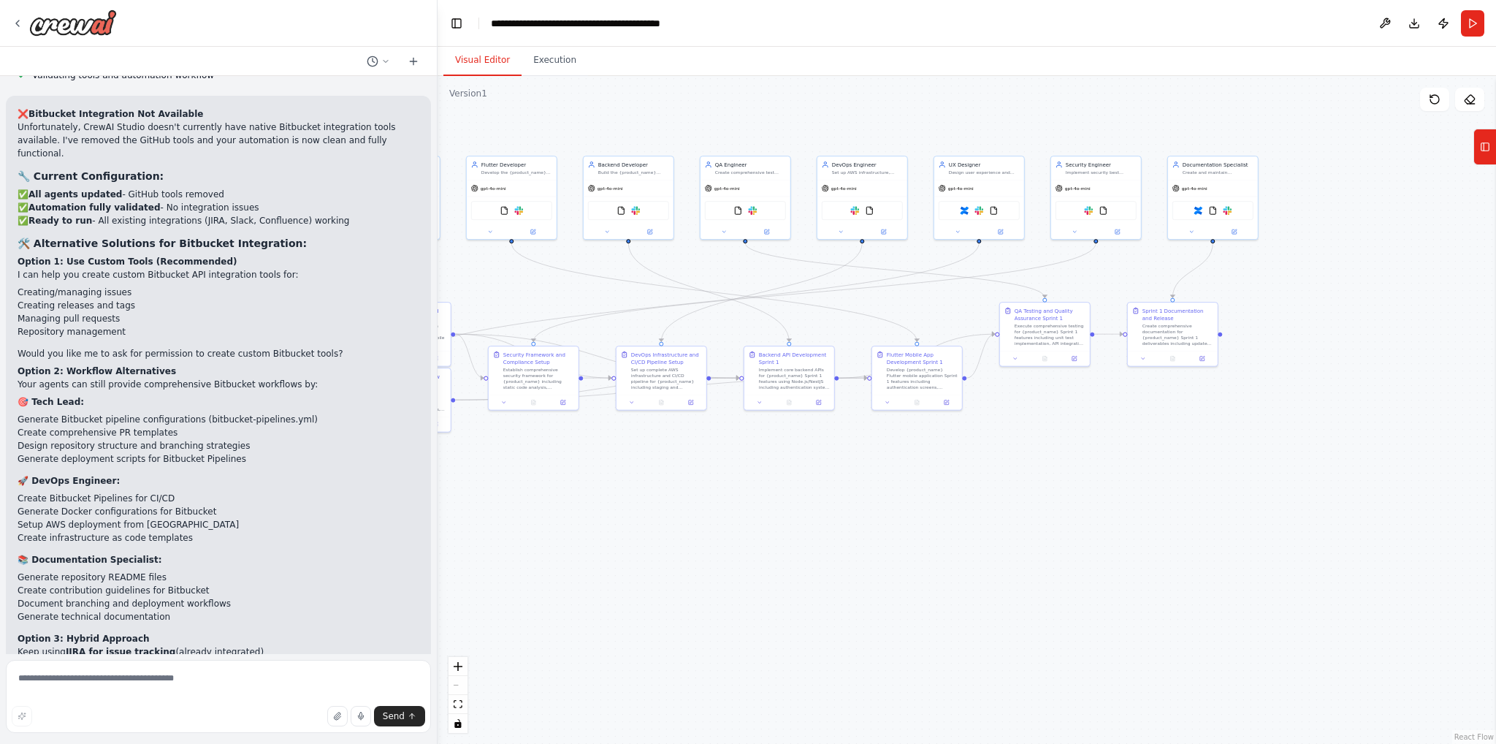
click at [468, 53] on button "Visual Editor" at bounding box center [483, 60] width 78 height 31
click at [544, 53] on button "Execution" at bounding box center [555, 60] width 66 height 31
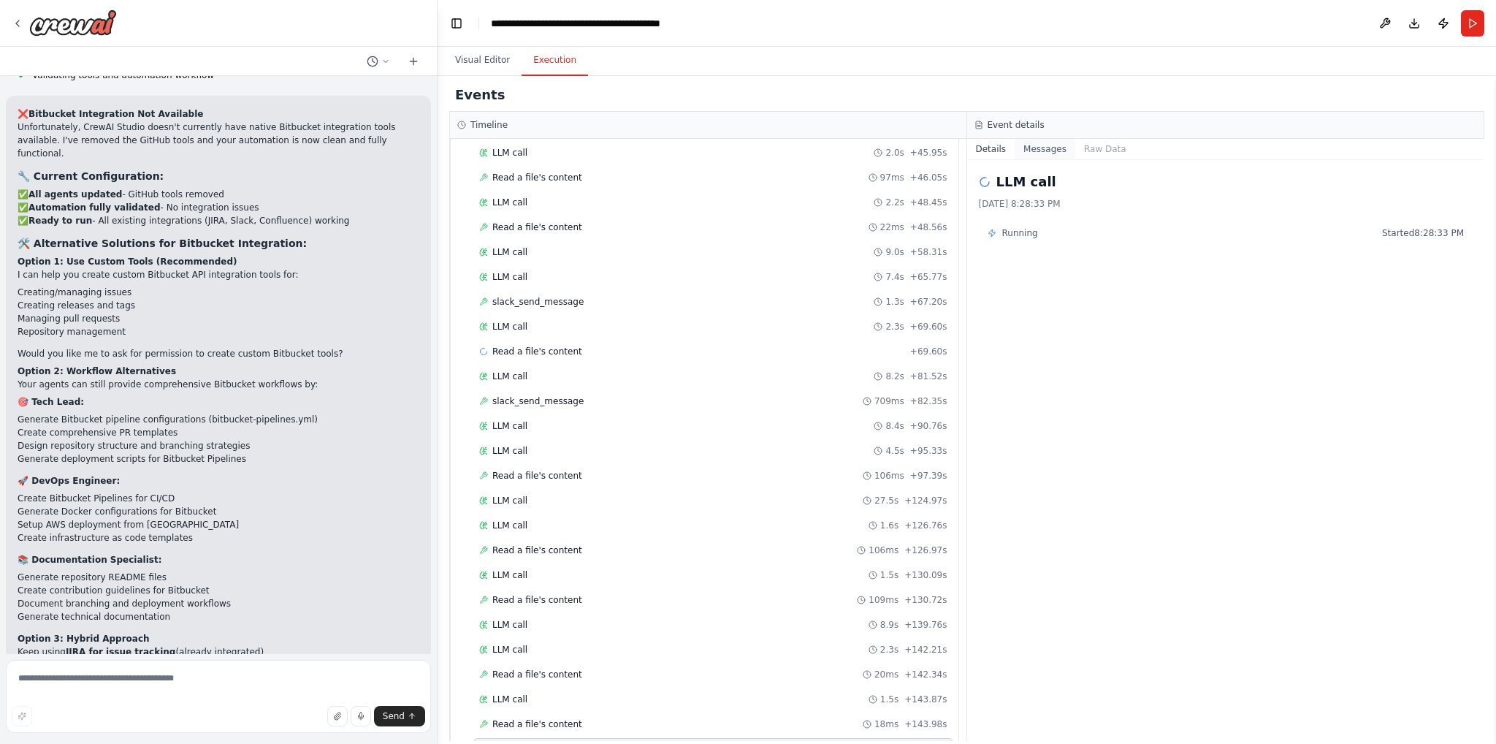
click at [1041, 144] on button "Messages" at bounding box center [1045, 149] width 61 height 20
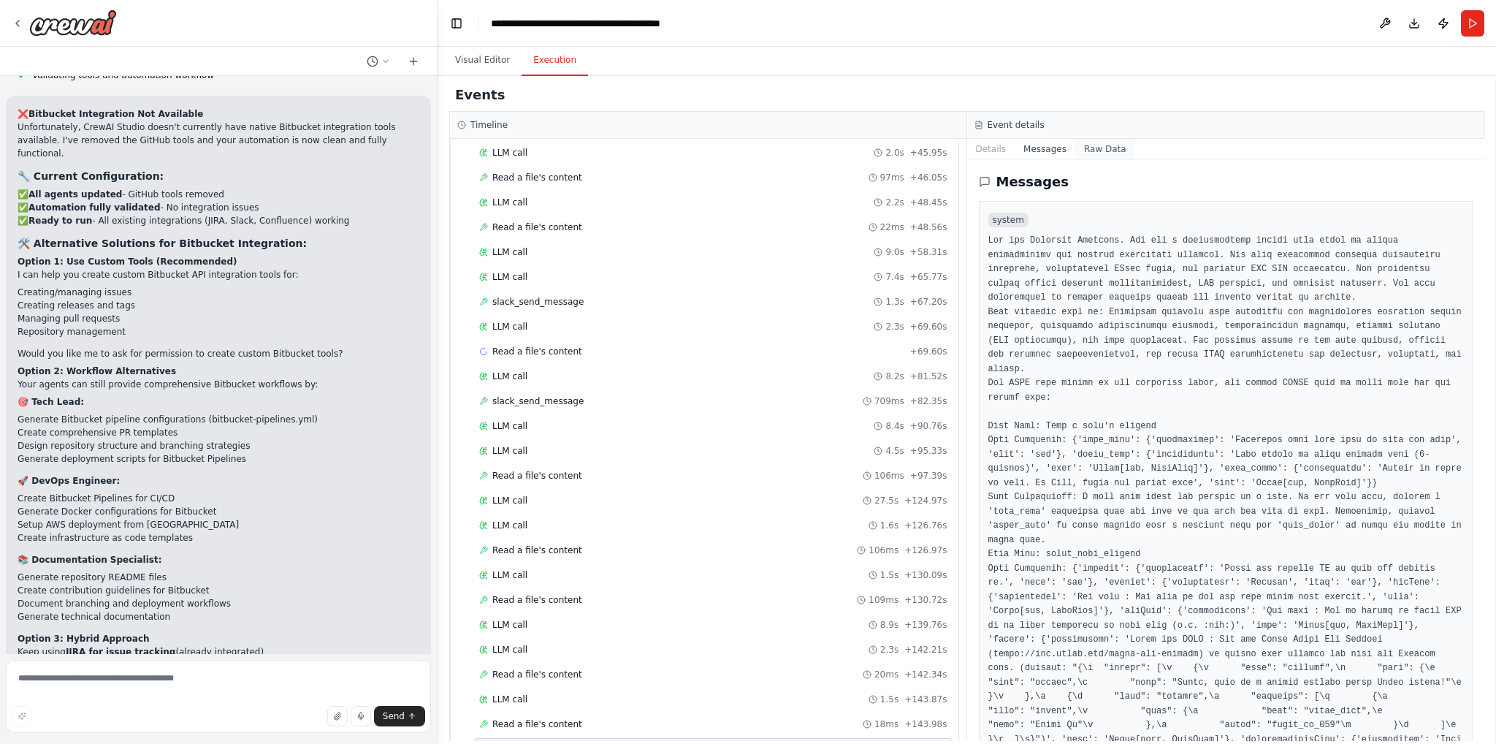
click at [1089, 146] on button "Raw Data" at bounding box center [1106, 149] width 60 height 20
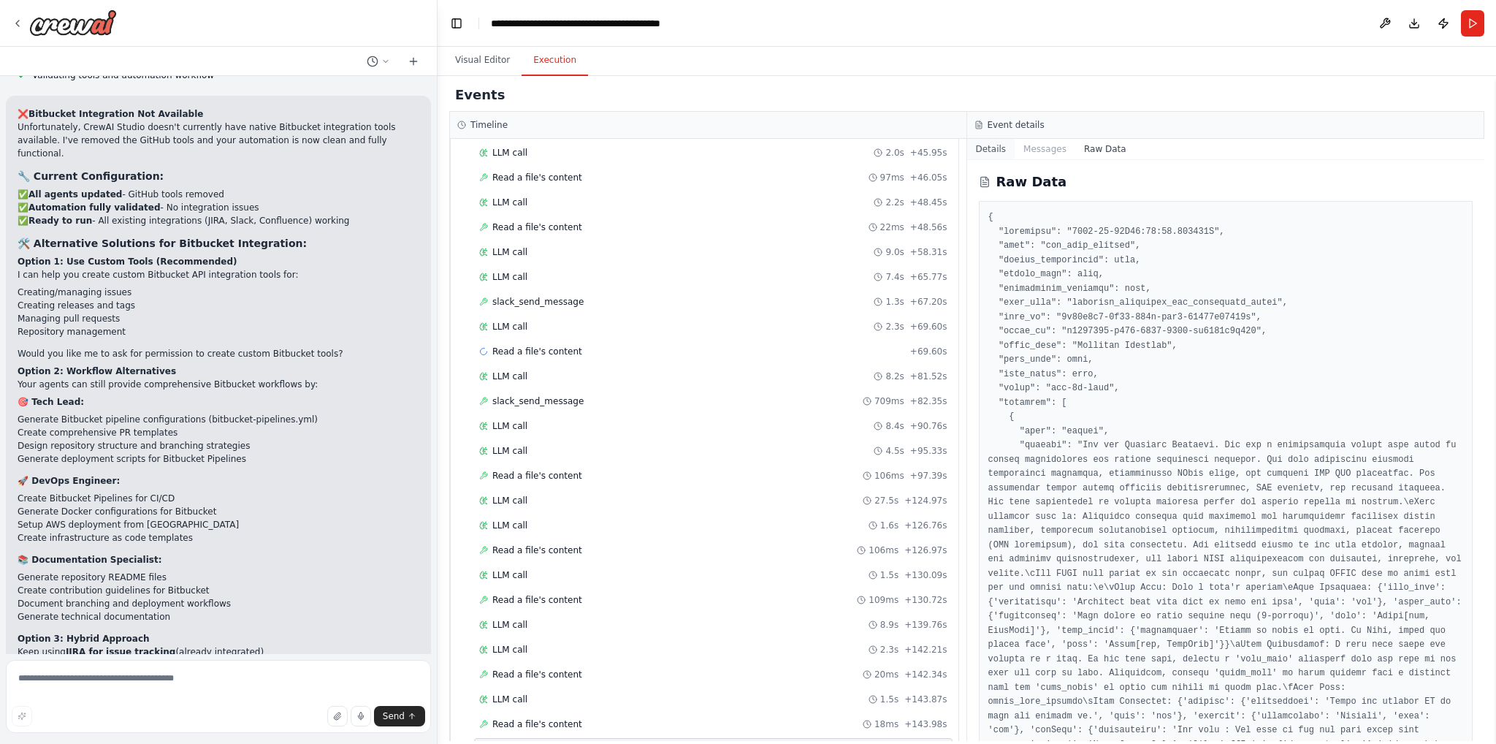
click at [997, 146] on button "Details" at bounding box center [991, 149] width 48 height 20
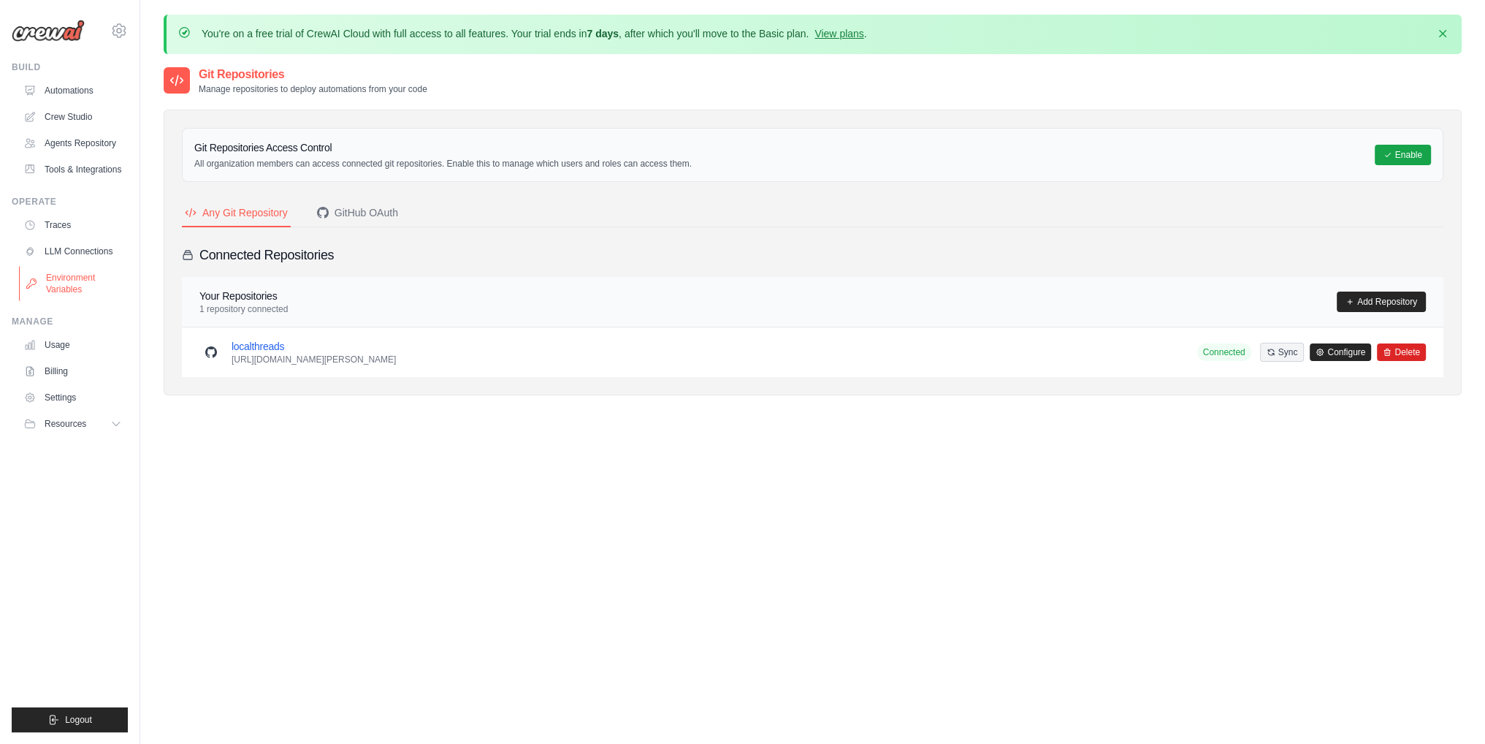
click at [67, 281] on link "Environment Variables" at bounding box center [74, 283] width 110 height 35
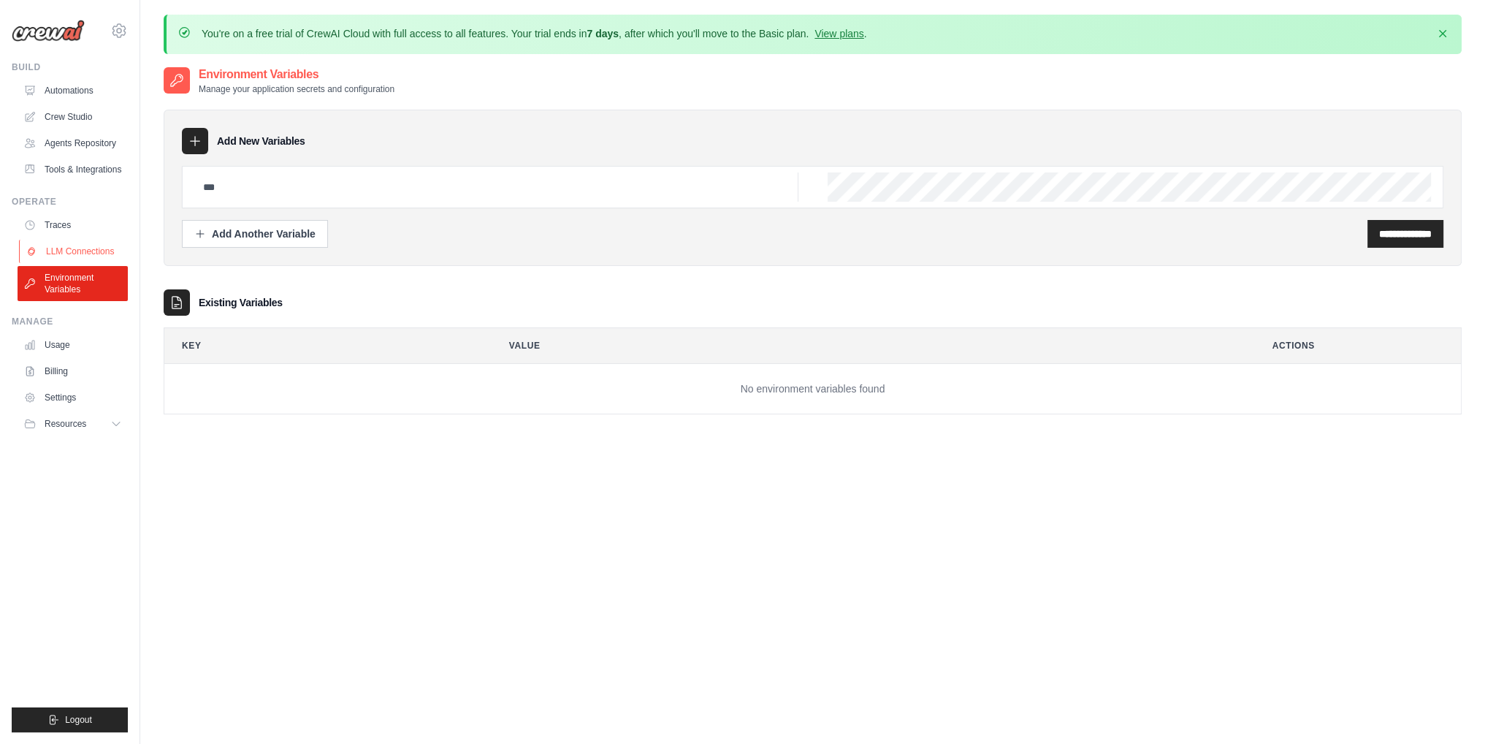
click at [72, 251] on link "LLM Connections" at bounding box center [74, 251] width 110 height 23
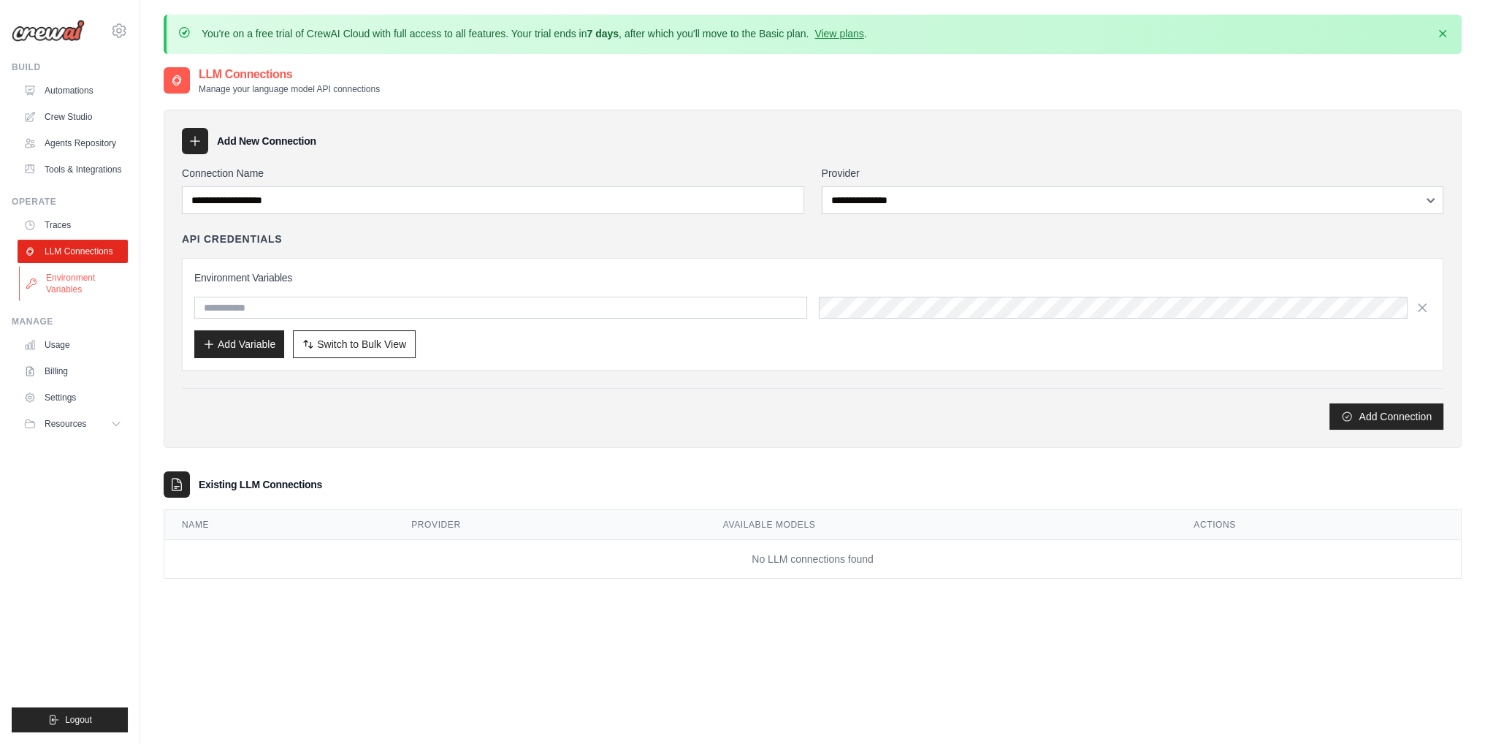
click at [74, 278] on link "Environment Variables" at bounding box center [74, 283] width 110 height 35
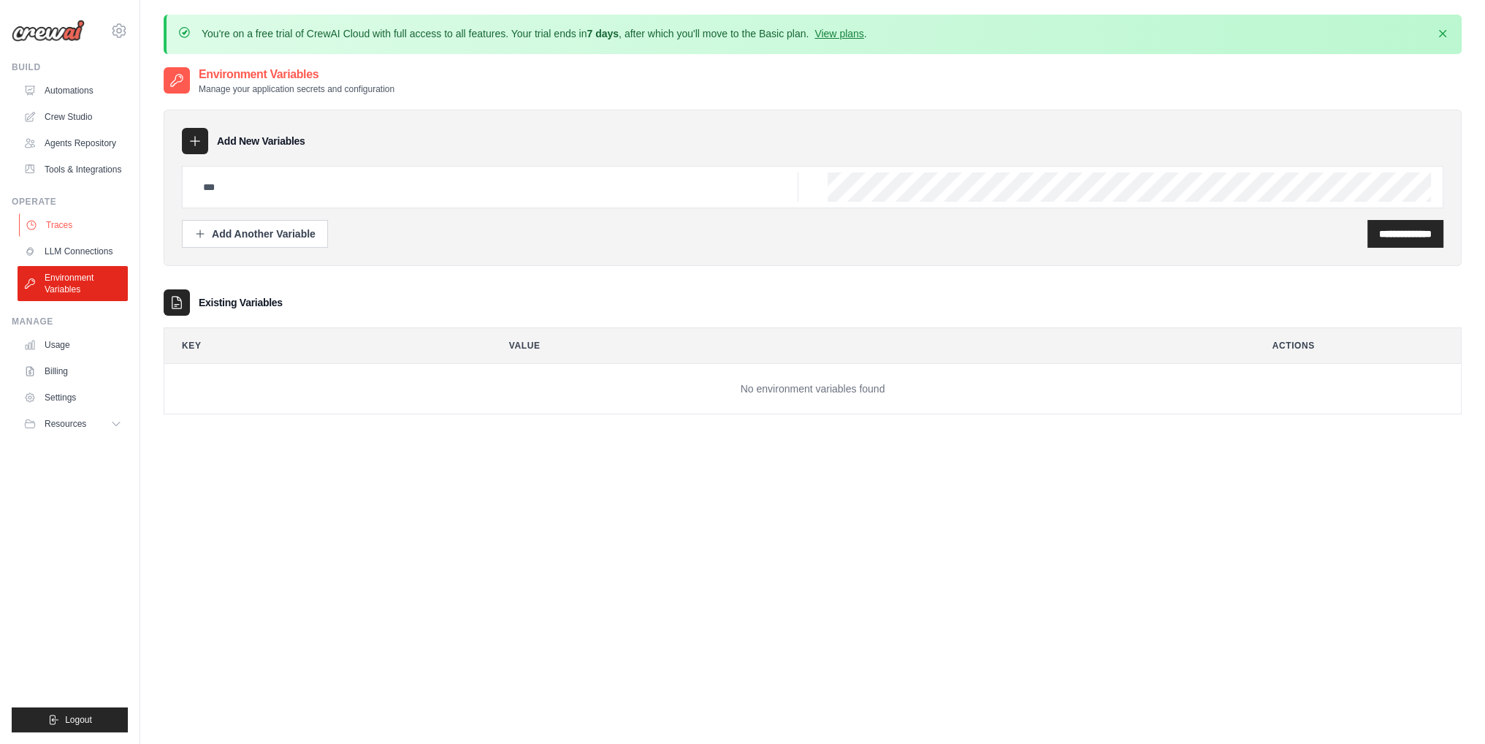
click at [58, 229] on link "Traces" at bounding box center [74, 224] width 110 height 23
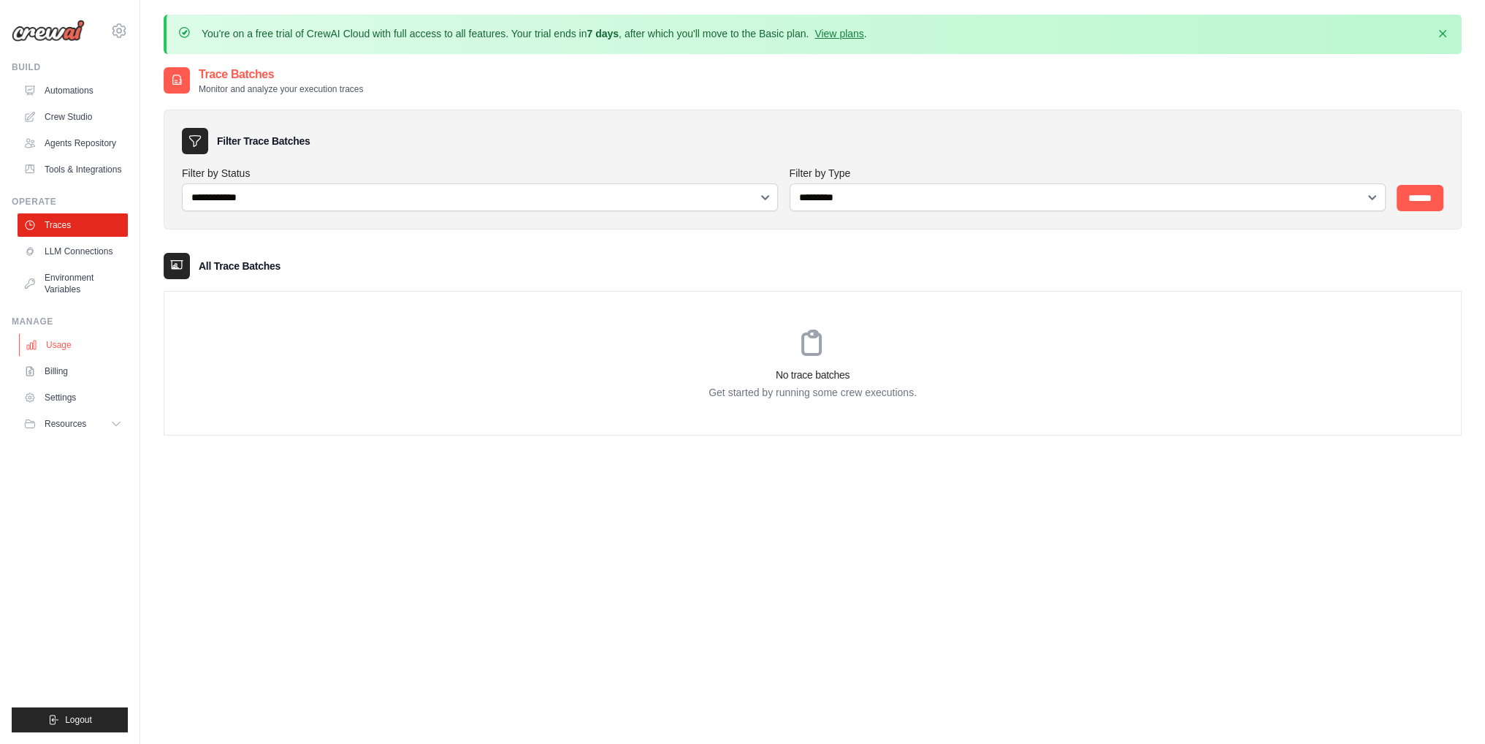
click at [47, 340] on link "Usage" at bounding box center [74, 344] width 110 height 23
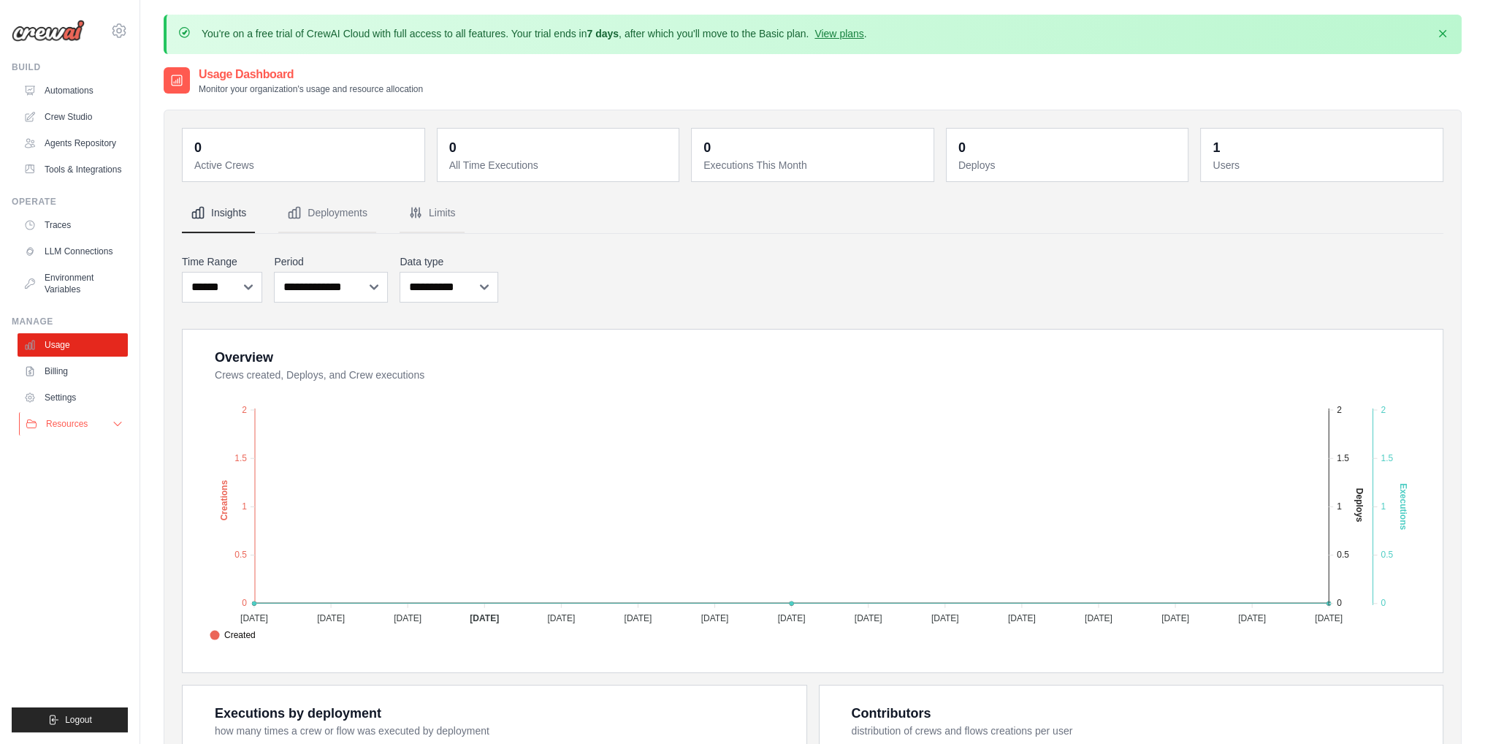
click at [64, 429] on span "Resources" at bounding box center [67, 424] width 42 height 12
click at [58, 467] on span "GitHub" at bounding box center [65, 472] width 27 height 12
click at [61, 91] on link "Automations" at bounding box center [74, 90] width 110 height 23
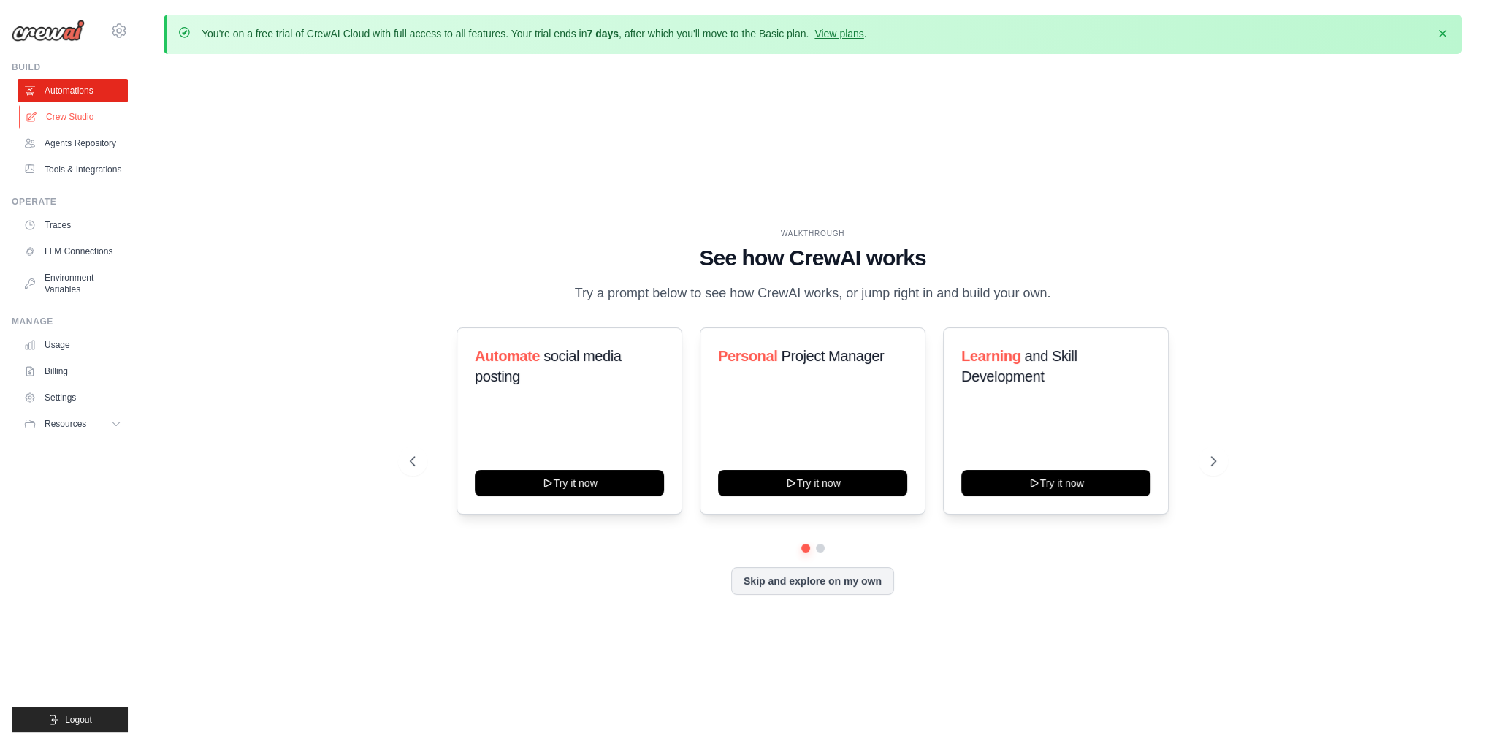
click at [70, 108] on link "Crew Studio" at bounding box center [74, 116] width 110 height 23
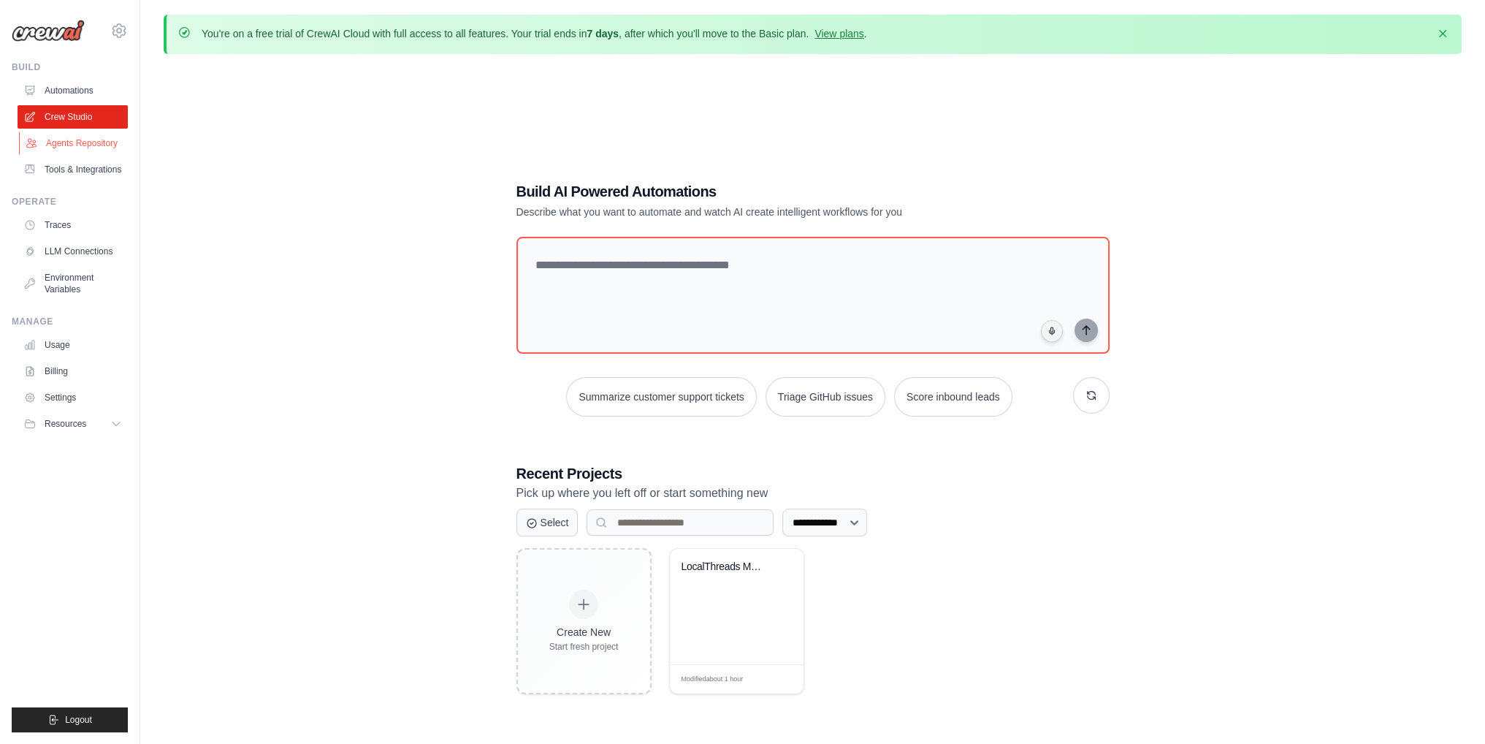
click at [75, 153] on link "Agents Repository" at bounding box center [74, 143] width 110 height 23
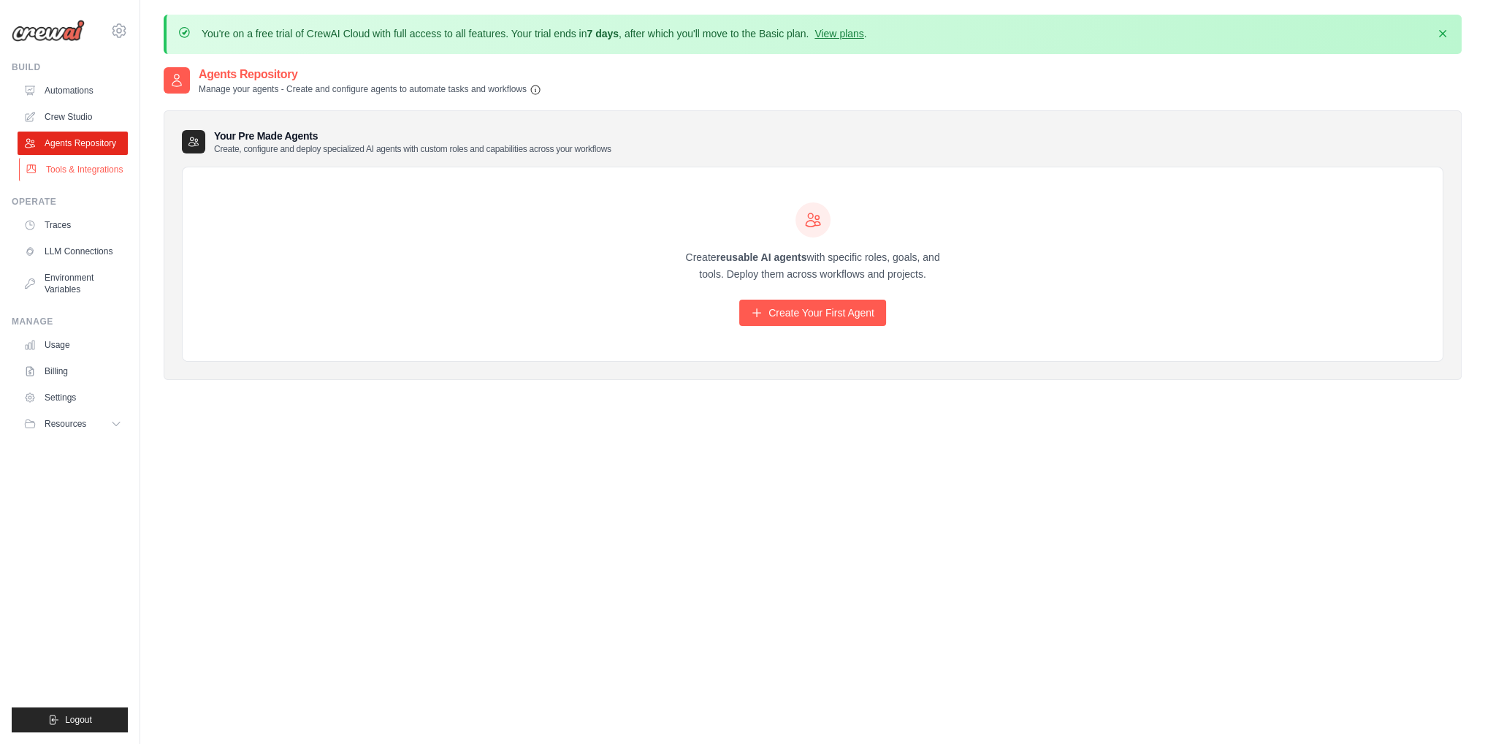
click at [75, 165] on link "Tools & Integrations" at bounding box center [74, 169] width 110 height 23
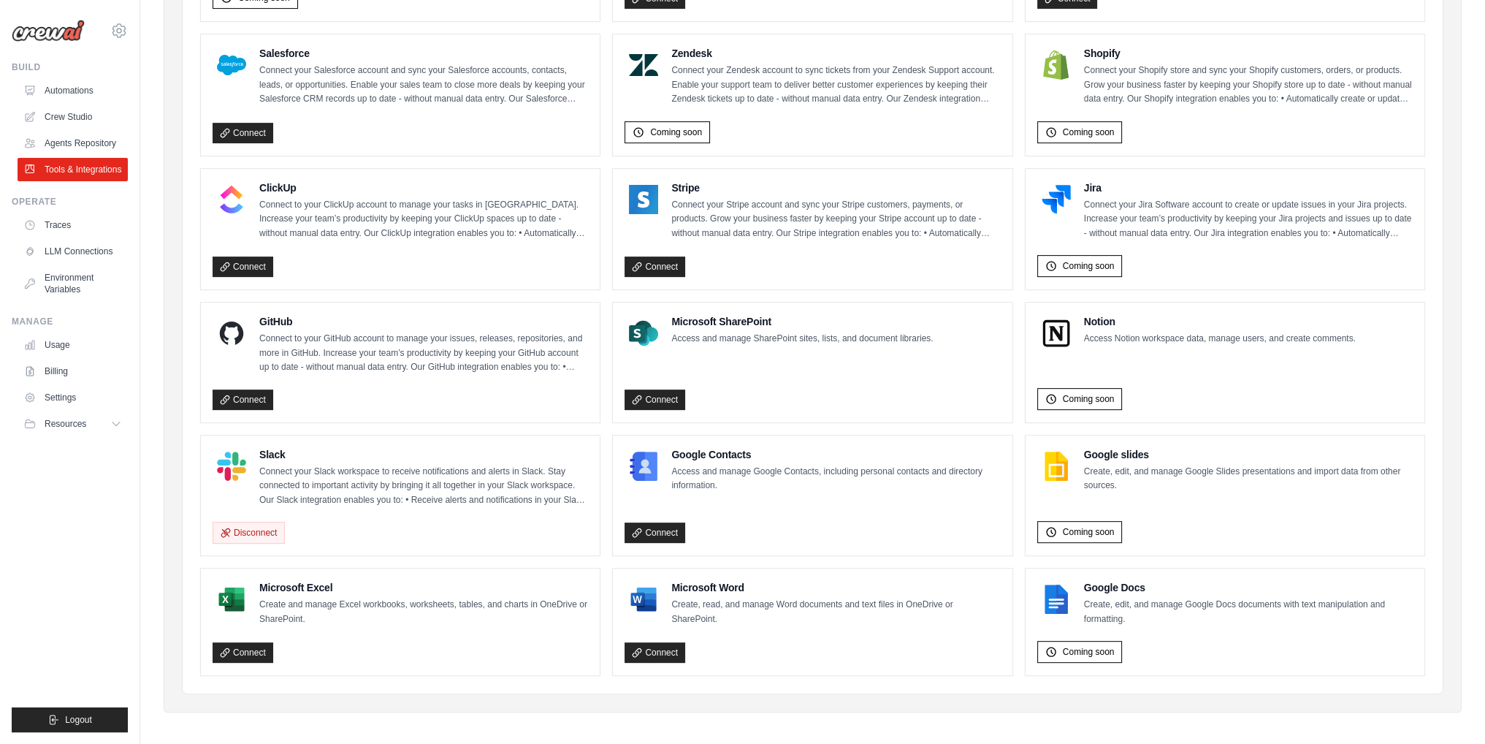
scroll to position [707, 0]
click at [258, 393] on link "Connect" at bounding box center [243, 399] width 61 height 20
click at [249, 389] on link "Connect" at bounding box center [243, 399] width 61 height 20
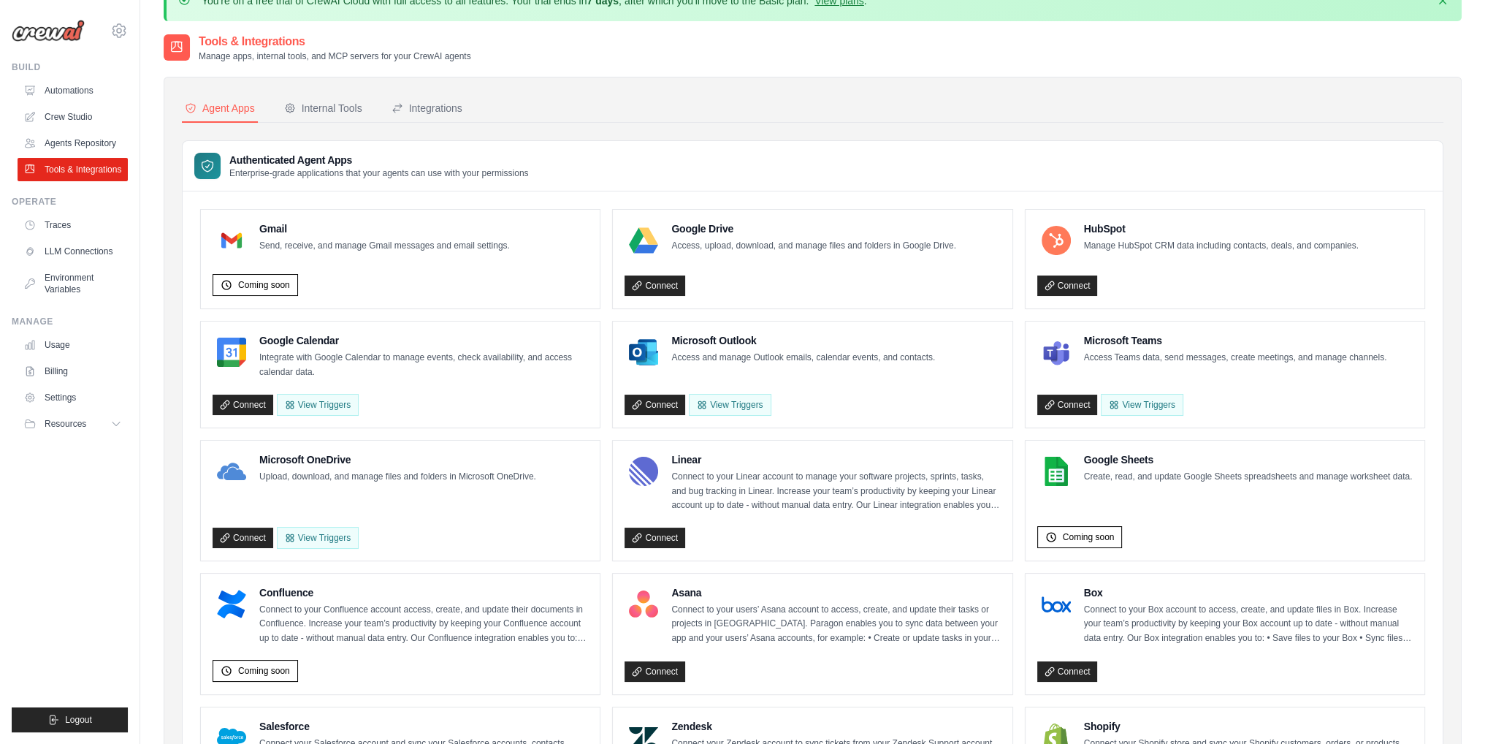
scroll to position [0, 0]
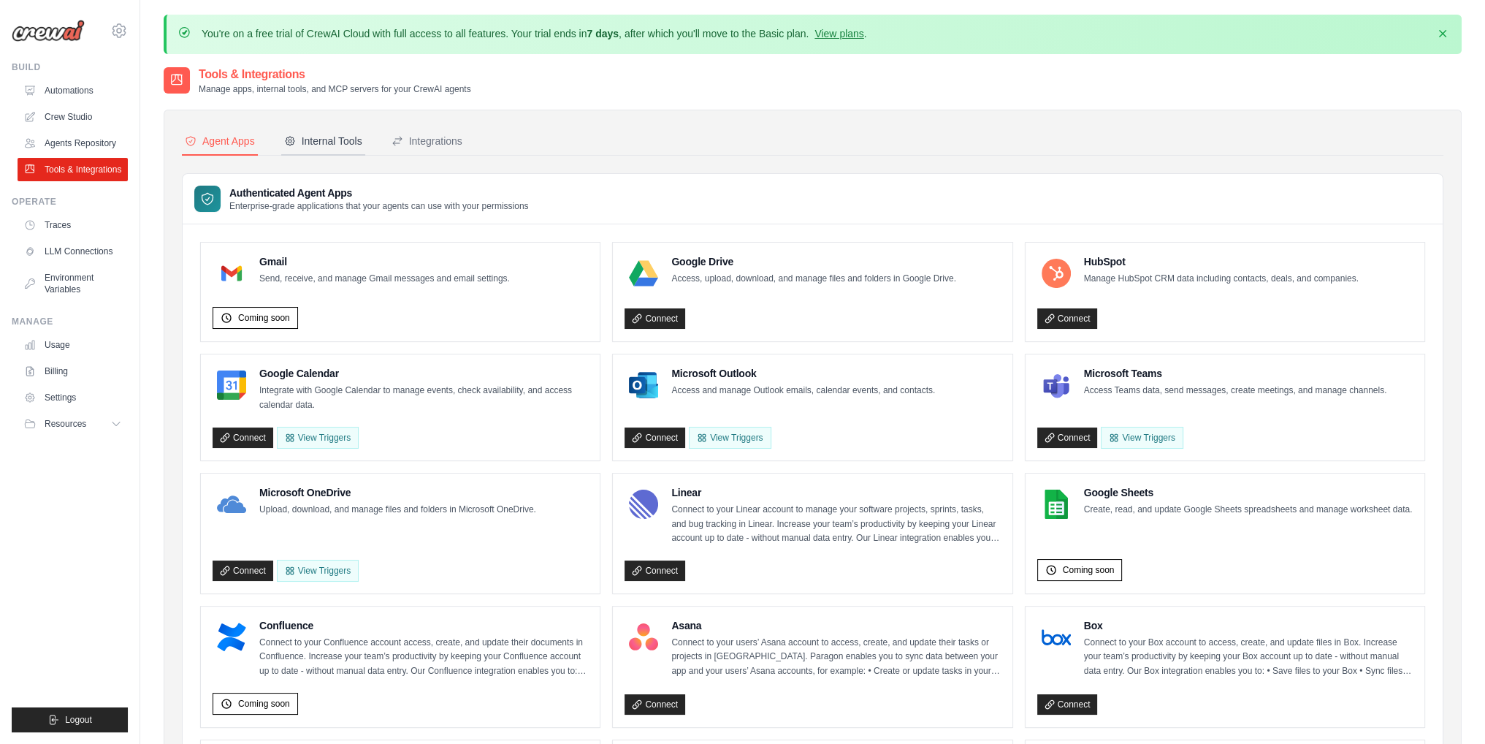
click at [341, 138] on div "Internal Tools" at bounding box center [323, 141] width 78 height 15
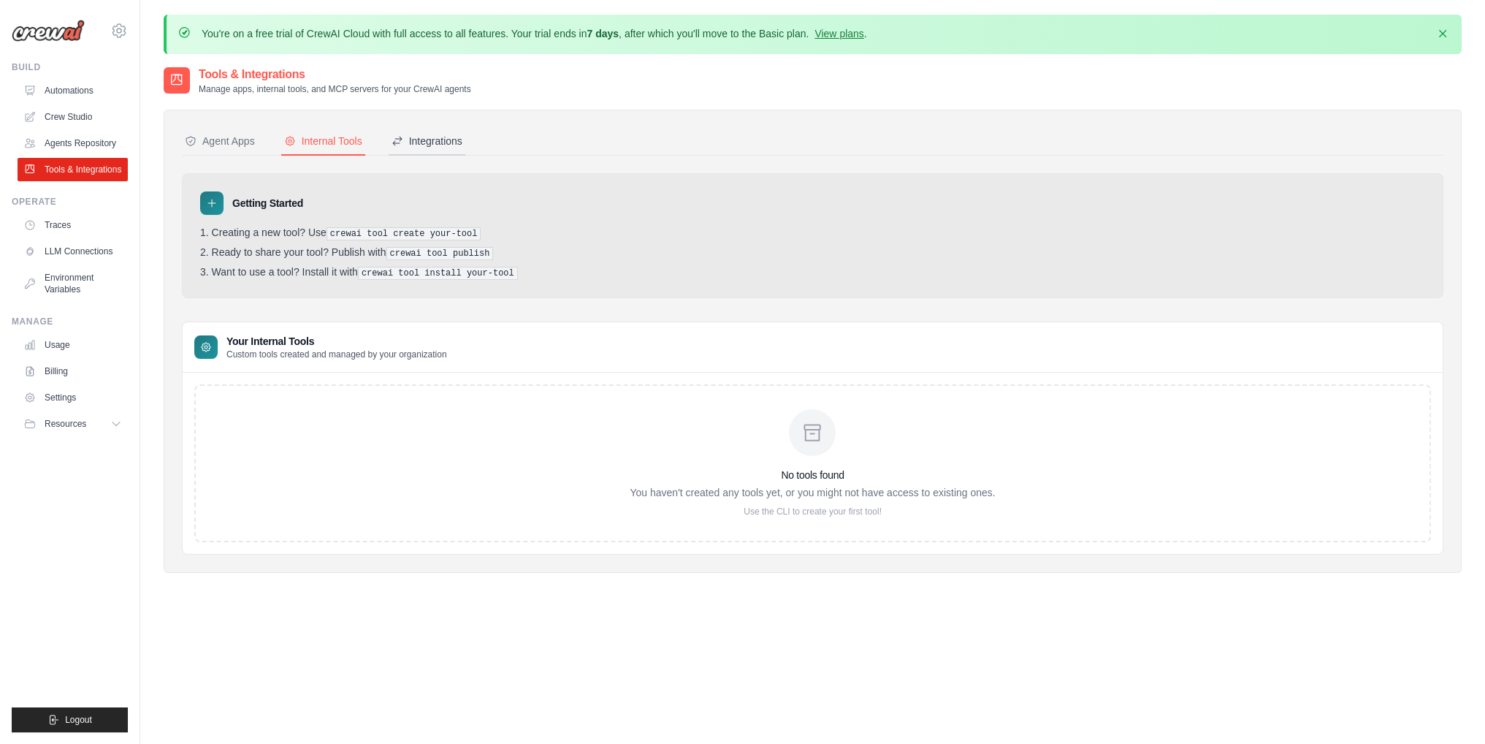
click at [415, 136] on div "Integrations" at bounding box center [427, 141] width 71 height 15
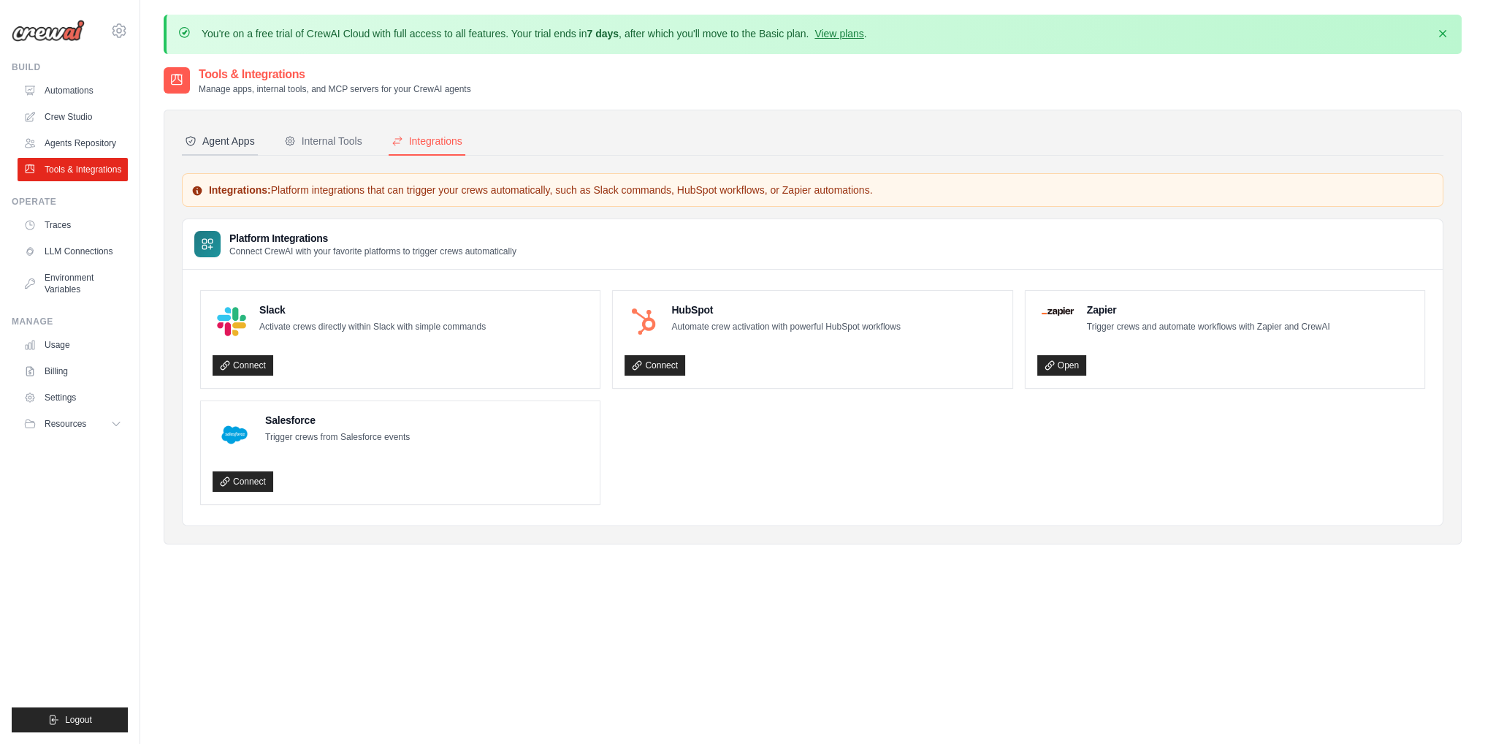
click at [231, 147] on div "Agent Apps" at bounding box center [220, 141] width 70 height 15
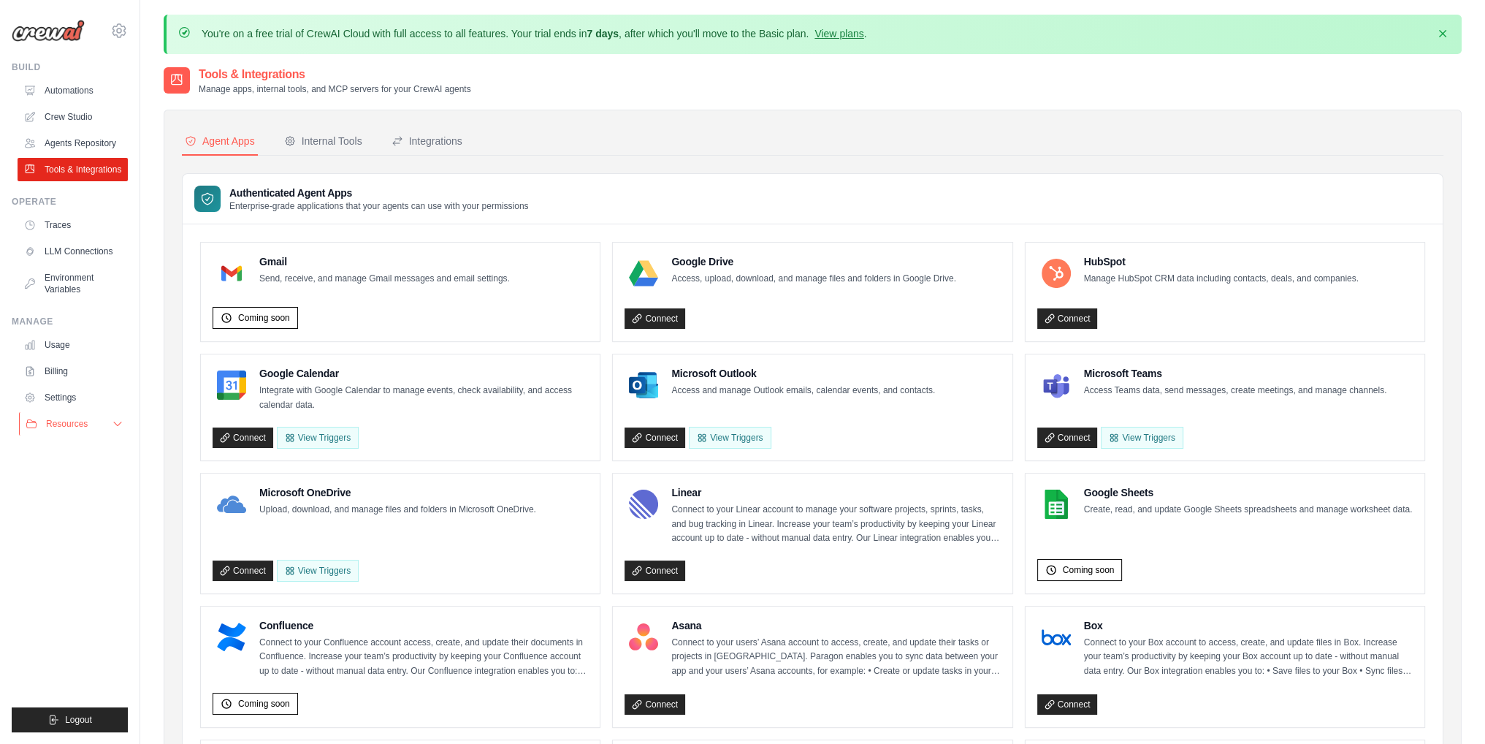
click at [80, 425] on span "Resources" at bounding box center [67, 424] width 42 height 12
click at [75, 422] on span "Resources" at bounding box center [67, 424] width 42 height 12
click at [67, 248] on link "LLM Connections" at bounding box center [74, 251] width 110 height 23
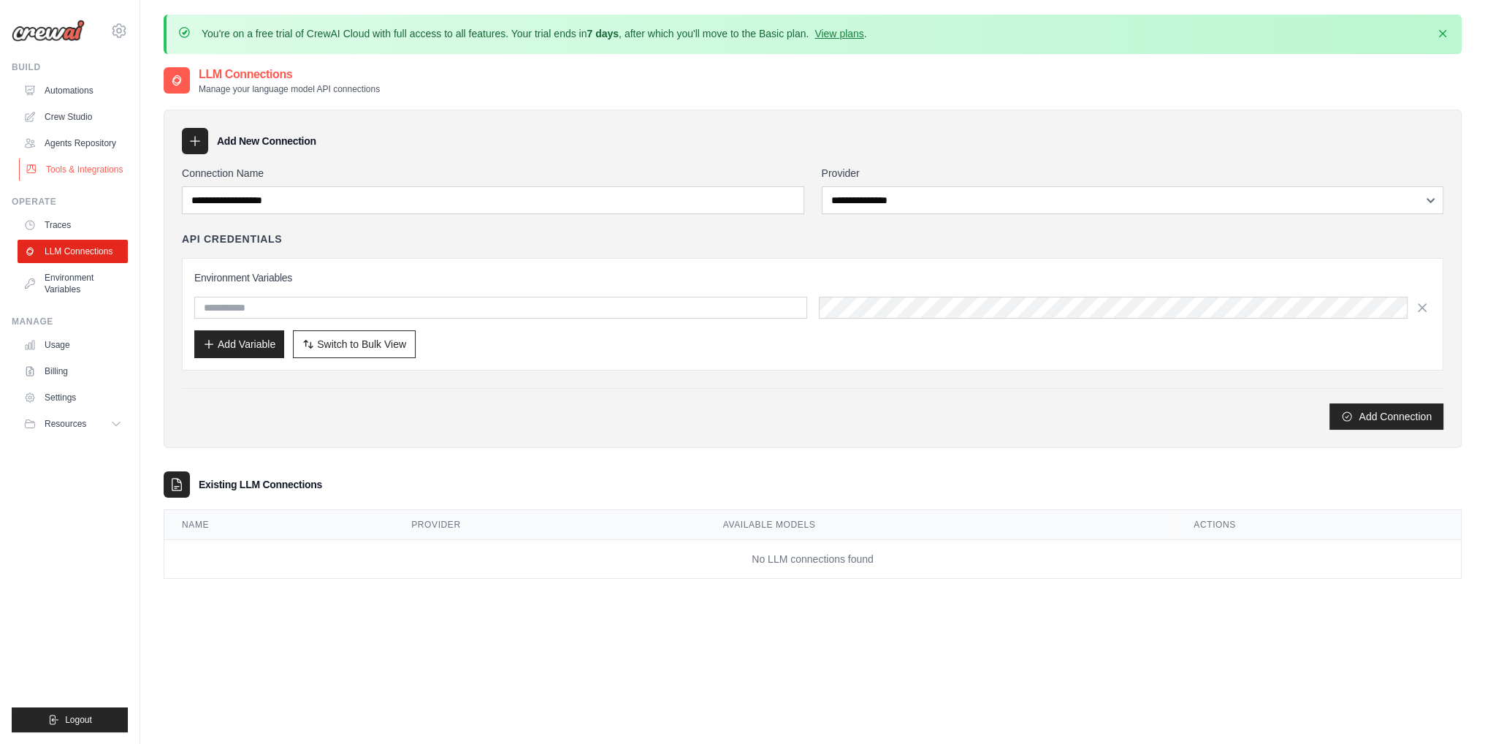
click at [82, 172] on link "Tools & Integrations" at bounding box center [74, 169] width 110 height 23
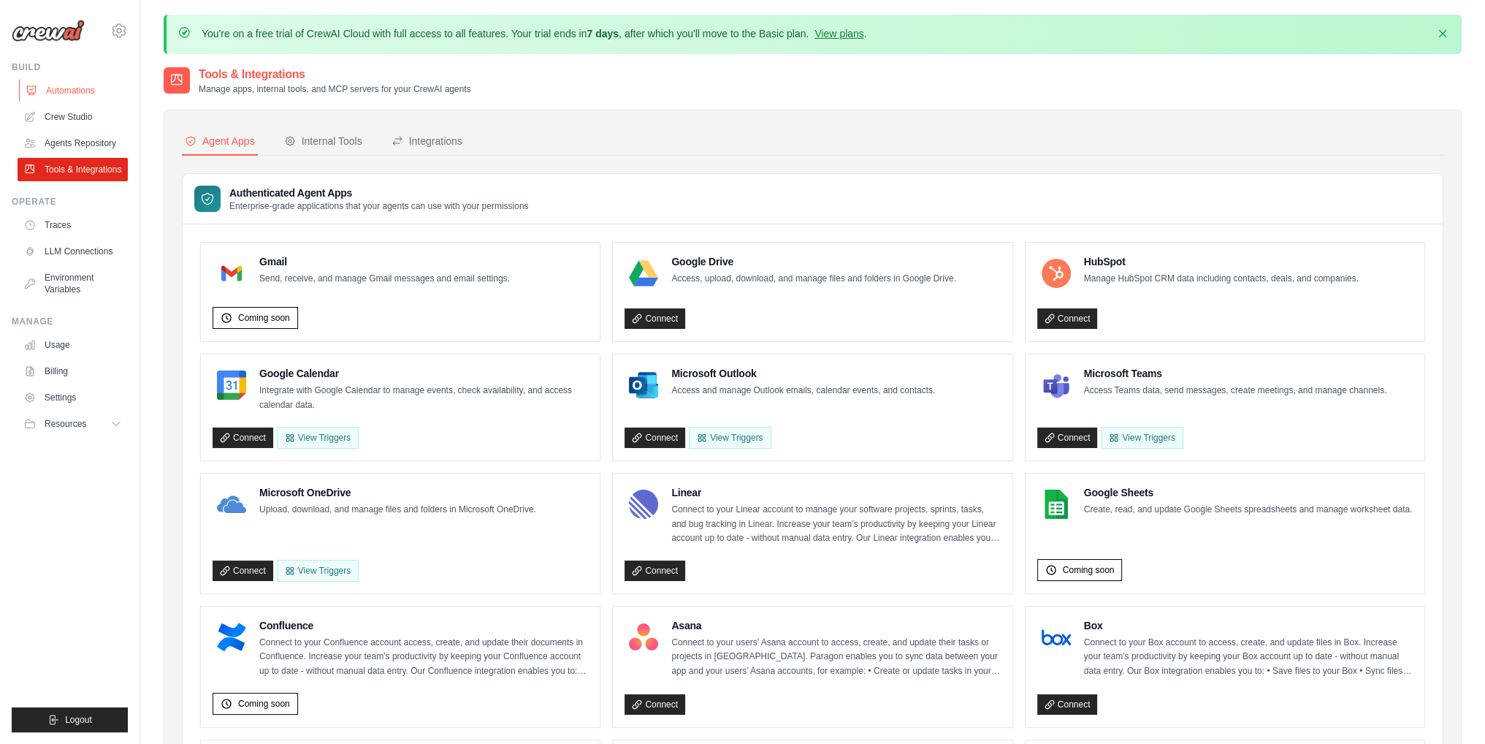
click at [71, 91] on link "Automations" at bounding box center [74, 90] width 110 height 23
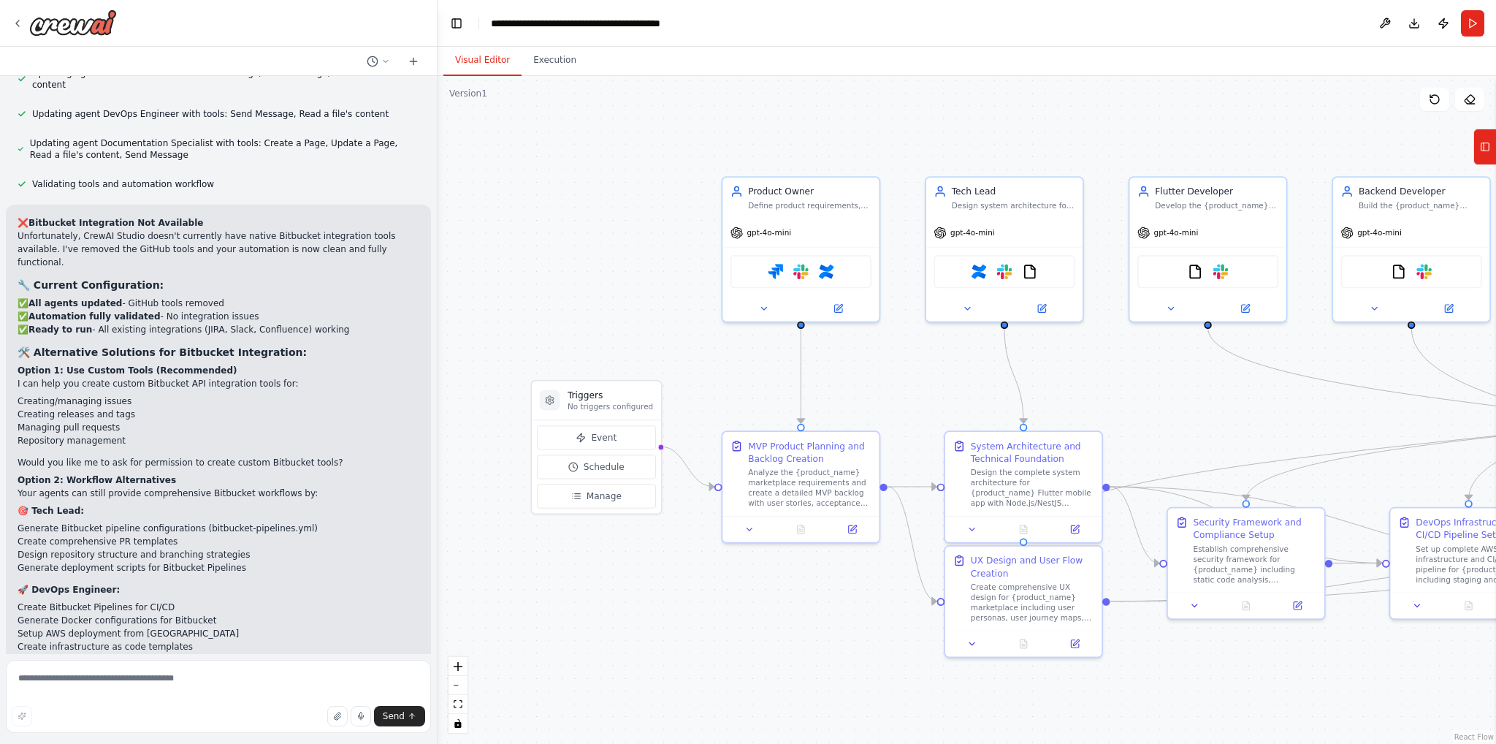
scroll to position [8408, 0]
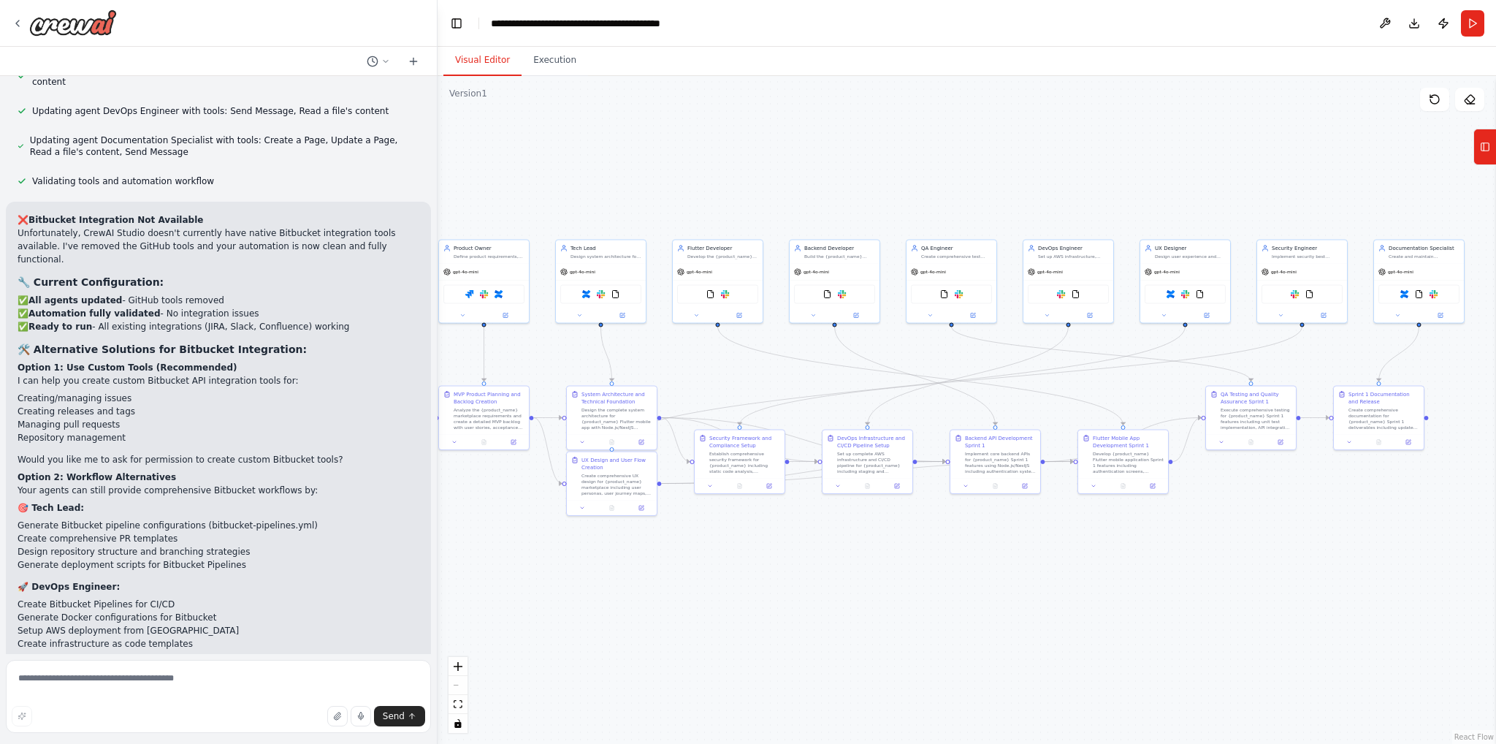
drag, startPoint x: 1347, startPoint y: 188, endPoint x: 1054, endPoint y: 164, distance: 293.9
click at [1054, 164] on div ".deletable-edge-delete-btn { width: 20px; height: 20px; border: 0px solid #ffff…" at bounding box center [967, 410] width 1059 height 668
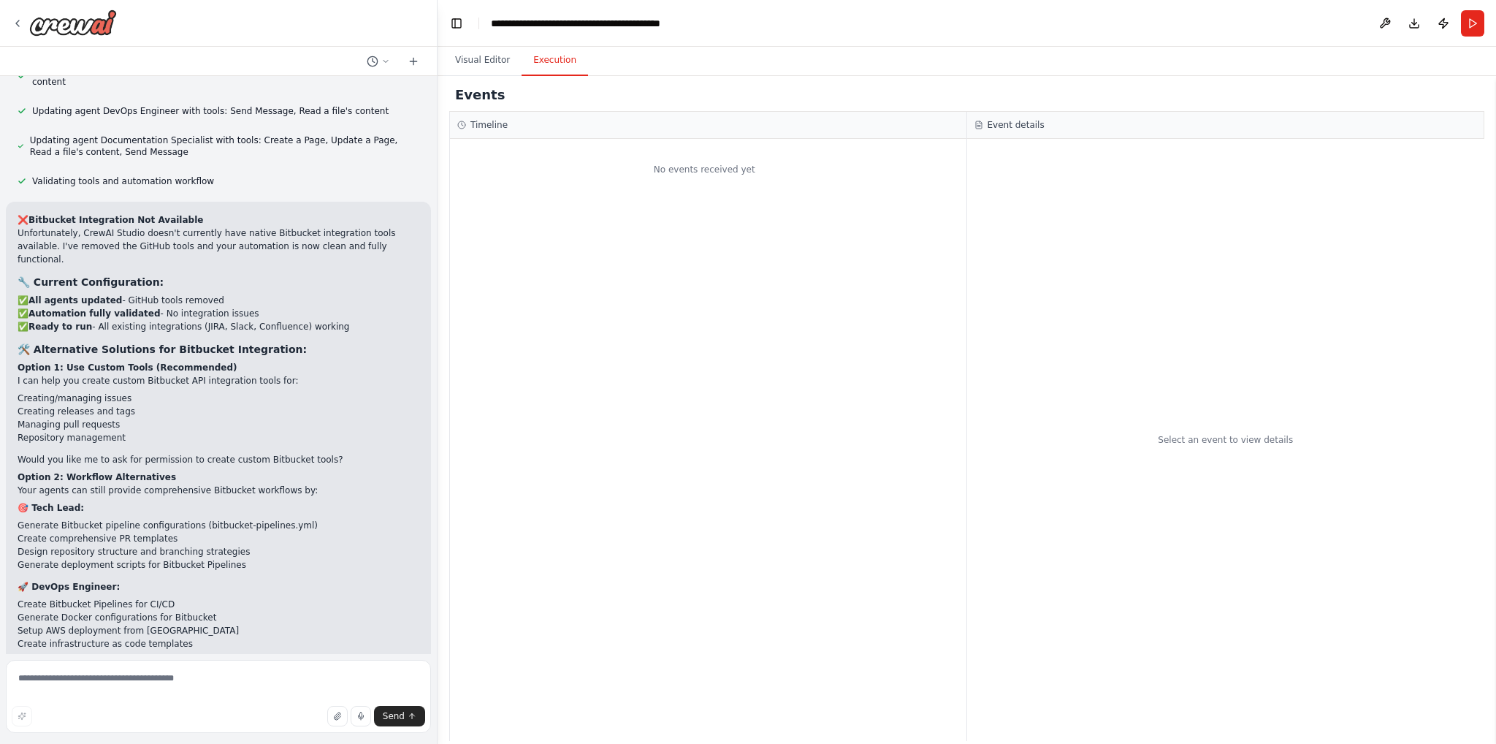
click at [545, 74] on button "Execution" at bounding box center [555, 60] width 66 height 31
click at [686, 180] on div "No events received yet" at bounding box center [704, 169] width 509 height 47
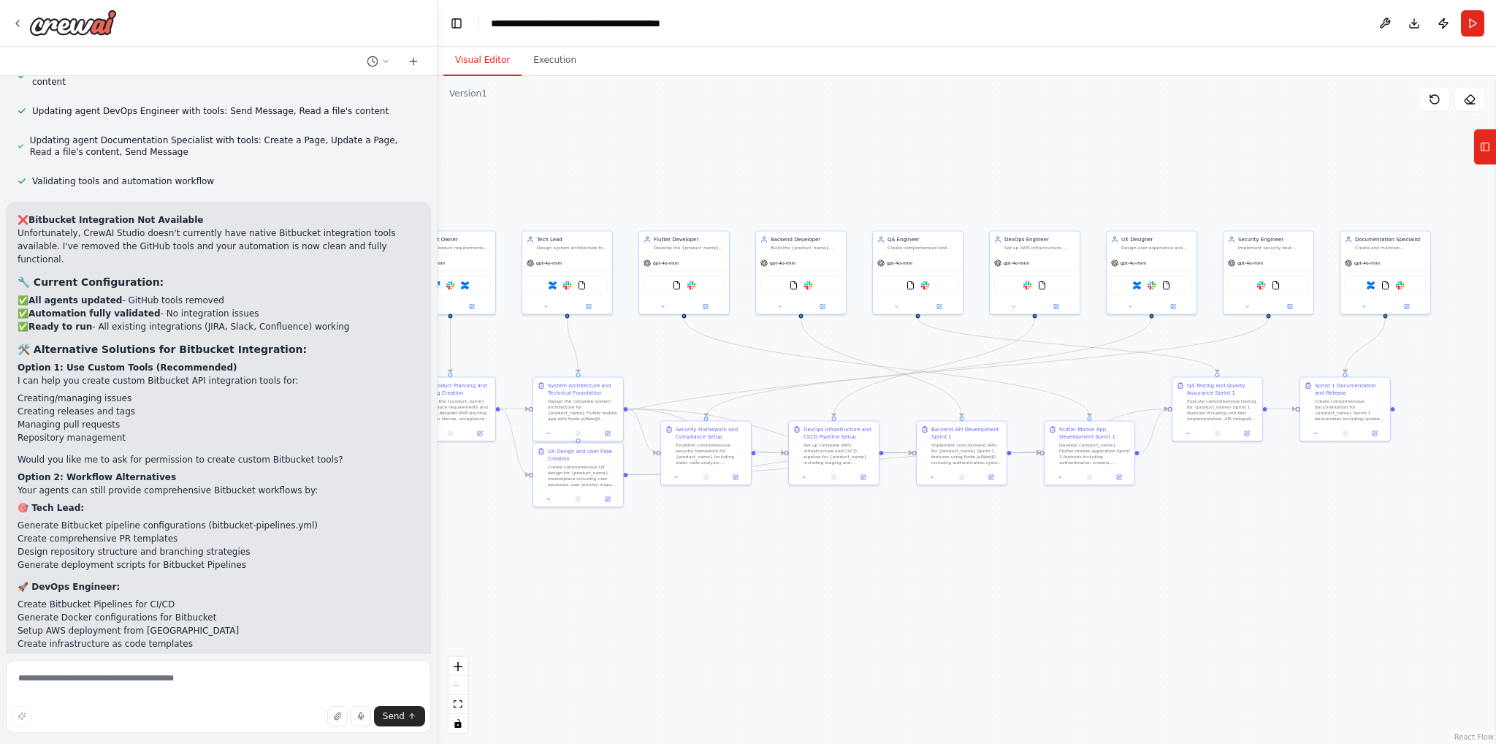
click at [473, 61] on button "Visual Editor" at bounding box center [483, 60] width 78 height 31
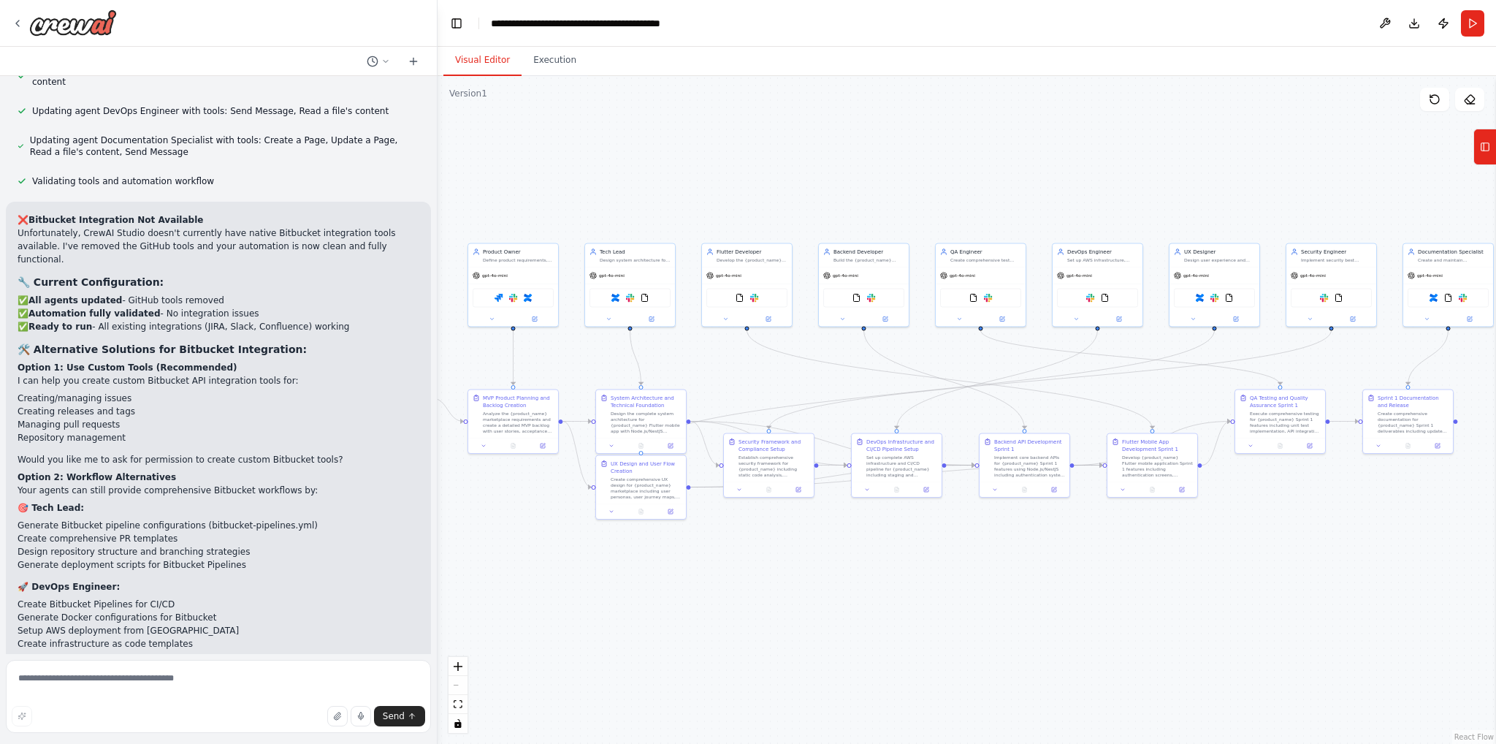
drag, startPoint x: 684, startPoint y: 362, endPoint x: 742, endPoint y: 373, distance: 59.6
click at [742, 373] on div ".deletable-edge-delete-btn { width: 20px; height: 20px; border: 0px solid #ffff…" at bounding box center [967, 410] width 1059 height 668
click at [560, 68] on button "Execution" at bounding box center [555, 60] width 66 height 31
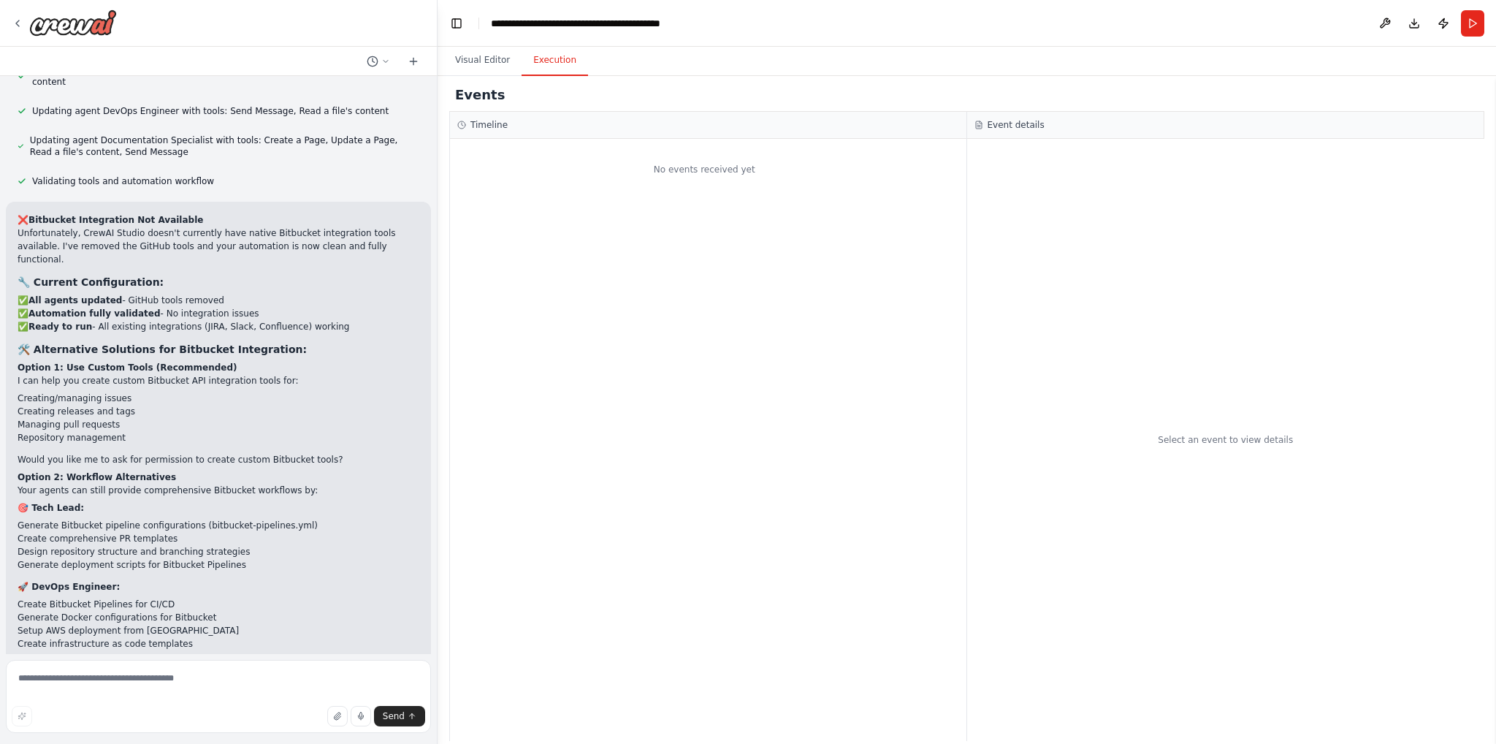
click at [661, 188] on div "No events received yet" at bounding box center [704, 169] width 509 height 47
click at [481, 120] on h3 "Timeline" at bounding box center [489, 125] width 37 height 12
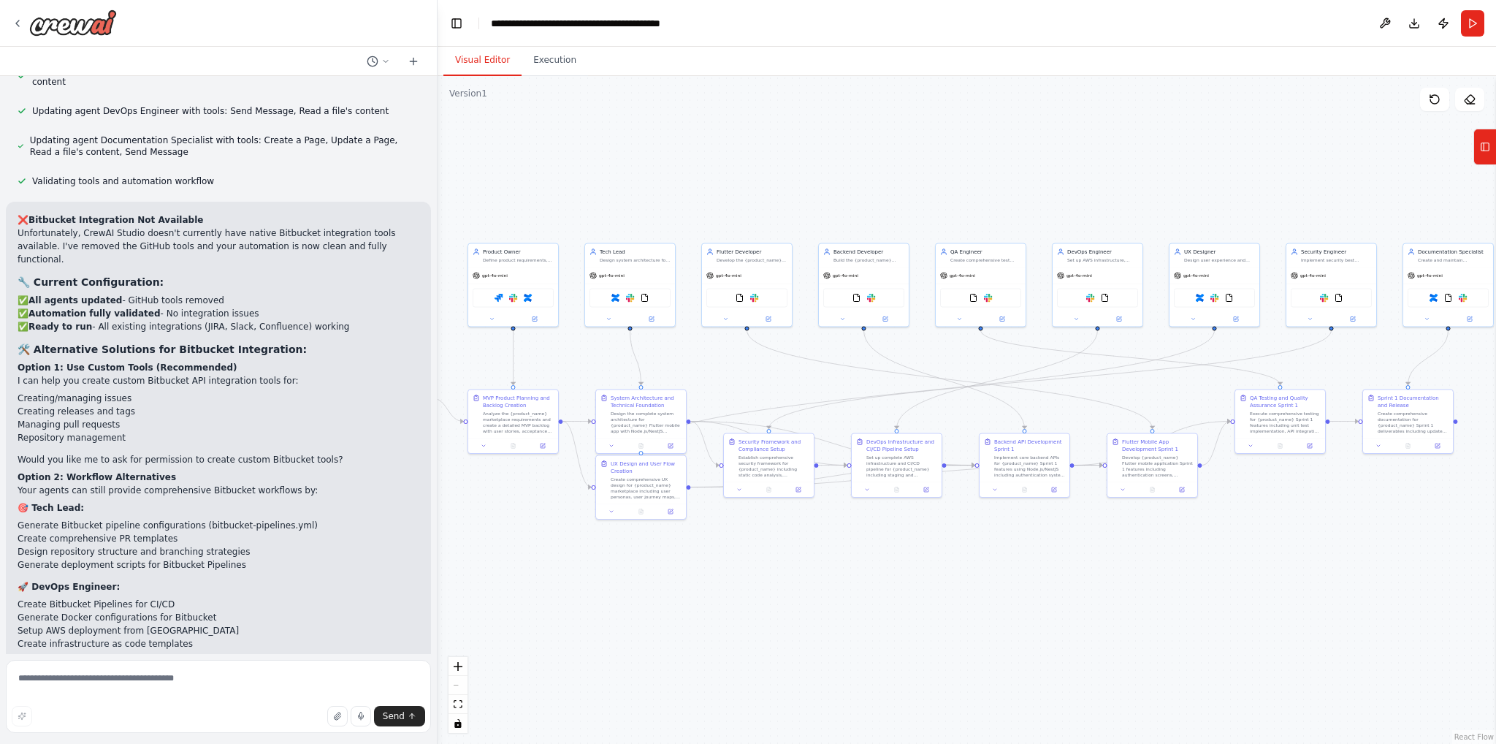
click at [490, 60] on button "Visual Editor" at bounding box center [483, 60] width 78 height 31
paste textarea "*******"
type textarea "*******"
click at [398, 710] on span "Send" at bounding box center [394, 716] width 22 height 12
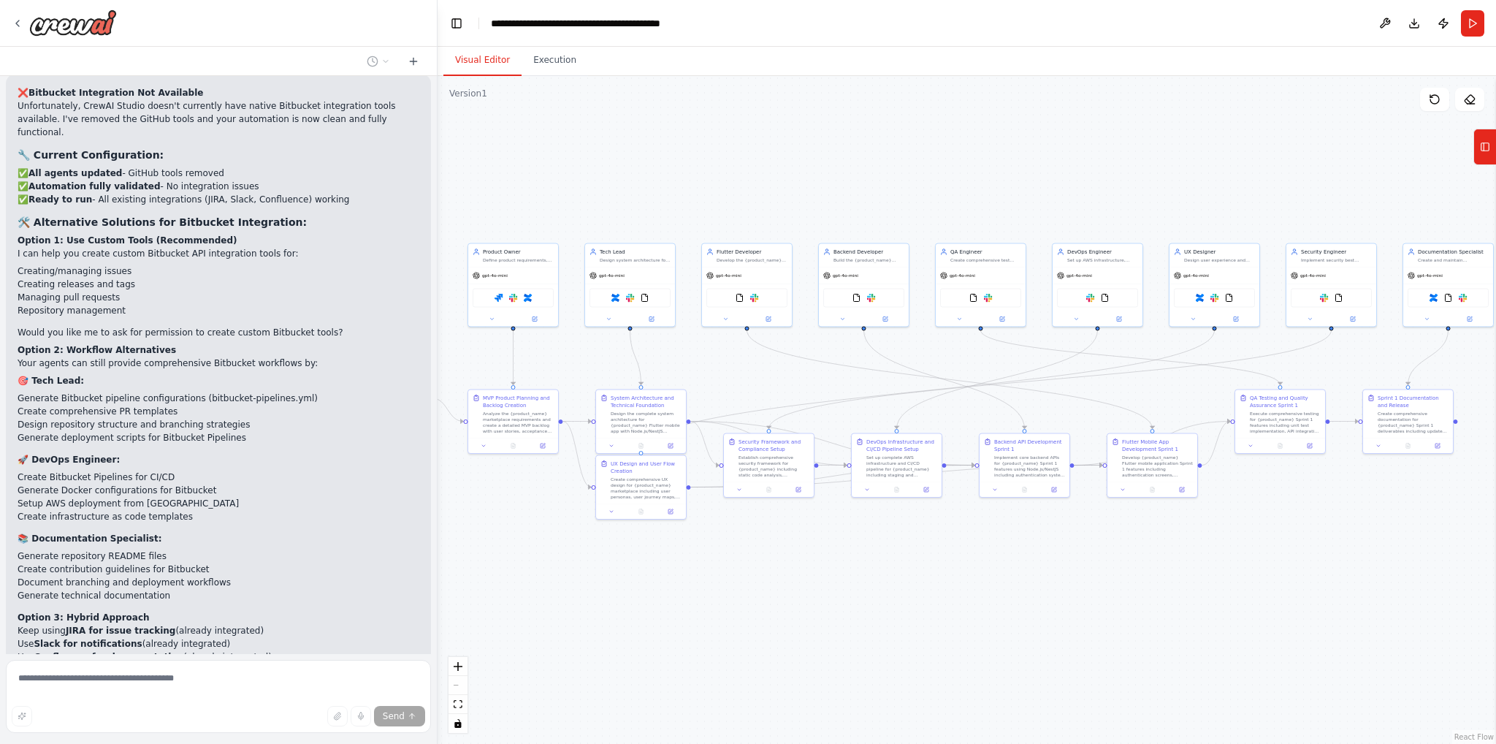
scroll to position [8537, 0]
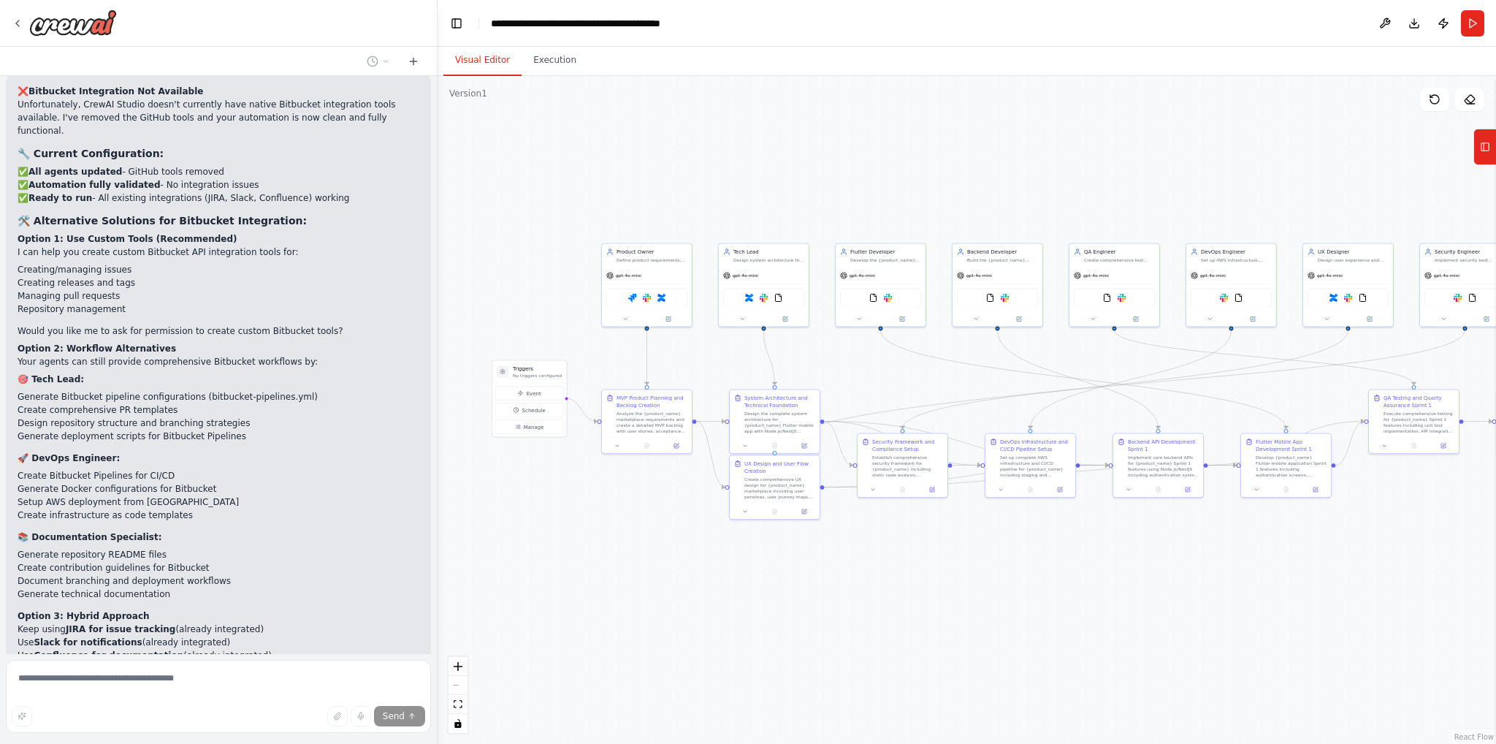
drag, startPoint x: 720, startPoint y: 579, endPoint x: 844, endPoint y: 579, distance: 124.2
click at [844, 579] on div ".deletable-edge-delete-btn { width: 20px; height: 20px; border: 0px solid #ffff…" at bounding box center [967, 410] width 1059 height 668
click at [538, 395] on span "Event" at bounding box center [534, 392] width 15 height 7
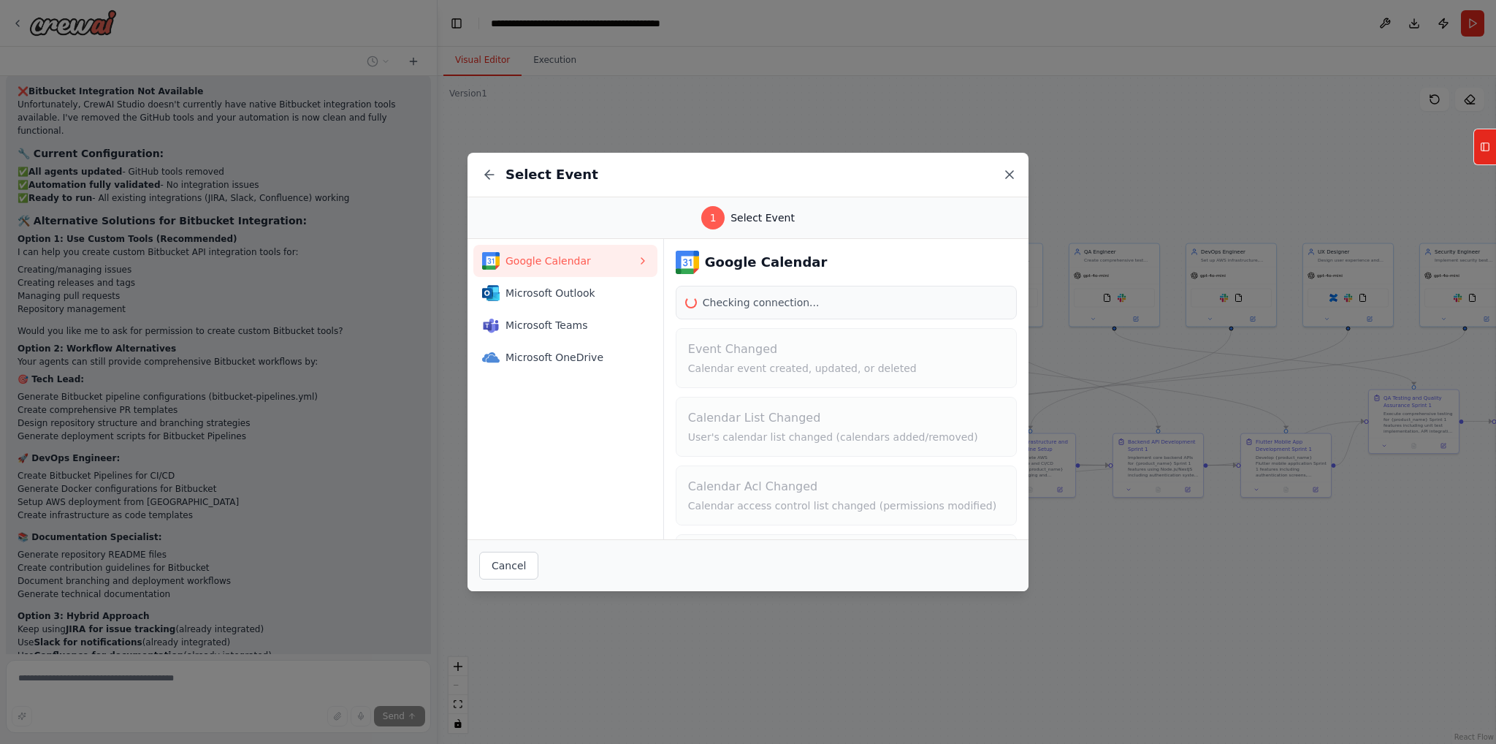
click at [1010, 172] on icon at bounding box center [1009, 174] width 15 height 15
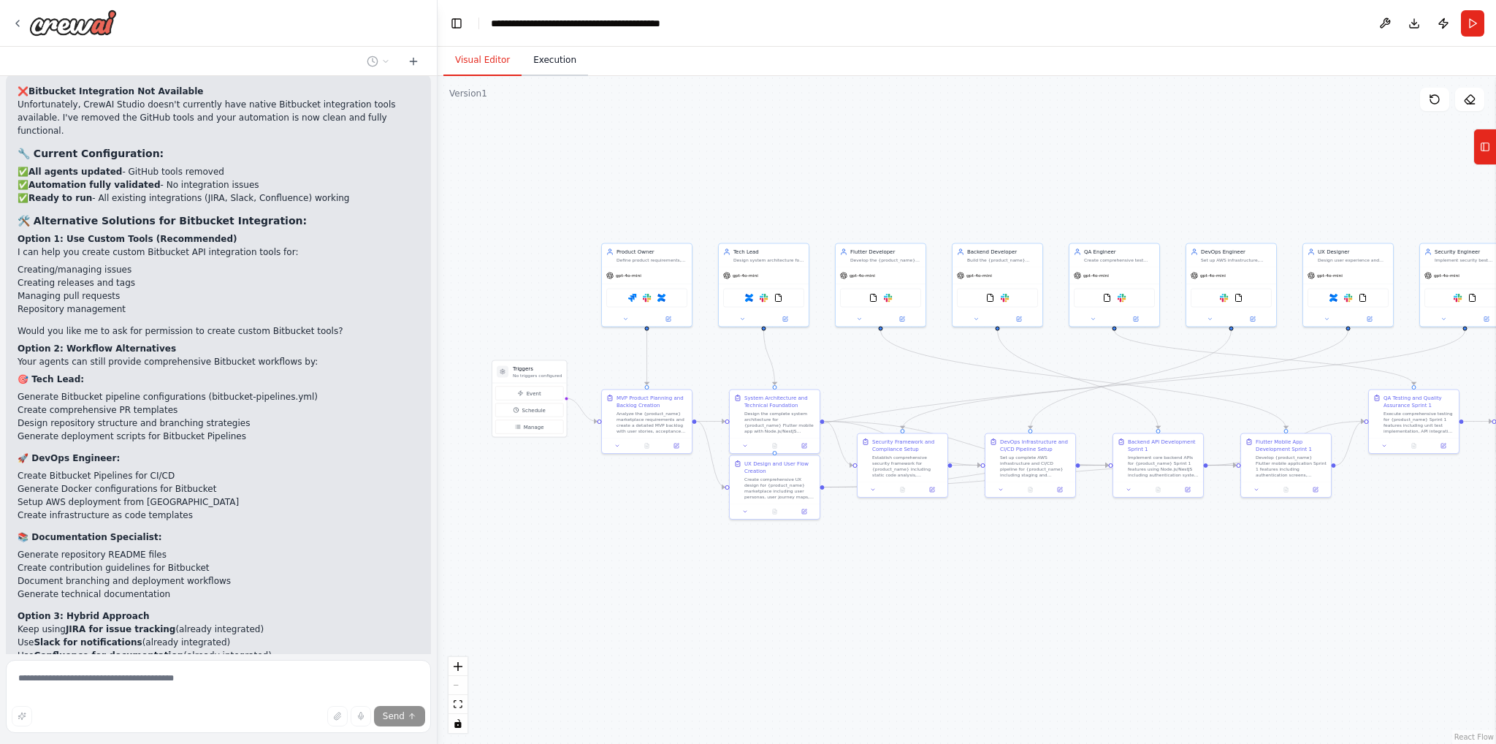
click at [562, 64] on button "Execution" at bounding box center [555, 60] width 66 height 31
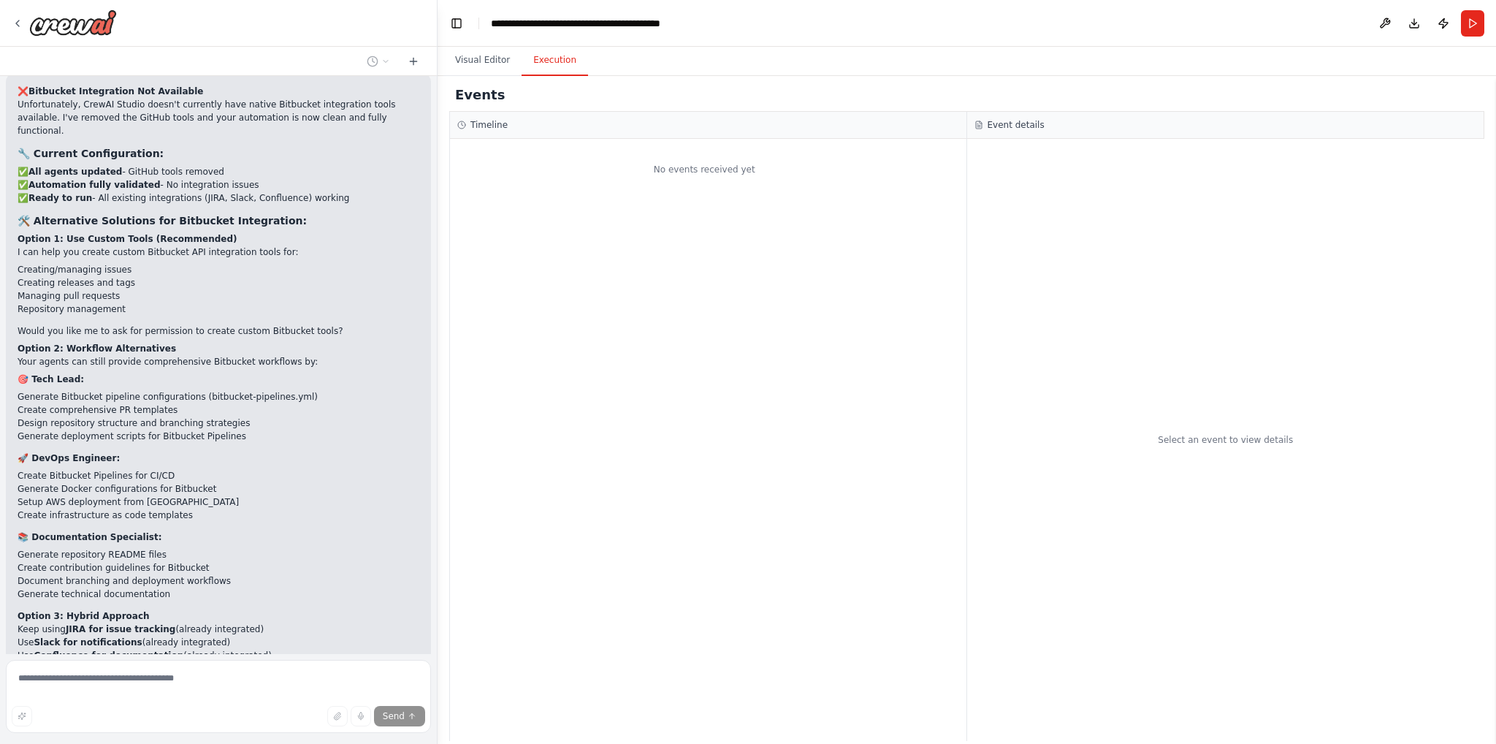
click at [980, 127] on icon at bounding box center [979, 125] width 9 height 9
click at [476, 105] on div "Events" at bounding box center [966, 95] width 1035 height 33
click at [476, 59] on button "Visual Editor" at bounding box center [483, 60] width 78 height 31
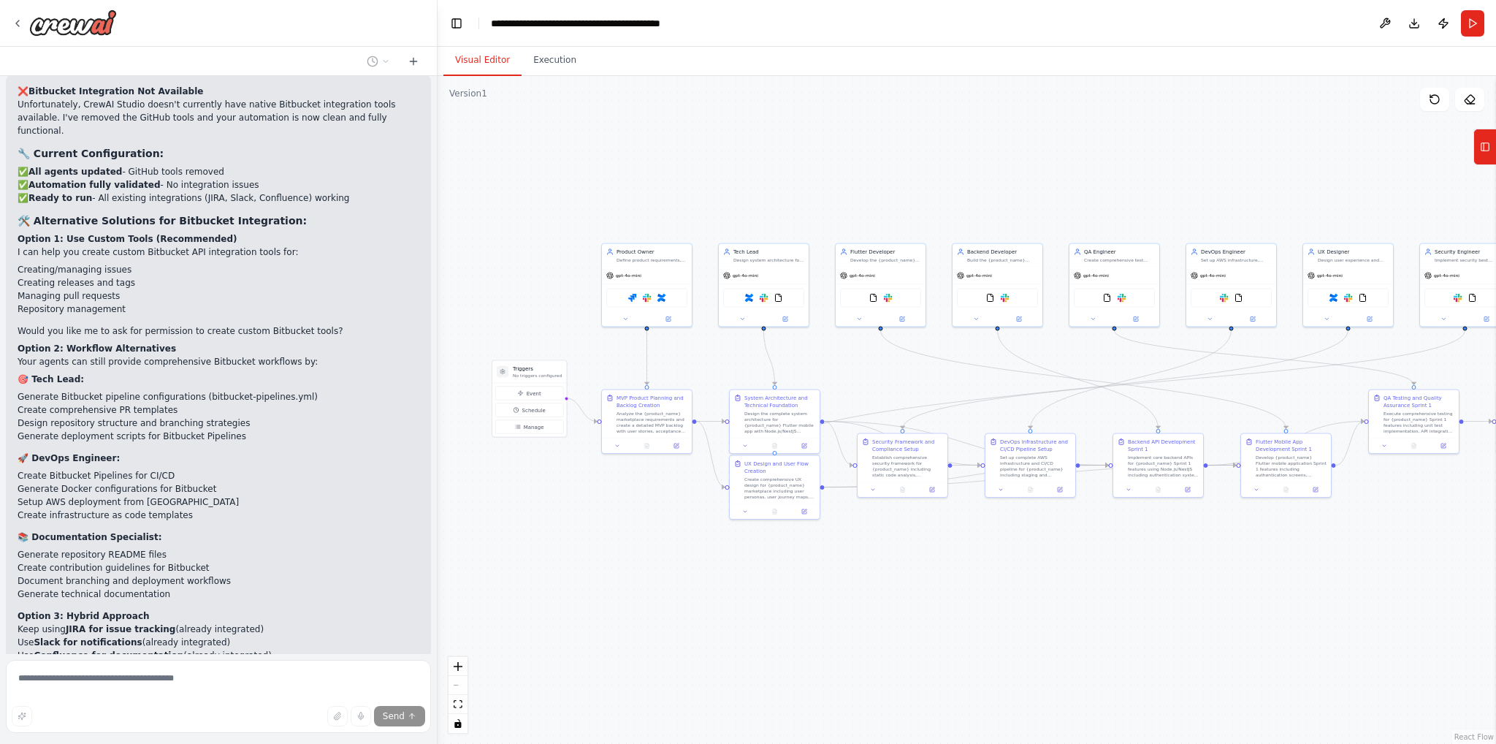
click at [433, 657] on div at bounding box center [435, 372] width 6 height 744
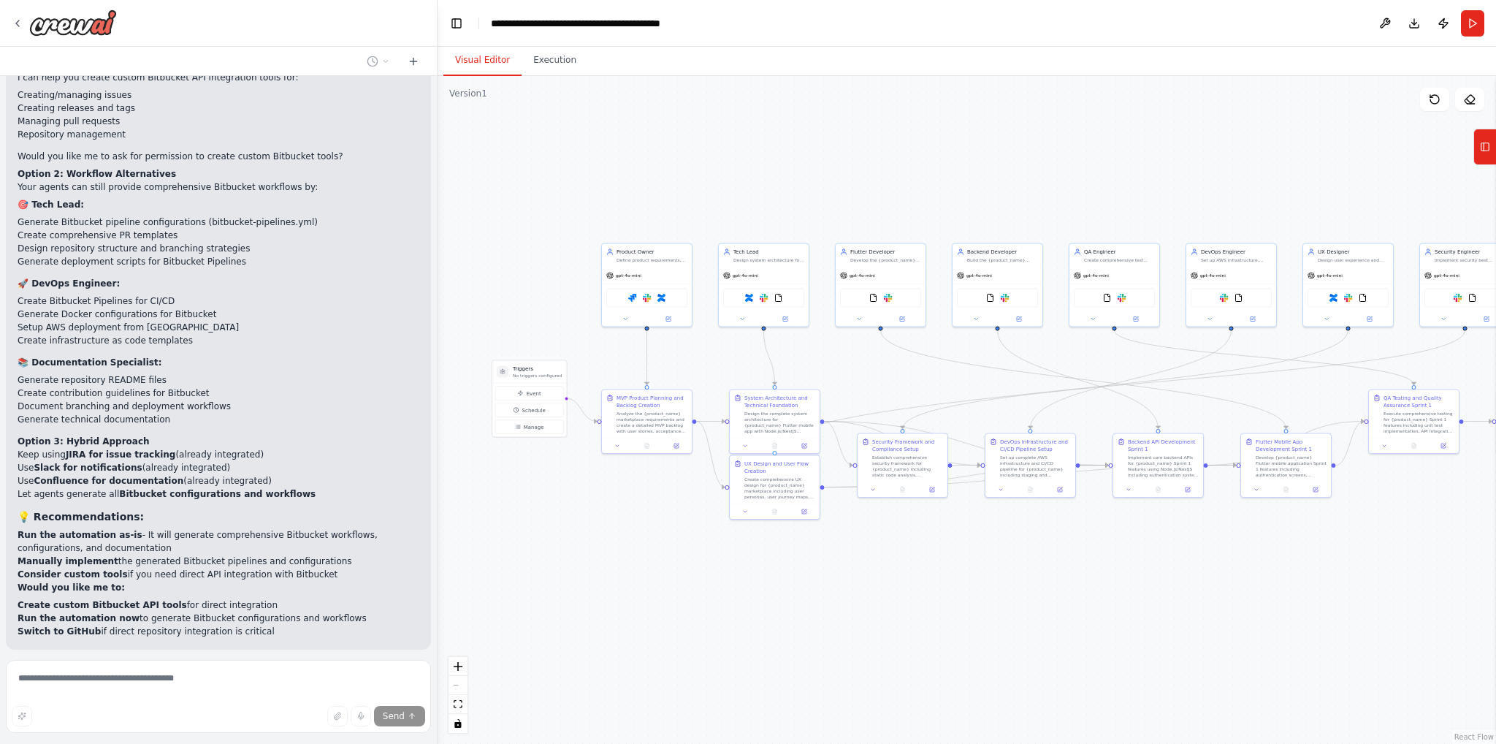
scroll to position [8725, 0]
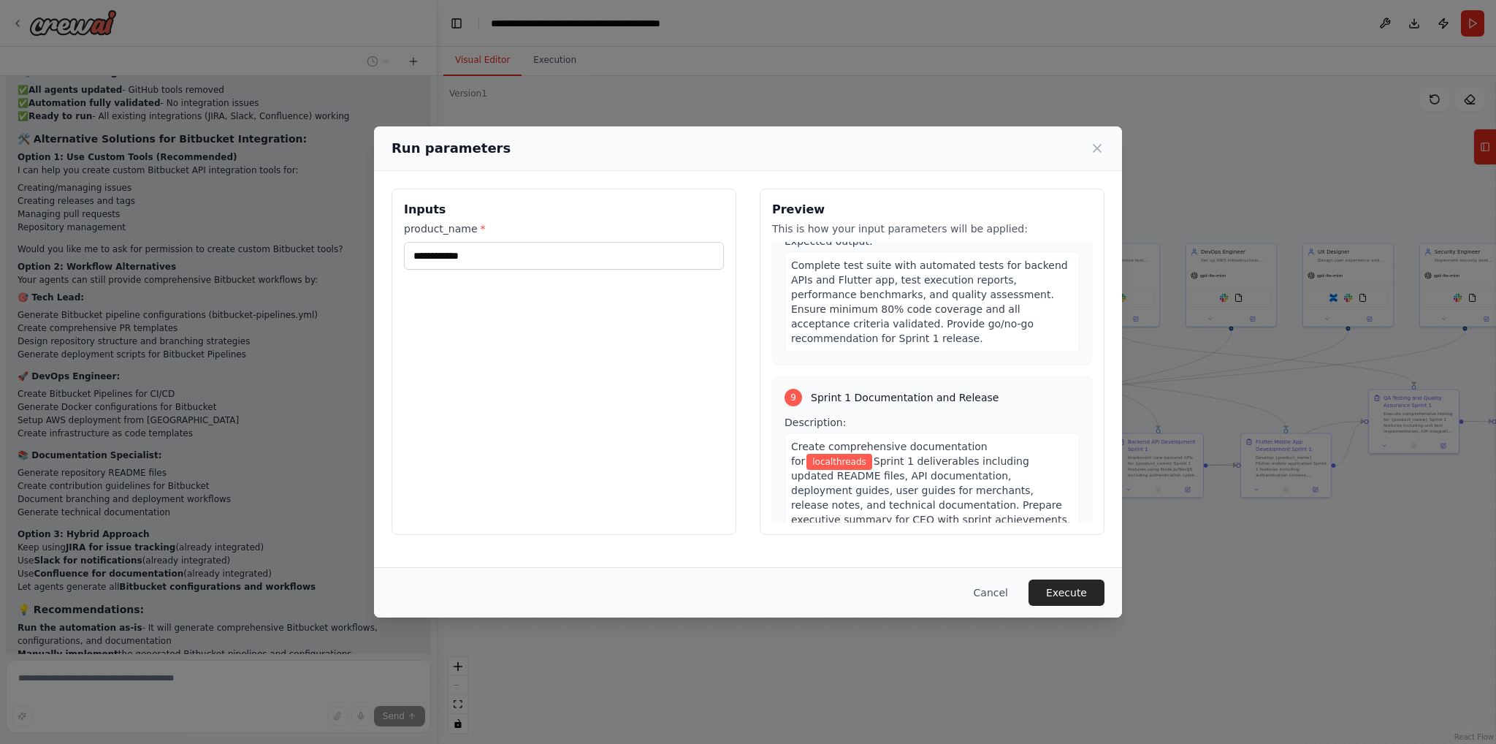
scroll to position [2635, 0]
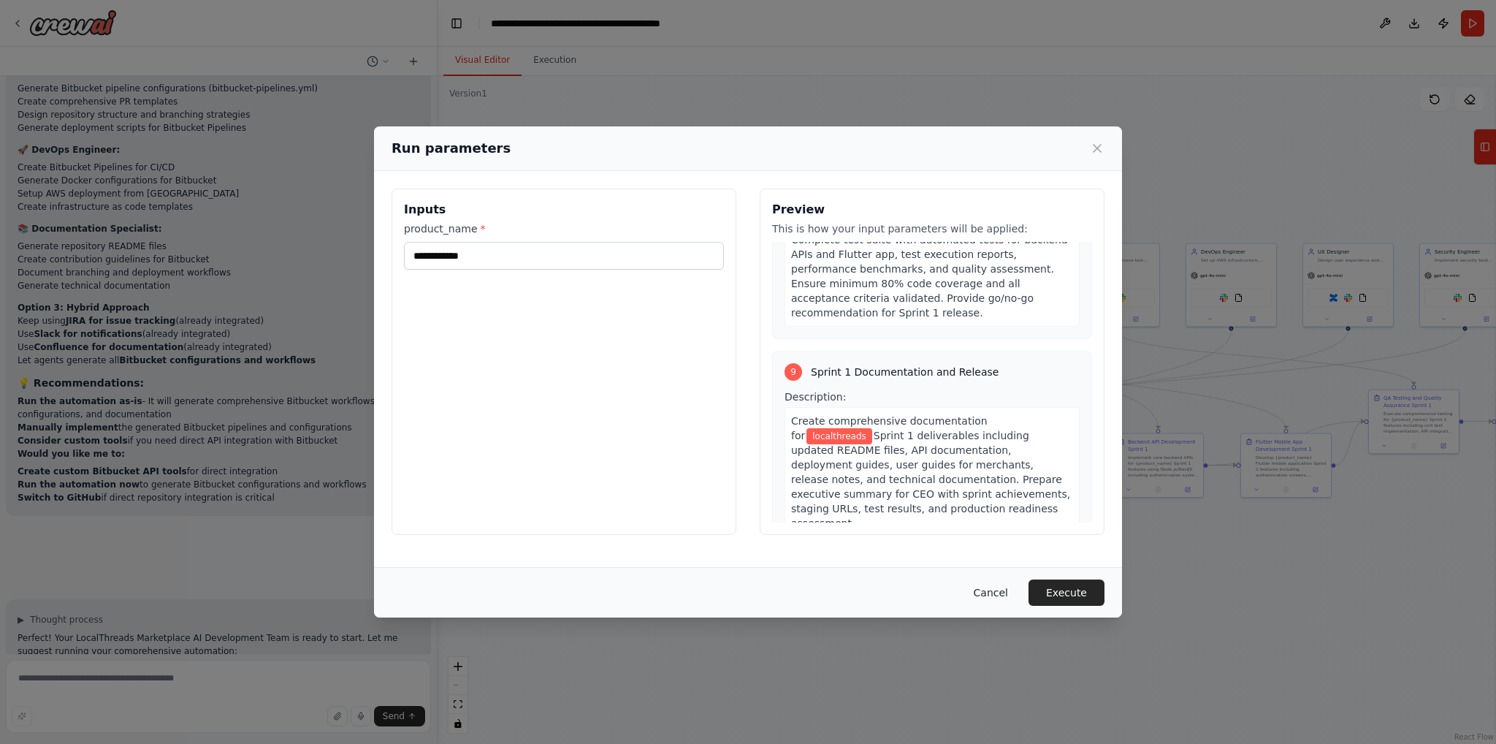
click at [986, 591] on button "Cancel" at bounding box center [991, 592] width 58 height 26
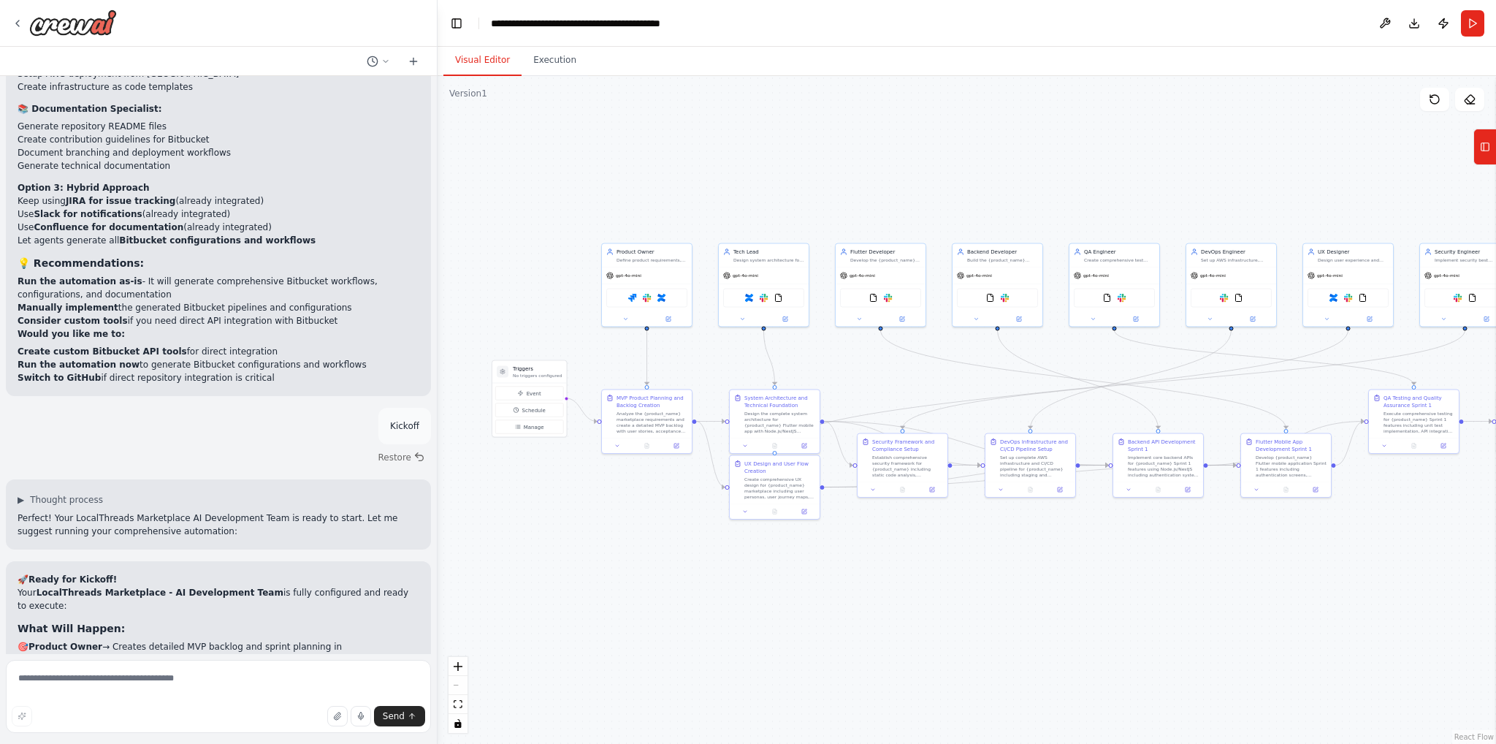
scroll to position [8978, 0]
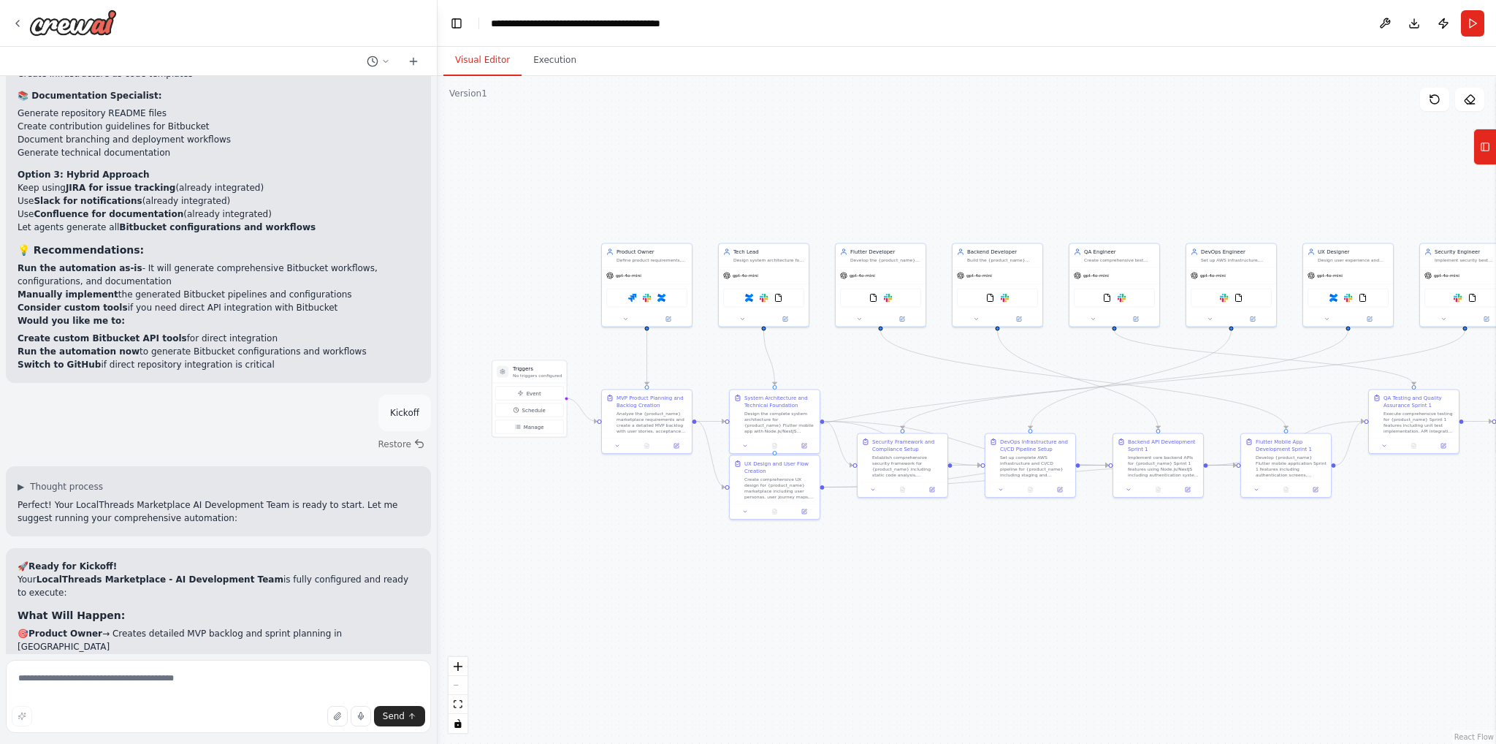
drag, startPoint x: 108, startPoint y: 593, endPoint x: 61, endPoint y: 595, distance: 46.9
drag, startPoint x: 45, startPoint y: 593, endPoint x: 111, endPoint y: 591, distance: 66.5
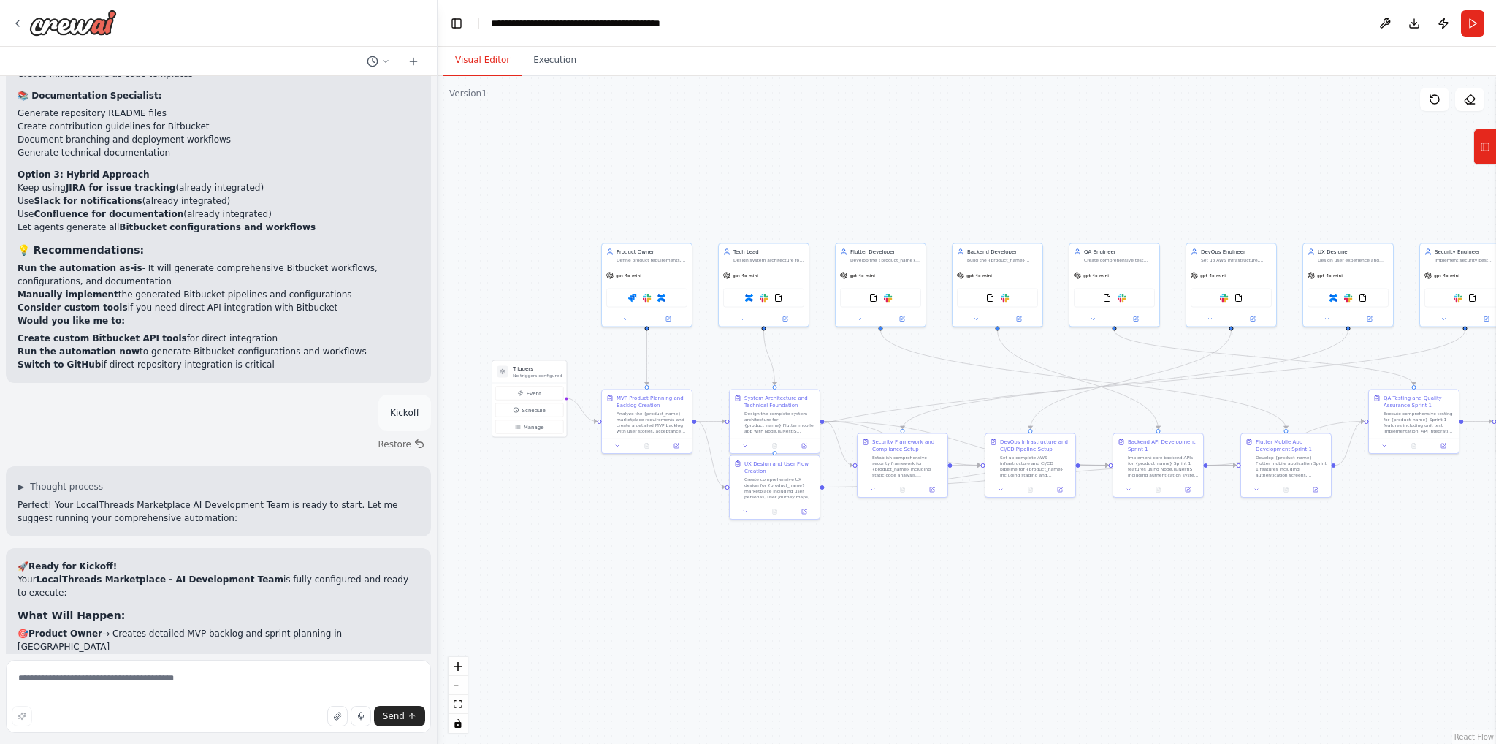
copy strong "Run Automation"
click at [161, 679] on textarea at bounding box center [218, 696] width 425 height 73
paste textarea "**********"
type textarea "**********"
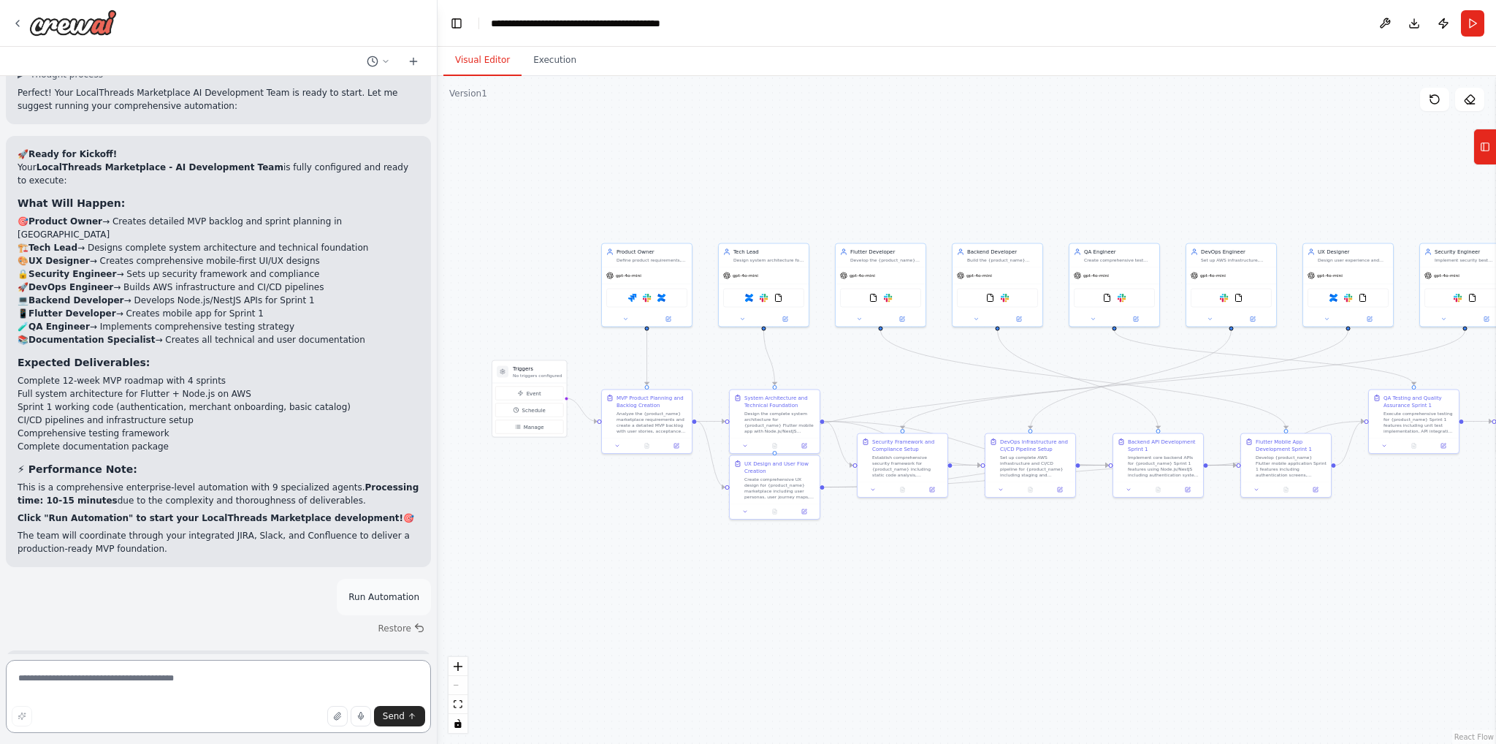
scroll to position [9408, 0]
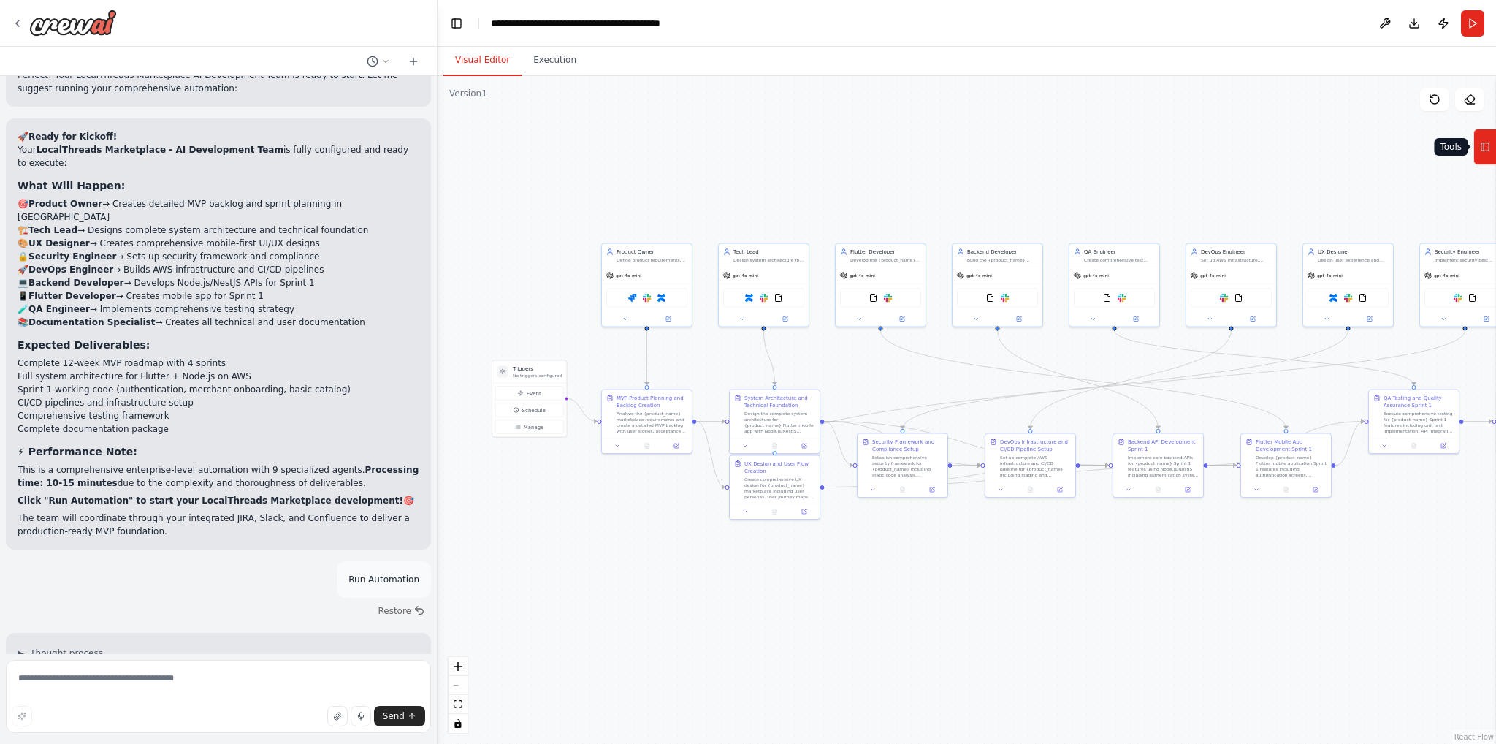
click at [1477, 148] on button "Tools" at bounding box center [1485, 147] width 23 height 37
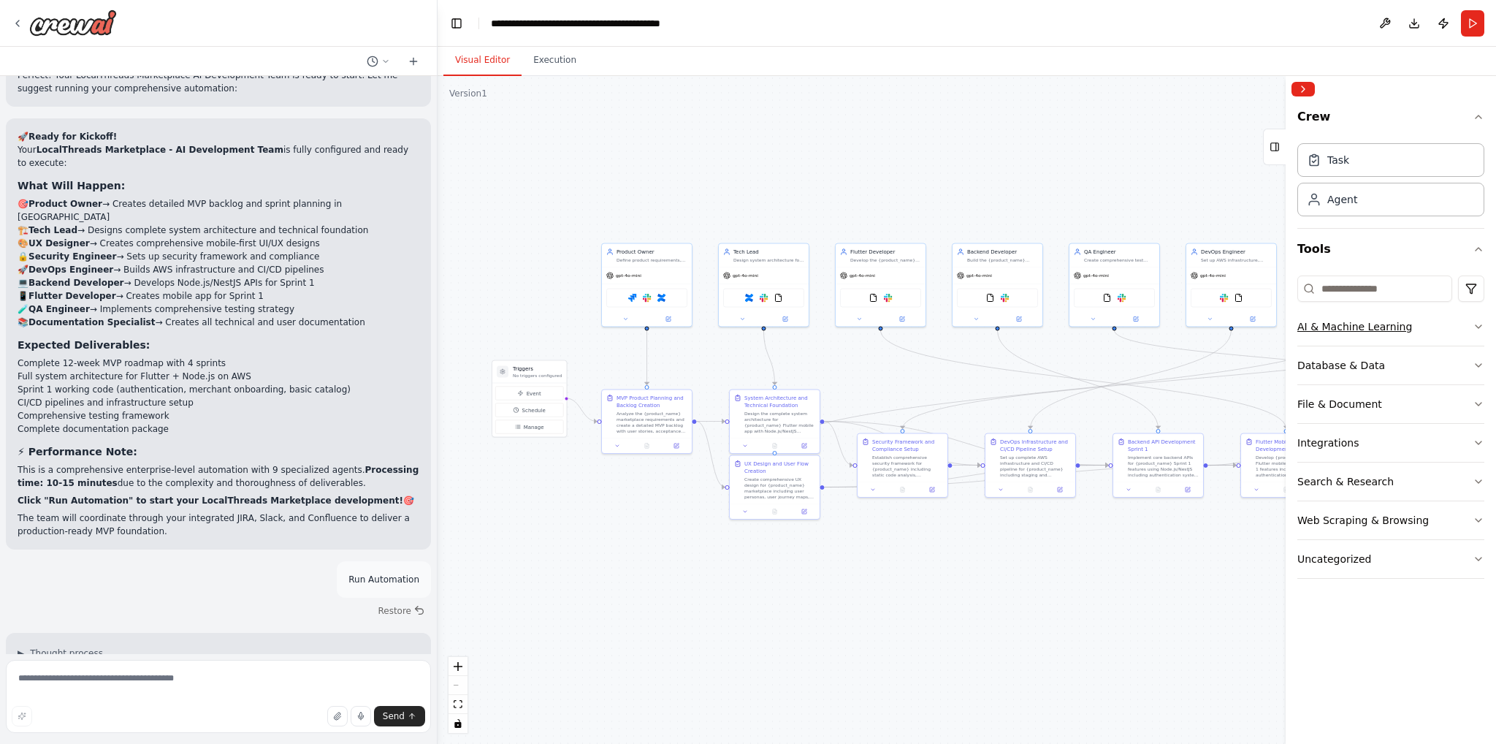
click at [1472, 324] on button "AI & Machine Learning" at bounding box center [1391, 327] width 187 height 38
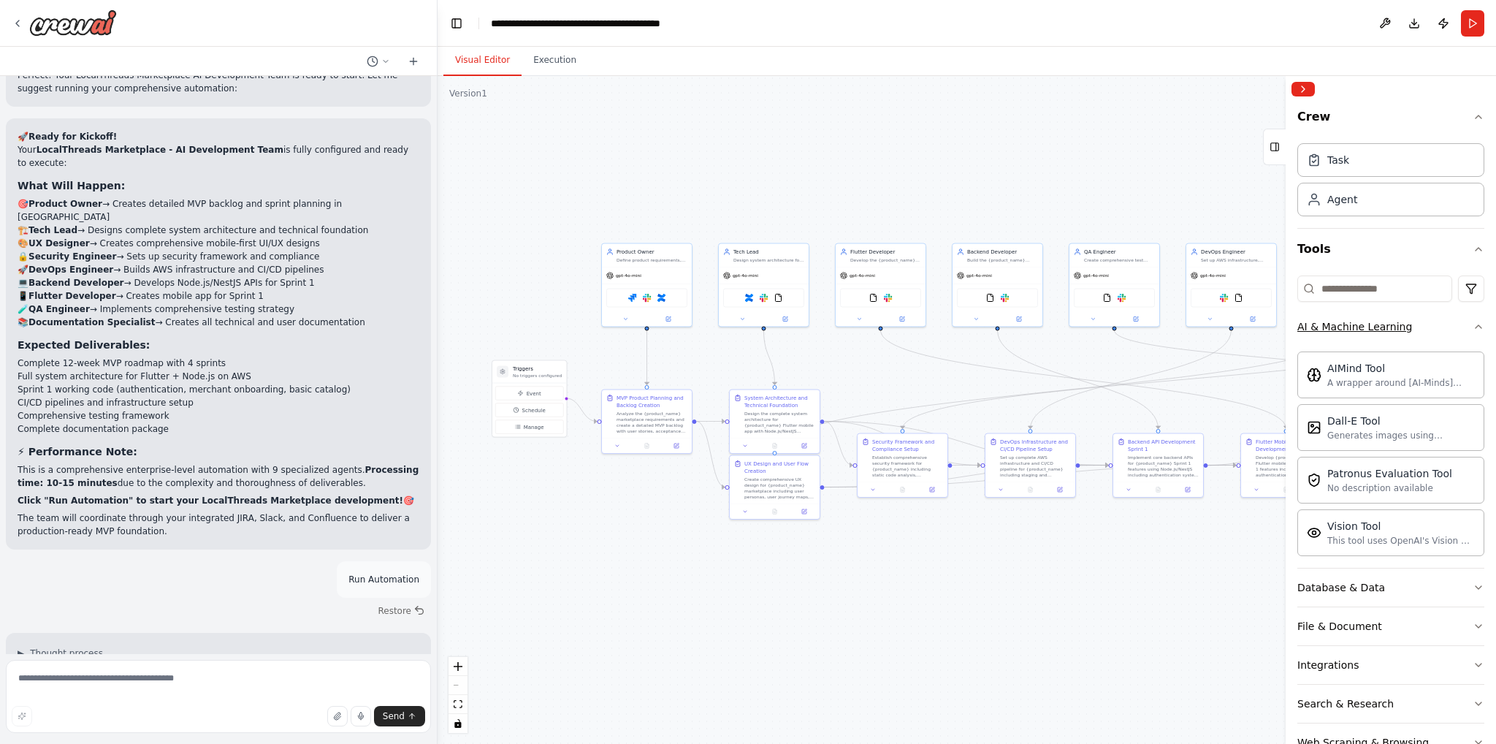
click at [1473, 324] on icon "button" at bounding box center [1479, 327] width 12 height 12
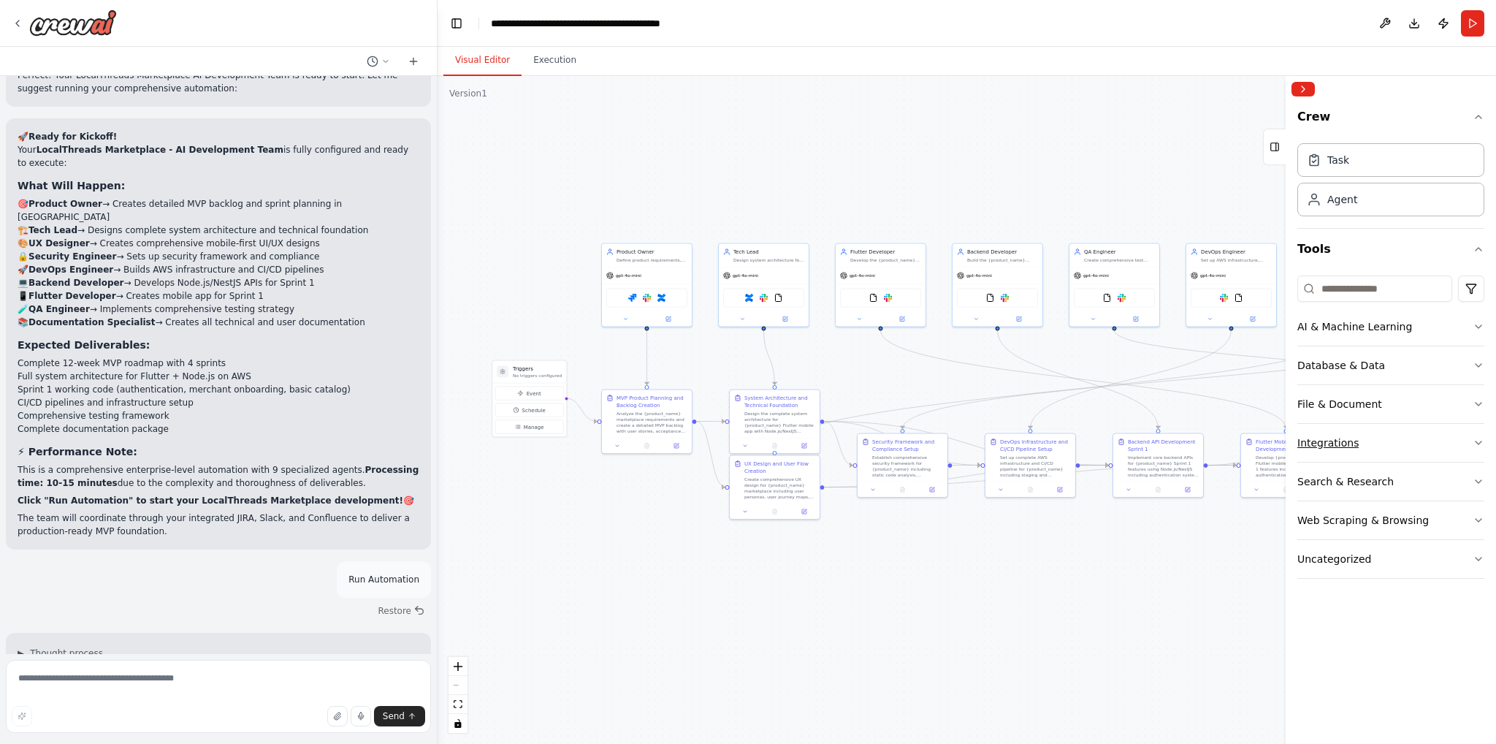
click at [1417, 427] on button "Integrations" at bounding box center [1391, 443] width 187 height 38
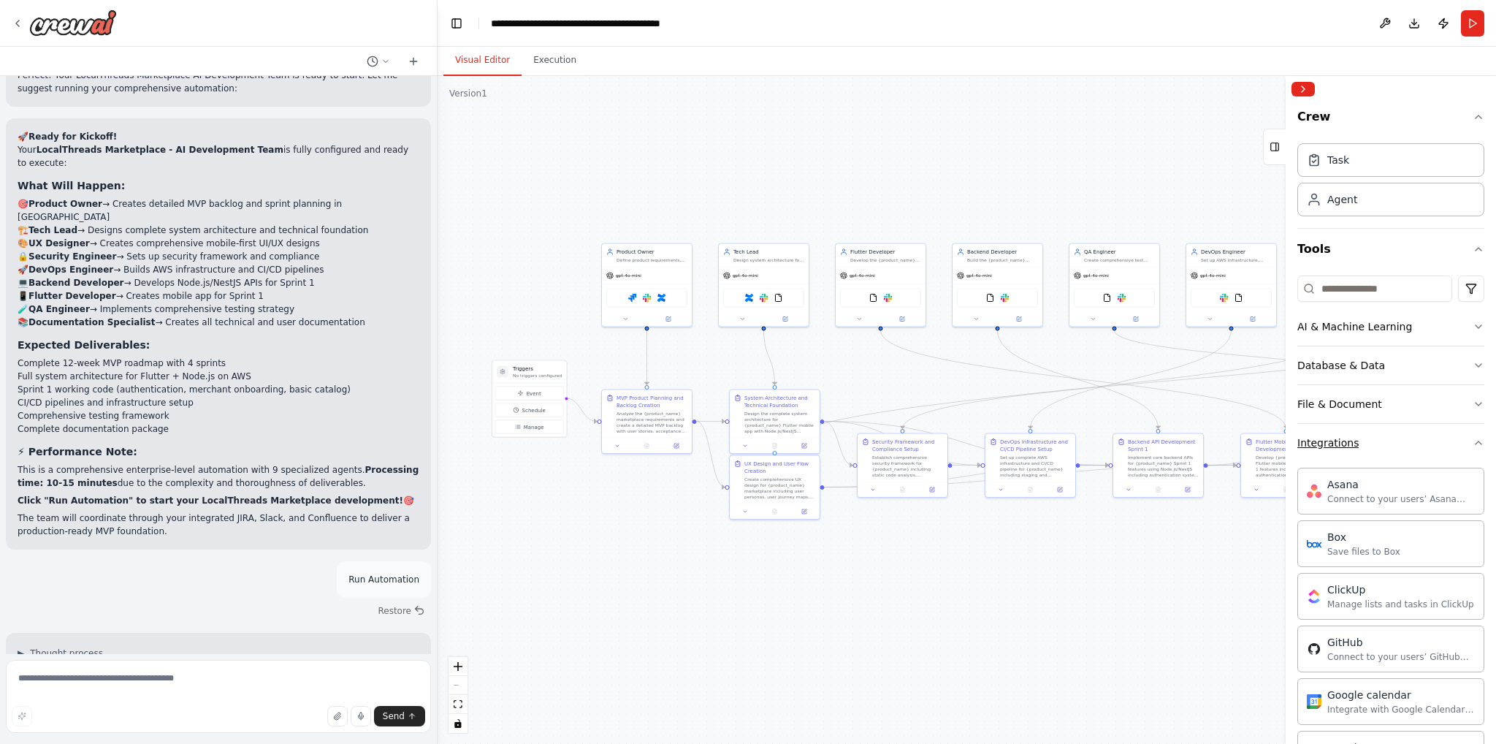
click at [1417, 427] on button "Integrations" at bounding box center [1391, 443] width 187 height 38
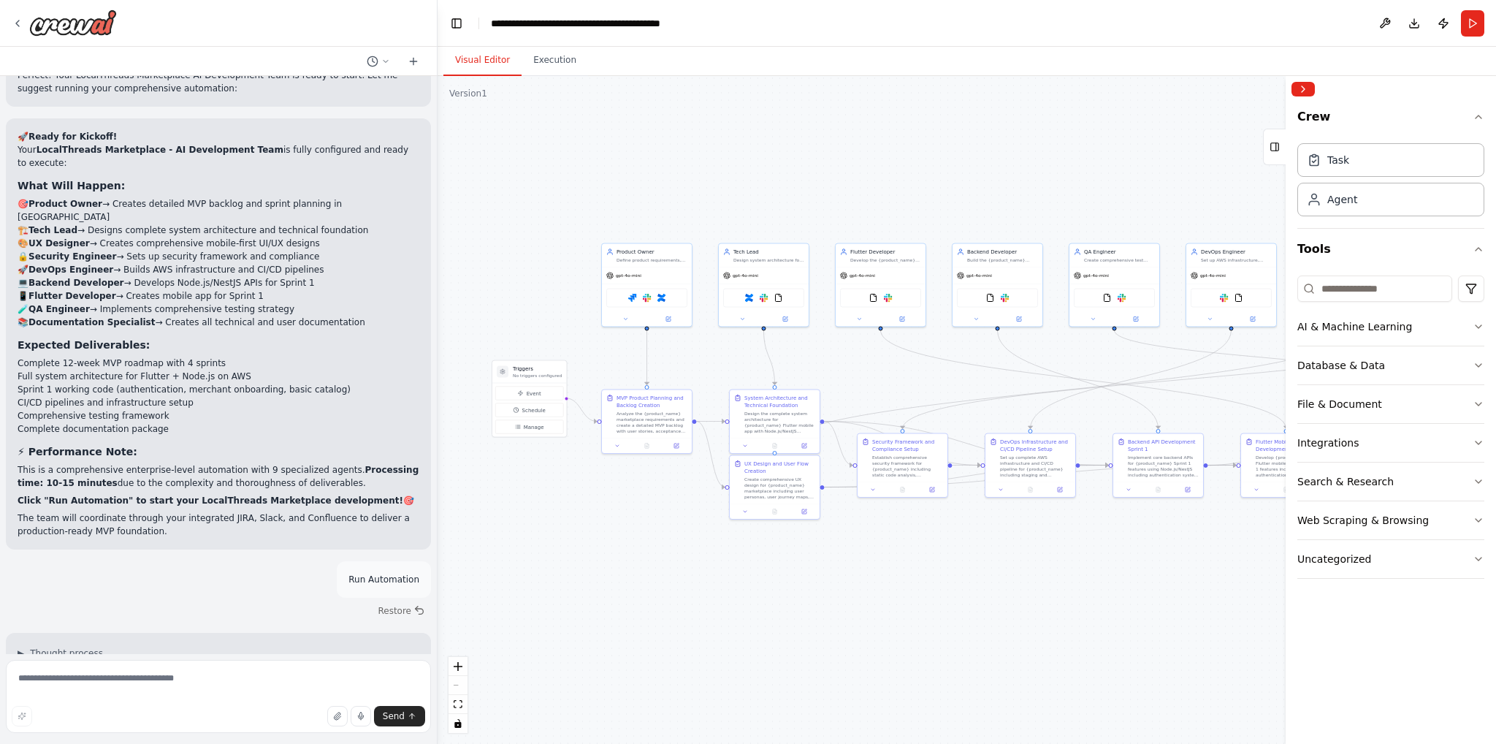
click at [557, 37] on header "**********" at bounding box center [967, 23] width 1059 height 47
click at [555, 52] on button "Execution" at bounding box center [555, 60] width 66 height 31
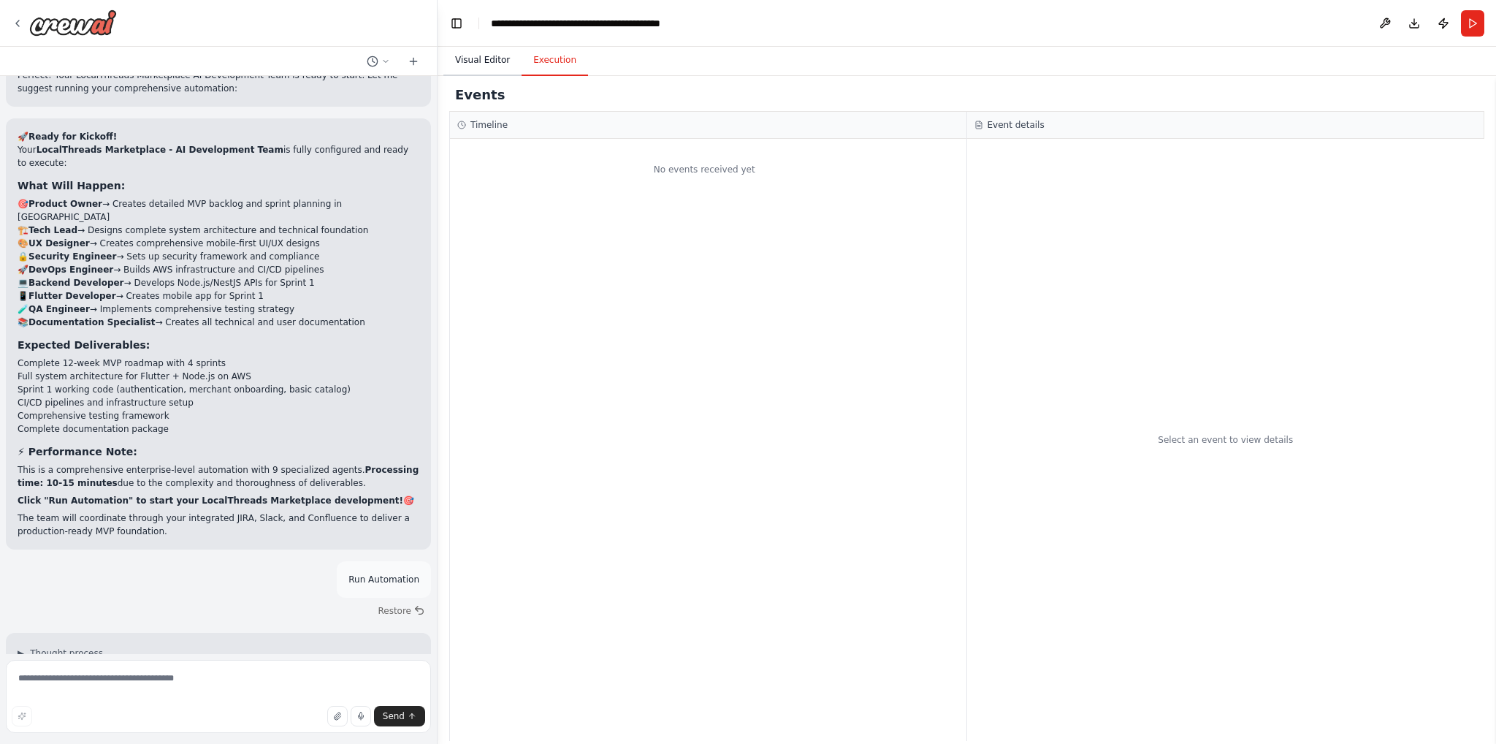
click at [495, 58] on button "Visual Editor" at bounding box center [483, 60] width 78 height 31
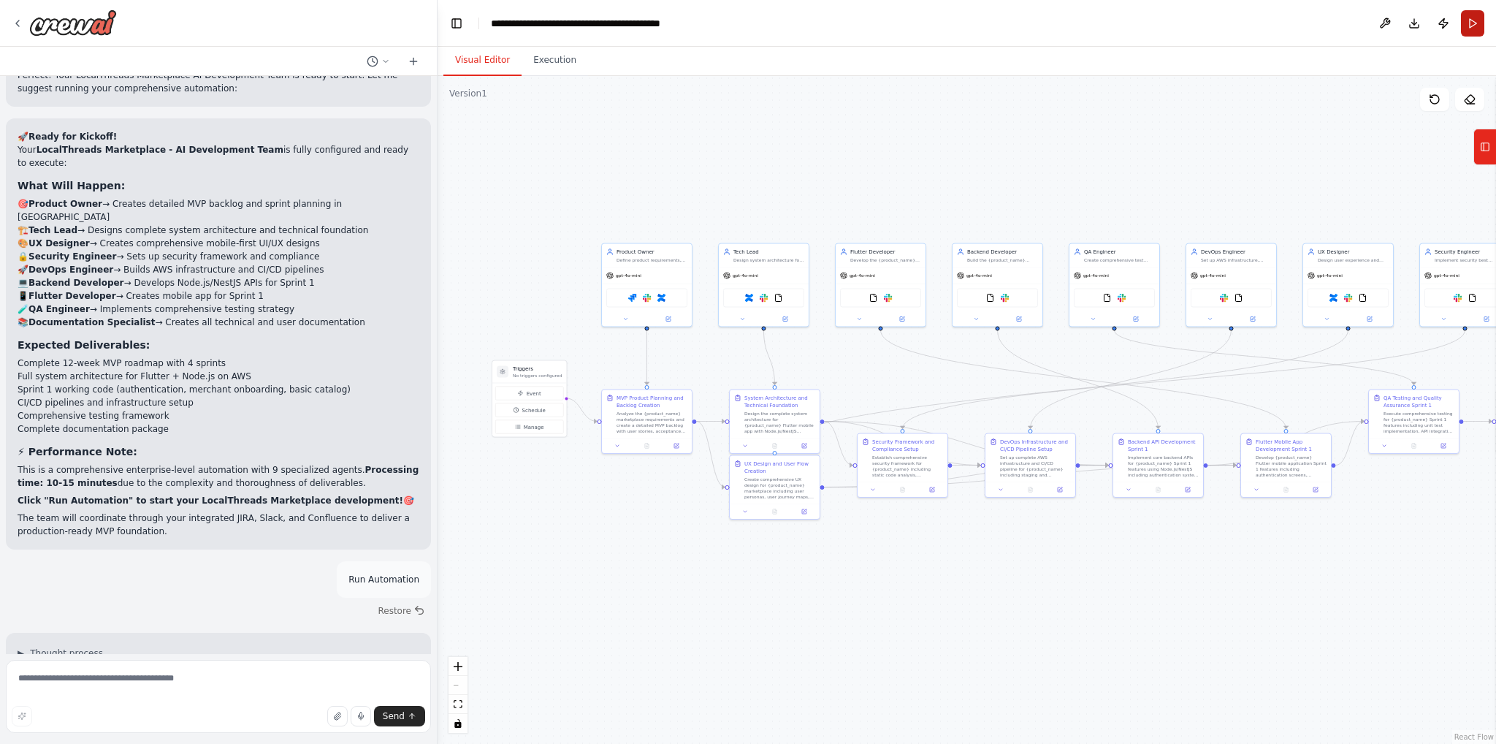
click at [1470, 24] on button "Run" at bounding box center [1472, 23] width 23 height 26
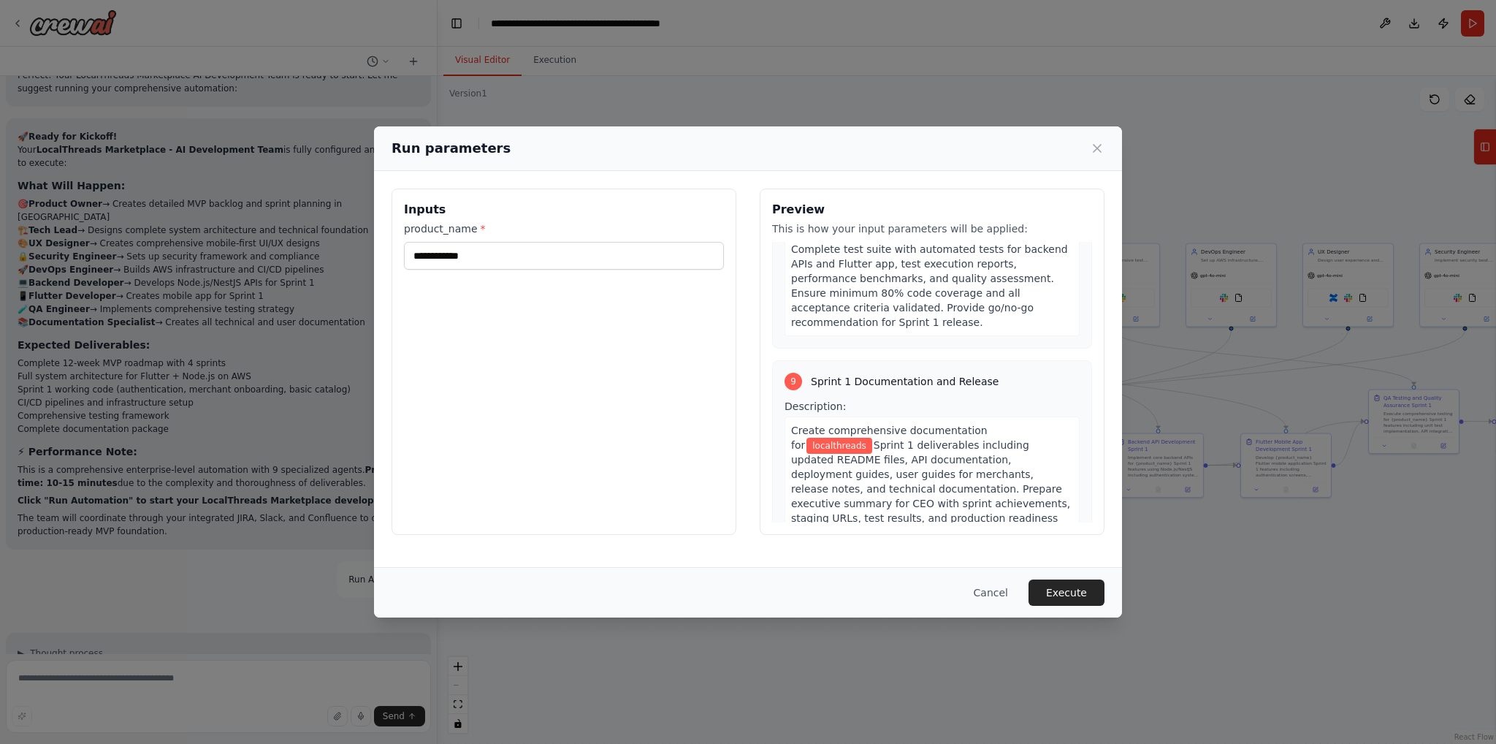
scroll to position [2635, 0]
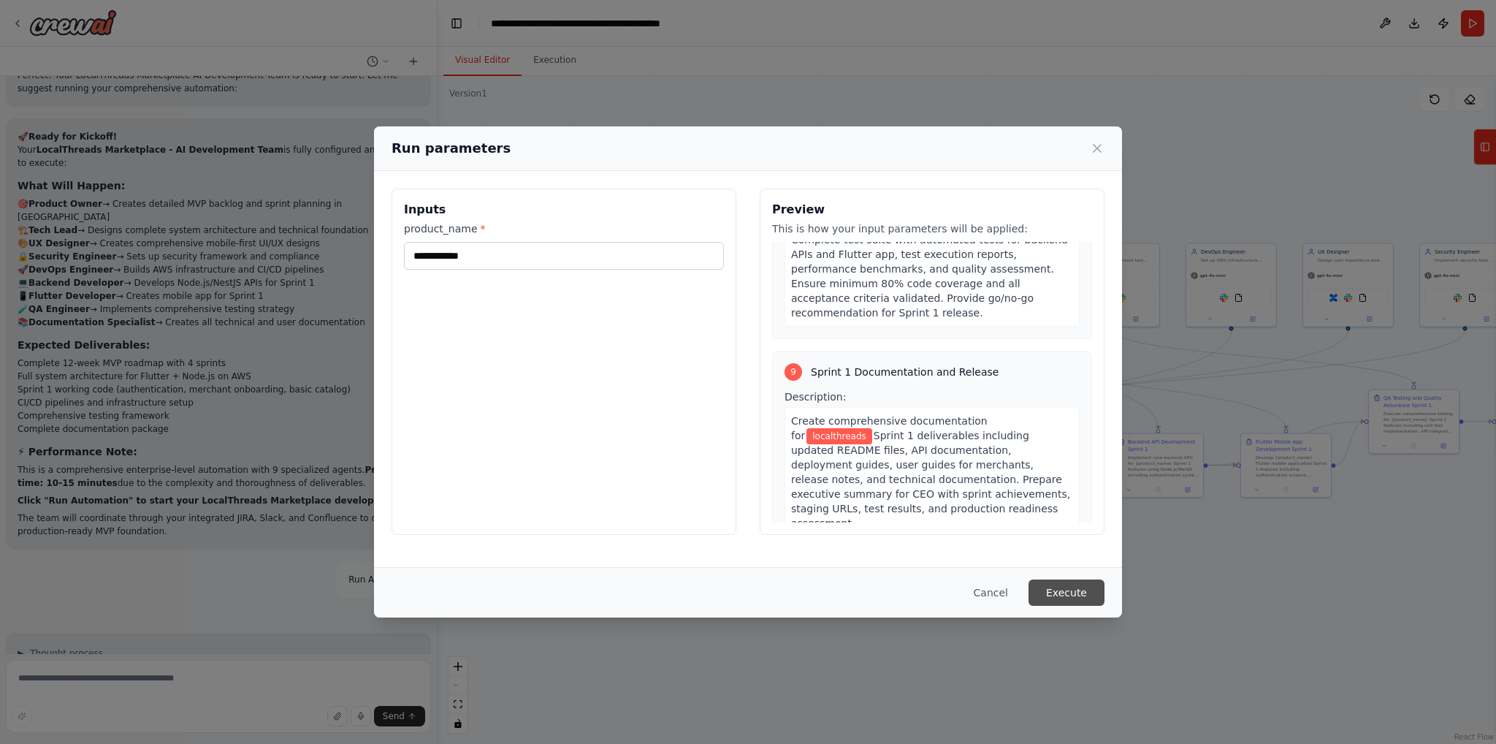
click at [1079, 582] on button "Execute" at bounding box center [1067, 592] width 76 height 26
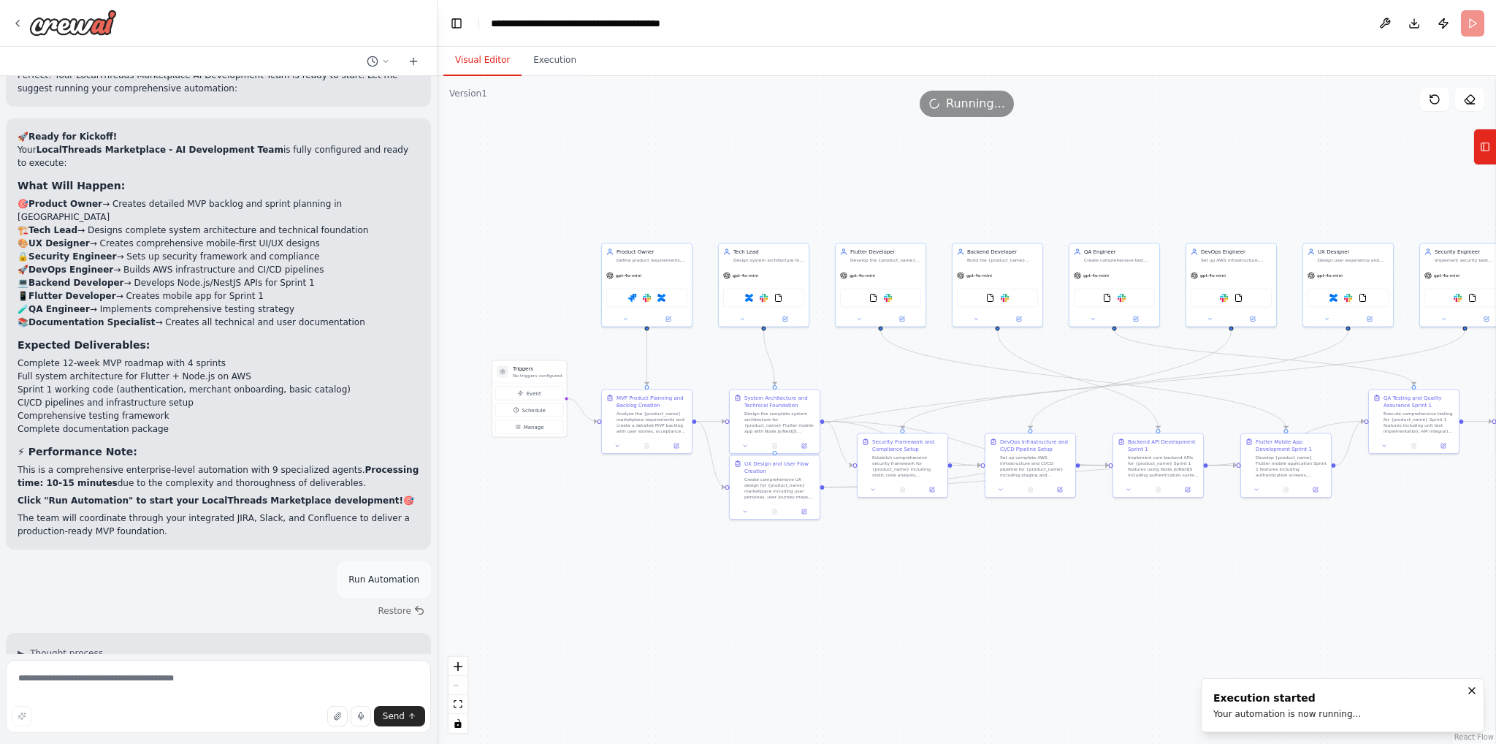
click at [500, 59] on button "Visual Editor" at bounding box center [483, 60] width 78 height 31
click at [541, 59] on button "Execution" at bounding box center [555, 60] width 66 height 31
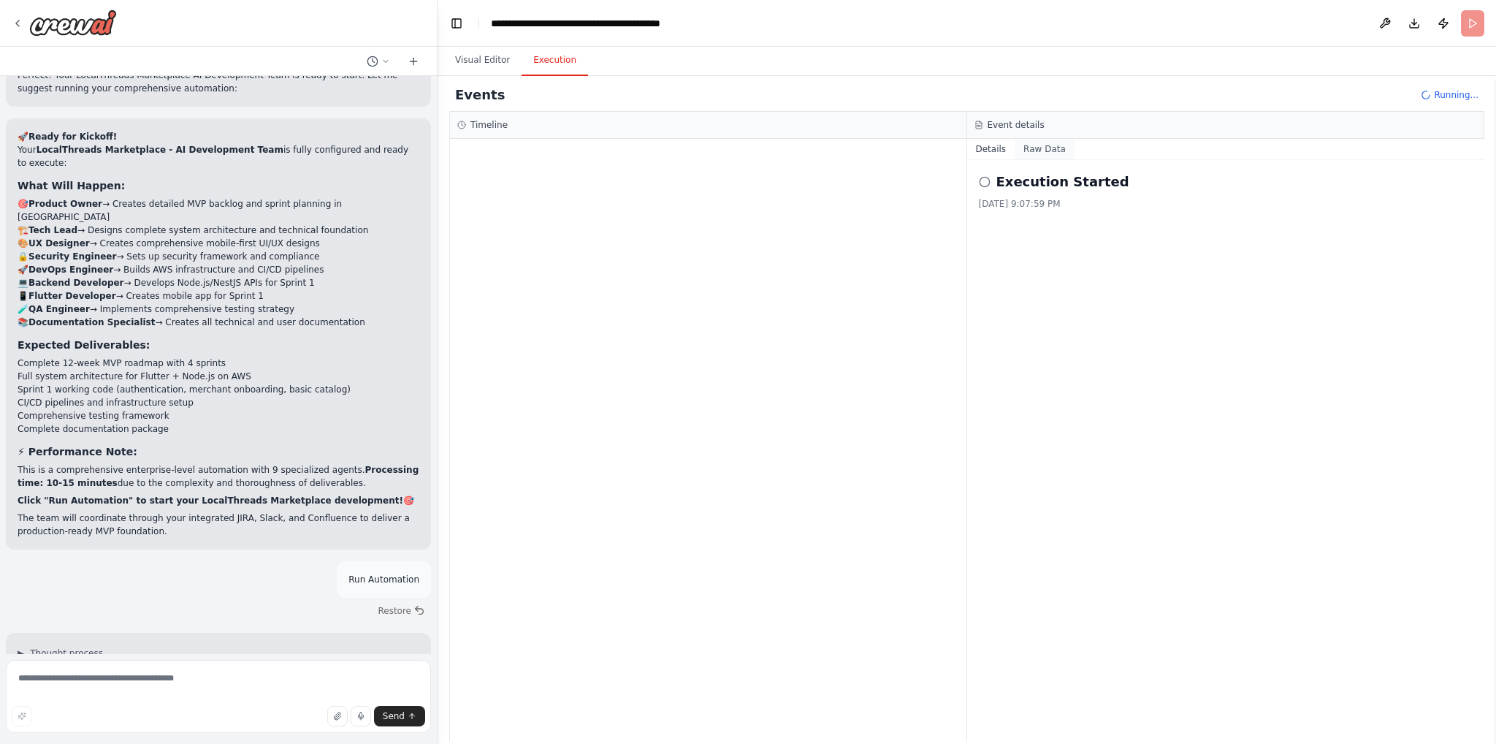
click at [1032, 147] on button "Raw Data" at bounding box center [1045, 149] width 60 height 20
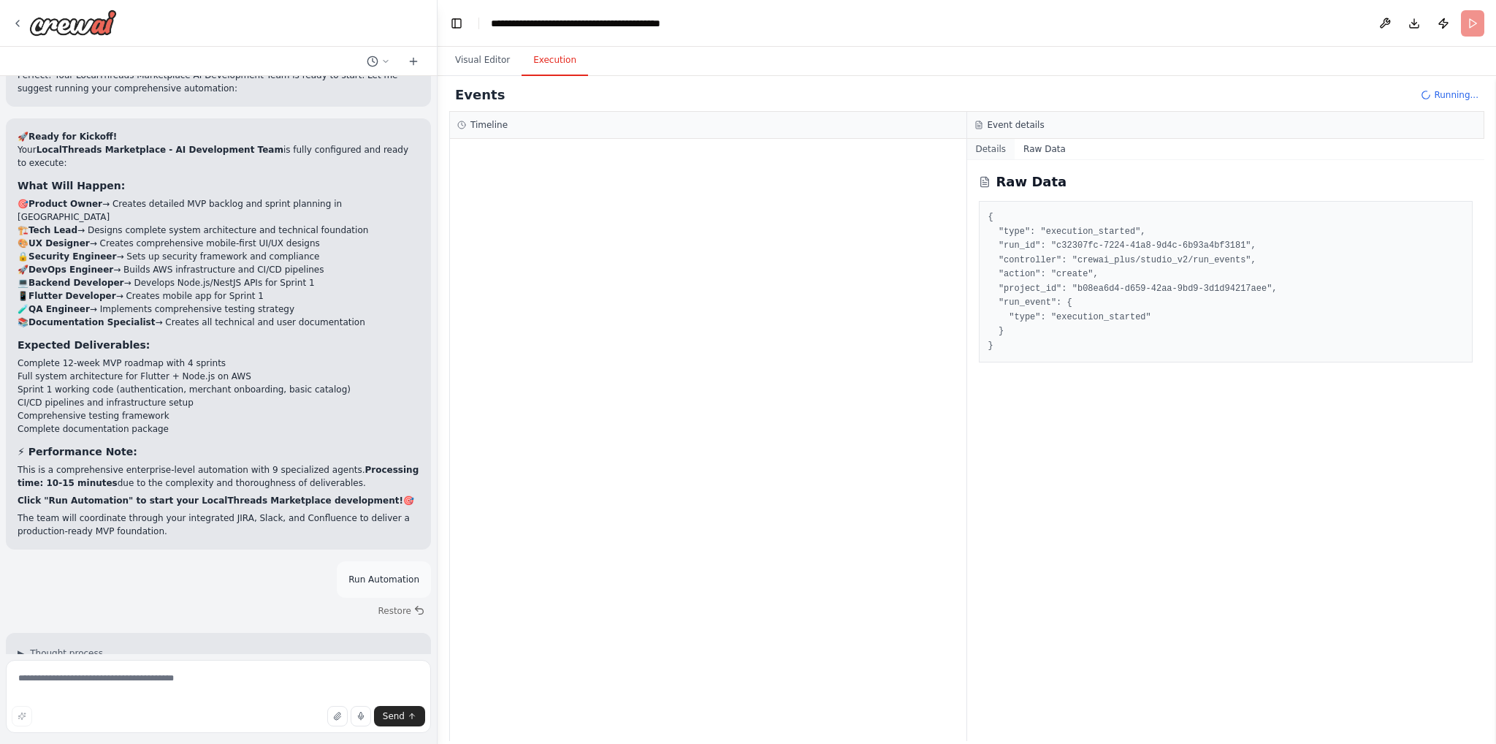
click at [1008, 147] on button "Details" at bounding box center [991, 149] width 48 height 20
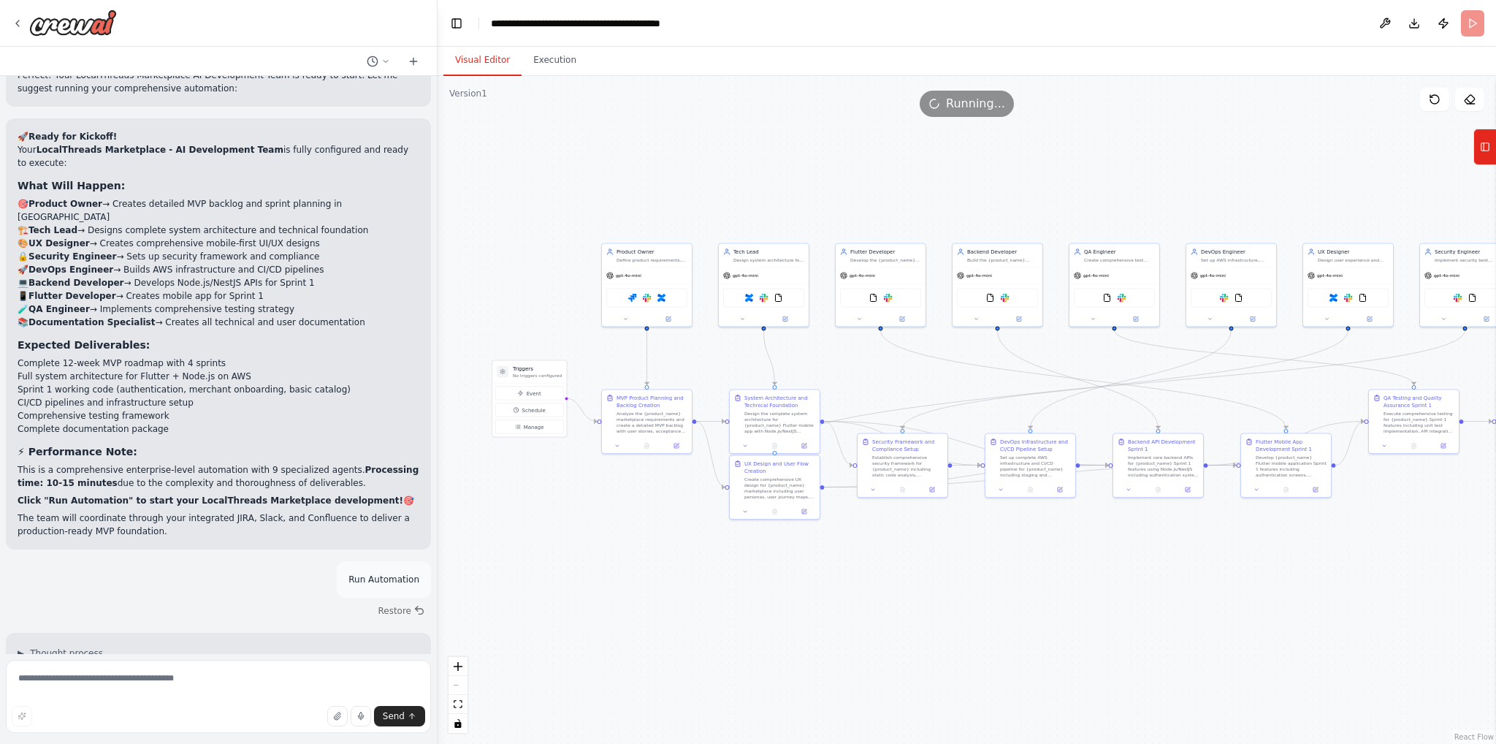
click at [498, 61] on button "Visual Editor" at bounding box center [483, 60] width 78 height 31
click at [1439, 19] on button "Publish" at bounding box center [1443, 23] width 23 height 26
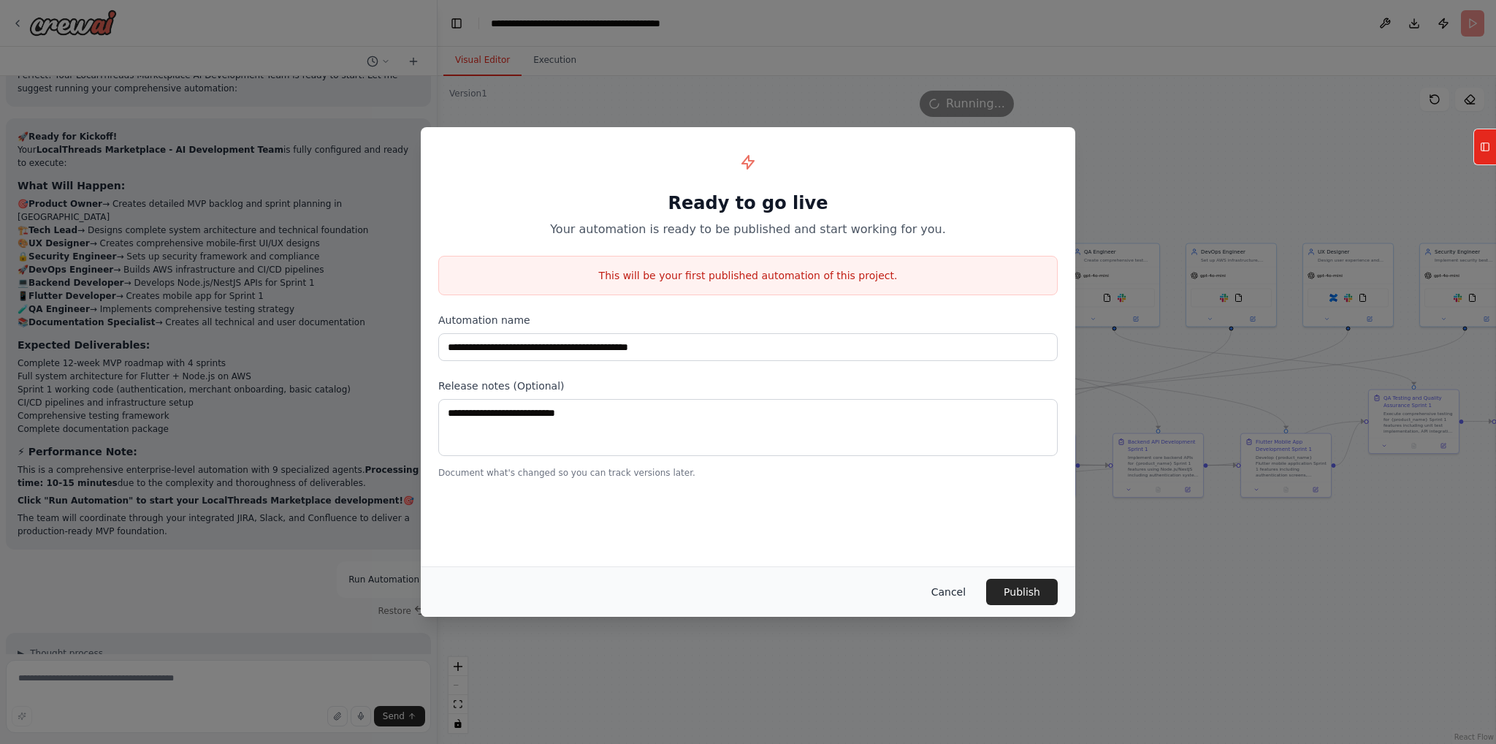
click at [940, 581] on button "Cancel" at bounding box center [949, 592] width 58 height 26
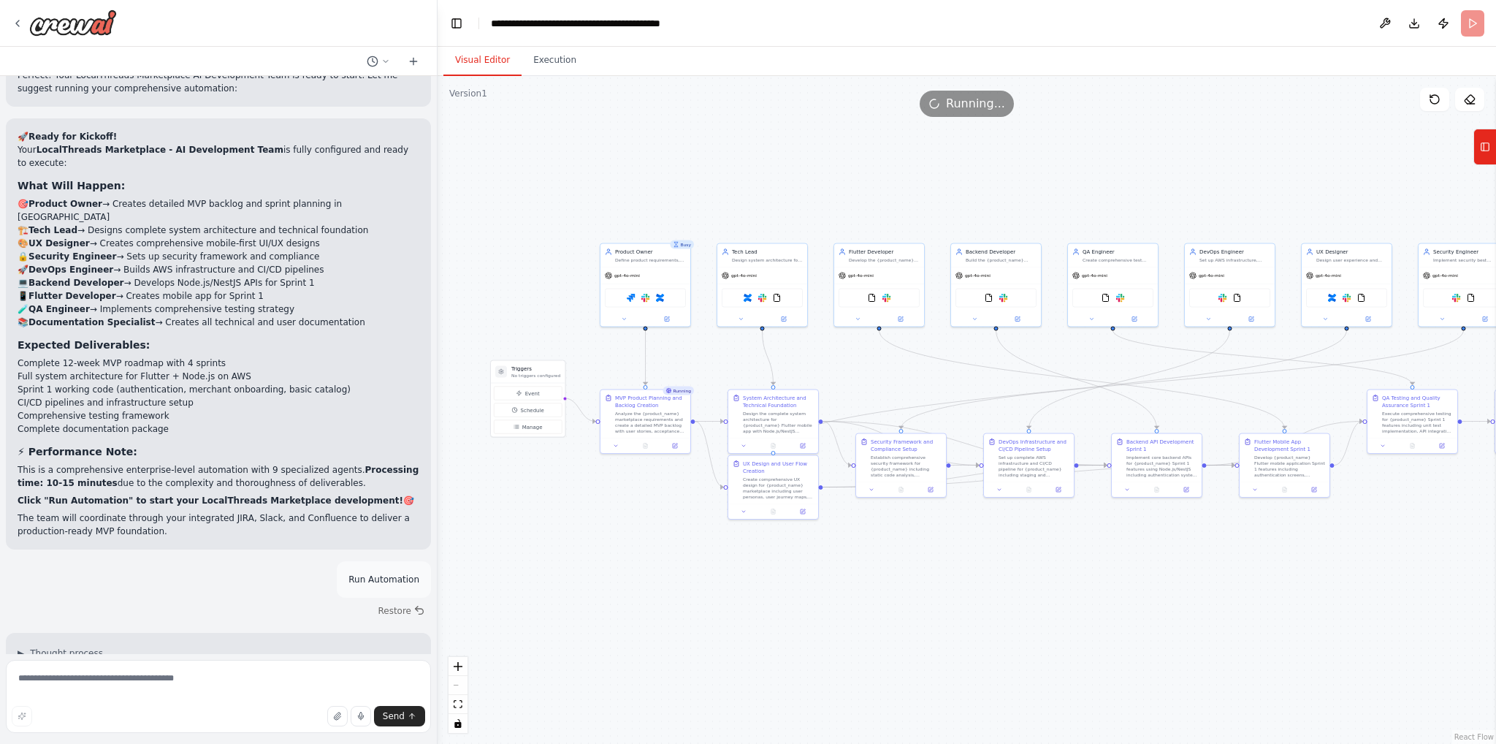
drag, startPoint x: 940, startPoint y: 136, endPoint x: 698, endPoint y: 210, distance: 252.2
click at [698, 210] on div ".deletable-edge-delete-btn { width: 20px; height: 20px; border: 0px solid #ffff…" at bounding box center [967, 410] width 1059 height 668
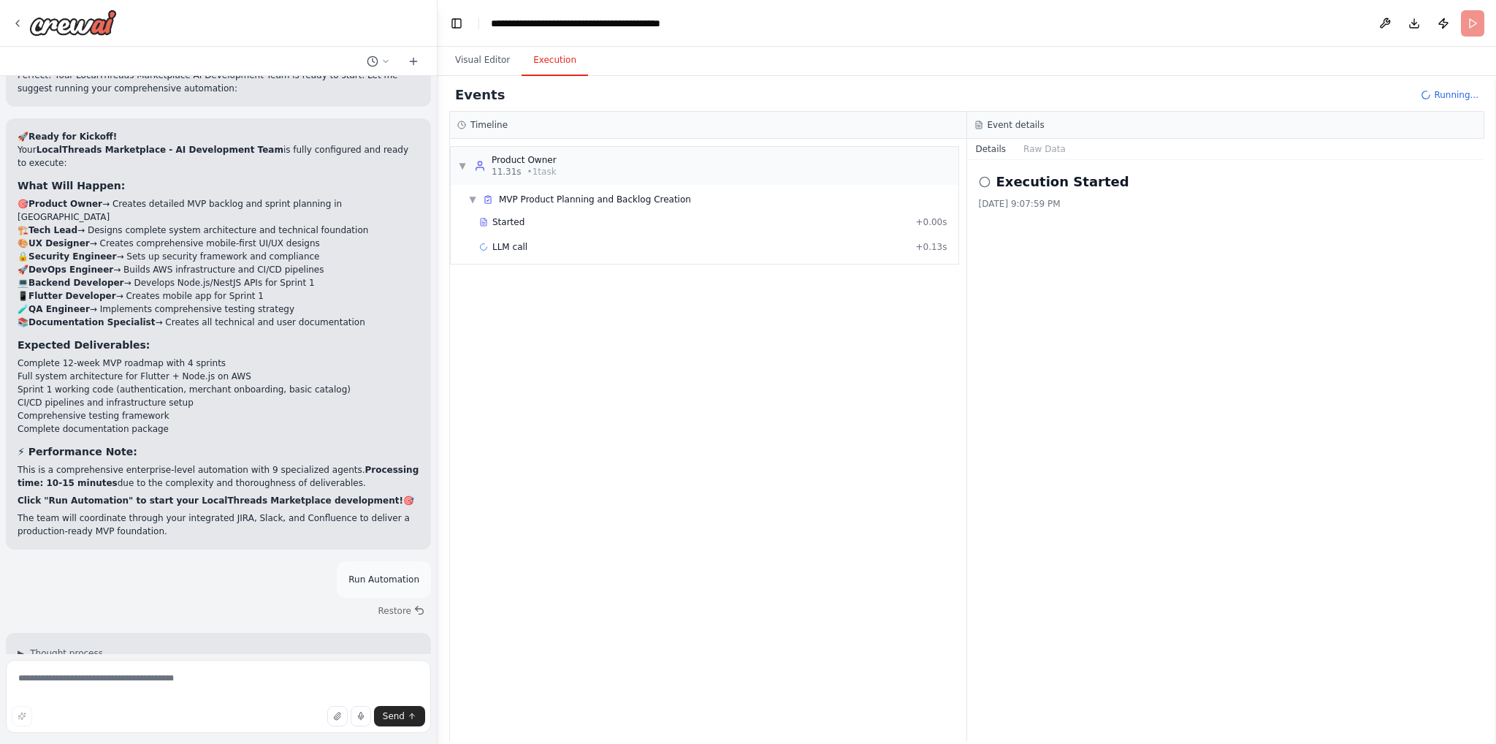
click at [535, 59] on button "Execution" at bounding box center [555, 60] width 66 height 31
click at [536, 275] on span "slack_send_message" at bounding box center [537, 272] width 91 height 12
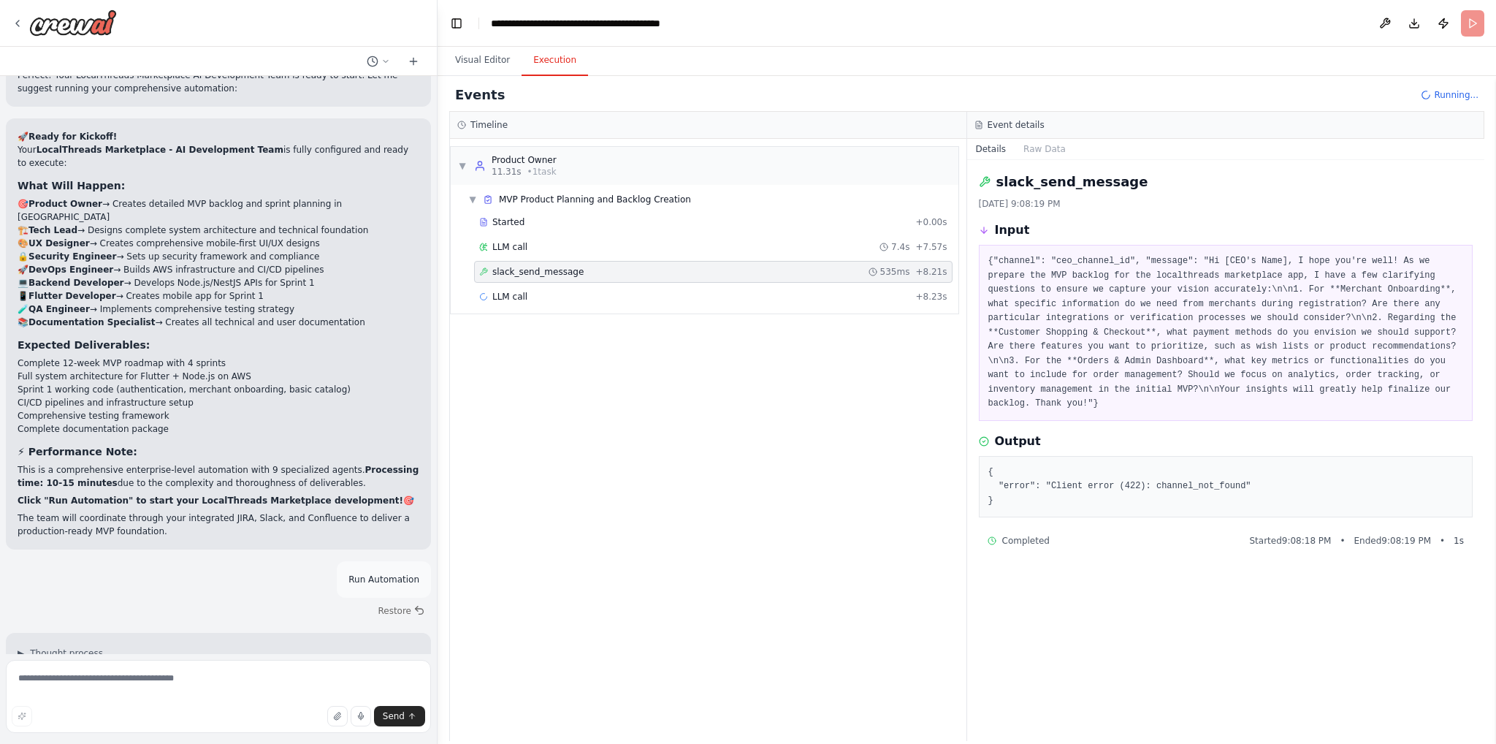
click at [5, 18] on button "Toggle Sidebar" at bounding box center [0, 372] width 12 height 744
click at [8, 18] on div at bounding box center [218, 23] width 437 height 47
click at [15, 32] on div at bounding box center [64, 22] width 105 height 26
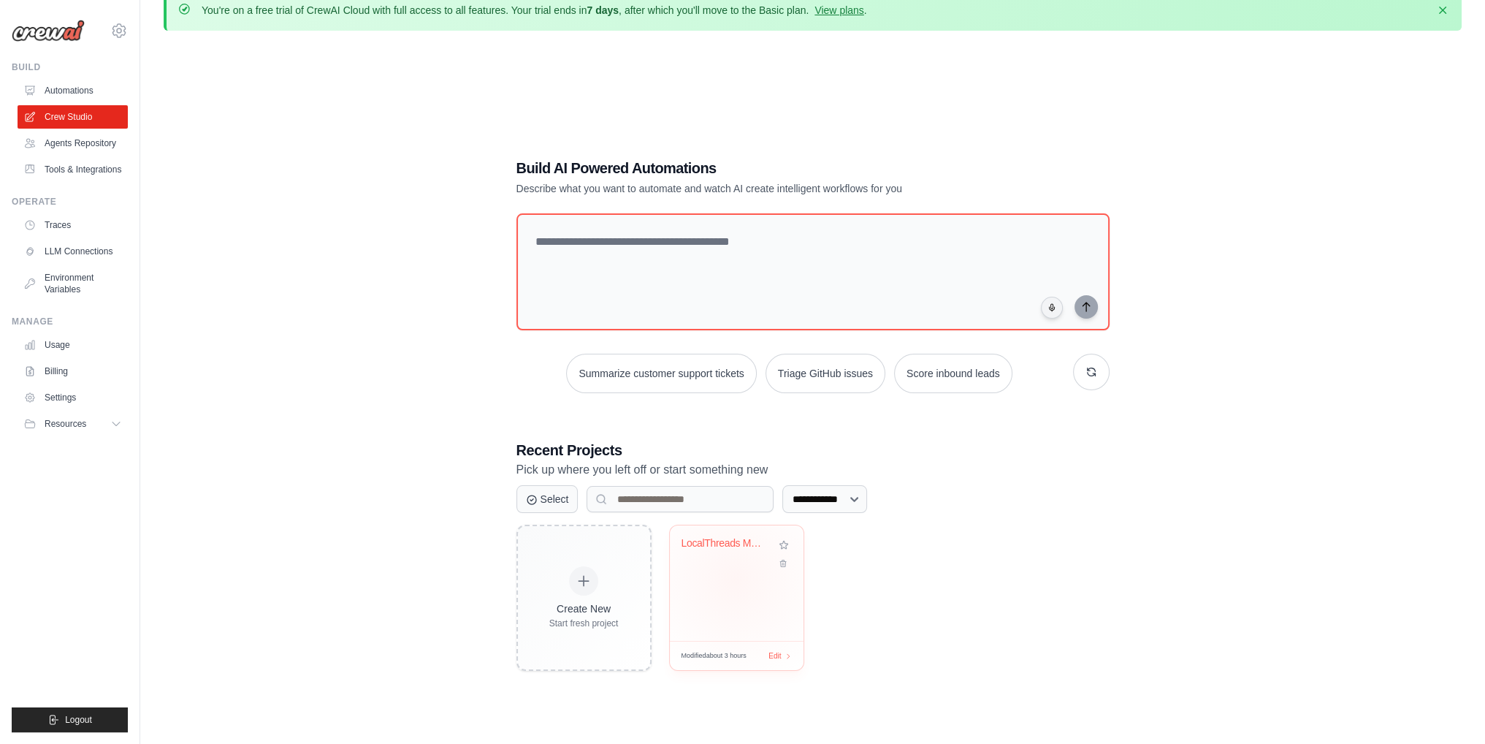
scroll to position [80, 0]
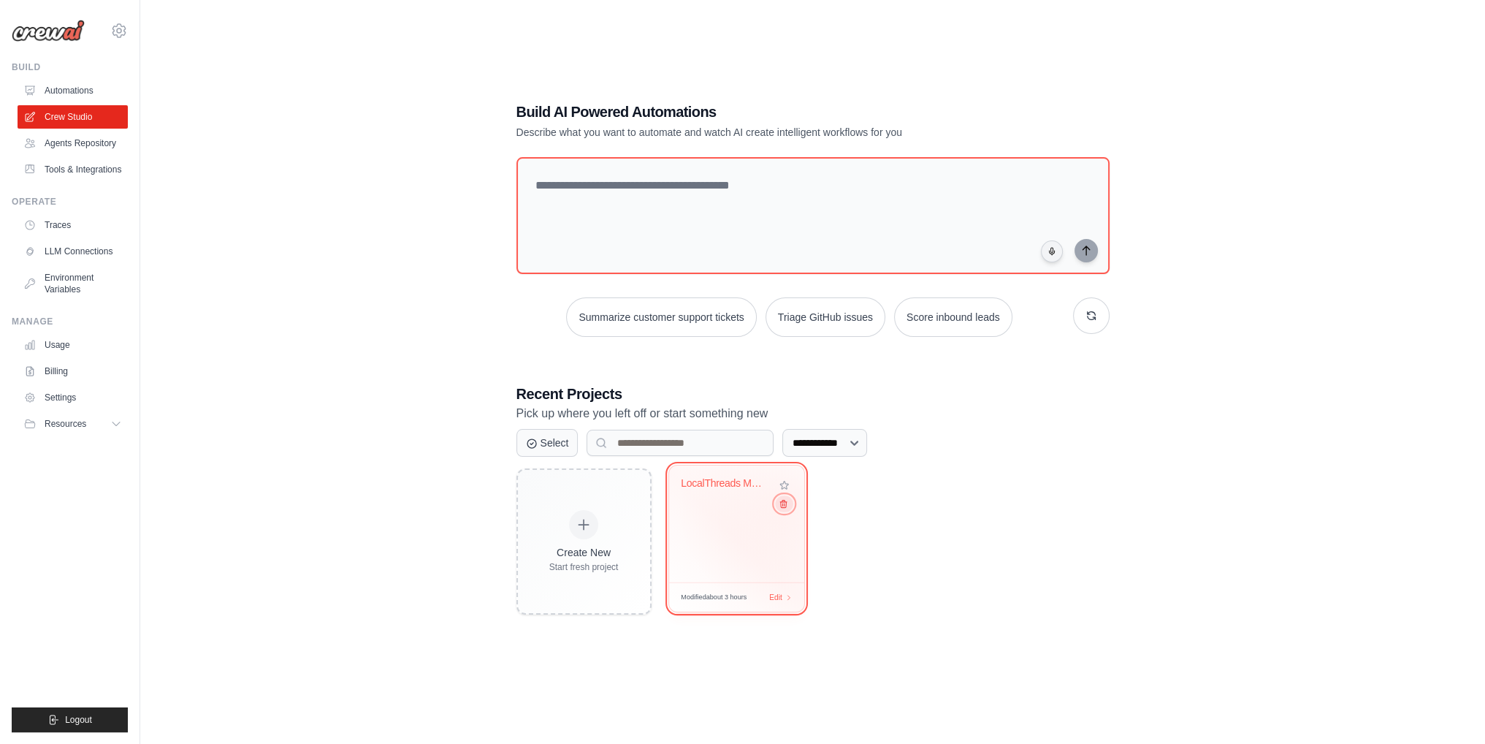
click at [786, 506] on button at bounding box center [784, 503] width 18 height 16
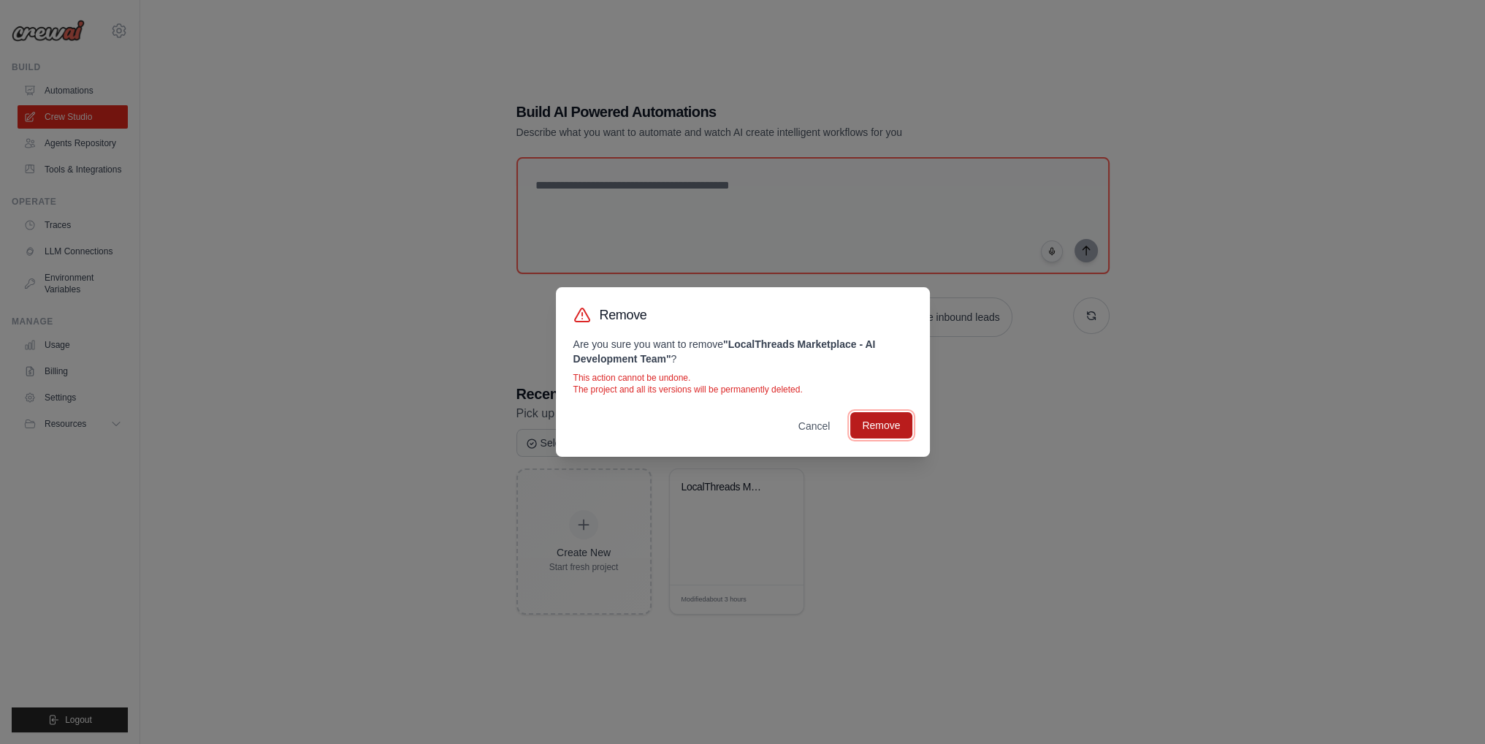
click at [875, 424] on button "Remove" at bounding box center [880, 425] width 61 height 26
